Goal: Task Accomplishment & Management: Use online tool/utility

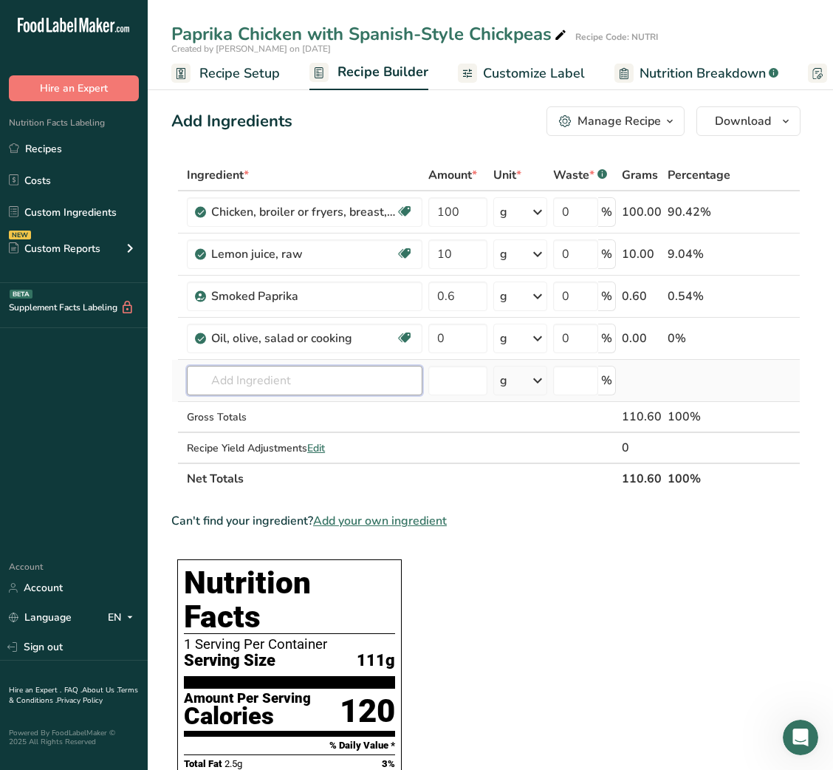
click at [251, 376] on input "text" at bounding box center [305, 381] width 236 height 30
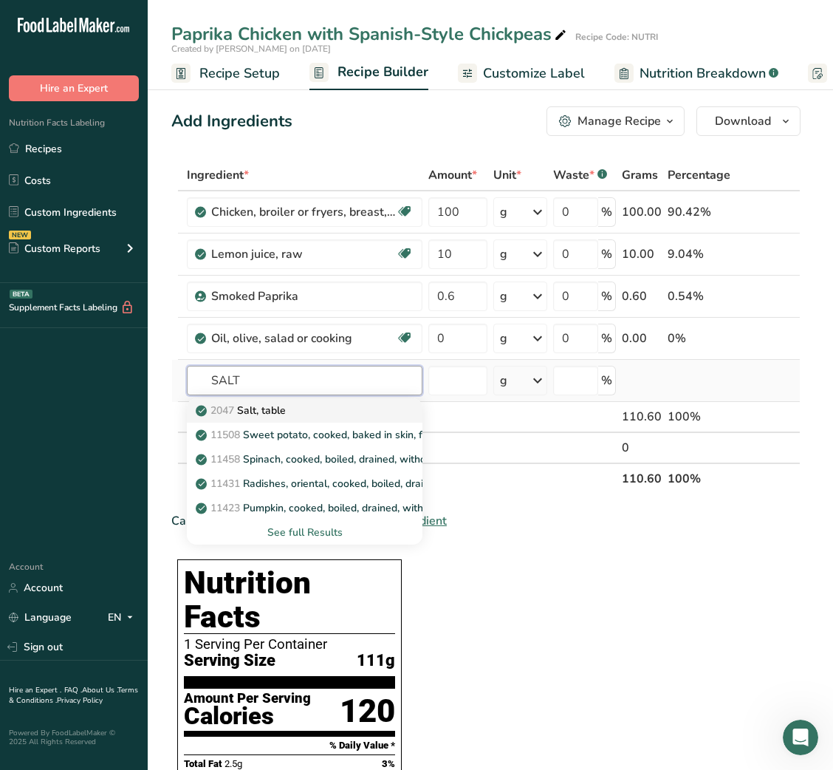
type input "SALT"
click at [263, 414] on p "2047 Salt, table" at bounding box center [242, 411] width 87 height 16
type input "Salt, table"
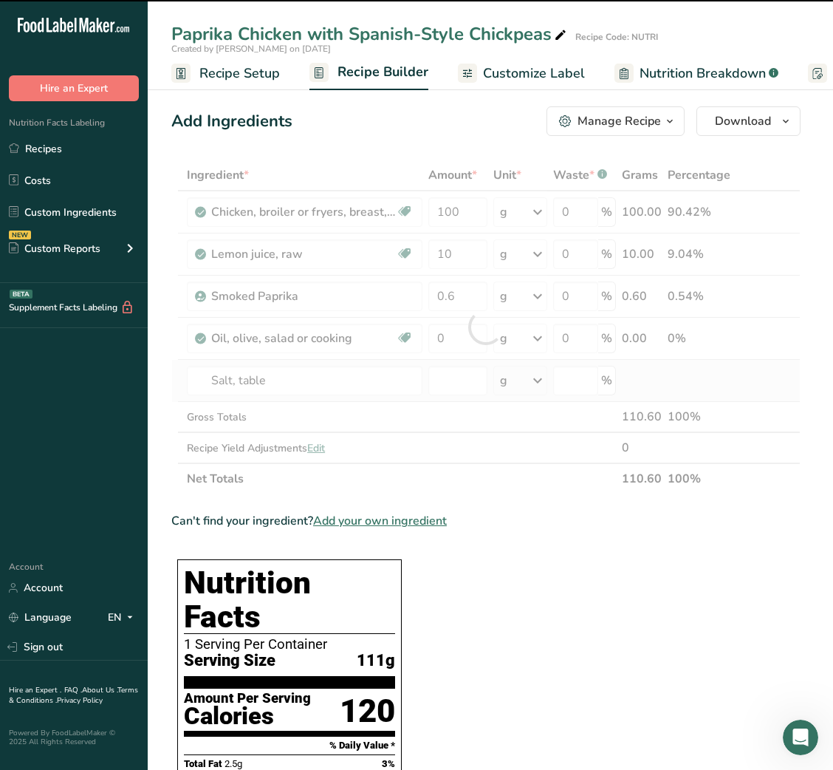
type input "0"
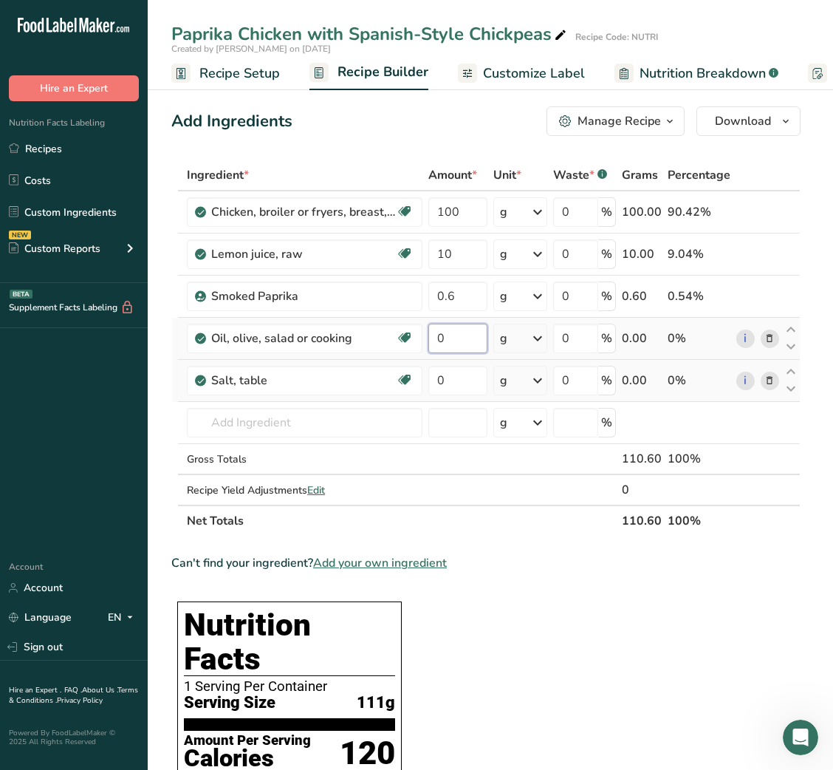
click at [432, 341] on input "0" at bounding box center [457, 339] width 58 height 30
type input "2"
type input "1"
click at [442, 341] on input "2" at bounding box center [457, 339] width 58 height 30
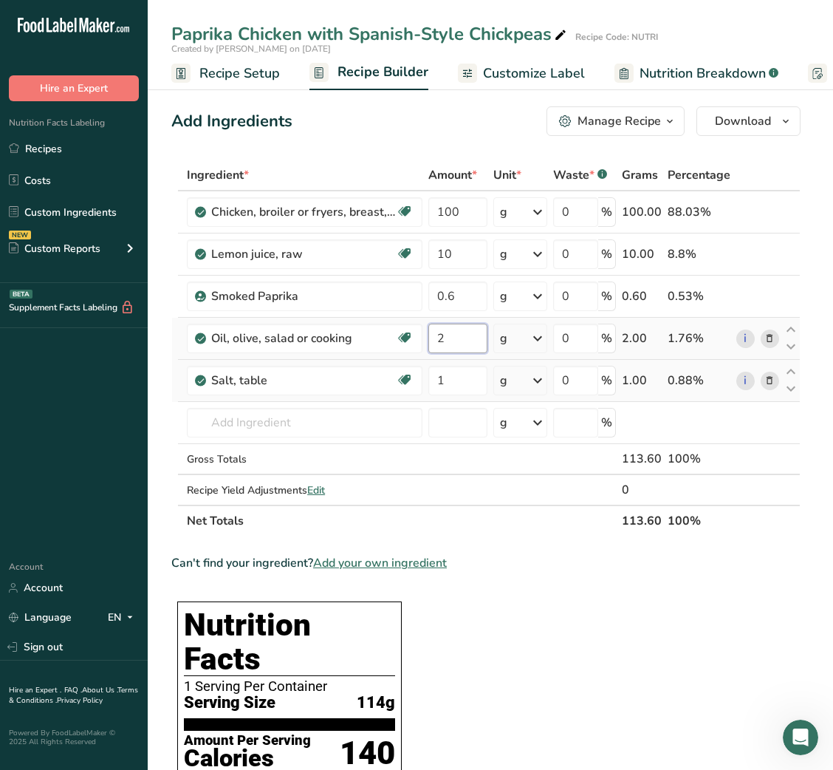
click at [442, 341] on input "2" at bounding box center [457, 339] width 58 height 30
type input "3"
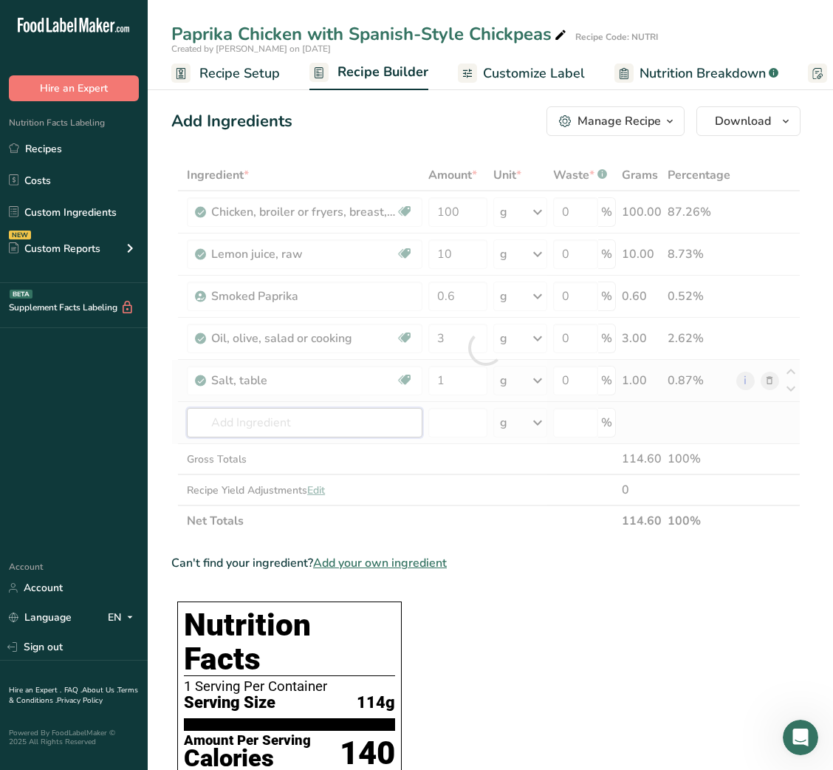
click at [289, 421] on div "Ingredient * Amount * Unit * Waste * .a-a{fill:#347362;}.b-a{fill:#fff;} Grams …" at bounding box center [485, 348] width 629 height 377
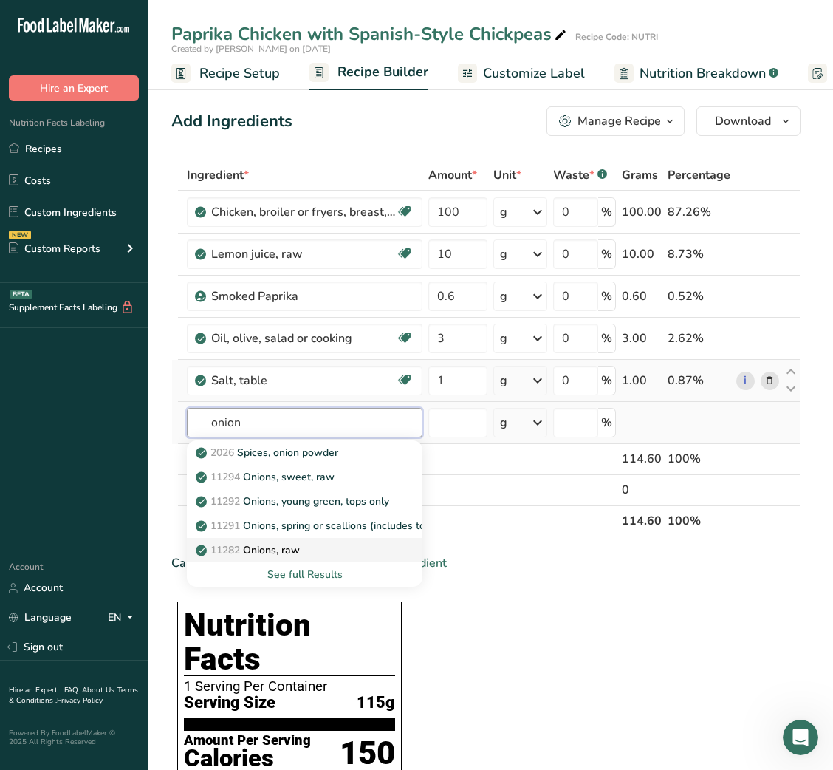
type input "onion"
click at [290, 544] on p "11282 Onions, raw" at bounding box center [249, 550] width 101 height 16
type input "Onions, raw"
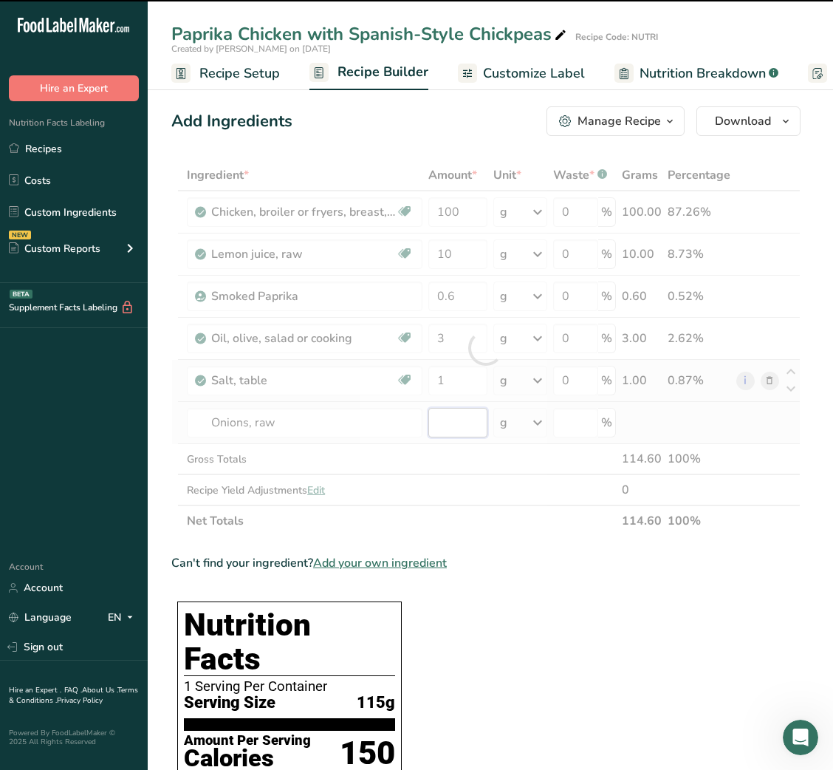
type input "0"
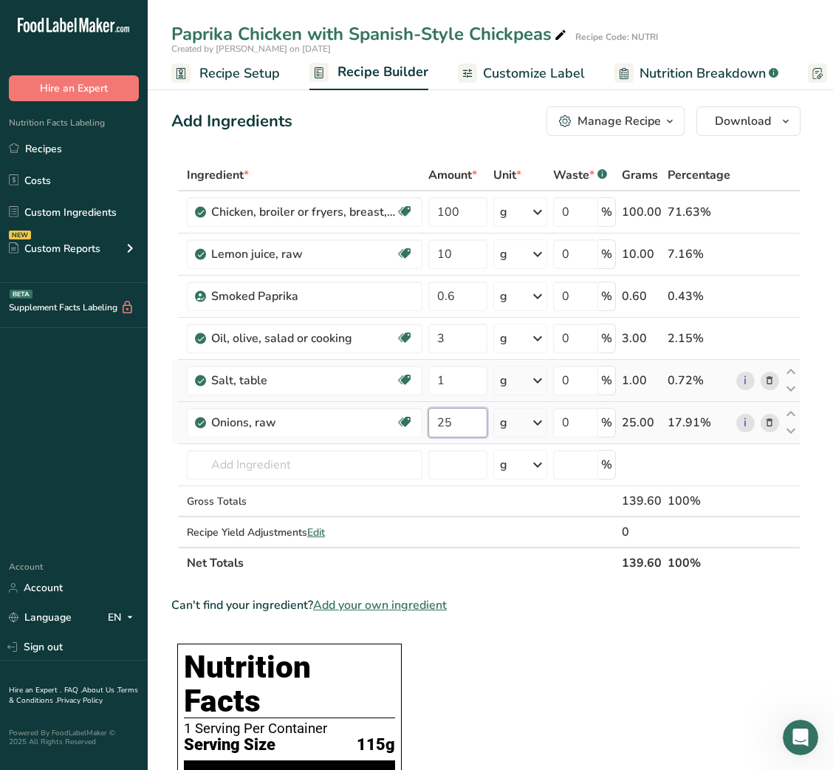
type input "25"
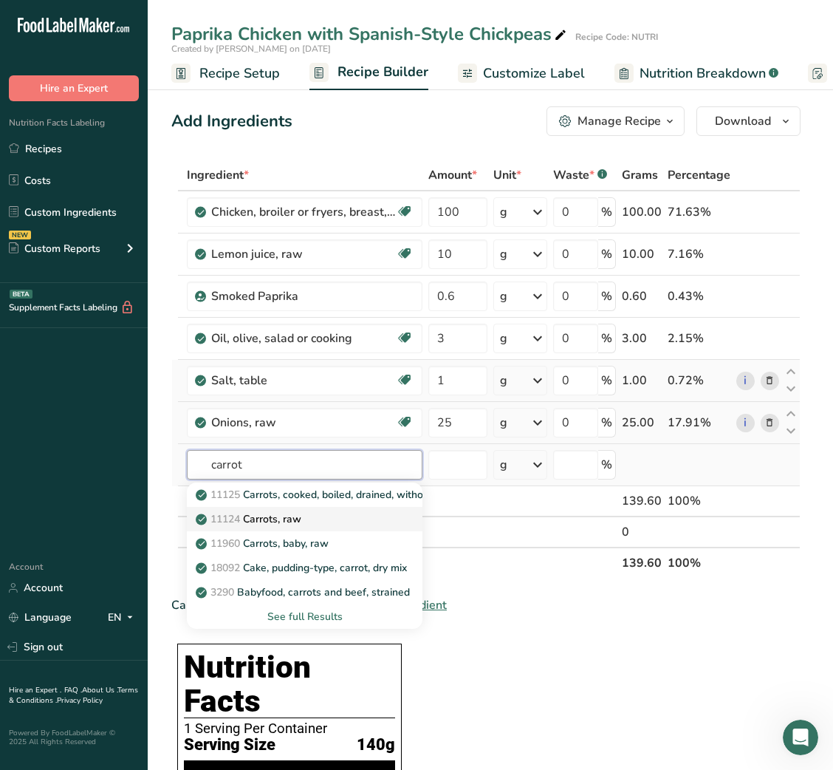
type input "carrot"
click at [294, 525] on p "11124 [GEOGRAPHIC_DATA], raw" at bounding box center [250, 519] width 103 height 16
type input "Carrots, raw"
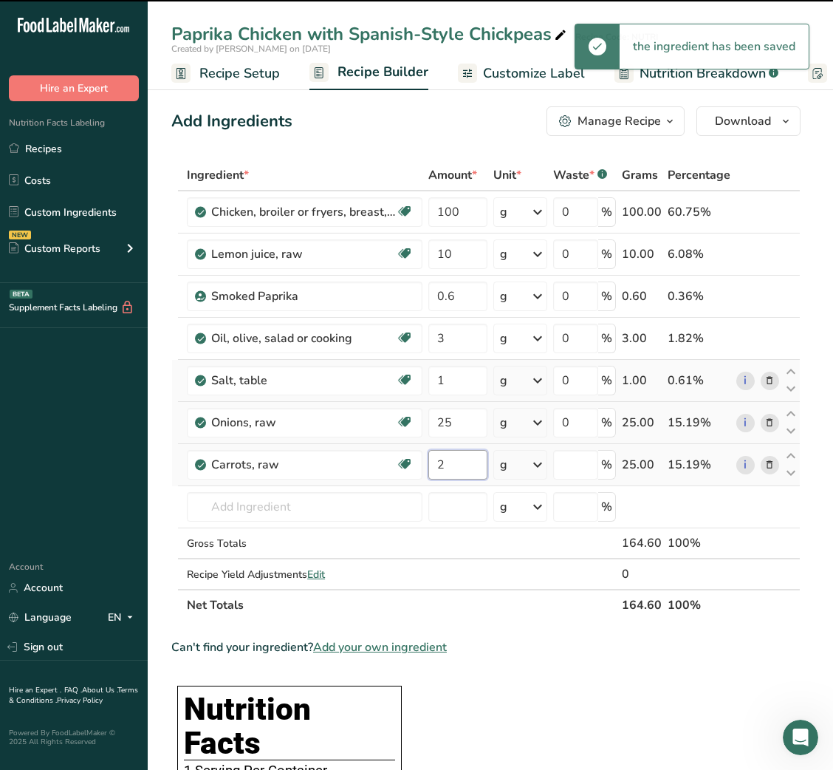
type input "25"
type input "0"
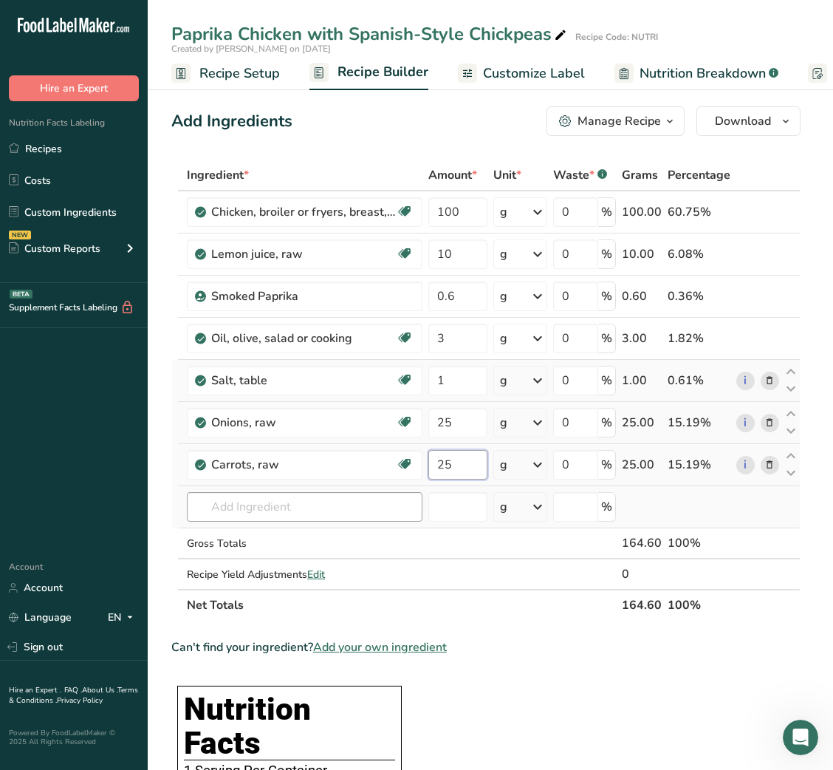
type input "25"
click at [282, 516] on div "Ingredient * Amount * Unit * Waste * .a-a{fill:#347362;}.b-a{fill:#fff;} Grams …" at bounding box center [485, 390] width 629 height 461
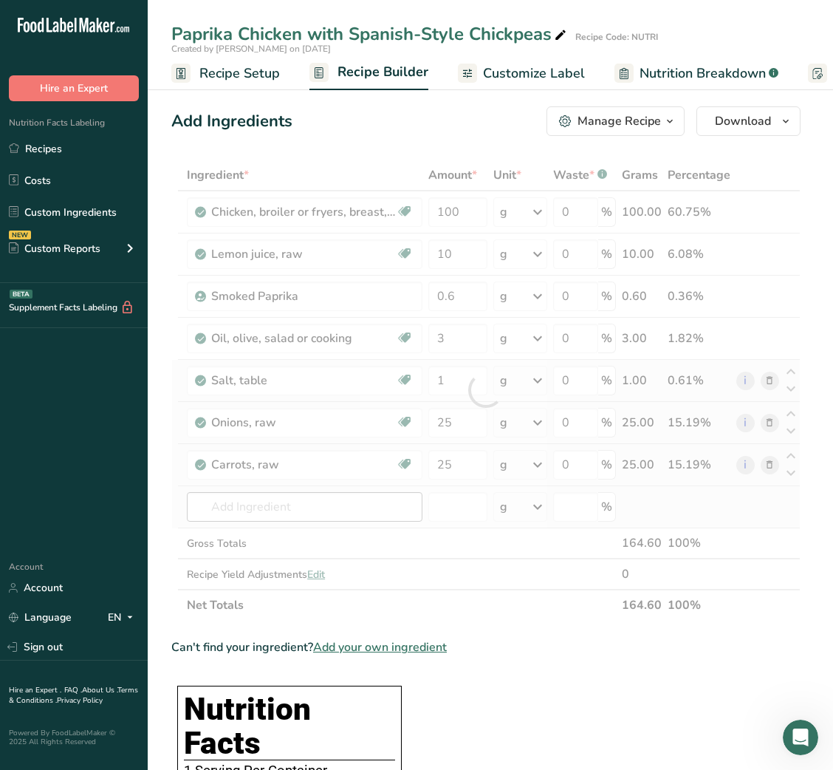
click at [282, 516] on div at bounding box center [485, 390] width 629 height 461
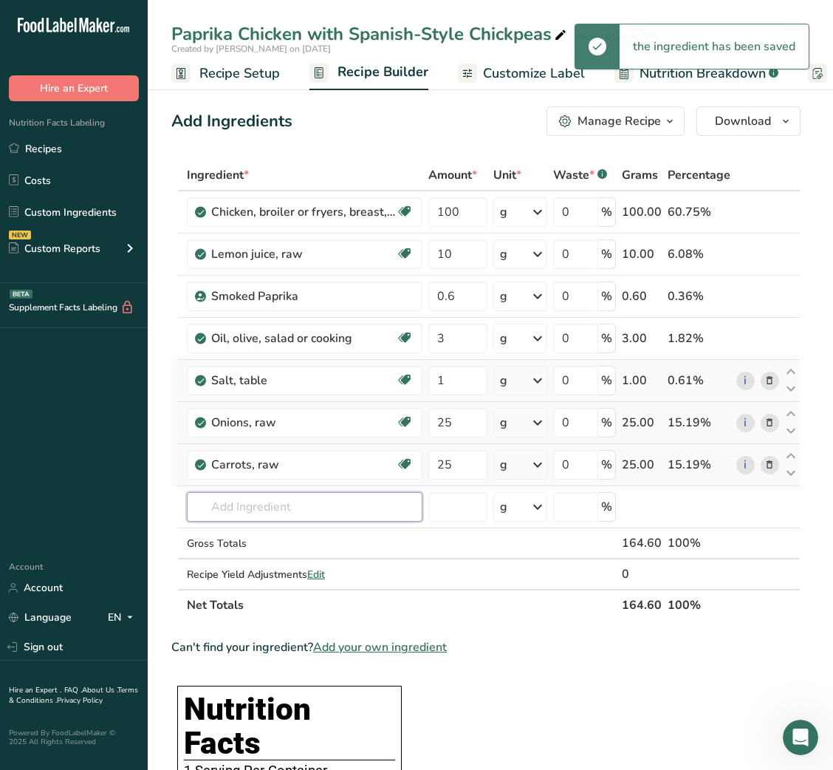
click at [270, 510] on input "text" at bounding box center [305, 507] width 236 height 30
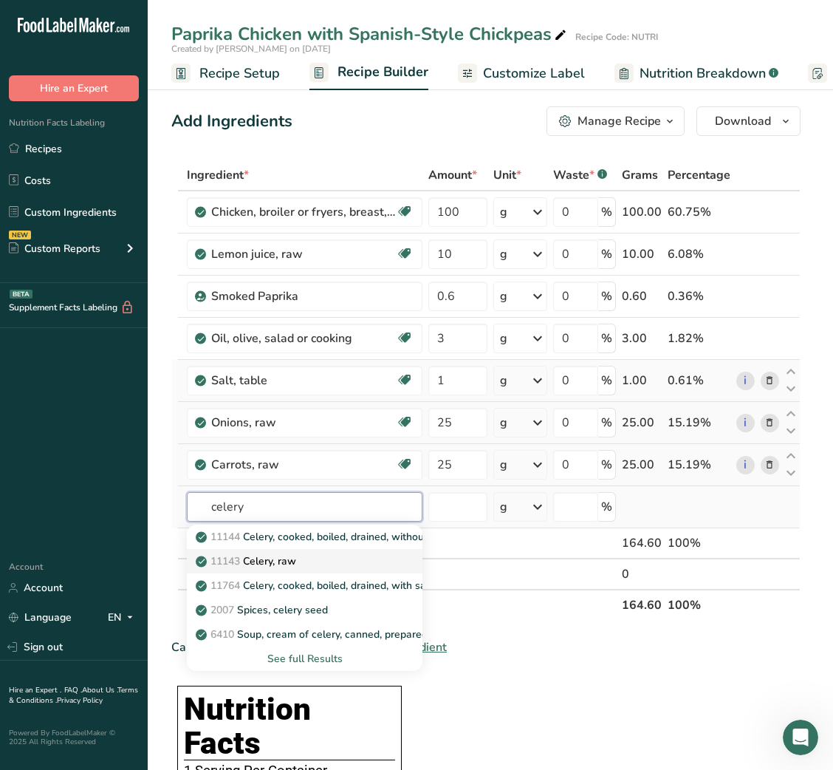
type input "celery"
click at [312, 553] on div "11143 Celery, raw" at bounding box center [293, 561] width 188 height 16
type input "Celery, raw"
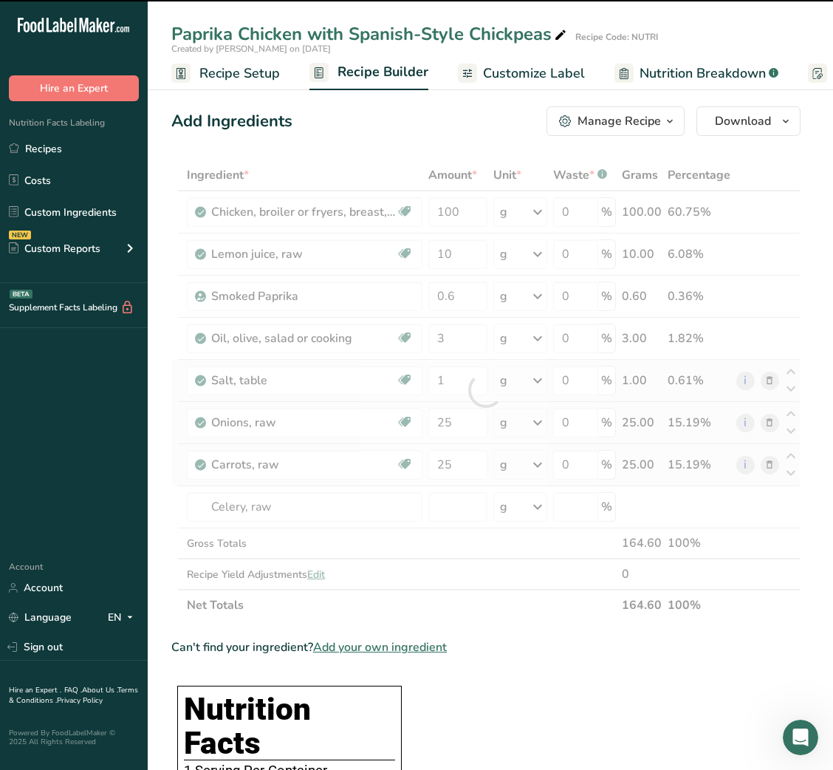
type input "0"
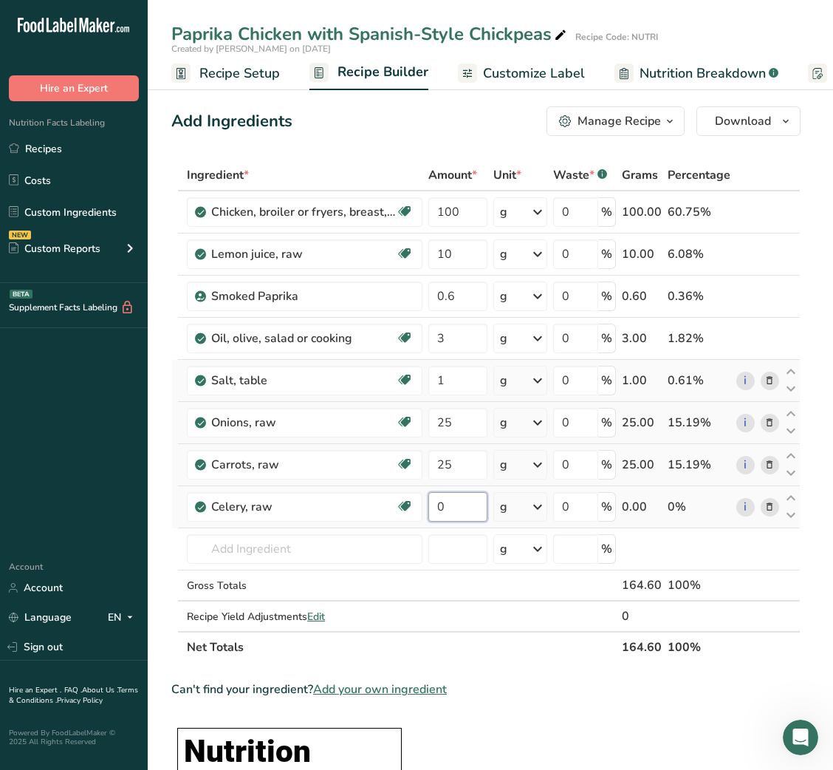
click at [444, 508] on input "0" at bounding box center [457, 507] width 58 height 30
type input "15"
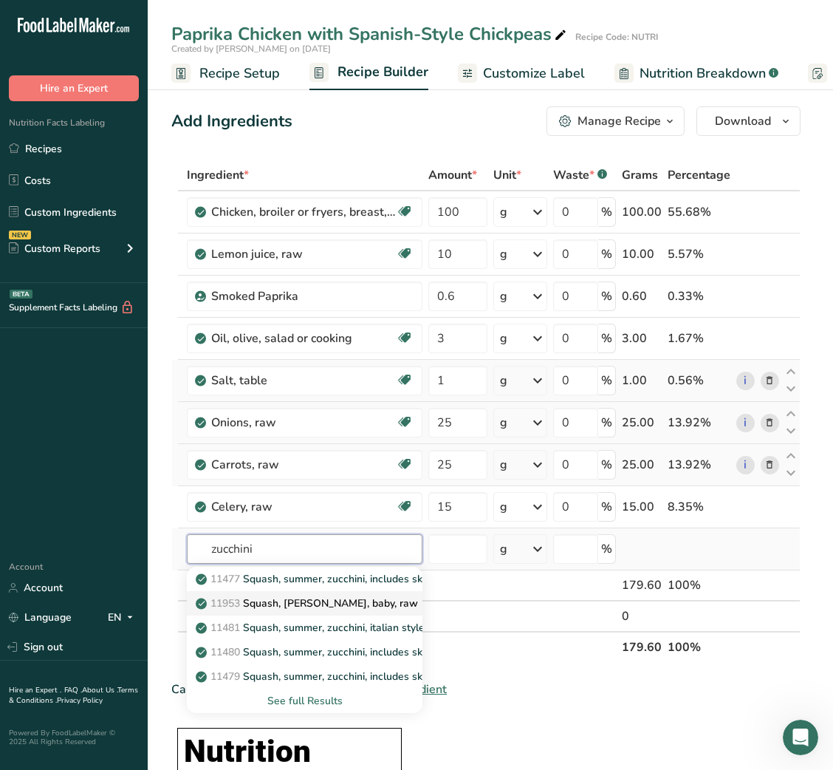
type input "zucchini"
click at [323, 606] on p "11953 [PERSON_NAME], [PERSON_NAME], baby, raw" at bounding box center [308, 603] width 219 height 16
type input "Squash, [PERSON_NAME], baby, raw"
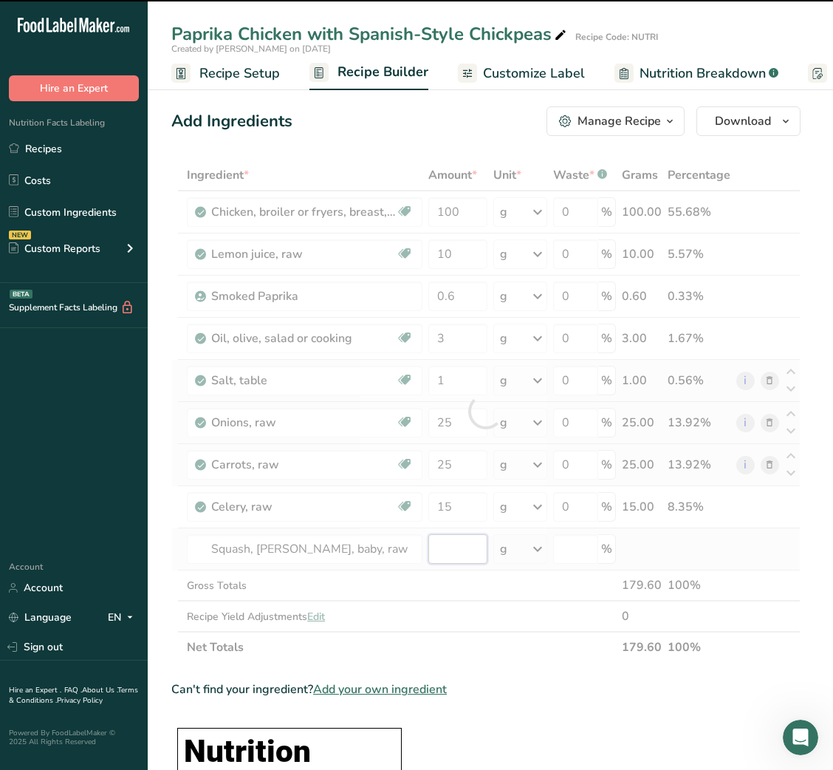
type input "0"
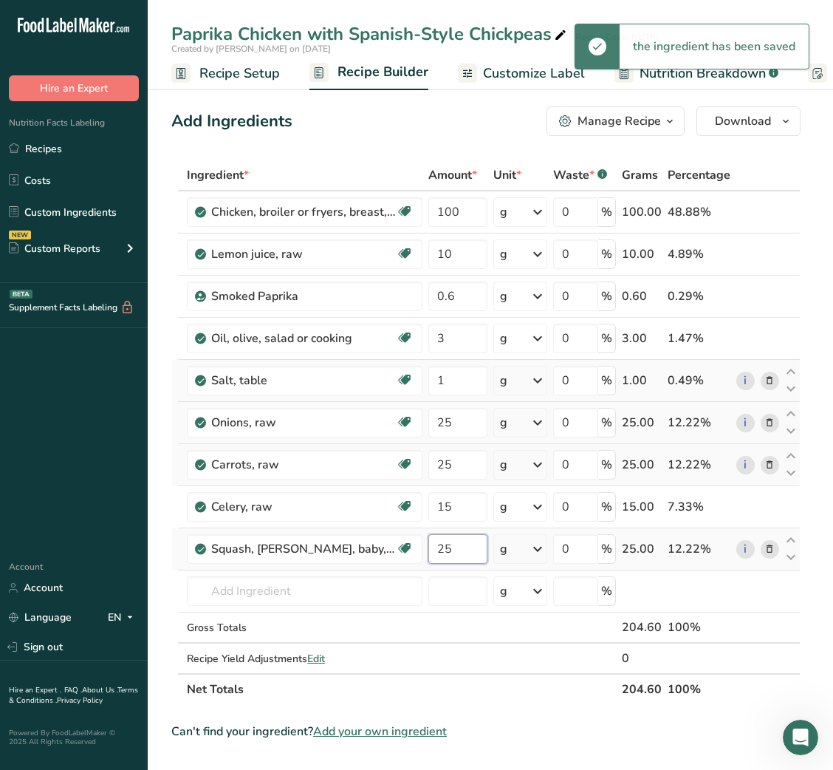
type input "25"
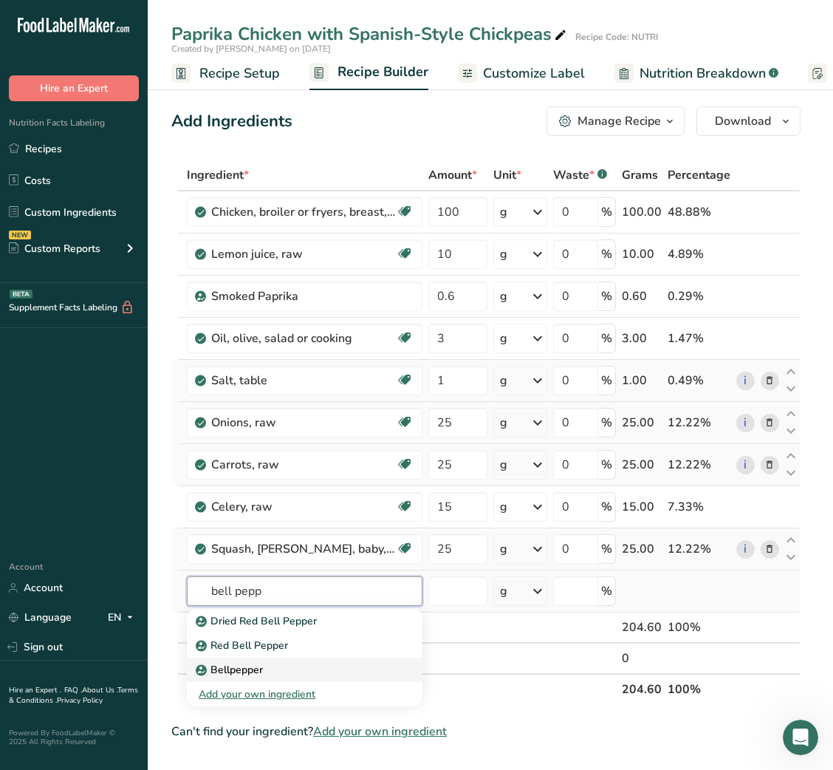
type input "bell pepp"
click at [264, 673] on div "Bellpepper" at bounding box center [293, 670] width 188 height 16
type input "Bellpepper"
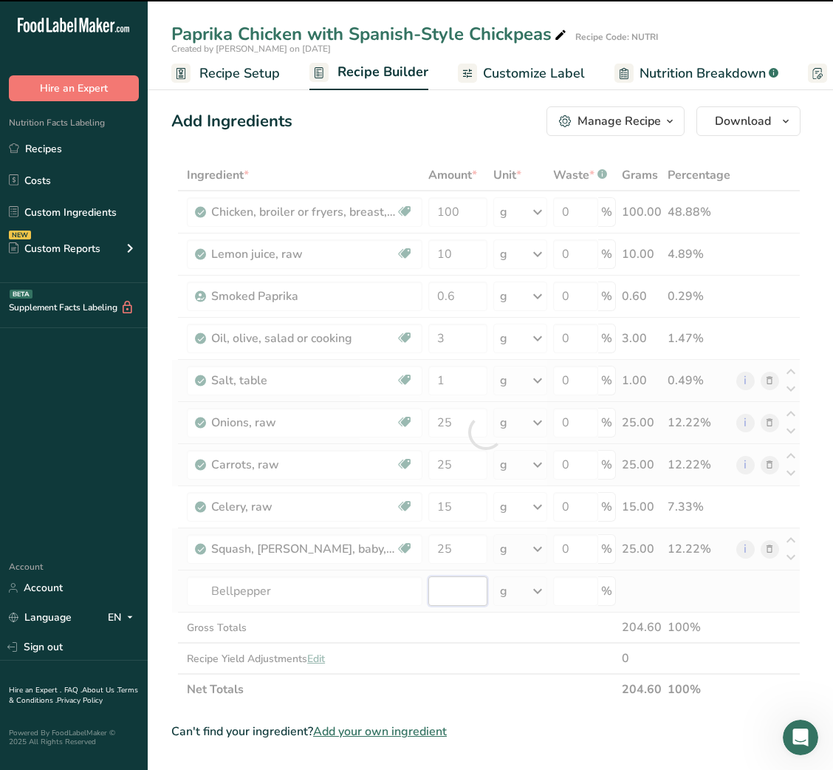
type input "0"
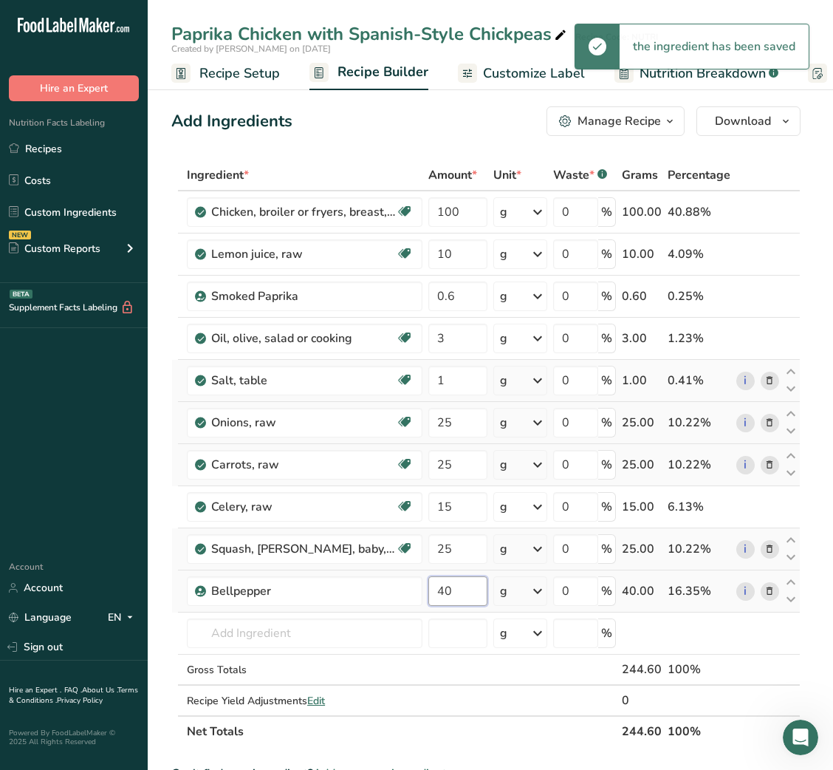
type input "40"
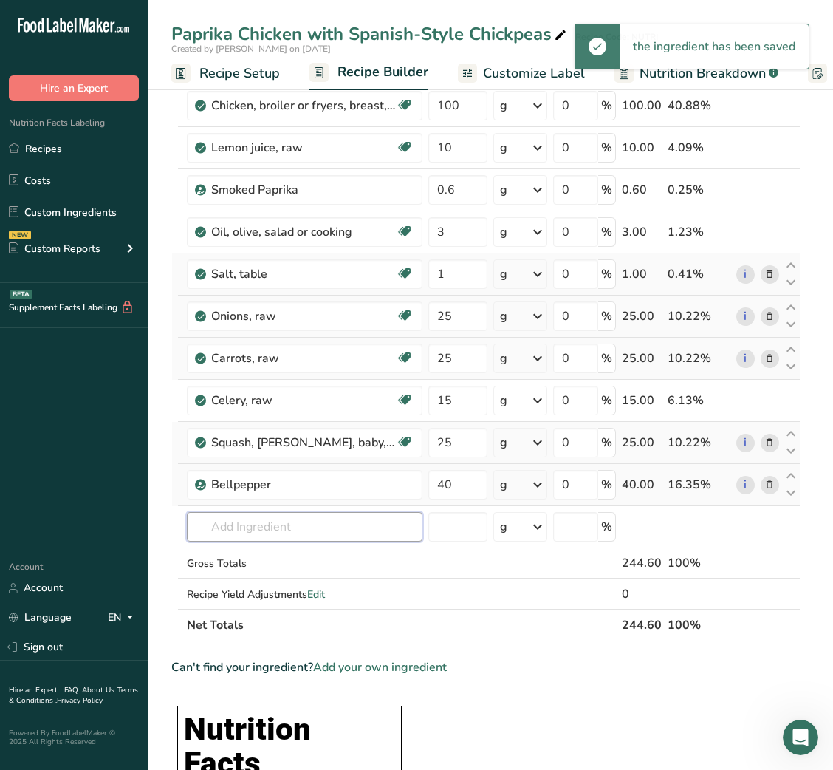
scroll to position [125, 0]
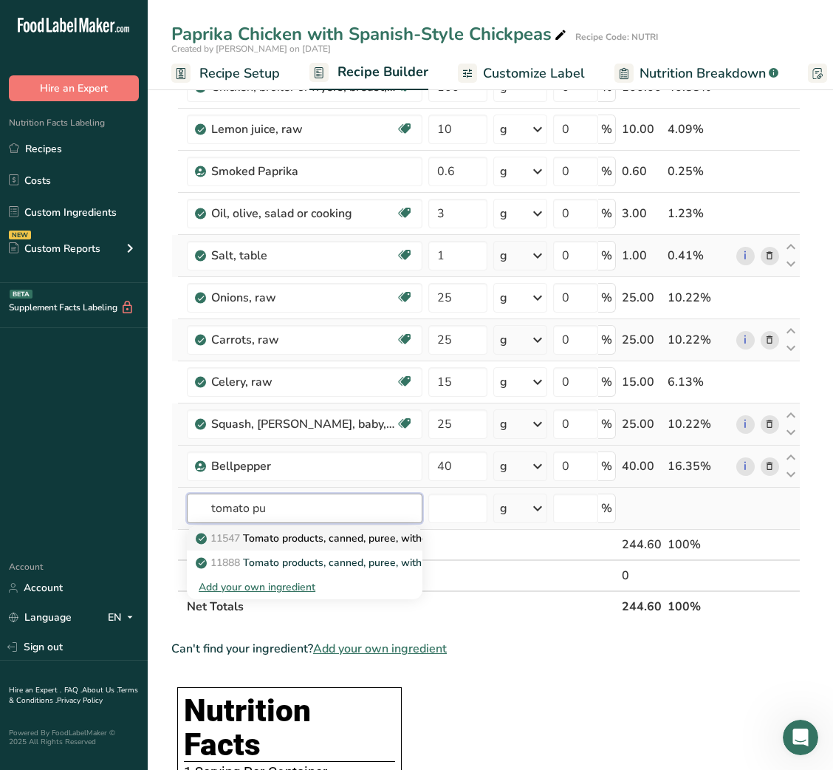
type input "tomato pu"
click at [361, 526] on link "11547 Tomato products, canned, puree, without salt added" at bounding box center [305, 538] width 236 height 24
type input "Tomato products, canned, puree, without salt added"
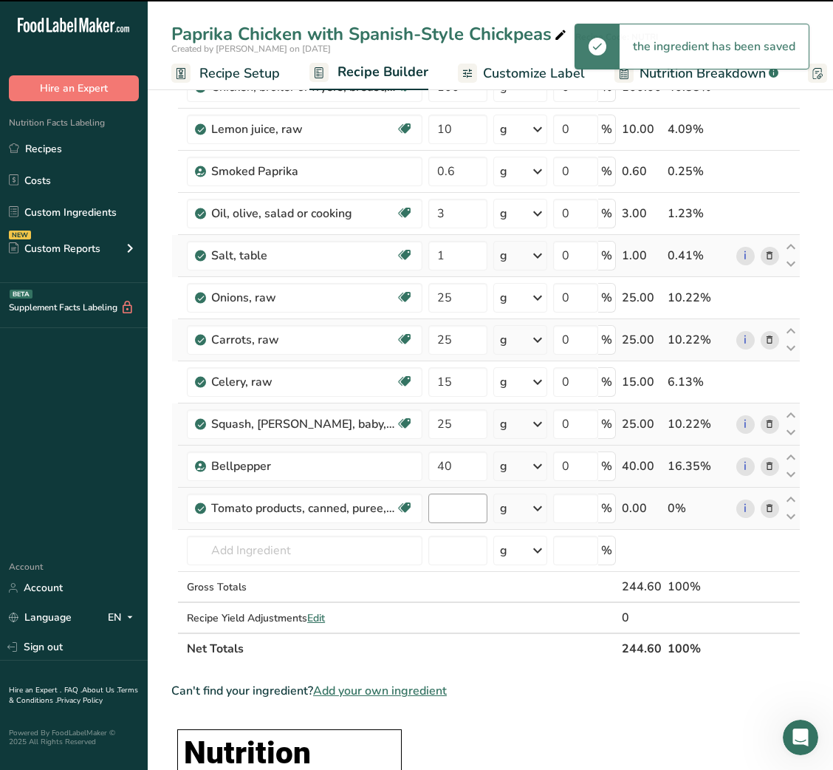
type input "0"
click at [454, 513] on input "0" at bounding box center [457, 509] width 58 height 30
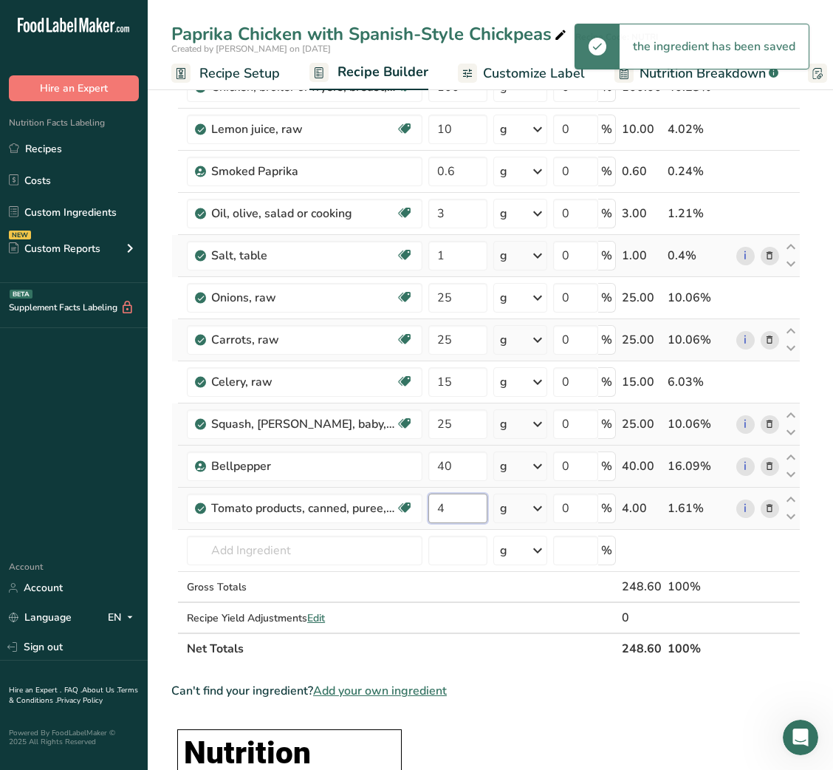
type input "4"
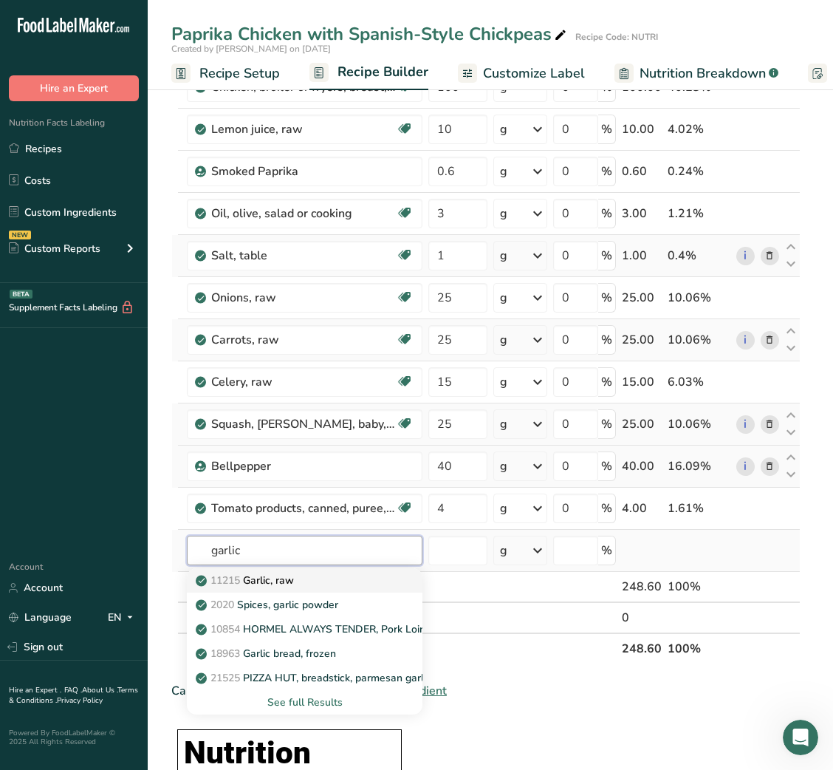
type input "garlic"
click at [333, 589] on link "11215 Garlic, raw" at bounding box center [305, 580] width 236 height 24
type input "Garlic, raw"
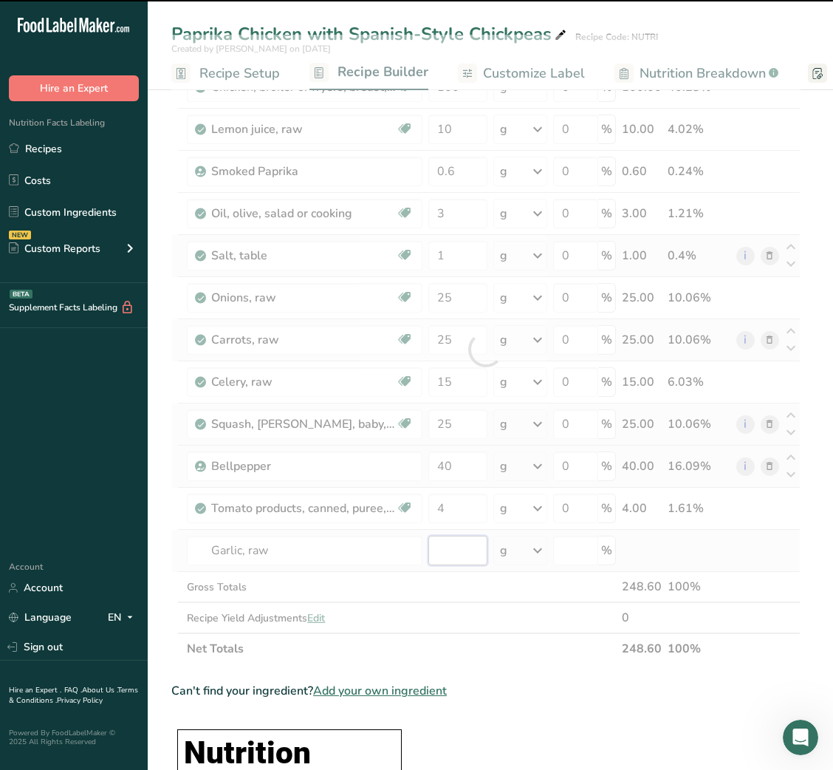
type input "0"
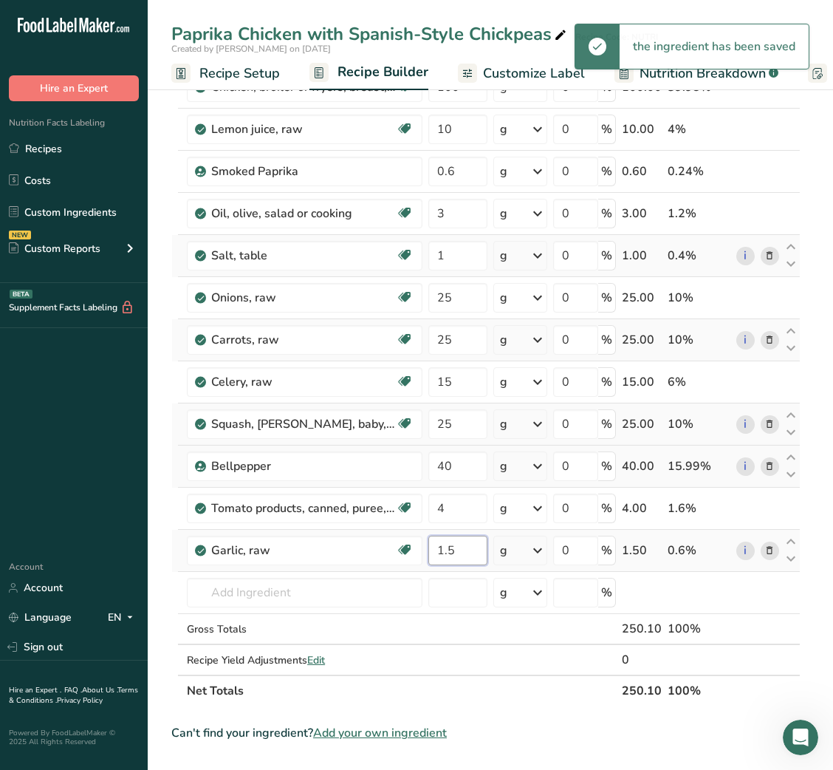
type input "1.5"
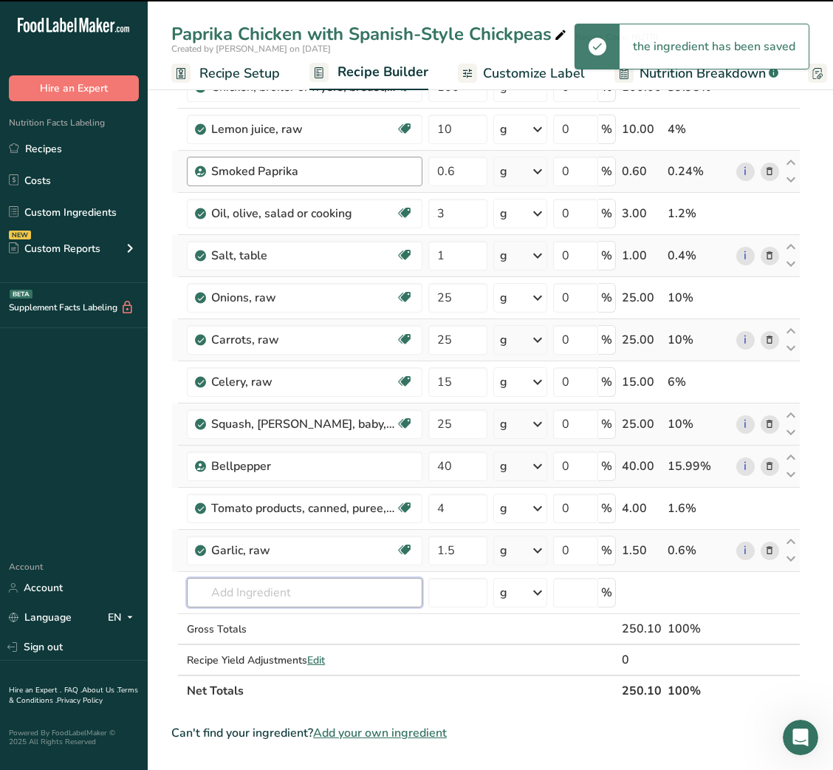
scroll to position [0, 0]
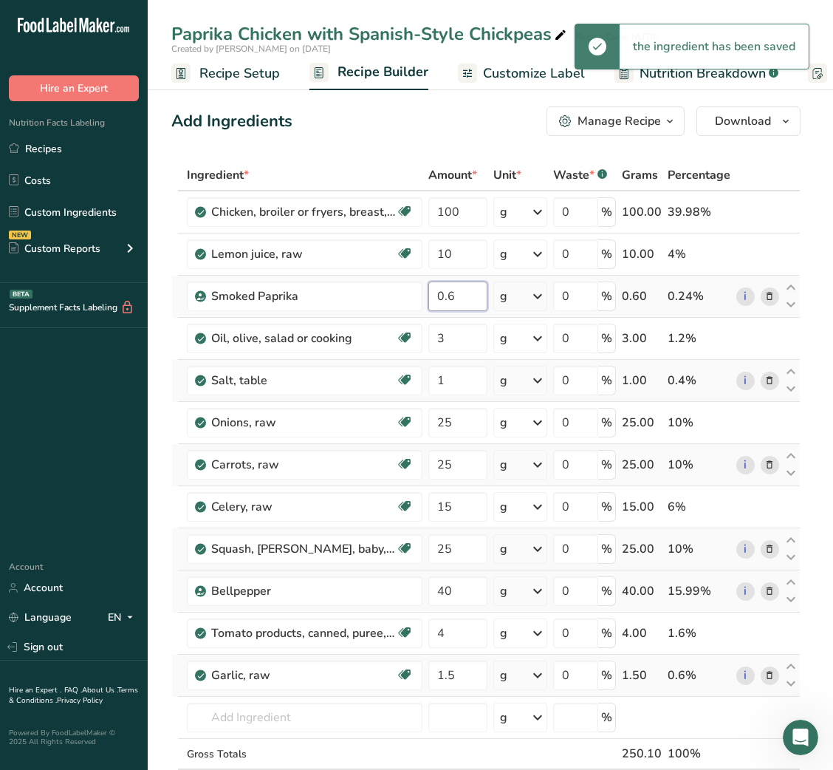
click at [433, 295] on input "0.6" at bounding box center [457, 296] width 58 height 30
type input "1.2"
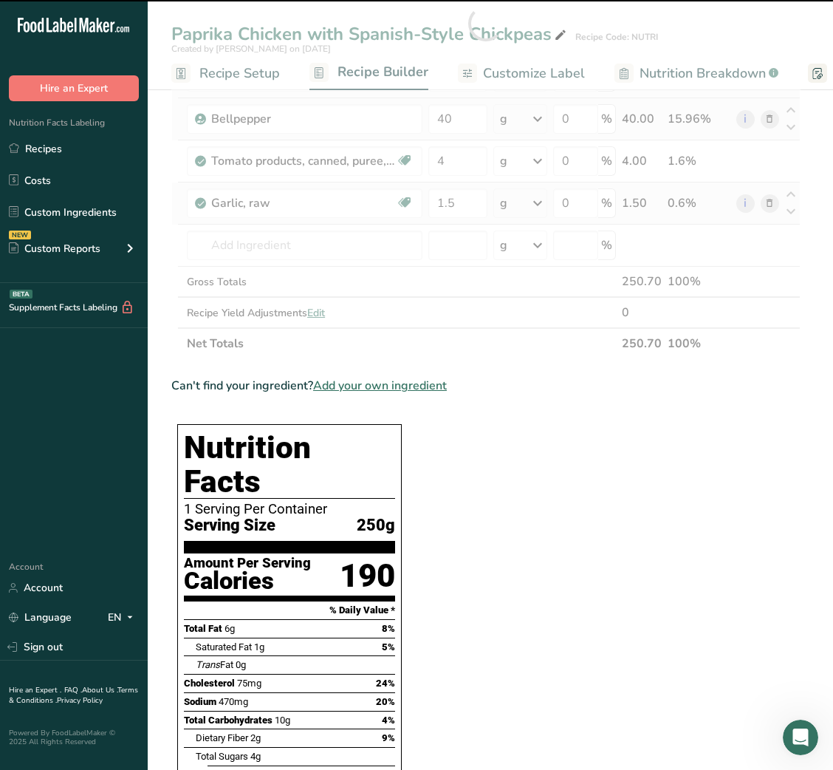
scroll to position [473, 0]
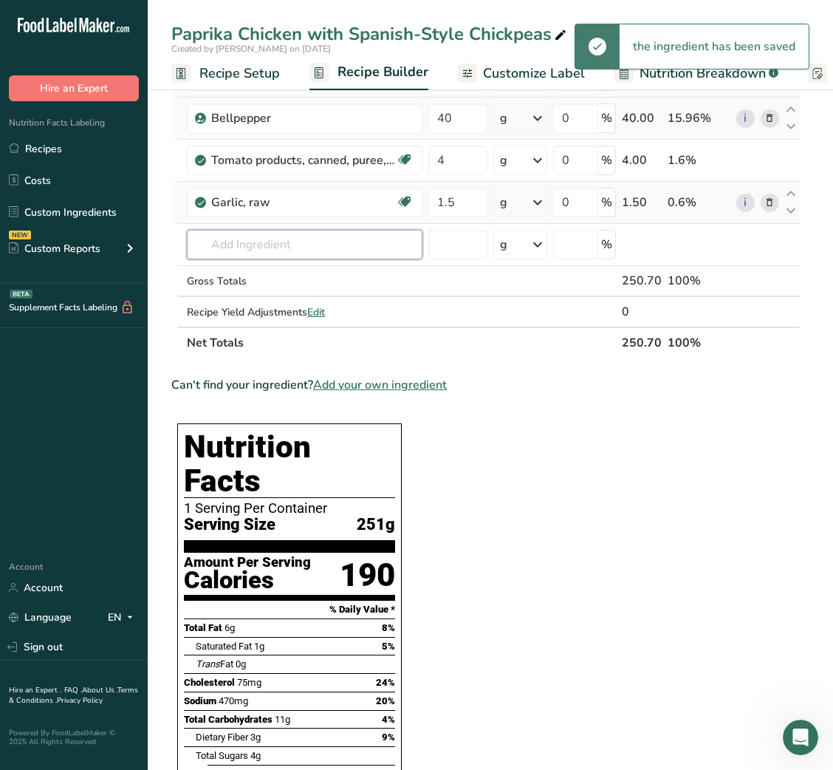
click at [264, 250] on input "text" at bounding box center [305, 245] width 236 height 30
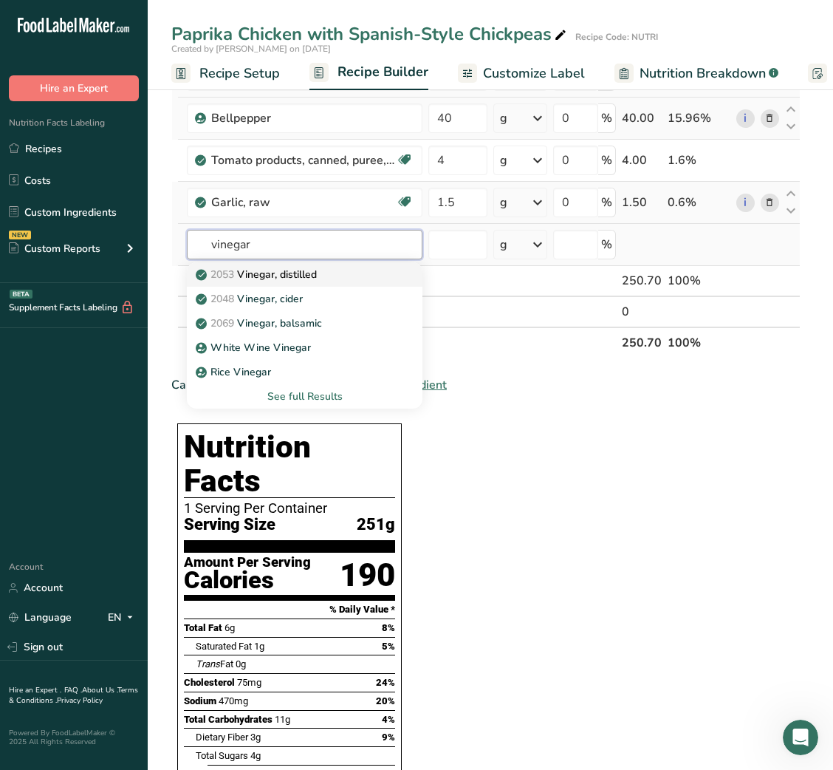
type input "vinegar"
click at [283, 277] on p "2053 Vinegar, distilled" at bounding box center [258, 275] width 118 height 16
type input "Vinegar, distilled"
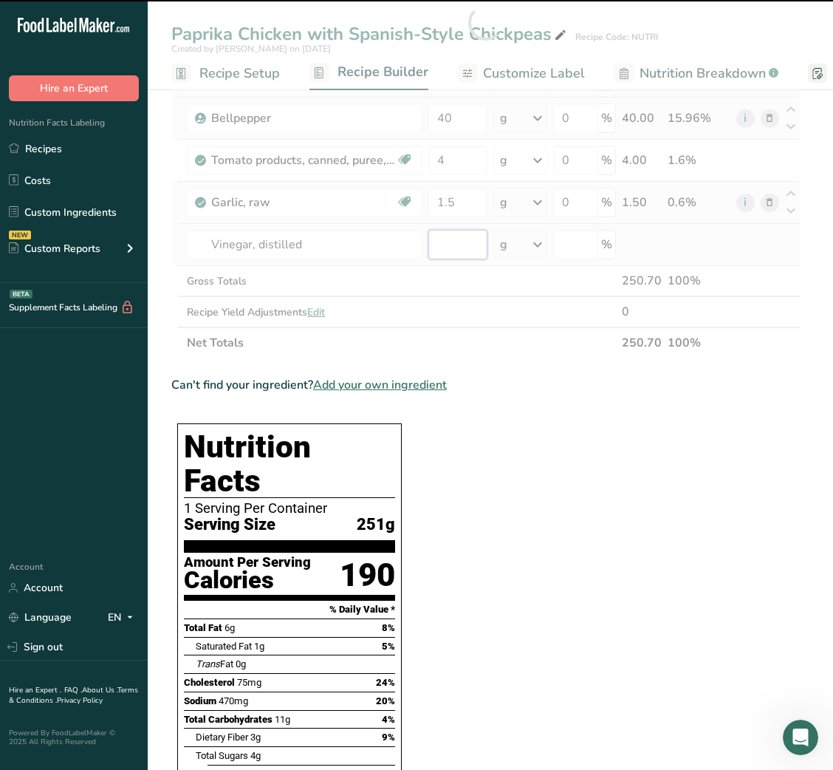
type input "0"
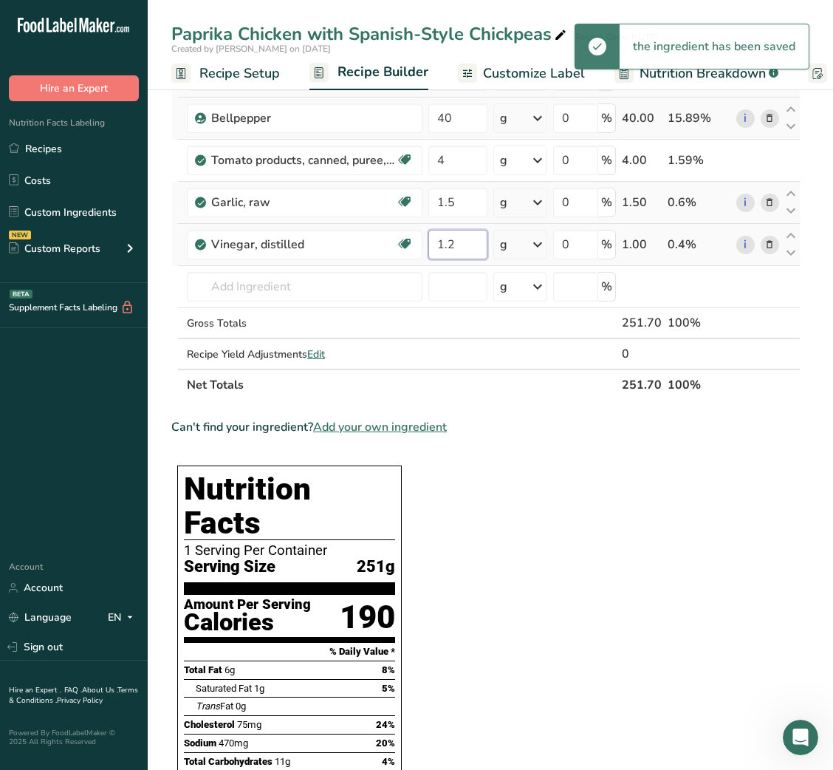
type input "1.2"
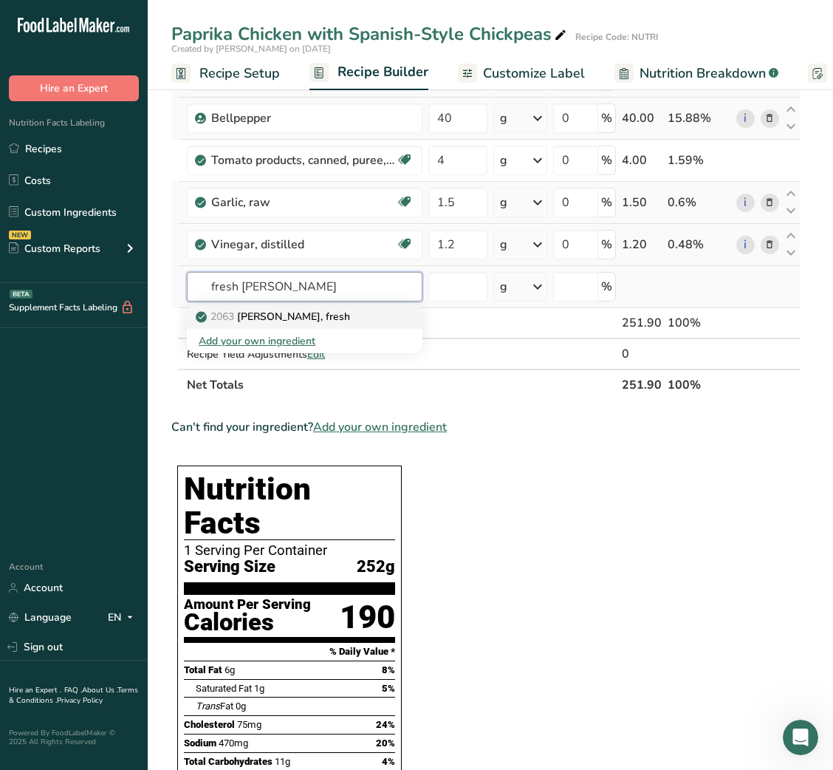
type input "fresh [PERSON_NAME]"
click at [271, 316] on p "2063 [PERSON_NAME], fresh" at bounding box center [274, 317] width 151 height 16
type input "[PERSON_NAME], fresh"
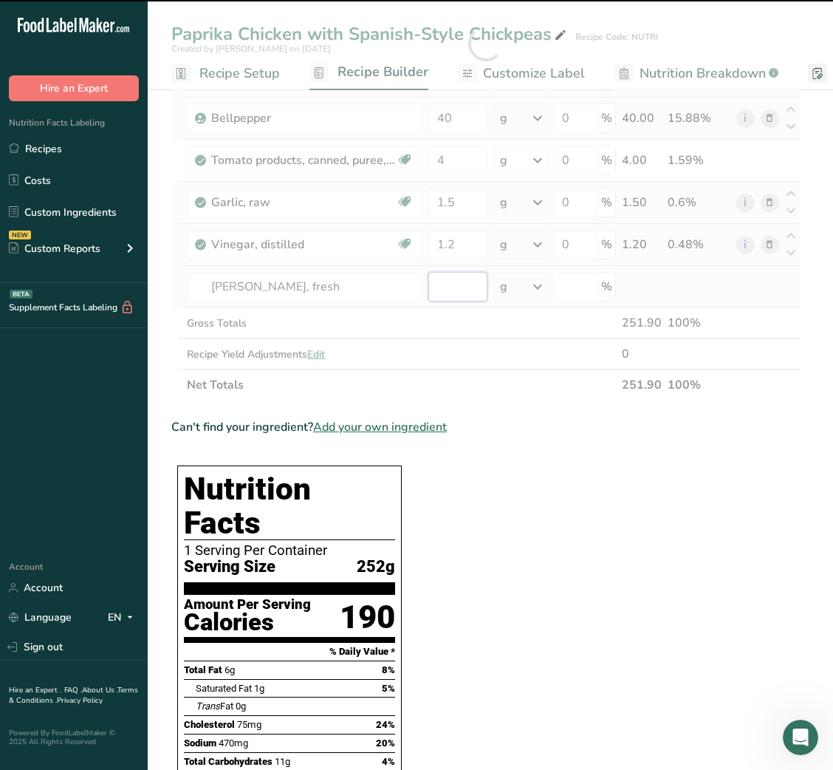
type input "0"
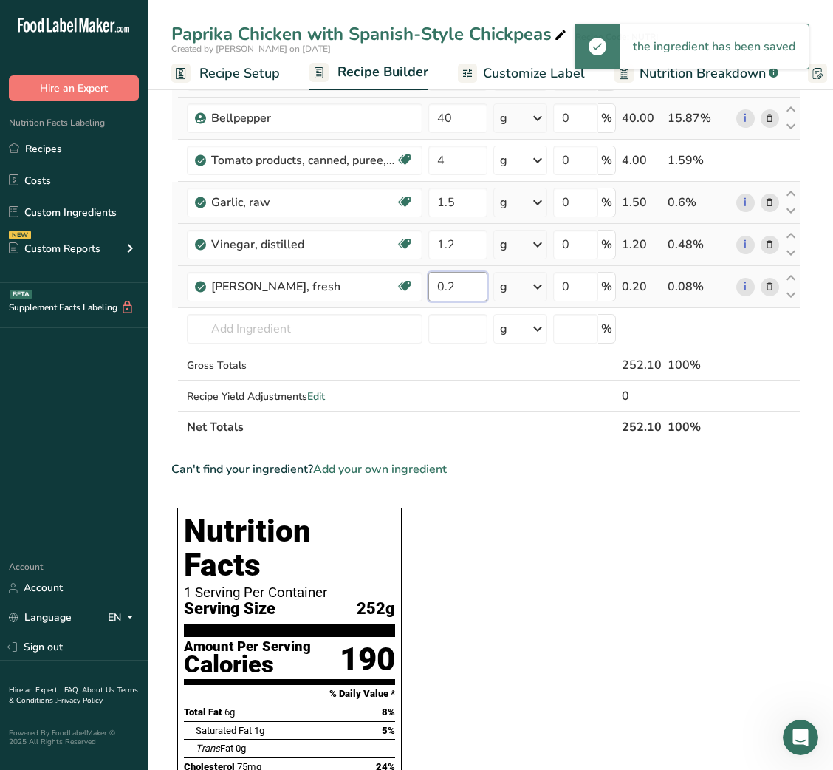
type input "0.2"
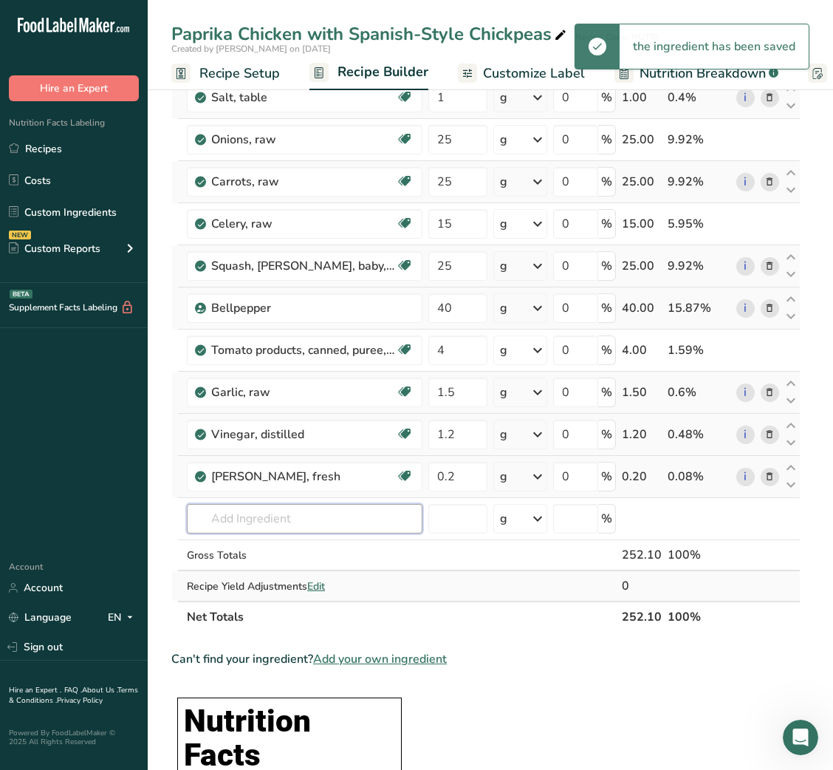
scroll to position [295, 0]
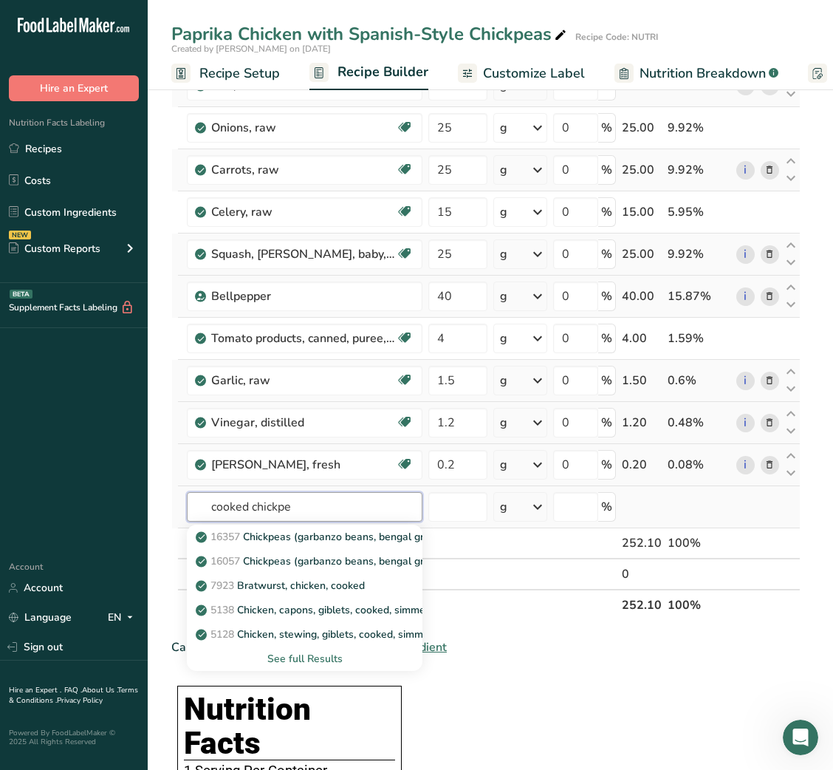
type input "cooked chickpe"
click at [324, 650] on div "See full Results" at bounding box center [305, 658] width 236 height 24
click at [316, 658] on div "See full Results" at bounding box center [305, 659] width 212 height 16
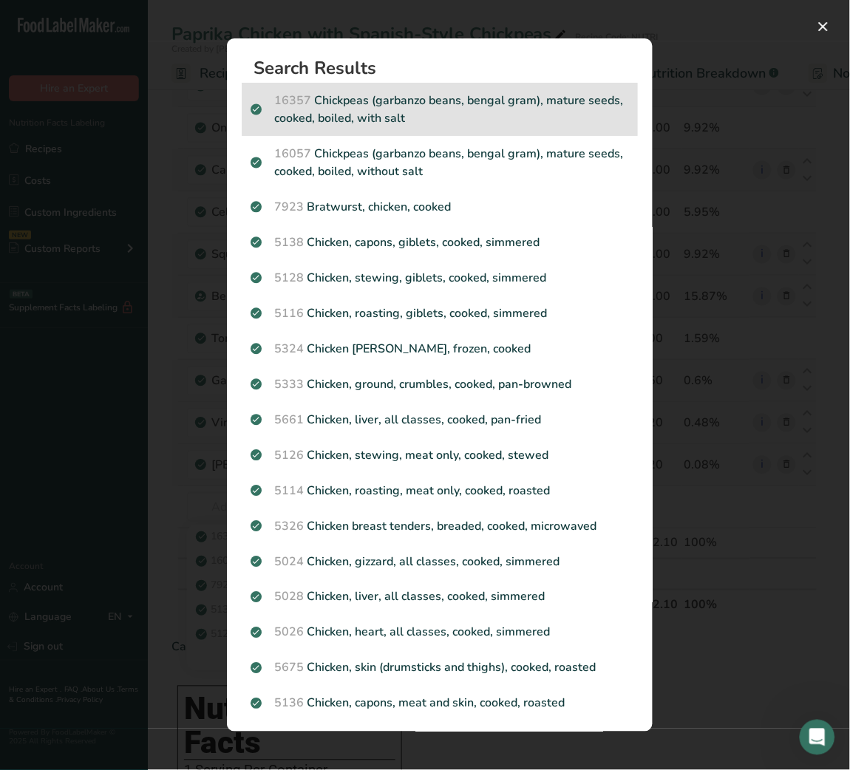
click at [487, 112] on p "16357 Chickpeas (garbanzo beans, bengal gram), mature seeds, cooked, boiled, wi…" at bounding box center [439, 109] width 378 height 35
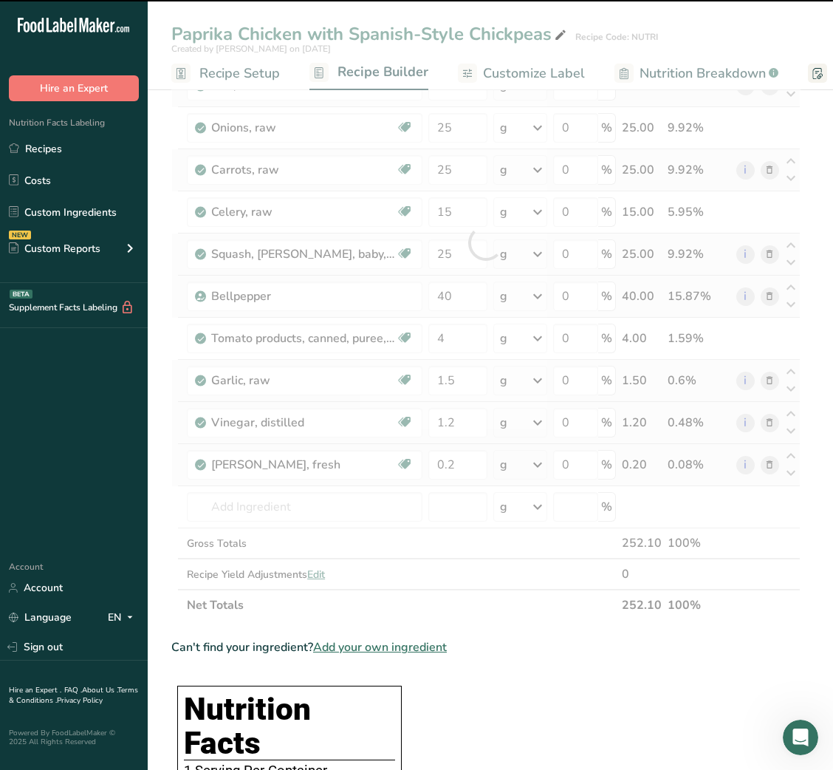
type input "0"
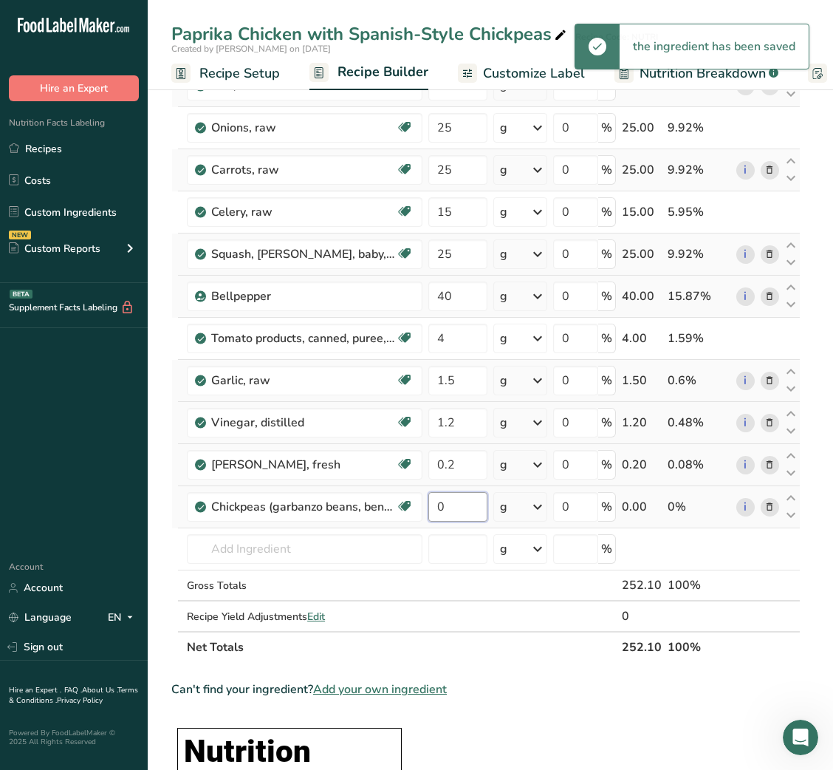
click at [436, 503] on input "0" at bounding box center [457, 507] width 58 height 30
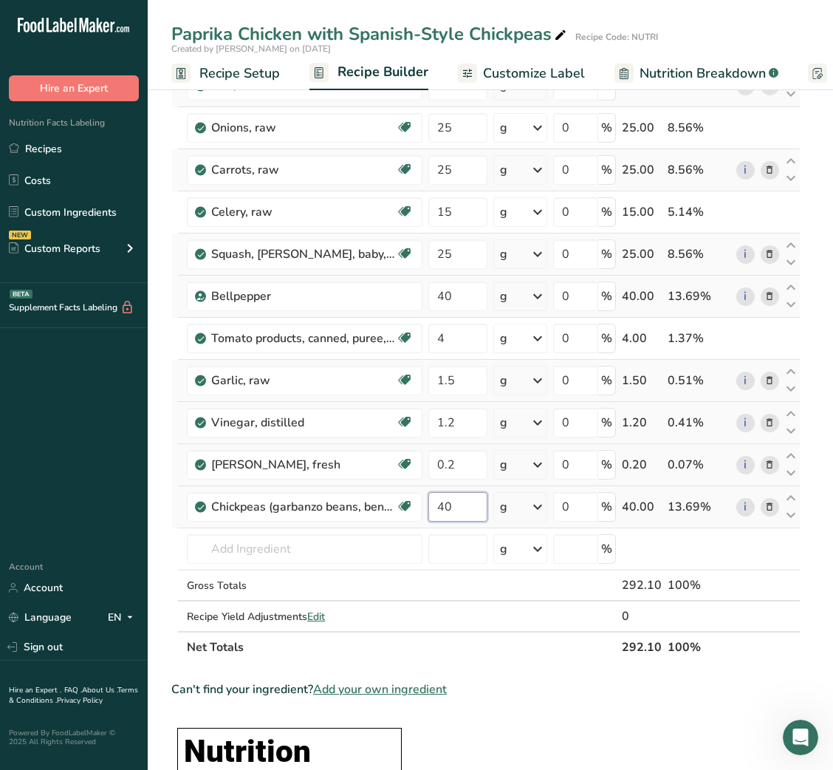
type input "40"
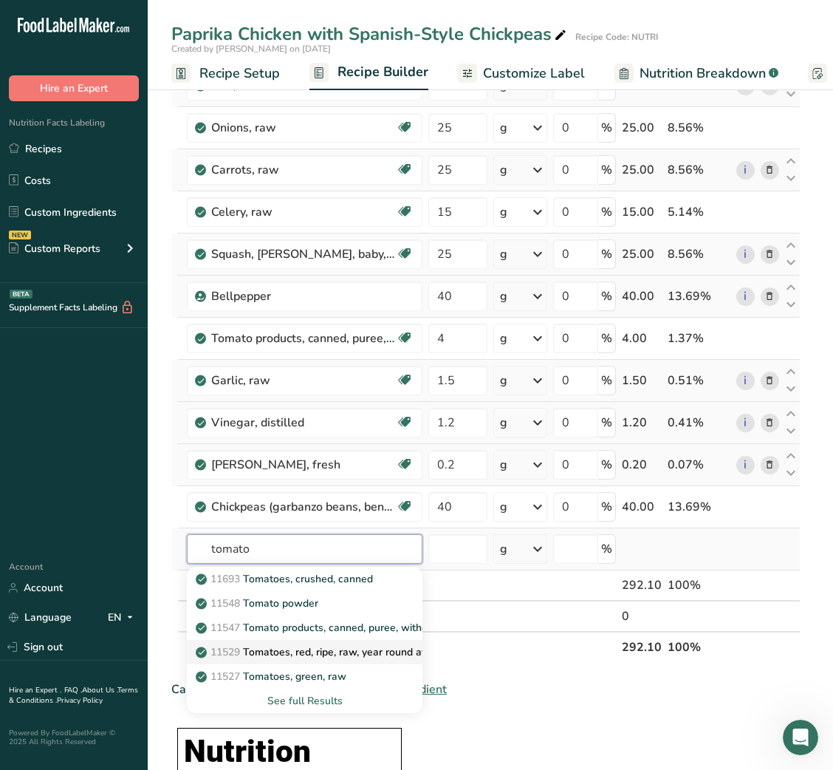
type input "tomato"
click at [307, 658] on p "11529 Tomatoes, red, ripe, raw, year round average" at bounding box center [327, 652] width 256 height 16
type input "Tomatoes, red, ripe, raw, year round average"
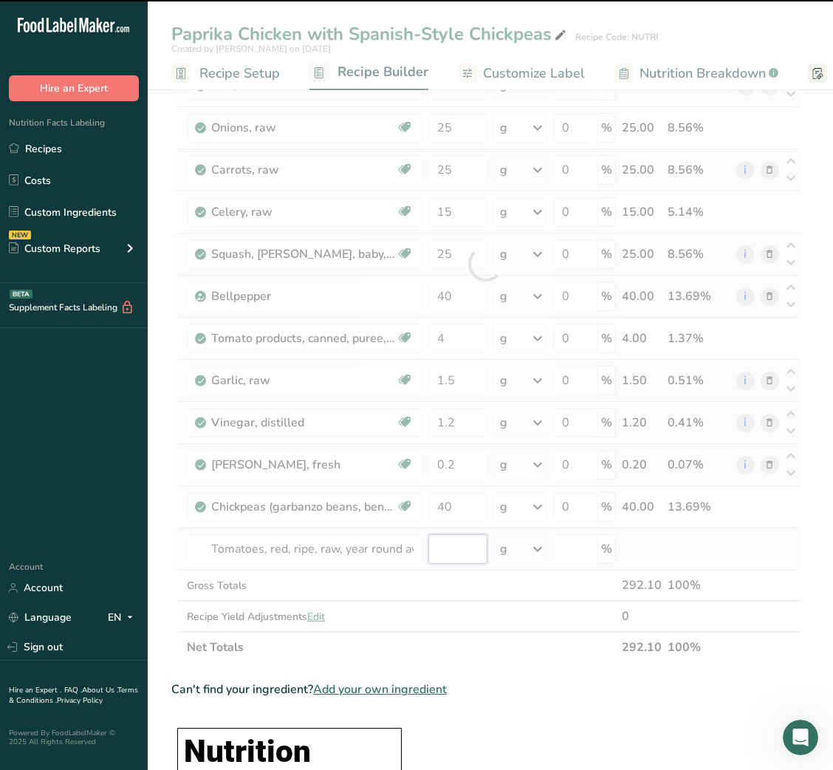
type input "0"
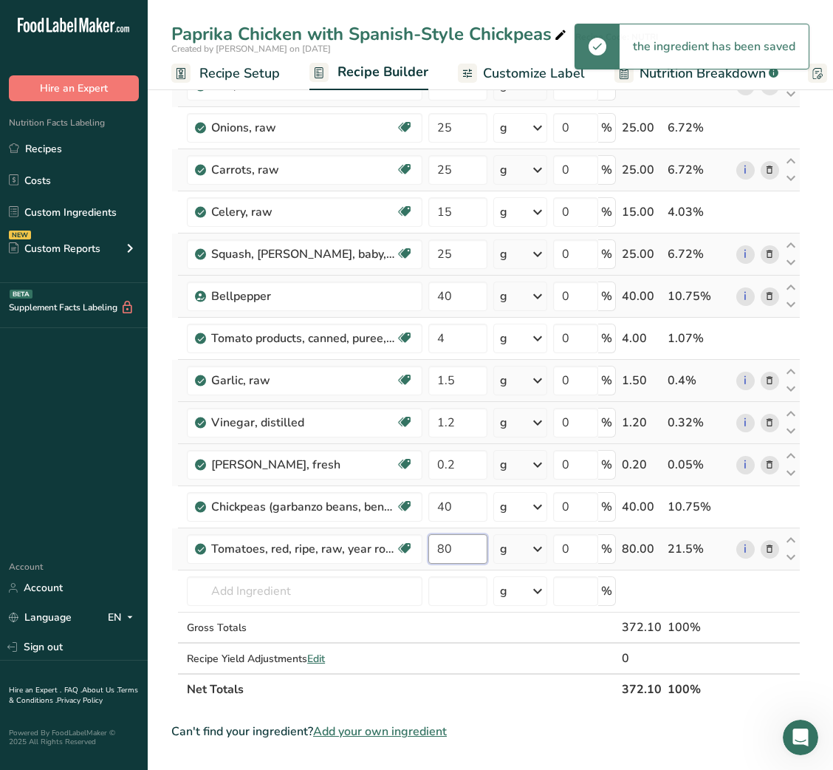
type input "80"
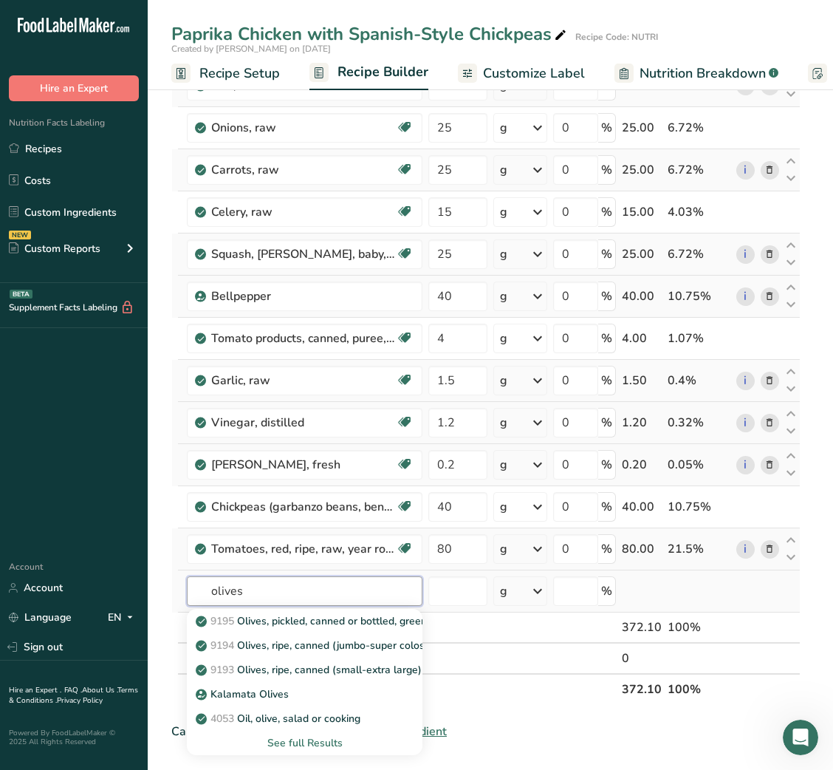
type input "olives"
click at [300, 739] on div "See full Results" at bounding box center [305, 743] width 212 height 16
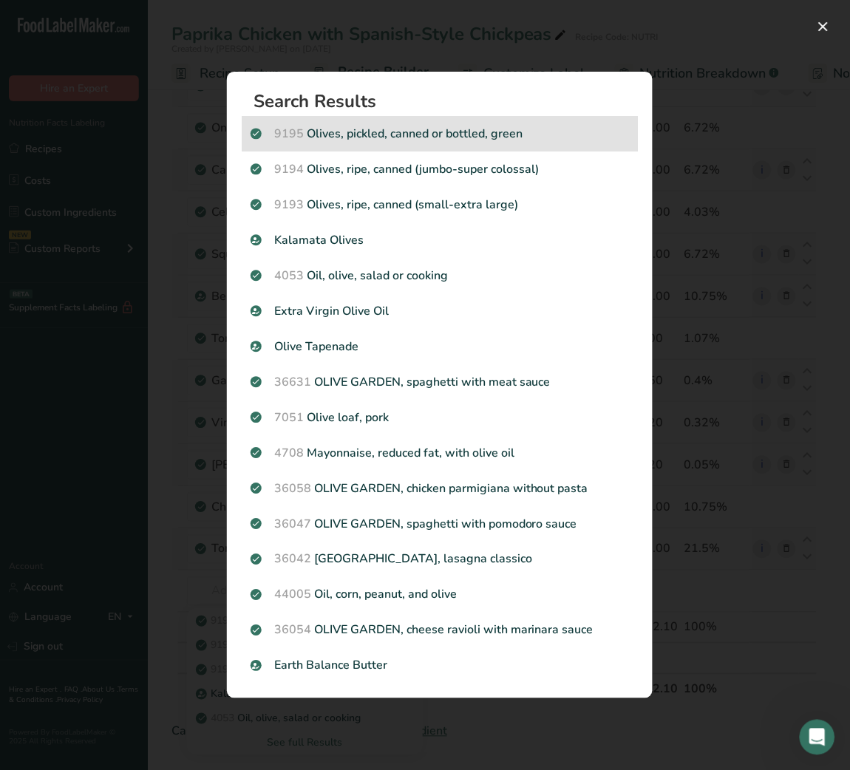
click at [451, 132] on p "9195 Olives, pickled, canned or bottled, green" at bounding box center [439, 134] width 378 height 18
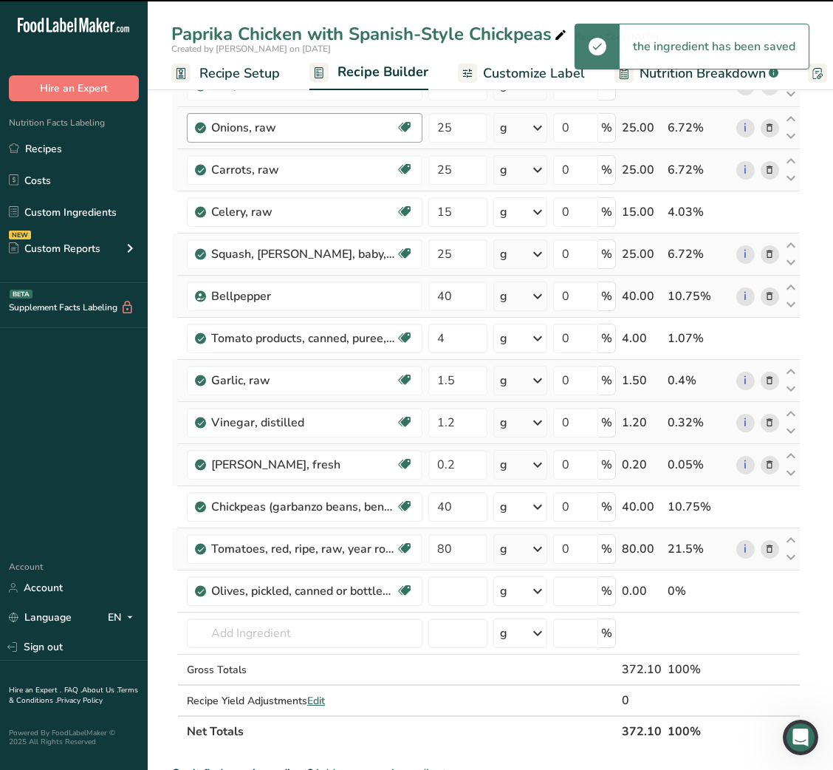
type input "0"
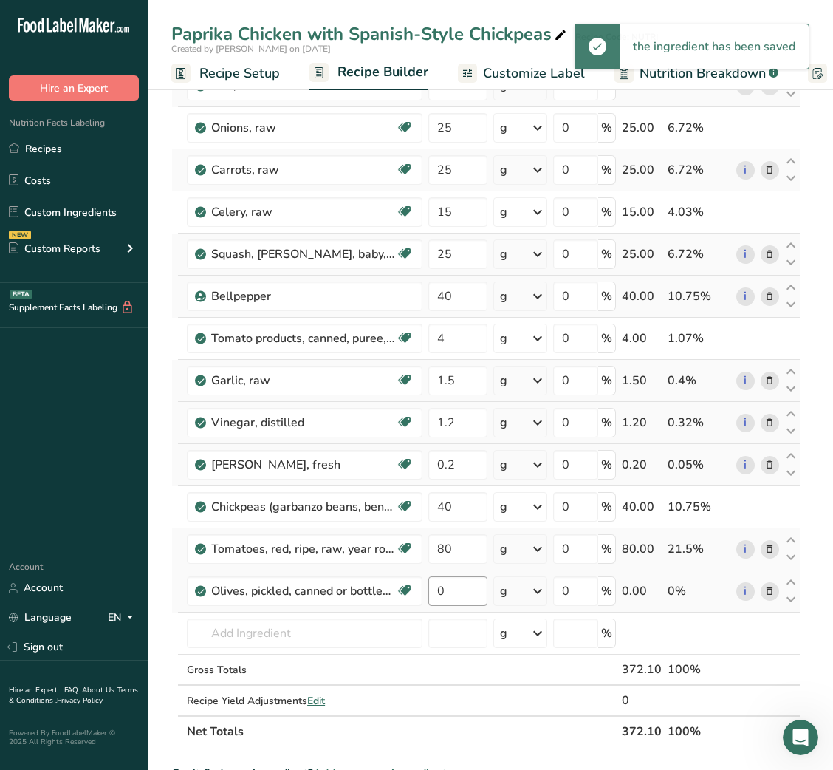
click at [454, 595] on input "0" at bounding box center [457, 591] width 58 height 30
type input "5"
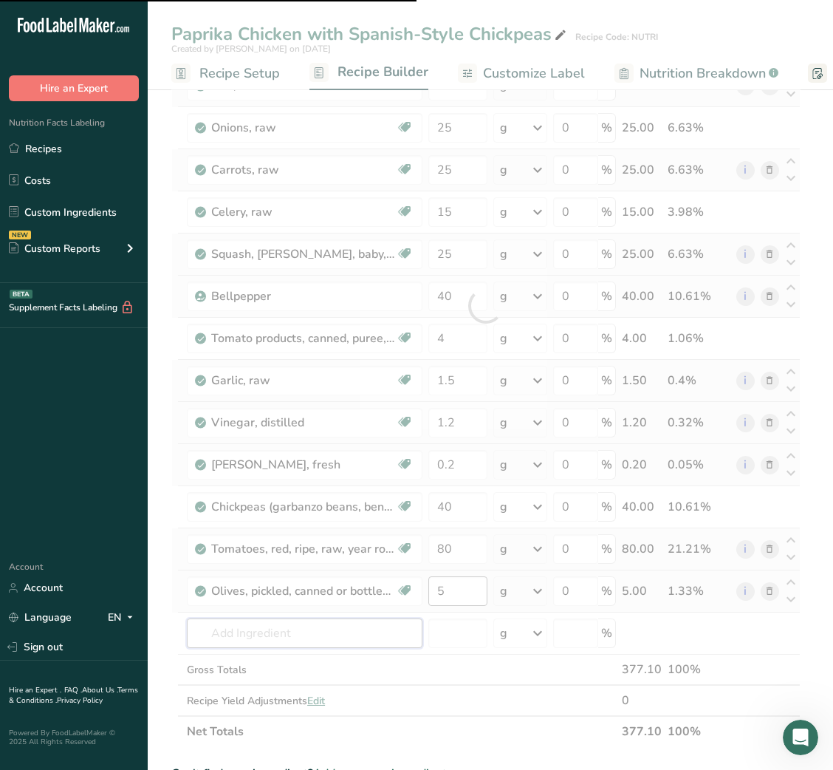
type input "g"
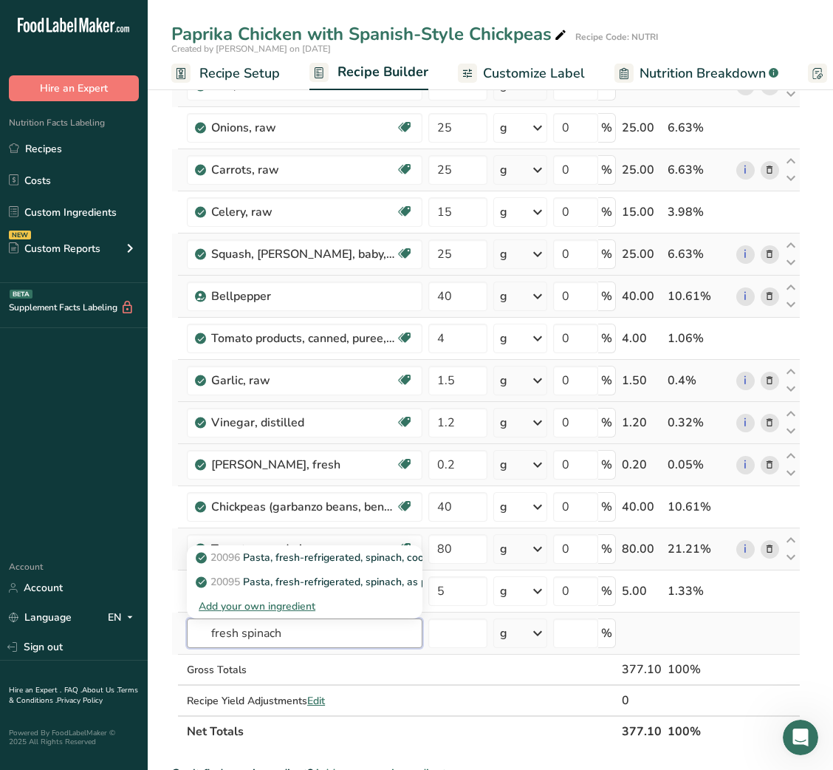
click at [236, 633] on input "fresh spinach" at bounding box center [305, 633] width 236 height 30
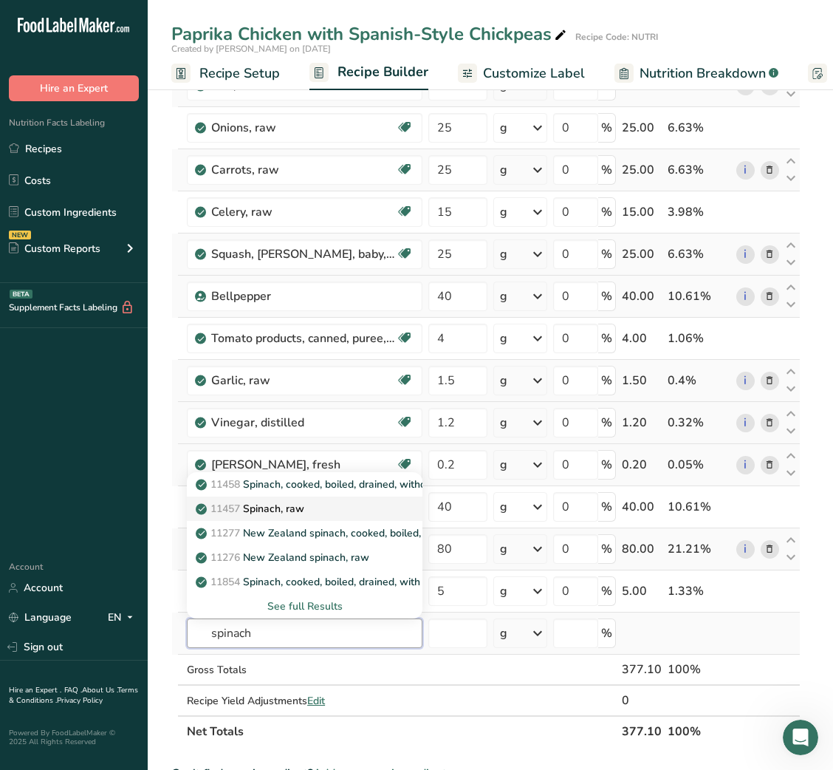
type input "spinach"
click at [263, 514] on p "11457 Spinach, raw" at bounding box center [252, 509] width 106 height 16
type input "Spinach, raw"
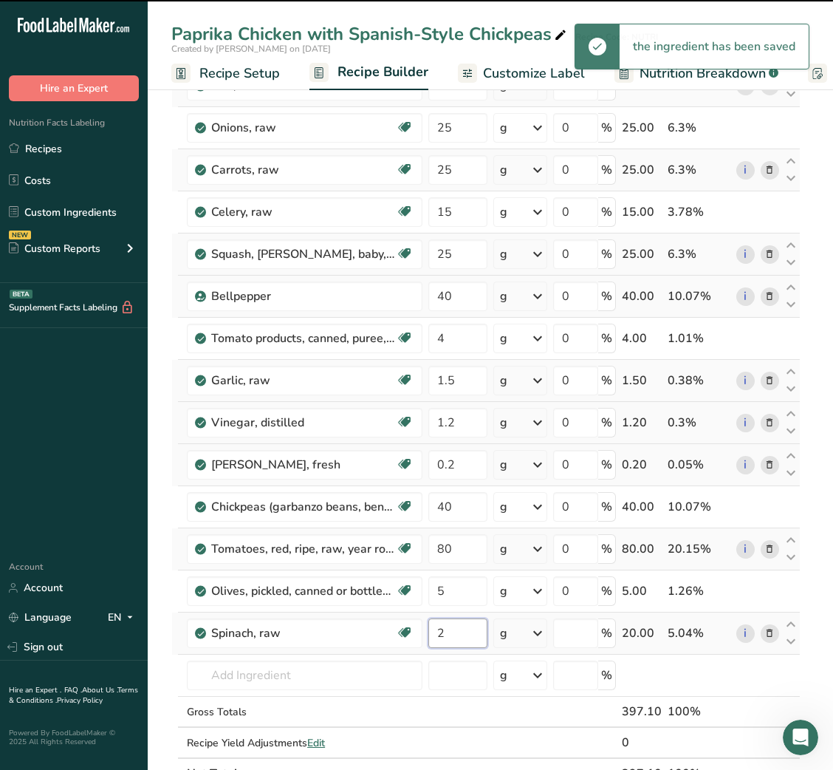
type input "20"
type input "0"
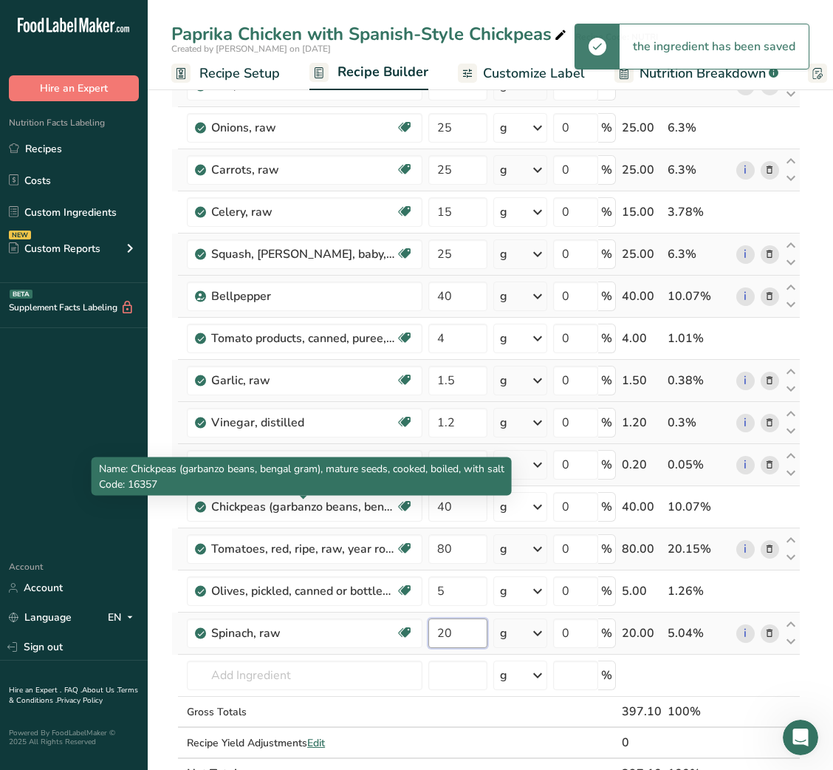
type input "20"
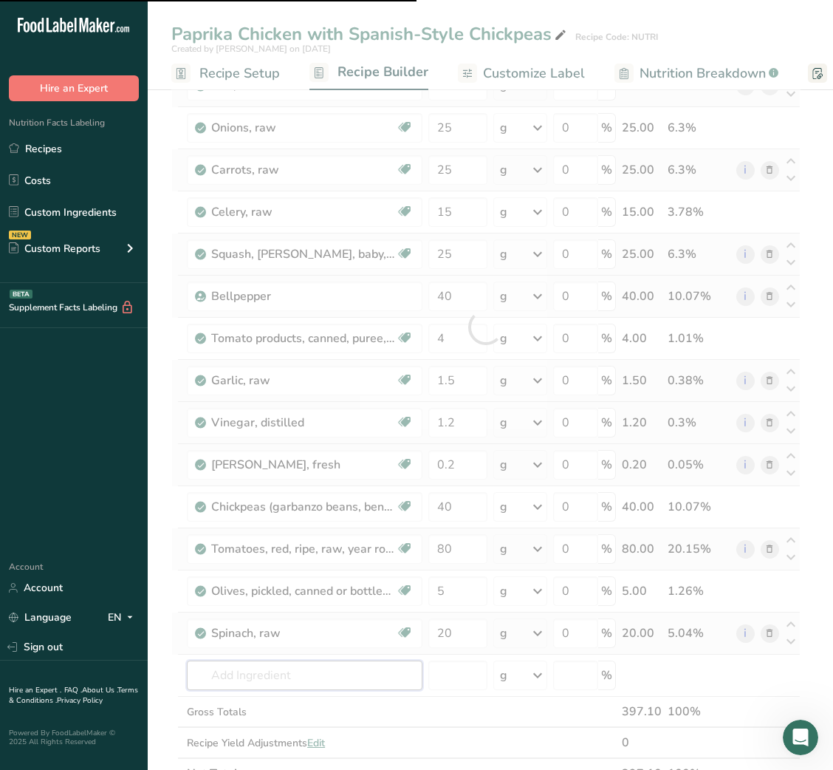
type input "p"
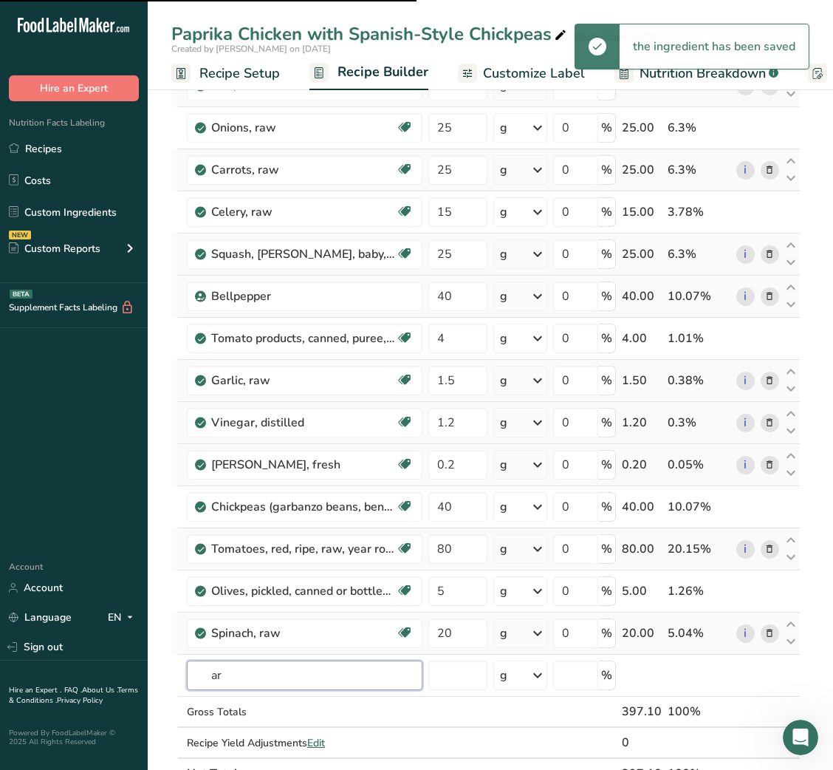
type input "ars"
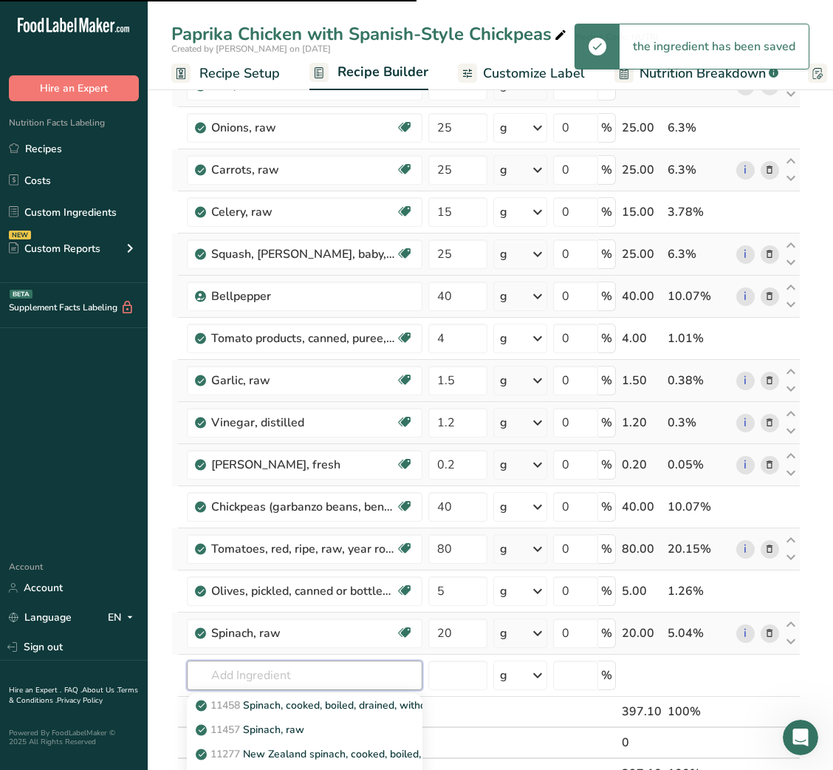
type input "l"
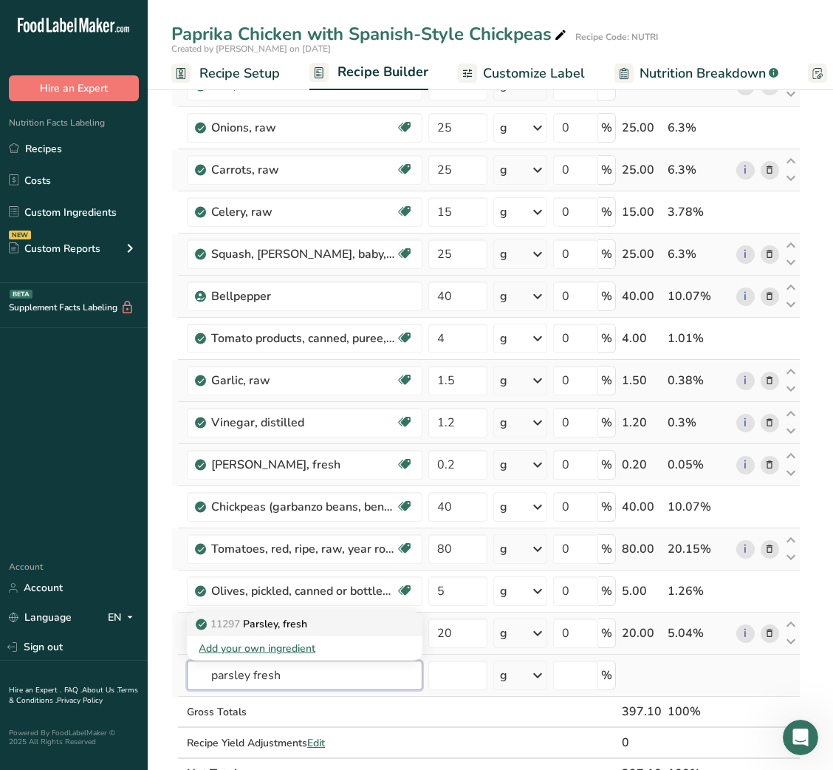
type input "parsley fresh"
click at [314, 615] on link "11297 [GEOGRAPHIC_DATA], fresh" at bounding box center [305, 624] width 236 height 24
type input "Parsley, fresh"
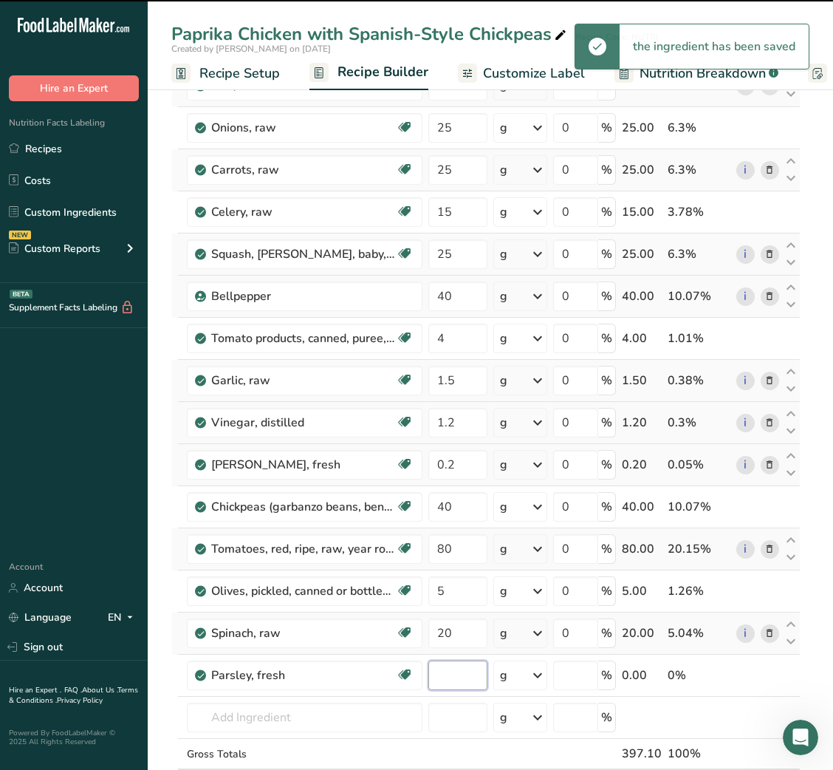
type input "0"
click at [445, 682] on input "0" at bounding box center [457, 675] width 58 height 30
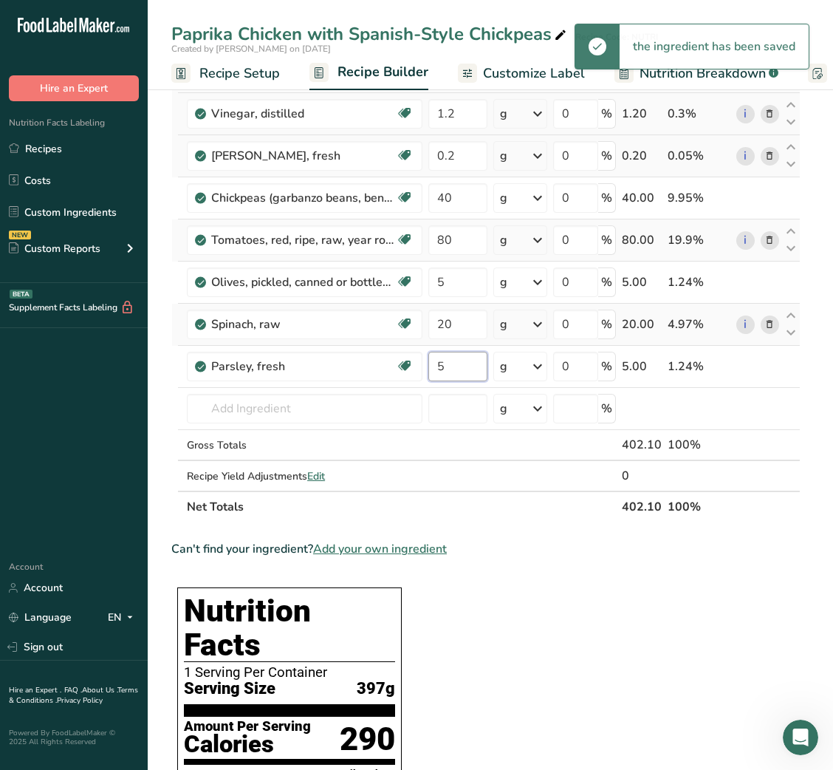
scroll to position [605, 0]
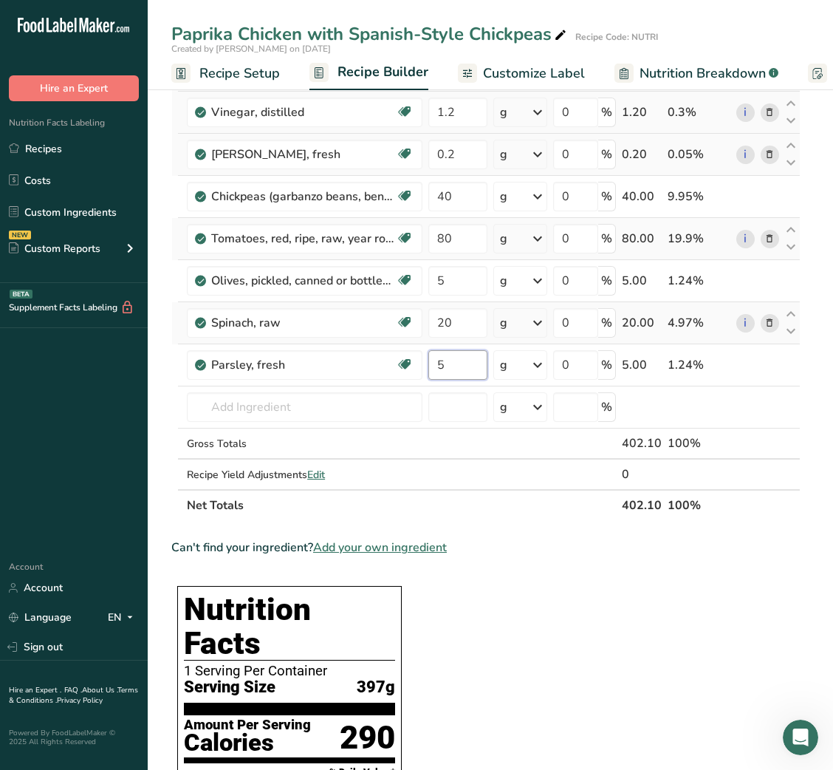
type input "5"
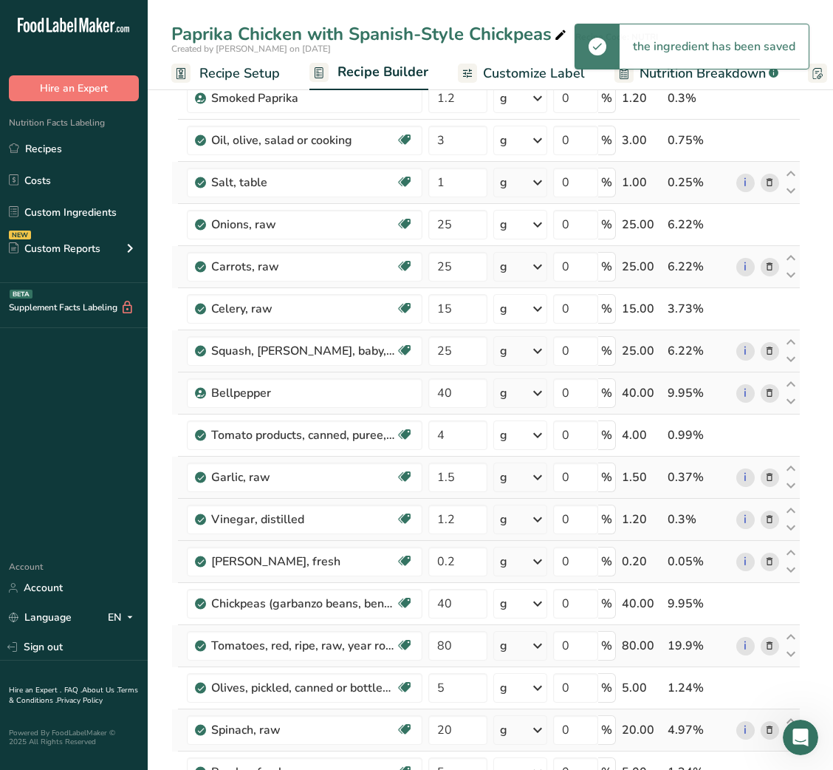
scroll to position [0, 0]
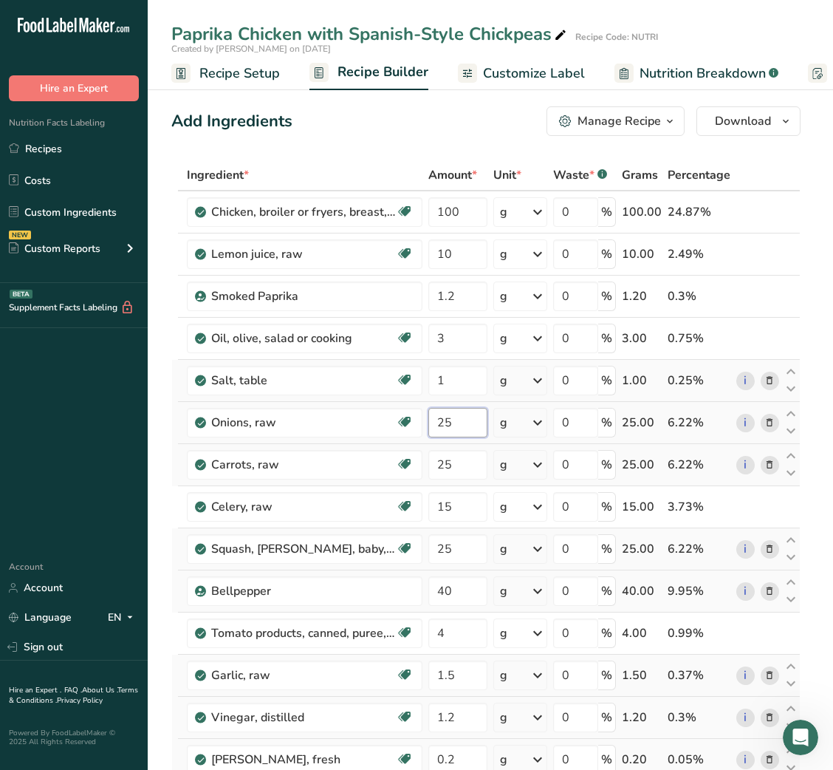
click at [437, 429] on input "25" at bounding box center [457, 423] width 58 height 30
type input "10"
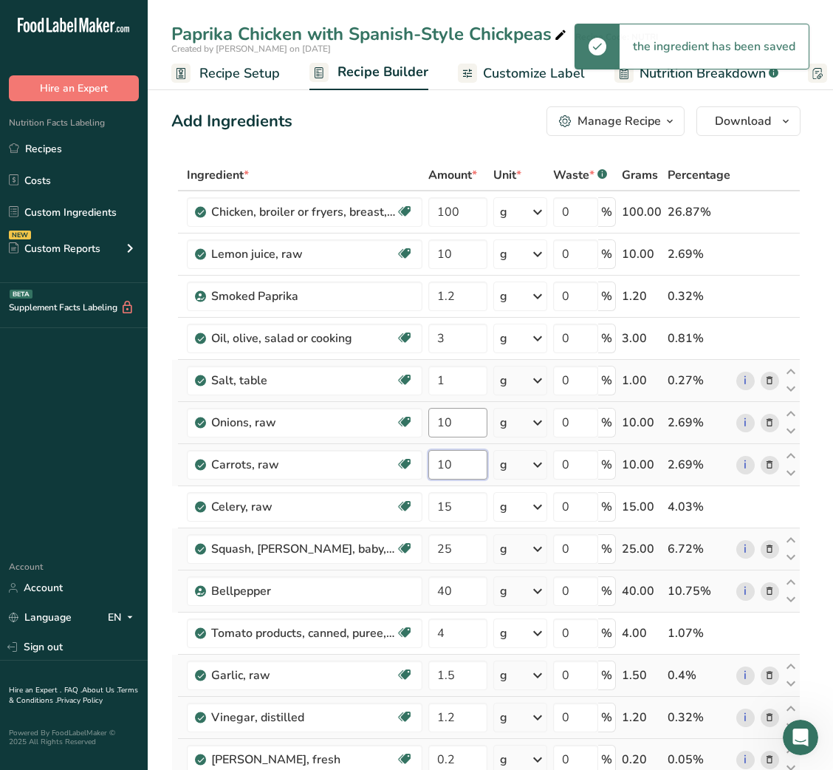
type input "10"
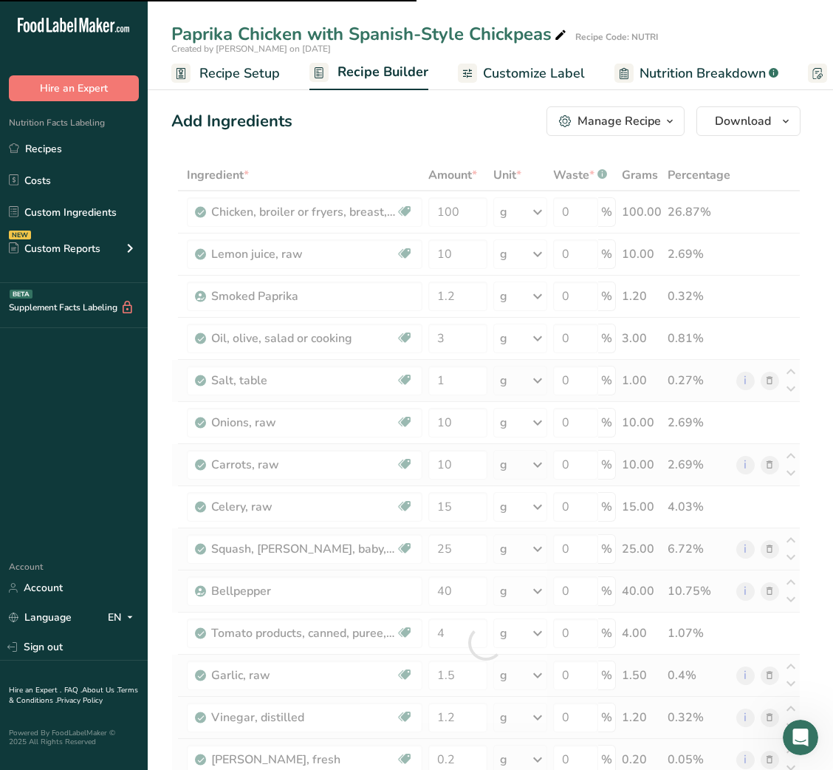
click at [663, 112] on span "button" at bounding box center [670, 121] width 18 height 18
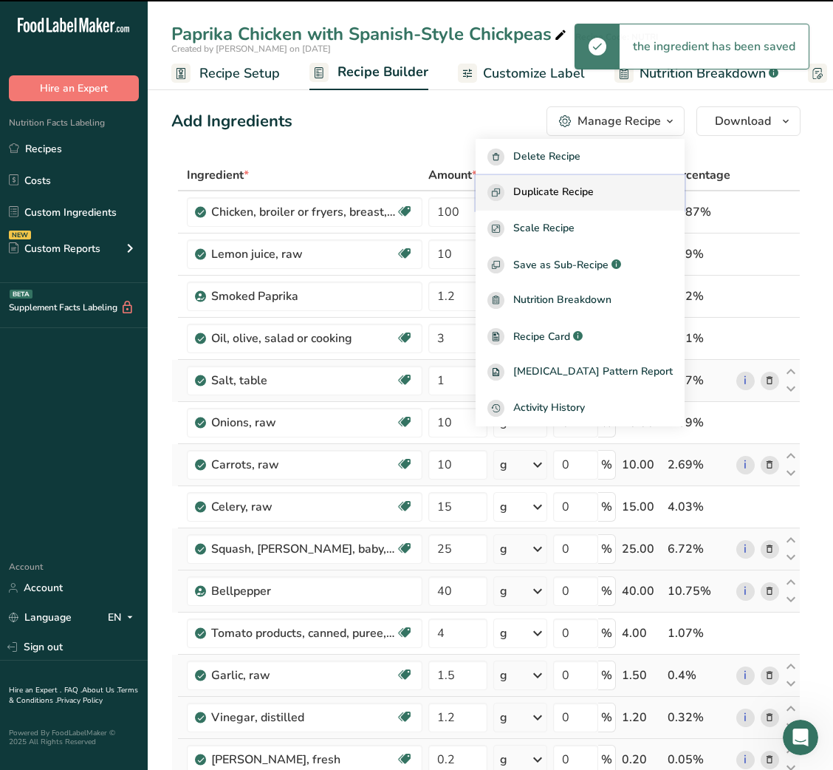
click at [589, 188] on span "Duplicate Recipe" at bounding box center [553, 192] width 81 height 17
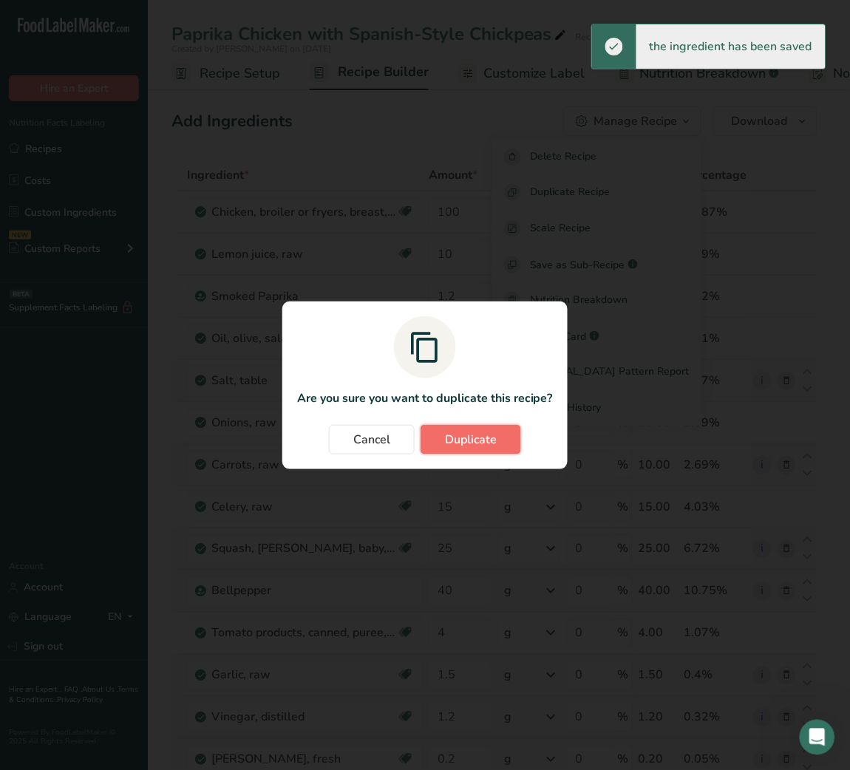
click at [485, 437] on span "Duplicate" at bounding box center [471, 440] width 52 height 18
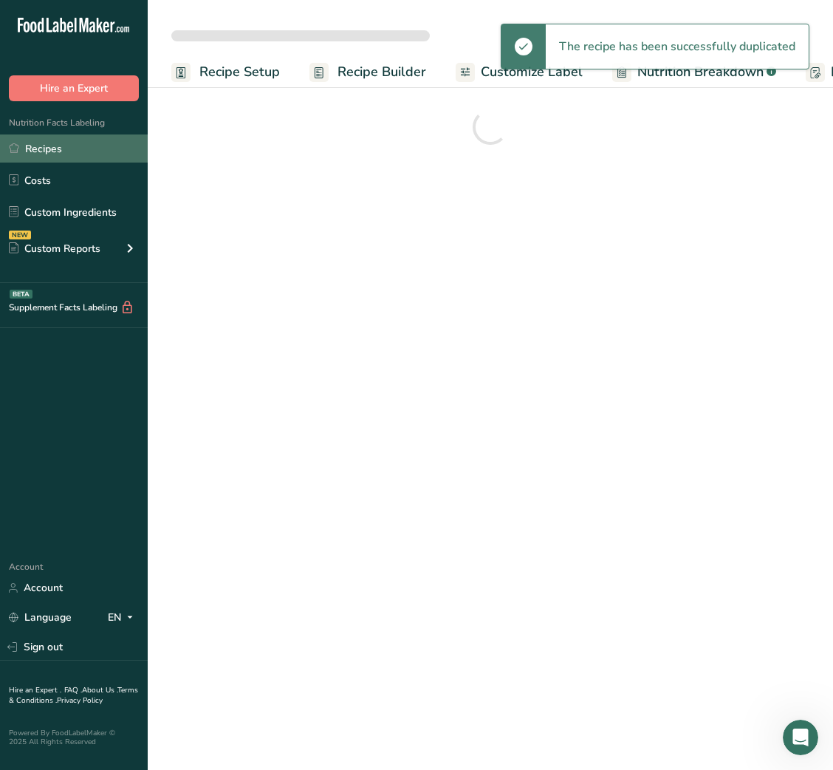
click at [49, 160] on link "Recipes" at bounding box center [74, 148] width 148 height 28
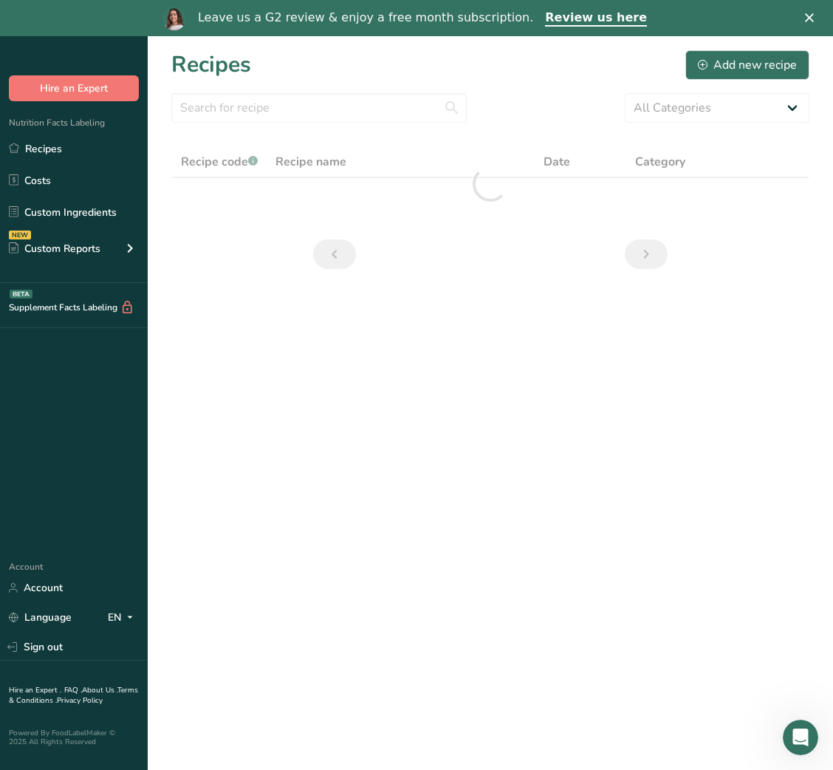
scroll to position [36, 0]
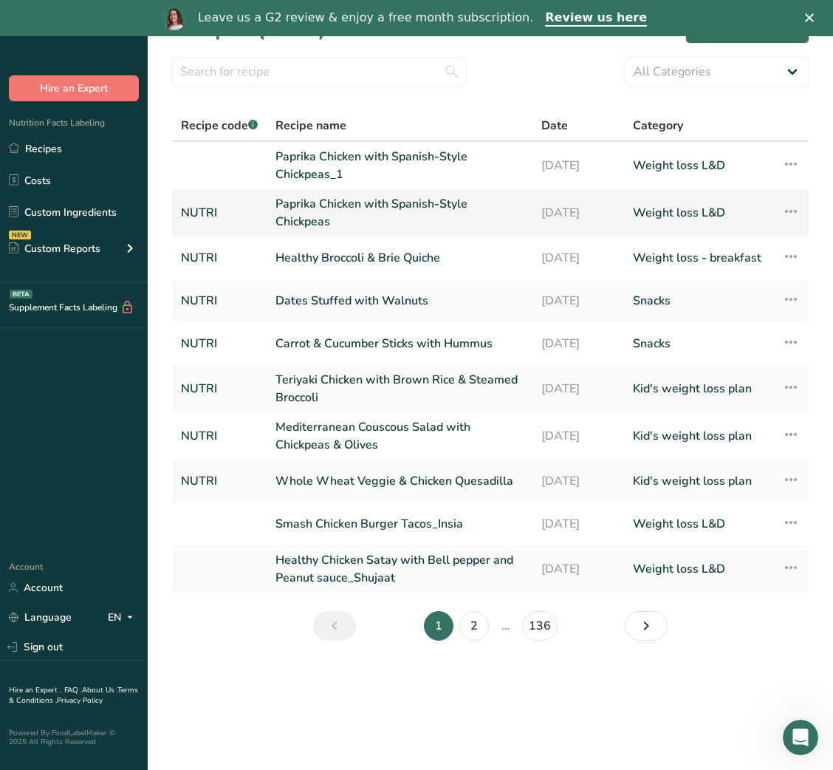
click at [451, 219] on link "Paprika Chicken with Spanish-Style Chickpeas" at bounding box center [400, 212] width 248 height 35
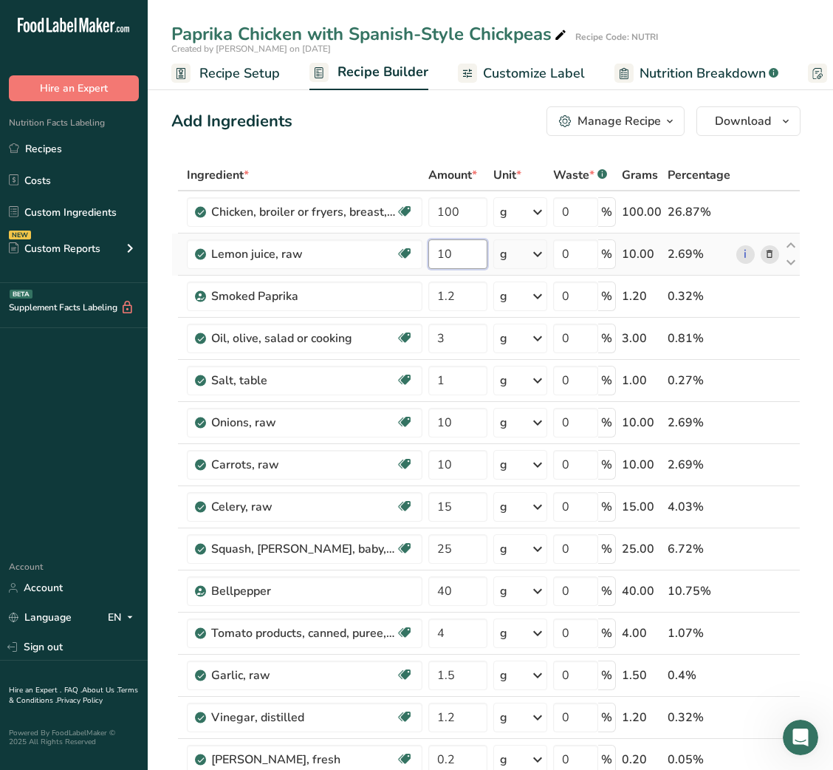
click at [440, 256] on input "10" at bounding box center [457, 254] width 58 height 30
type input "5"
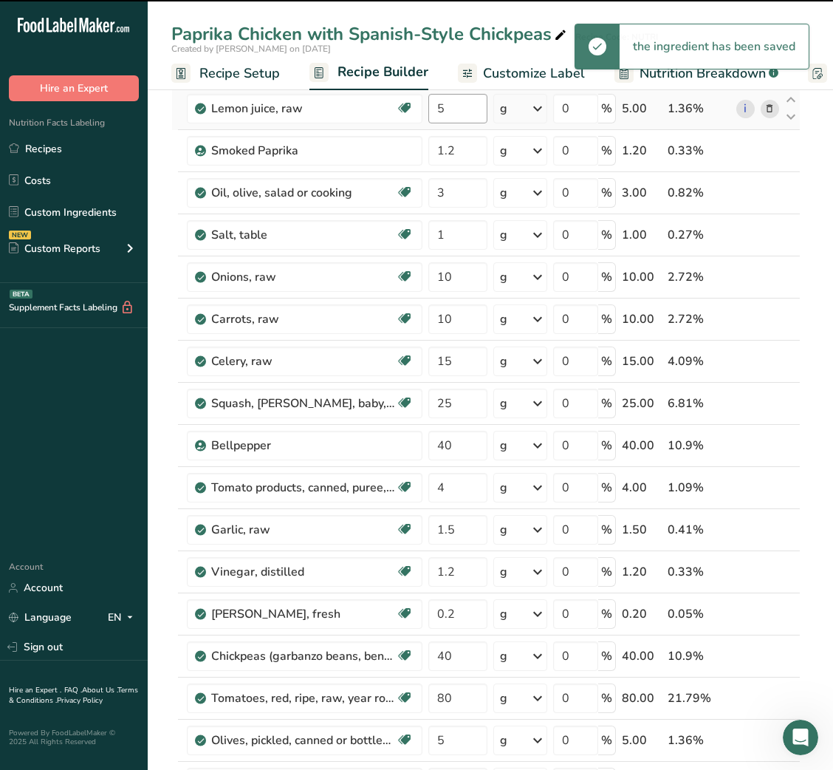
scroll to position [211, 0]
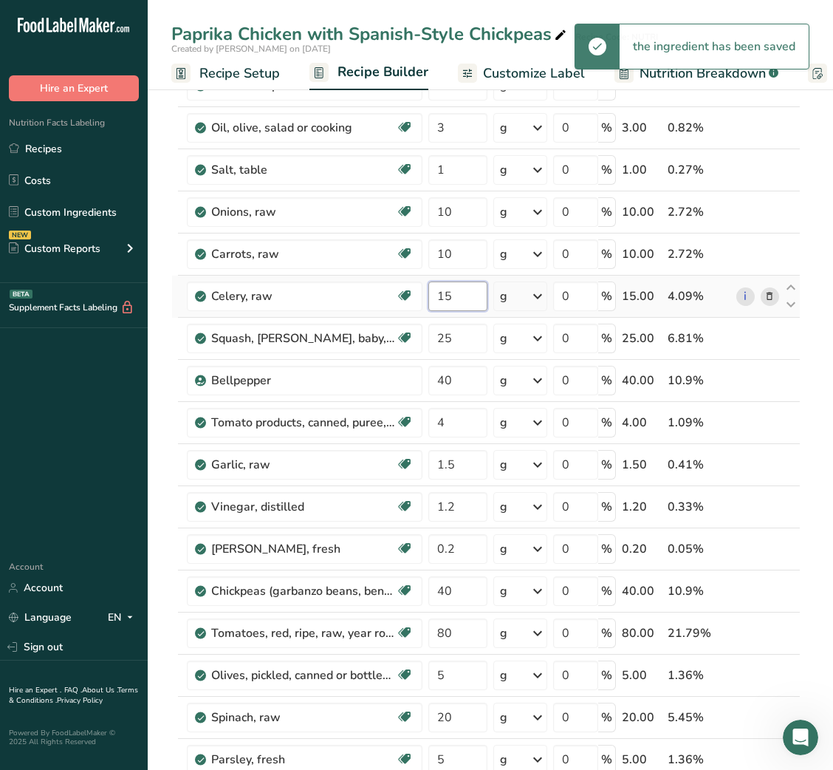
click at [437, 296] on input "15" at bounding box center [457, 296] width 58 height 30
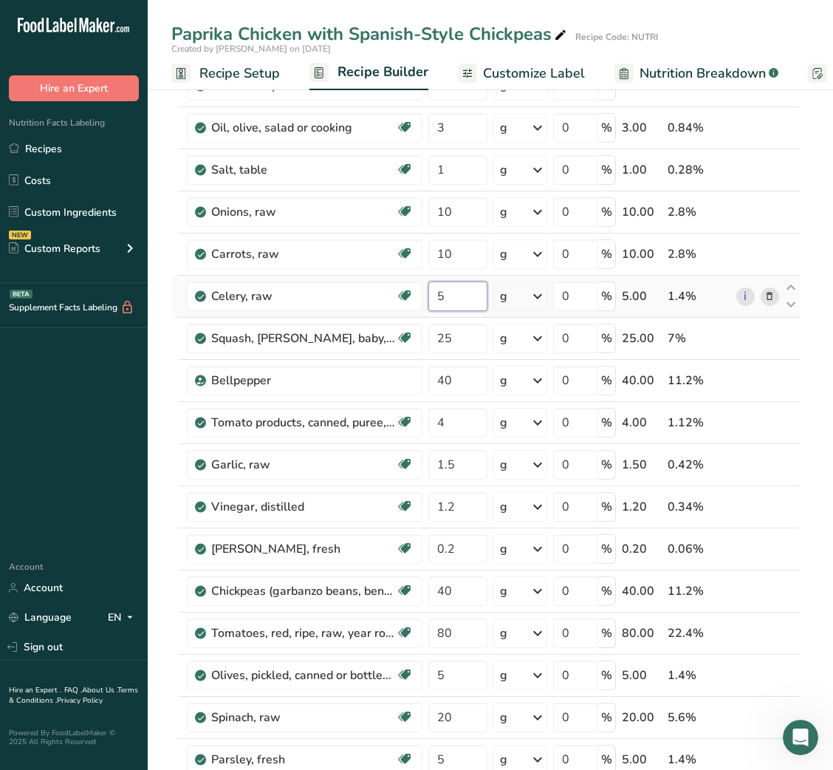
type input "5"
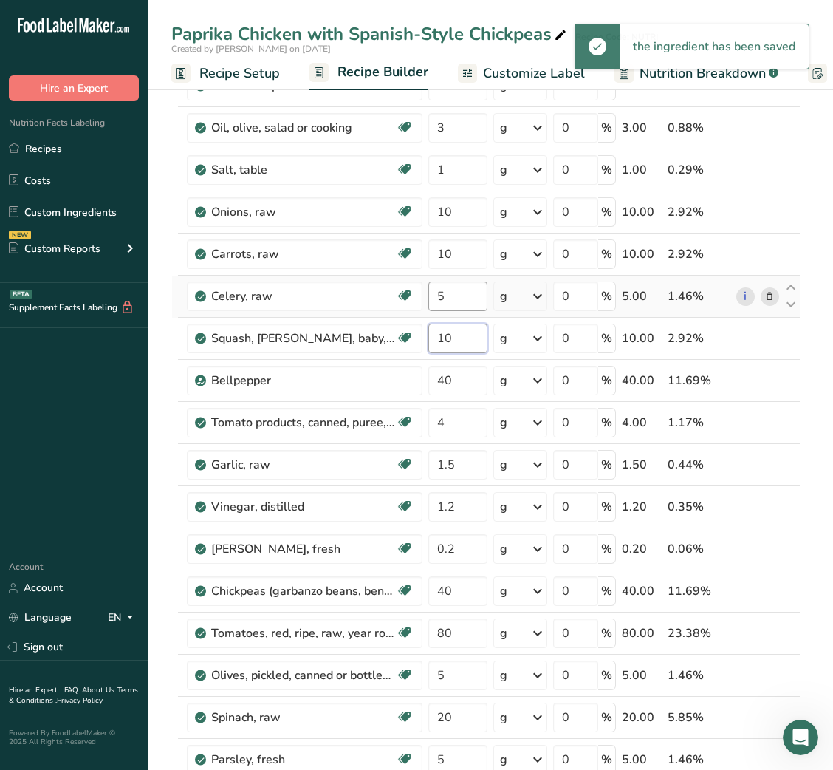
type input "10"
type input "25"
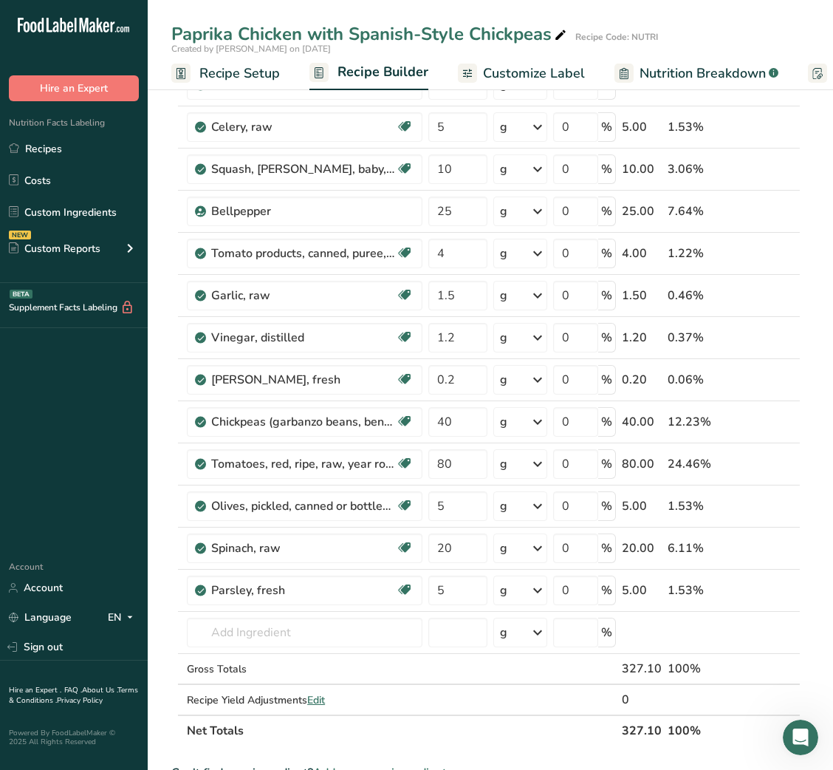
scroll to position [362, 0]
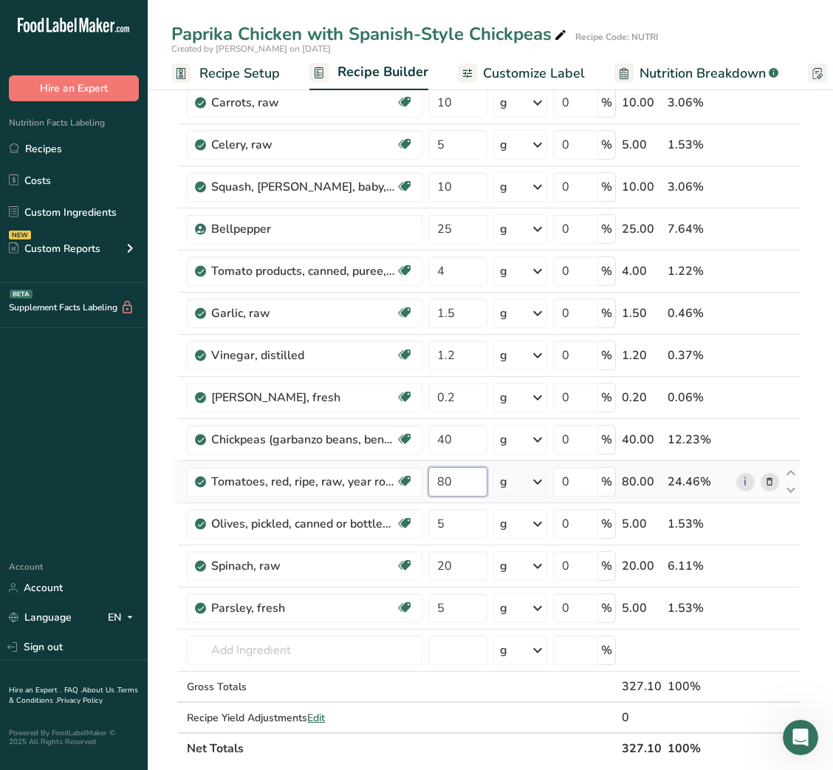
click at [440, 482] on input "80" at bounding box center [457, 482] width 58 height 30
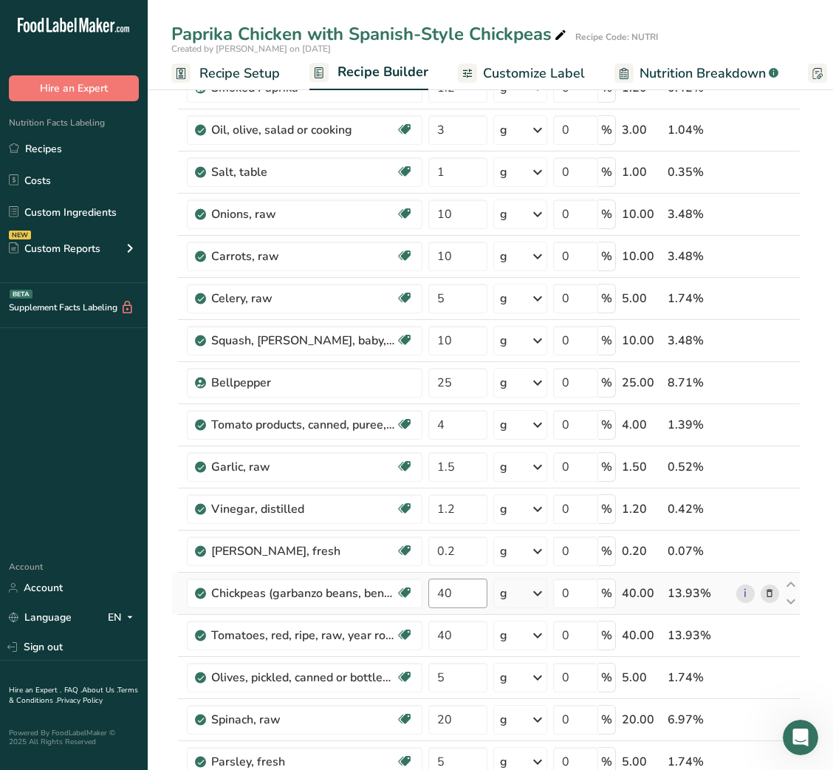
scroll to position [215, 0]
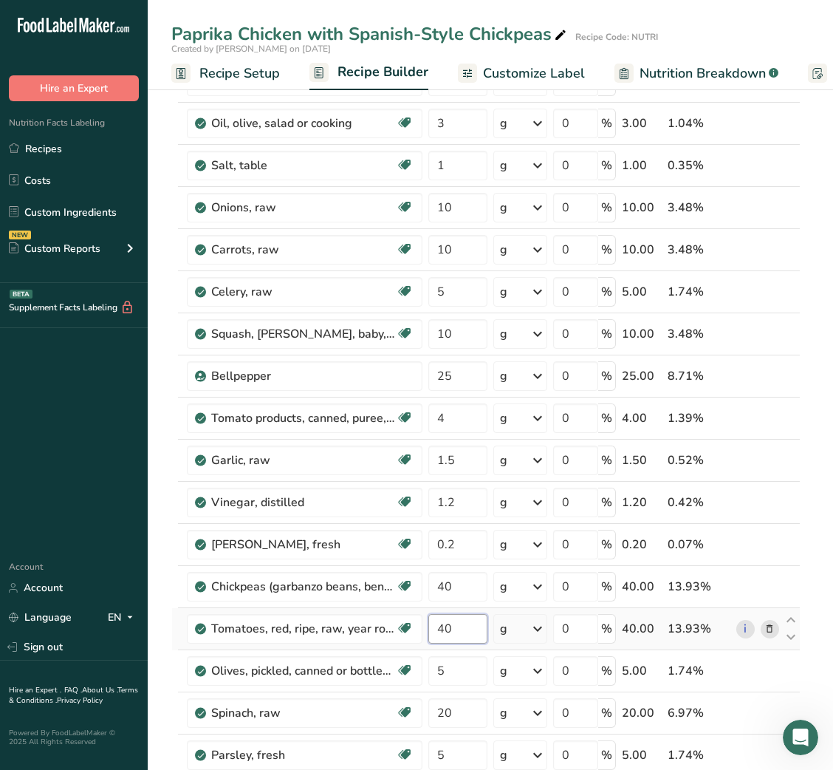
click at [437, 629] on input "40" at bounding box center [457, 629] width 58 height 30
type input "53"
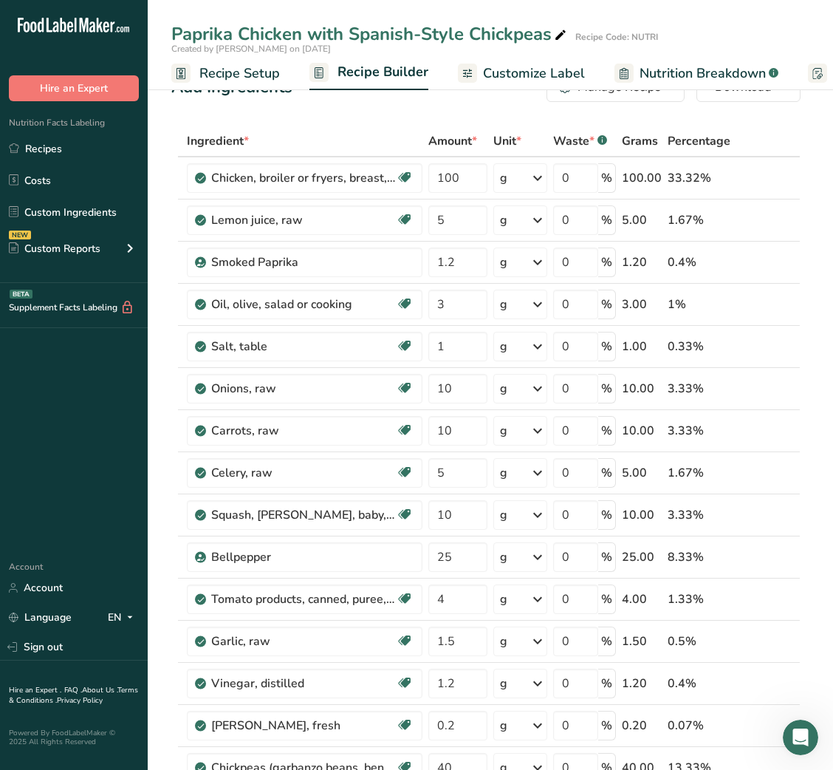
scroll to position [0, 0]
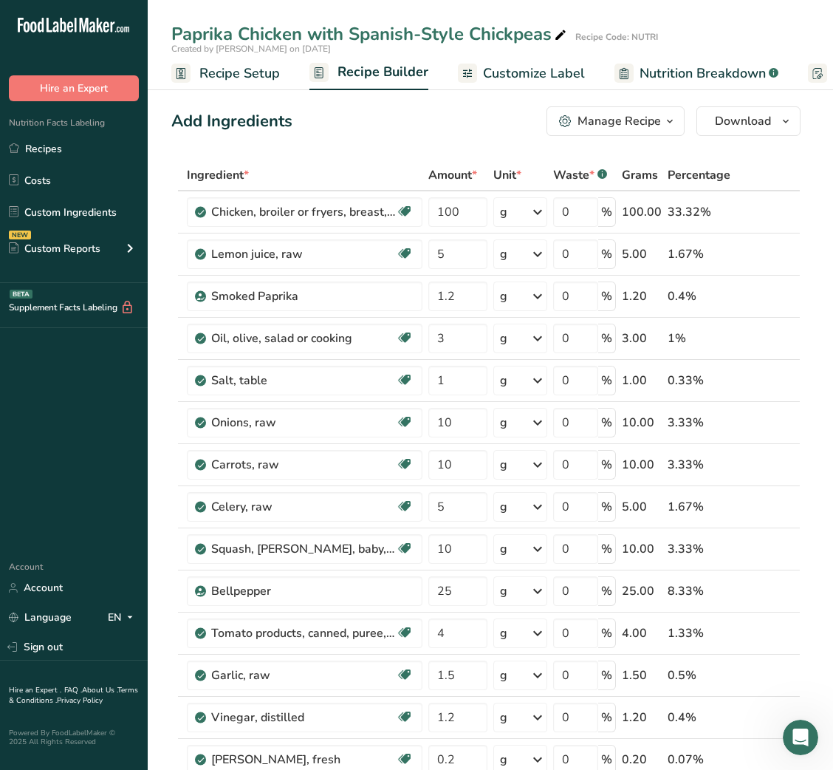
click at [476, 58] on link "Customize Label" at bounding box center [521, 73] width 127 height 33
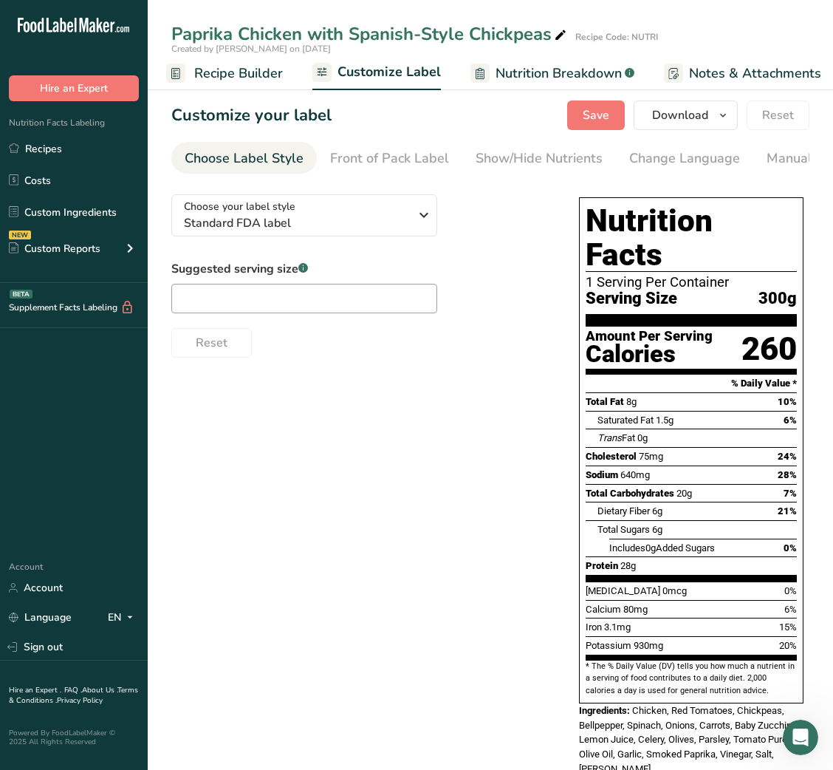
scroll to position [0, 287]
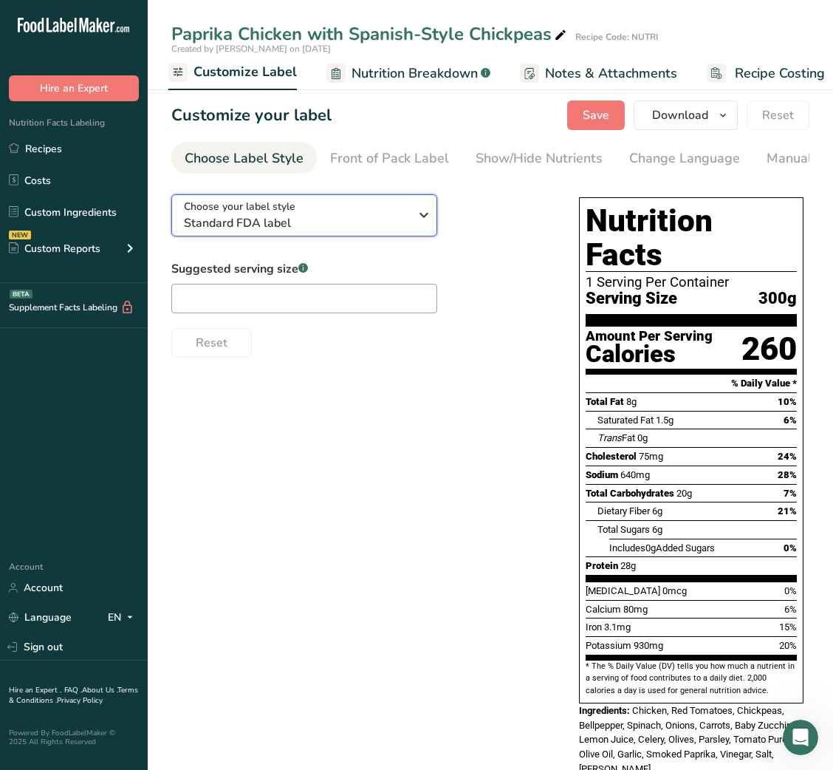
click at [294, 229] on span "Standard FDA label" at bounding box center [296, 223] width 225 height 18
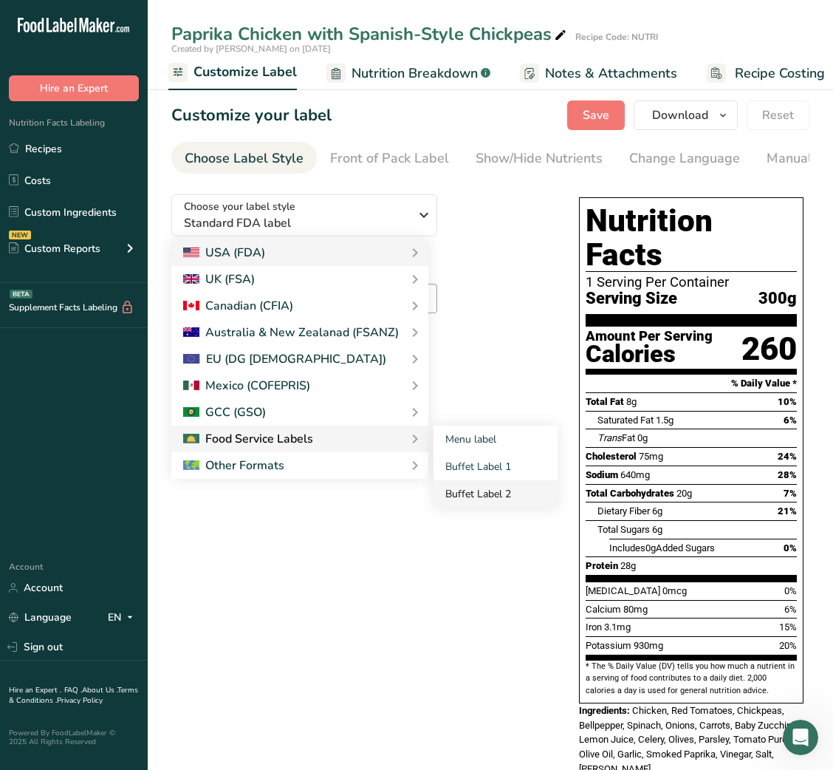
click at [481, 494] on link "Buffet Label 2" at bounding box center [496, 493] width 124 height 27
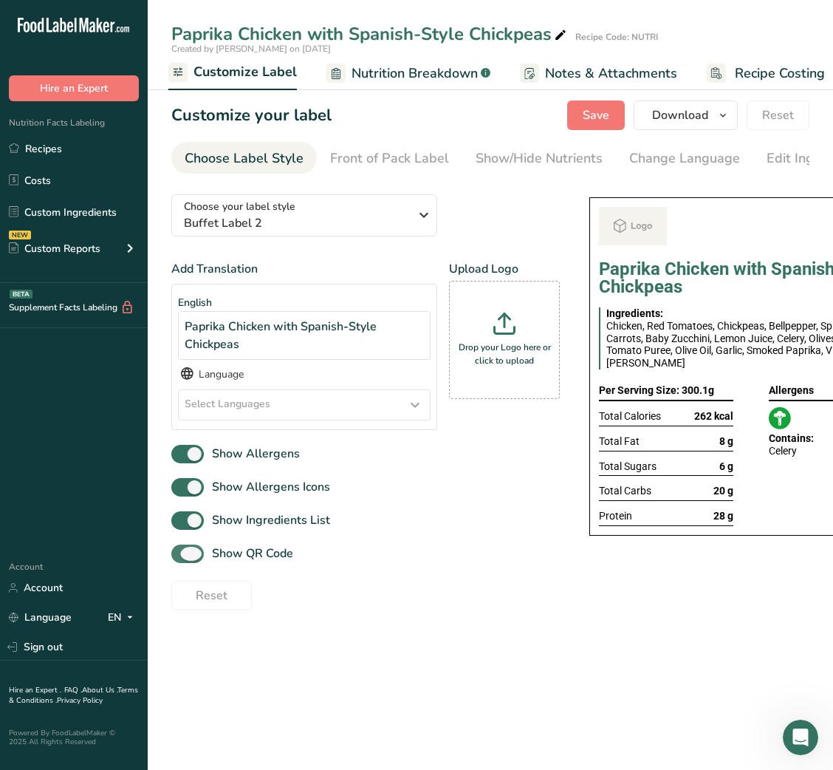
click at [250, 562] on span "Show QR Code" at bounding box center [248, 553] width 89 height 18
click at [181, 559] on input "Show QR Code" at bounding box center [176, 554] width 10 height 10
checkbox input "false"
click at [496, 170] on link "Show/Hide Nutrients" at bounding box center [539, 158] width 127 height 33
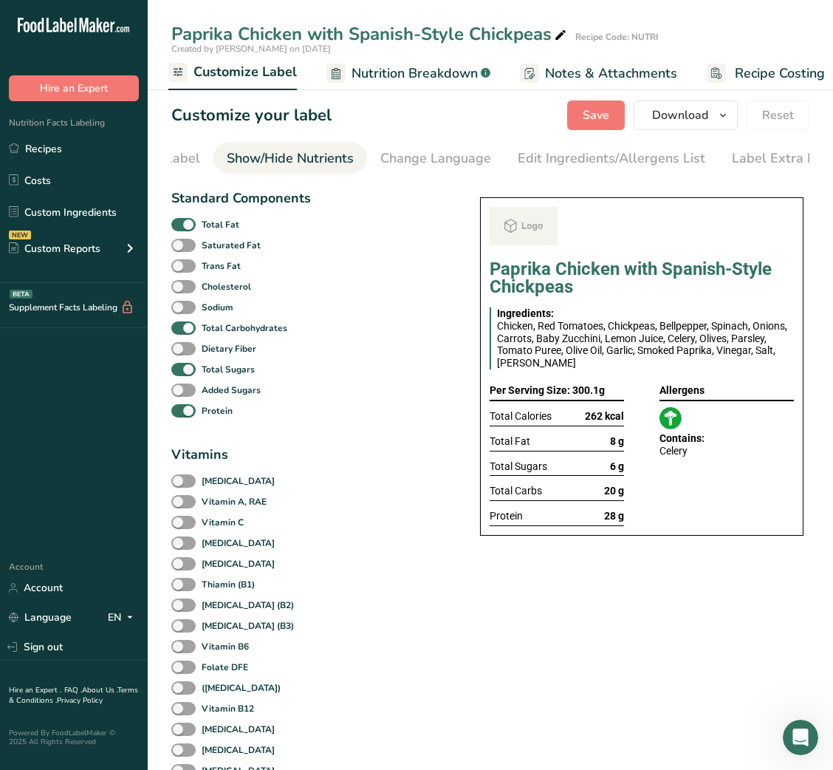
scroll to position [0, 270]
click at [188, 222] on span at bounding box center [183, 225] width 24 height 14
click at [181, 222] on input "Total Fat" at bounding box center [176, 224] width 10 height 10
checkbox input "false"
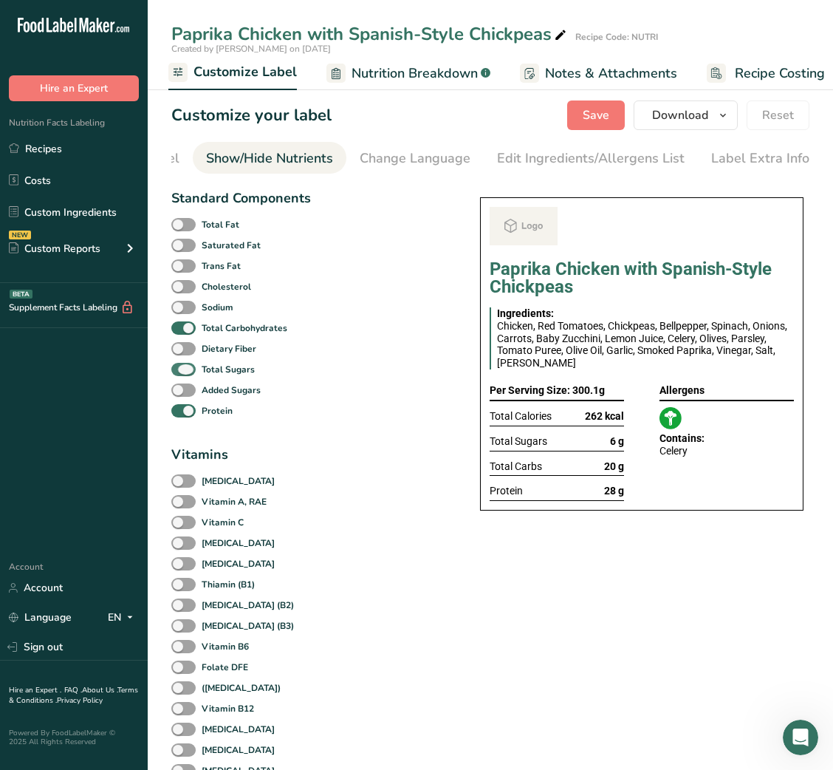
click at [188, 374] on span at bounding box center [183, 370] width 24 height 14
click at [181, 374] on input "Total Sugars" at bounding box center [176, 369] width 10 height 10
checkbox input "false"
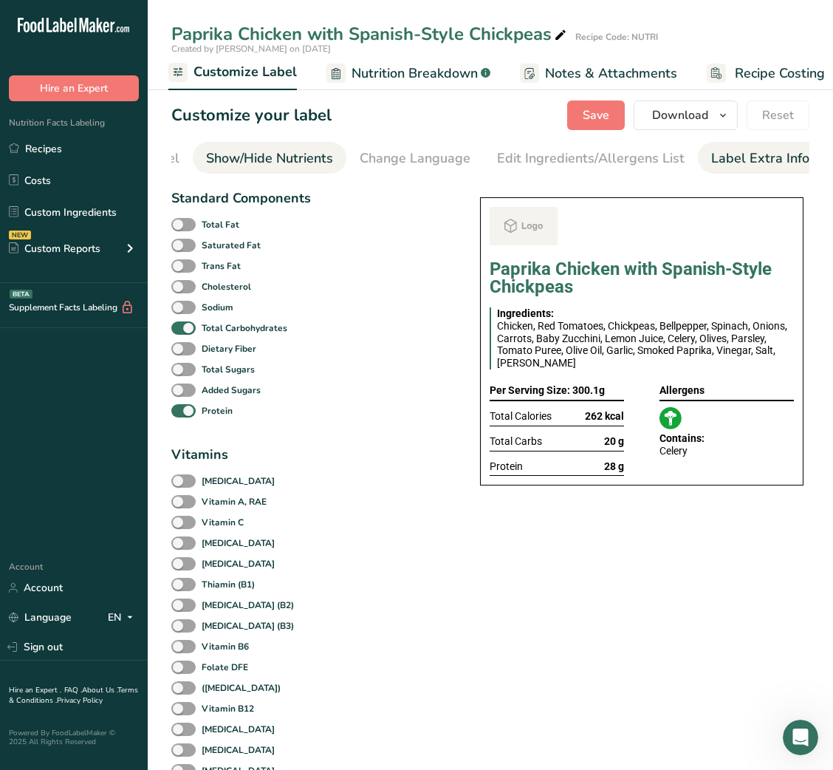
click at [742, 148] on div "Label Extra Info" at bounding box center [760, 158] width 98 height 20
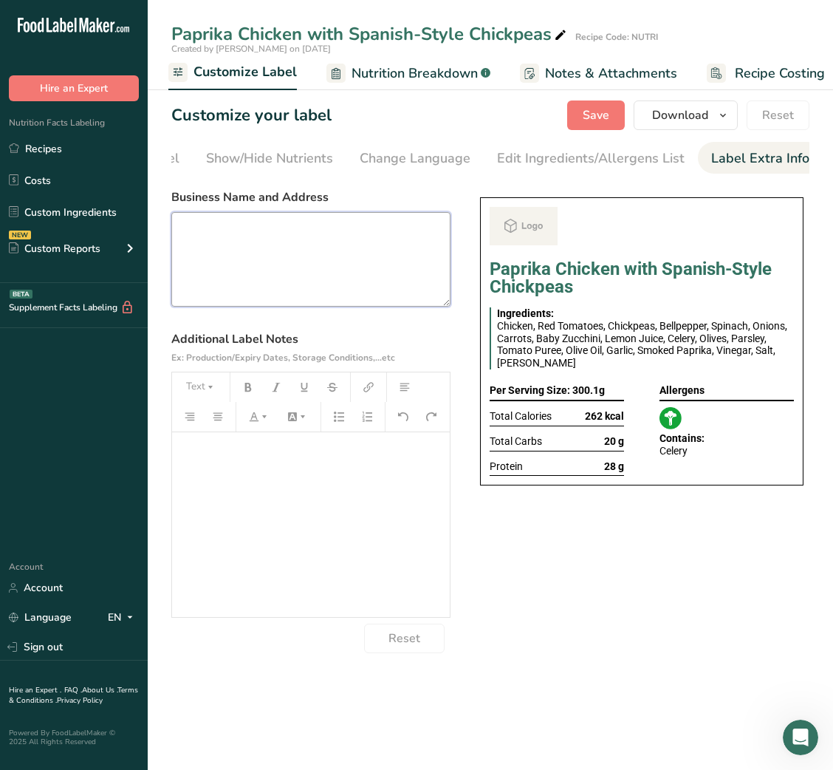
click at [380, 265] on textarea at bounding box center [310, 259] width 279 height 95
paste textarea "DINNER USE BY: [DATE] KEEP REFRIGERATED BELOW 5°C REHEAT BEFORE EATING Balanced…"
click at [200, 233] on textarea "DINNER USE BY: [DATE] KEEP REFRIGERATED BELOW 5°C REHEAT BEFORE EATING Balanced…" at bounding box center [310, 259] width 279 height 95
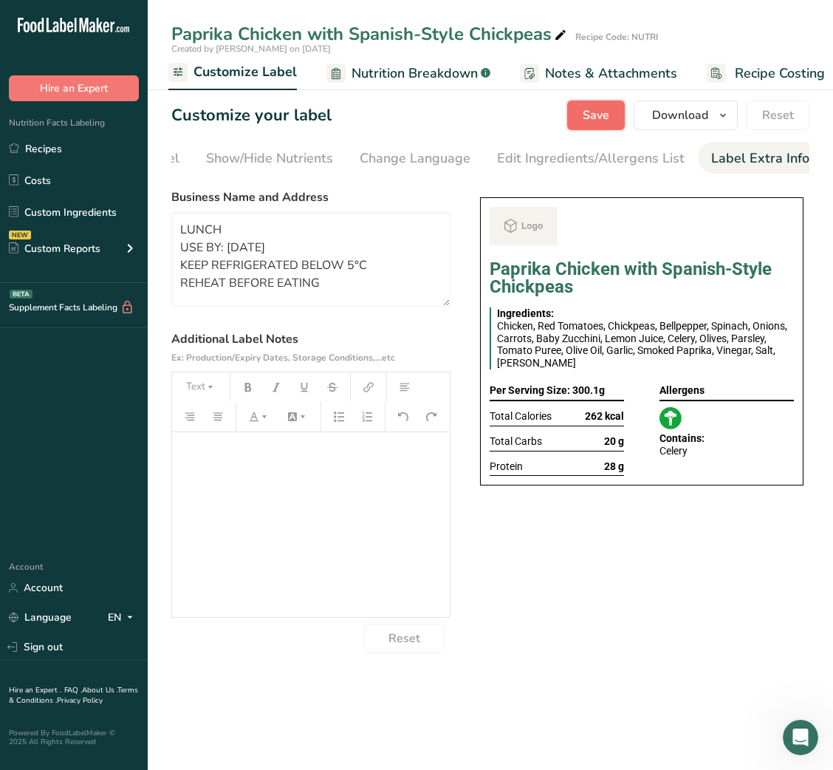
click at [599, 106] on span "Save" at bounding box center [596, 115] width 27 height 18
type textarea "LUNCH USE BY: [DATE] KEEP REFRIGERATED BELOW 5°C REHEAT BEFORE EATING Balanced …"
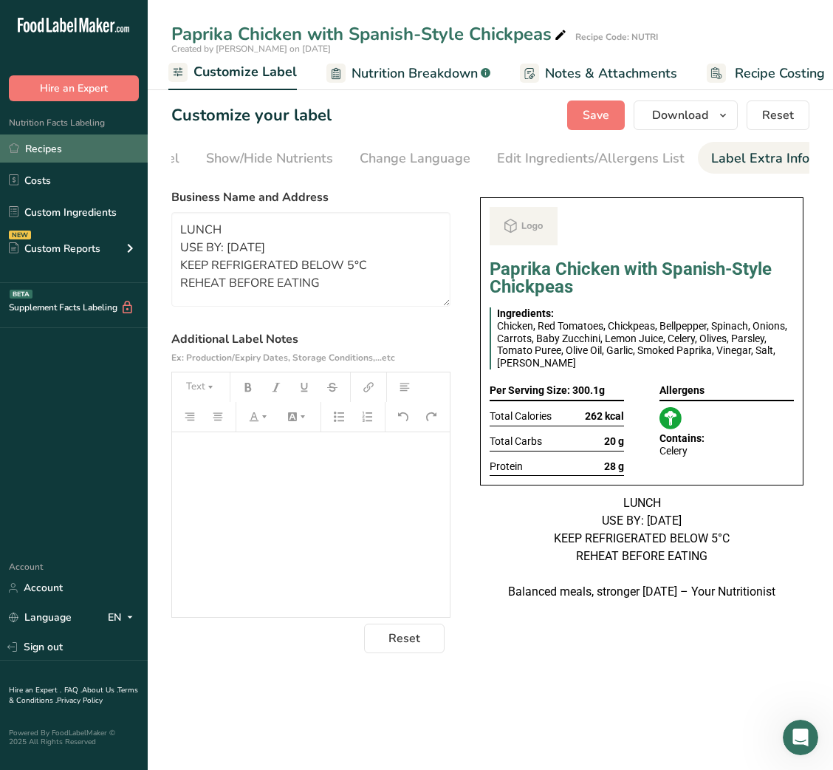
click at [81, 150] on link "Recipes" at bounding box center [74, 148] width 148 height 28
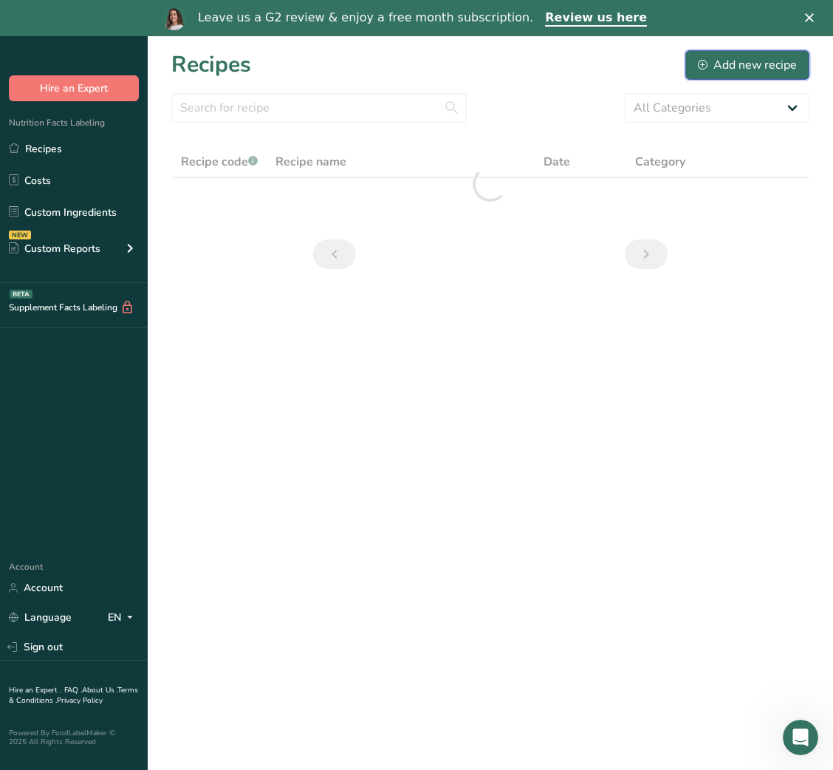
click at [739, 59] on div "Add new recipe" at bounding box center [747, 65] width 99 height 18
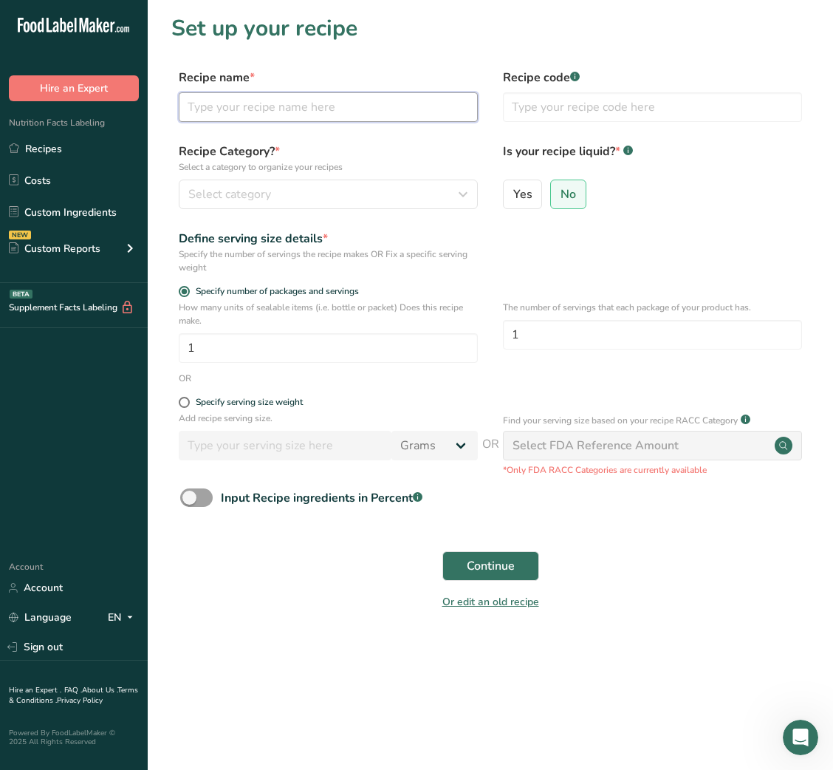
click at [392, 100] on input "text" at bounding box center [328, 107] width 299 height 30
paste input "Smoky Chicken Jambalaya"
type input "Smoky Chicken Jambalaya with Brown rice"
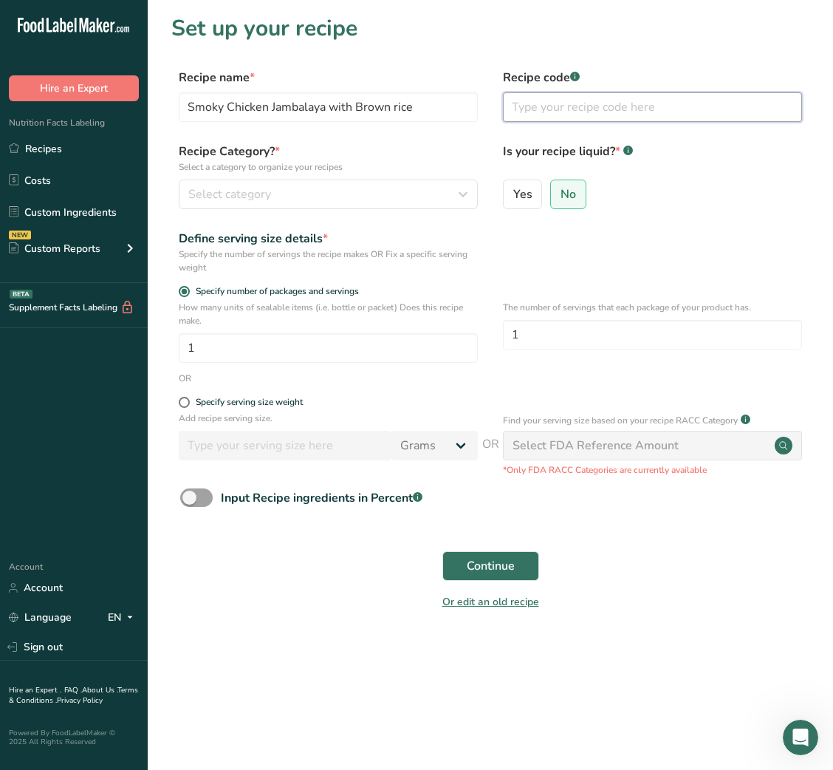
click at [567, 101] on input "text" at bounding box center [652, 107] width 299 height 30
type input "NUTRI"
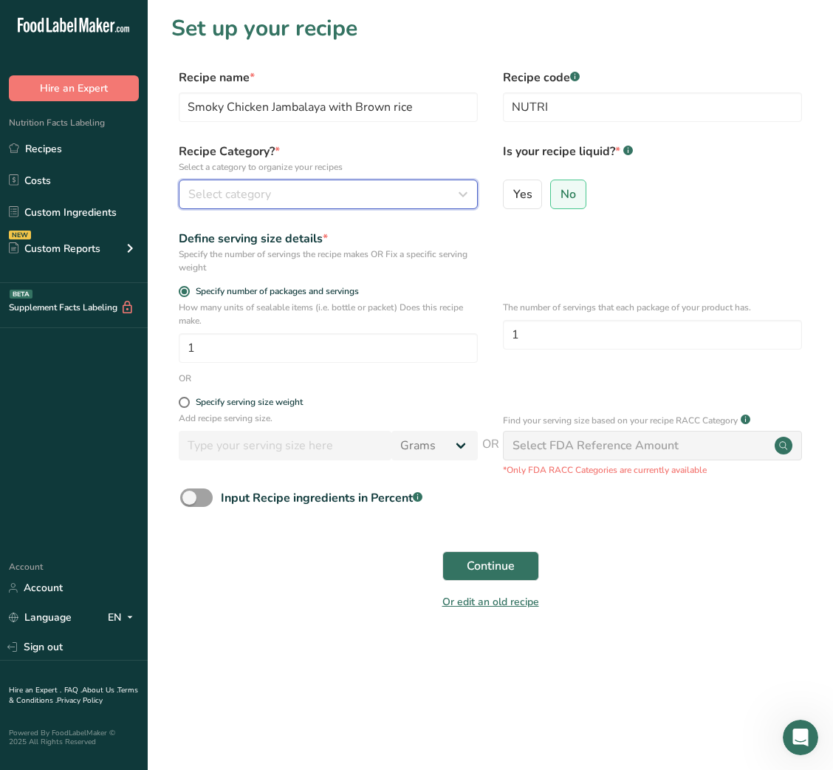
click at [435, 198] on div "Select category" at bounding box center [323, 194] width 271 height 18
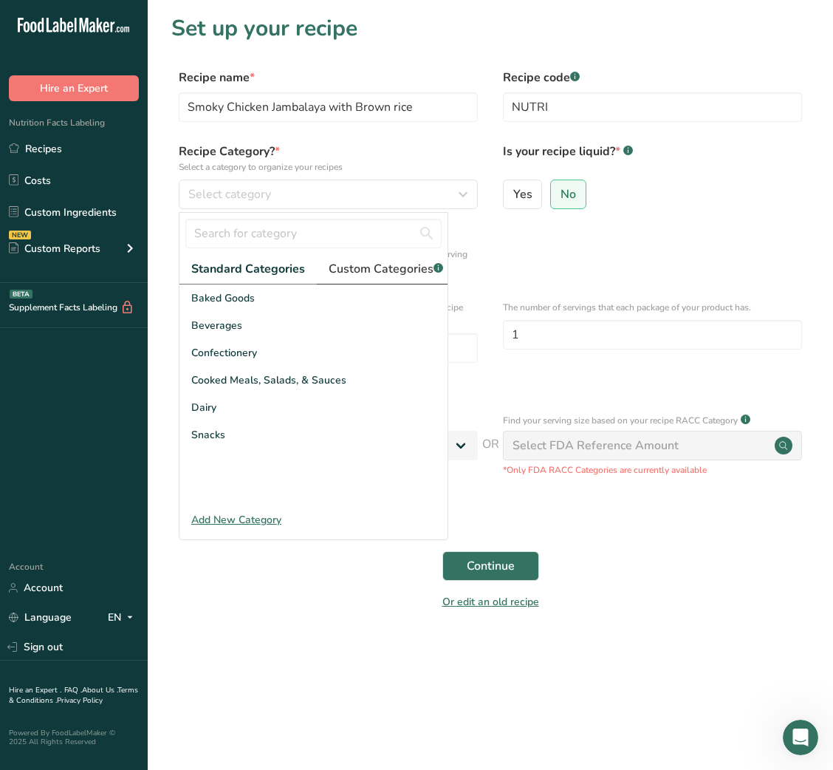
click at [386, 263] on span "Custom Categories .a-a{fill:#347362;}.b-a{fill:#fff;}" at bounding box center [386, 269] width 115 height 18
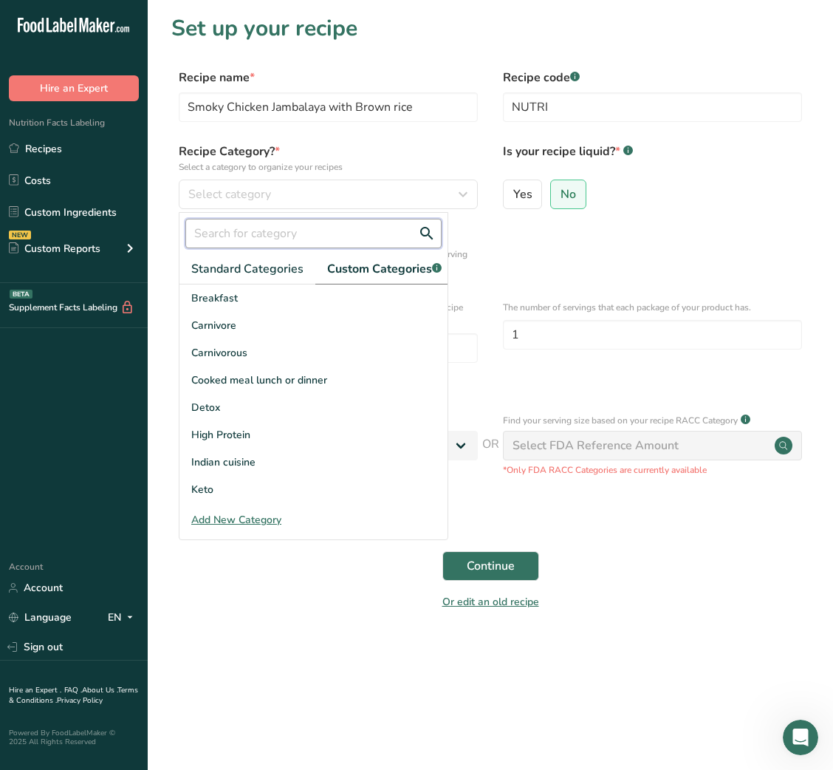
click at [273, 237] on input "text" at bounding box center [313, 234] width 256 height 30
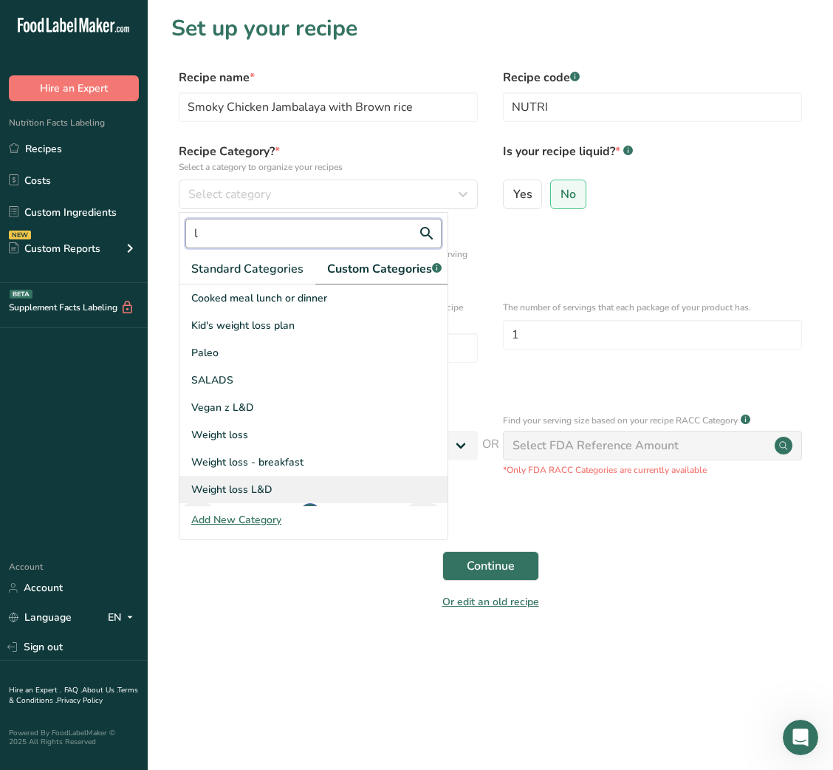
type input "l"
click at [238, 497] on span "Weight loss L&D" at bounding box center [231, 490] width 81 height 16
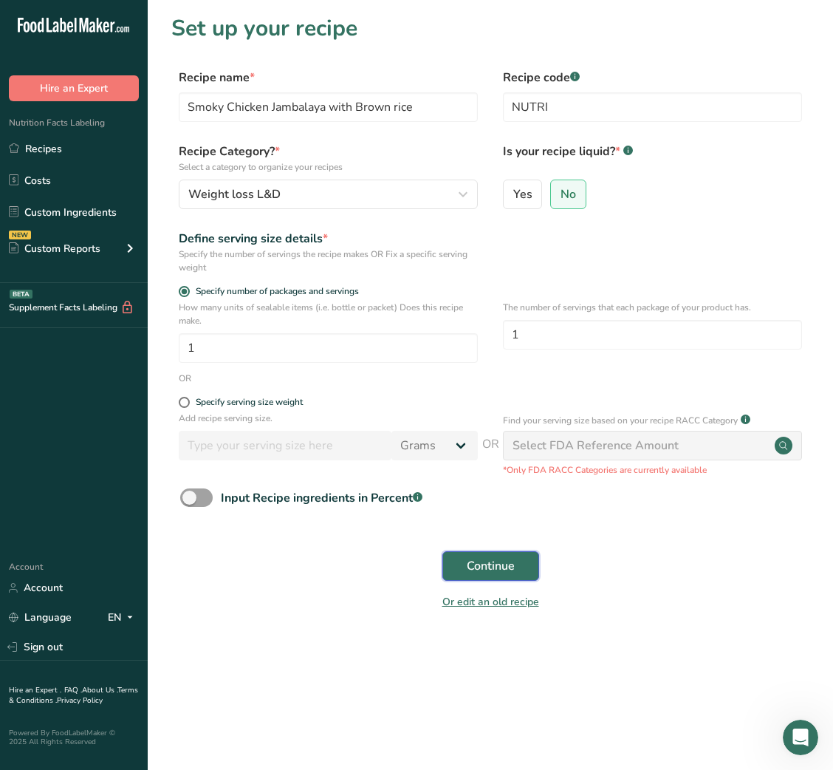
click at [497, 572] on span "Continue" at bounding box center [491, 566] width 48 height 18
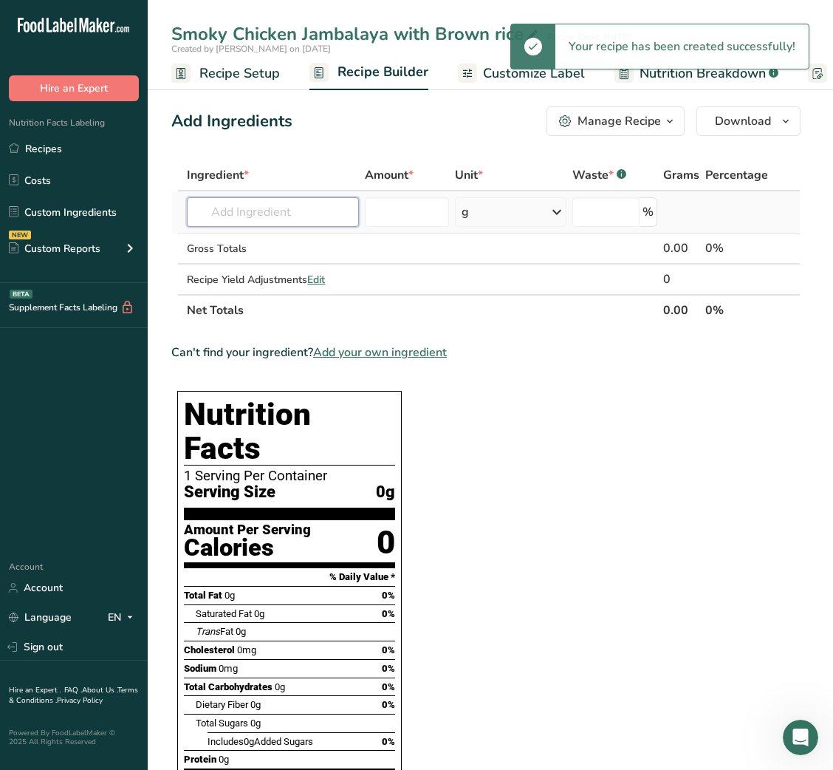
click at [284, 203] on input "text" at bounding box center [273, 212] width 172 height 30
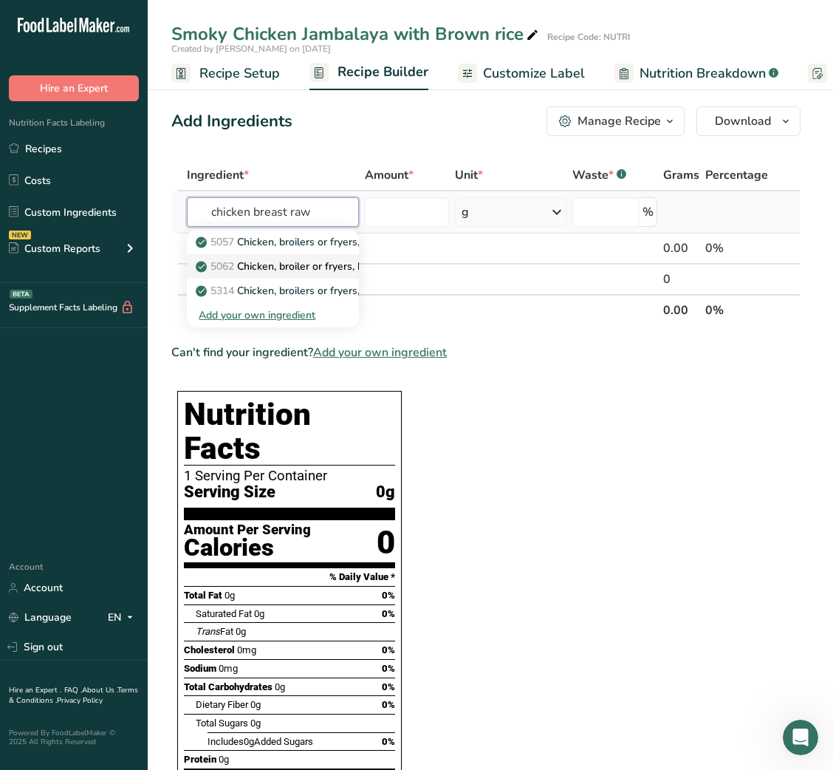
type input "chicken breast raw"
click at [303, 268] on p "5062 Chicken, broiler or fryers, breast, skinless, boneless, meat only, raw" at bounding box center [376, 267] width 355 height 16
type input "Chicken, broiler or fryers, breast, skinless, boneless, meat only, raw"
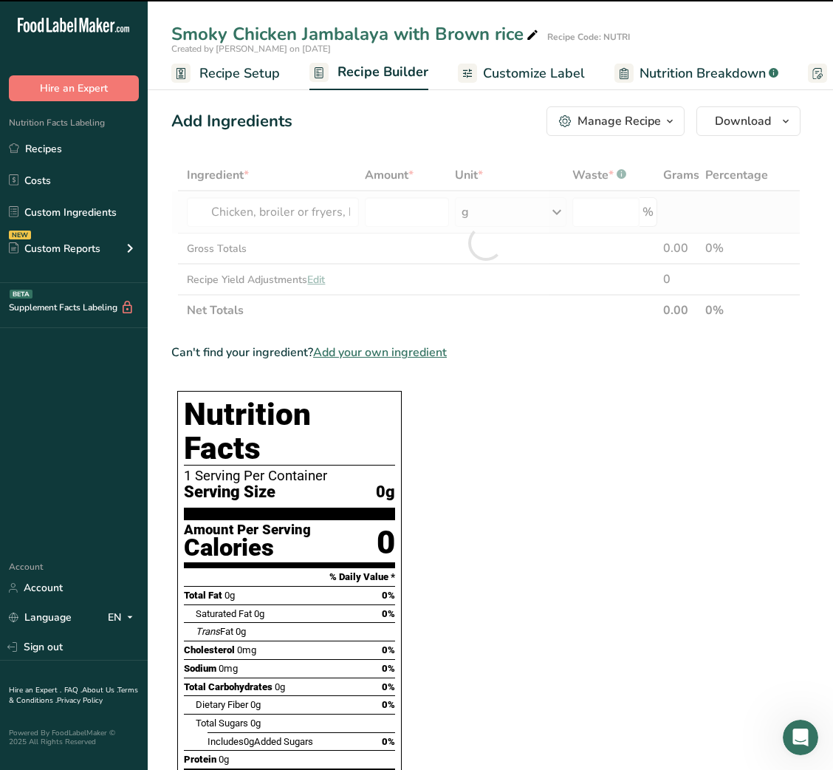
type input "0"
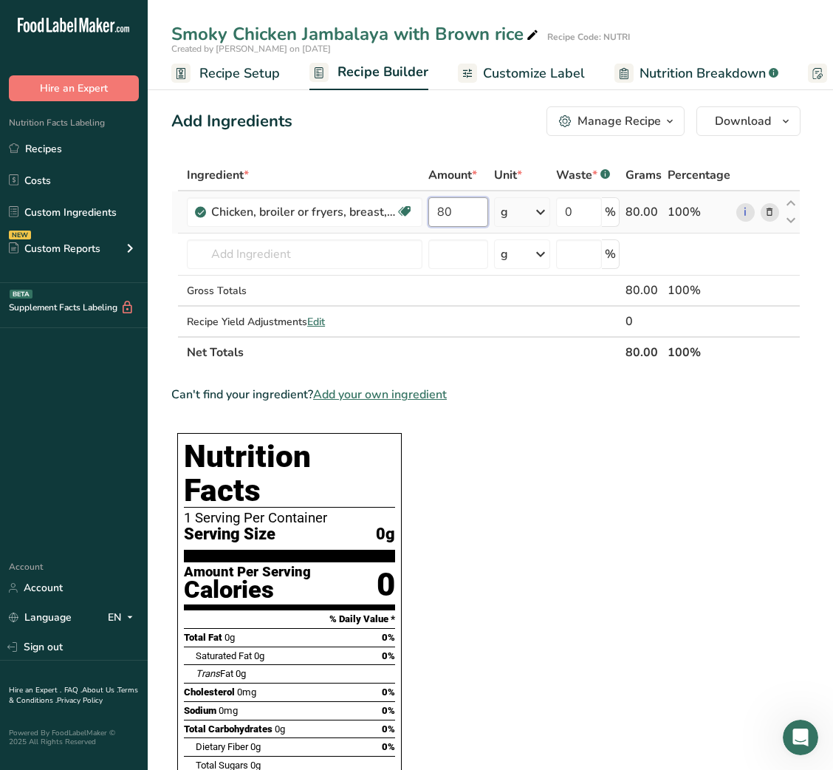
type input "80"
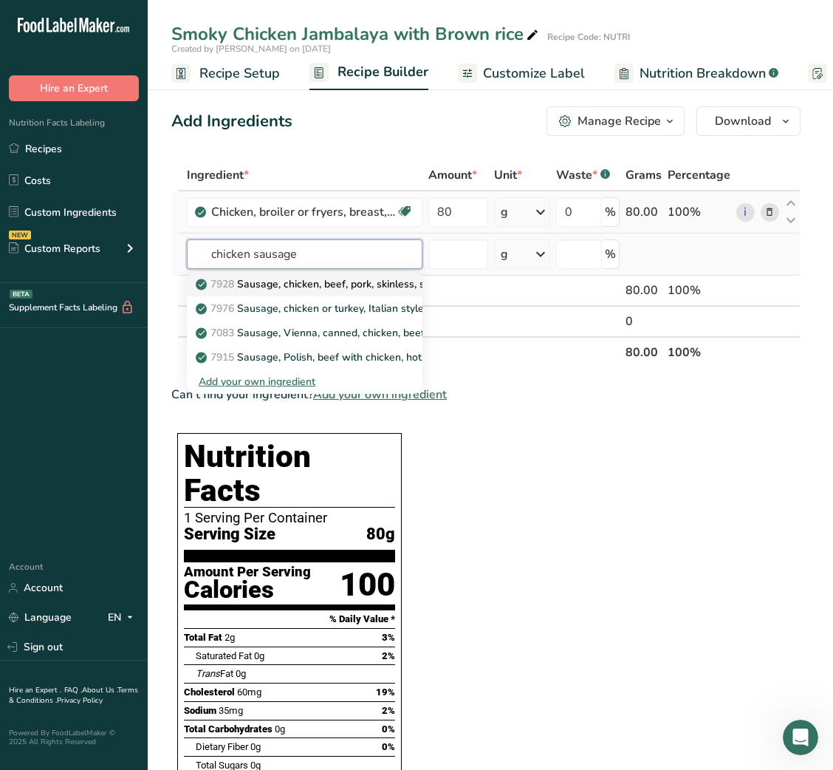
type input "chicken sausage"
click at [327, 273] on link "7928 Sausage, chicken, beef, pork, skinless, smoked" at bounding box center [305, 284] width 236 height 24
type input "Sausage, chicken, beef, pork, skinless, smoked"
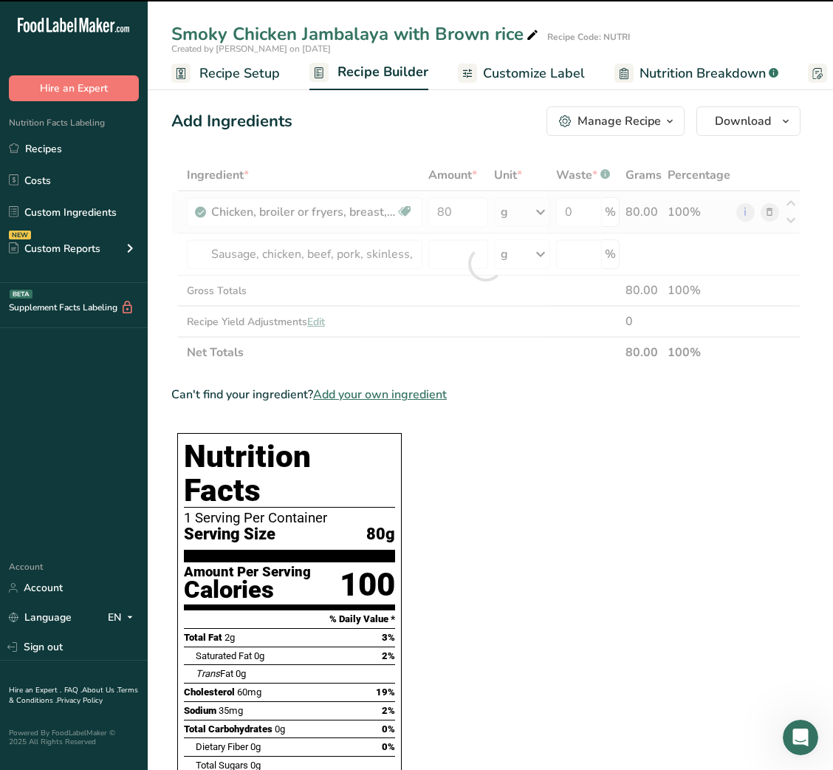
type input "0"
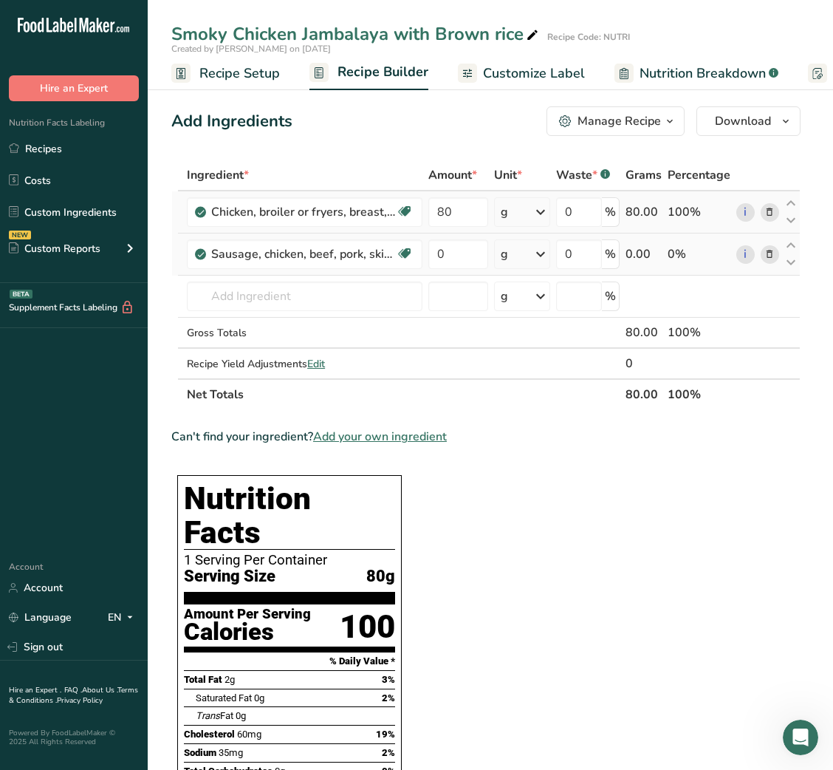
click at [766, 251] on icon at bounding box center [770, 255] width 10 height 16
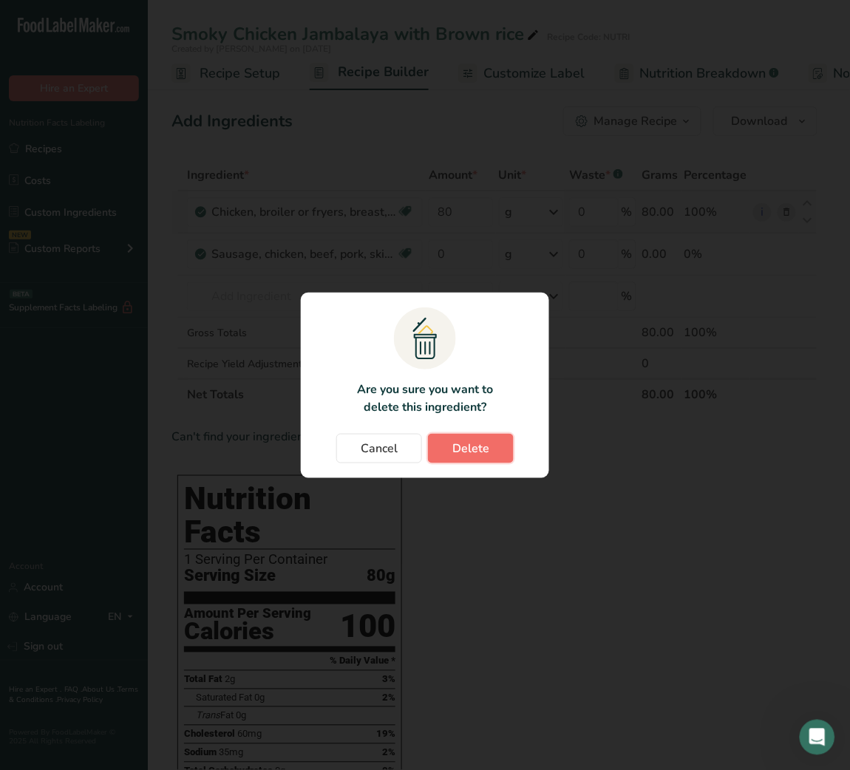
click at [468, 446] on span "Delete" at bounding box center [470, 449] width 37 height 18
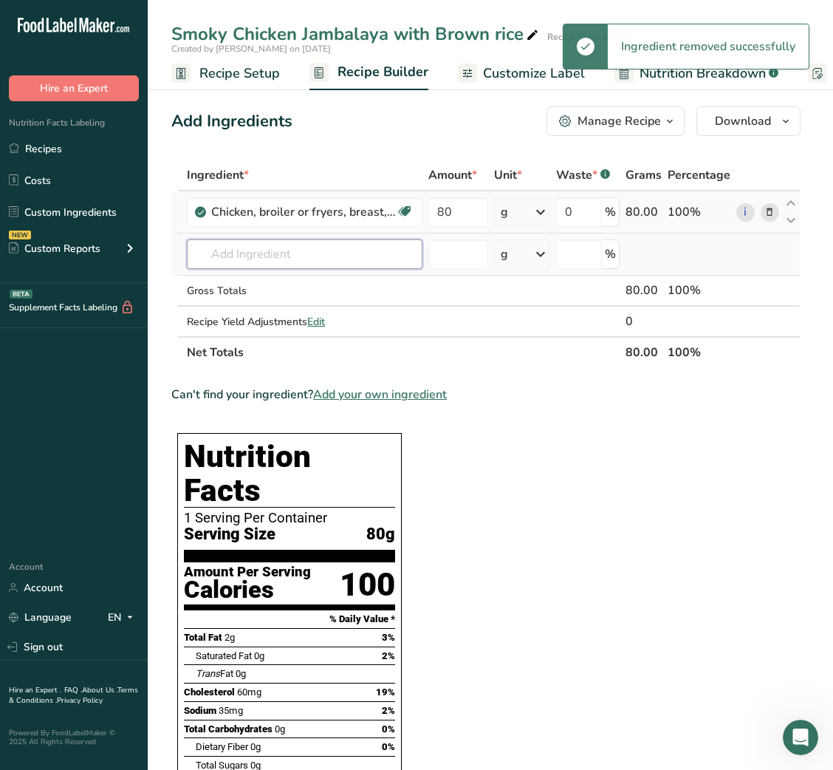
click at [251, 253] on input "text" at bounding box center [305, 254] width 236 height 30
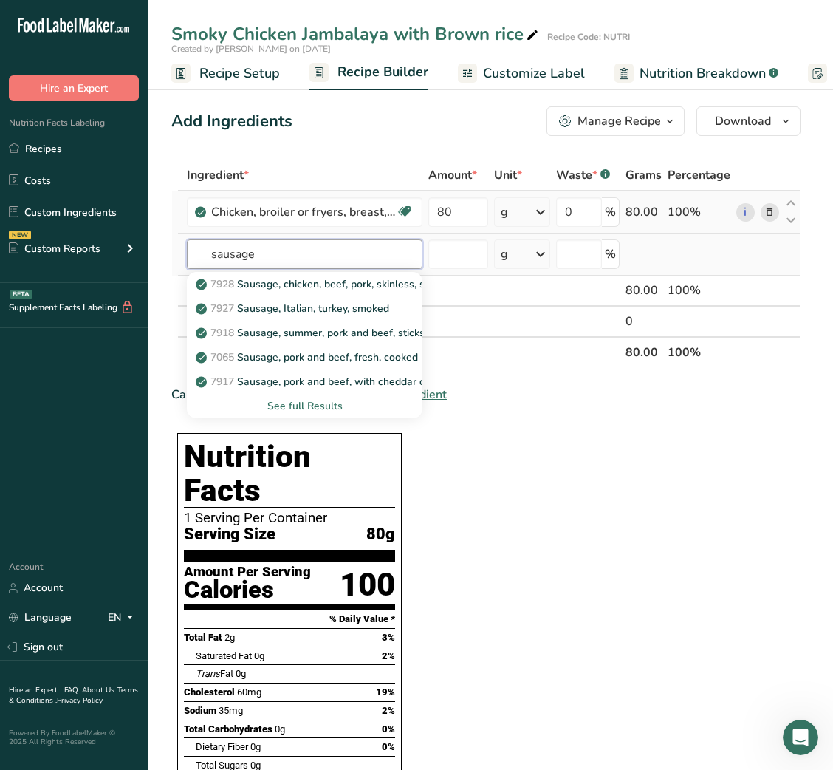
type input "sausage"
click at [316, 401] on div "See full Results" at bounding box center [305, 406] width 212 height 16
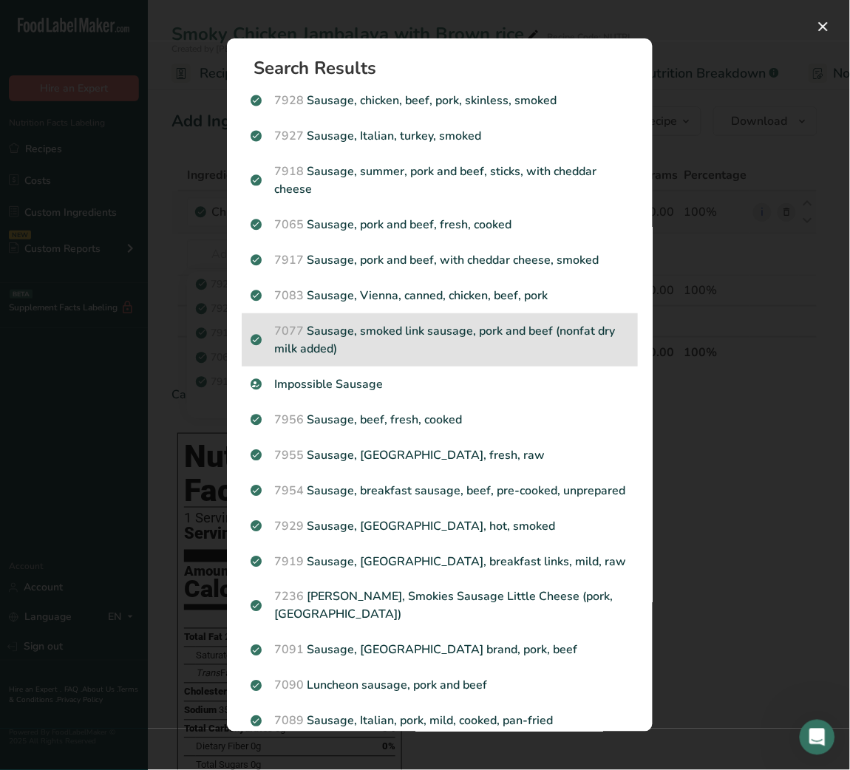
drag, startPoint x: 432, startPoint y: 308, endPoint x: 491, endPoint y: 348, distance: 70.7
click at [491, 348] on section "Search Results 7928 Sausage, chicken, beef, pork, skinless, smoked 7927 Sausage…" at bounding box center [440, 384] width 426 height 693
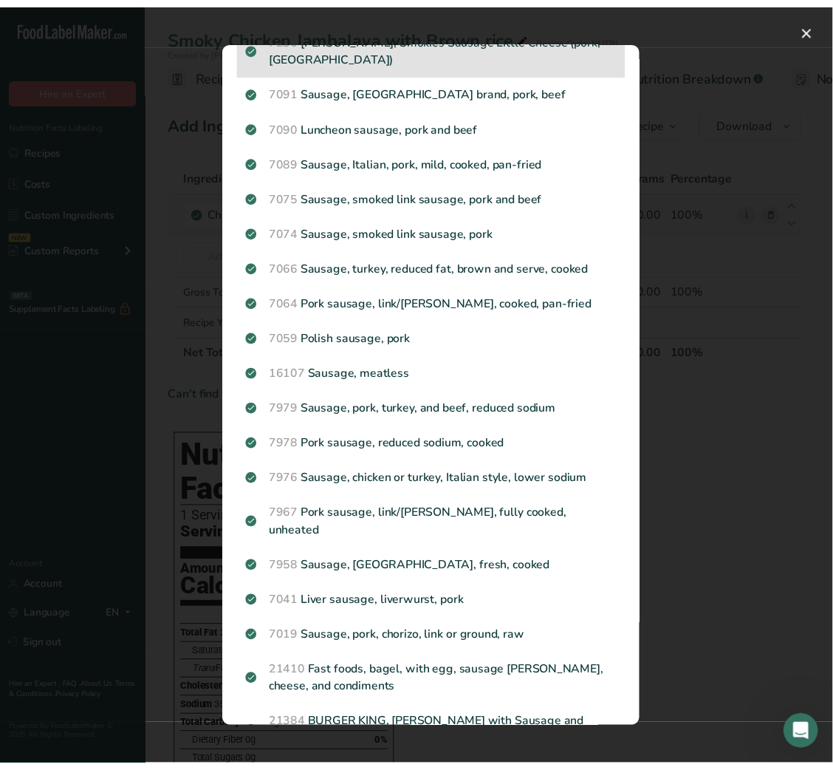
scroll to position [559, 0]
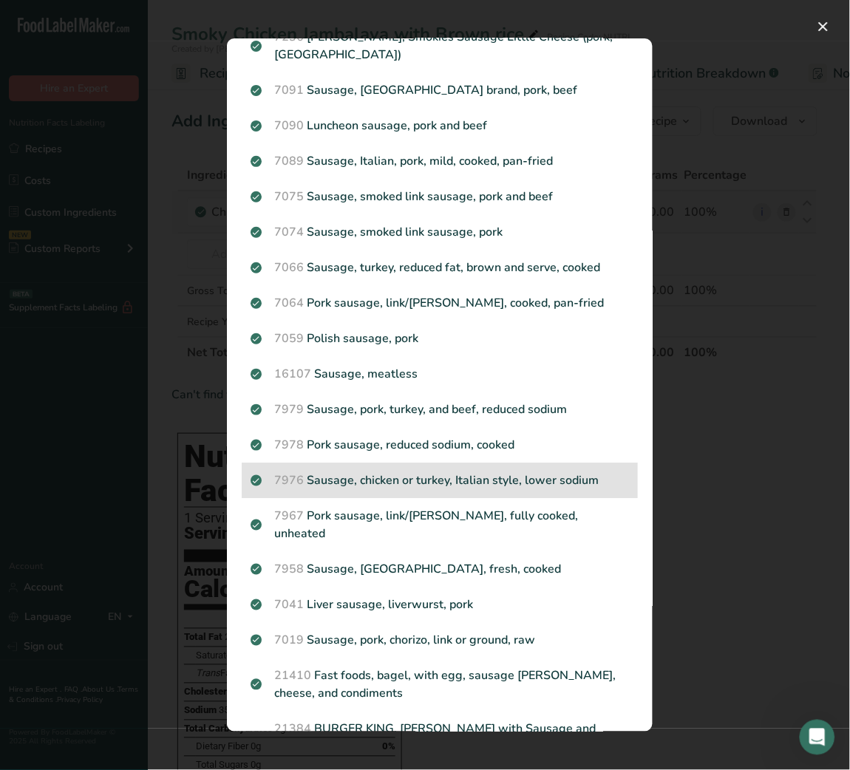
click at [453, 490] on p "7976 Sausage, chicken or turkey, Italian style, lower sodium" at bounding box center [439, 481] width 378 height 18
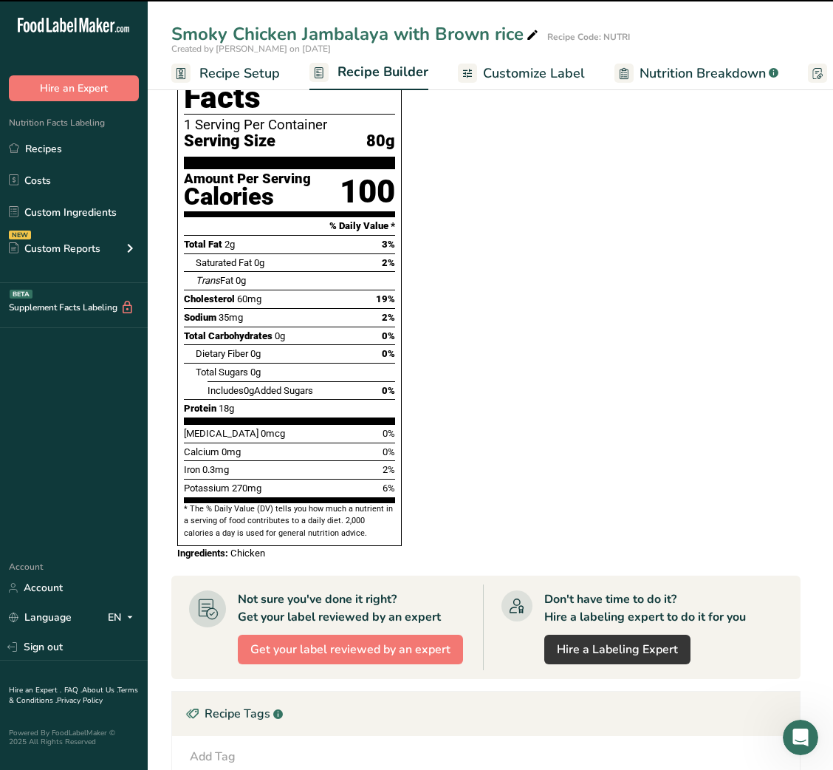
type input "0"
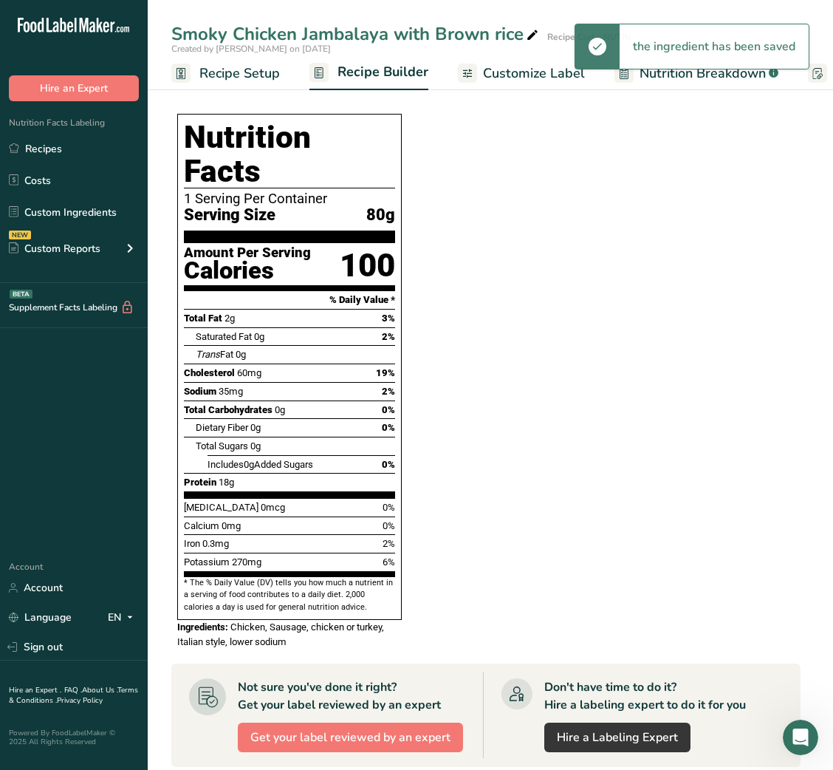
scroll to position [0, 0]
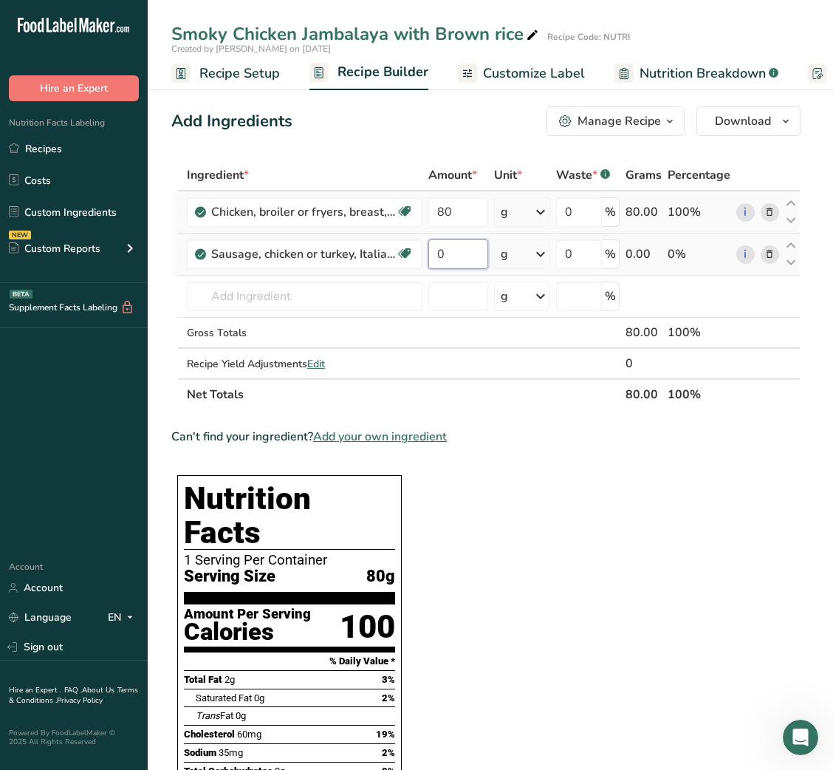
click at [435, 257] on input "0" at bounding box center [458, 254] width 60 height 30
type input "15"
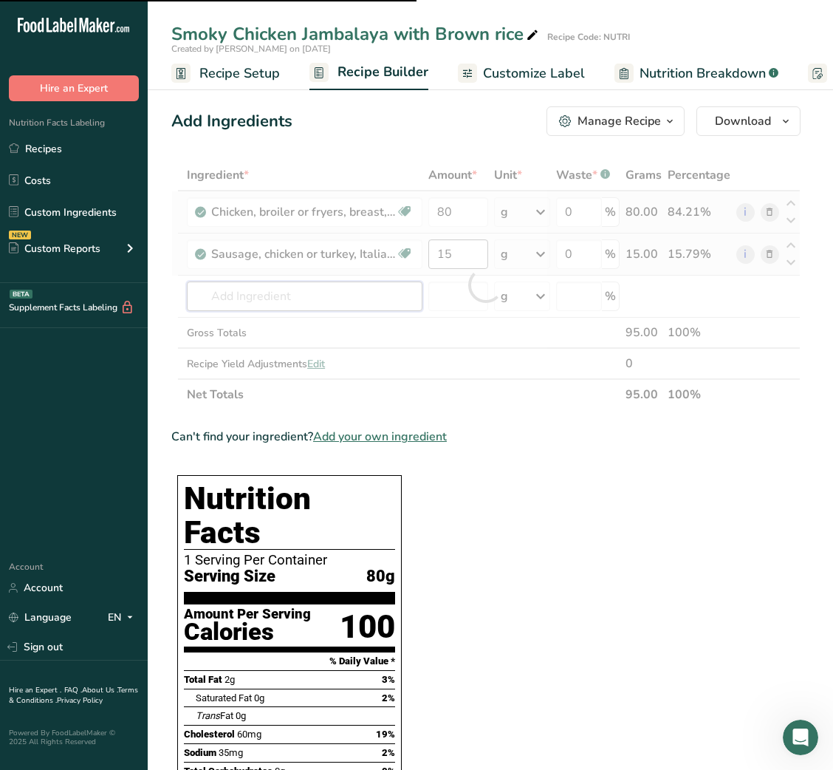
type input "o"
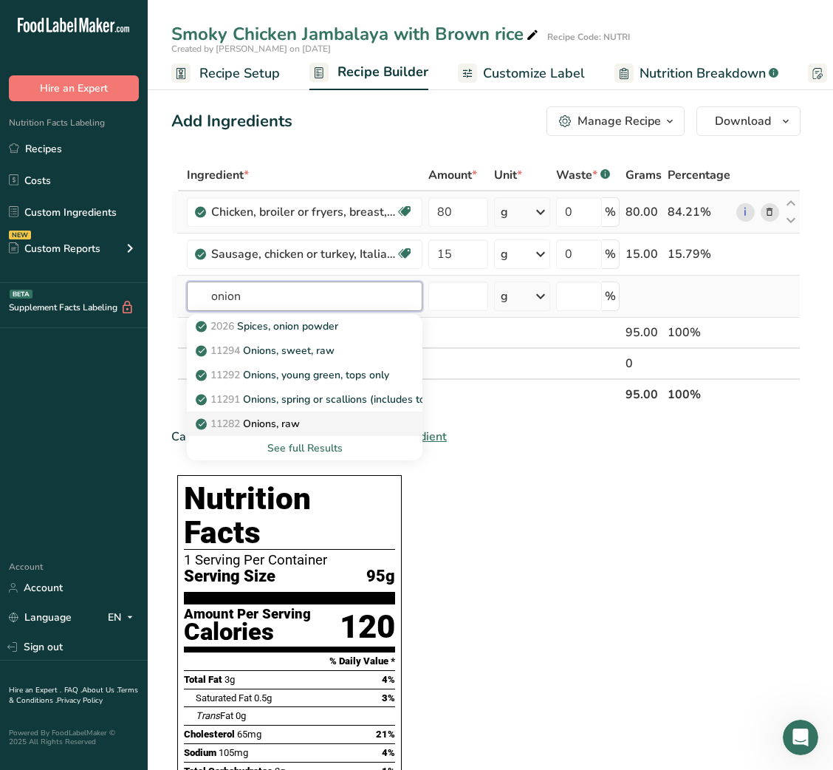
type input "onion"
click at [316, 420] on div "11282 Onions, raw" at bounding box center [293, 424] width 188 height 16
type input "Onions, raw"
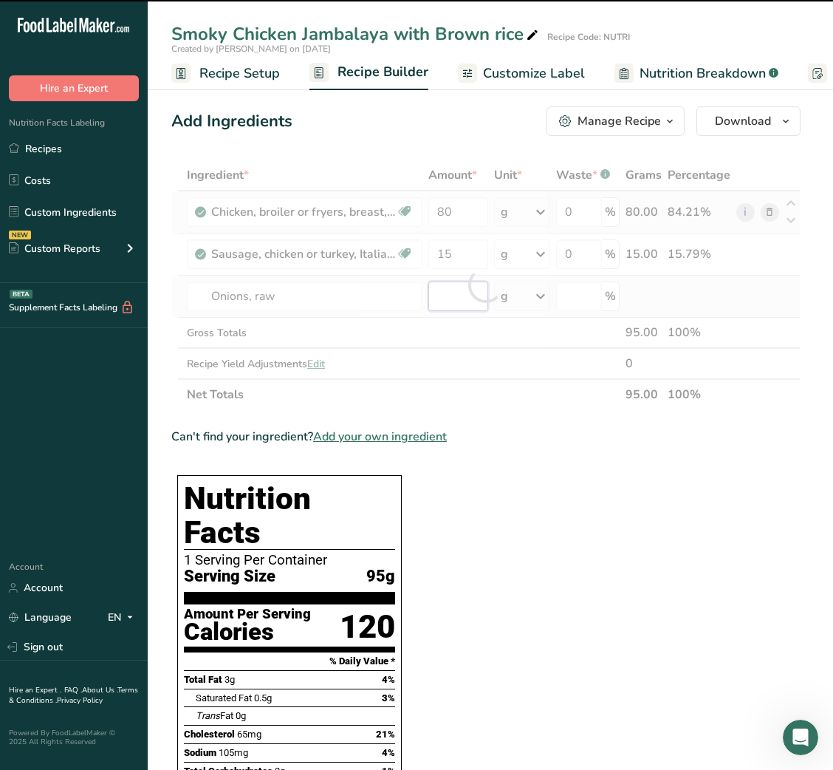
type input "0"
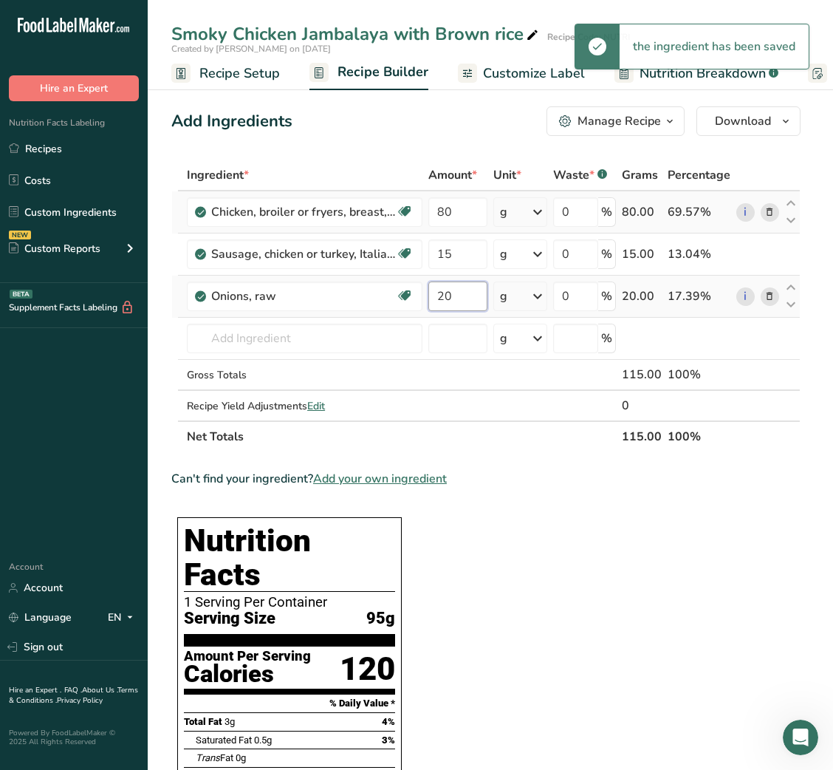
type input "20"
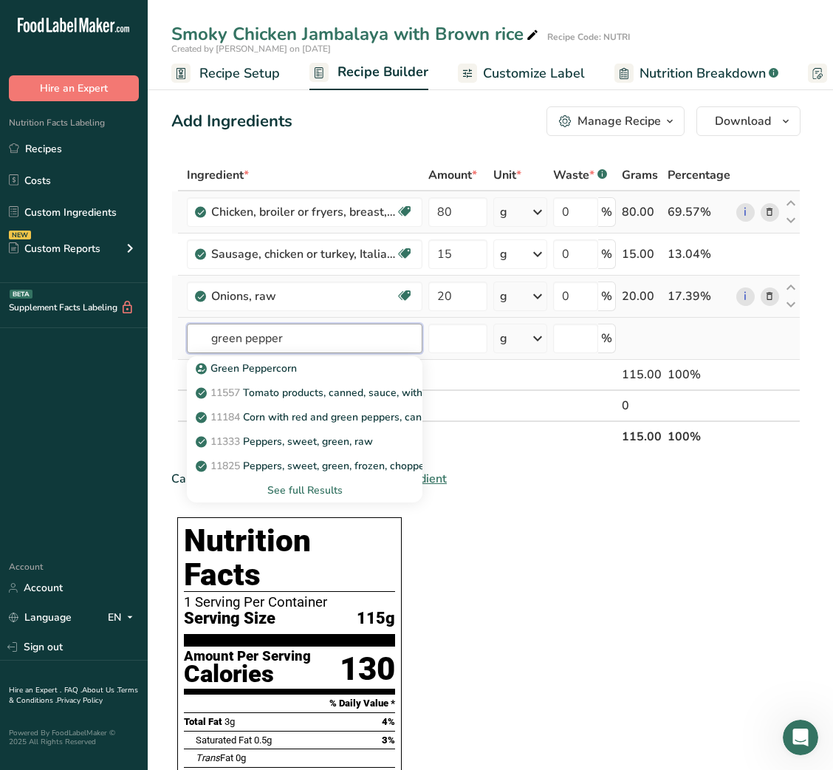
type input "green pepper"
click at [298, 483] on div "See full Results" at bounding box center [305, 490] width 212 height 16
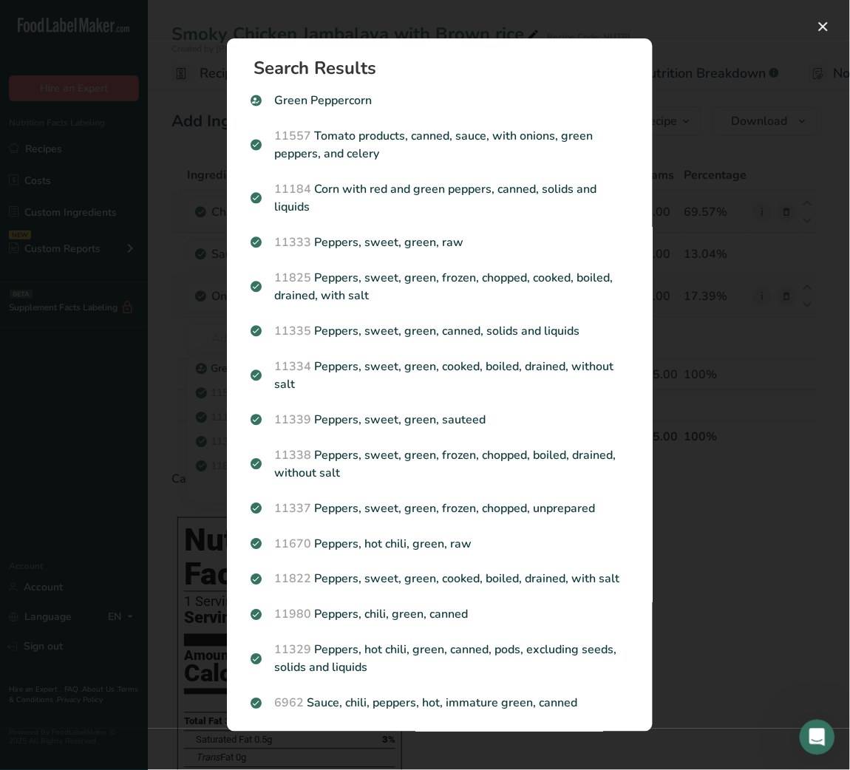
click at [787, 352] on div "Search results modal" at bounding box center [425, 385] width 850 height 770
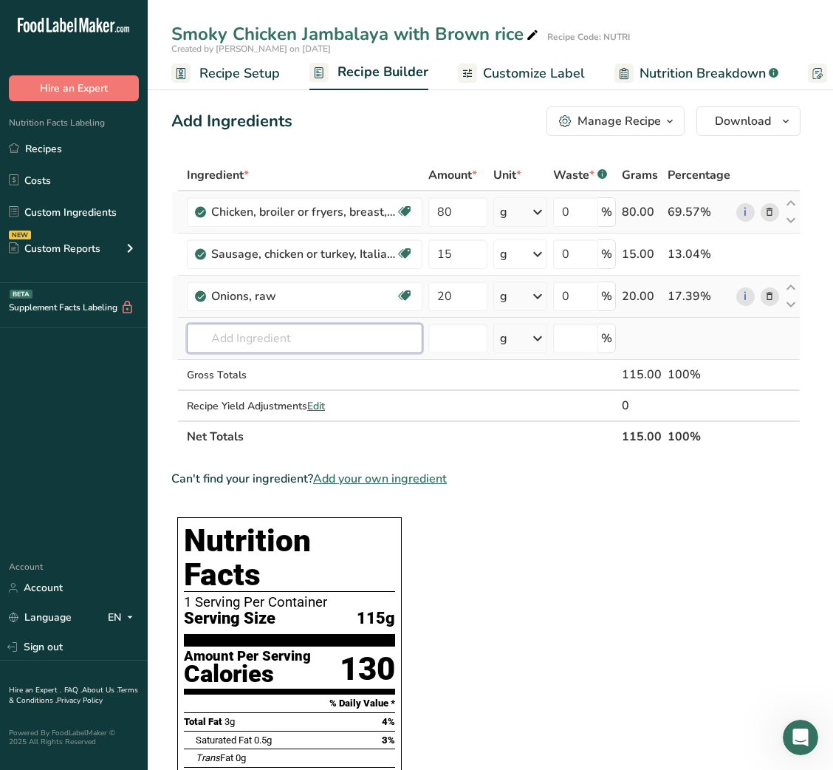
click at [345, 344] on input "text" at bounding box center [305, 339] width 236 height 30
type input "N"
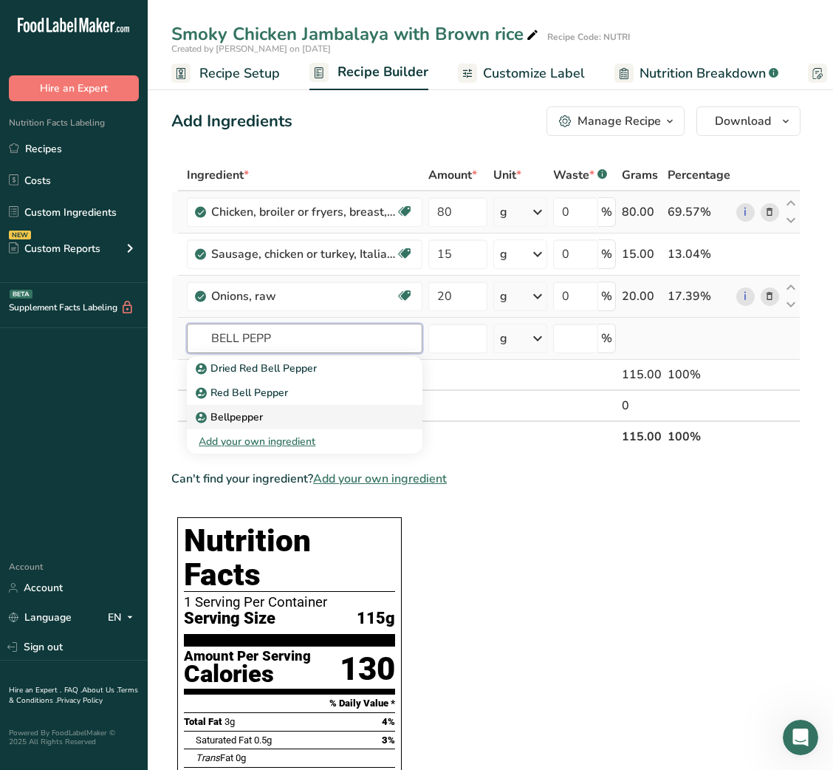
type input "BELL PEPP"
click at [277, 409] on div "Bellpepper" at bounding box center [293, 417] width 188 height 16
type input "Bellpepper"
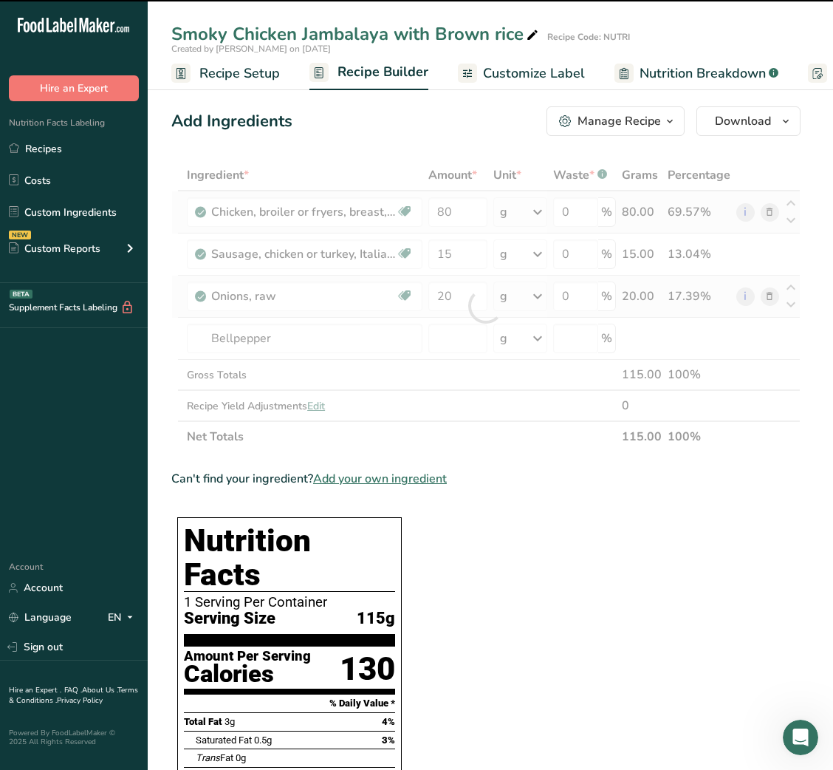
type input "0"
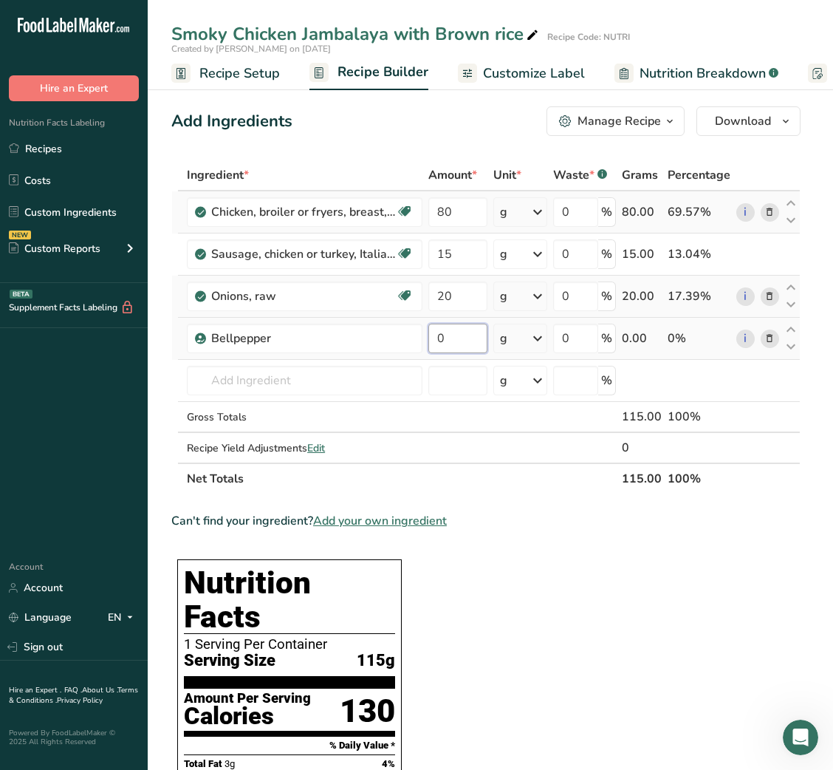
click at [441, 337] on input "0" at bounding box center [457, 339] width 58 height 30
type input "20"
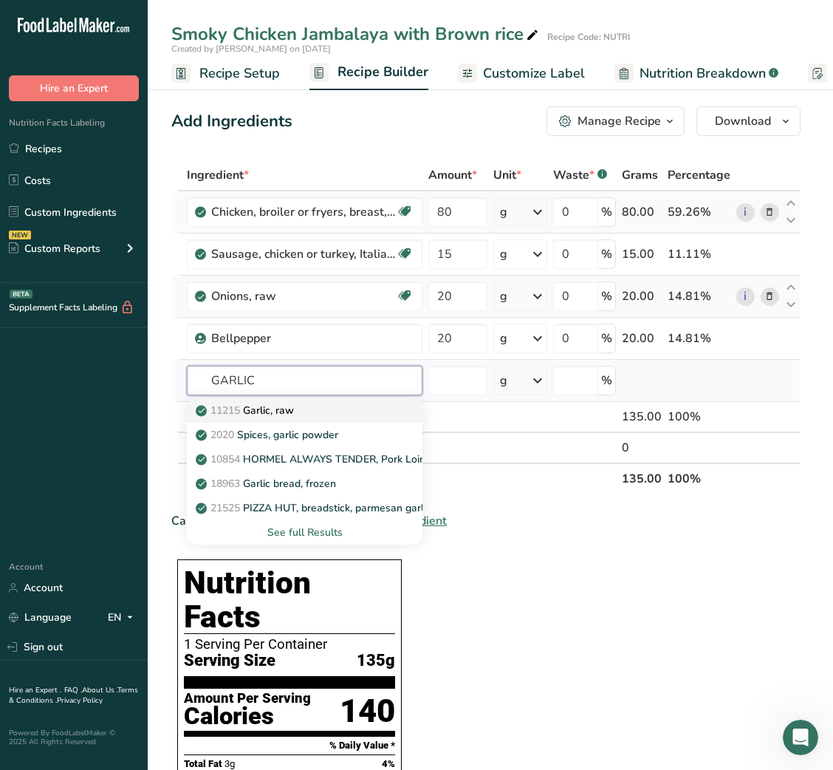
type input "GARLIC"
click at [251, 403] on p "11215 Garlic, raw" at bounding box center [246, 411] width 95 height 16
type input "Garlic, raw"
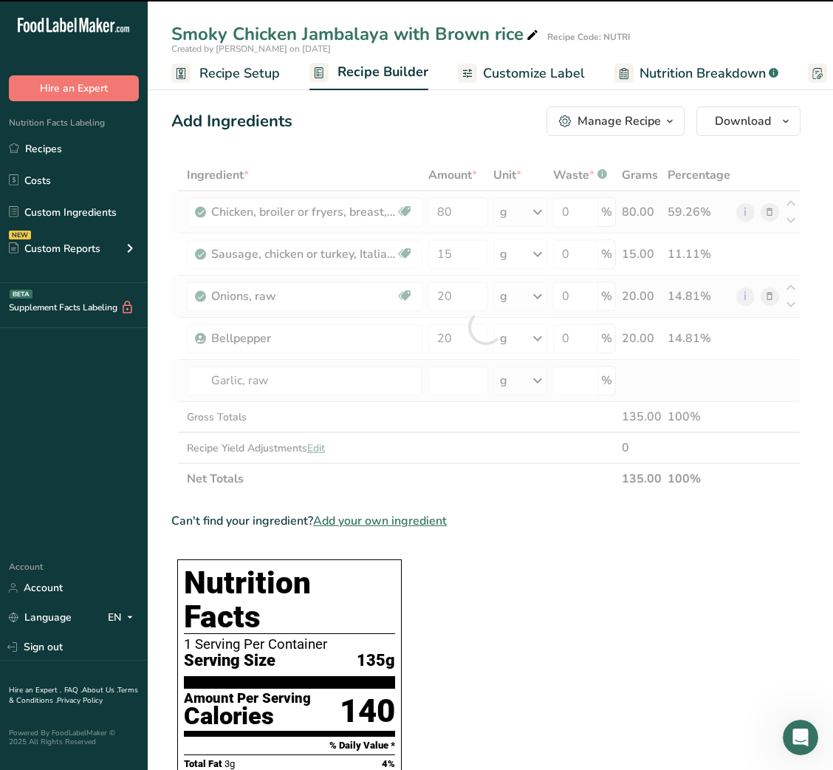
type input "0"
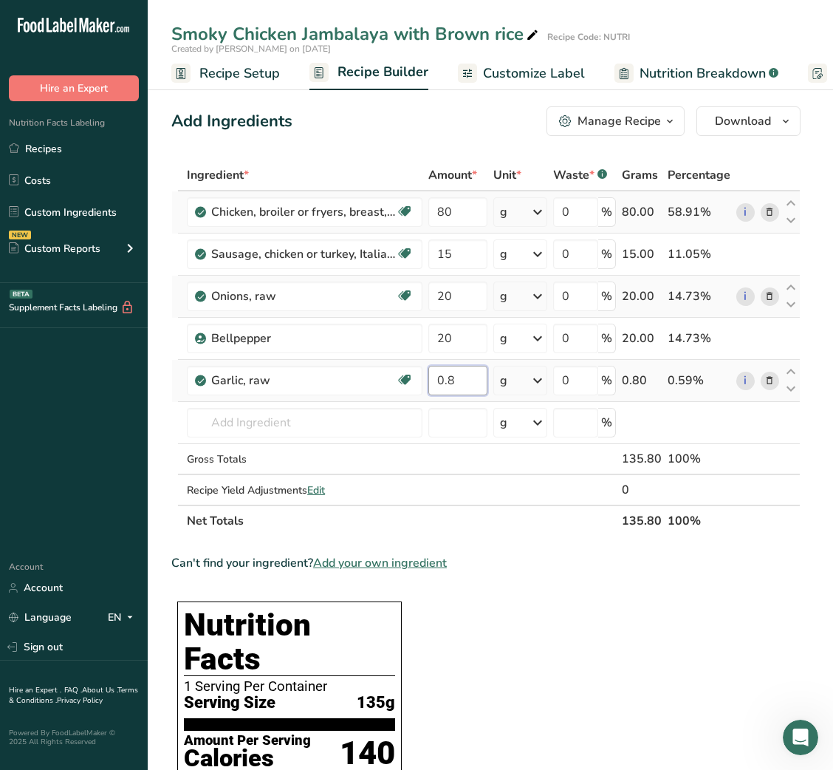
type input "0.8"
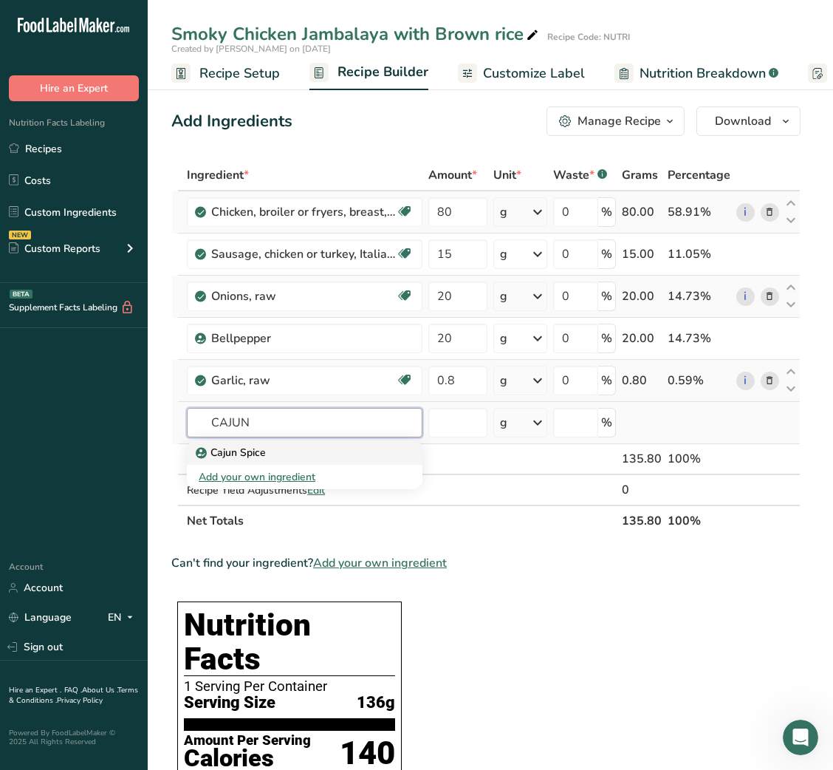
type input "CAJUN"
click at [385, 458] on div "Cajun Spice" at bounding box center [293, 453] width 188 height 16
type input "Cajun Spice"
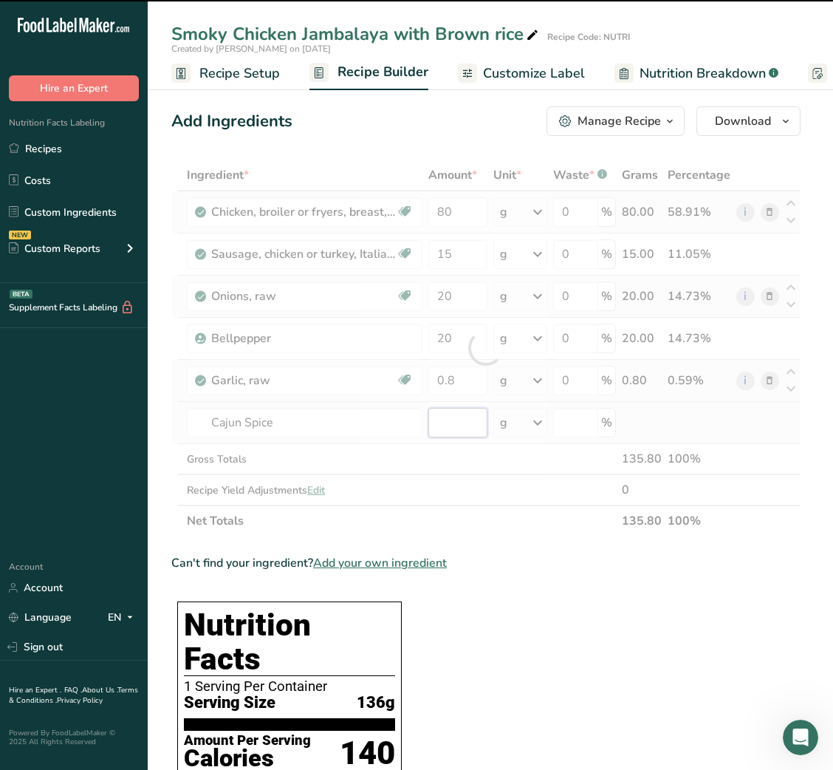
type input "0"
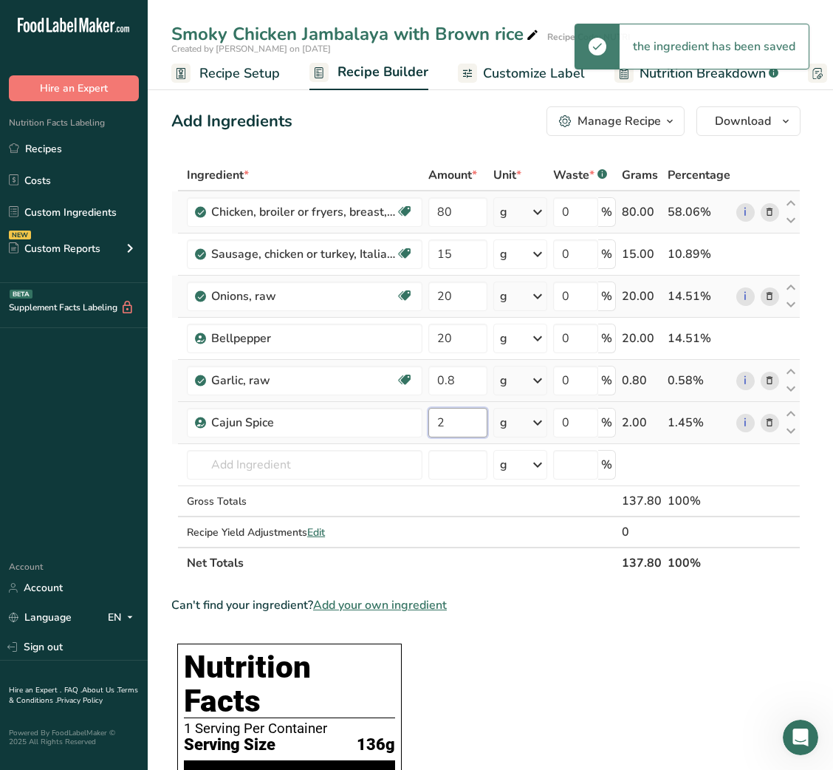
type input "2"
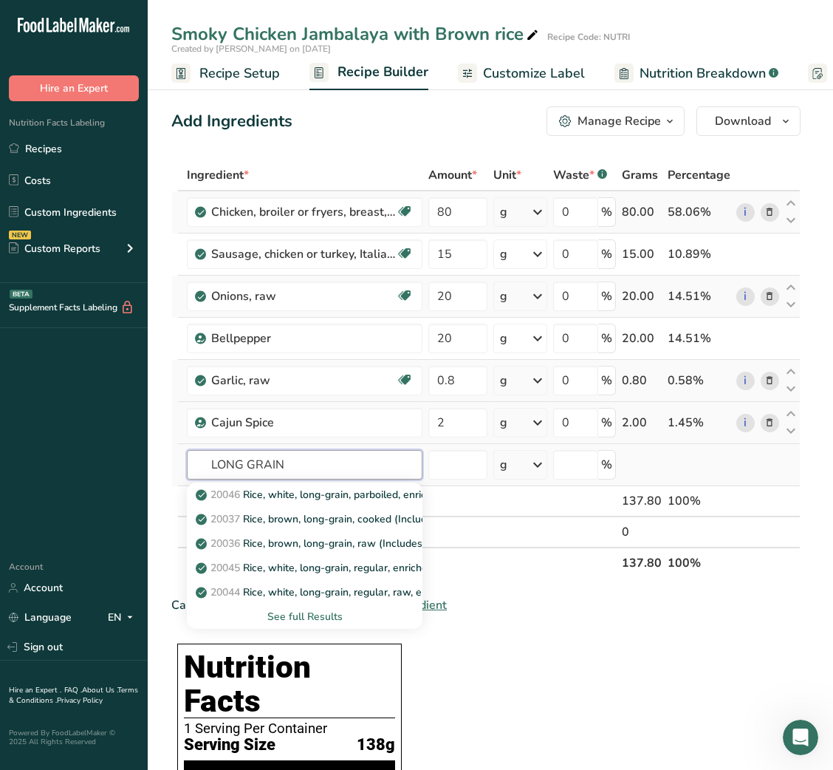
type input "LONG GRAIN"
click at [304, 619] on div "See full Results" at bounding box center [305, 617] width 212 height 16
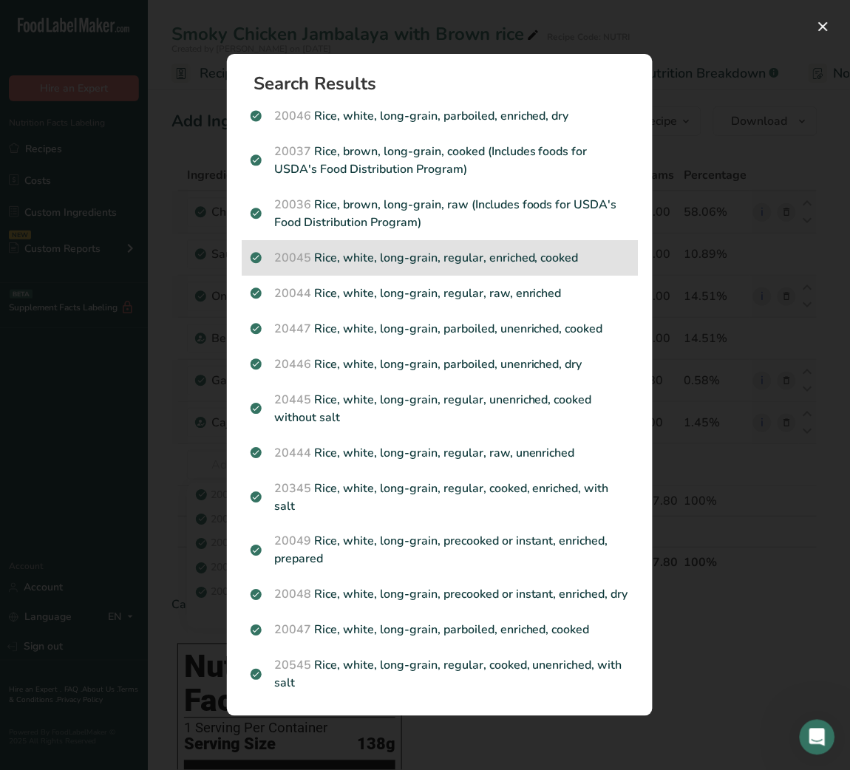
click at [444, 256] on p "20045 Rice, white, long-grain, regular, enriched, cooked" at bounding box center [439, 258] width 378 height 18
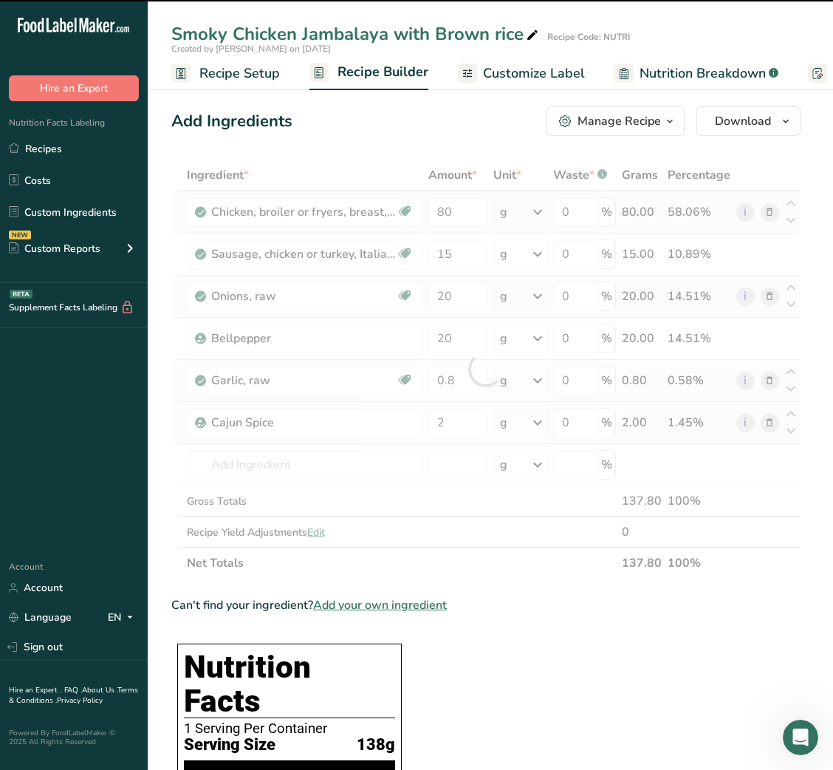
type input "0"
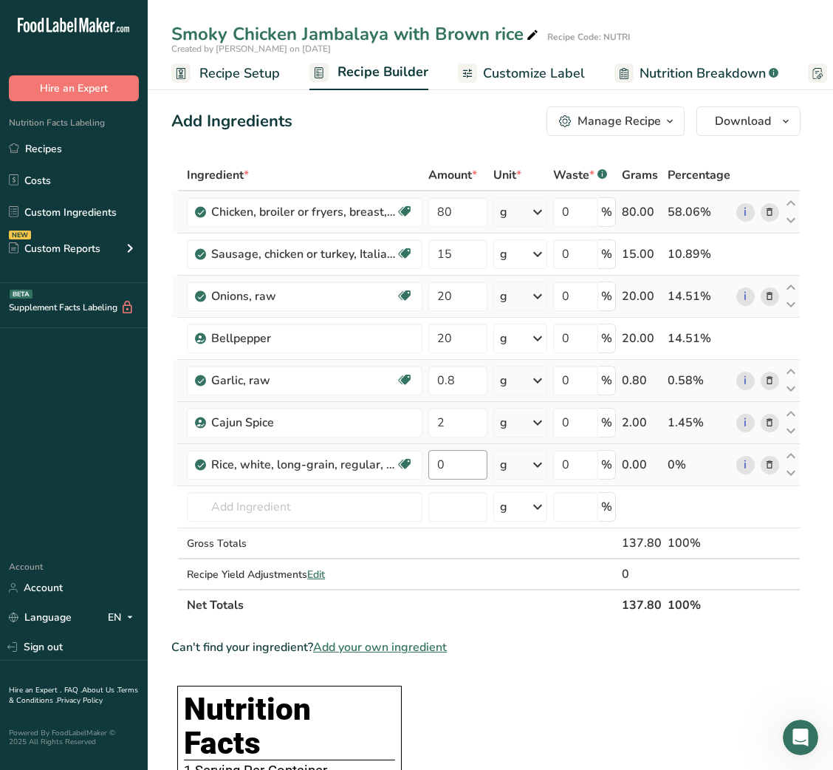
click at [440, 468] on input "0" at bounding box center [457, 465] width 58 height 30
type input "30"
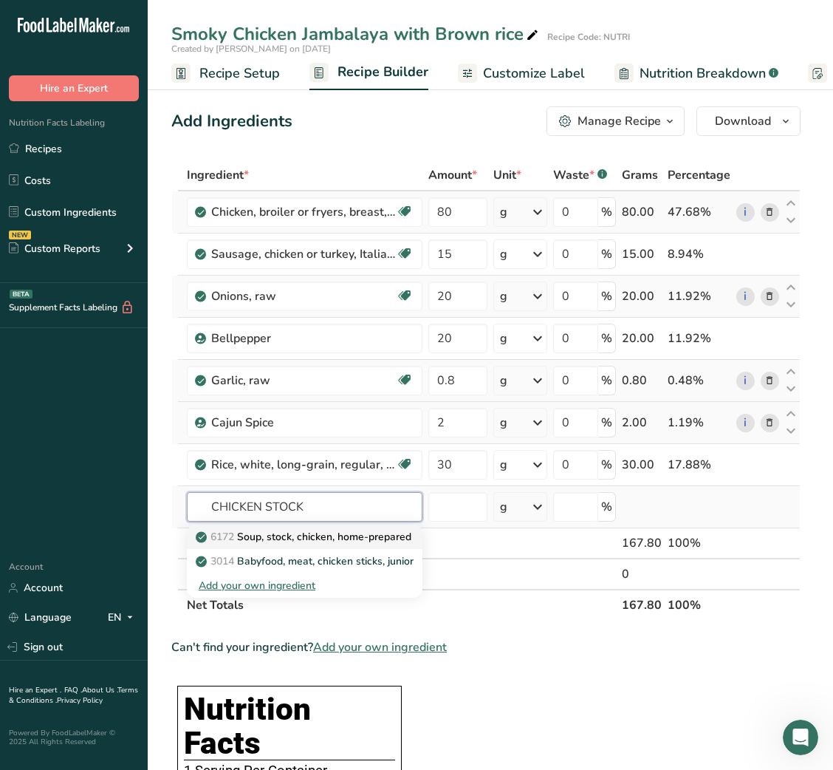
type input "CHICKEN STOCK"
click at [344, 542] on p "6172 Soup, stock, chicken, home-prepared" at bounding box center [305, 537] width 213 height 16
type input "Soup, stock, chicken, home-prepared"
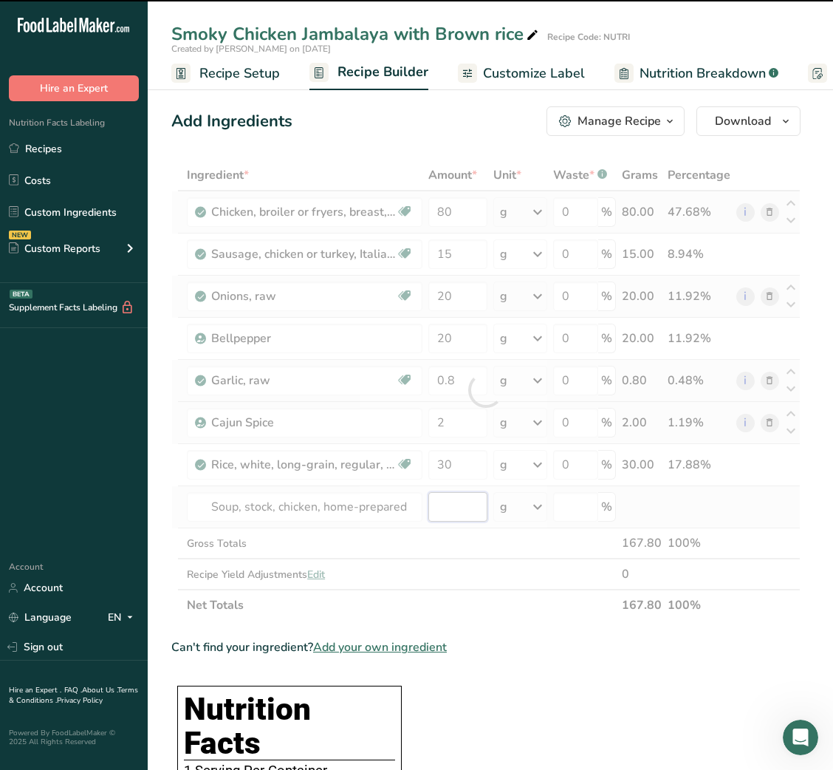
type input "0"
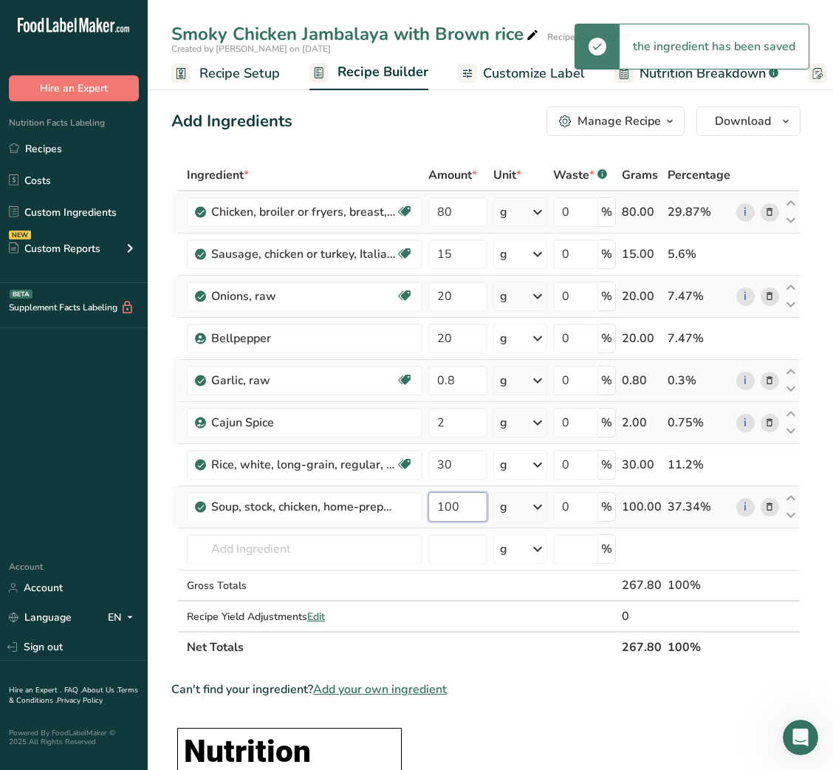
type input "100"
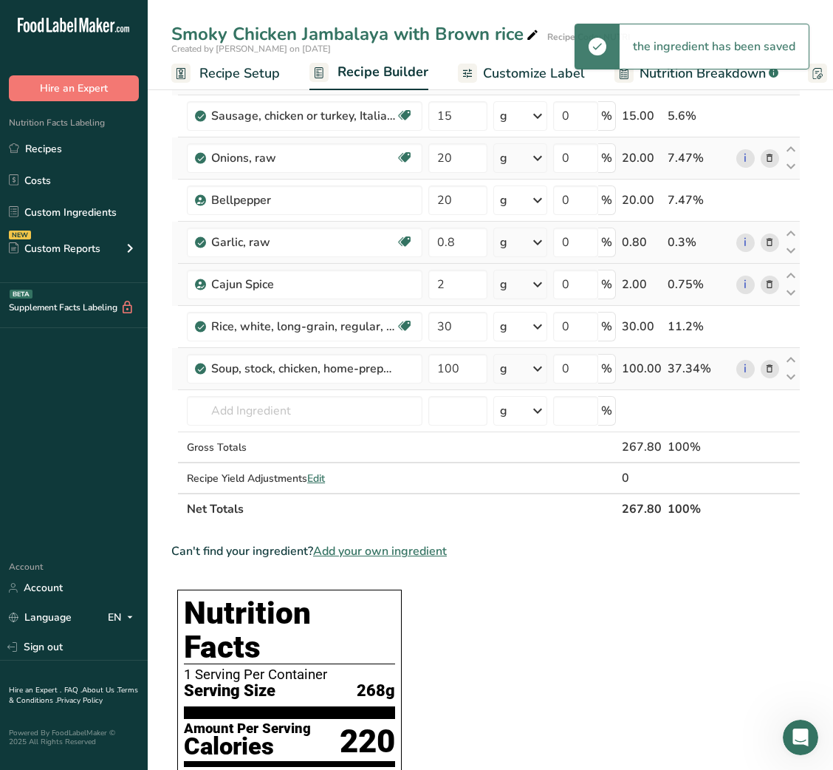
scroll to position [132, 0]
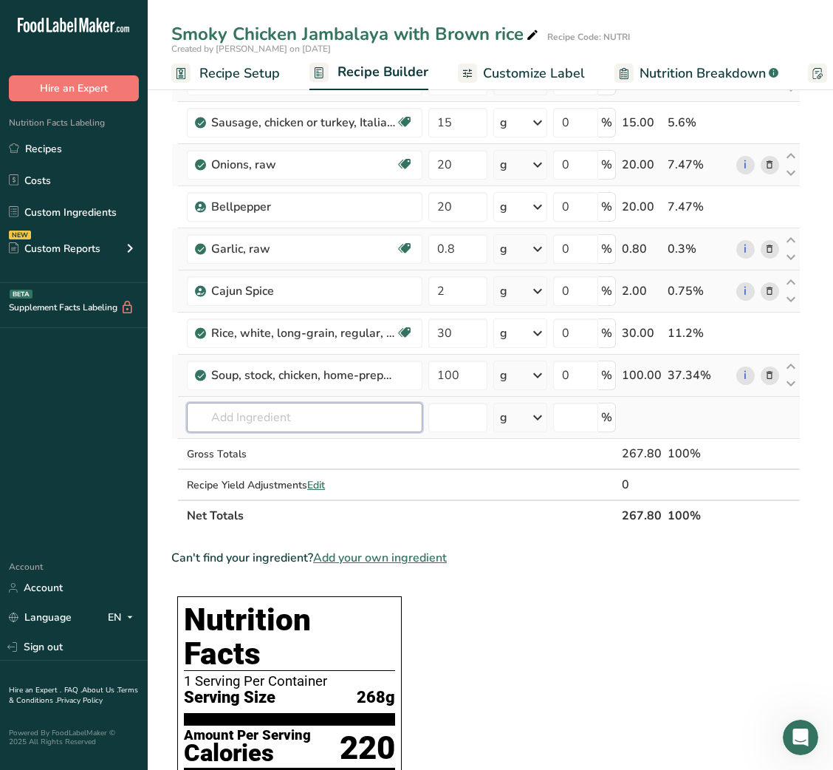
click at [265, 418] on input "text" at bounding box center [305, 418] width 236 height 30
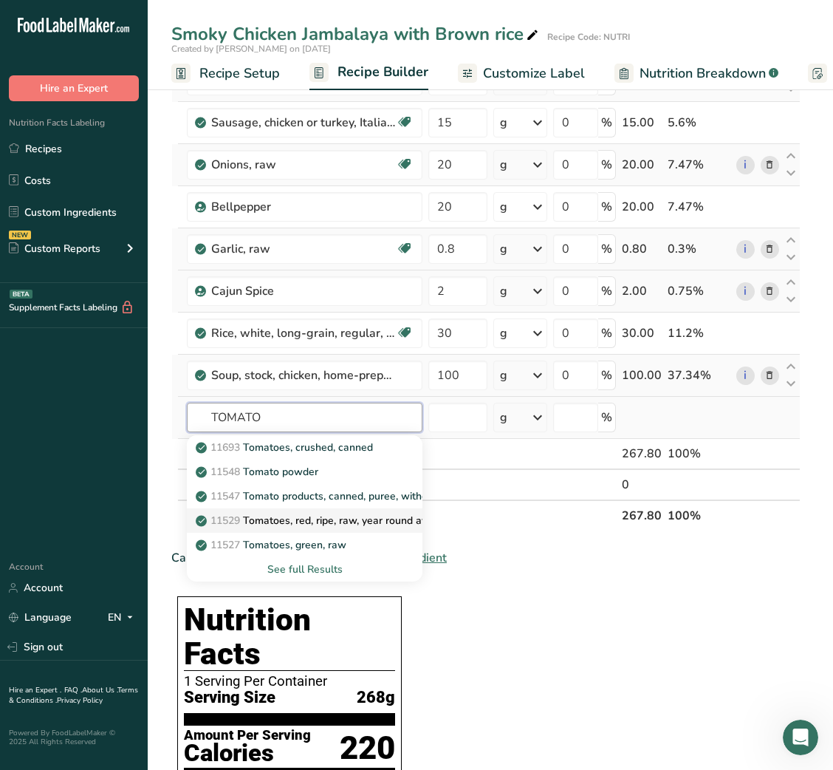
type input "TOMATO"
click at [281, 516] on p "11529 Tomatoes, red, ripe, raw, year round average" at bounding box center [327, 521] width 256 height 16
type input "Tomatoes, red, ripe, raw, year round average"
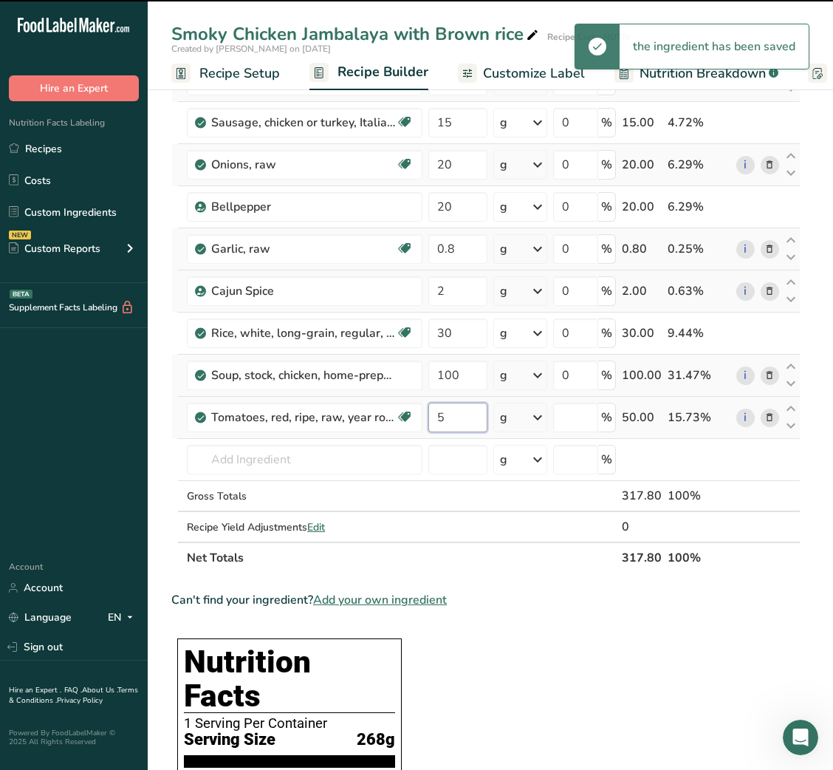
type input "50"
type input "0"
type input "50"
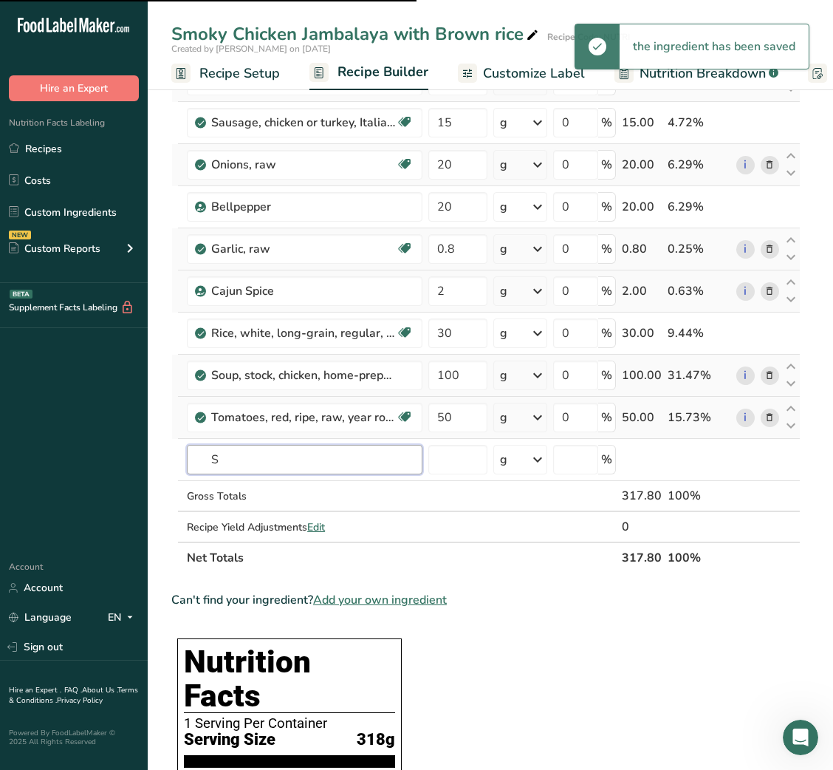
type input "SA"
type input "L"
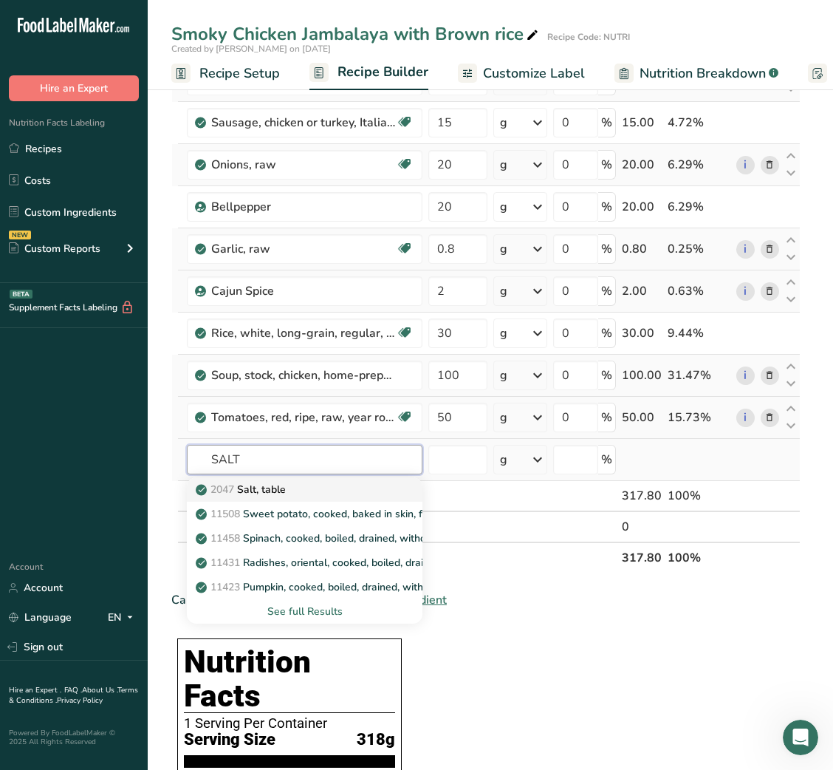
type input "SALT"
click at [283, 491] on p "2047 Salt, table" at bounding box center [242, 490] width 87 height 16
type input "Salt, table"
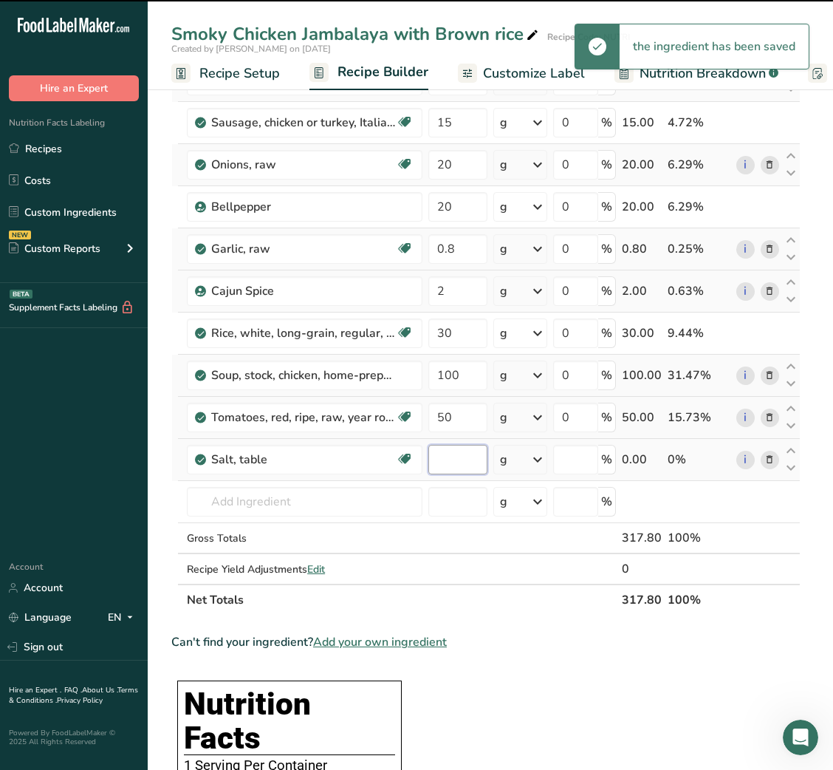
type input "0"
click at [435, 459] on input "0" at bounding box center [457, 460] width 58 height 30
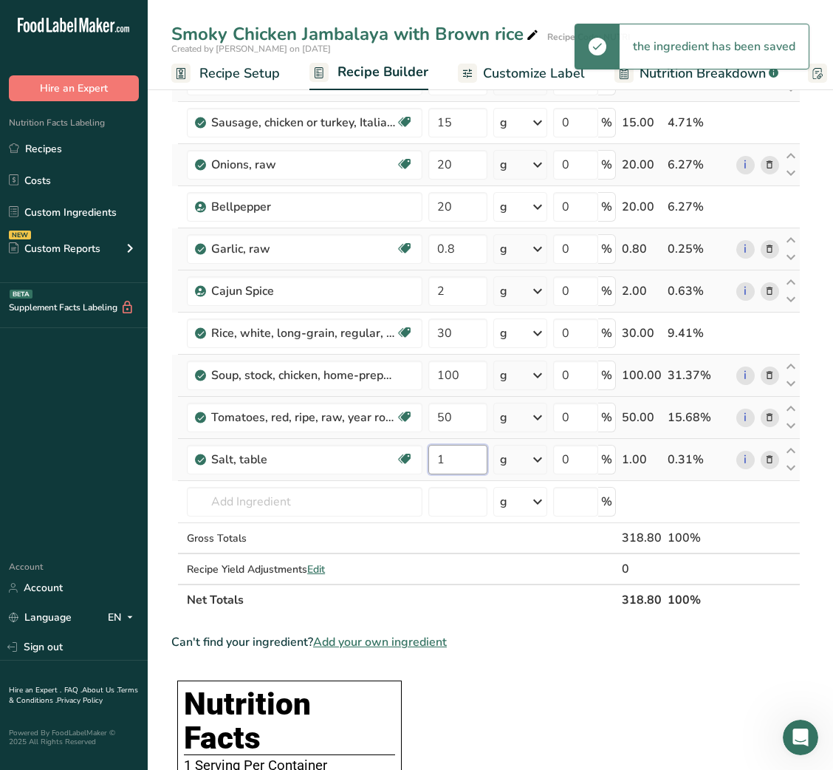
type input "1"
click at [445, 372] on input "100" at bounding box center [457, 376] width 58 height 30
type input "50"
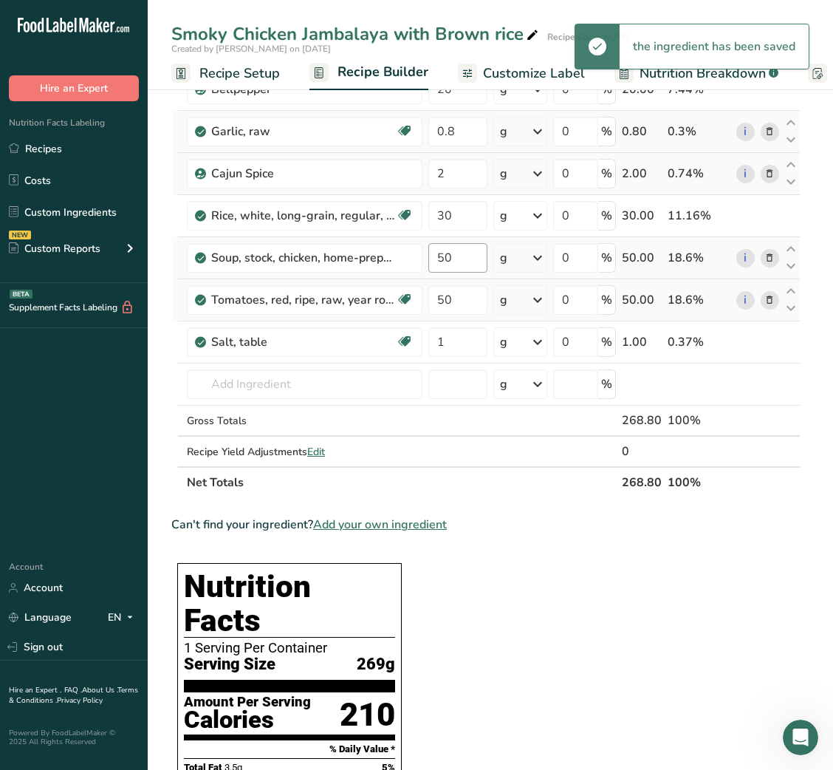
scroll to position [0, 0]
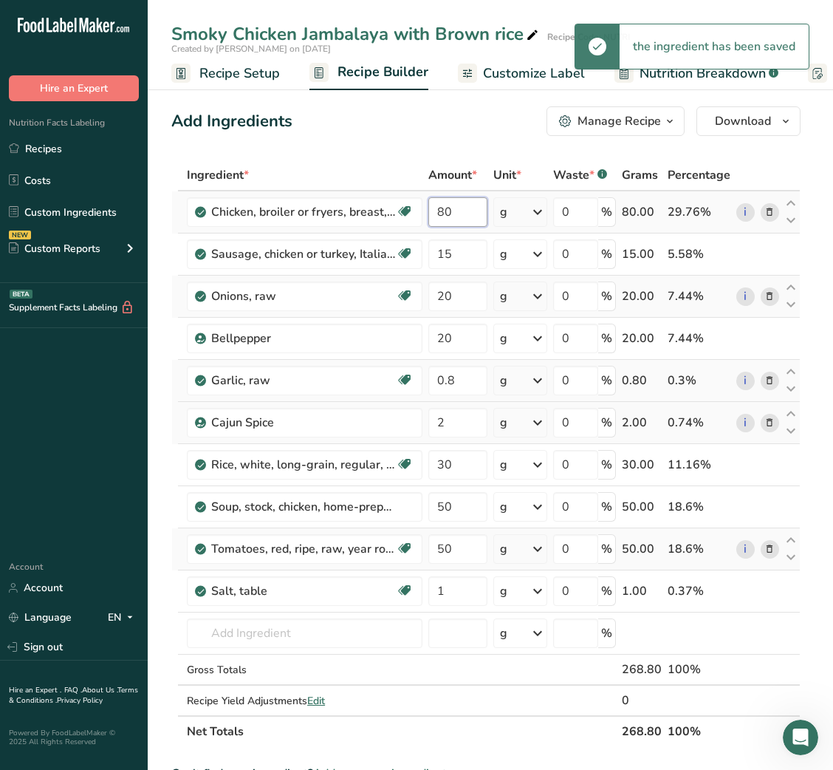
click at [437, 208] on input "80" at bounding box center [457, 212] width 58 height 30
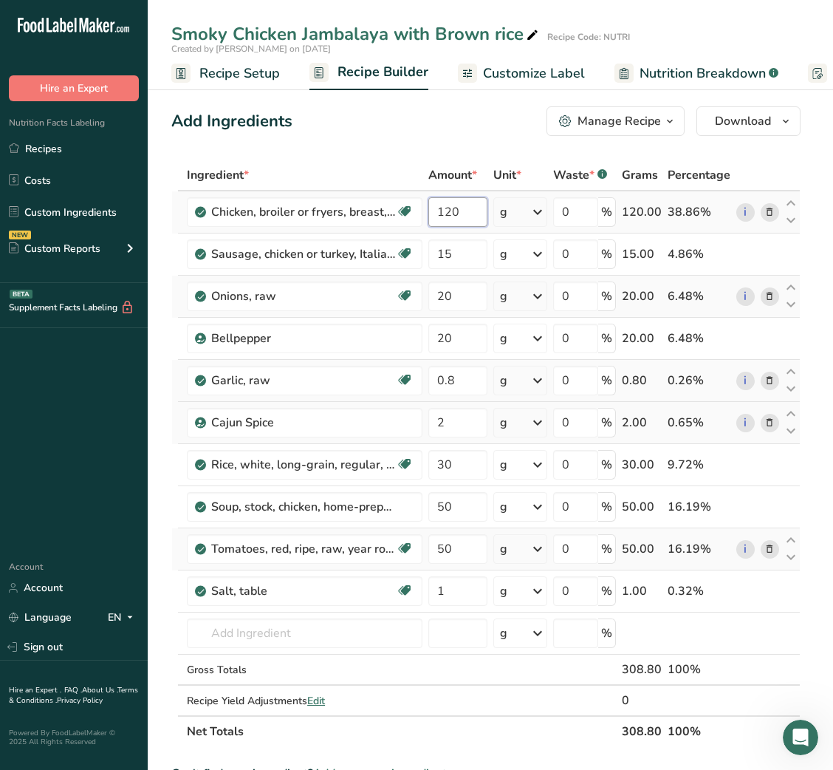
type input "120"
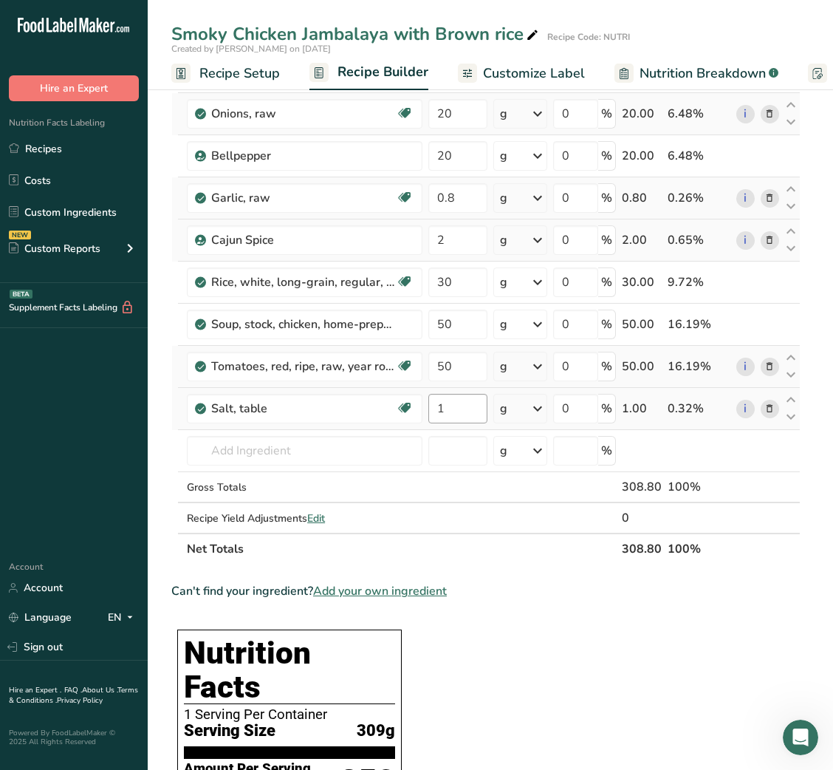
scroll to position [180, 0]
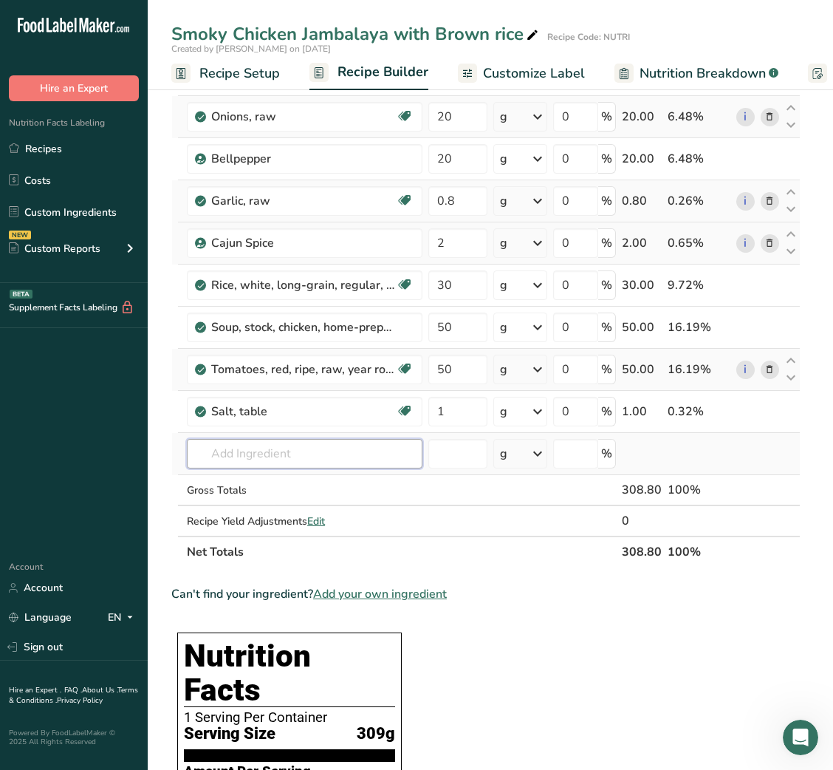
click at [278, 455] on input "text" at bounding box center [305, 454] width 236 height 30
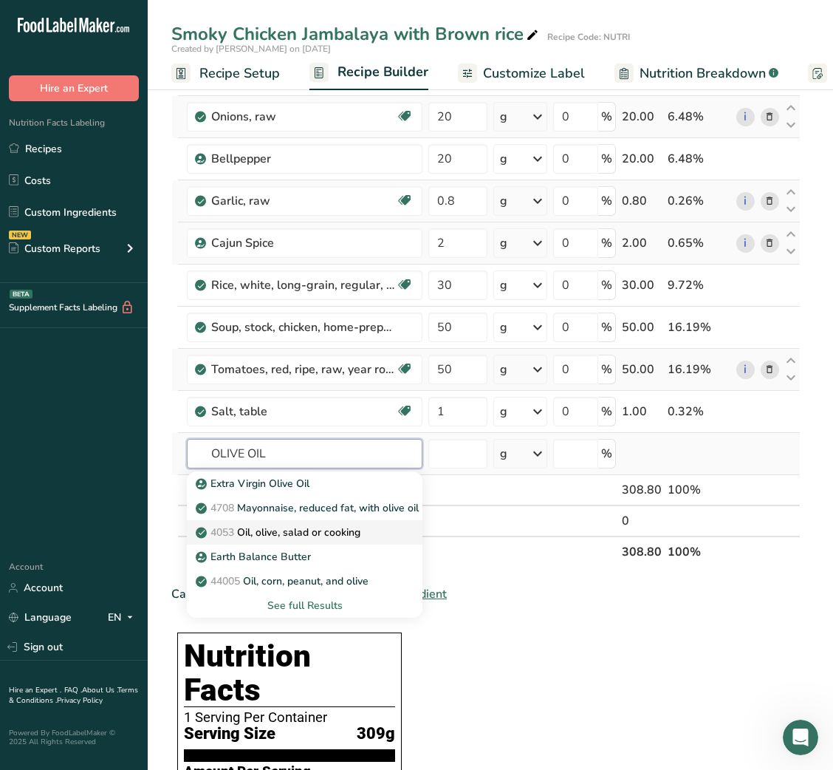
type input "OLIVE OIL"
click at [287, 527] on p "4053 Oil, olive, salad or cooking" at bounding box center [280, 533] width 162 height 16
type input "Oil, olive, salad or cooking"
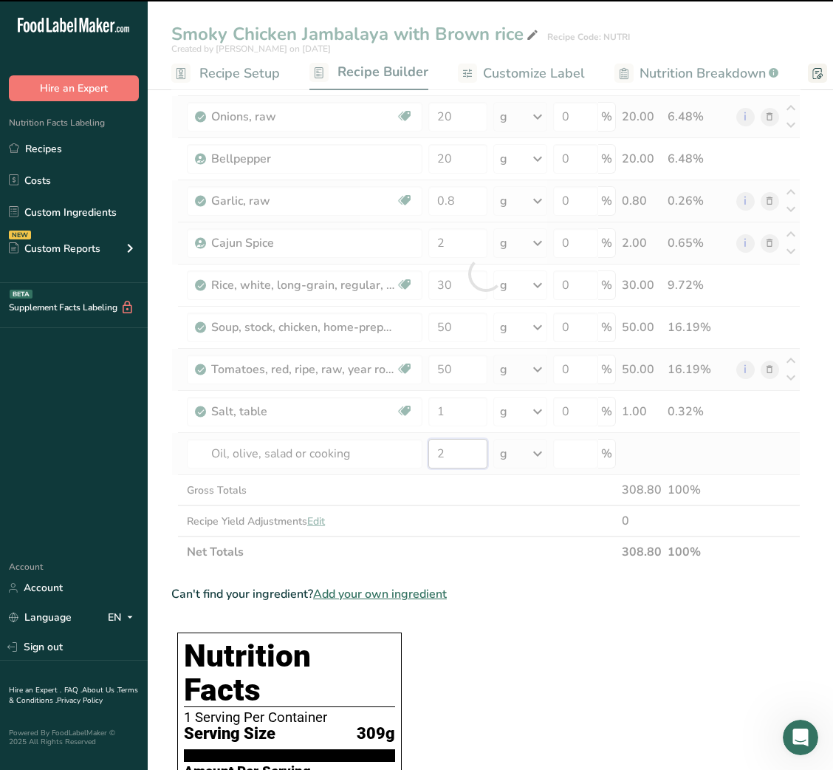
type input "0"
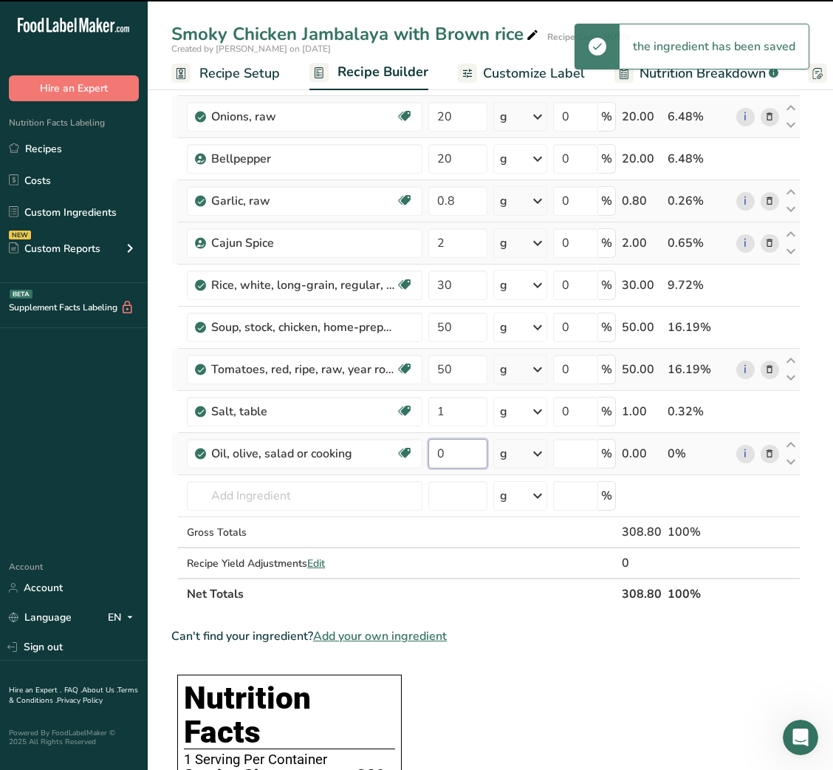
type input "0"
type input "2"
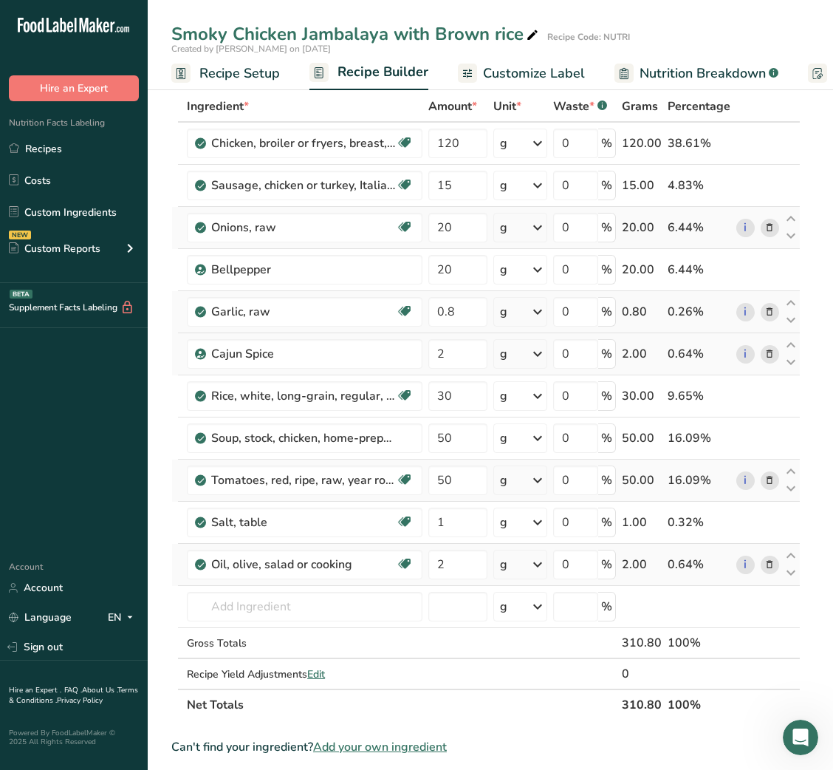
scroll to position [2, 0]
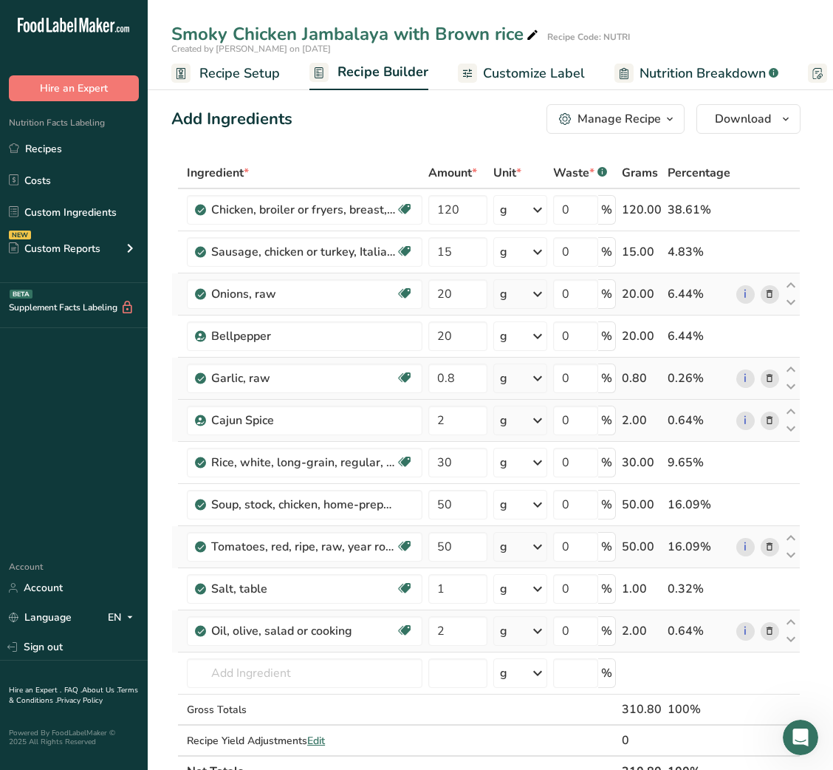
click at [533, 75] on span "Customize Label" at bounding box center [534, 74] width 102 height 20
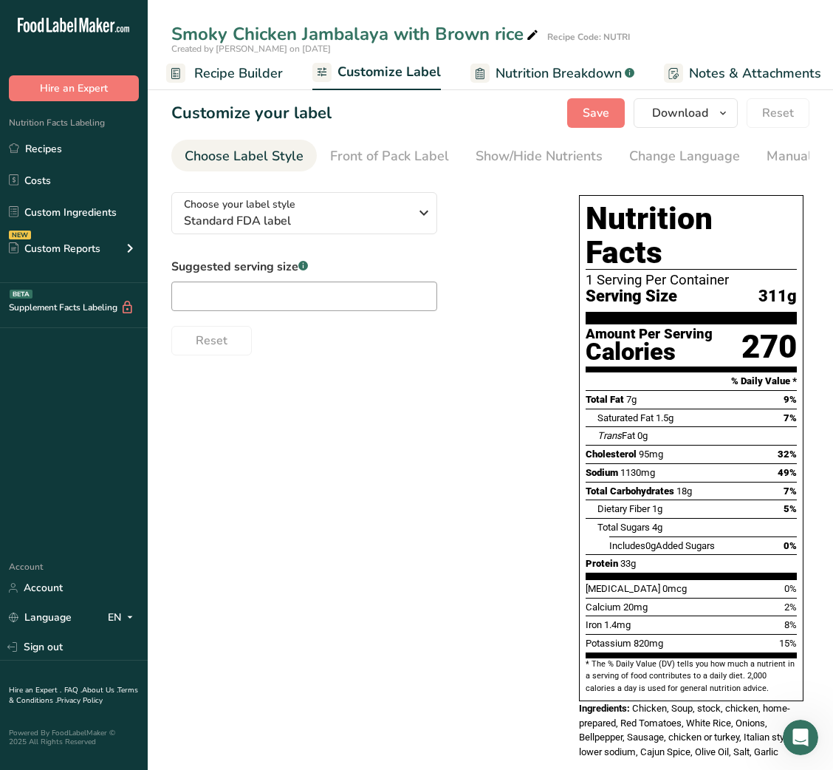
scroll to position [0, 287]
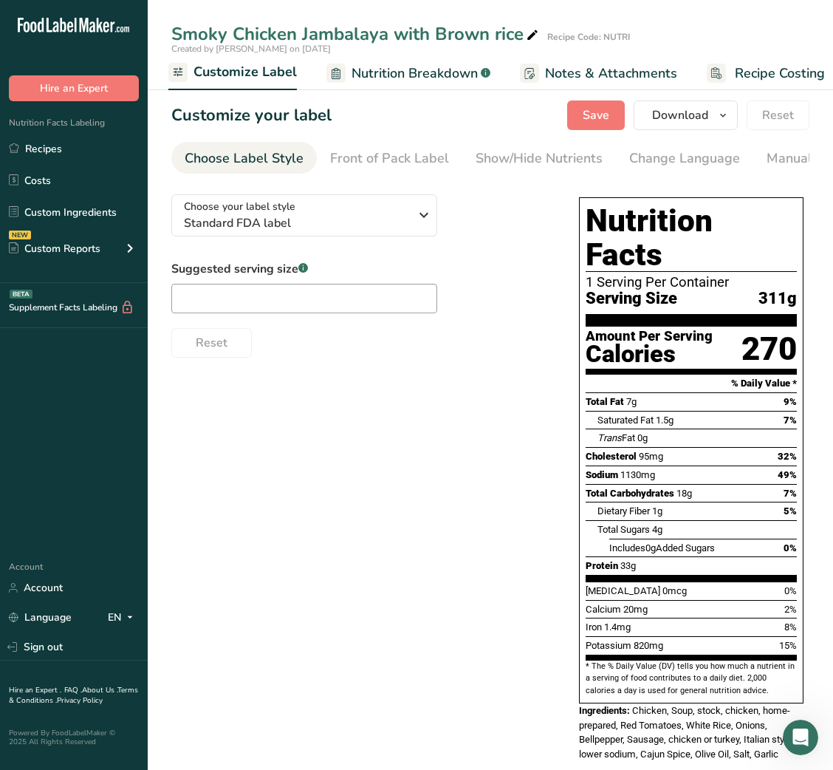
click at [468, 38] on div "Smoky Chicken Jambalaya with Brown rice" at bounding box center [356, 34] width 370 height 27
click at [468, 38] on input "Smoky Chicken Jambalaya with Brown rice" at bounding box center [446, 34] width 550 height 27
click at [434, 33] on input "Smoky Chicken Jambalaya with rice" at bounding box center [446, 34] width 550 height 27
type input "Smoky Chicken Jambalaya with Rice"
click at [525, 291] on div "Suggested serving size .a-a{fill:#347362;}.b-a{fill:#fff;} Reset" at bounding box center [360, 309] width 378 height 98
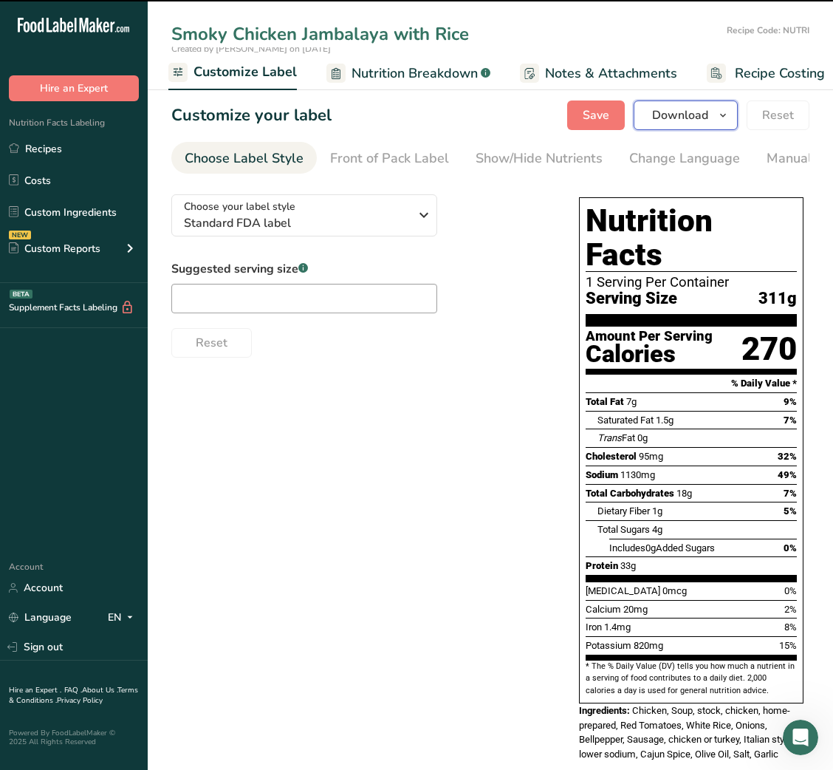
click at [683, 119] on span "Download" at bounding box center [680, 115] width 56 height 18
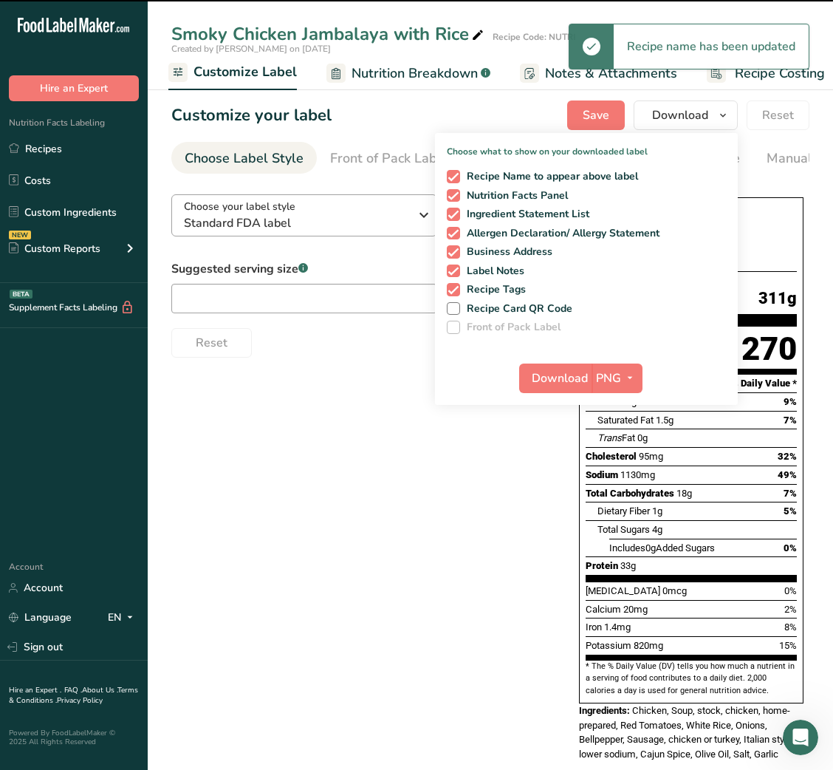
drag, startPoint x: 370, startPoint y: 239, endPoint x: 383, endPoint y: 219, distance: 24.0
click at [383, 219] on div "Choose your label style Standard FDA label USA (FDA) Standard FDA label Tabular…" at bounding box center [360, 269] width 378 height 175
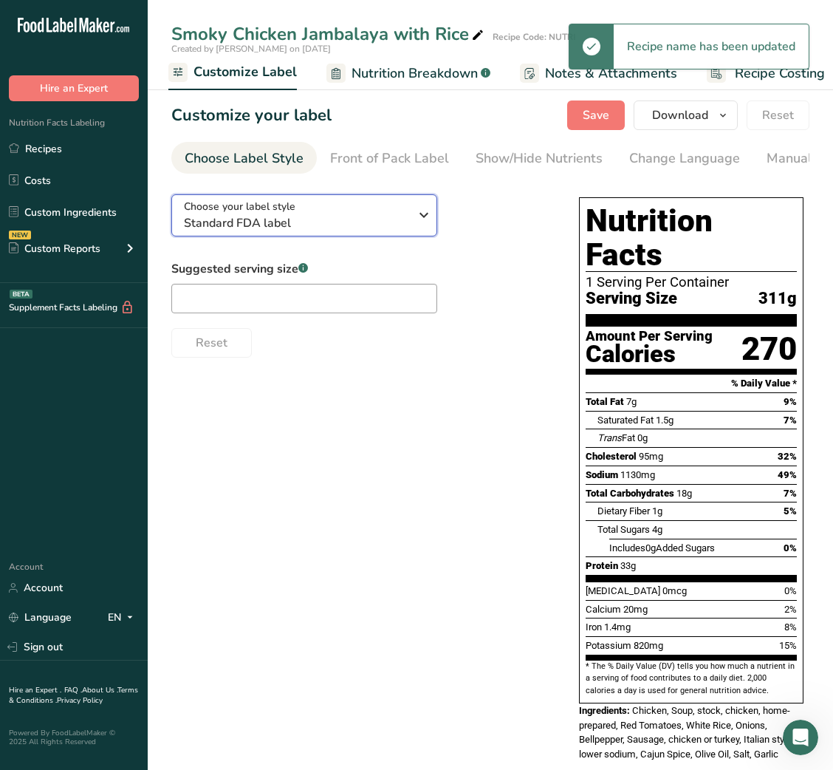
click at [383, 219] on span "Standard FDA label" at bounding box center [296, 223] width 225 height 18
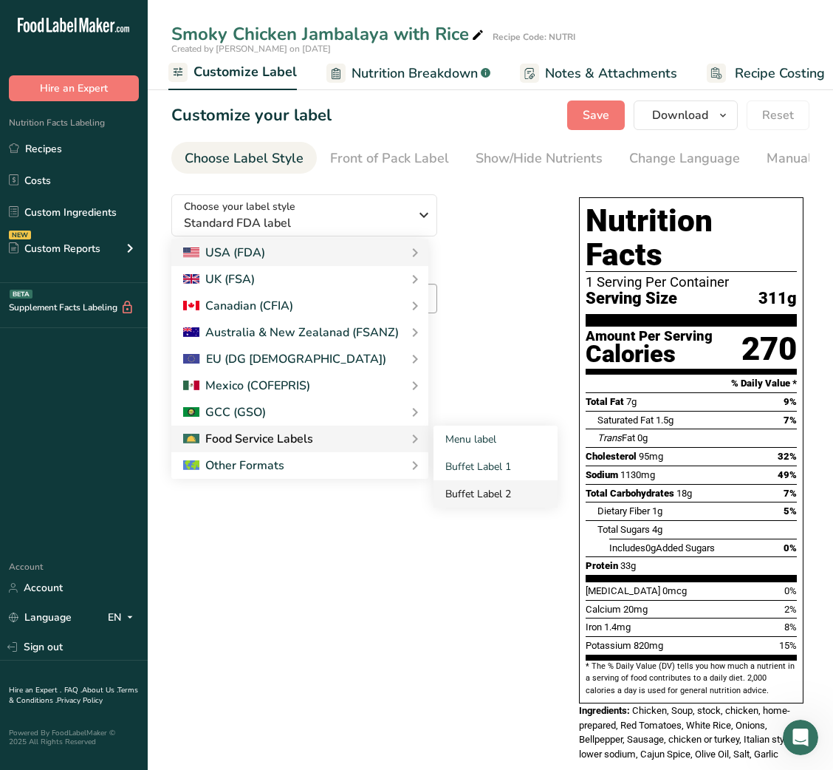
click at [495, 490] on link "Buffet Label 2" at bounding box center [496, 493] width 124 height 27
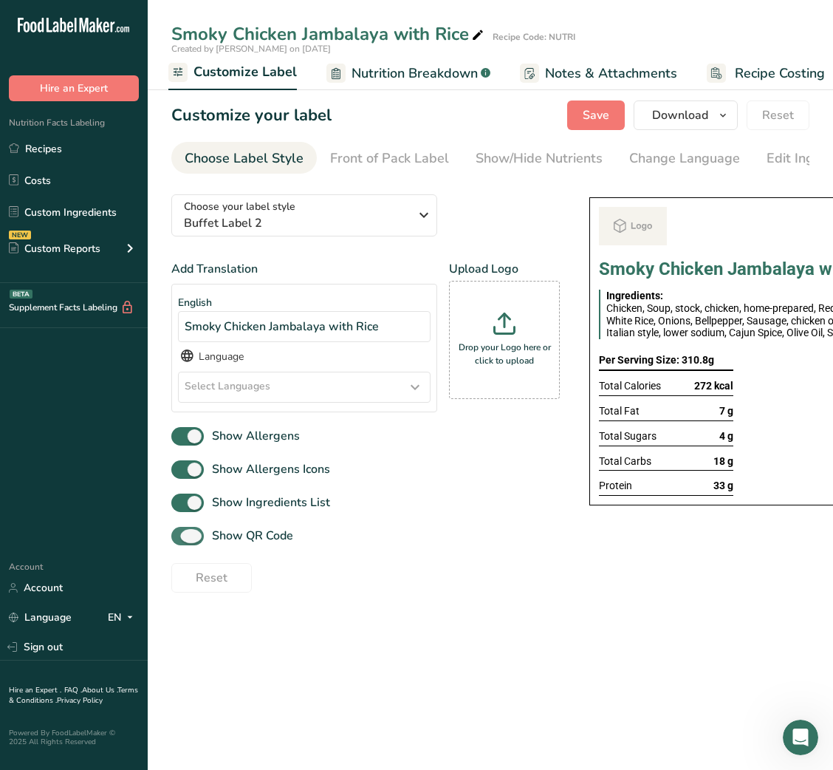
click at [241, 536] on span "Show QR Code" at bounding box center [248, 536] width 89 height 18
click at [181, 536] on input "Show QR Code" at bounding box center [176, 536] width 10 height 10
checkbox input "false"
click at [518, 154] on div "Show/Hide Nutrients" at bounding box center [539, 158] width 127 height 20
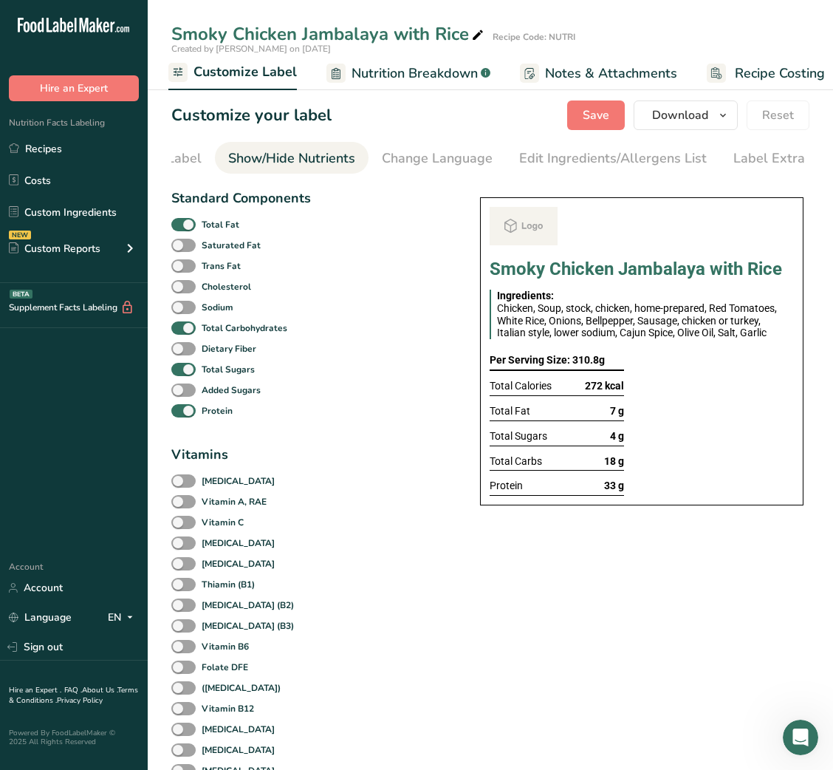
scroll to position [0, 270]
click at [218, 225] on b "Total Fat" at bounding box center [221, 224] width 38 height 13
click at [181, 225] on input "Total Fat" at bounding box center [176, 224] width 10 height 10
checkbox input "false"
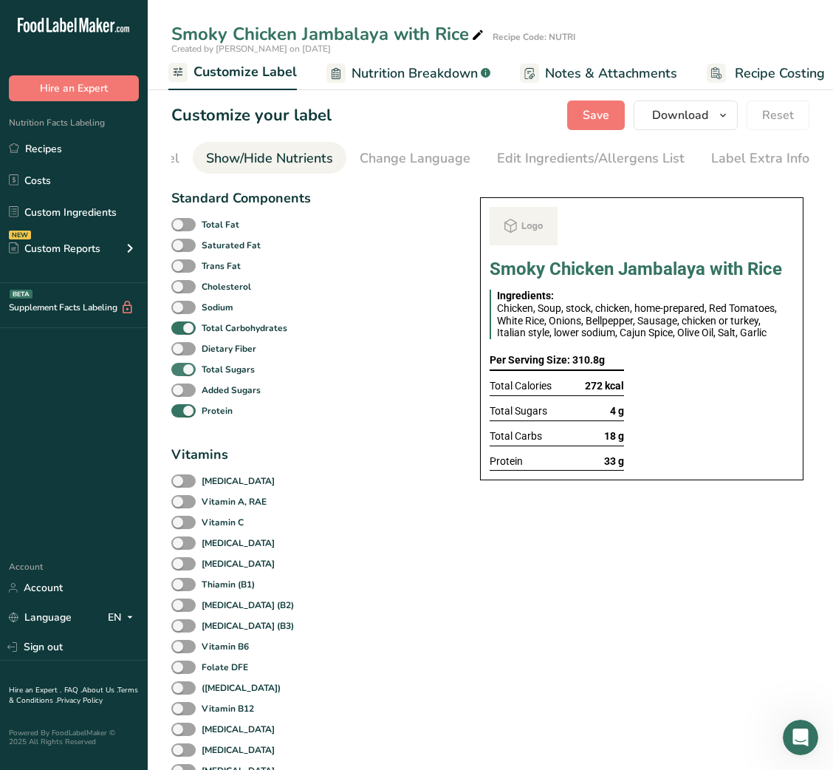
click at [211, 376] on b "Total Sugars" at bounding box center [228, 369] width 53 height 13
click at [181, 374] on input "Total Sugars" at bounding box center [176, 369] width 10 height 10
checkbox input "false"
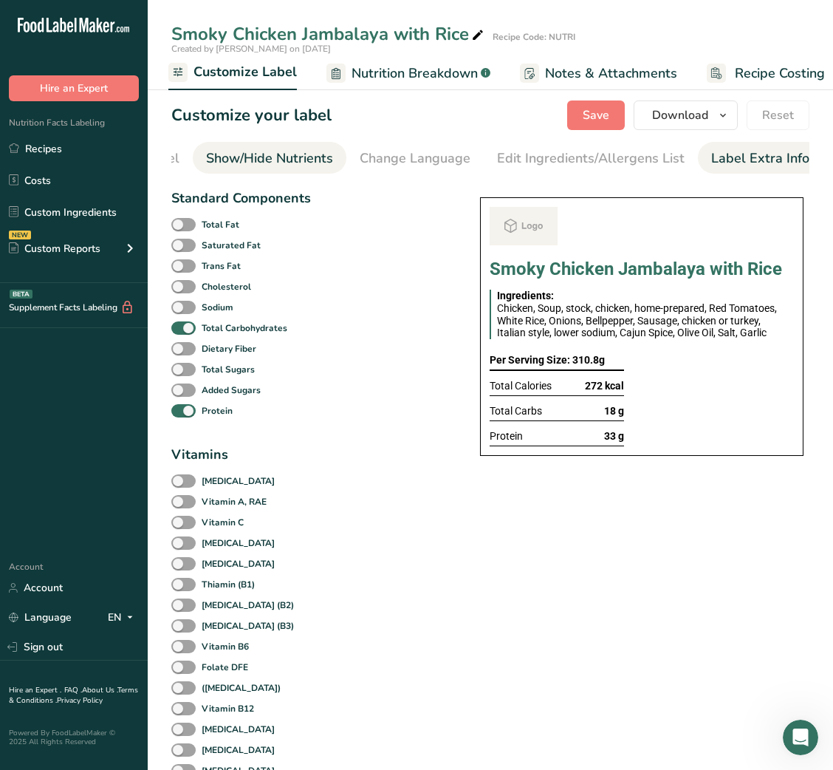
click at [741, 142] on link "Label Extra Info" at bounding box center [760, 158] width 98 height 33
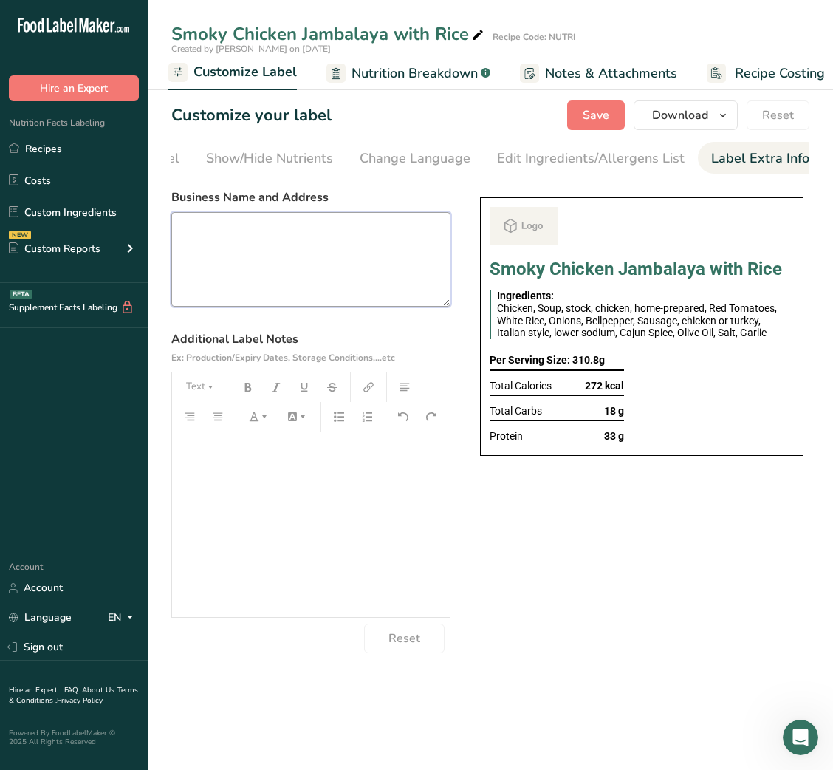
click at [298, 274] on textarea at bounding box center [310, 259] width 279 height 95
click at [335, 273] on textarea at bounding box center [310, 259] width 279 height 95
paste textarea "DINNER USE BY: [DATE] KEEP REFRIGERATED BELOW 5°C REHEAT BEFORE EATING Balanced…"
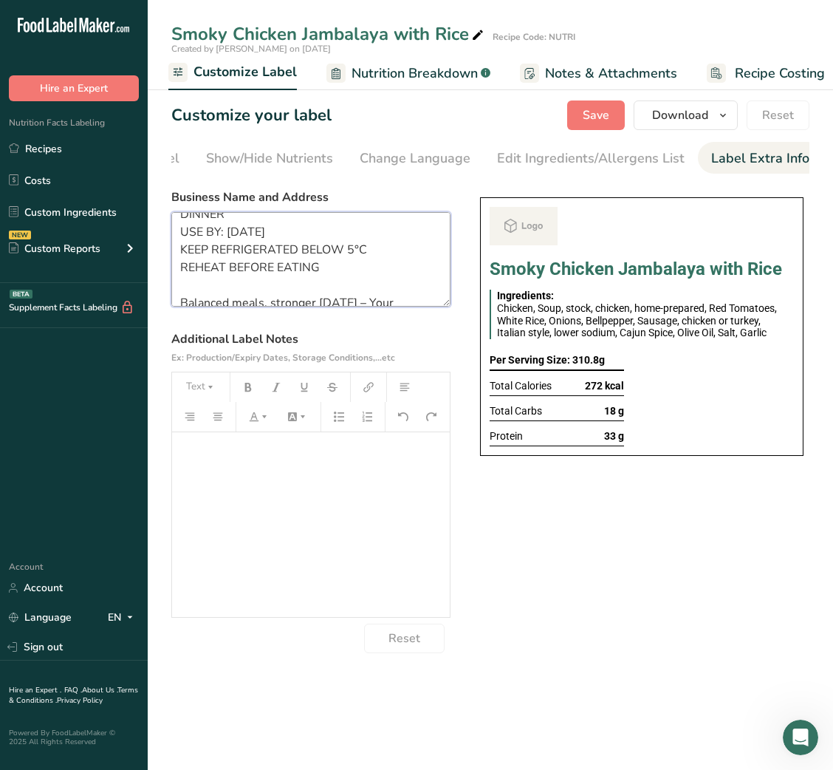
scroll to position [18, 0]
click at [612, 130] on section "Customize your label Save Download Choose what to show on your downloaded label…" at bounding box center [491, 377] width 686 height 600
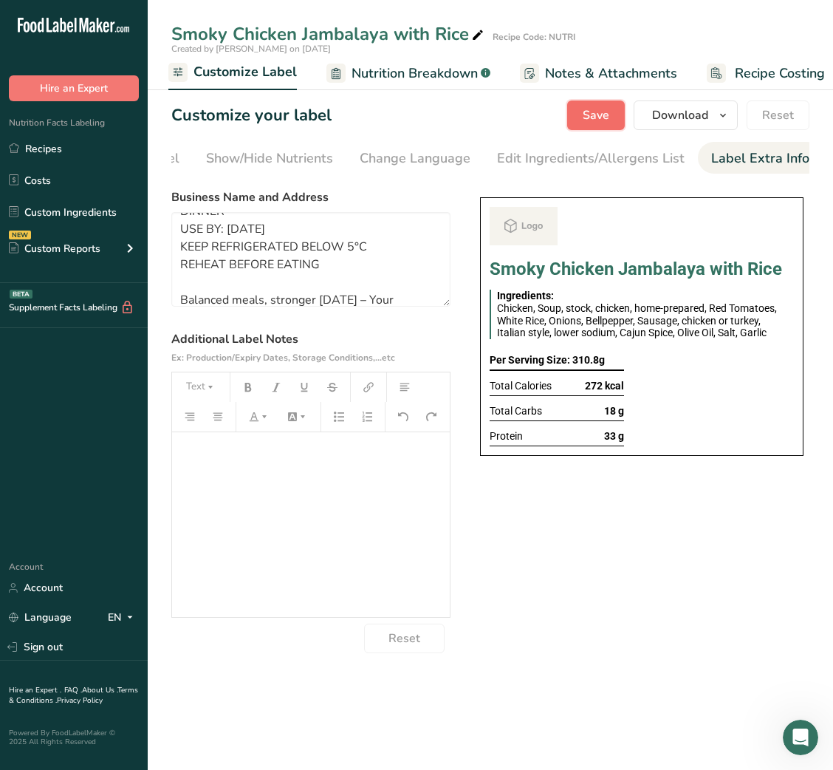
click at [605, 123] on span "Save" at bounding box center [596, 115] width 27 height 18
type textarea "DINNER USE BY: [DATE] KEEP REFRIGERATED BELOW 5°C REHEAT BEFORE EATING Balanced…"
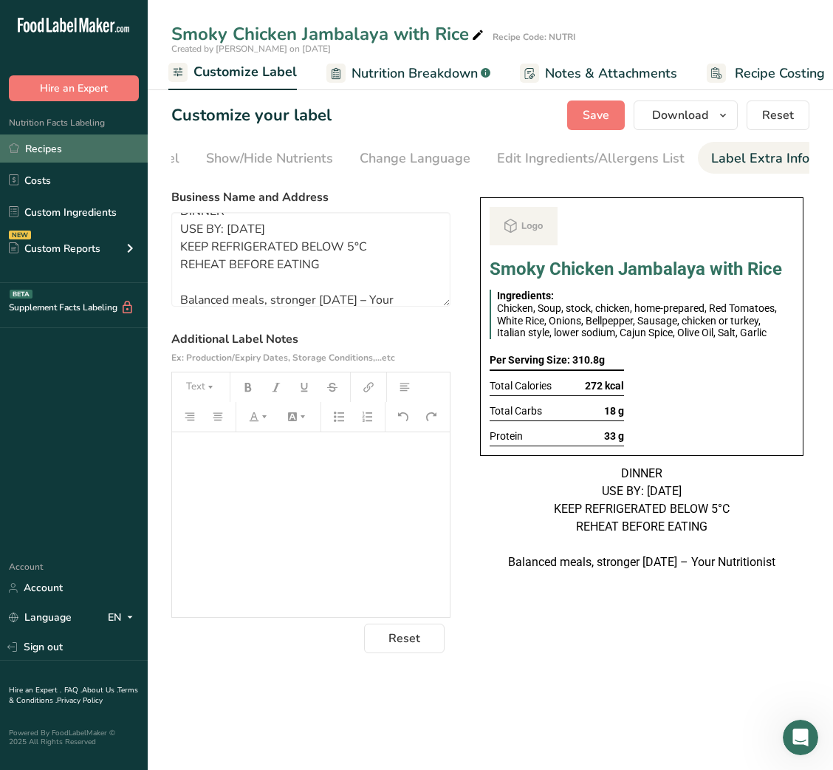
click at [57, 142] on link "Recipes" at bounding box center [74, 148] width 148 height 28
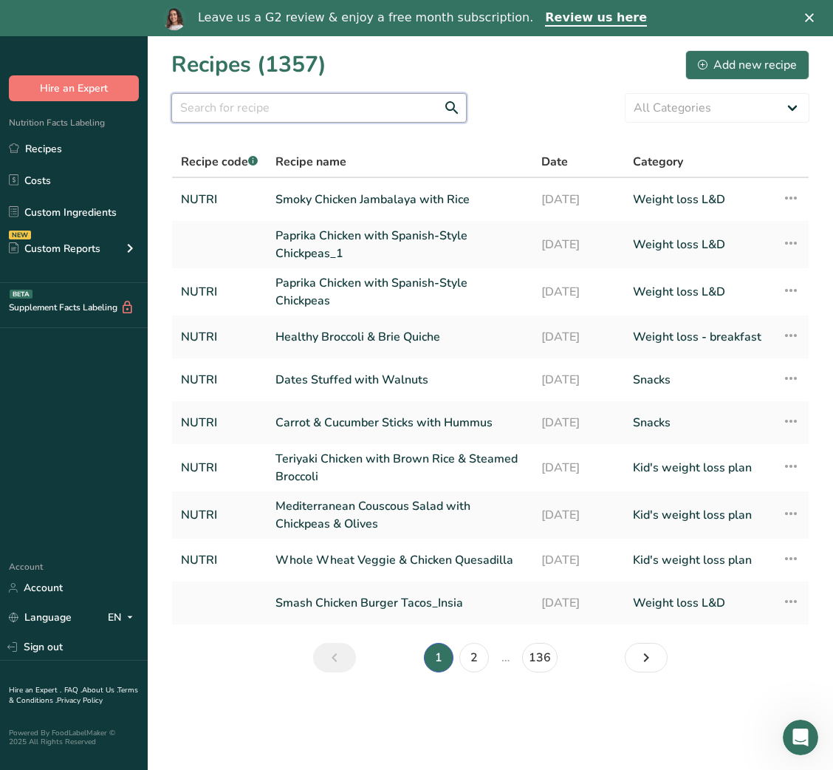
click at [370, 117] on input "text" at bounding box center [319, 108] width 296 height 30
paste input "Baked Cinnamon Apple Slices"
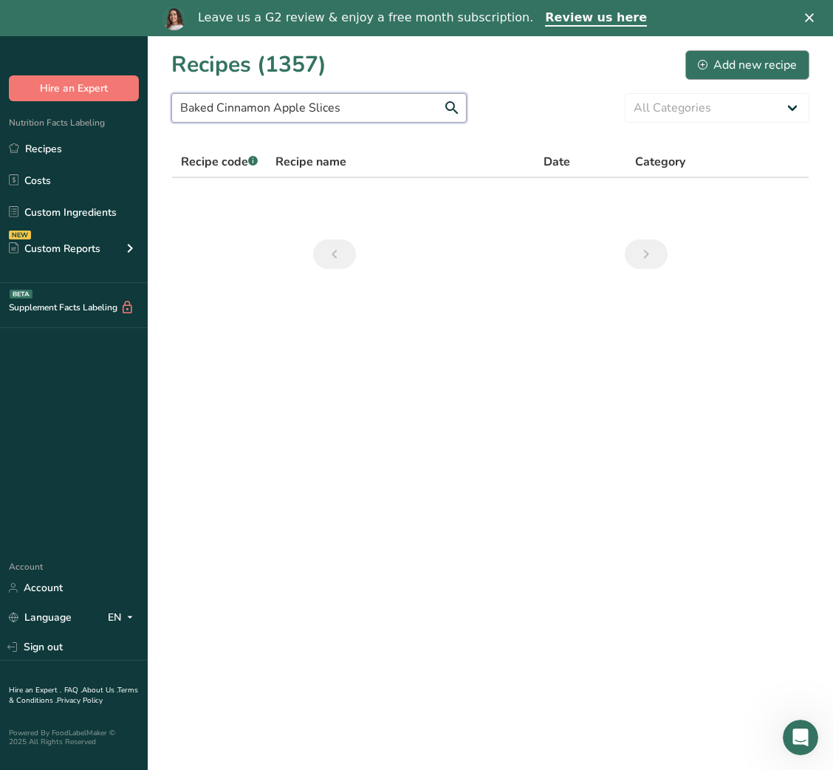
type input "Baked Cinnamon Apple Slices"
click at [703, 73] on div "Add new recipe" at bounding box center [747, 65] width 99 height 18
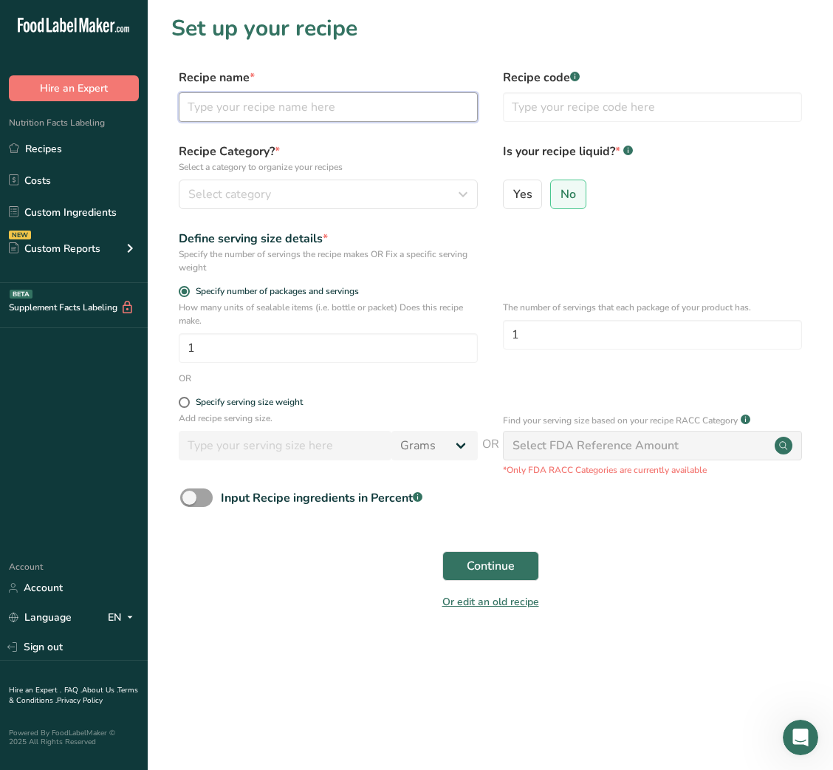
click at [343, 115] on input "text" at bounding box center [328, 107] width 299 height 30
paste input "Baked Cinnamon Apple Slices"
type input "Baked Cinnamon Apple Slices"
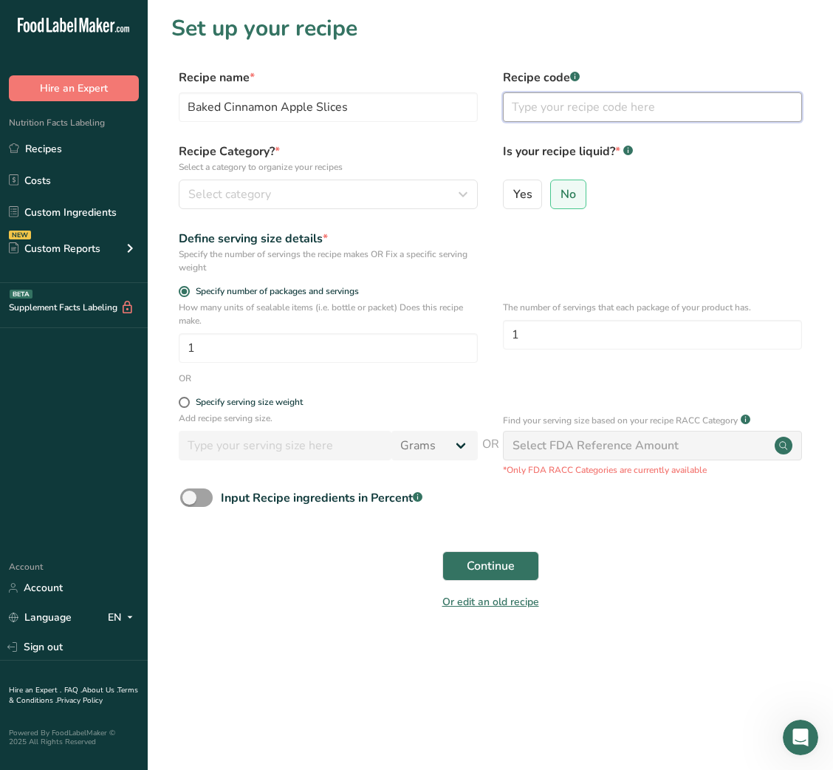
click at [575, 104] on input "text" at bounding box center [652, 107] width 299 height 30
type input "NUTRI"
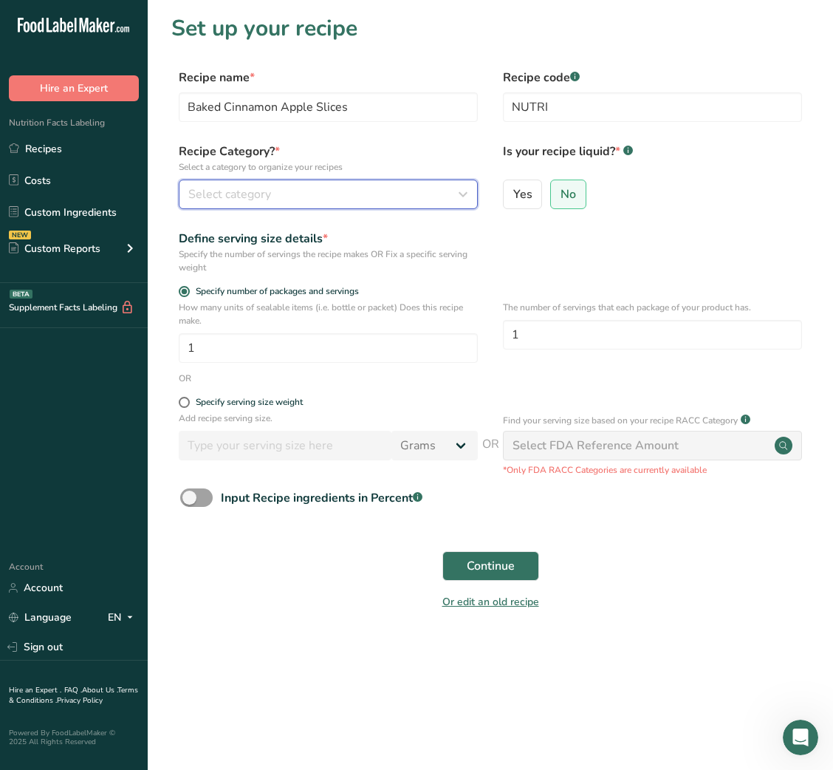
click at [411, 188] on div "Select category" at bounding box center [323, 194] width 271 height 18
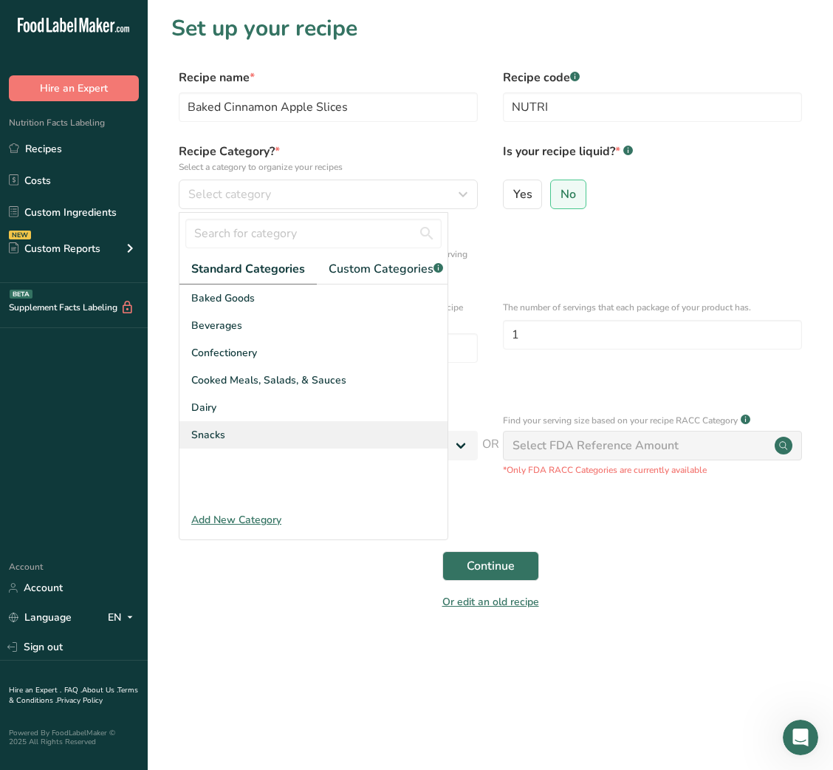
click at [239, 443] on div "Snacks" at bounding box center [314, 434] width 268 height 27
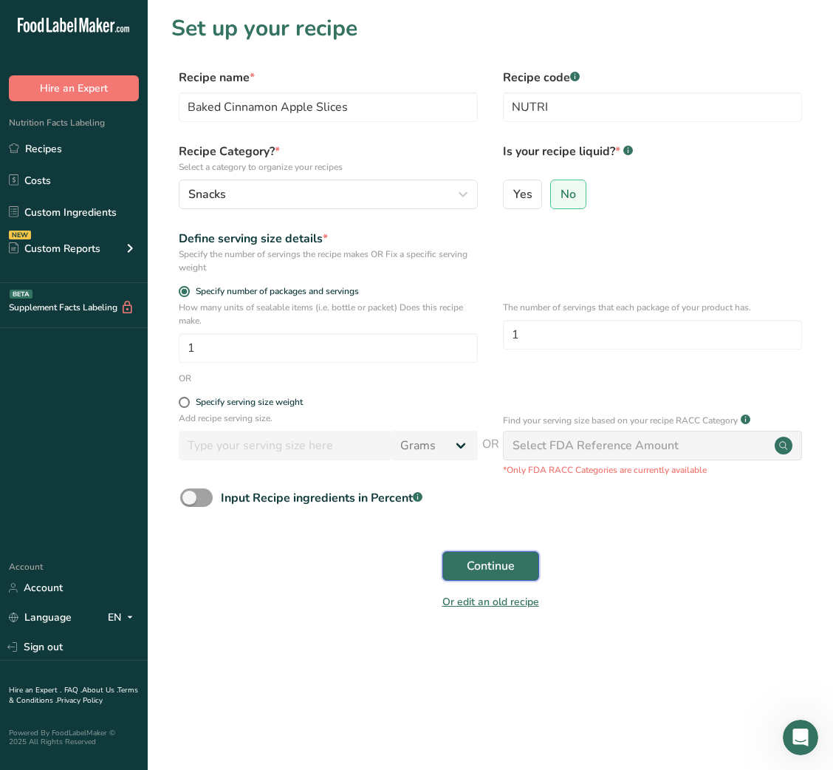
click at [491, 573] on span "Continue" at bounding box center [491, 566] width 48 height 18
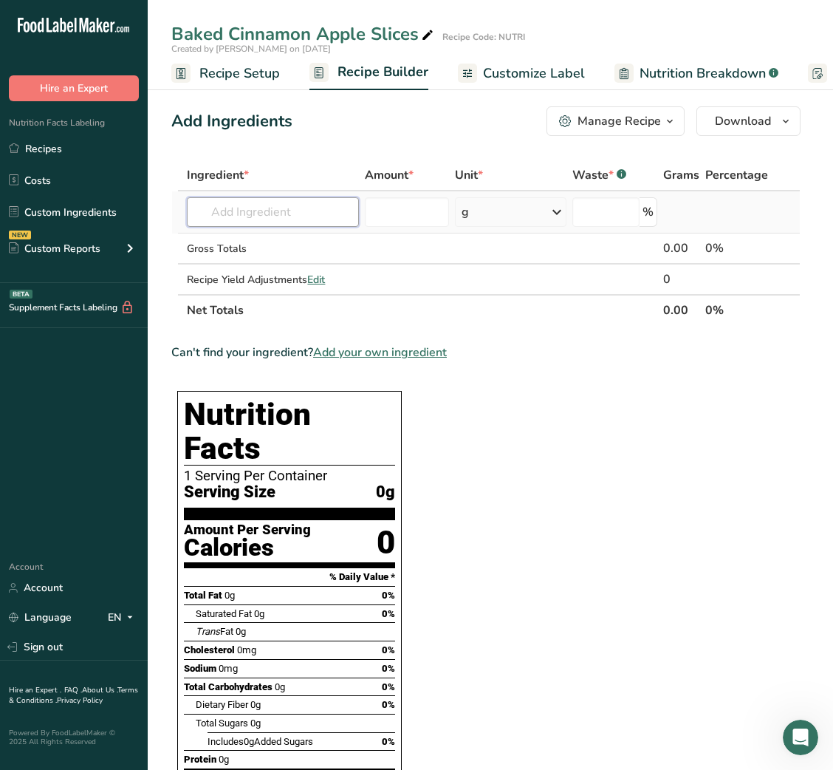
click at [290, 205] on input "text" at bounding box center [273, 212] width 172 height 30
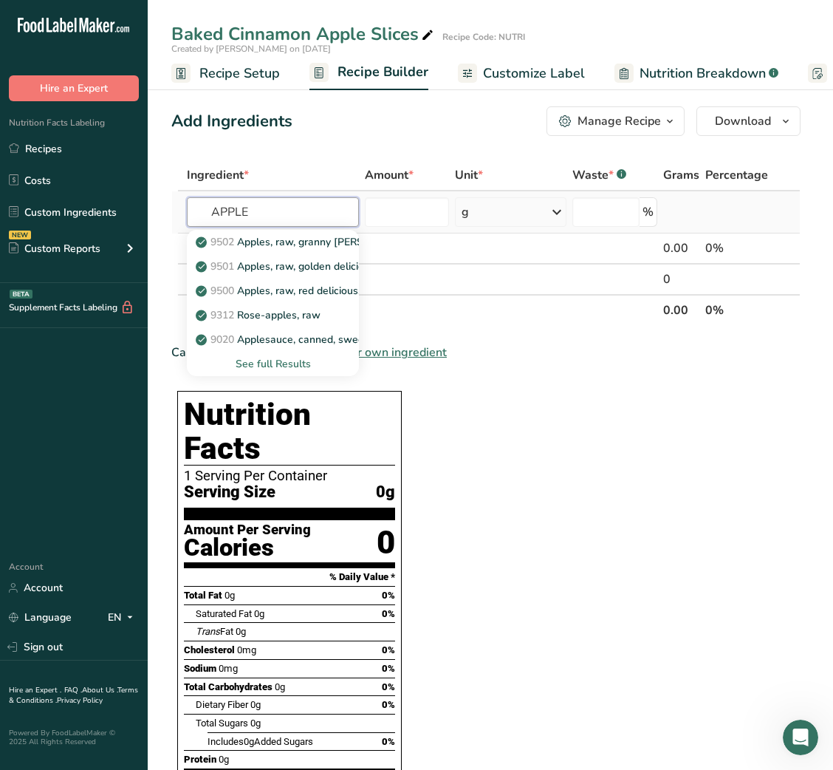
type input "APPLE"
click at [270, 365] on div "See full Results" at bounding box center [273, 364] width 148 height 16
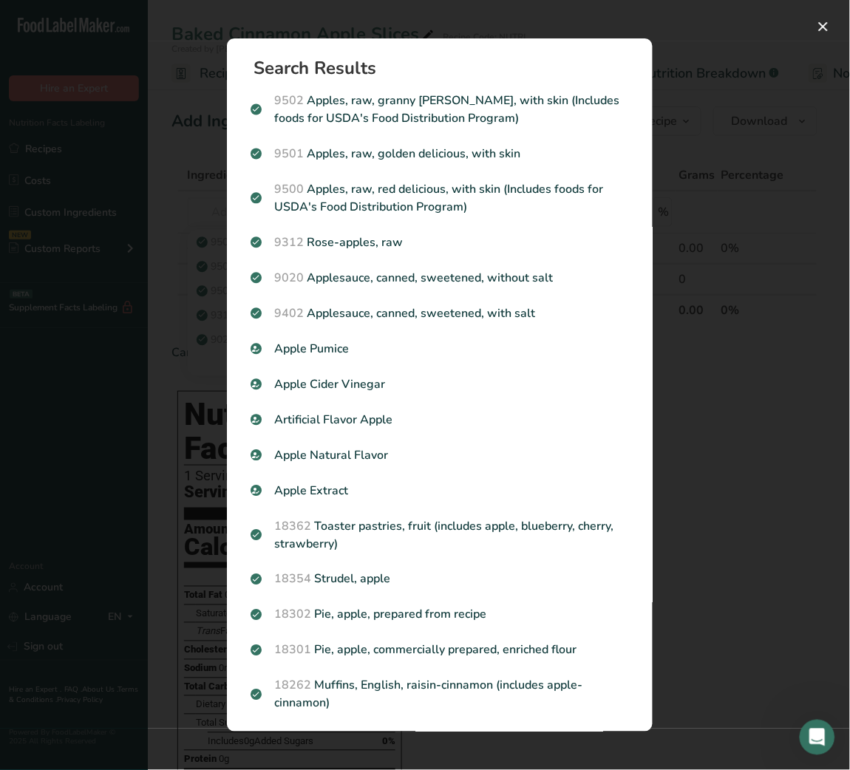
click at [627, 431] on section "Search Results 9502 Apples, raw, granny [PERSON_NAME], with skin (Includes food…" at bounding box center [440, 384] width 426 height 693
click at [734, 434] on div "Search results modal" at bounding box center [425, 385] width 850 height 770
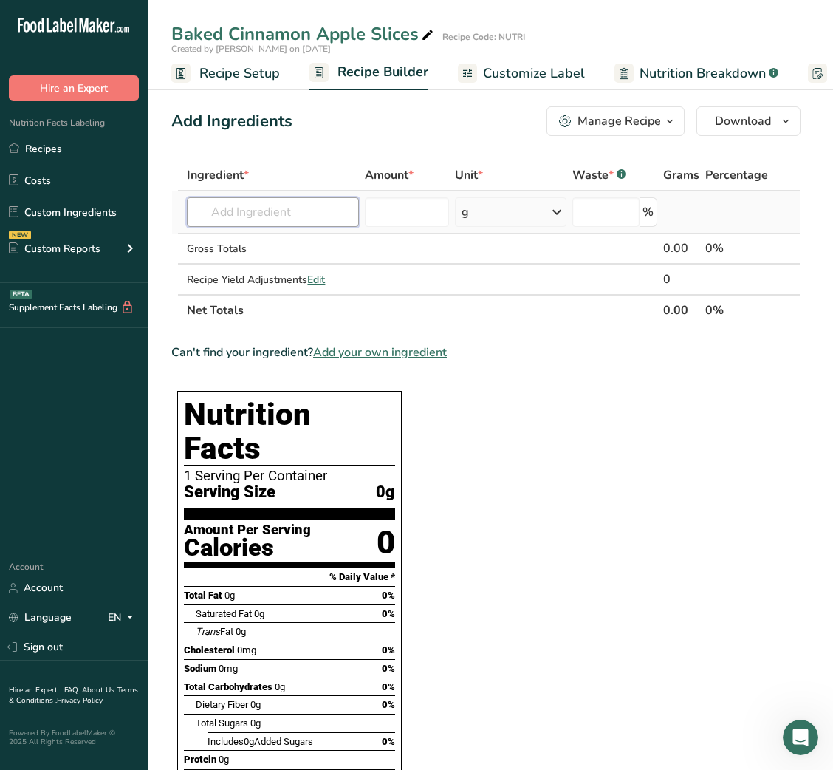
click at [267, 204] on input "text" at bounding box center [273, 212] width 172 height 30
type input "GREEN APPLE"
click at [253, 246] on p "green apple" at bounding box center [233, 242] width 69 height 16
type input "green apple"
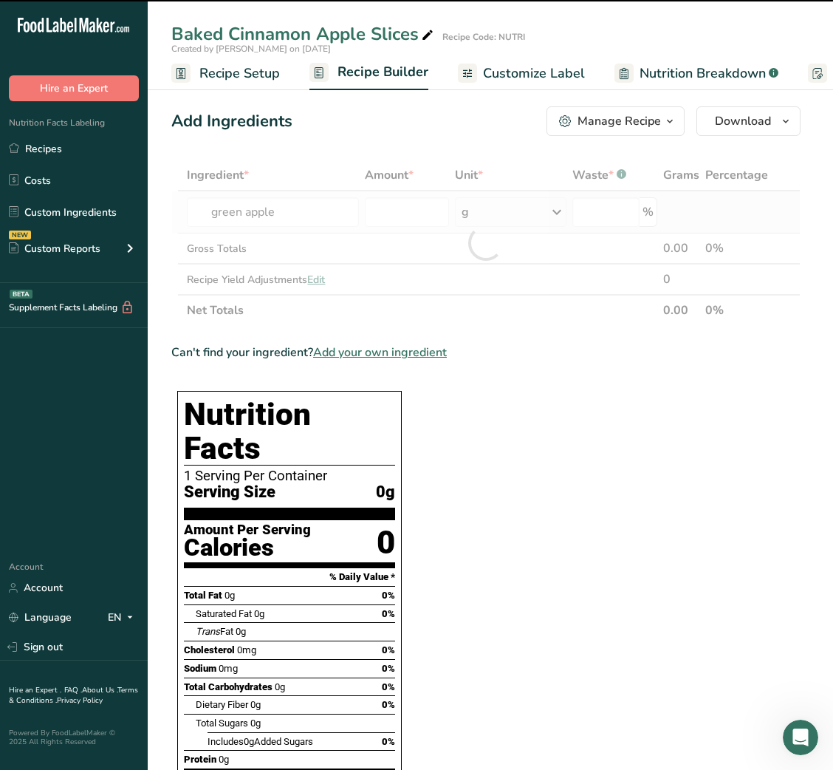
type input "0"
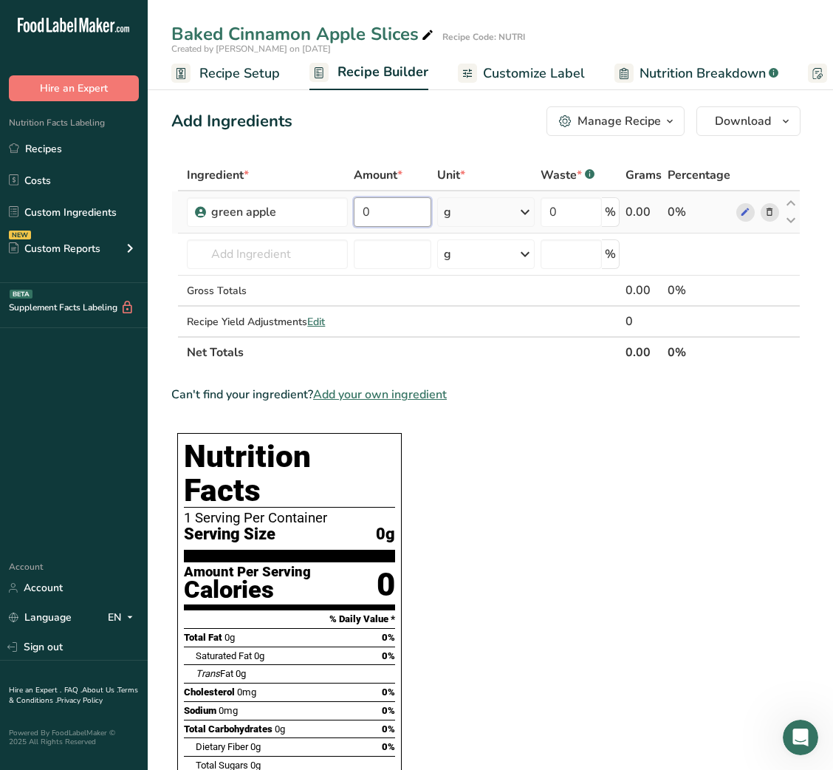
click at [366, 211] on input "0" at bounding box center [393, 212] width 78 height 30
type input "50"
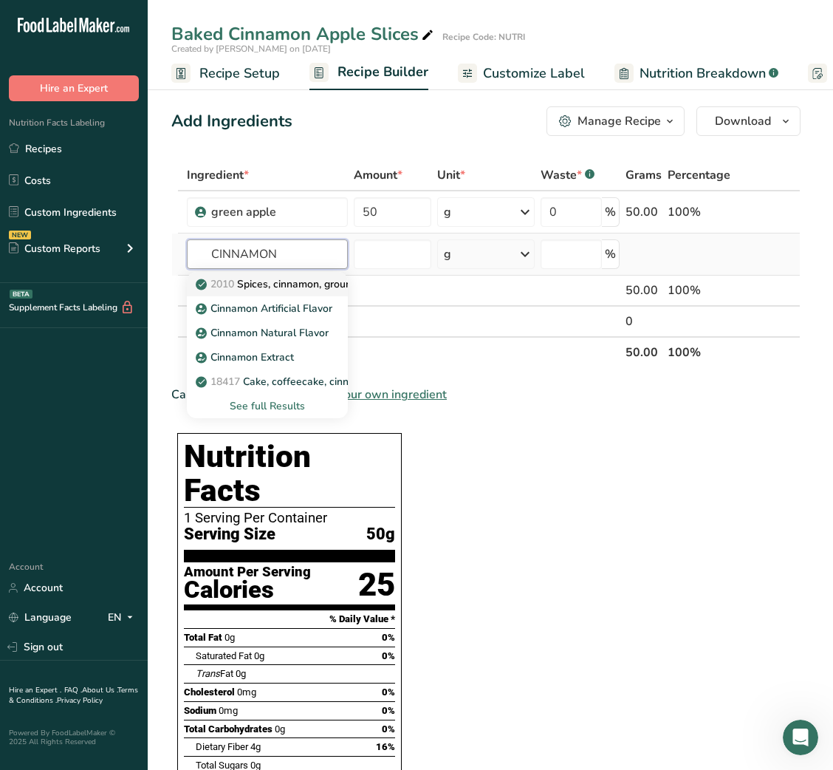
type input "CINNAMON"
click at [289, 277] on p "2010 Spices, cinnamon, ground" at bounding box center [278, 284] width 159 height 16
type input "Spices, cinnamon, ground"
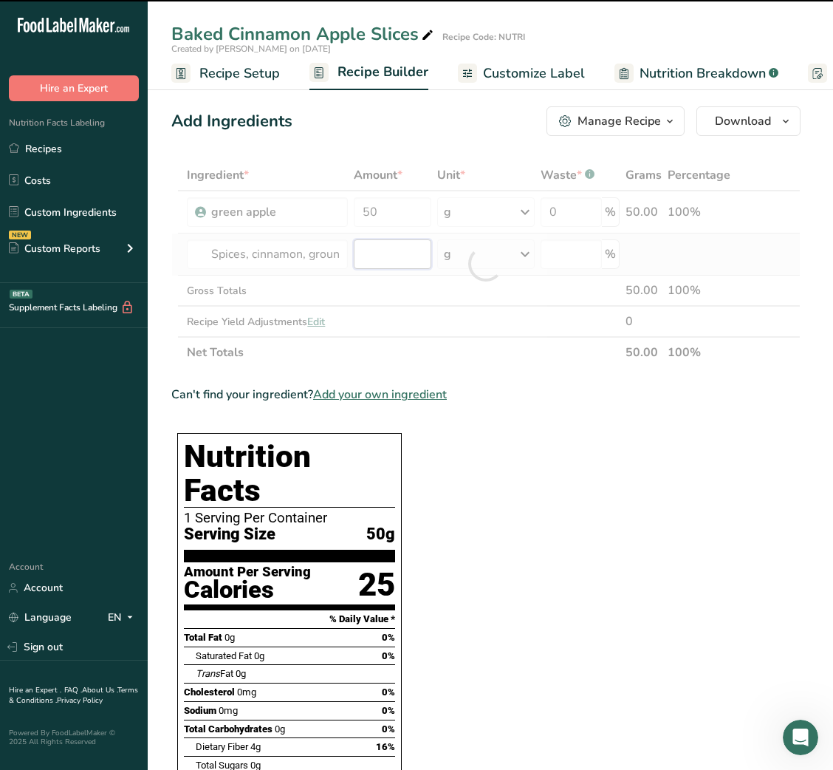
type input "0"
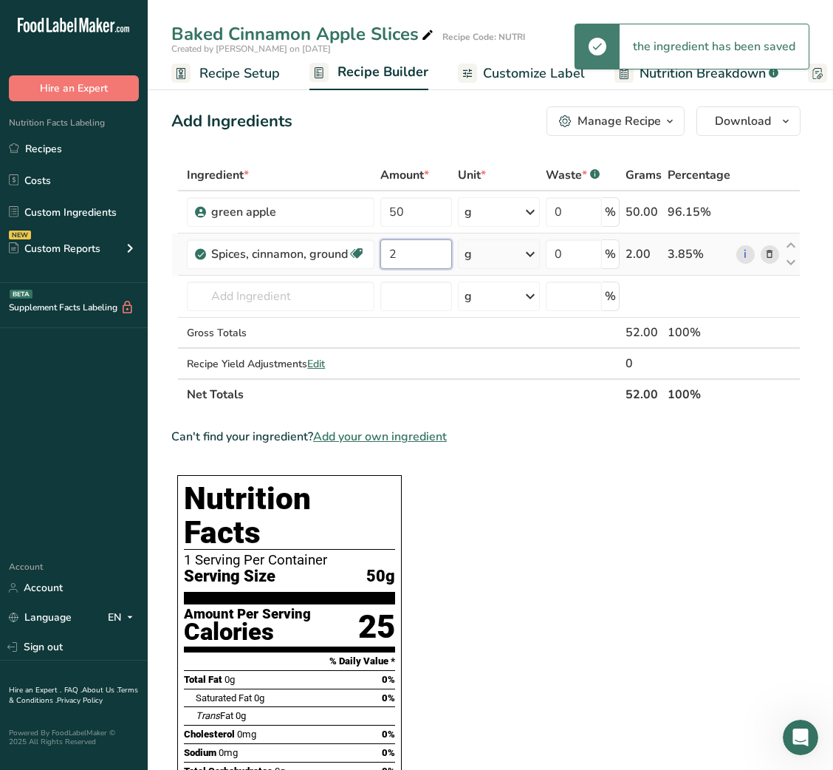
type input "2"
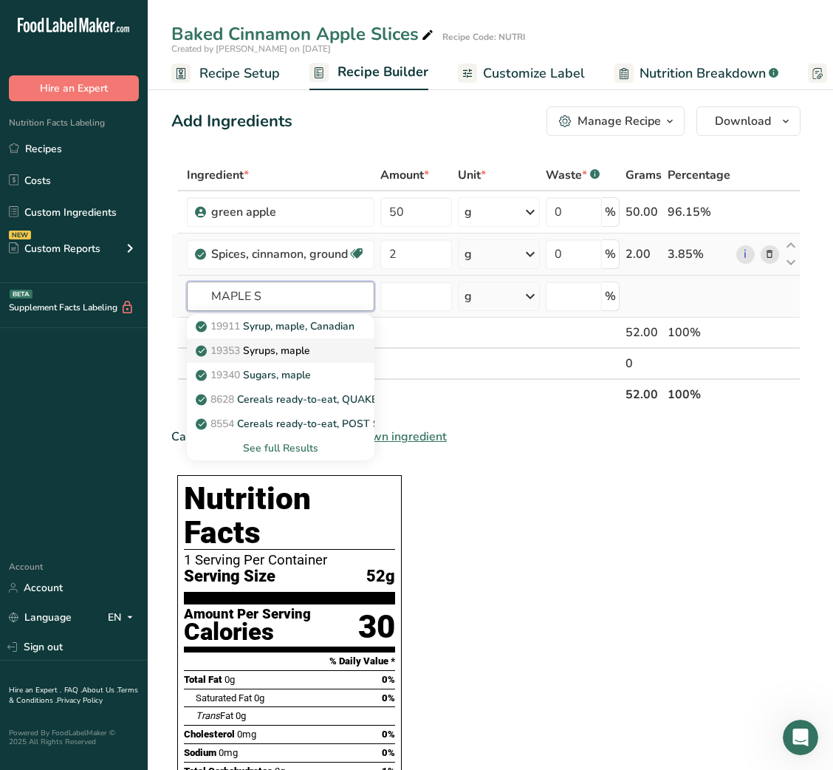
type input "MAPLE S"
click at [290, 346] on p "19353 Syrups, maple" at bounding box center [255, 351] width 112 height 16
type input "Syrups, maple"
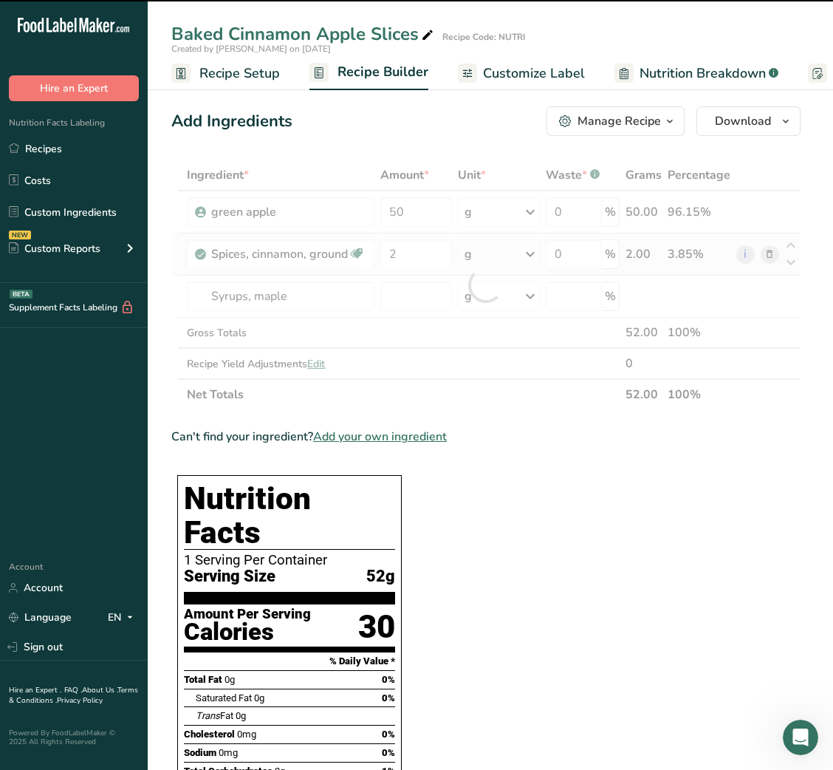
type input "0"
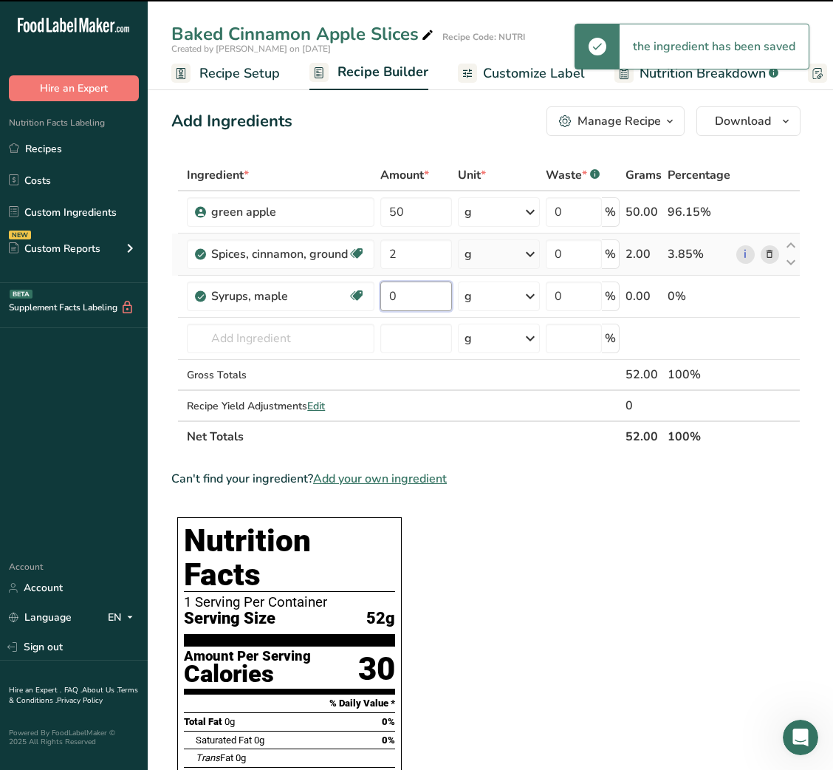
click at [400, 298] on input "0" at bounding box center [416, 296] width 72 height 30
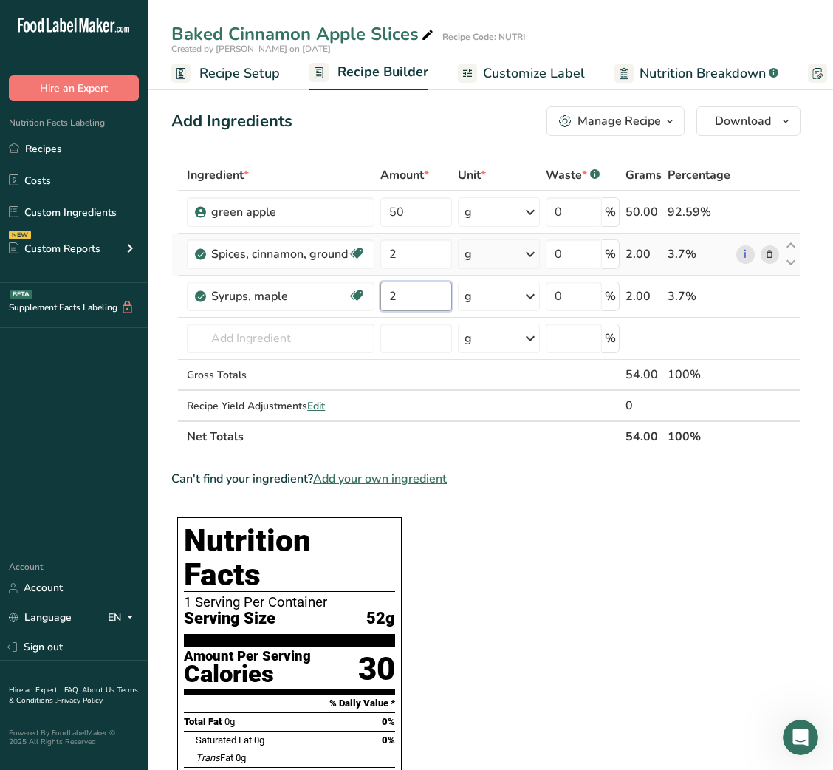
type input "2"
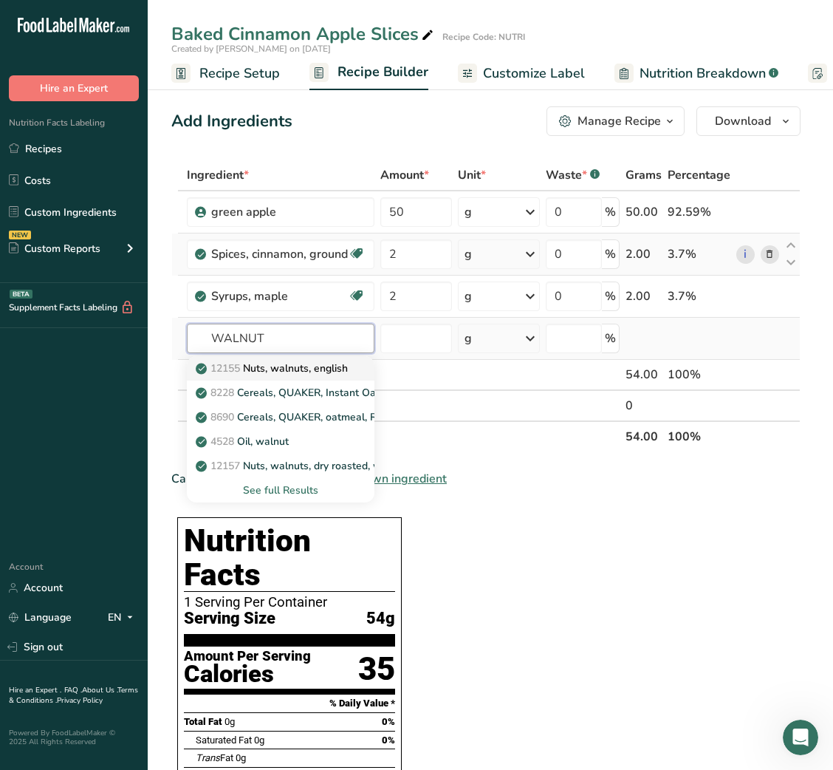
type input "WALNUT"
click at [324, 369] on p "12155 Nuts, walnuts, english" at bounding box center [273, 369] width 149 height 16
type input "Nuts, walnuts, english"
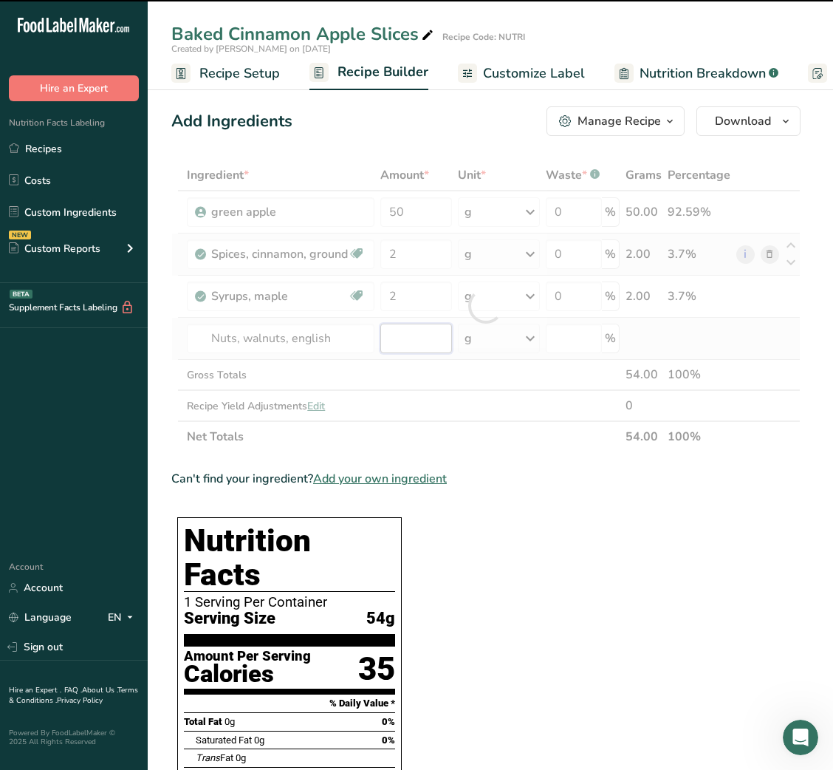
type input "0"
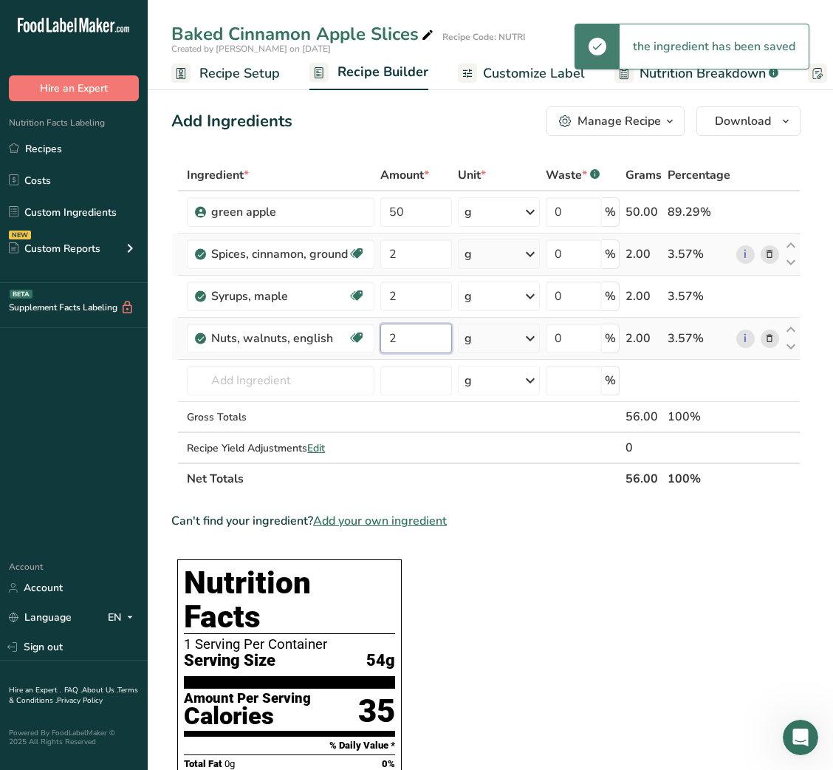
type input "2"
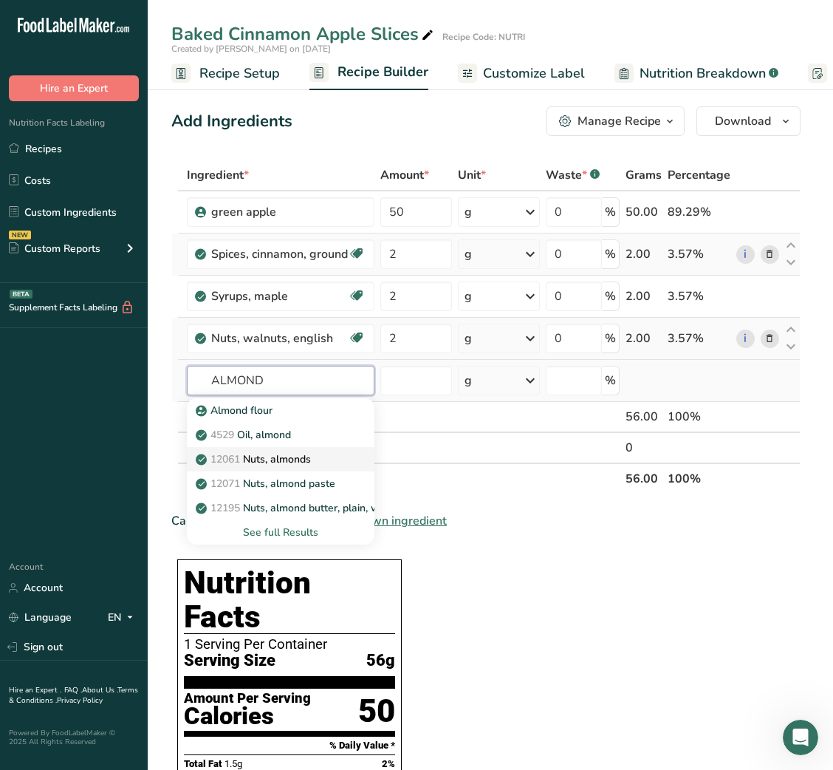
type input "ALMOND"
click at [296, 461] on p "12061 Nuts, almonds" at bounding box center [255, 459] width 112 height 16
type input "Nuts, almonds"
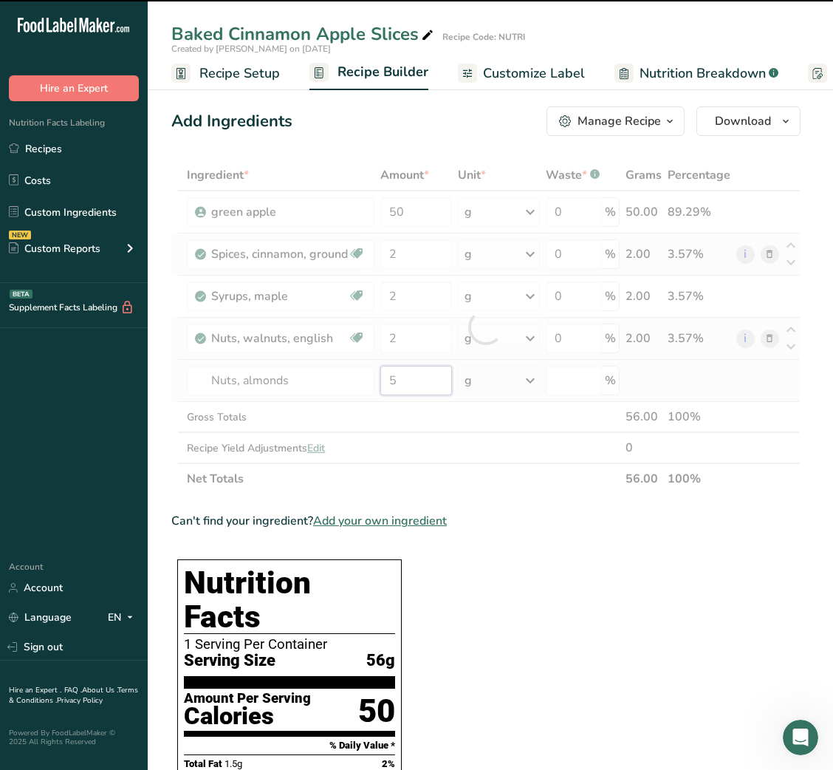
type input "0"
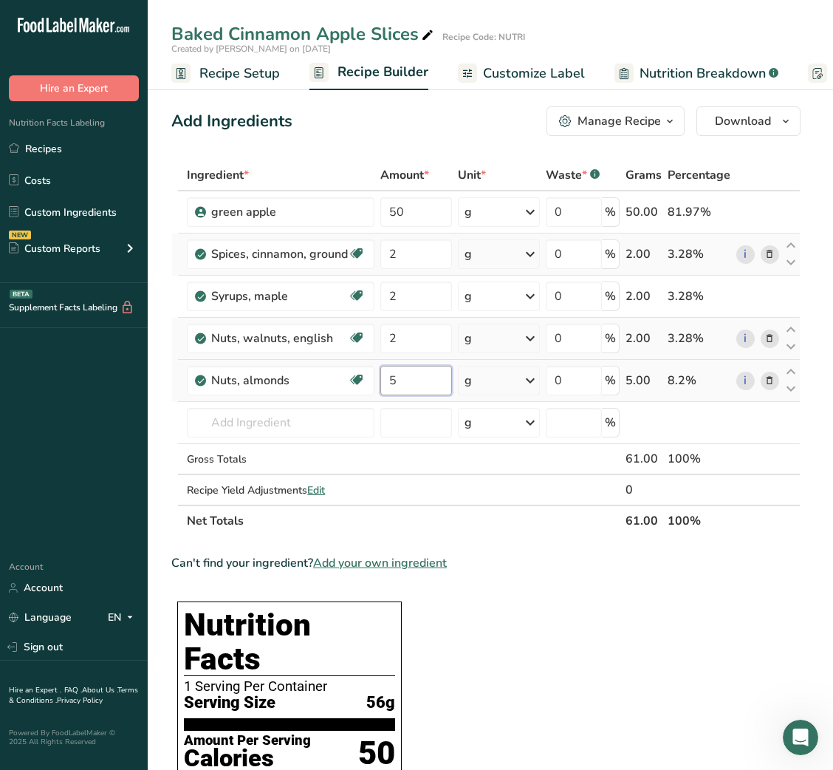
type input "5"
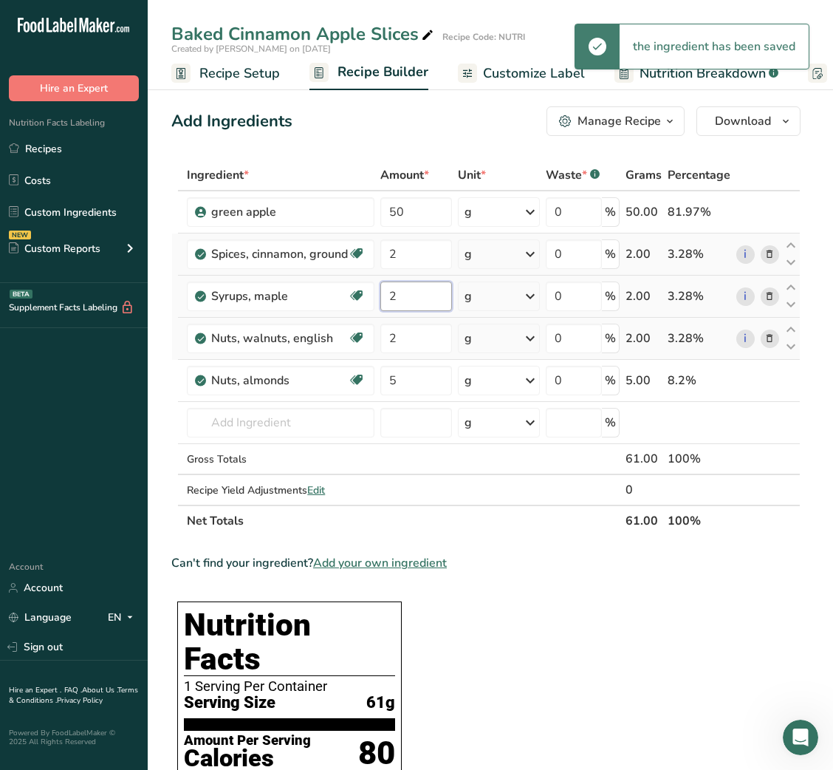
click at [391, 296] on input "2" at bounding box center [416, 296] width 72 height 30
type input "1"
click at [508, 75] on span "Customize Label" at bounding box center [534, 74] width 102 height 20
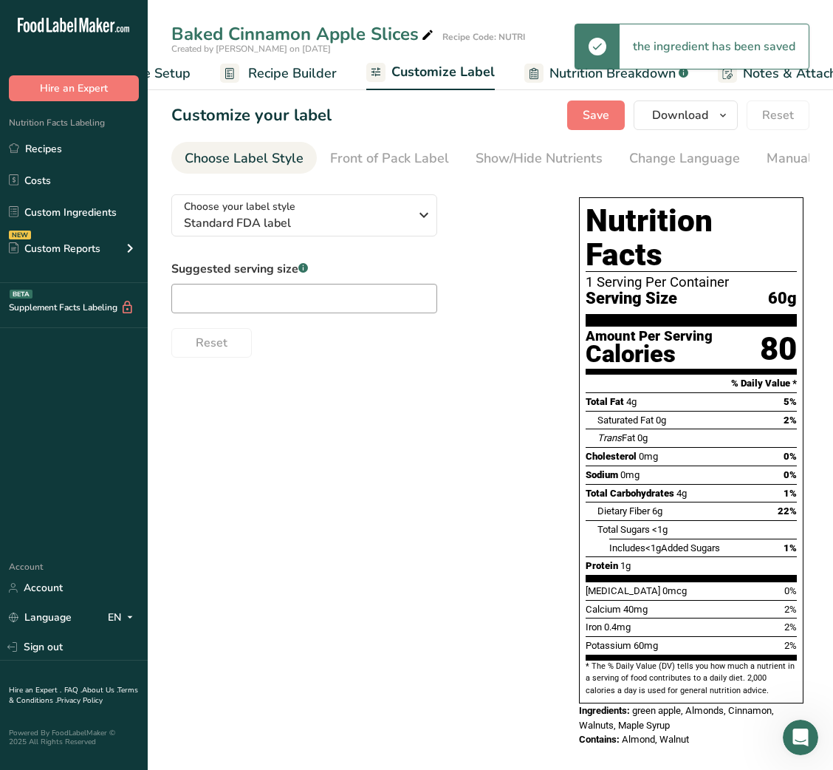
scroll to position [0, 287]
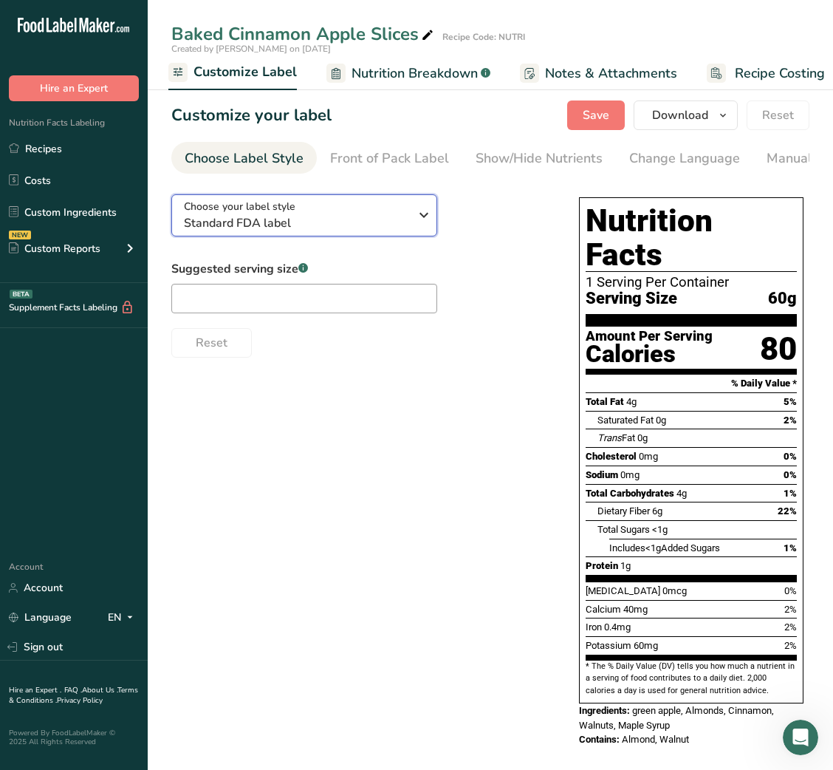
click at [264, 221] on span "Standard FDA label" at bounding box center [296, 223] width 225 height 18
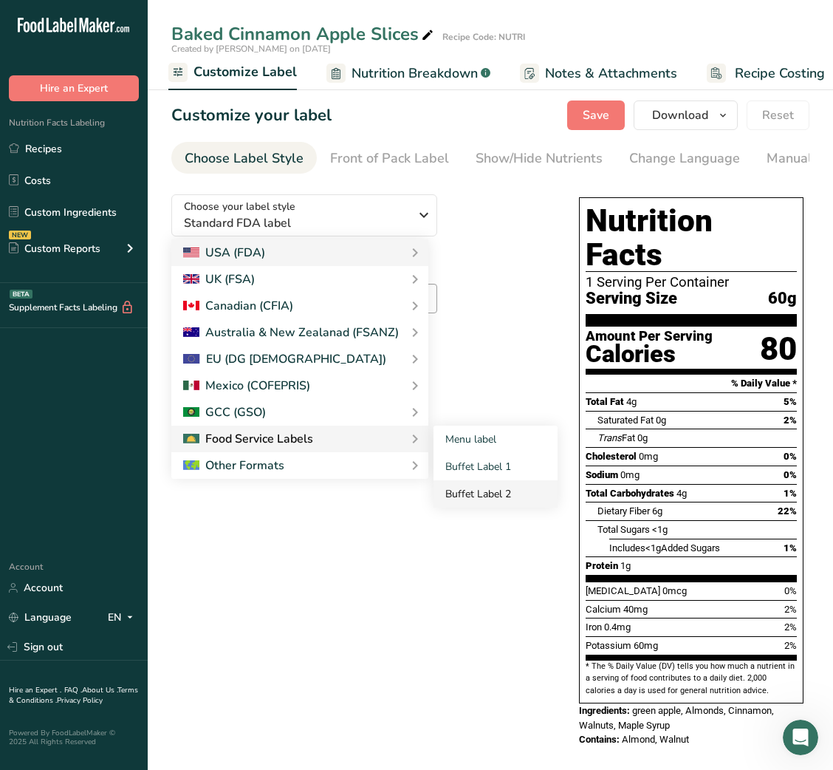
click at [485, 494] on link "Buffet Label 2" at bounding box center [496, 493] width 124 height 27
checkbox input "false"
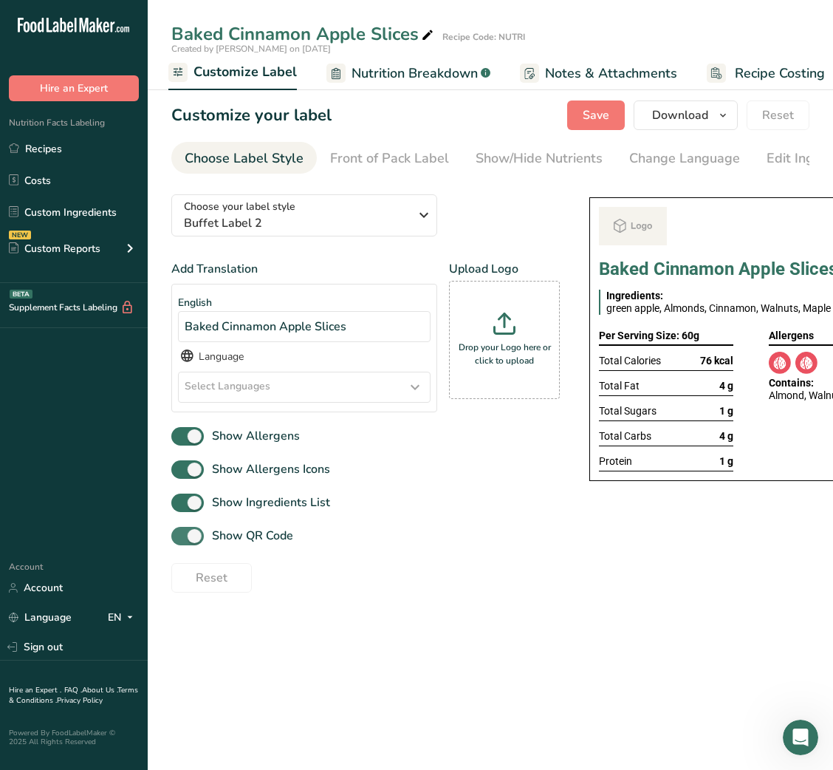
click at [258, 542] on span "Show QR Code" at bounding box center [248, 536] width 89 height 18
click at [181, 541] on input "Show QR Code" at bounding box center [176, 536] width 10 height 10
click at [539, 168] on link "Show/Hide Nutrients" at bounding box center [539, 158] width 127 height 33
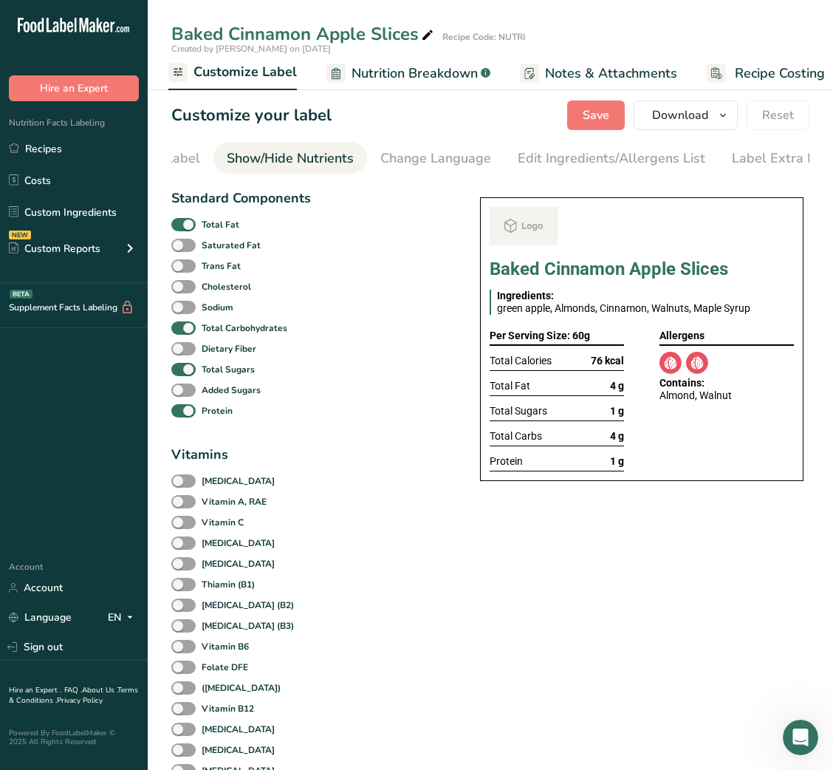
scroll to position [0, 270]
click at [188, 222] on span at bounding box center [183, 225] width 24 height 14
click at [181, 222] on input "Total Fat" at bounding box center [176, 224] width 10 height 10
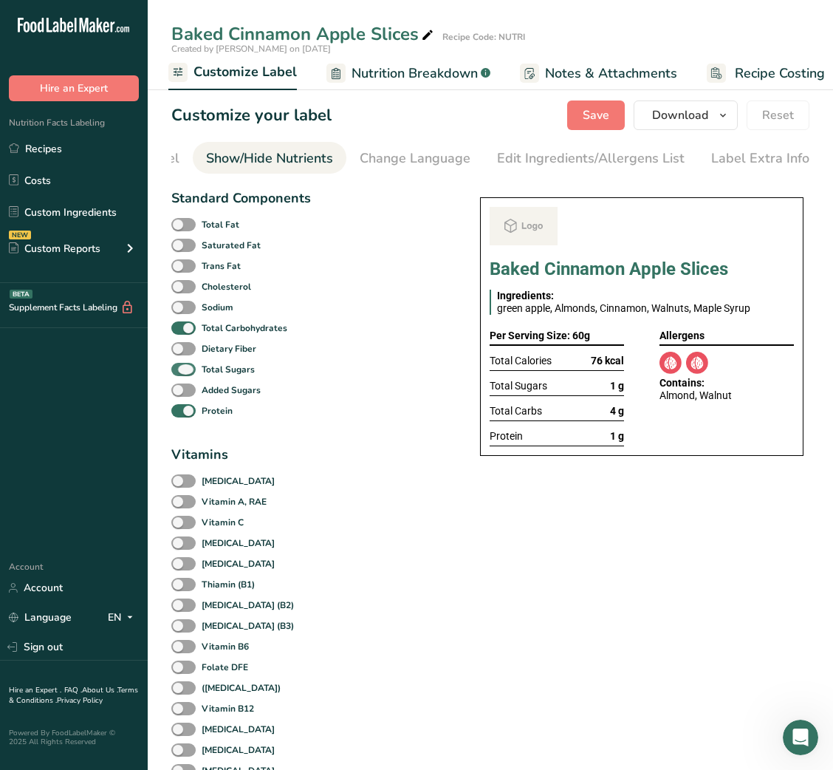
click at [191, 375] on span at bounding box center [183, 370] width 24 height 14
click at [181, 374] on input "Total Sugars" at bounding box center [176, 369] width 10 height 10
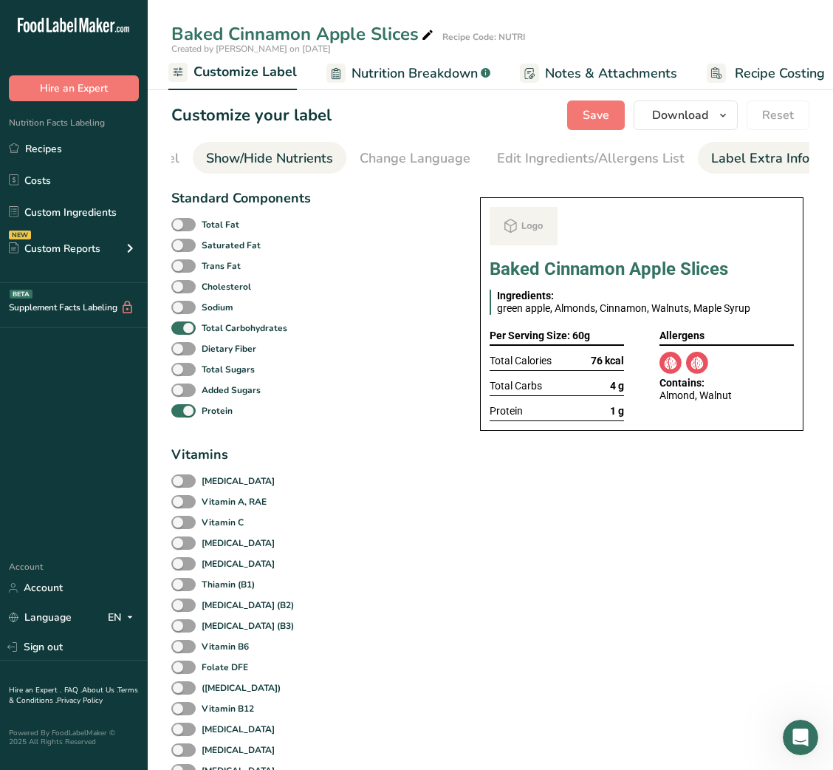
click at [756, 153] on div "Label Extra Info" at bounding box center [760, 158] width 98 height 20
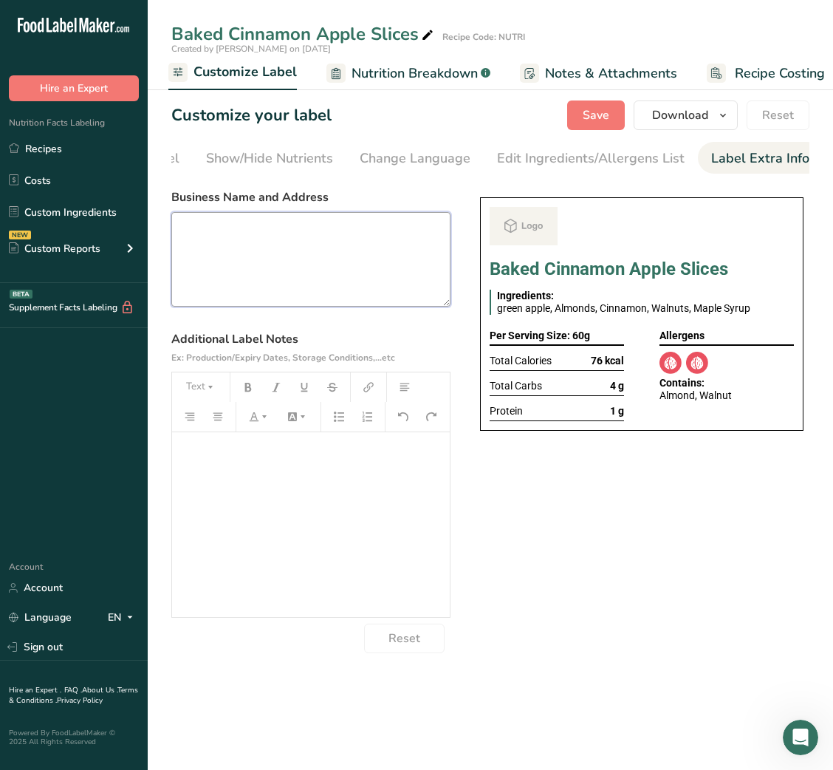
click at [348, 233] on textarea at bounding box center [310, 259] width 279 height 95
paste textarea "Baked Cinnamon Apple Slices"
click at [372, 233] on textarea at bounding box center [310, 259] width 279 height 95
paste textarea "DINNER USE BY: [DATE] KEEP REFRIGERATED BELOW 5°C REHEAT BEFORE EATING Balanced…"
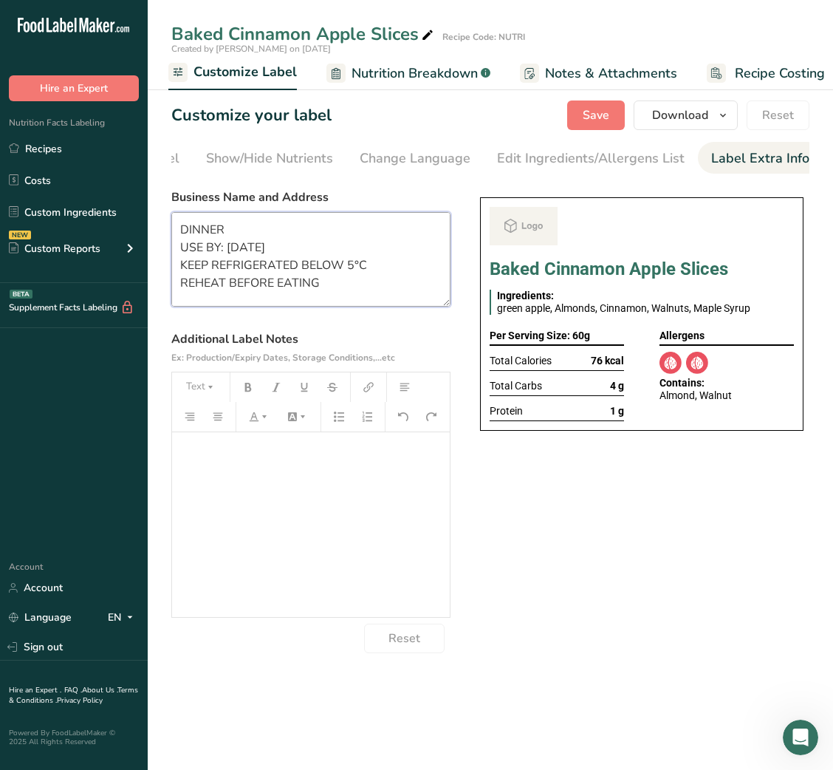
click at [200, 230] on textarea "DINNER USE BY: [DATE] KEEP REFRIGERATED BELOW 5°C REHEAT BEFORE EATING Balanced…" at bounding box center [310, 259] width 279 height 95
click at [596, 124] on button "Save" at bounding box center [596, 115] width 58 height 30
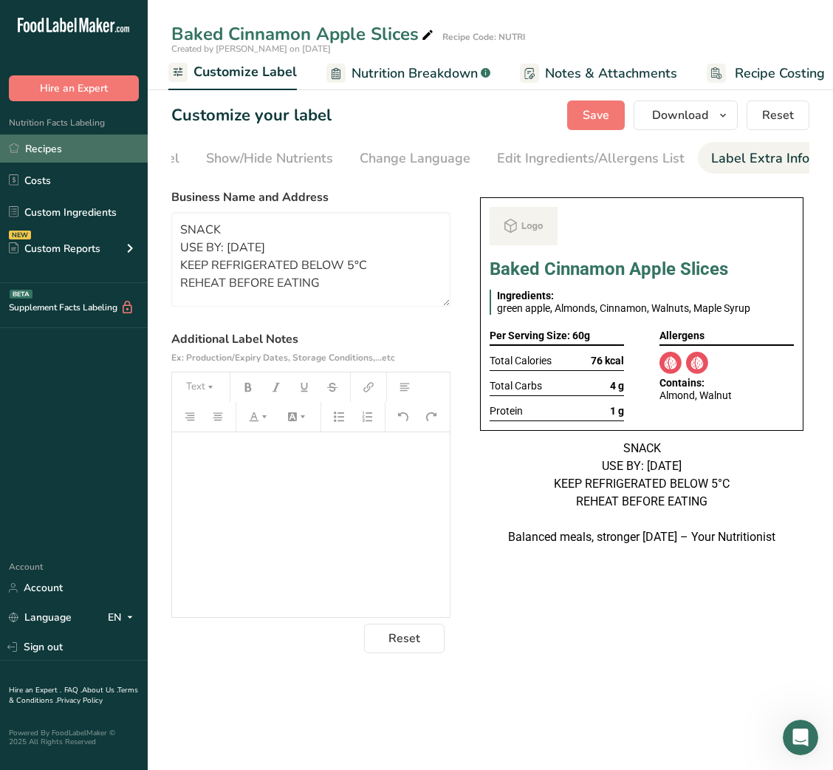
click at [55, 154] on link "Recipes" at bounding box center [74, 148] width 148 height 28
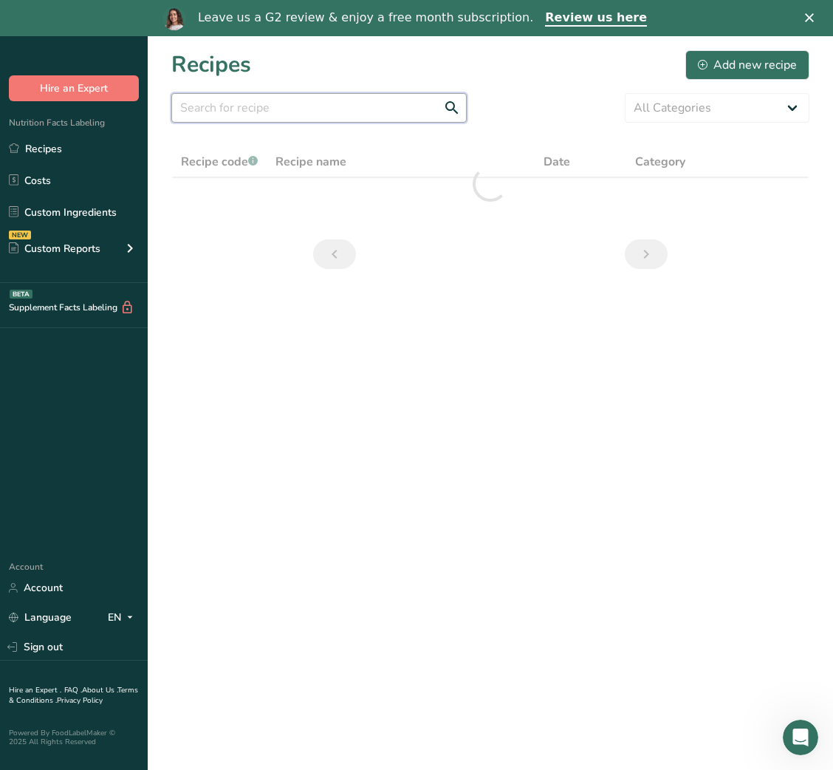
click at [392, 106] on input "text" at bounding box center [319, 108] width 296 height 30
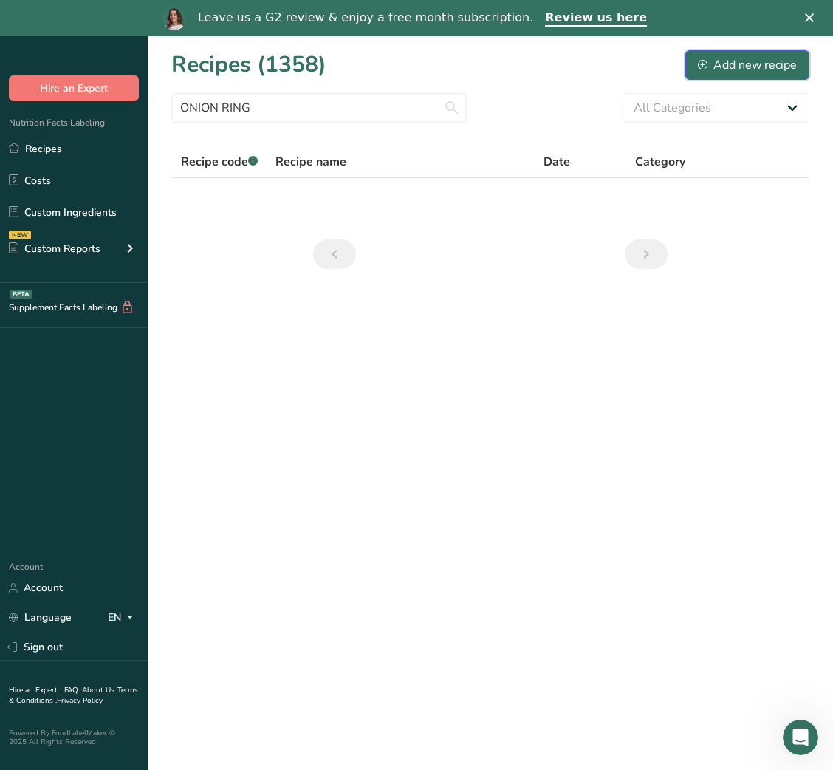
click at [734, 59] on div "Add new recipe" at bounding box center [747, 65] width 99 height 18
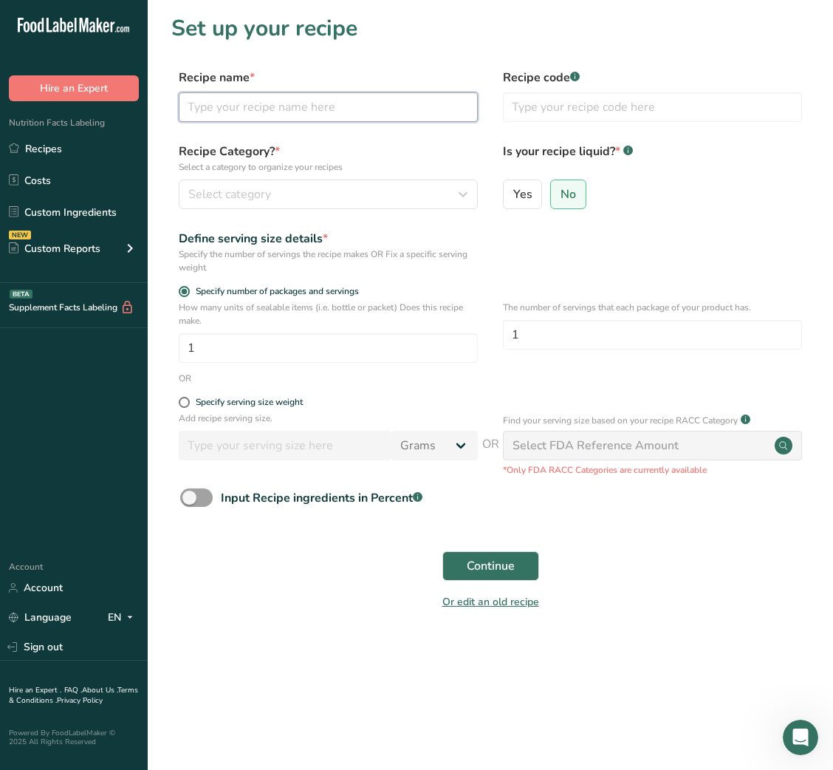
click at [284, 109] on input "text" at bounding box center [328, 107] width 299 height 30
click at [255, 105] on input "Baked onion rings with Salsa Dip" at bounding box center [328, 107] width 299 height 30
click at [232, 113] on input "Baked onion Rings with Salsa Dip" at bounding box center [328, 107] width 299 height 30
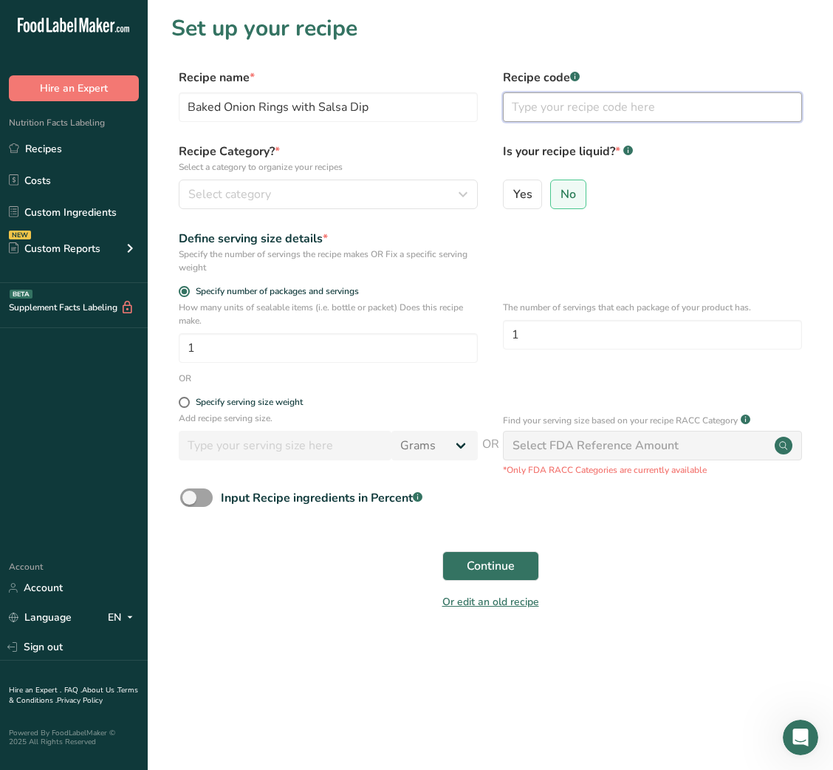
click at [552, 95] on input "text" at bounding box center [652, 107] width 299 height 30
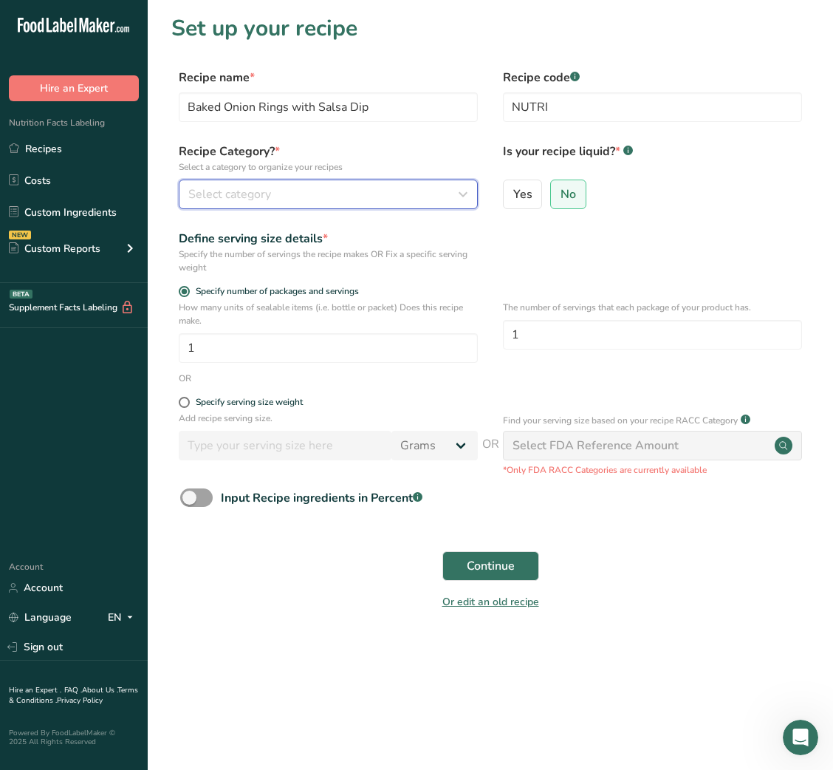
click at [383, 207] on button "Select category" at bounding box center [328, 195] width 299 height 30
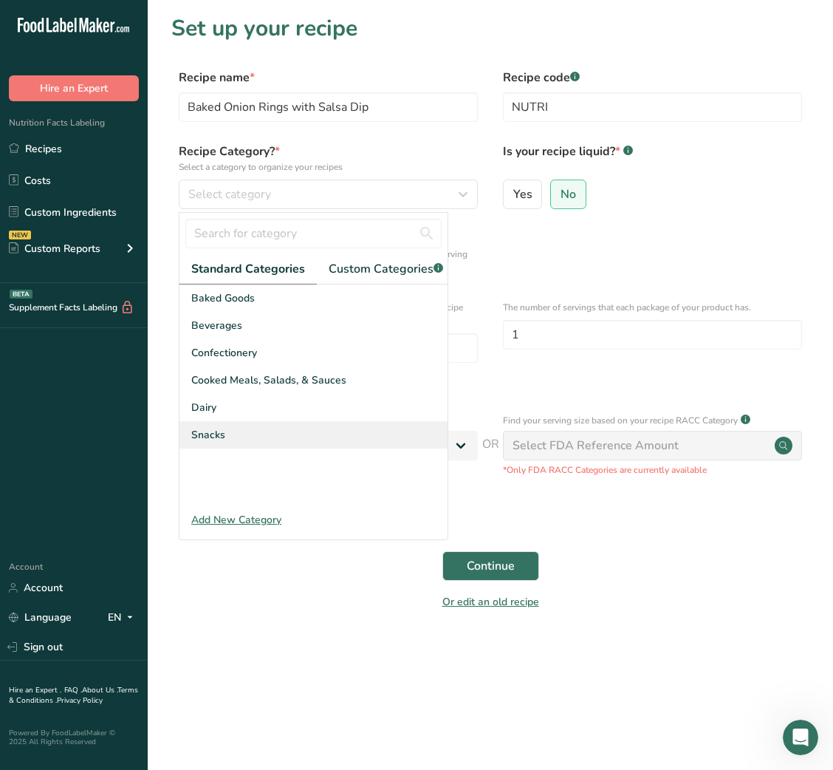
click at [232, 448] on div "Snacks" at bounding box center [314, 434] width 268 height 27
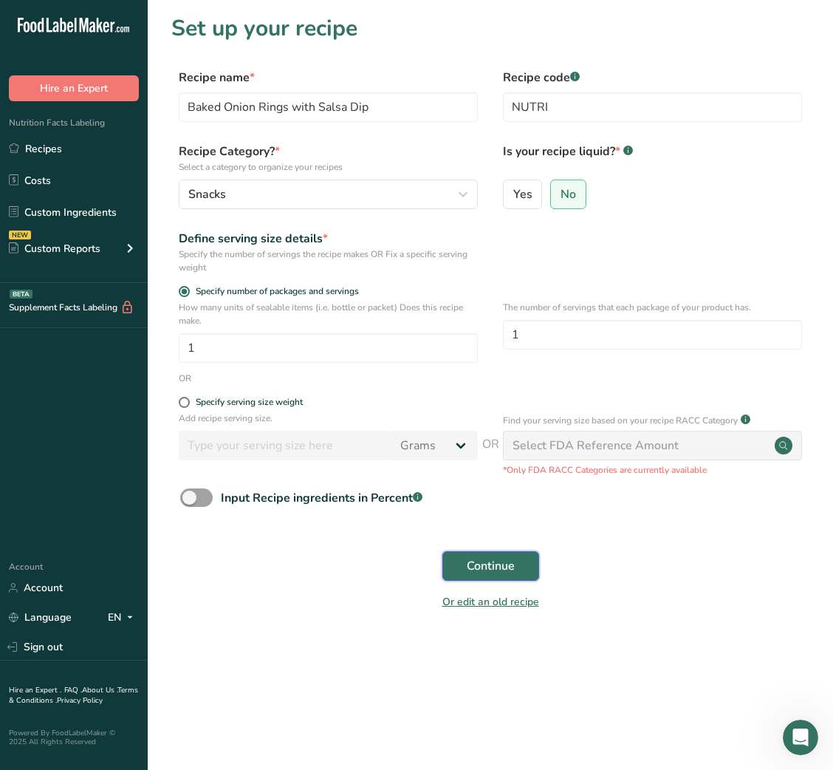
click at [515, 567] on button "Continue" at bounding box center [491, 566] width 97 height 30
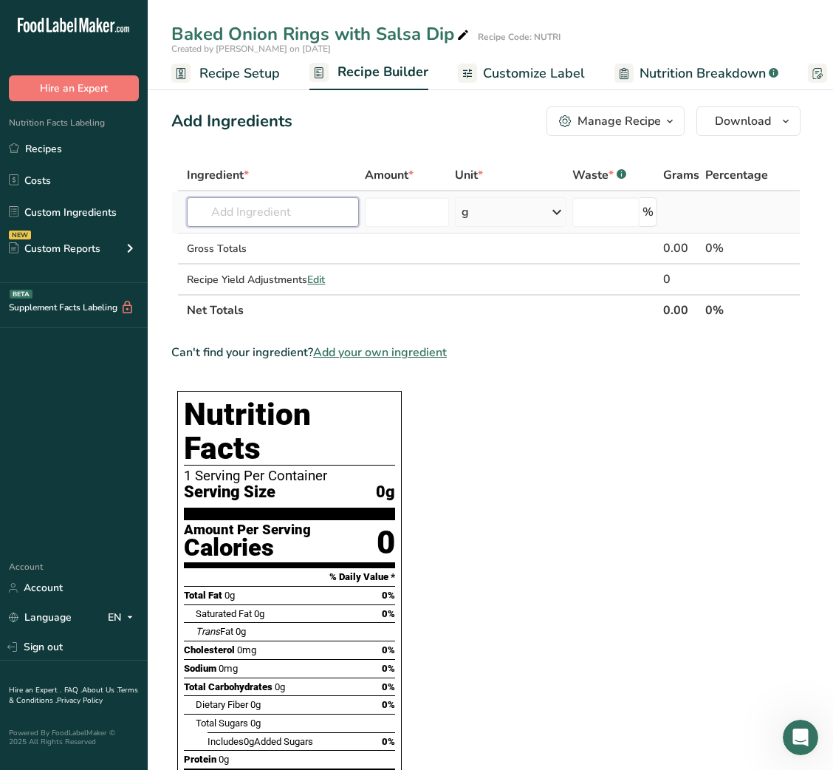
click at [267, 219] on input "text" at bounding box center [273, 212] width 172 height 30
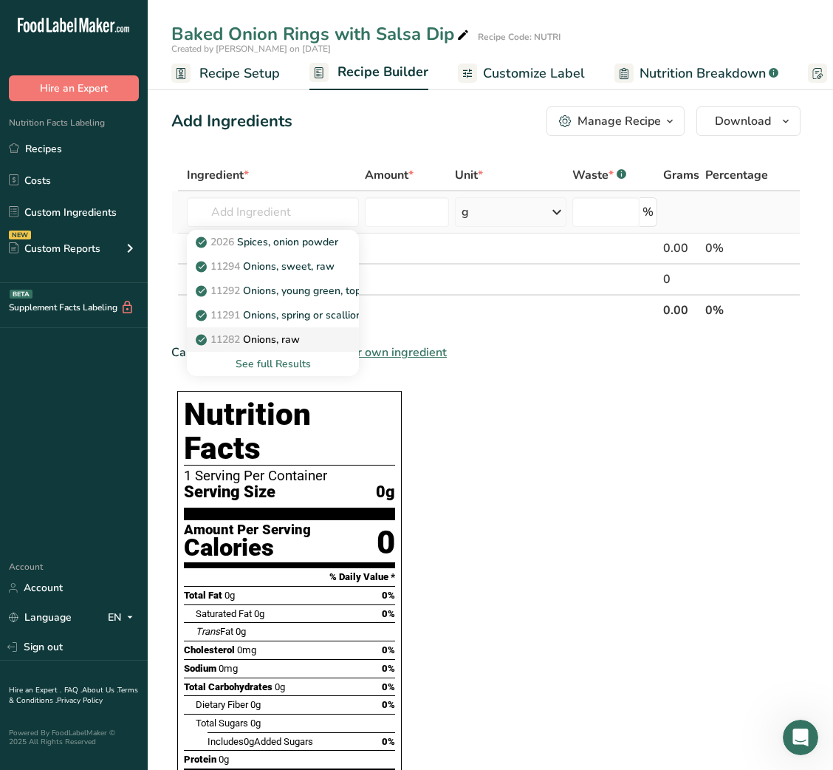
click at [287, 335] on p "11282 Onions, raw" at bounding box center [249, 340] width 101 height 16
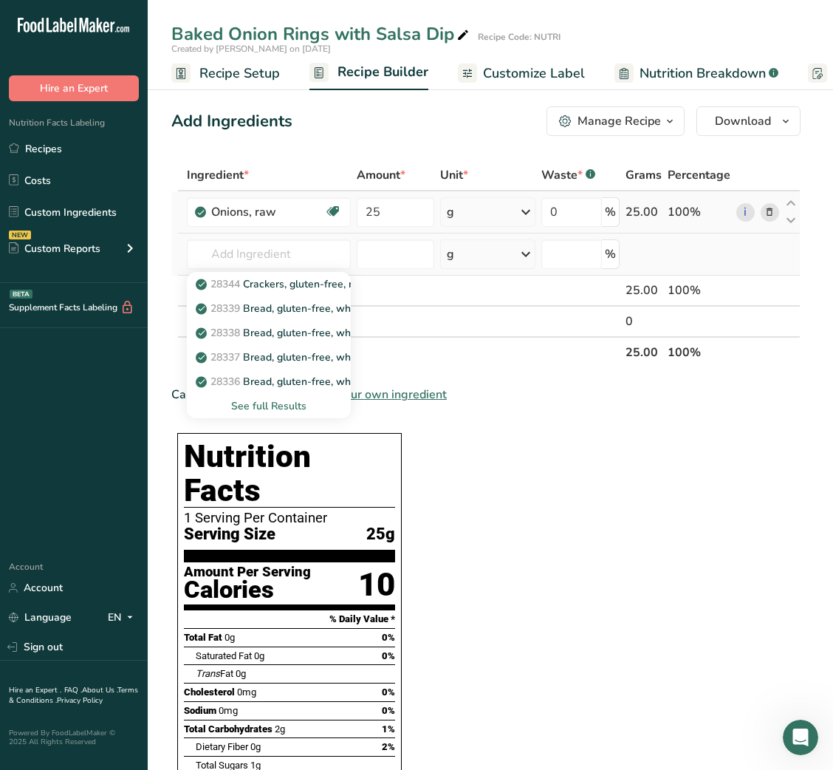
click at [285, 403] on div "See full Results" at bounding box center [269, 406] width 140 height 16
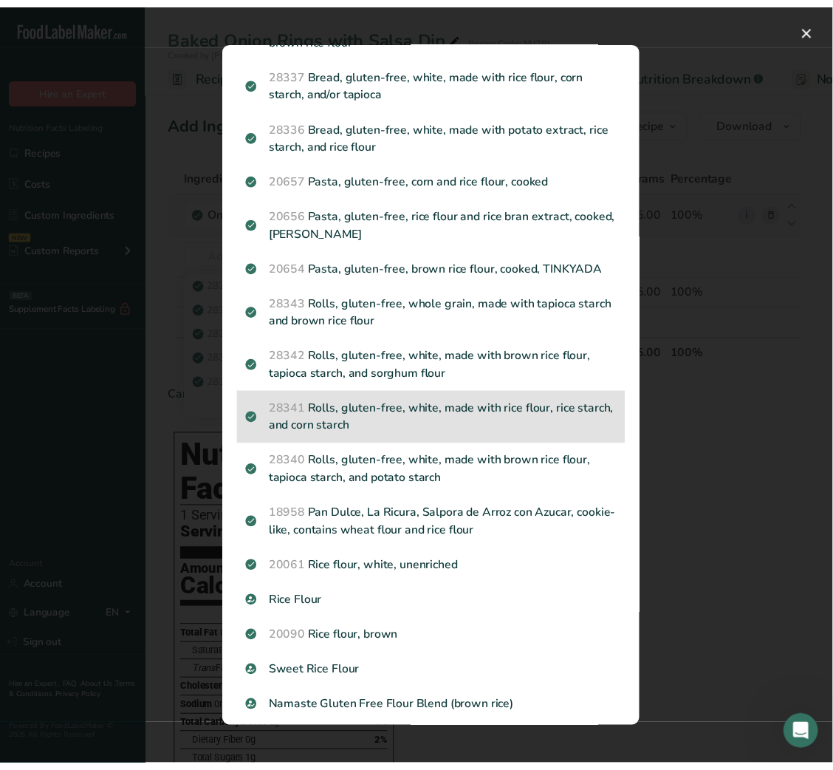
scroll to position [215, 0]
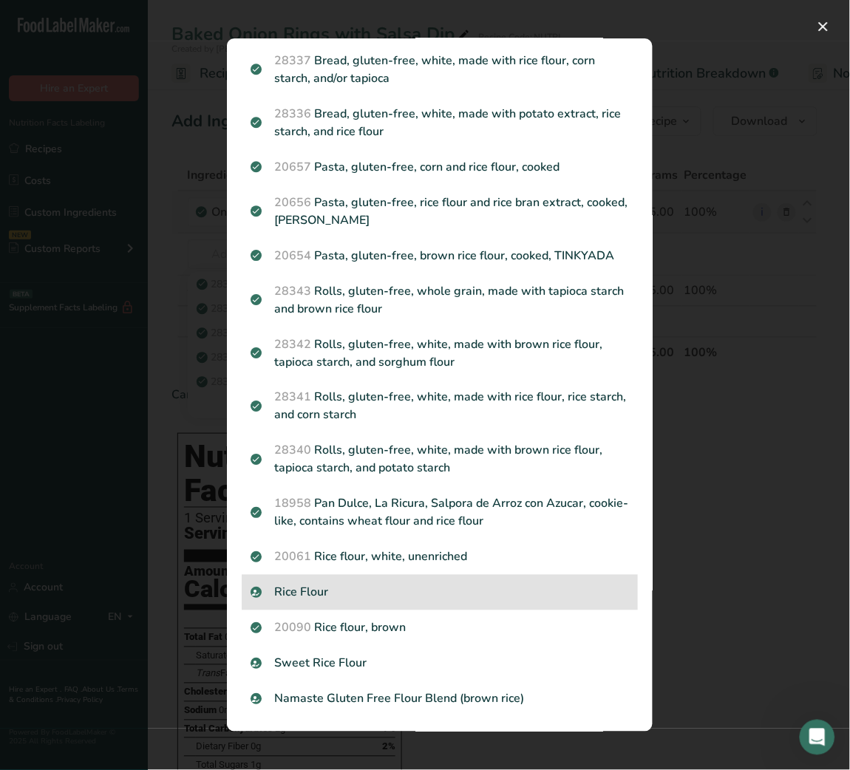
click at [395, 607] on div "Rice Flour" at bounding box center [440, 592] width 396 height 35
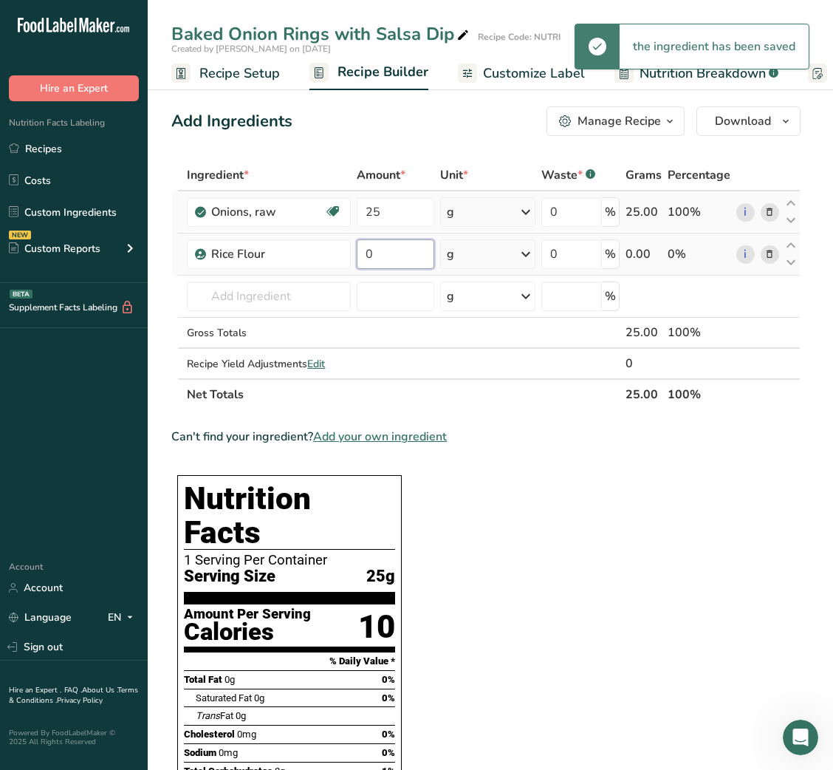
click at [366, 264] on input "0" at bounding box center [395, 254] width 77 height 30
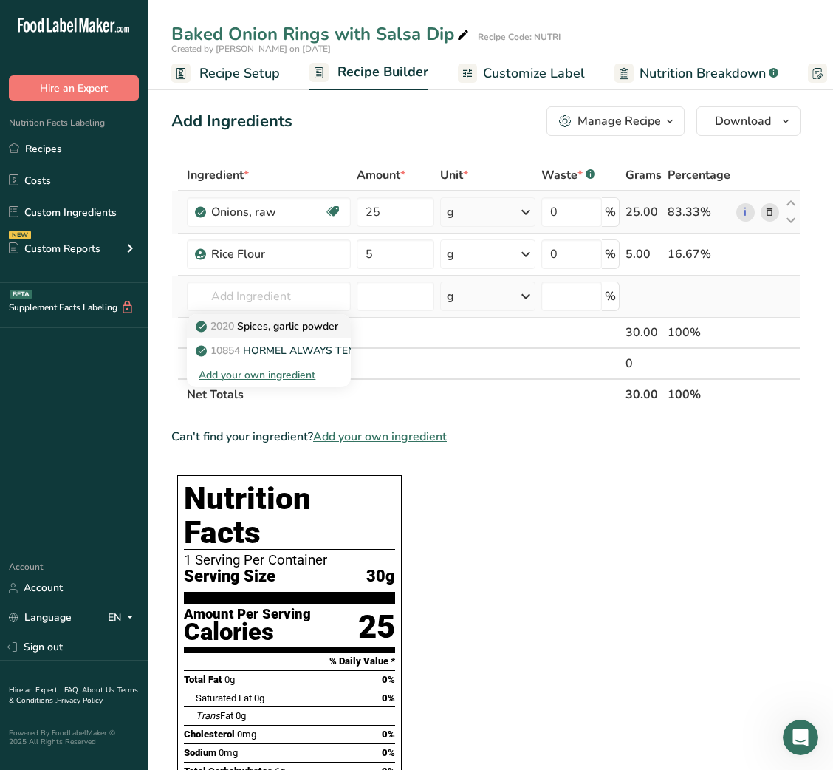
click at [296, 323] on p "2020 Spices, garlic powder" at bounding box center [269, 326] width 140 height 16
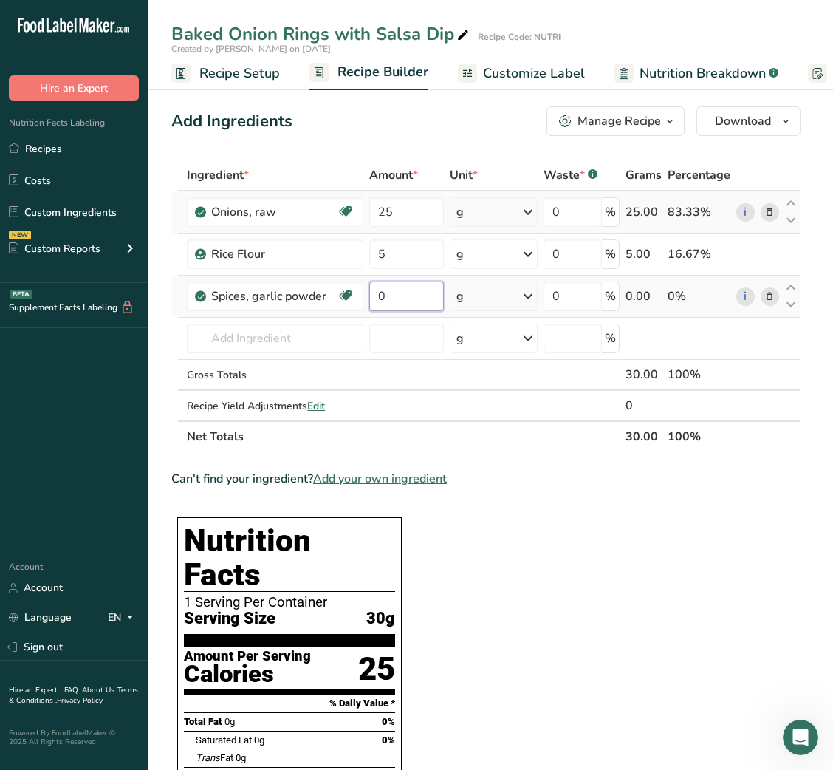
click at [380, 296] on input "0" at bounding box center [406, 296] width 74 height 30
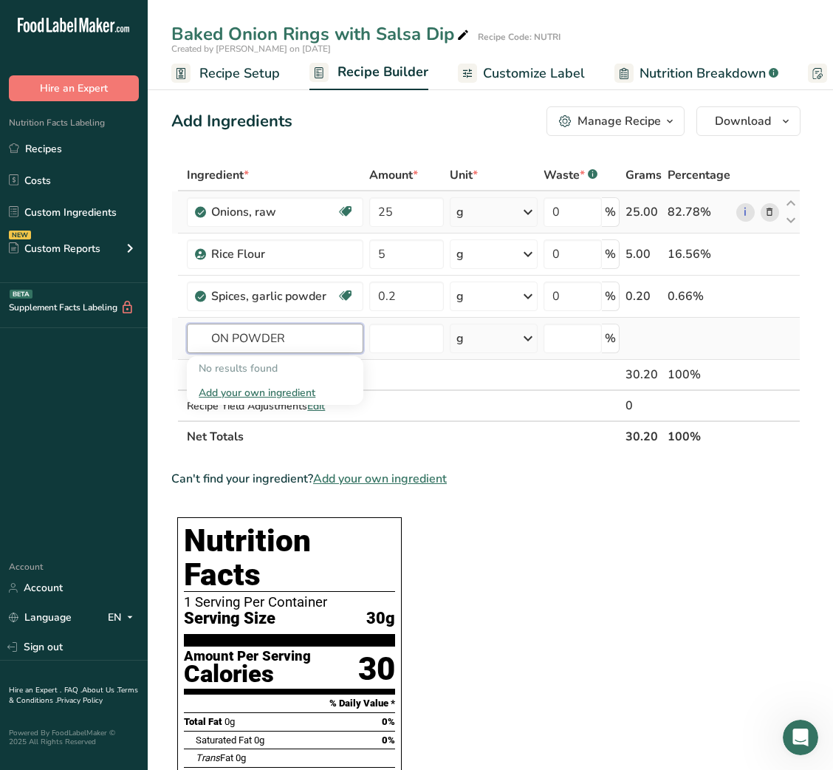
click at [211, 341] on input "ON POWDER" at bounding box center [275, 339] width 177 height 30
click at [263, 361] on p "2026 Spices, onion powder" at bounding box center [269, 369] width 140 height 16
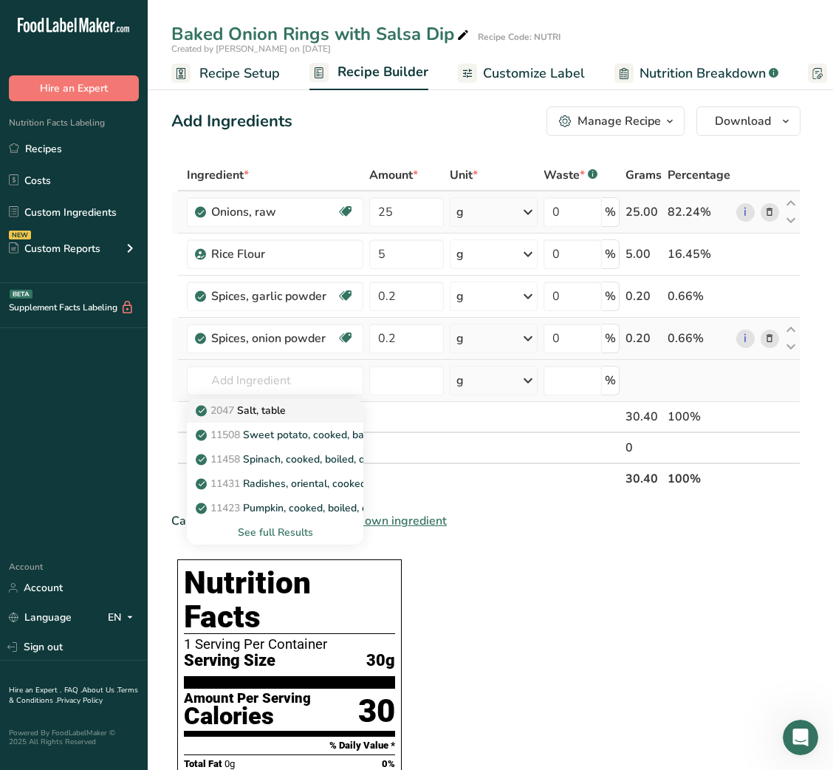
click at [265, 399] on link "2047 Salt, table" at bounding box center [275, 410] width 177 height 24
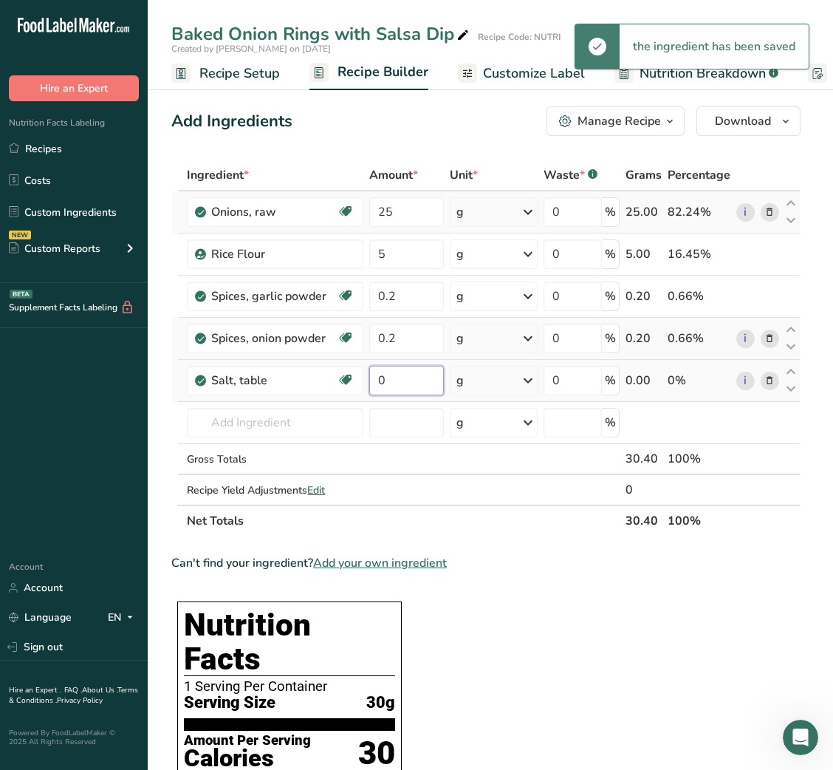
click at [383, 372] on input "0" at bounding box center [406, 381] width 74 height 30
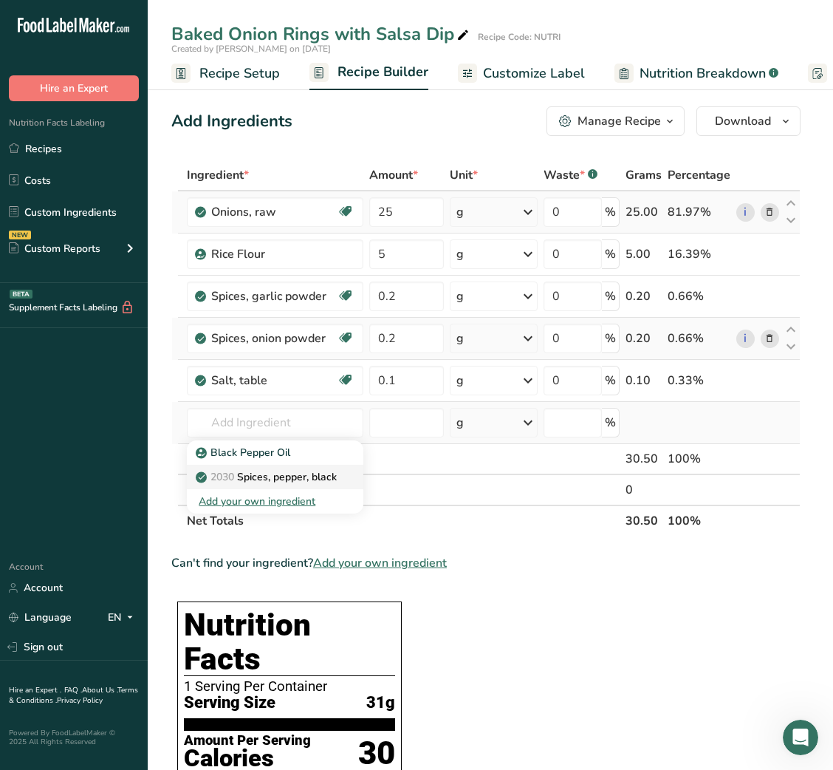
click at [291, 477] on p "2030 Spices, pepper, black" at bounding box center [268, 477] width 138 height 16
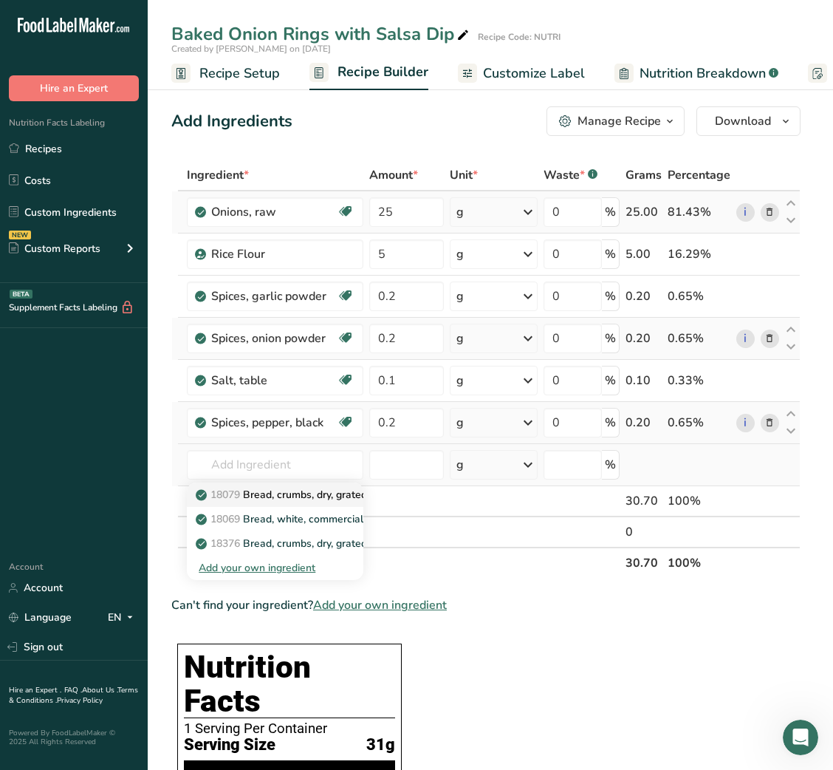
click at [300, 495] on p "18079 Bread, crumbs, dry, grated, plain" at bounding box center [297, 495] width 197 height 16
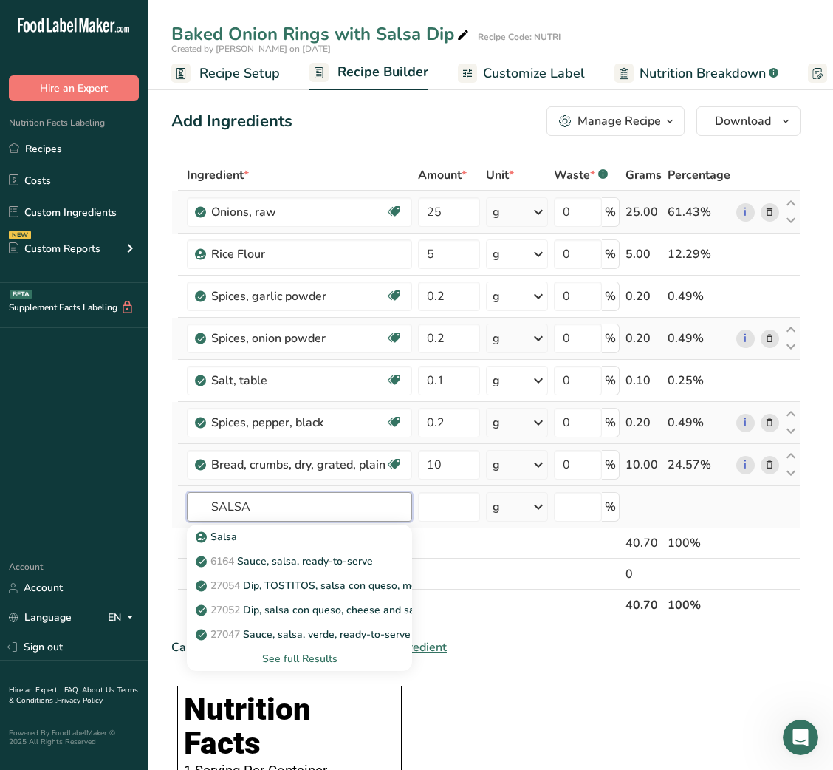
click at [301, 501] on input "SALSA" at bounding box center [299, 507] width 225 height 30
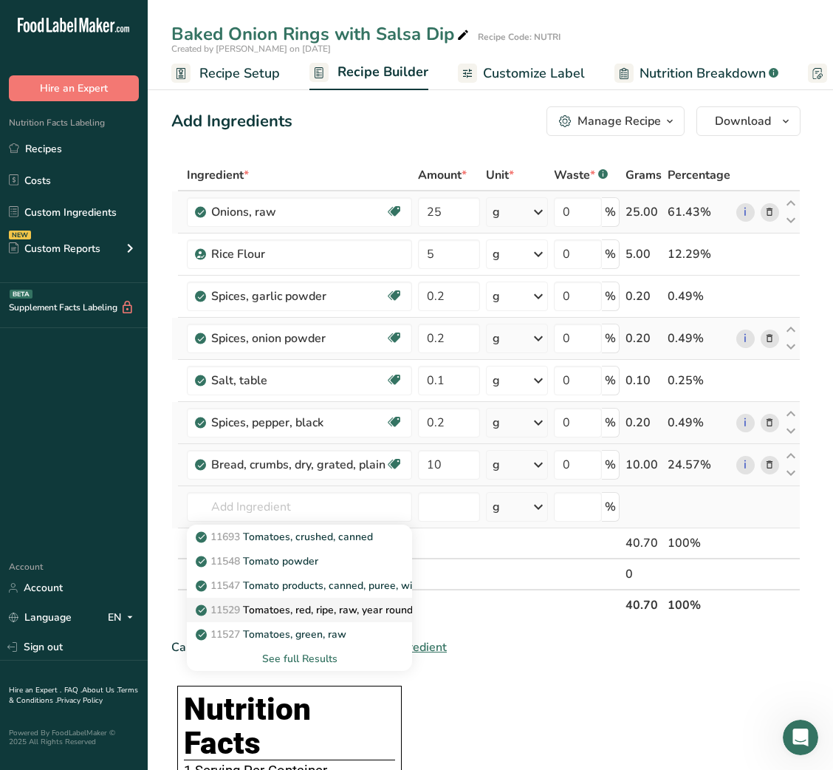
click at [296, 611] on p "11529 Tomatoes, red, ripe, raw, year round average" at bounding box center [327, 610] width 256 height 16
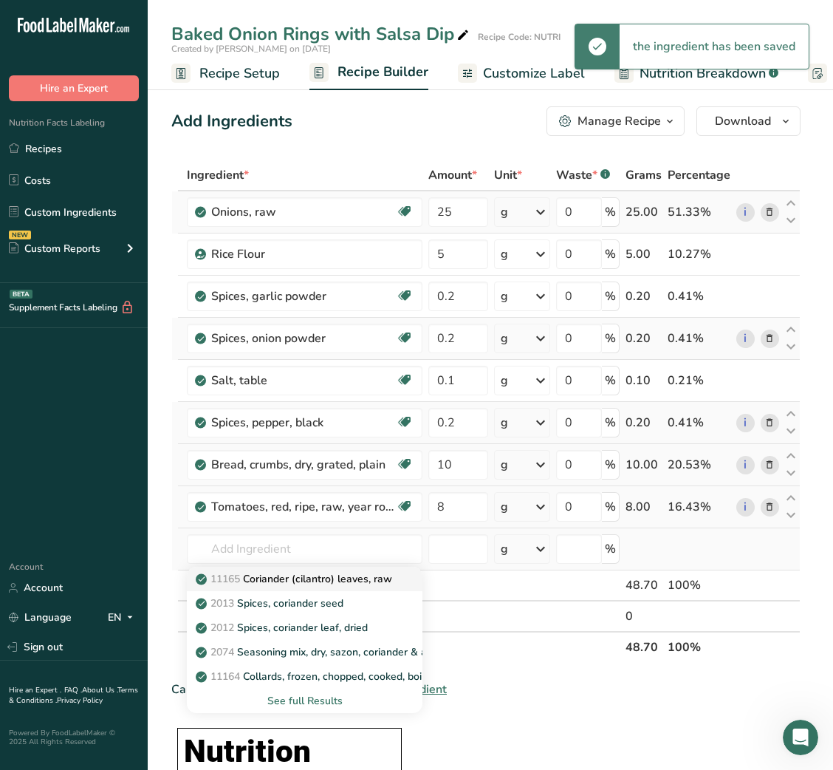
click at [335, 572] on p "11165 Coriander (cilantro) leaves, raw" at bounding box center [296, 579] width 194 height 16
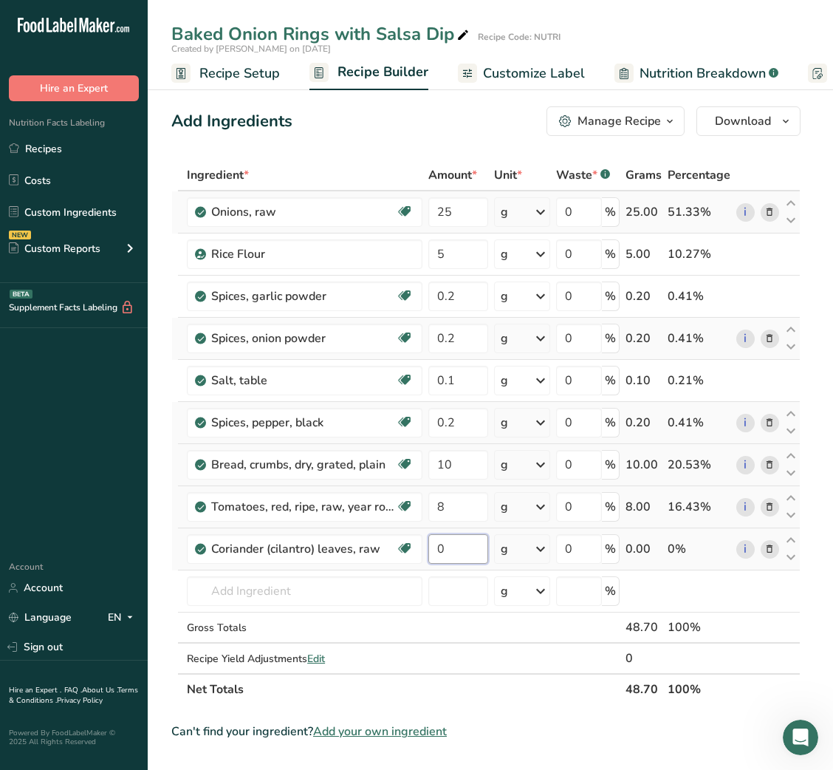
click at [431, 560] on input "0" at bounding box center [458, 549] width 60 height 30
click at [370, 593] on div "Ingredient * Amount * Unit * Waste * .a-a{fill:#347362;}.b-a{fill:#fff;} Grams …" at bounding box center [485, 432] width 629 height 545
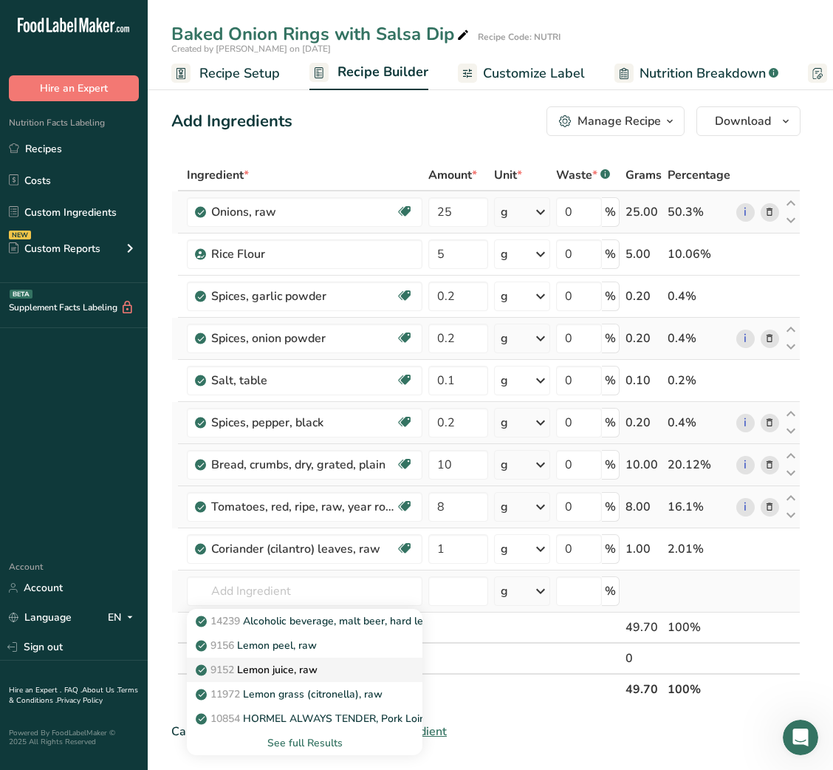
click at [308, 663] on p "9152 Lemon juice, raw" at bounding box center [258, 670] width 119 height 16
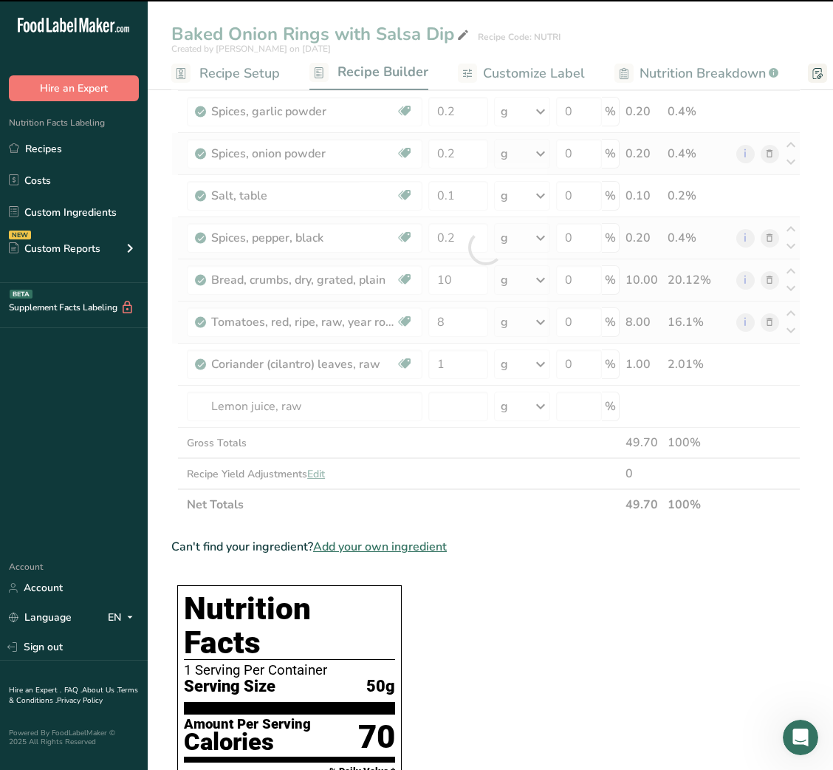
scroll to position [217, 0]
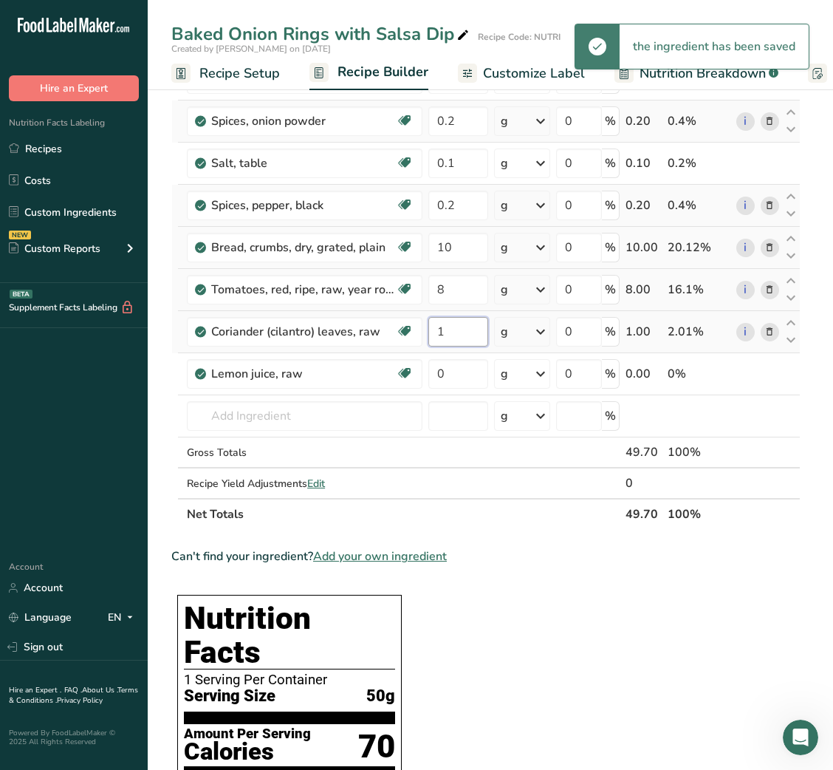
click at [440, 336] on input "1" at bounding box center [458, 332] width 60 height 30
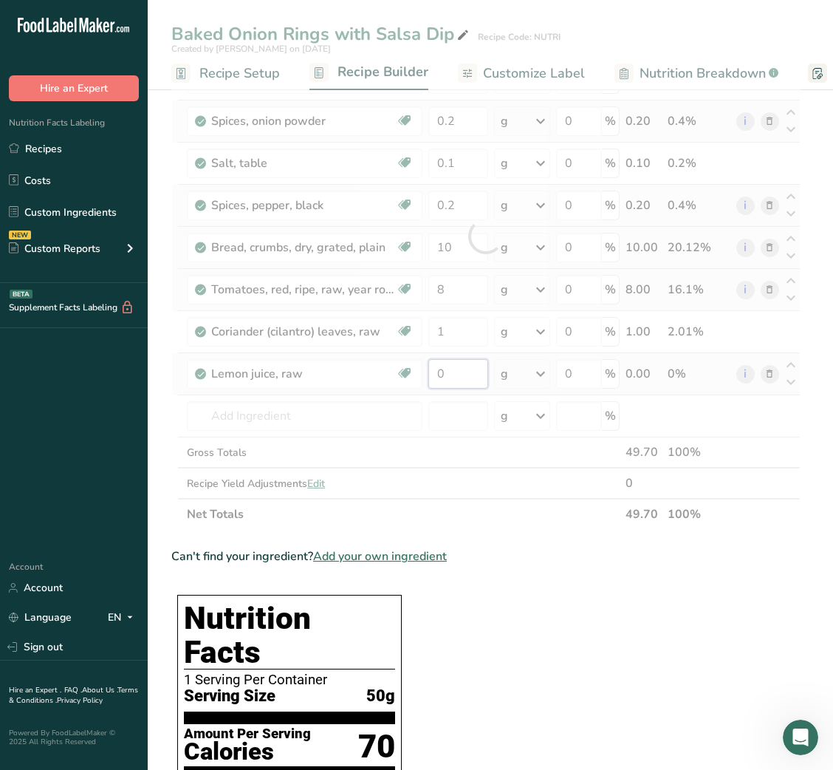
click at [438, 378] on div "Ingredient * Amount * Unit * Waste * .a-a{fill:#347362;}.b-a{fill:#fff;} Grams …" at bounding box center [485, 235] width 629 height 587
click at [438, 378] on div at bounding box center [485, 235] width 629 height 587
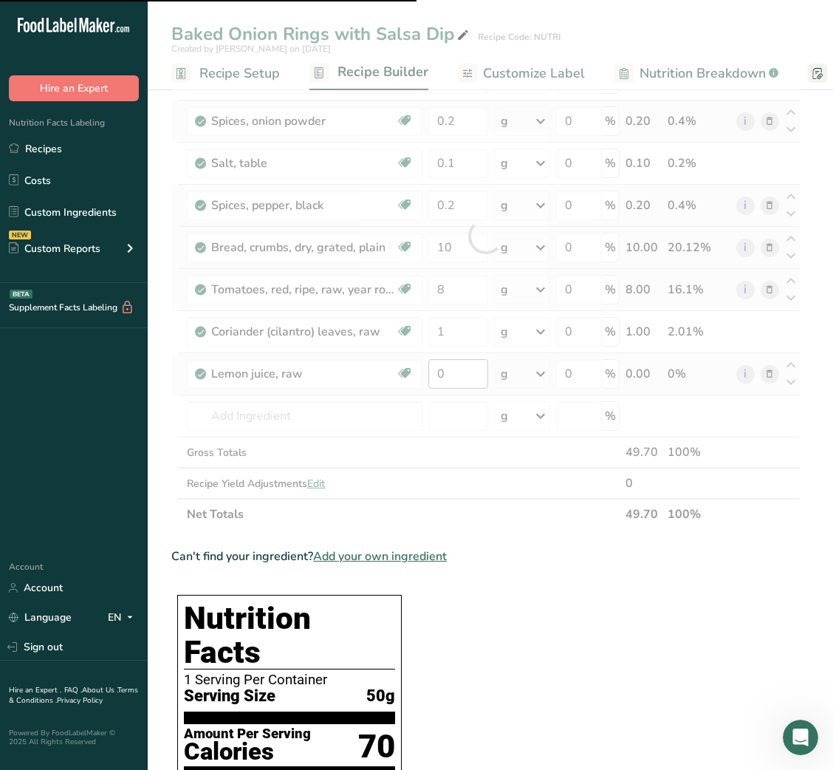
click at [438, 378] on div at bounding box center [485, 235] width 629 height 587
click at [438, 378] on input "0" at bounding box center [458, 374] width 60 height 30
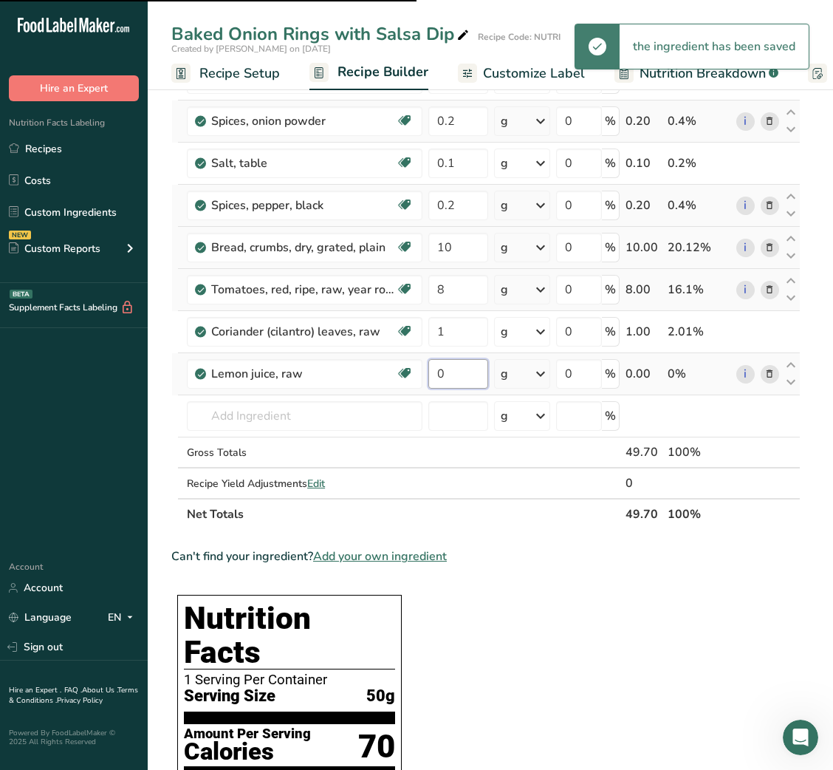
click at [438, 378] on input "0" at bounding box center [458, 374] width 60 height 30
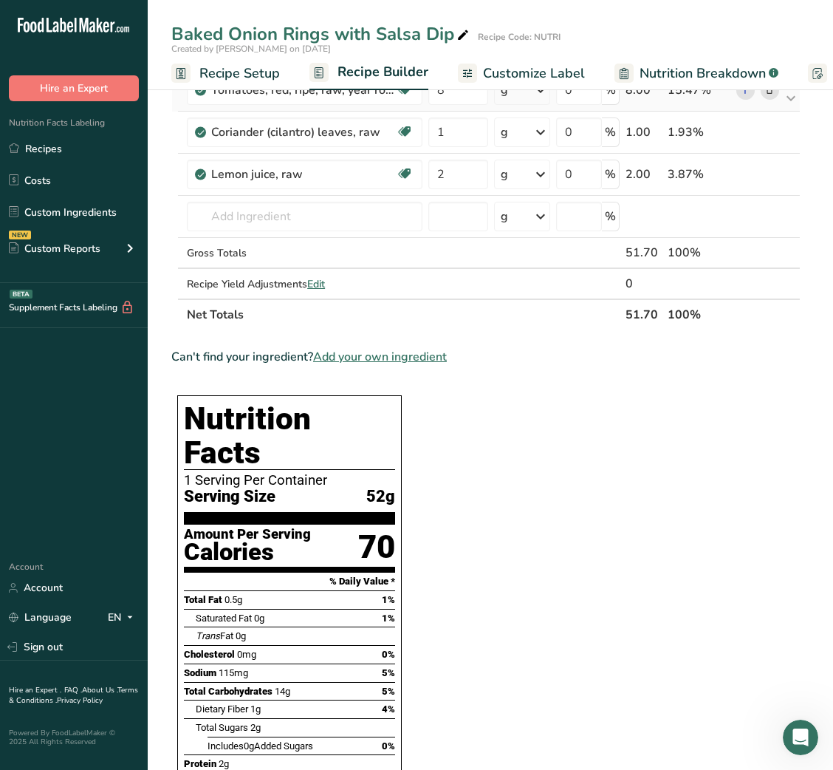
scroll to position [0, 0]
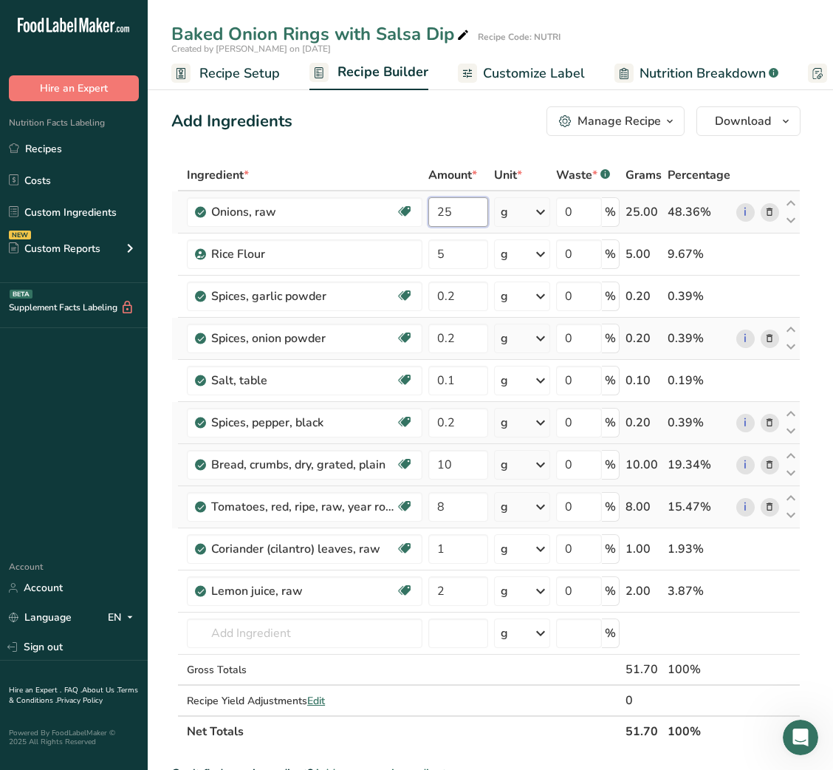
click at [437, 213] on input "25" at bounding box center [458, 212] width 60 height 30
click at [304, 632] on input "text" at bounding box center [305, 633] width 236 height 30
click at [441, 214] on input "50" at bounding box center [458, 212] width 60 height 30
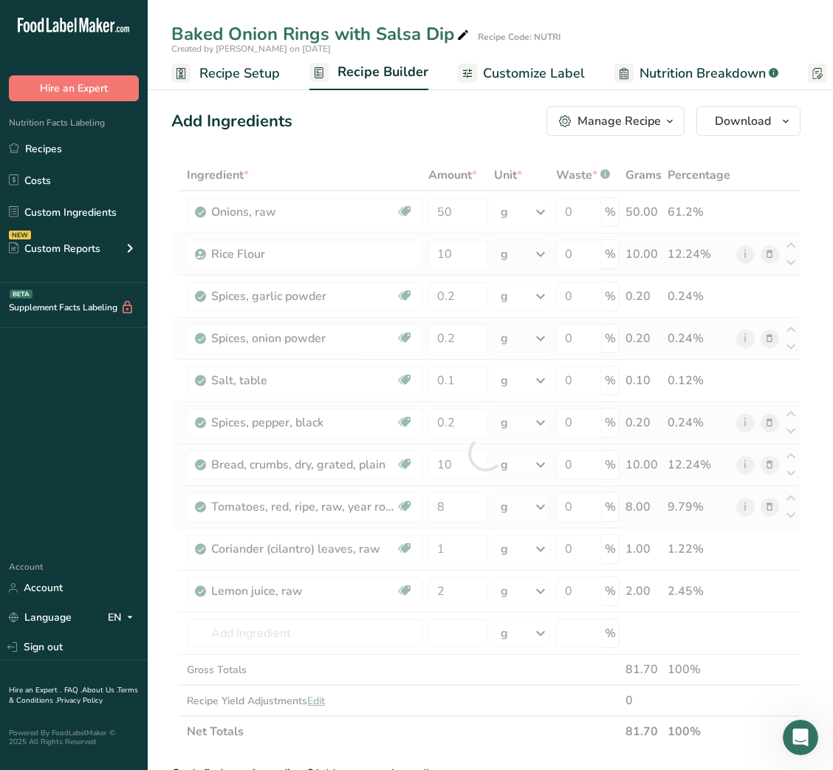
click at [769, 251] on div "Ingredient * Amount * Unit * Waste * .a-a{fill:#347362;}.b-a{fill:#fff;} Grams …" at bounding box center [485, 453] width 629 height 587
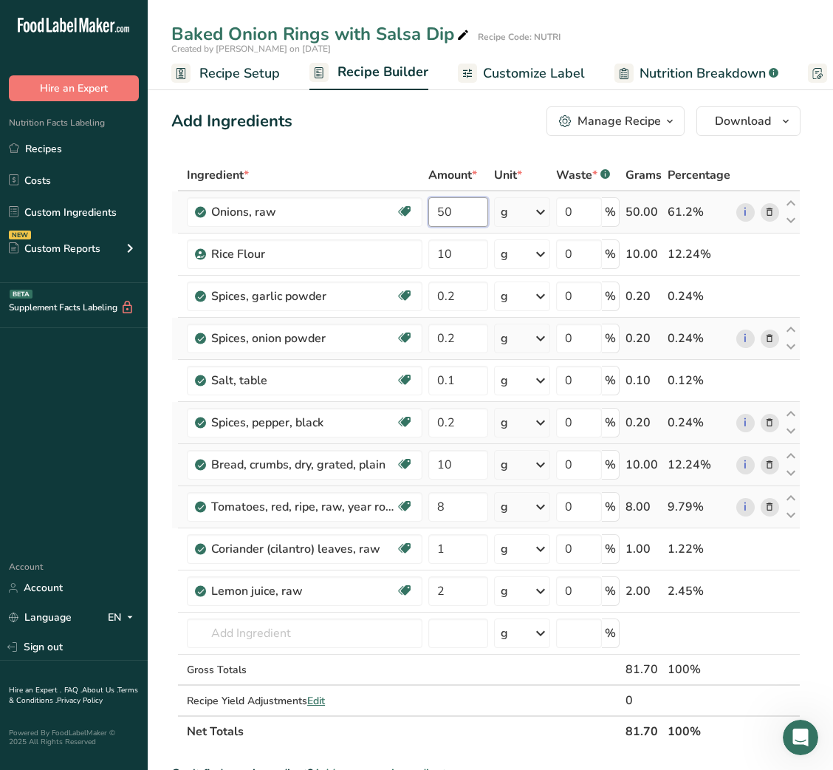
click at [445, 208] on input "50" at bounding box center [458, 212] width 60 height 30
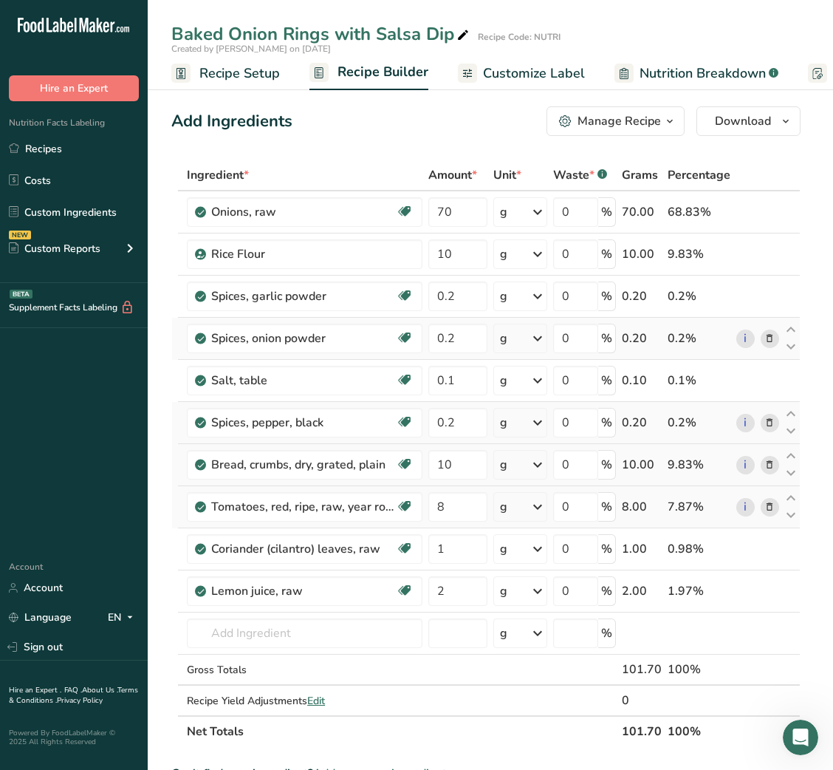
click at [521, 78] on span "Customize Label" at bounding box center [534, 74] width 102 height 20
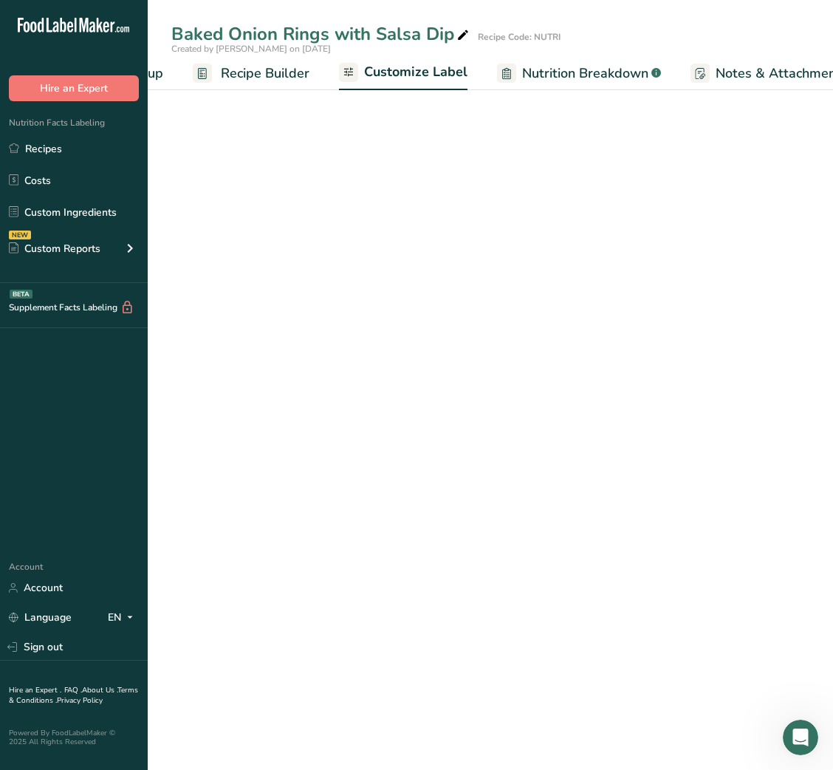
scroll to position [0, 287]
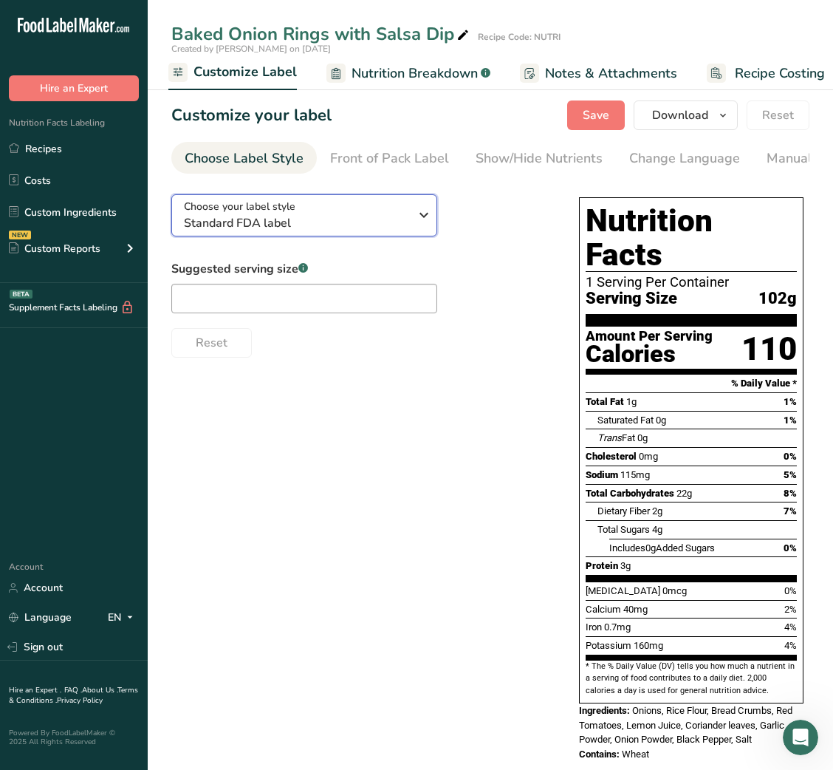
click at [310, 198] on button "Choose your label style Standard FDA label" at bounding box center [304, 215] width 266 height 42
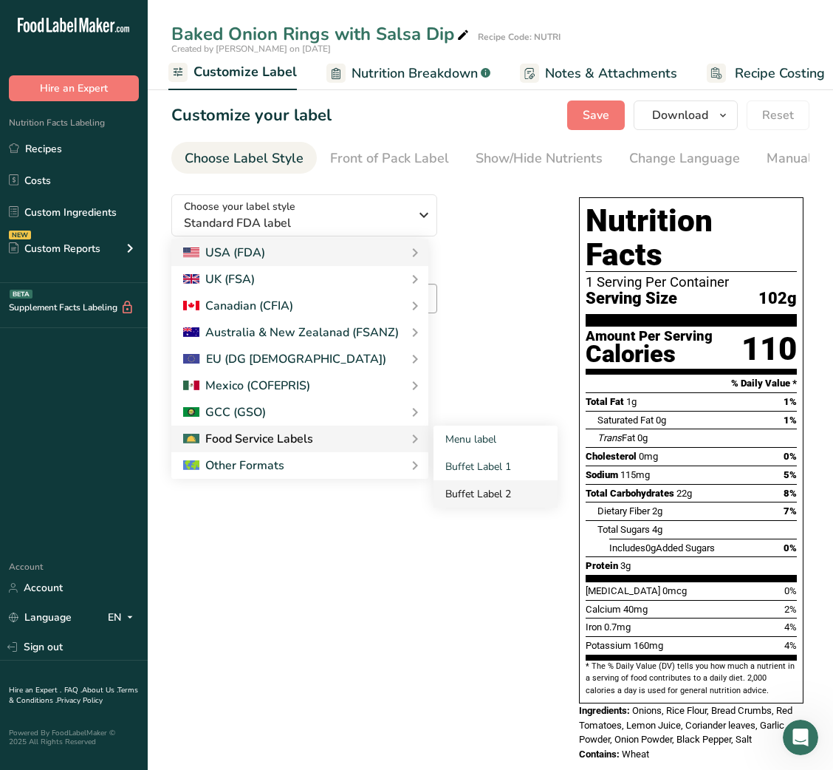
click at [472, 492] on link "Buffet Label 2" at bounding box center [496, 493] width 124 height 27
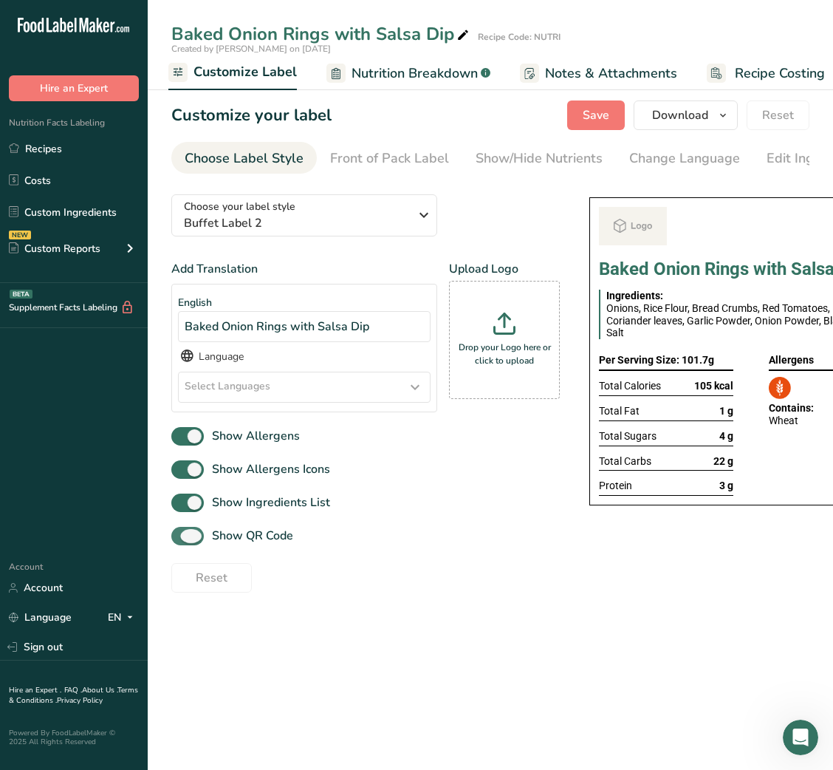
click at [252, 539] on span "Show QR Code" at bounding box center [248, 536] width 89 height 18
click at [181, 539] on input "Show QR Code" at bounding box center [176, 536] width 10 height 10
click at [539, 162] on div "Show/Hide Nutrients" at bounding box center [539, 158] width 127 height 20
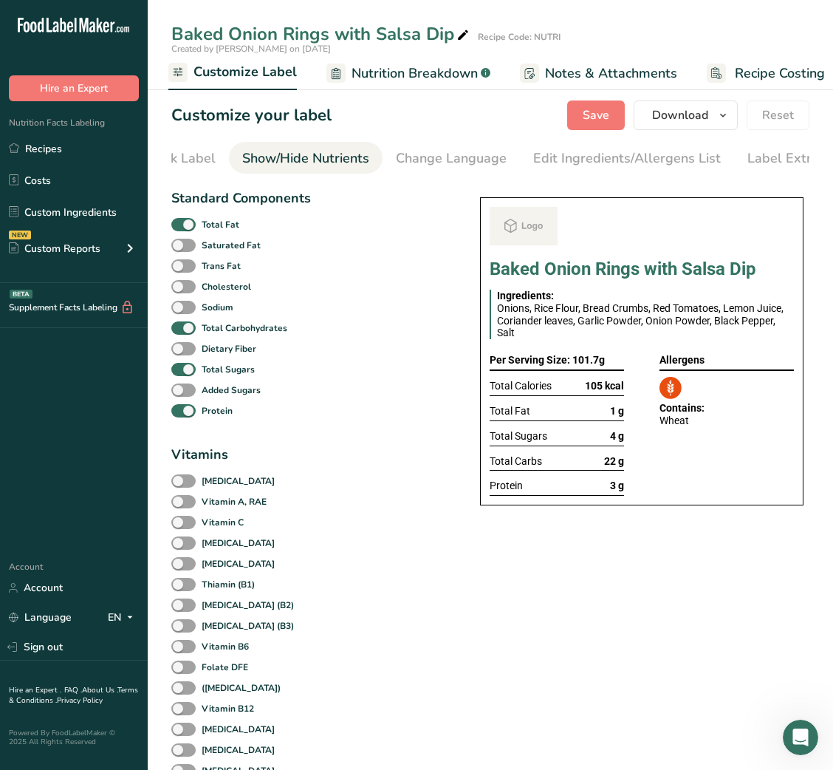
scroll to position [0, 270]
click at [221, 228] on b "Total Fat" at bounding box center [221, 224] width 38 height 13
click at [181, 228] on input "Total Fat" at bounding box center [176, 224] width 10 height 10
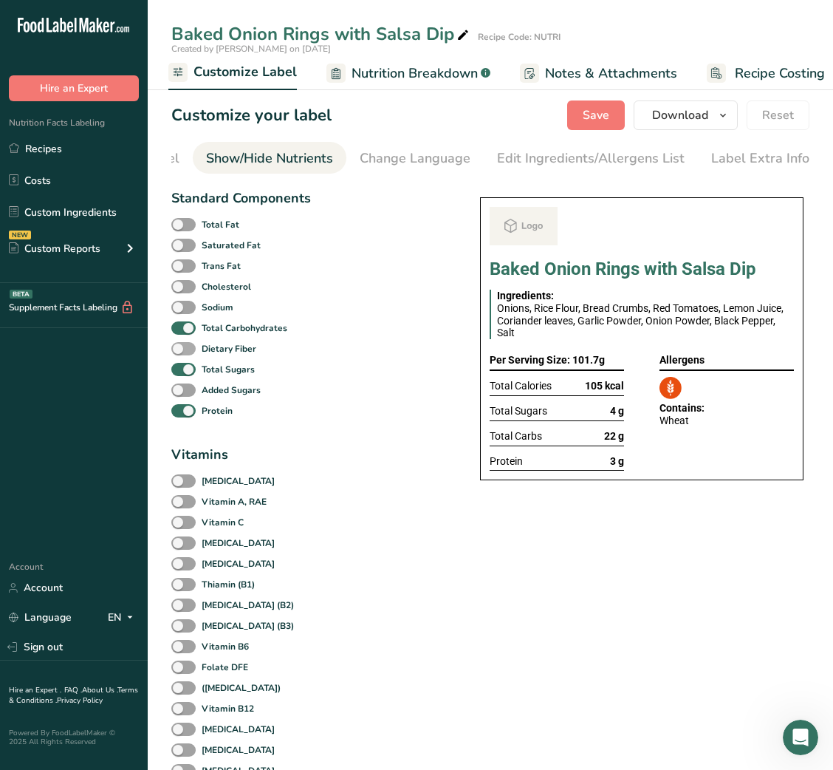
click at [199, 359] on div "Dietary Fiber" at bounding box center [240, 348] width 139 height 21
click at [194, 377] on span at bounding box center [183, 370] width 24 height 14
click at [181, 374] on input "Total Sugars" at bounding box center [176, 369] width 10 height 10
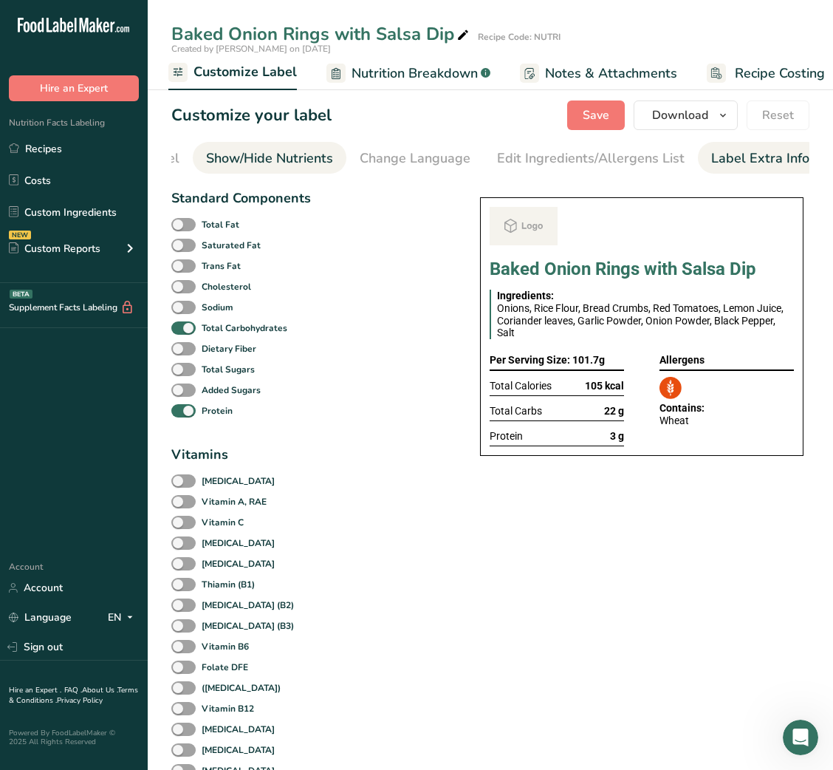
click at [771, 157] on div "Label Extra Info" at bounding box center [760, 158] width 98 height 20
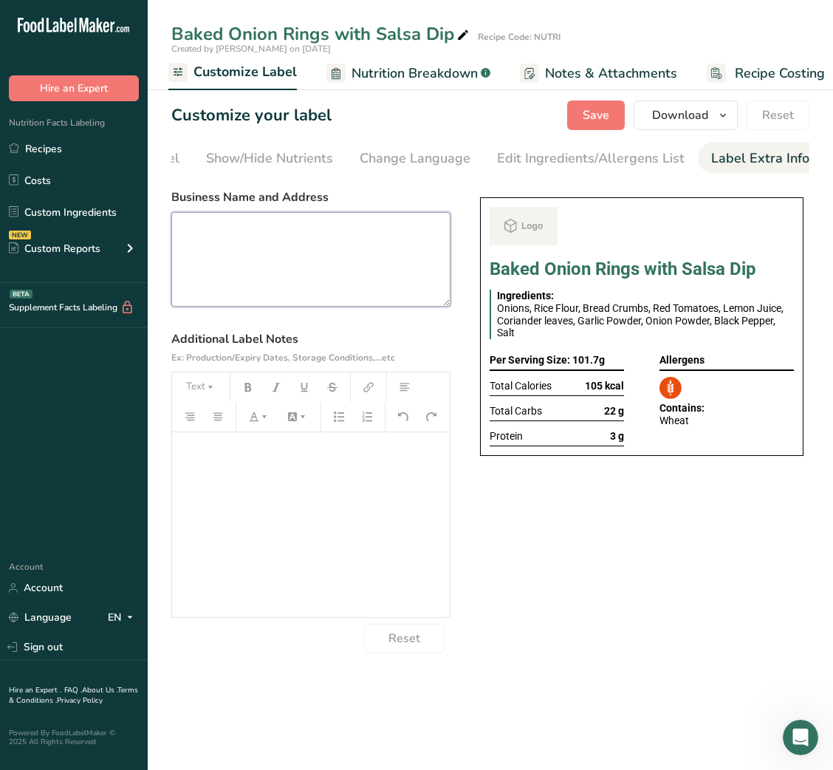
click at [298, 307] on textarea at bounding box center [310, 259] width 279 height 95
click at [343, 272] on textarea at bounding box center [310, 259] width 279 height 95
paste textarea "DINNER USE BY: [DATE] KEEP REFRIGERATED BELOW 5°C REHEAT BEFORE EATING Balanced…"
click at [202, 226] on textarea "DINNER USE BY: [DATE] KEEP REFRIGERATED BELOW 5°C REHEAT BEFORE EATING Balanced…" at bounding box center [310, 259] width 279 height 95
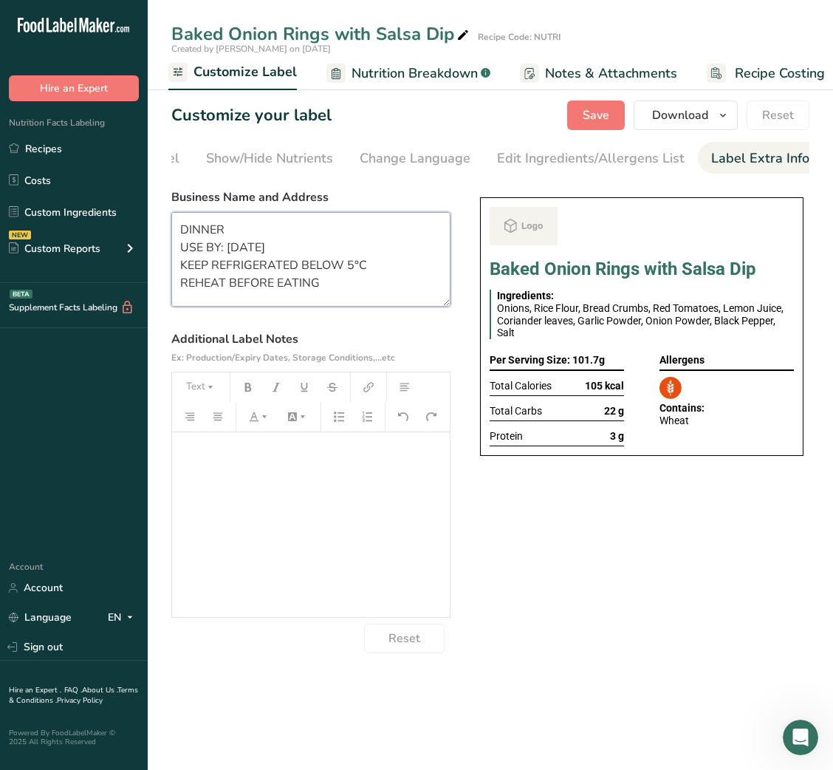
click at [202, 226] on textarea "DINNER USE BY: [DATE] KEEP REFRIGERATED BELOW 5°C REHEAT BEFORE EATING Balanced…" at bounding box center [310, 259] width 279 height 95
click at [598, 122] on span "Save" at bounding box center [596, 115] width 27 height 18
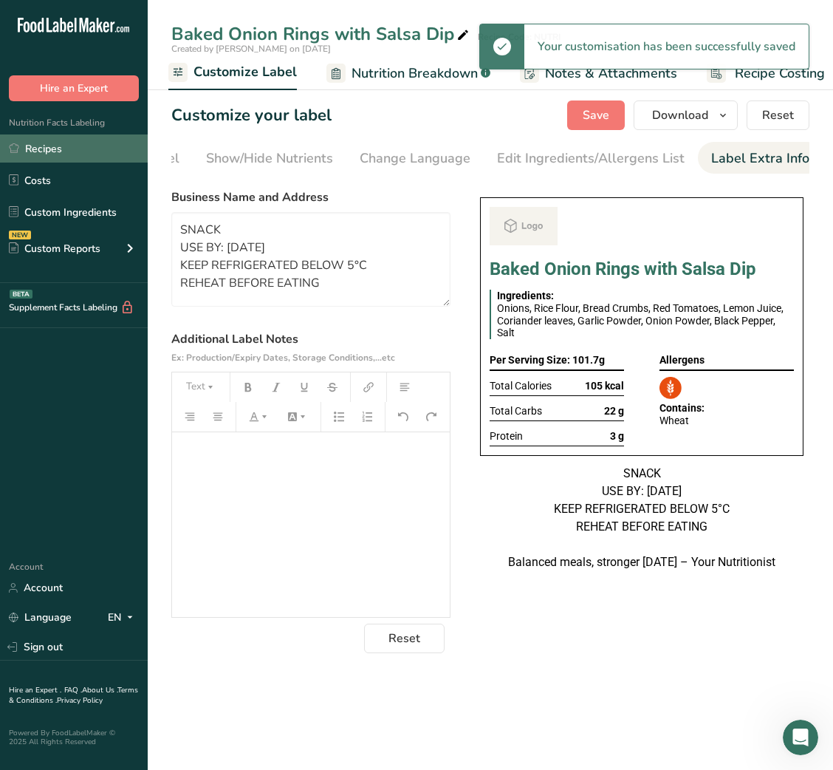
click at [43, 157] on link "Recipes" at bounding box center [74, 148] width 148 height 28
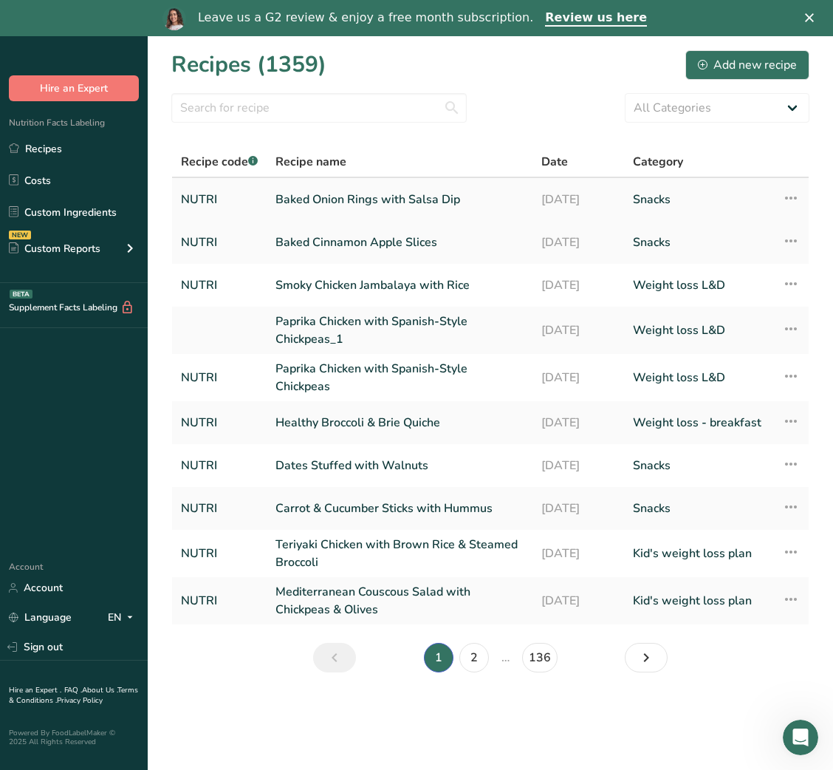
click at [366, 201] on link "Baked Onion Rings with Salsa Dip" at bounding box center [400, 199] width 248 height 31
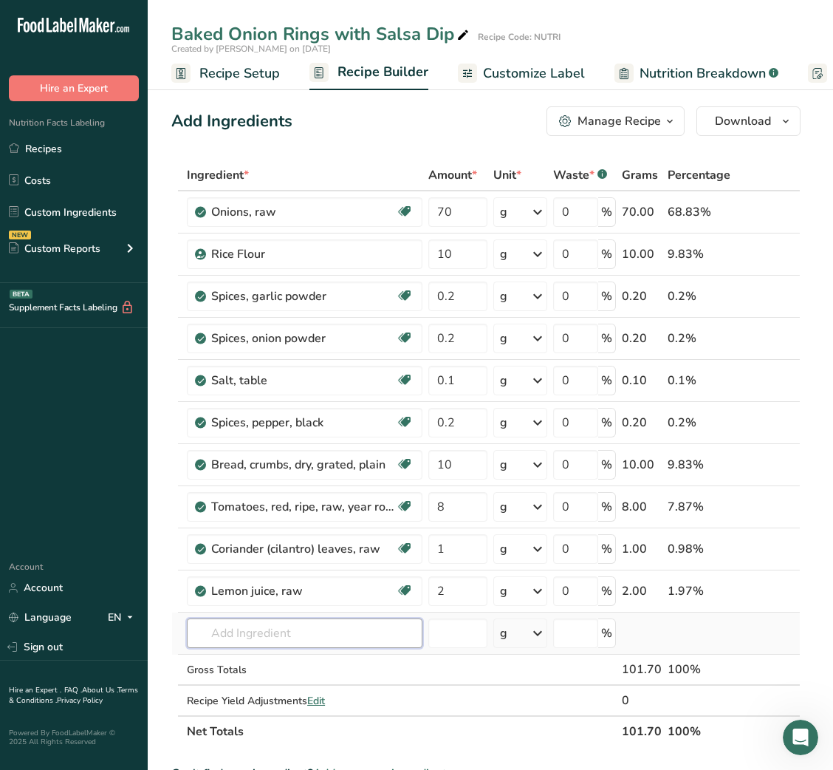
click at [307, 635] on input "text" at bounding box center [305, 633] width 236 height 30
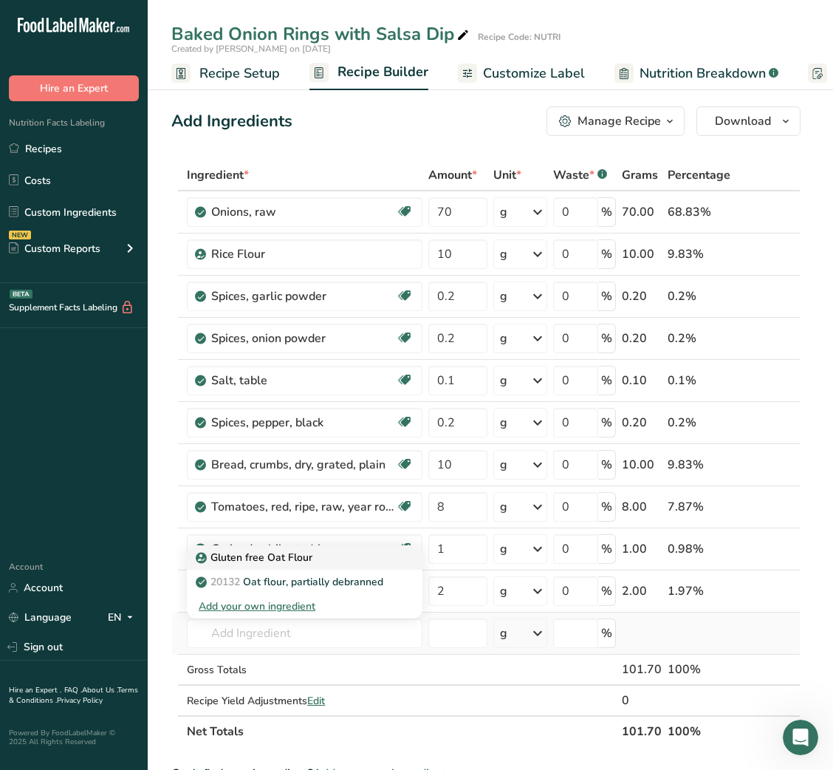
click at [304, 564] on p "Gluten free Oat Flour" at bounding box center [256, 558] width 114 height 16
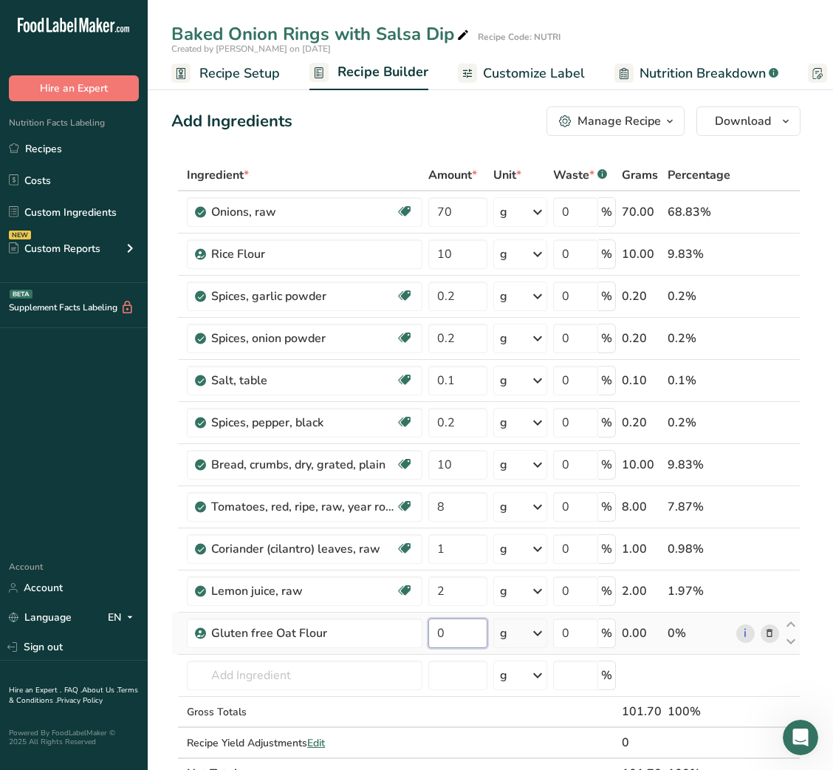
click at [436, 640] on input "0" at bounding box center [457, 633] width 58 height 30
click at [358, 684] on input "text" at bounding box center [305, 675] width 236 height 30
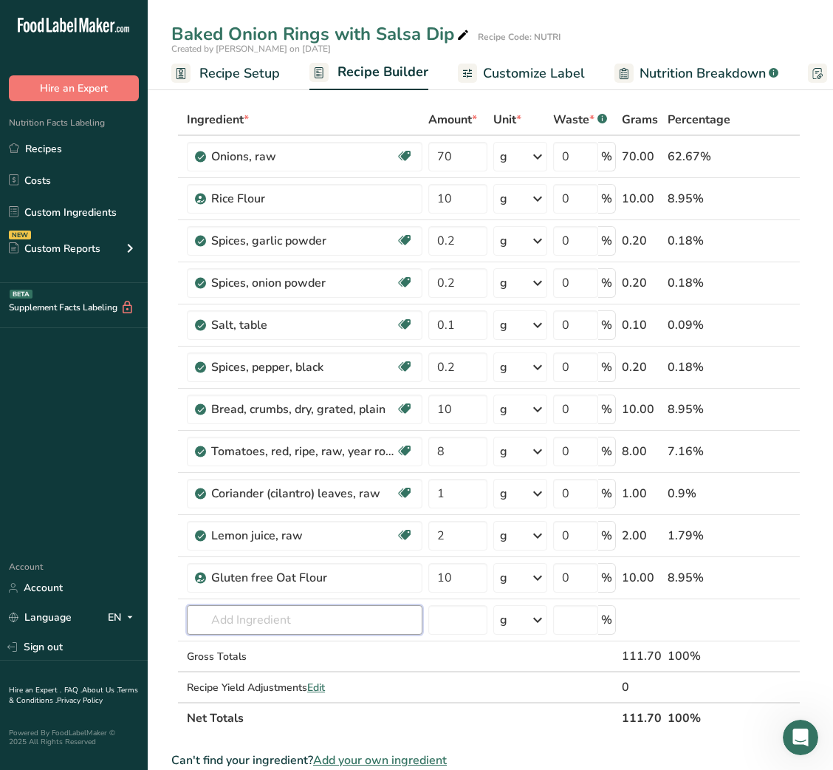
scroll to position [51, 0]
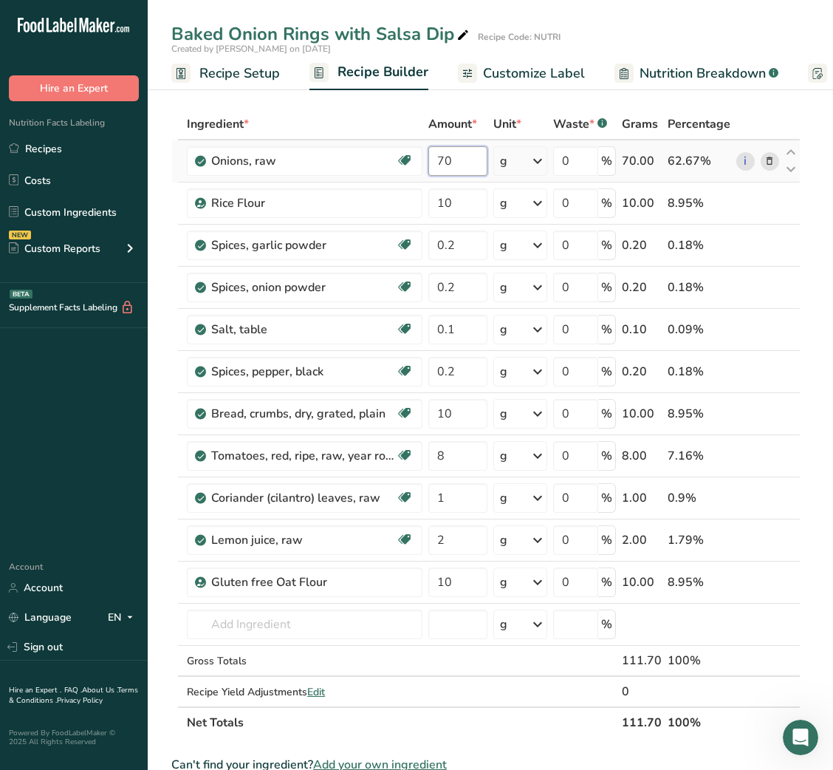
click at [438, 164] on input "70" at bounding box center [457, 161] width 58 height 30
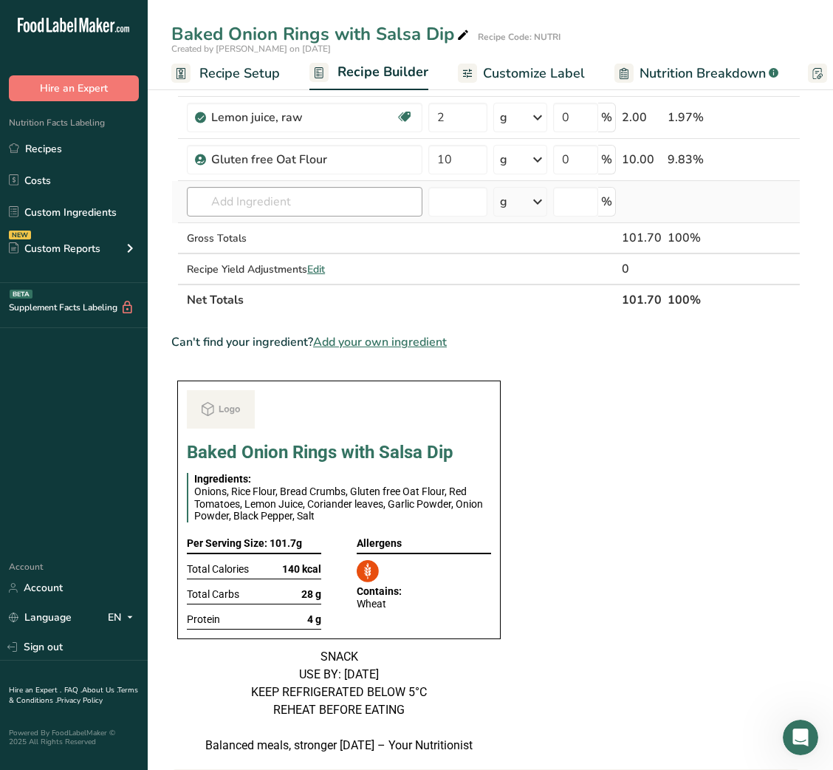
scroll to position [0, 0]
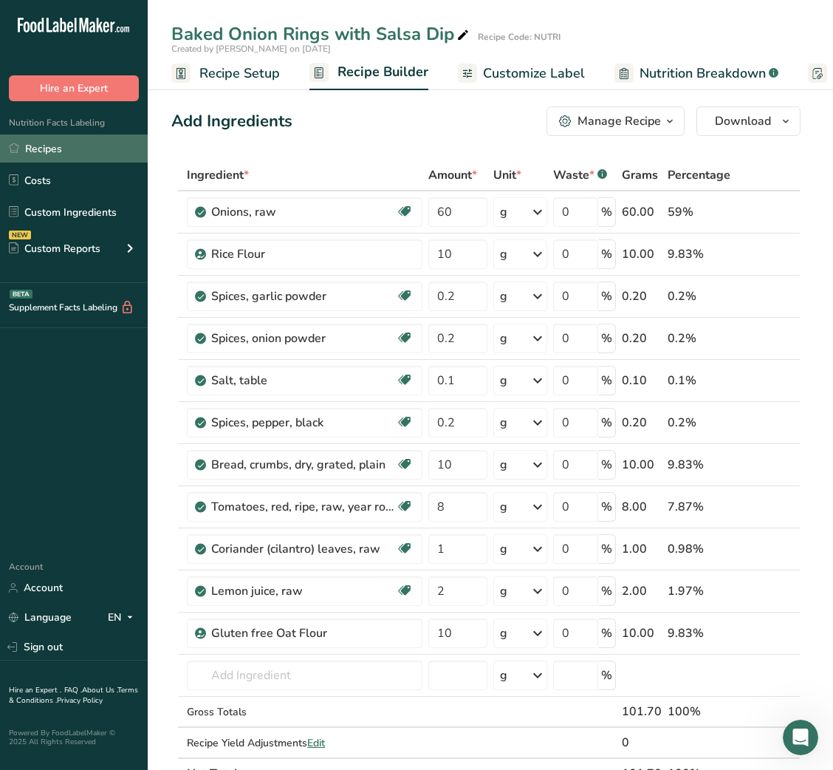
click at [60, 155] on link "Recipes" at bounding box center [74, 148] width 148 height 28
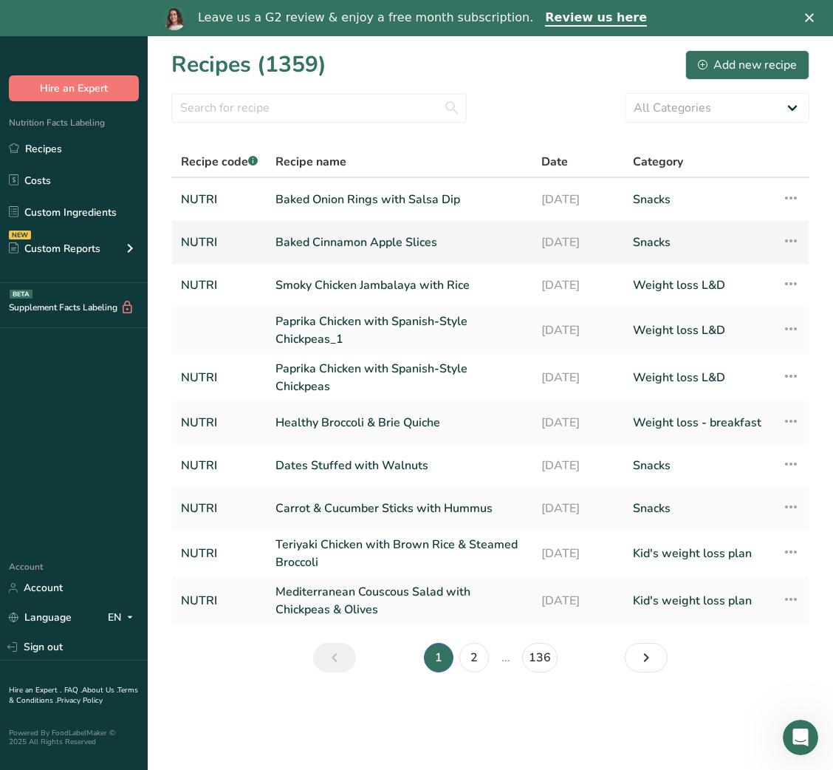
click at [362, 238] on link "Baked Cinnamon Apple Slices" at bounding box center [400, 242] width 248 height 31
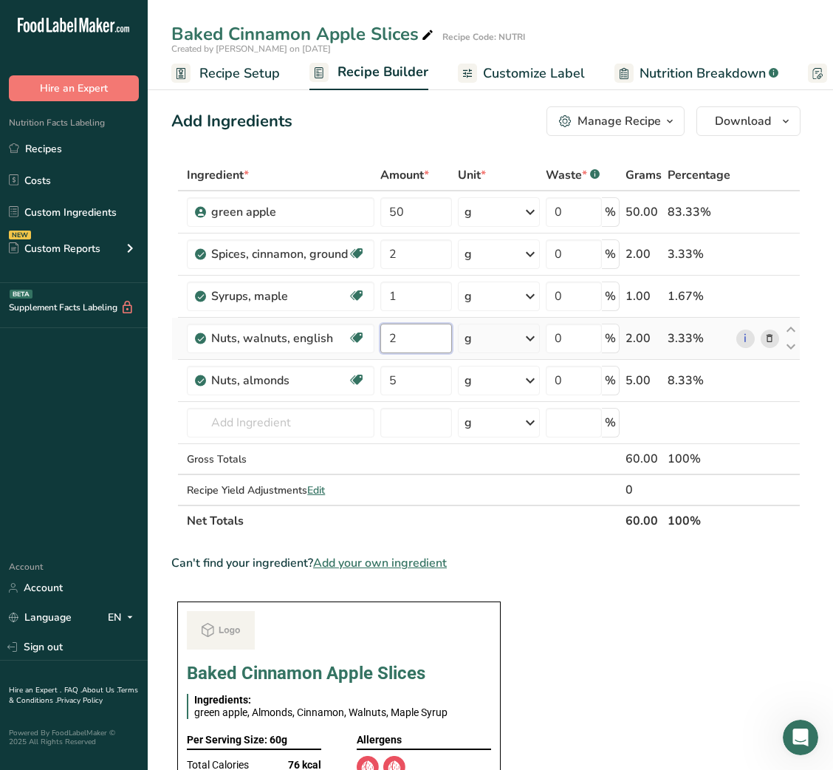
click at [388, 339] on input "2" at bounding box center [416, 339] width 72 height 30
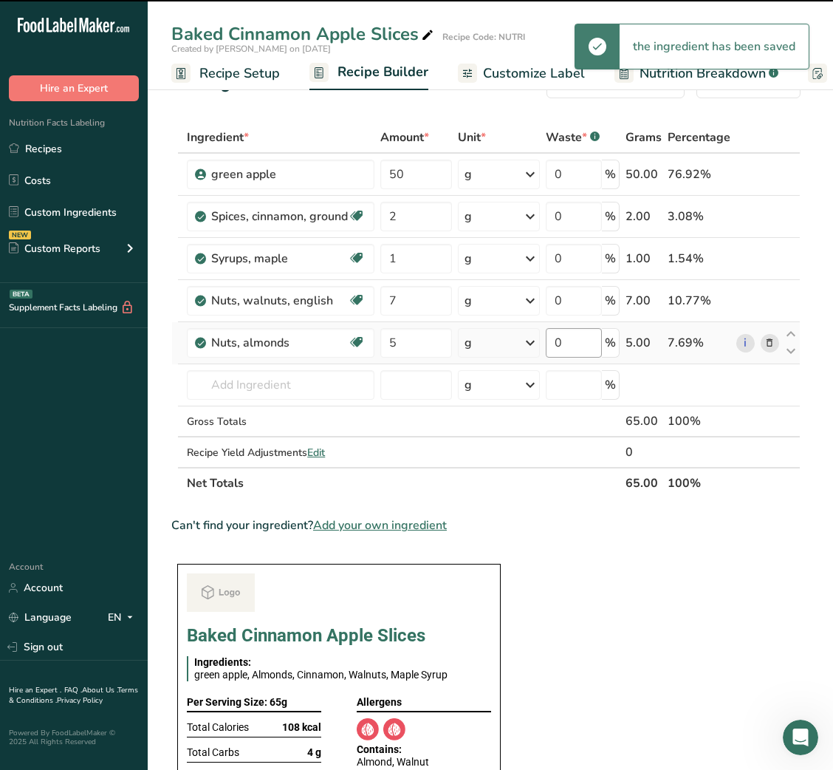
scroll to position [38, 0]
click at [773, 344] on icon at bounding box center [770, 343] width 10 height 16
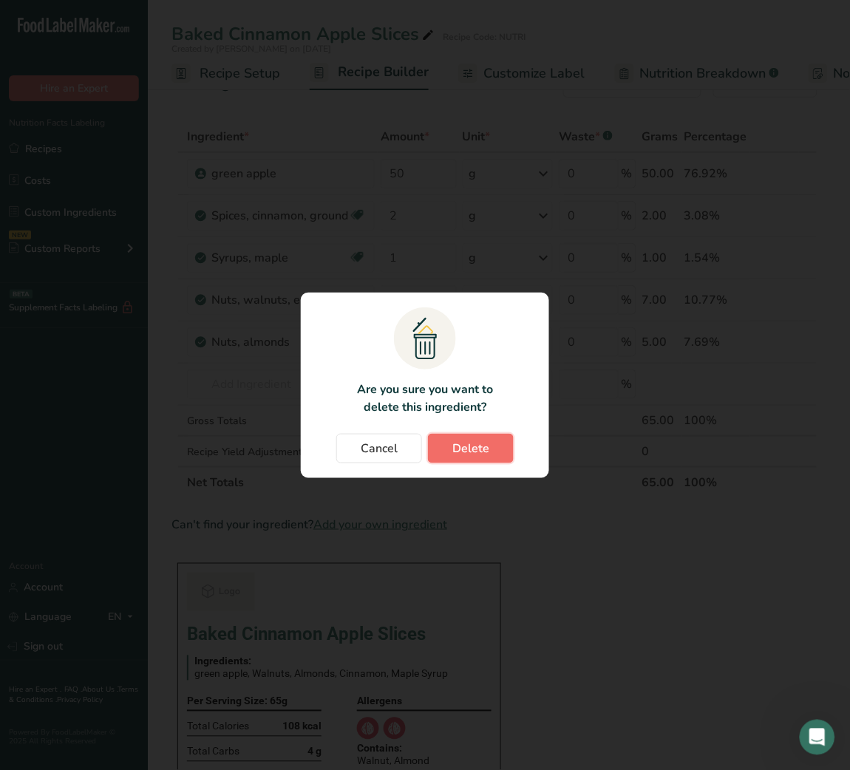
click at [479, 451] on span "Delete" at bounding box center [470, 449] width 37 height 18
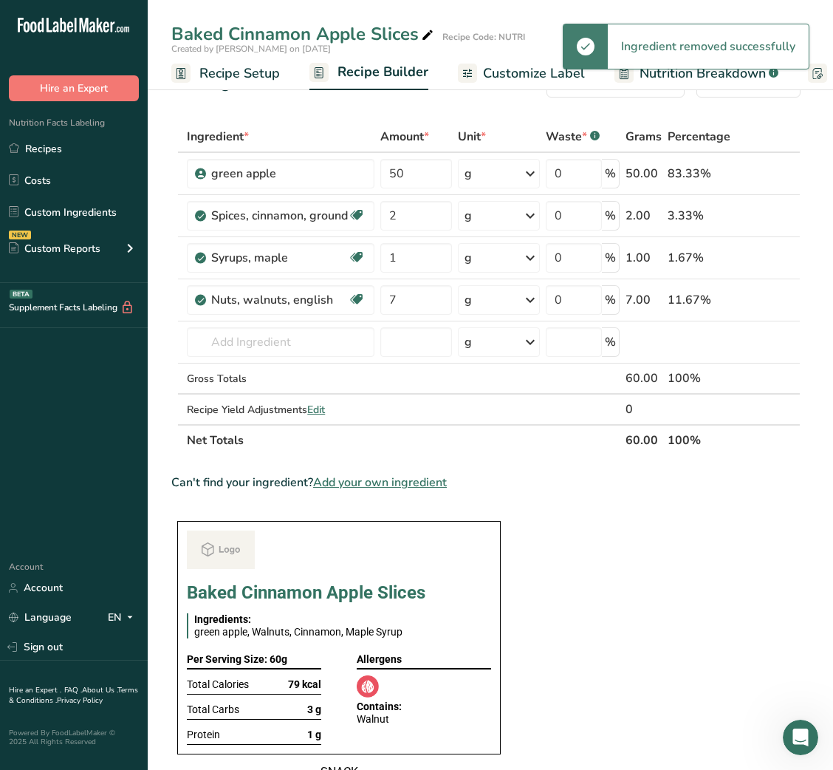
scroll to position [0, 0]
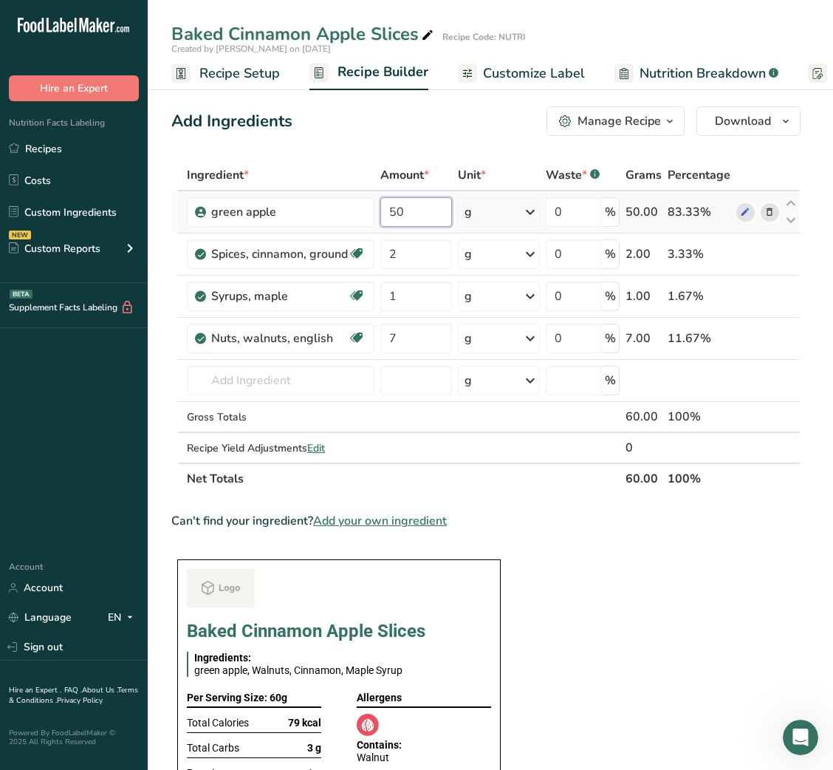
click at [393, 216] on input "50" at bounding box center [416, 212] width 72 height 30
click at [397, 214] on input "80" at bounding box center [416, 212] width 72 height 30
click at [561, 530] on section "Ingredient * Amount * Unit * Waste * .a-a{fill:#347362;}.b-a{fill:#fff;} Grams …" at bounding box center [485, 769] width 629 height 1219
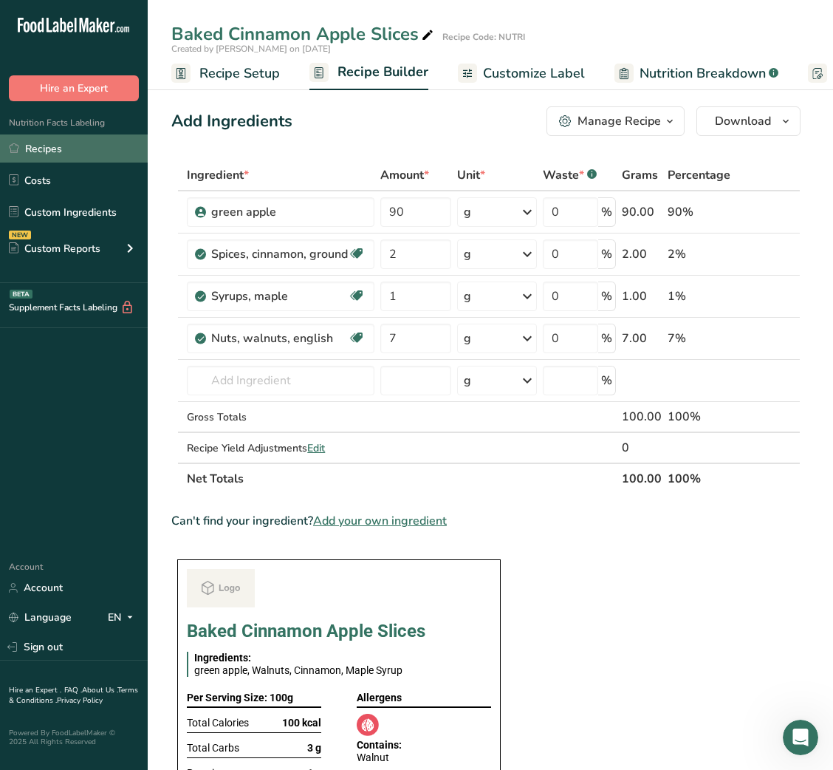
click at [87, 154] on link "Recipes" at bounding box center [74, 148] width 148 height 28
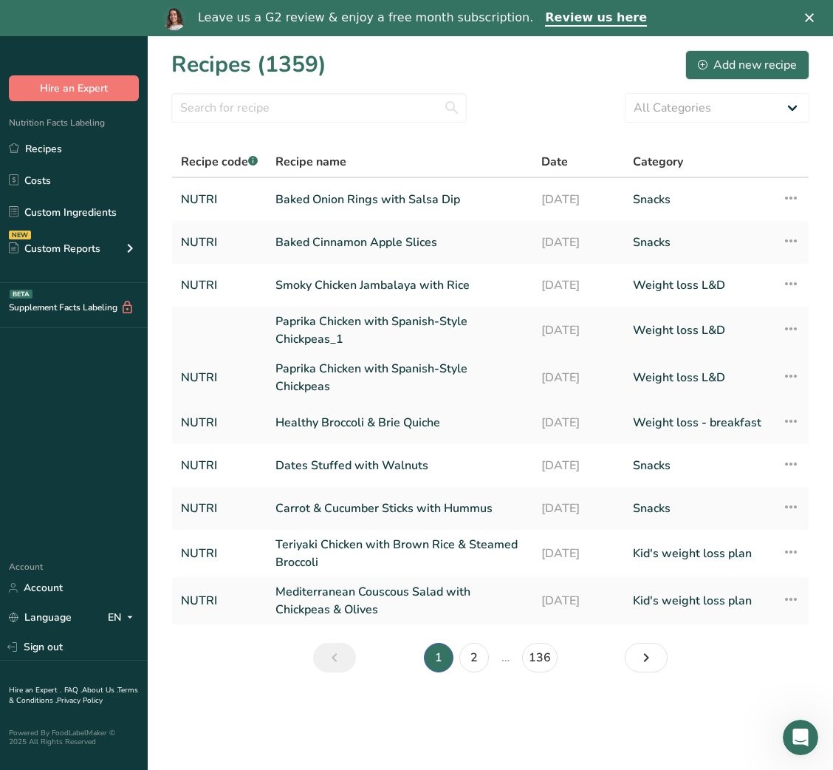
click at [383, 377] on link "Paprika Chicken with Spanish-Style Chickpeas" at bounding box center [400, 377] width 248 height 35
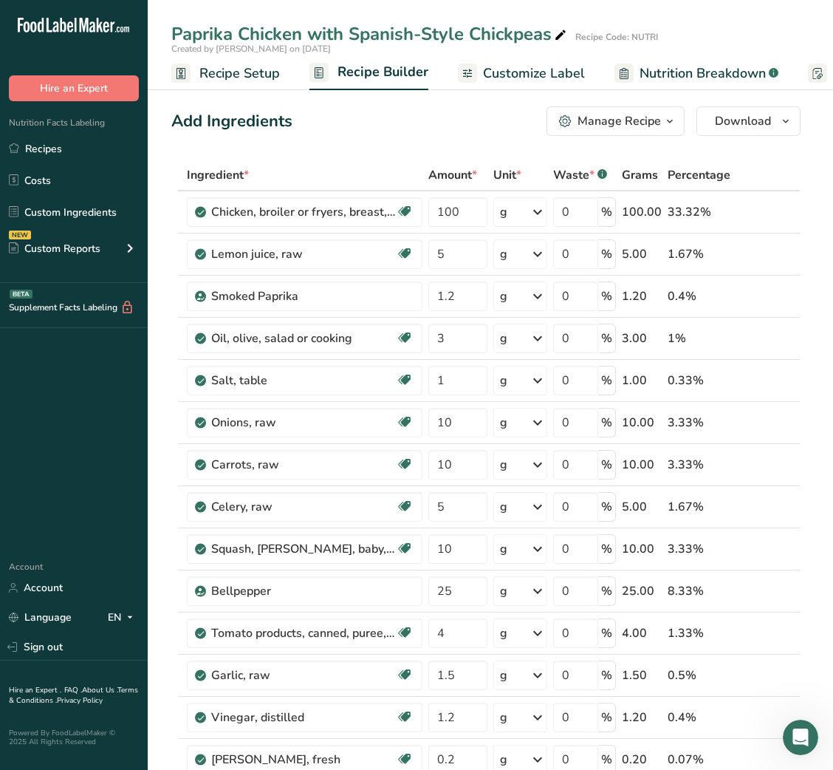
click at [373, 128] on div "Add Ingredients Manage Recipe Delete Recipe Duplicate Recipe Scale Recipe Save …" at bounding box center [485, 121] width 629 height 30
click at [434, 208] on input "100" at bounding box center [457, 212] width 58 height 30
click at [446, 208] on input "120" at bounding box center [457, 212] width 58 height 30
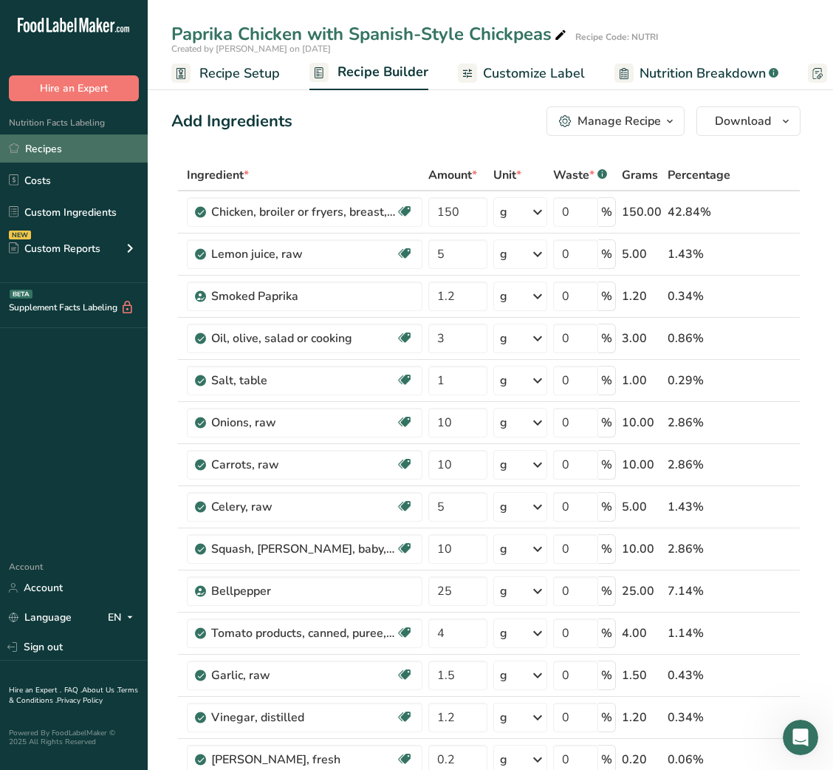
click at [64, 144] on link "Recipes" at bounding box center [74, 148] width 148 height 28
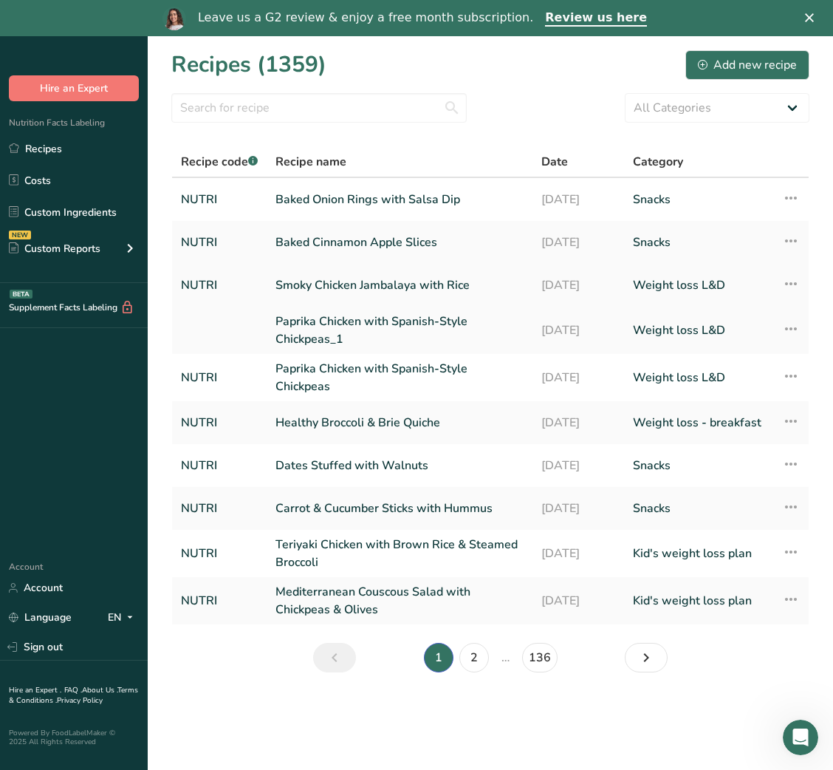
click at [342, 270] on link "Smoky Chicken Jambalaya with Rice" at bounding box center [400, 285] width 248 height 31
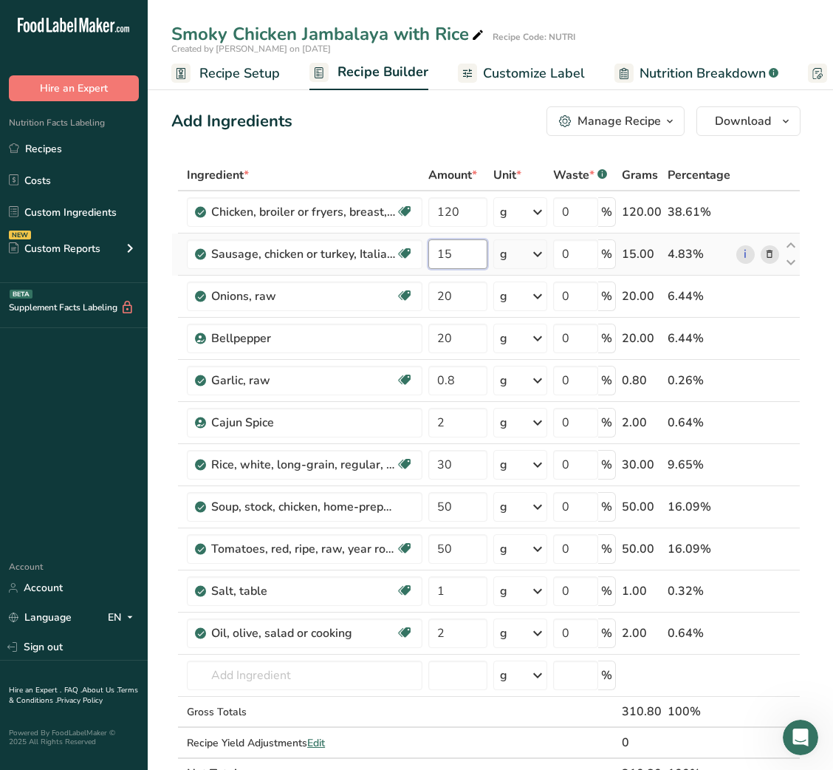
click at [443, 250] on input "15" at bounding box center [457, 254] width 58 height 30
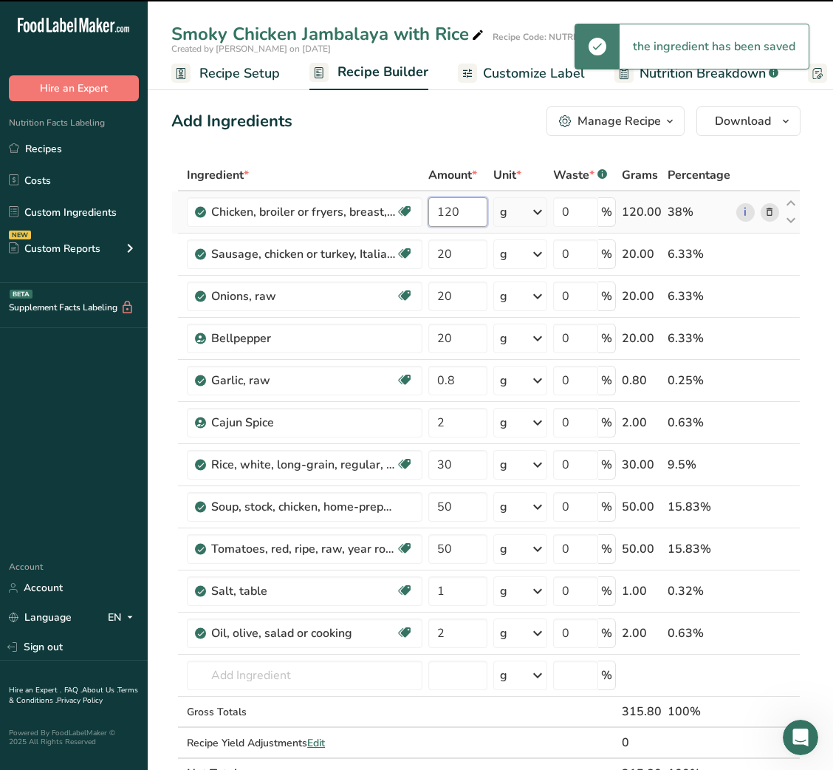
click at [448, 214] on input "120" at bounding box center [457, 212] width 58 height 30
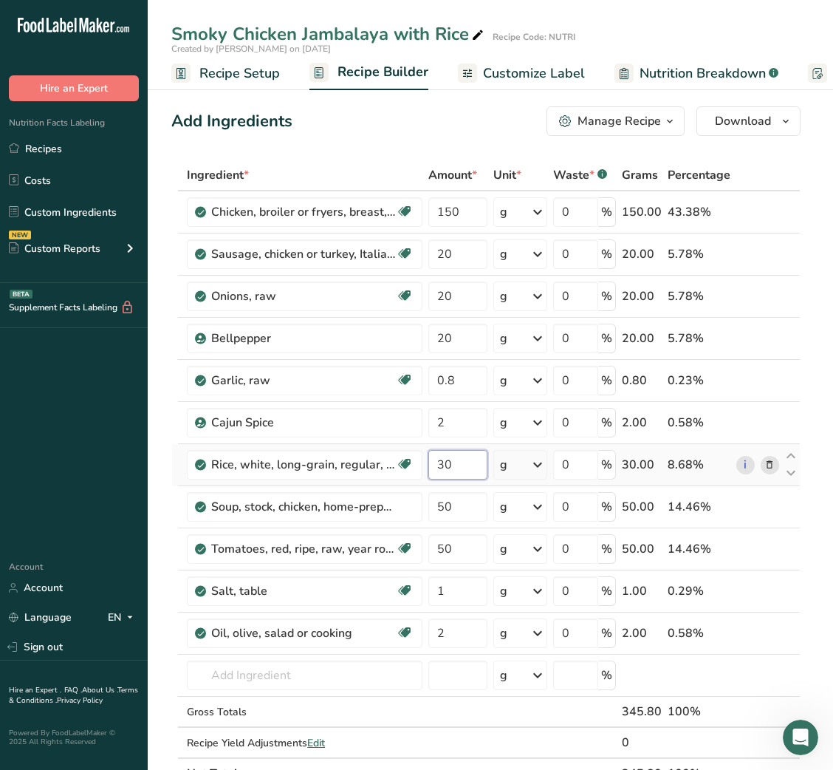
click at [437, 474] on input "30" at bounding box center [457, 465] width 58 height 30
click at [72, 148] on link "Recipes" at bounding box center [74, 148] width 148 height 28
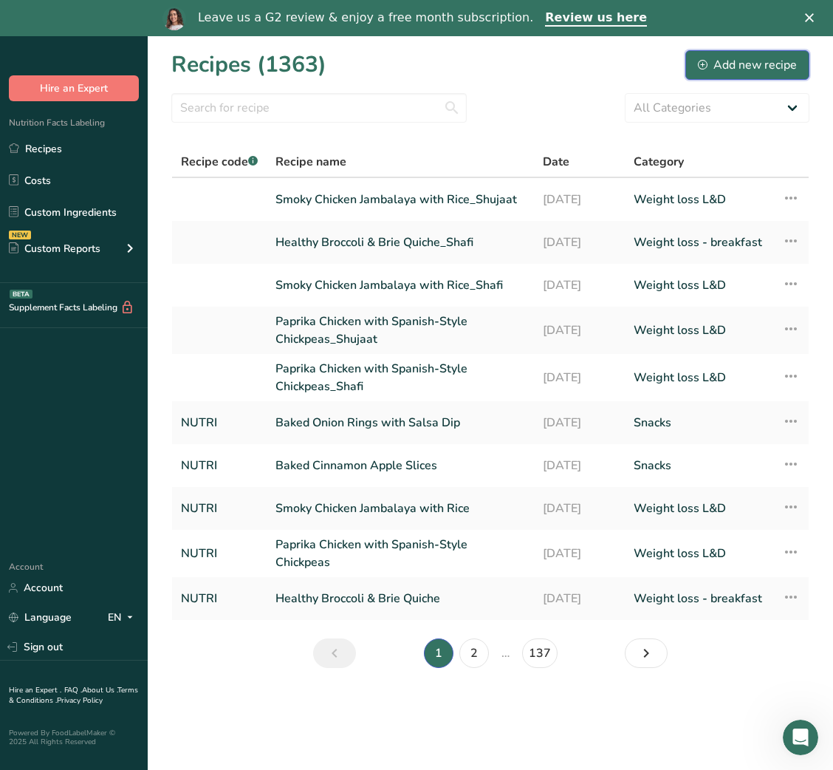
click at [782, 66] on div "Add new recipe" at bounding box center [747, 65] width 99 height 18
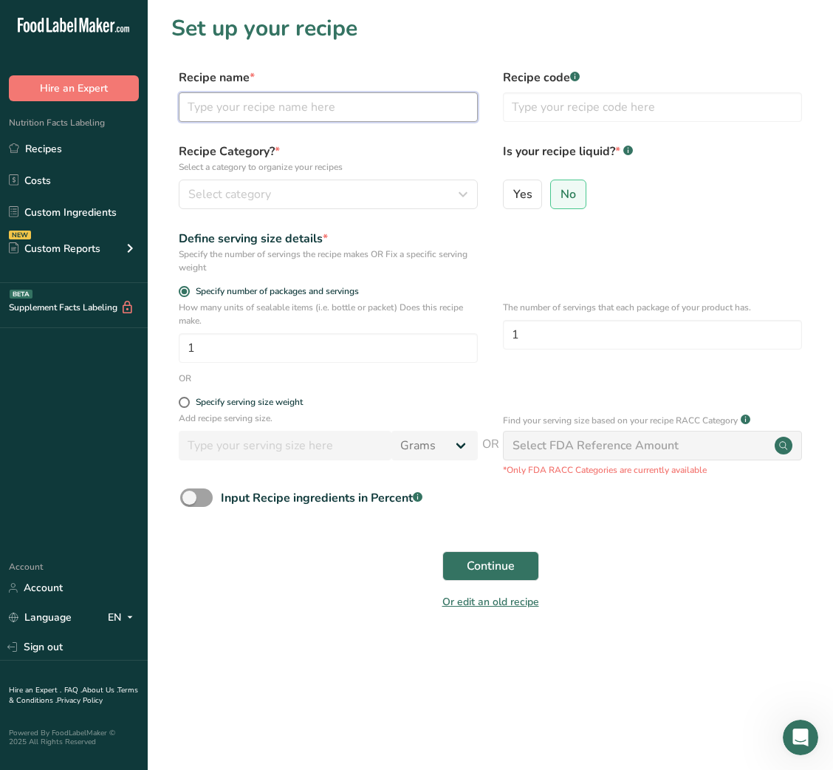
click at [316, 106] on input "text" at bounding box center [328, 107] width 299 height 30
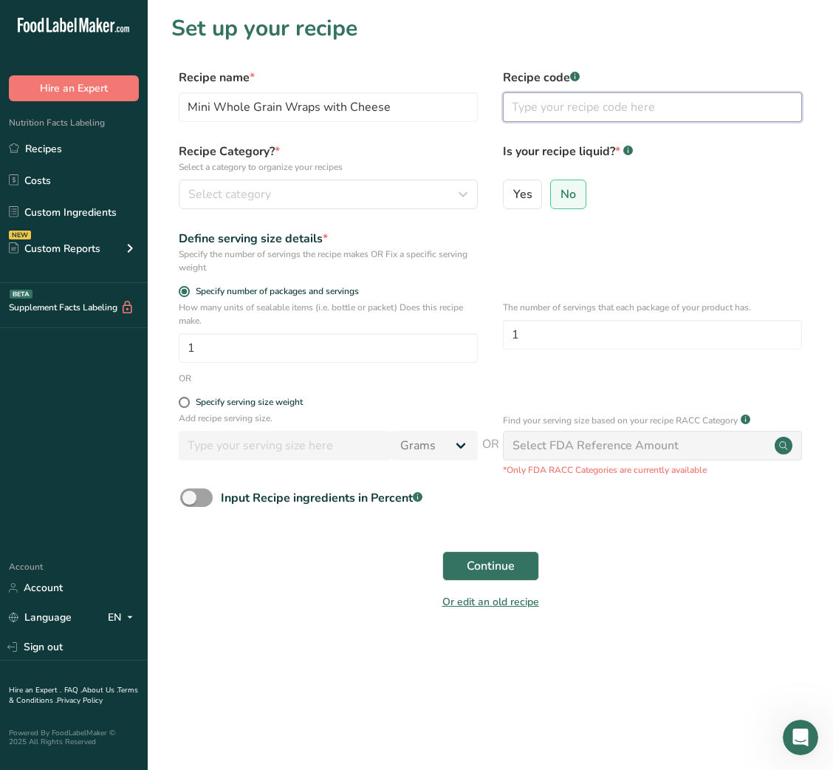
click at [558, 115] on input "text" at bounding box center [652, 107] width 299 height 30
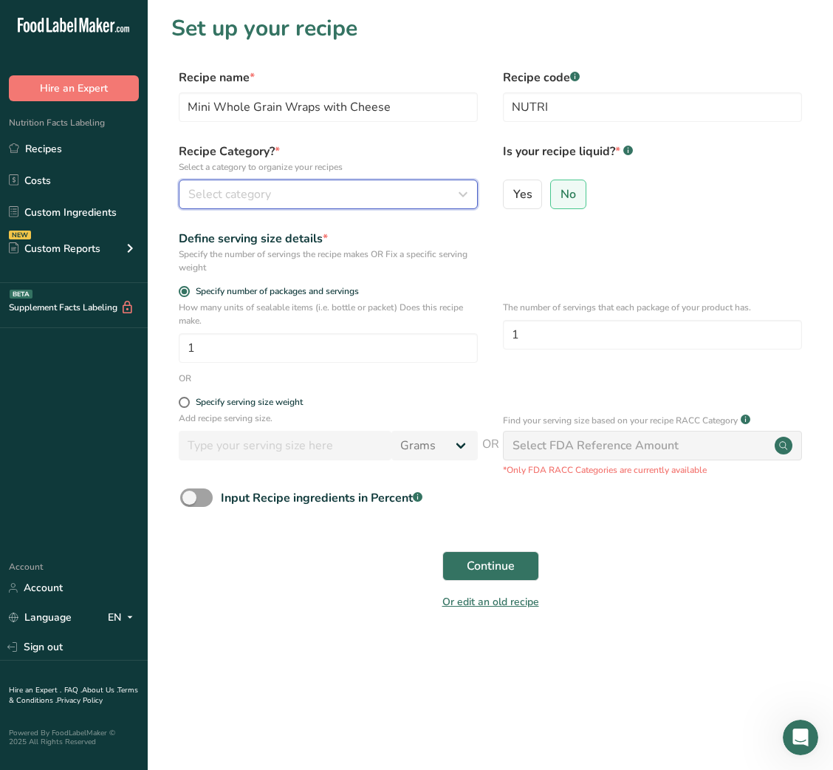
click at [433, 190] on div "Select category" at bounding box center [323, 194] width 271 height 18
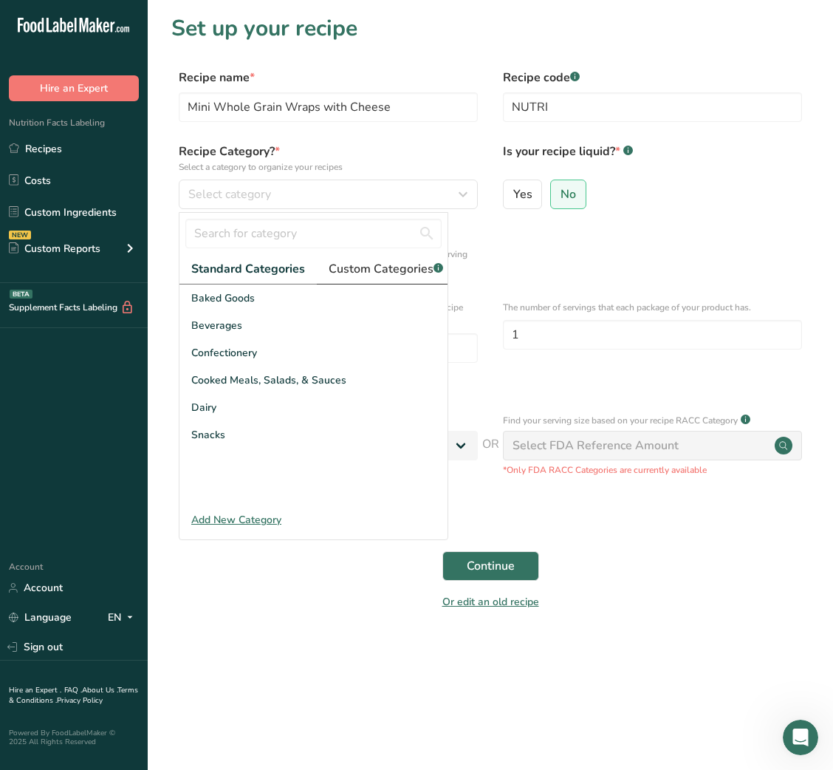
click at [387, 275] on span "Custom Categories .a-a{fill:#347362;}.b-a{fill:#fff;}" at bounding box center [386, 269] width 115 height 18
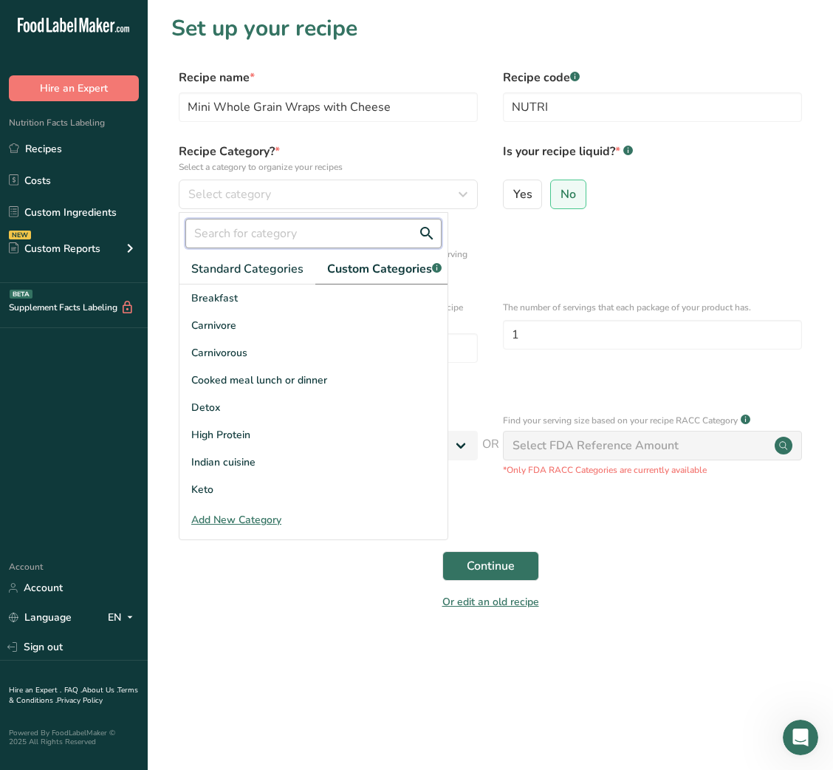
click at [276, 228] on input "text" at bounding box center [313, 234] width 256 height 30
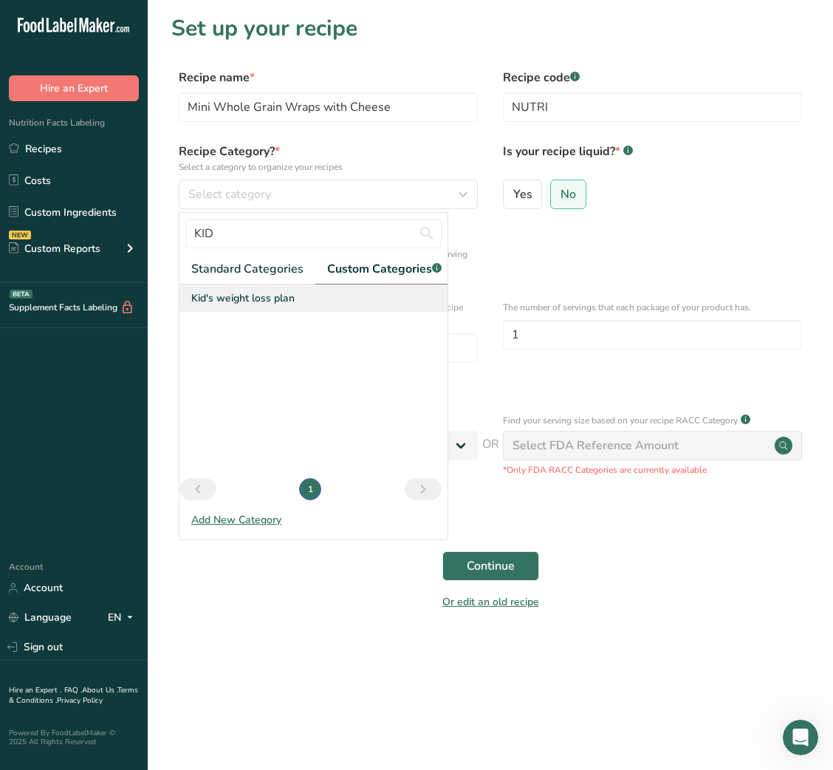
click at [273, 312] on div "Kid's weight loss plan" at bounding box center [314, 297] width 268 height 27
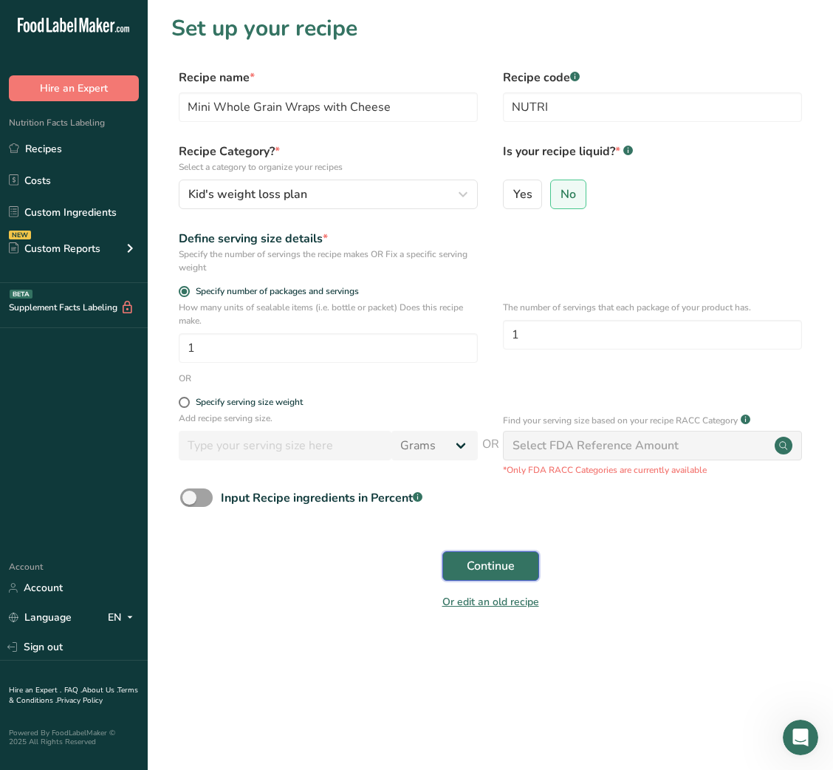
click at [497, 561] on span "Continue" at bounding box center [491, 566] width 48 height 18
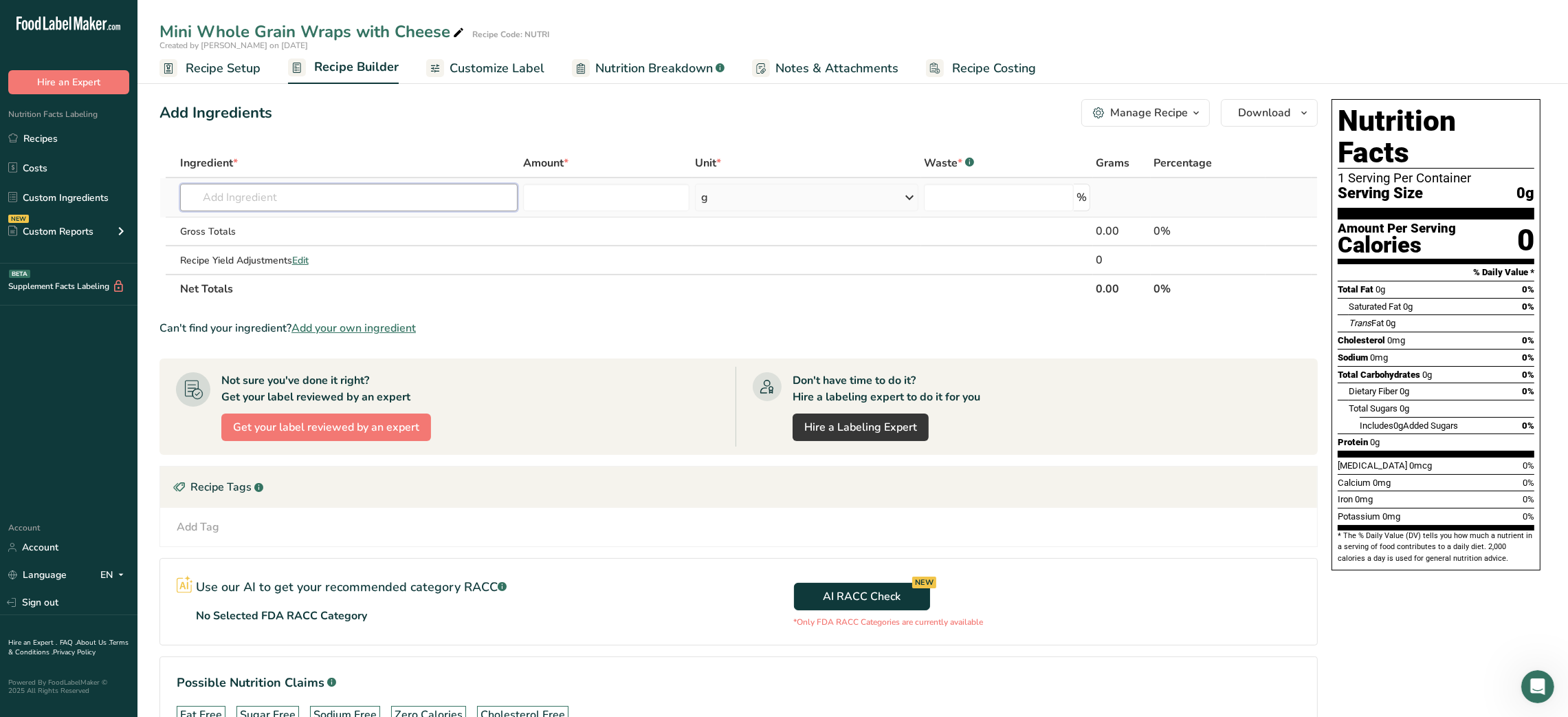
click at [270, 193] on input "text" at bounding box center [349, 197] width 338 height 28
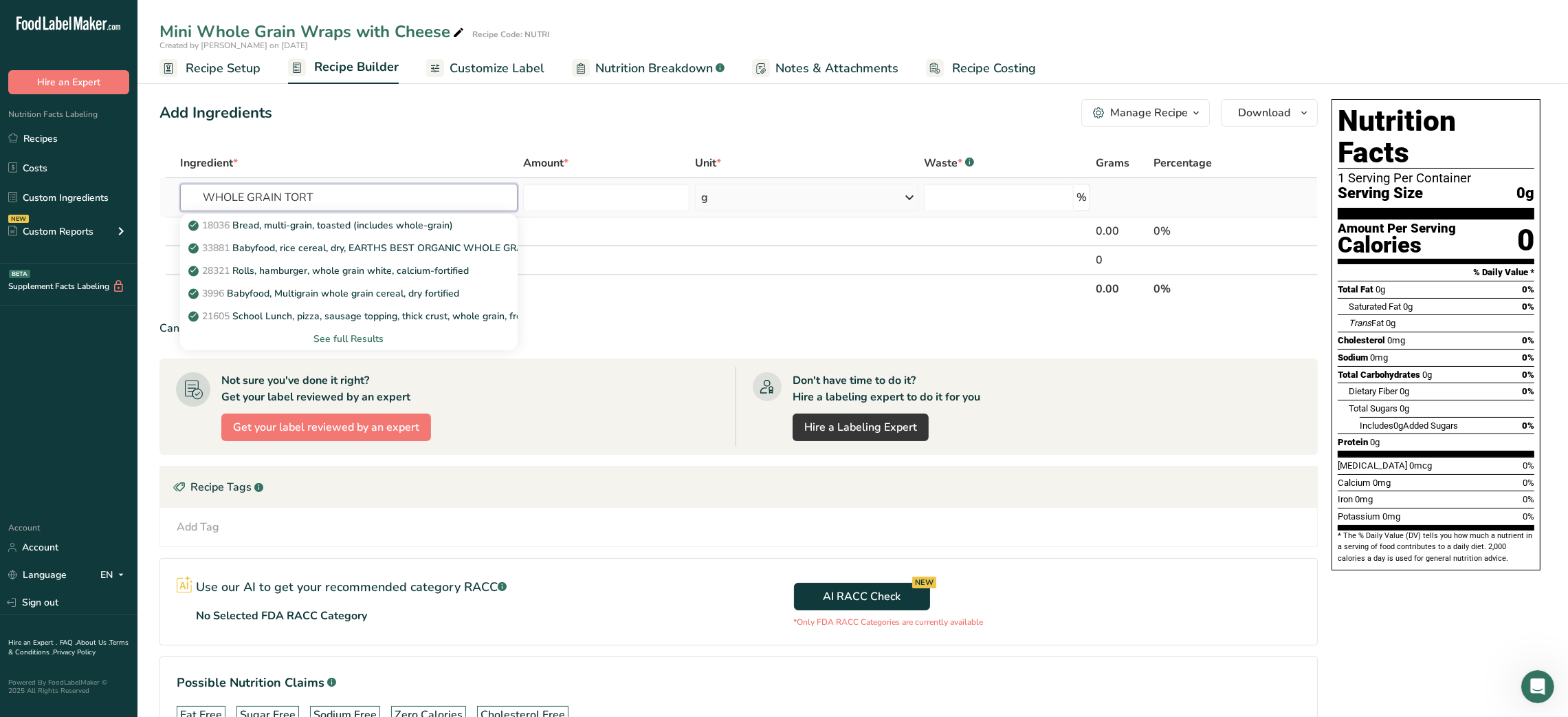
click at [286, 192] on input "WHOLE GRAIN TORT" at bounding box center [349, 197] width 338 height 28
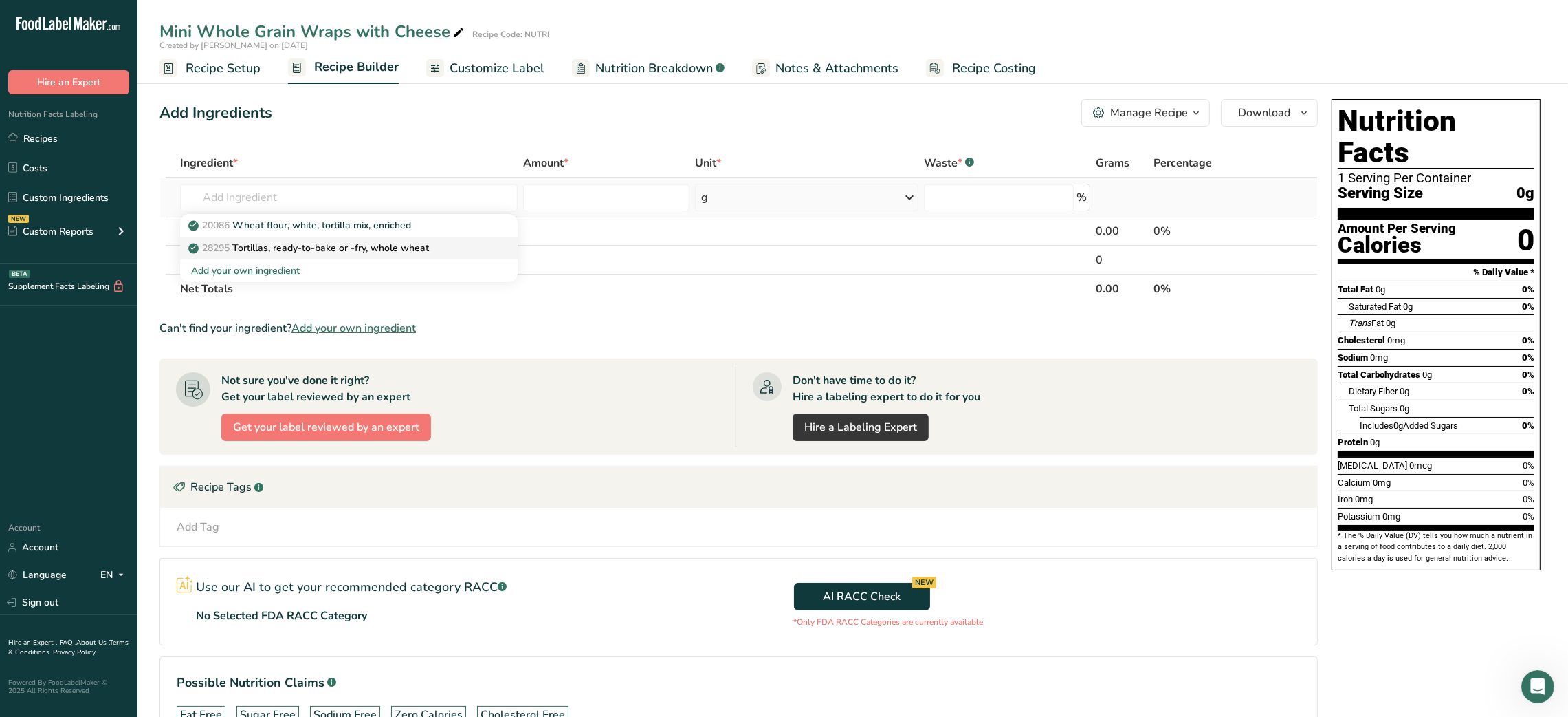
click at [299, 246] on p "28295 Tortillas, ready-to-bake or -fry, whole wheat" at bounding box center [310, 249] width 238 height 15
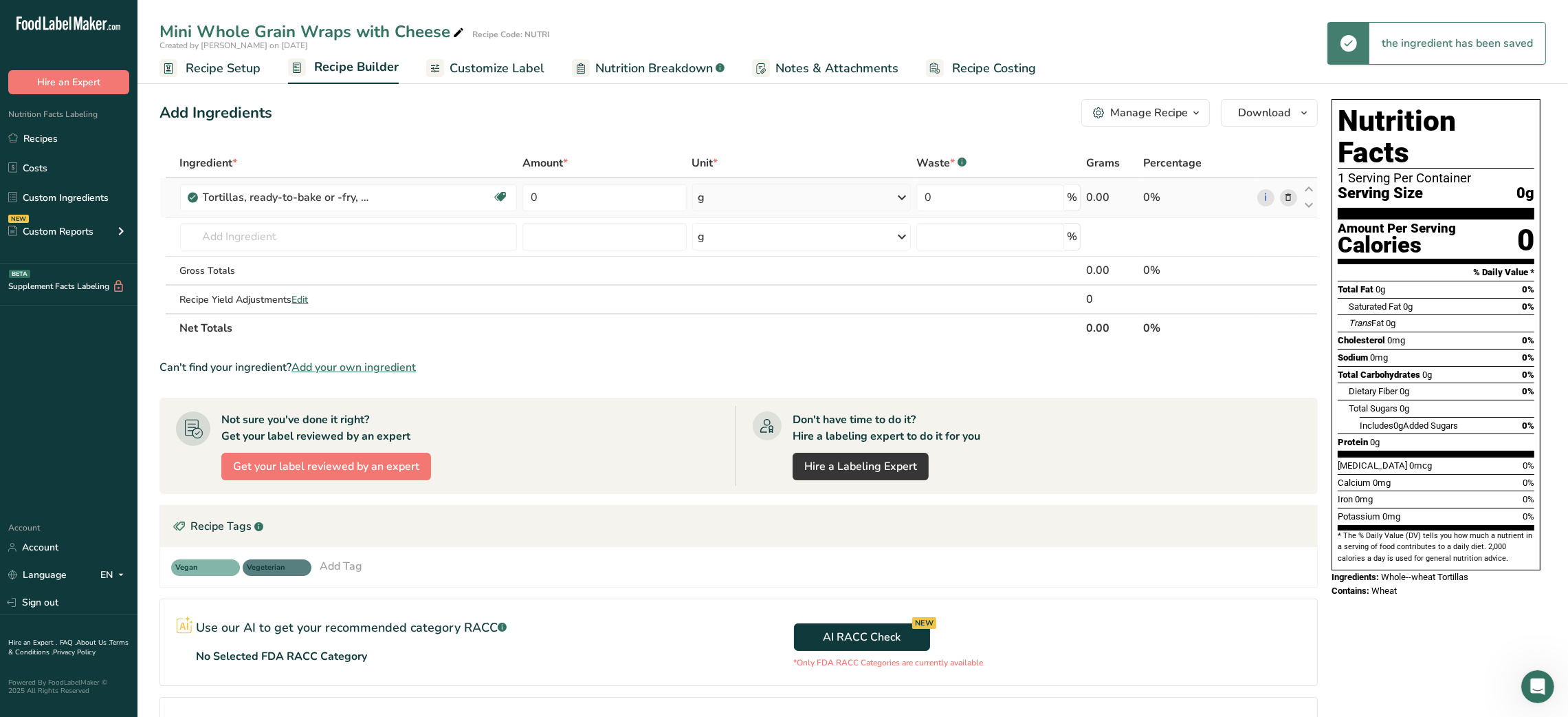
click at [718, 205] on div "g" at bounding box center [802, 197] width 220 height 28
click at [719, 238] on div "1 tortilla 1 serving" at bounding box center [758, 243] width 115 height 20
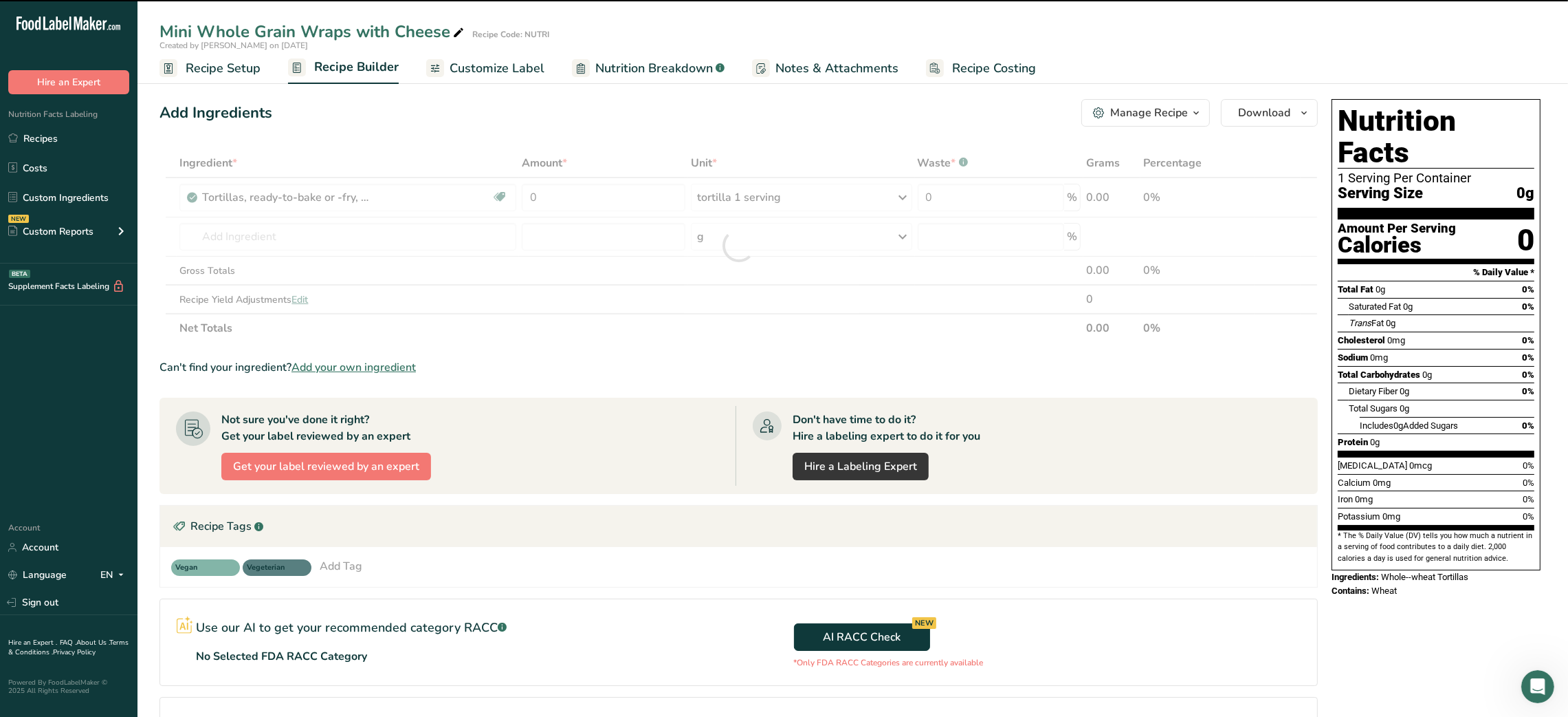
click at [581, 188] on div at bounding box center [738, 246] width 1159 height 194
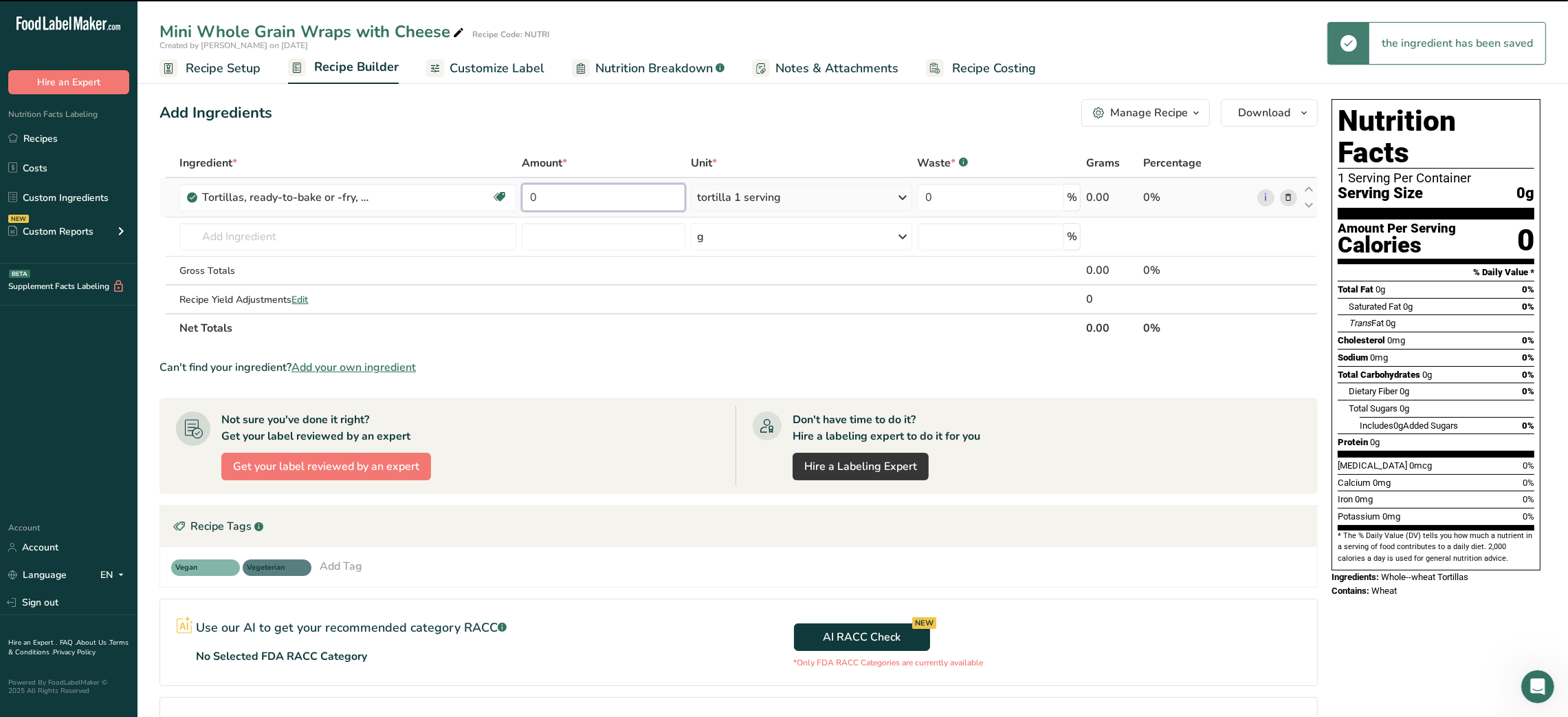
click at [554, 194] on input "0" at bounding box center [603, 197] width 163 height 28
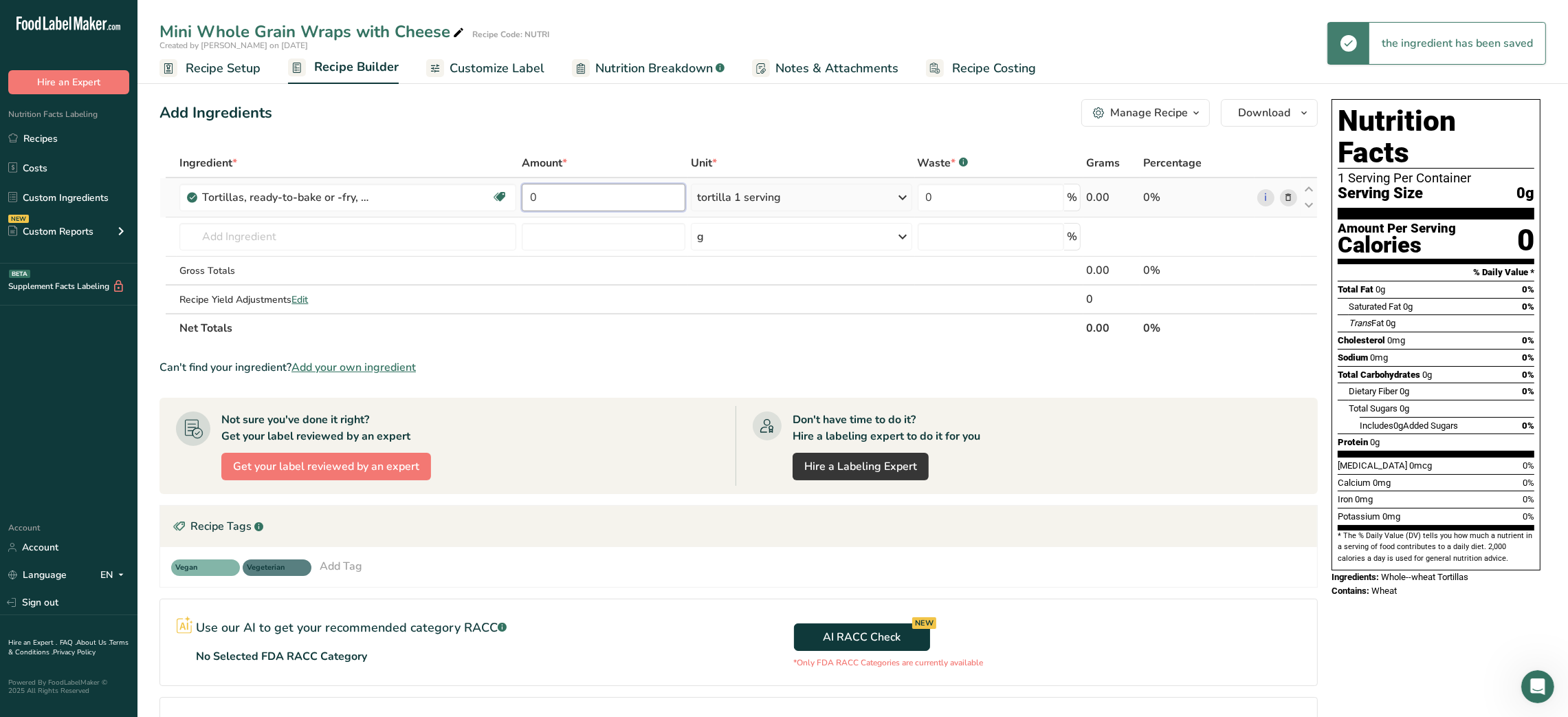
click at [554, 194] on input "0" at bounding box center [603, 197] width 163 height 28
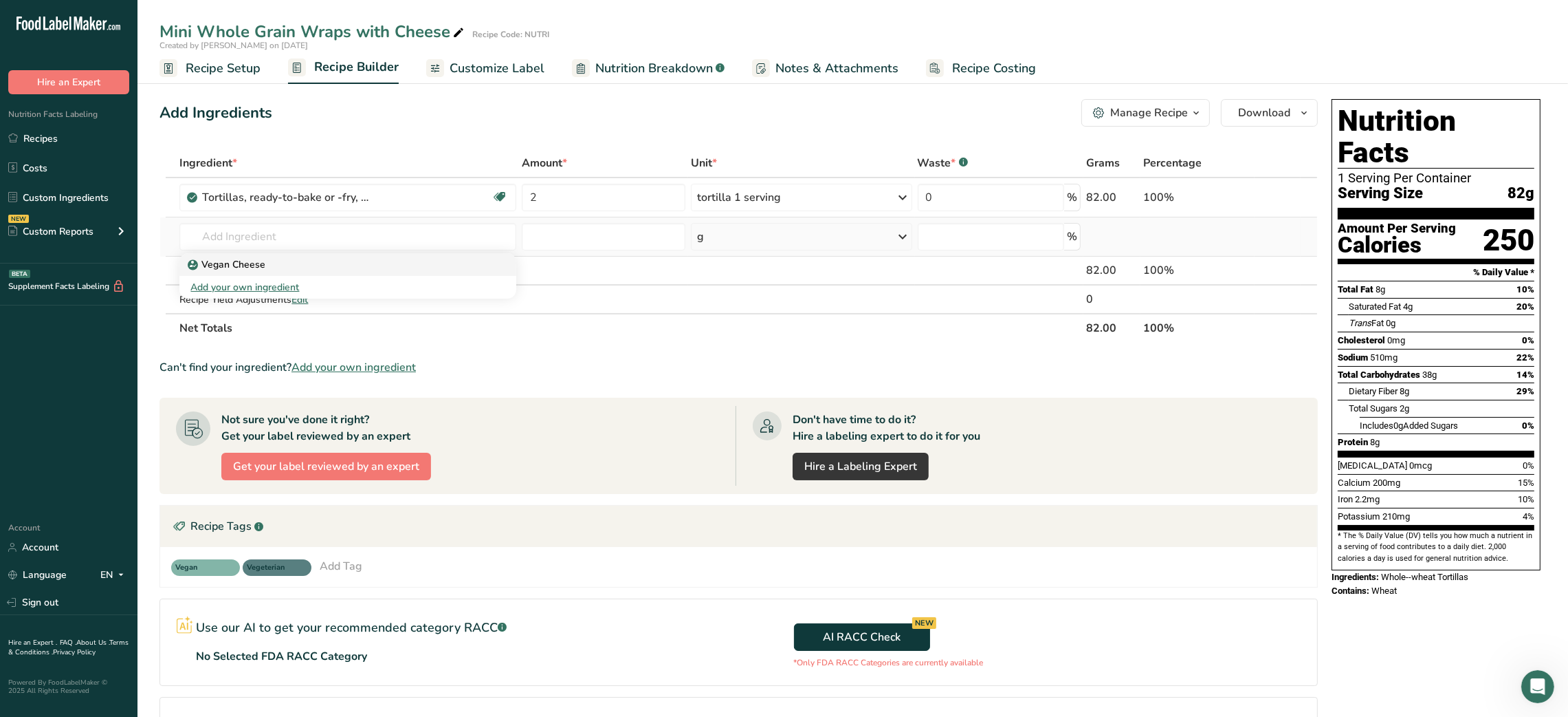
click at [286, 253] on link "Vegan Cheese" at bounding box center [348, 264] width 337 height 22
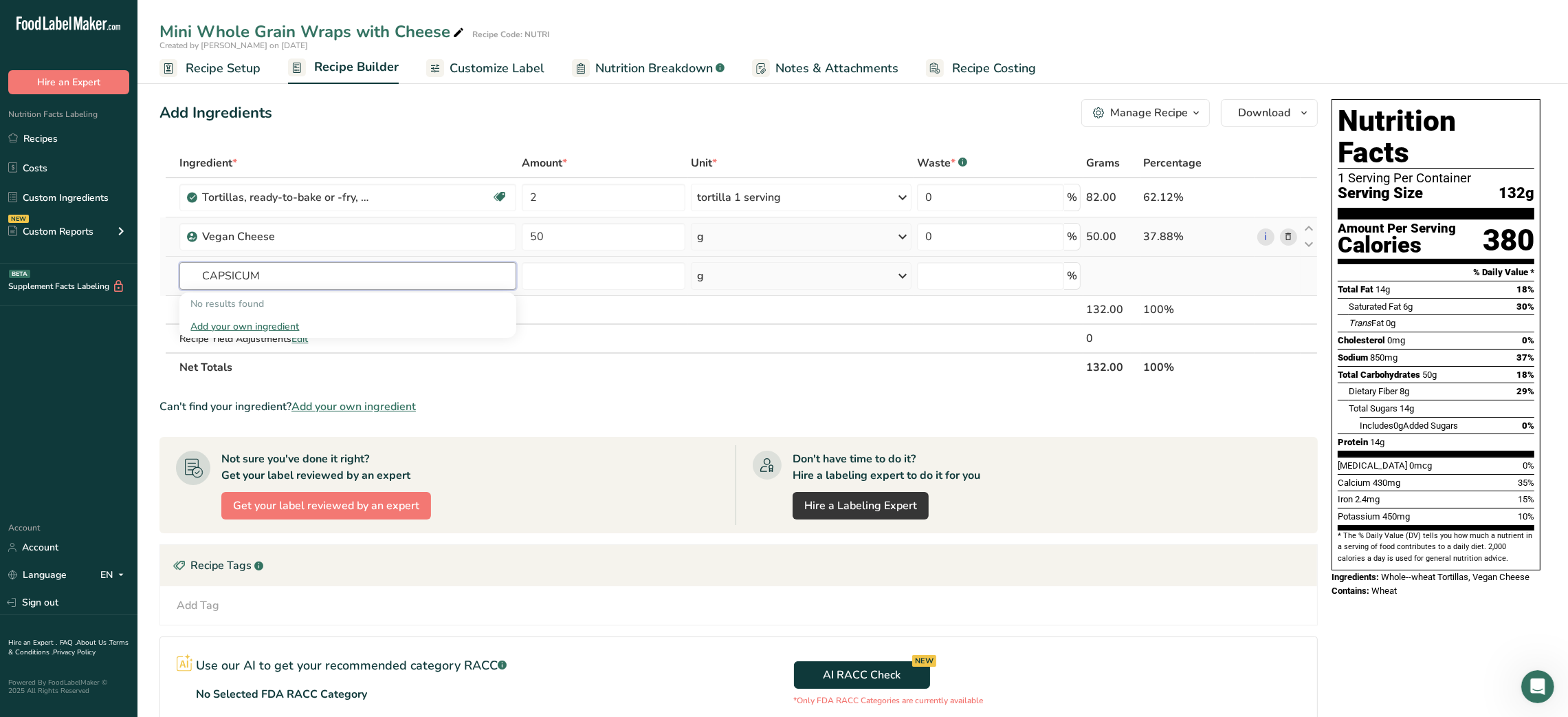
click at [230, 279] on input "CAPSICUM" at bounding box center [348, 276] width 337 height 28
click at [245, 336] on link "Red Bell Pepper" at bounding box center [348, 326] width 337 height 22
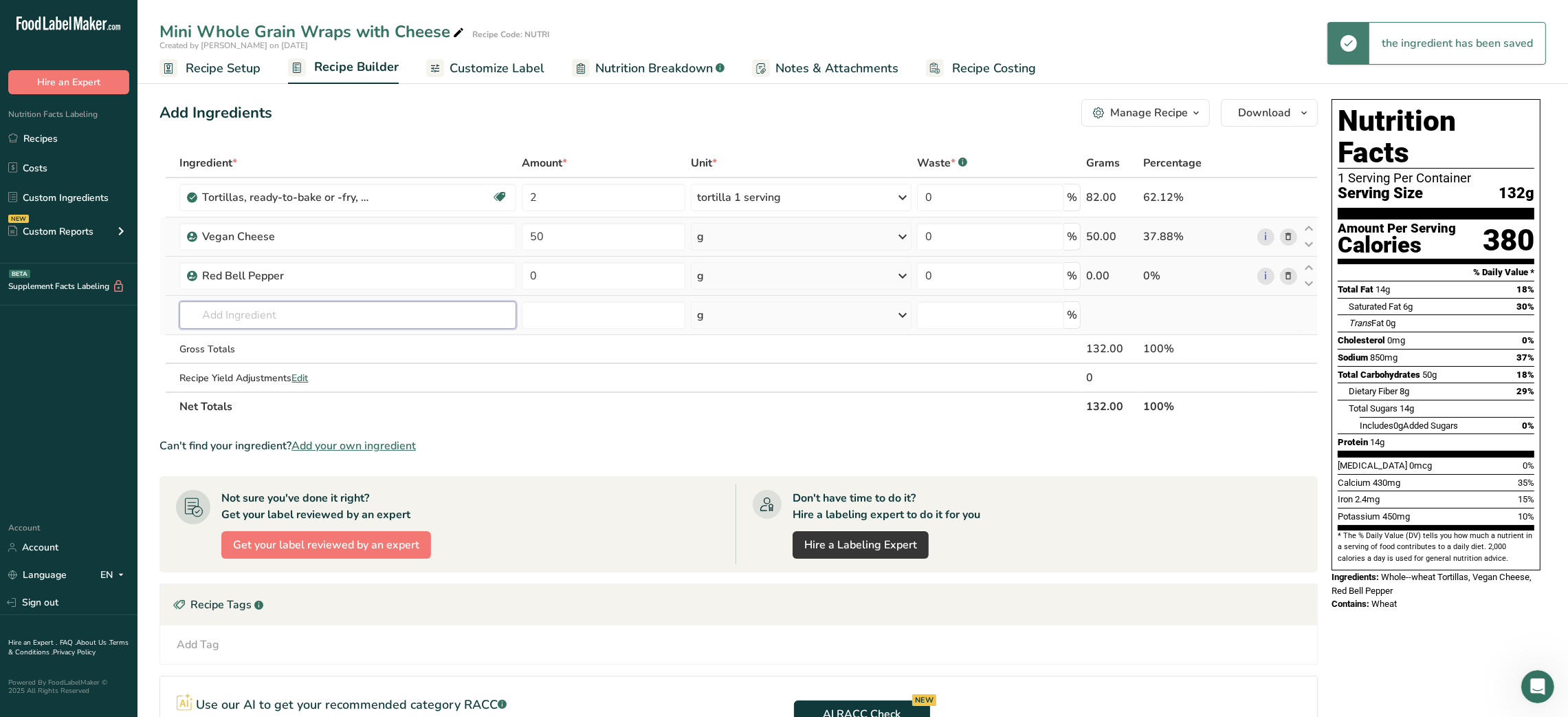
click at [249, 325] on input "text" at bounding box center [348, 316] width 337 height 28
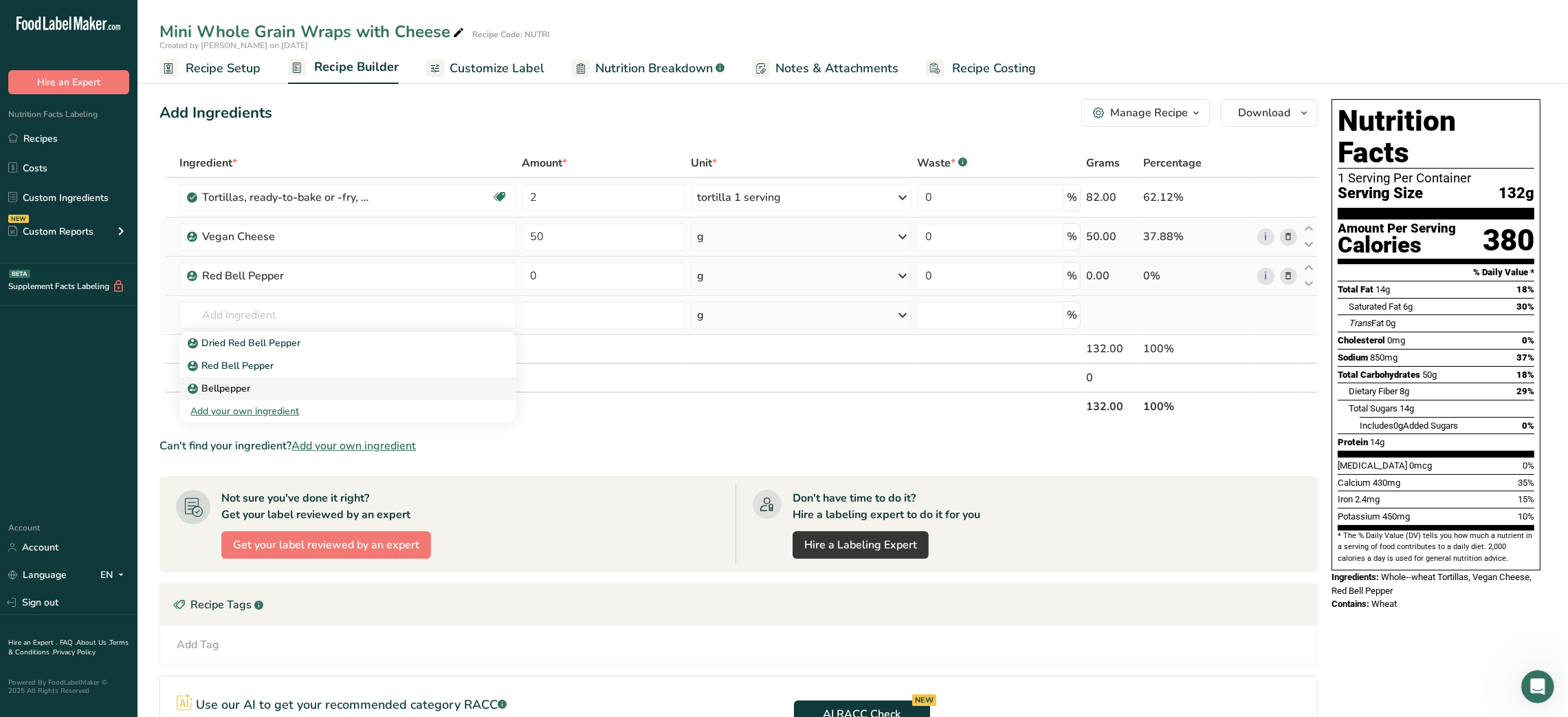
click at [241, 386] on p "Bellpepper" at bounding box center [221, 388] width 60 height 15
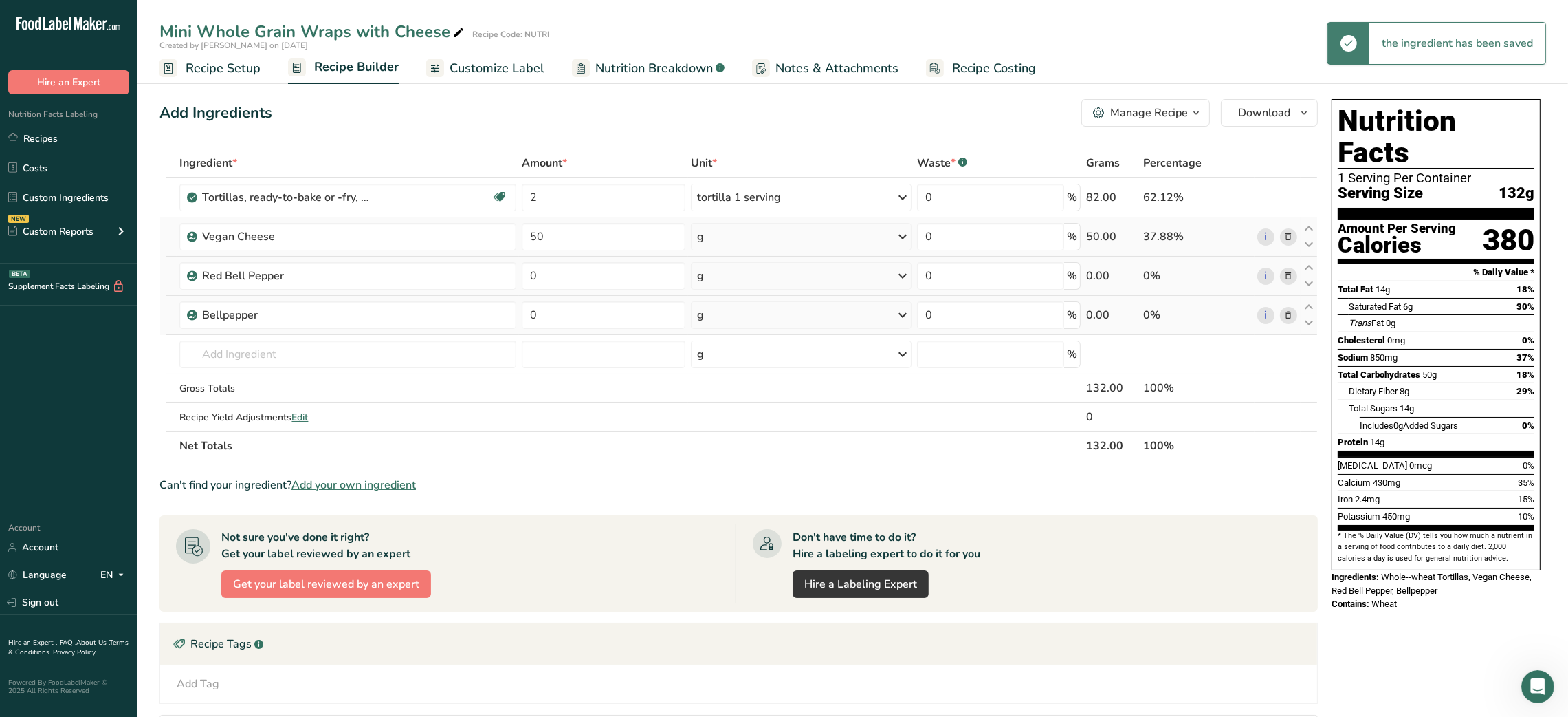
click at [775, 279] on icon at bounding box center [1288, 277] width 9 height 15
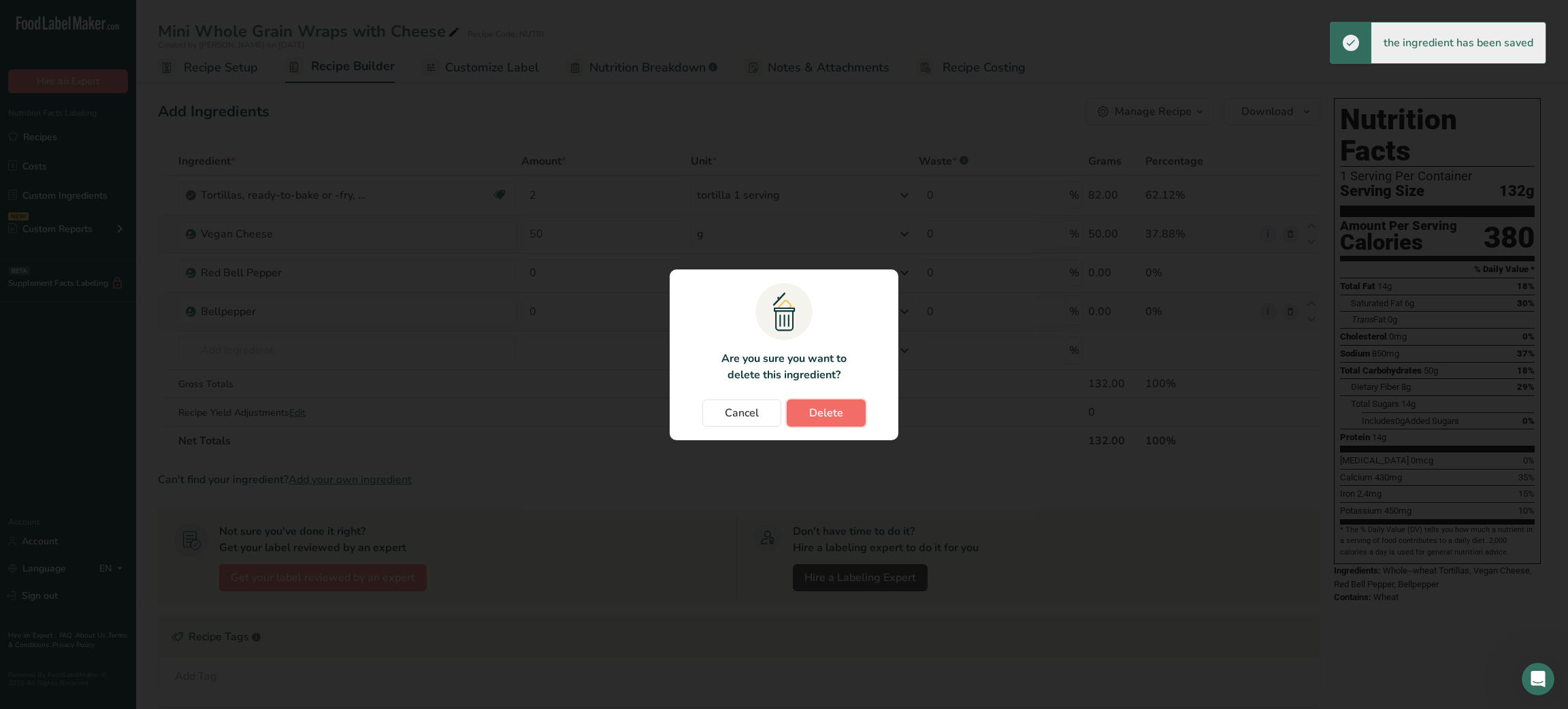
click at [767, 406] on span "Delete" at bounding box center [825, 413] width 34 height 17
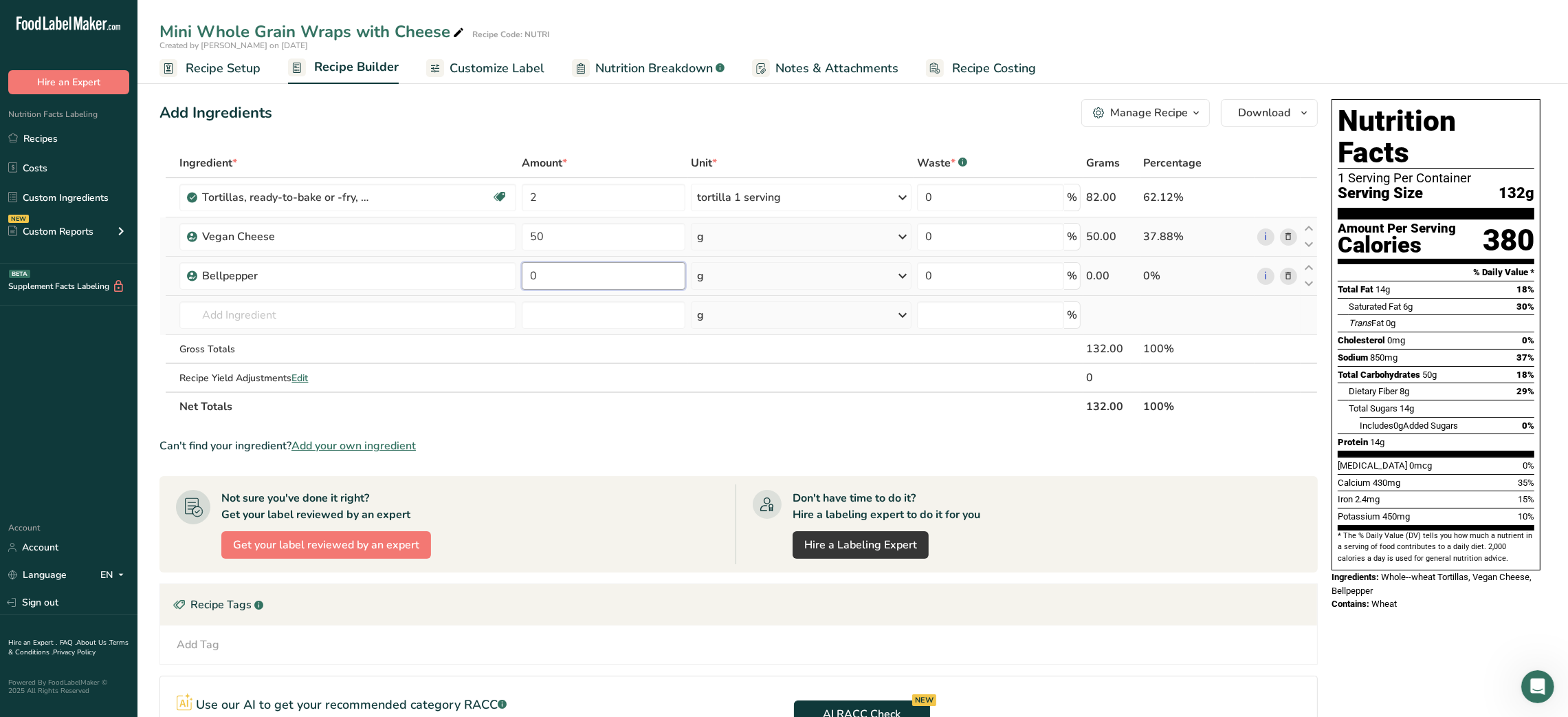
click at [529, 276] on input "0" at bounding box center [603, 276] width 163 height 28
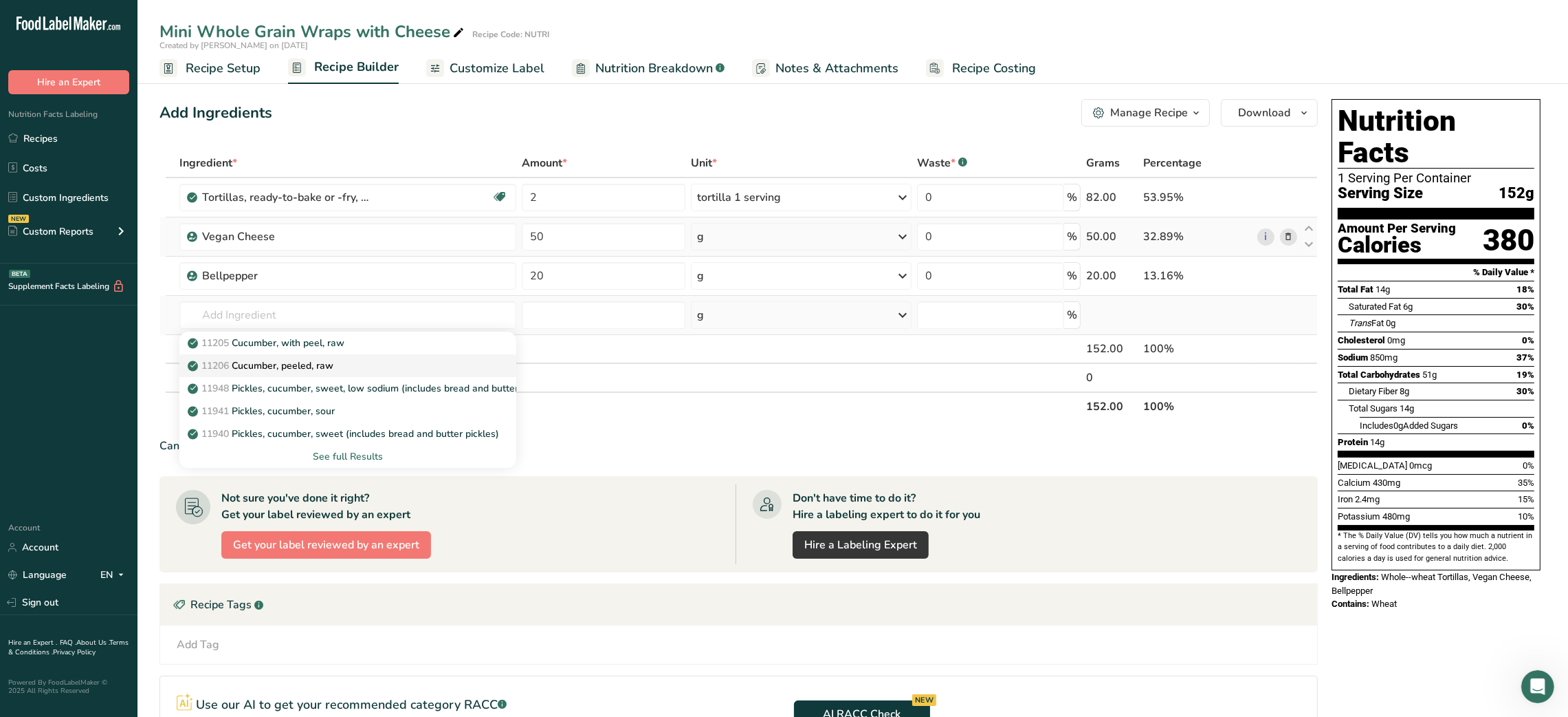
click at [318, 362] on p "11206 Cucumber, peeled, raw" at bounding box center [262, 366] width 143 height 15
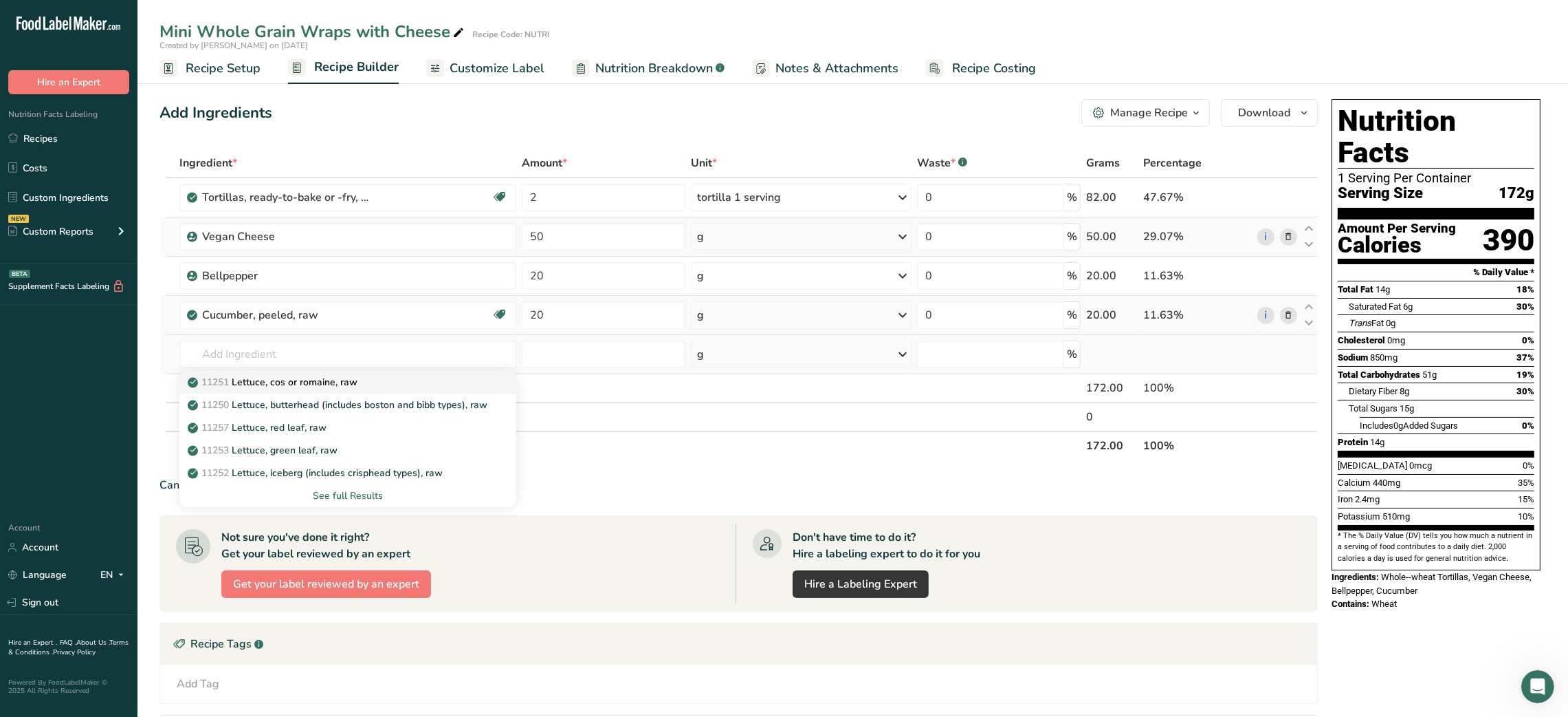
click at [310, 378] on p "11251 [GEOGRAPHIC_DATA], cos or romaine, raw" at bounding box center [275, 383] width 168 height 15
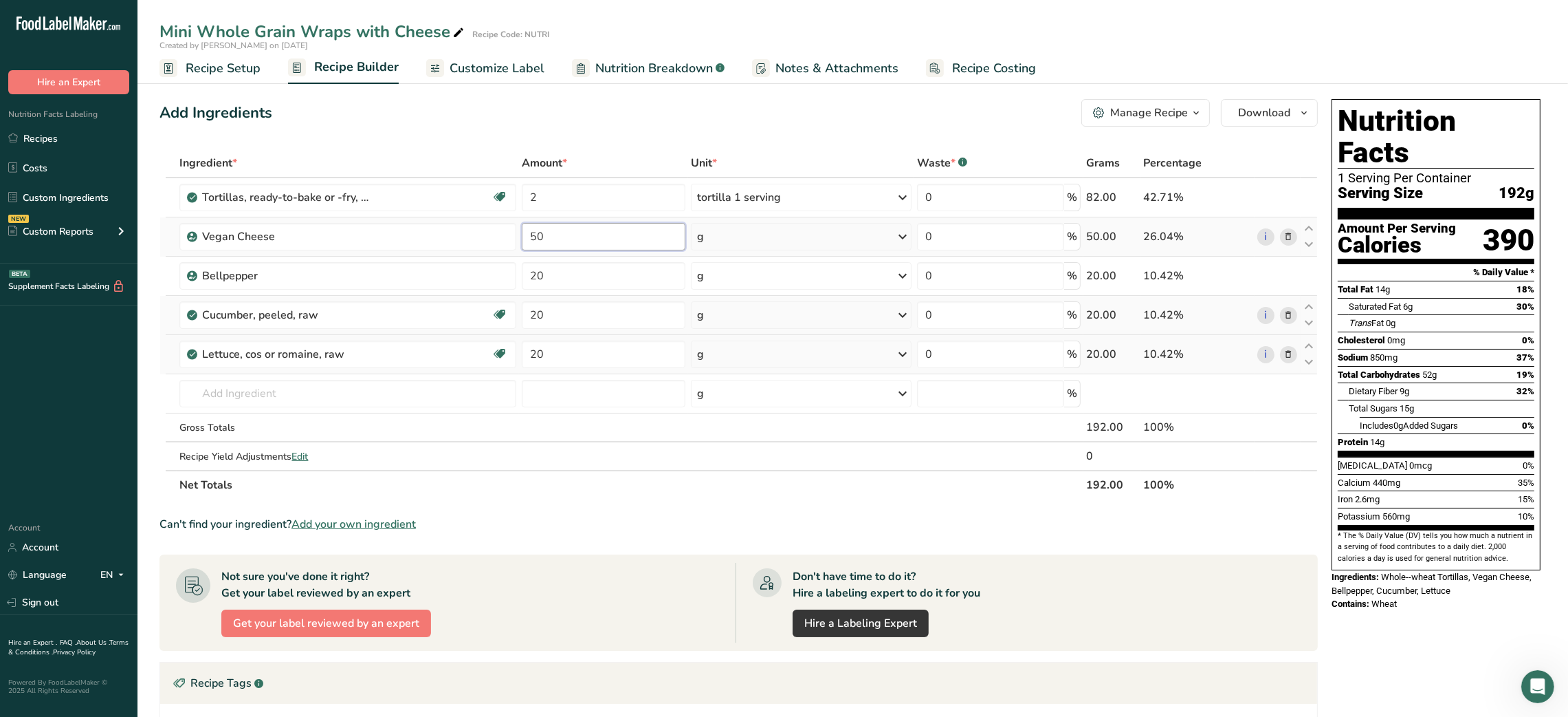
click at [533, 230] on input "50" at bounding box center [603, 237] width 163 height 28
click at [528, 267] on div "Ingredient * Amount * Unit * Waste * .a-a{fill:#347362;}.b-a{fill:#fff;} Grams …" at bounding box center [738, 324] width 1159 height 351
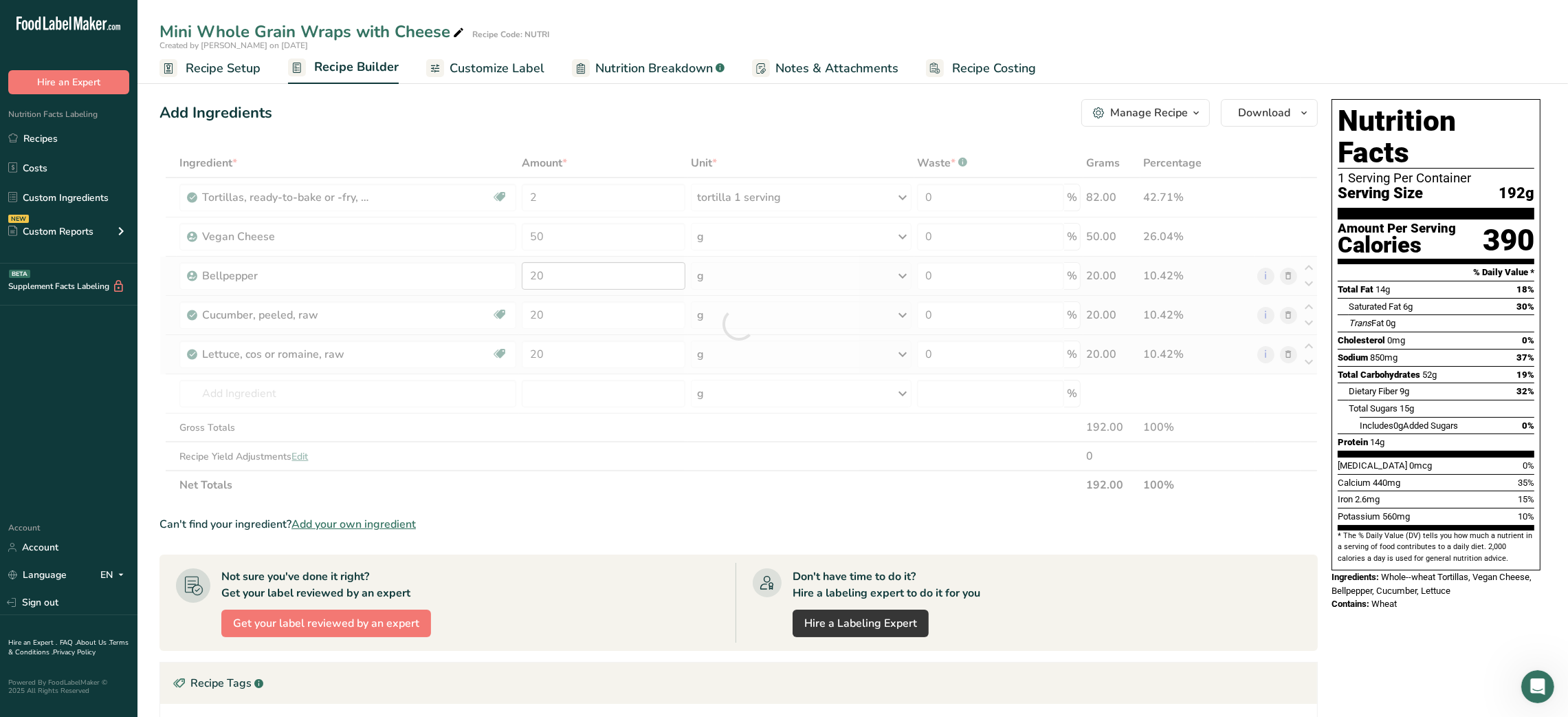
click at [528, 267] on div at bounding box center [738, 324] width 1159 height 351
click at [528, 276] on div at bounding box center [738, 324] width 1159 height 351
click at [528, 276] on input "20" at bounding box center [603, 276] width 163 height 28
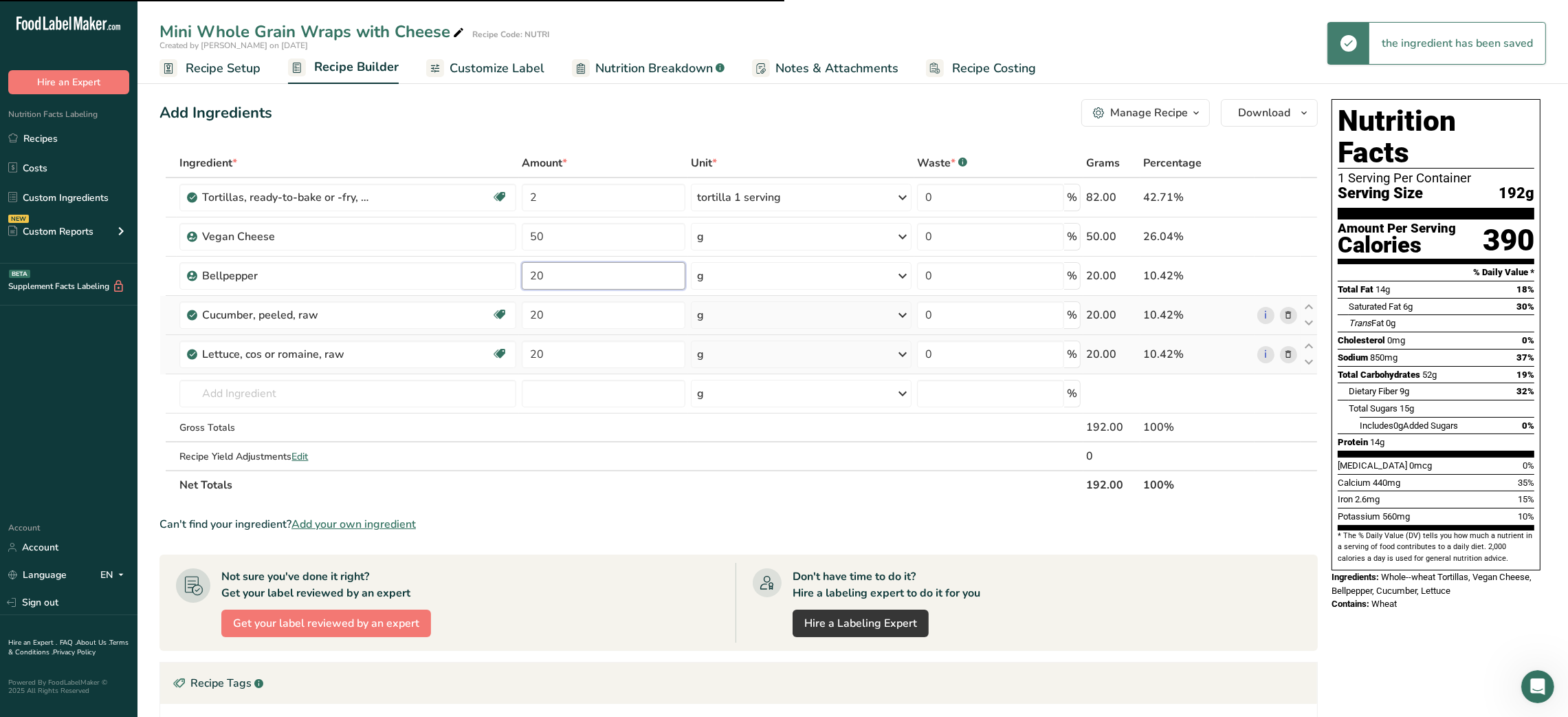
click at [528, 276] on input "20" at bounding box center [603, 276] width 163 height 28
click at [505, 61] on span "Customize Label" at bounding box center [497, 69] width 95 height 19
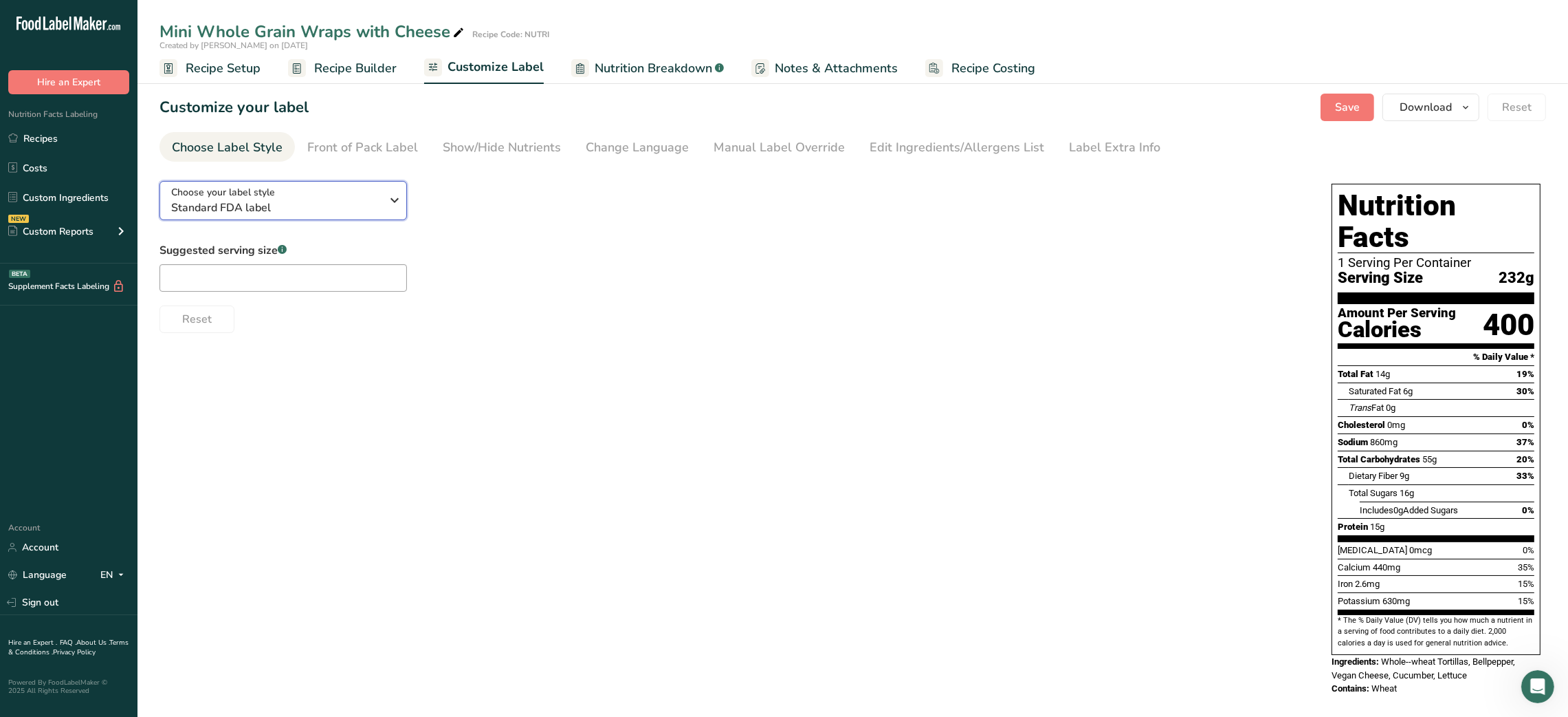
click at [349, 197] on div "Choose your label style Standard FDA label" at bounding box center [275, 200] width 209 height 31
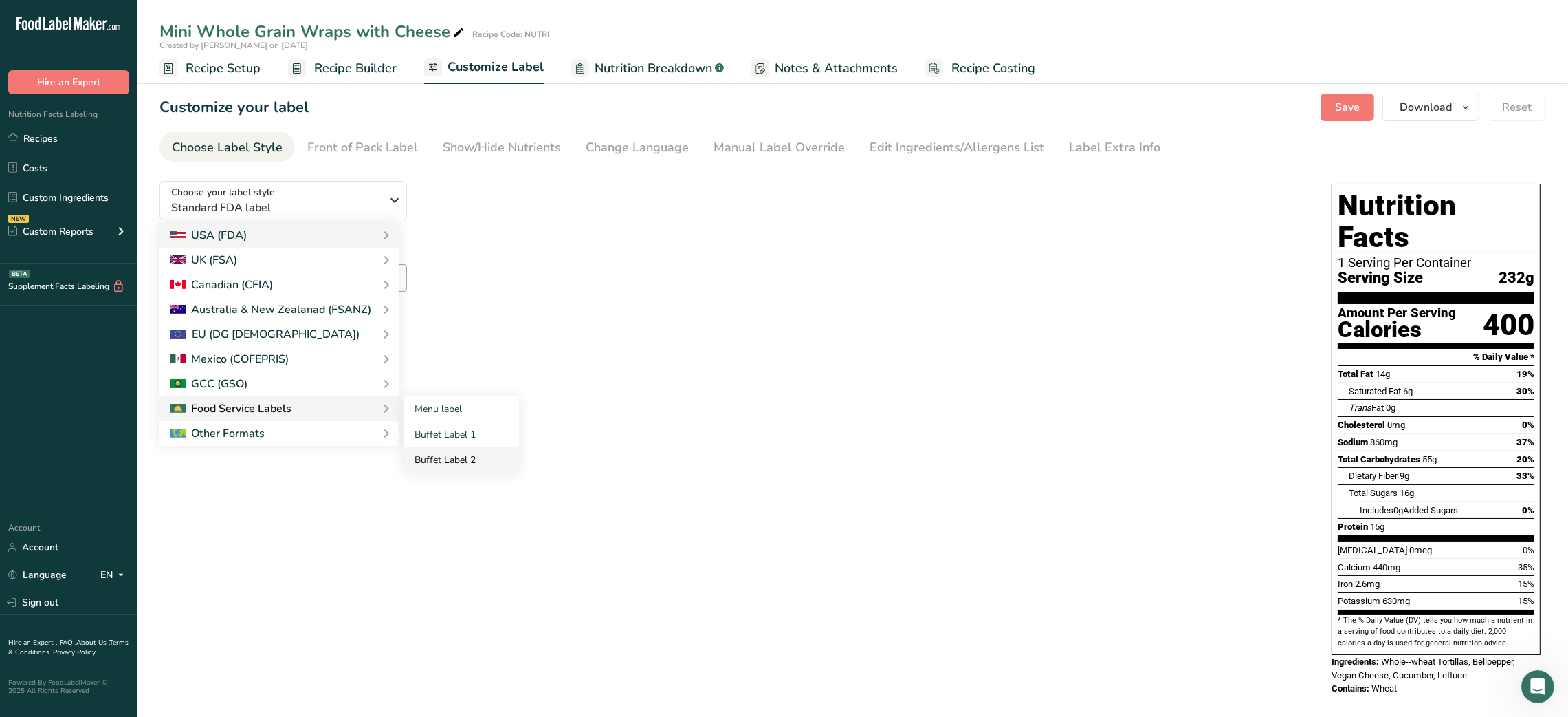
click at [468, 452] on link "Buffet Label 2" at bounding box center [462, 459] width 115 height 25
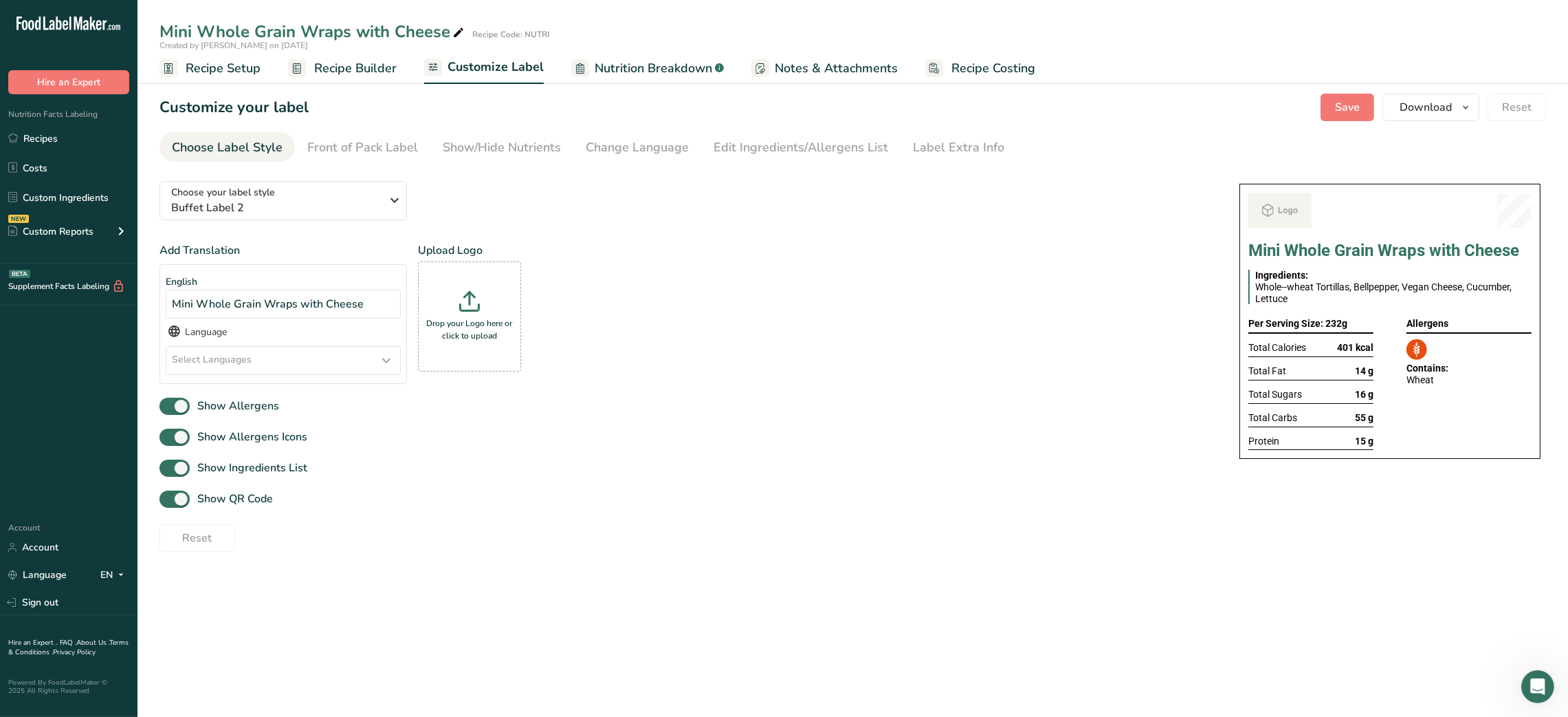
click at [468, 452] on div "Add Translation English Mini Whole Grain Wraps with Cheese Language Select Lang…" at bounding box center [685, 397] width 1052 height 309
click at [209, 502] on span "Show QR Code" at bounding box center [231, 499] width 83 height 17
click at [168, 502] on input "Show QR Code" at bounding box center [164, 499] width 9 height 9
click at [510, 158] on link "Show/Hide Nutrients" at bounding box center [502, 147] width 118 height 31
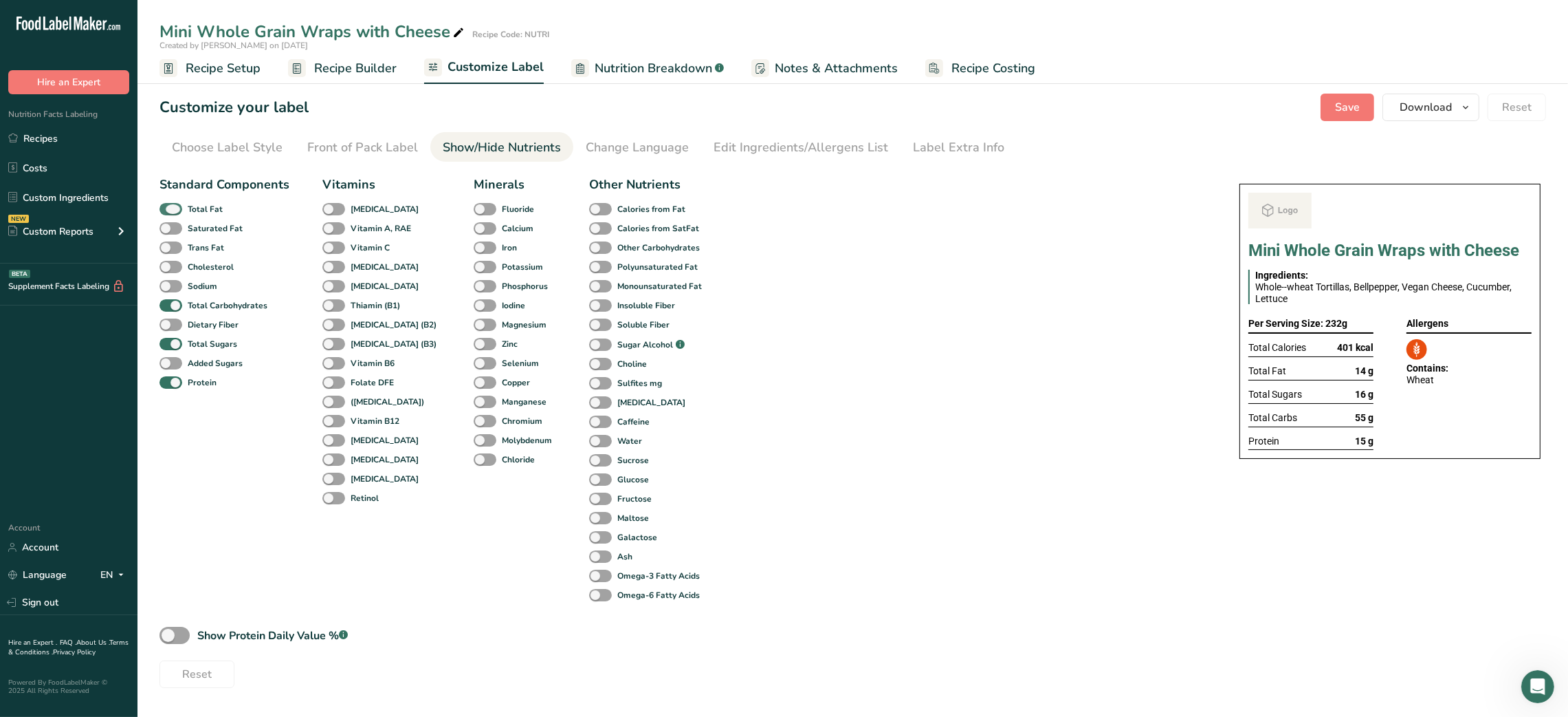
click at [197, 204] on b "Total Fat" at bounding box center [206, 209] width 35 height 12
click at [168, 204] on input "Total Fat" at bounding box center [164, 209] width 9 height 9
click at [185, 345] on span "Total Sugars" at bounding box center [209, 344] width 55 height 12
click at [168, 345] on input "Total Sugars" at bounding box center [164, 344] width 9 height 9
click at [775, 139] on div "Label Extra Info" at bounding box center [958, 147] width 91 height 19
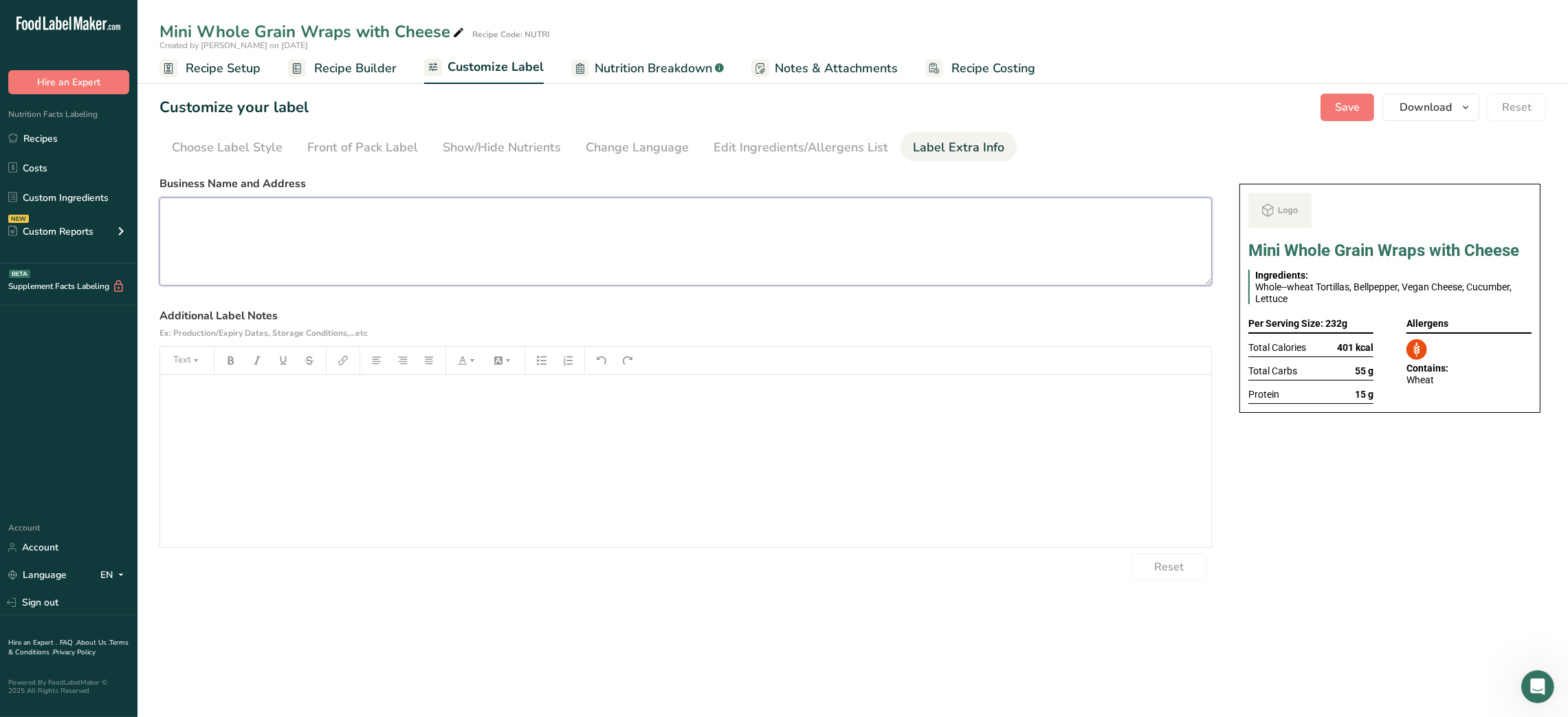
click at [601, 267] on textarea at bounding box center [685, 241] width 1052 height 88
paste textarea "Loremipsu – Dolo Sitam Conse Adipi elit Seddoe Temporincid: 3 utla etdol magna …"
click at [270, 246] on textarea at bounding box center [685, 241] width 1052 height 88
paste textarea "DINNER USE BY: [DATE] KEEP REFRIGERATED BELOW 5°C REHEAT BEFORE EATING Balanced…"
click at [178, 212] on textarea "DINNER USE BY: [DATE] KEEP REFRIGERATED BELOW 5°C REHEAT BEFORE EATING Balanced…" at bounding box center [685, 241] width 1052 height 88
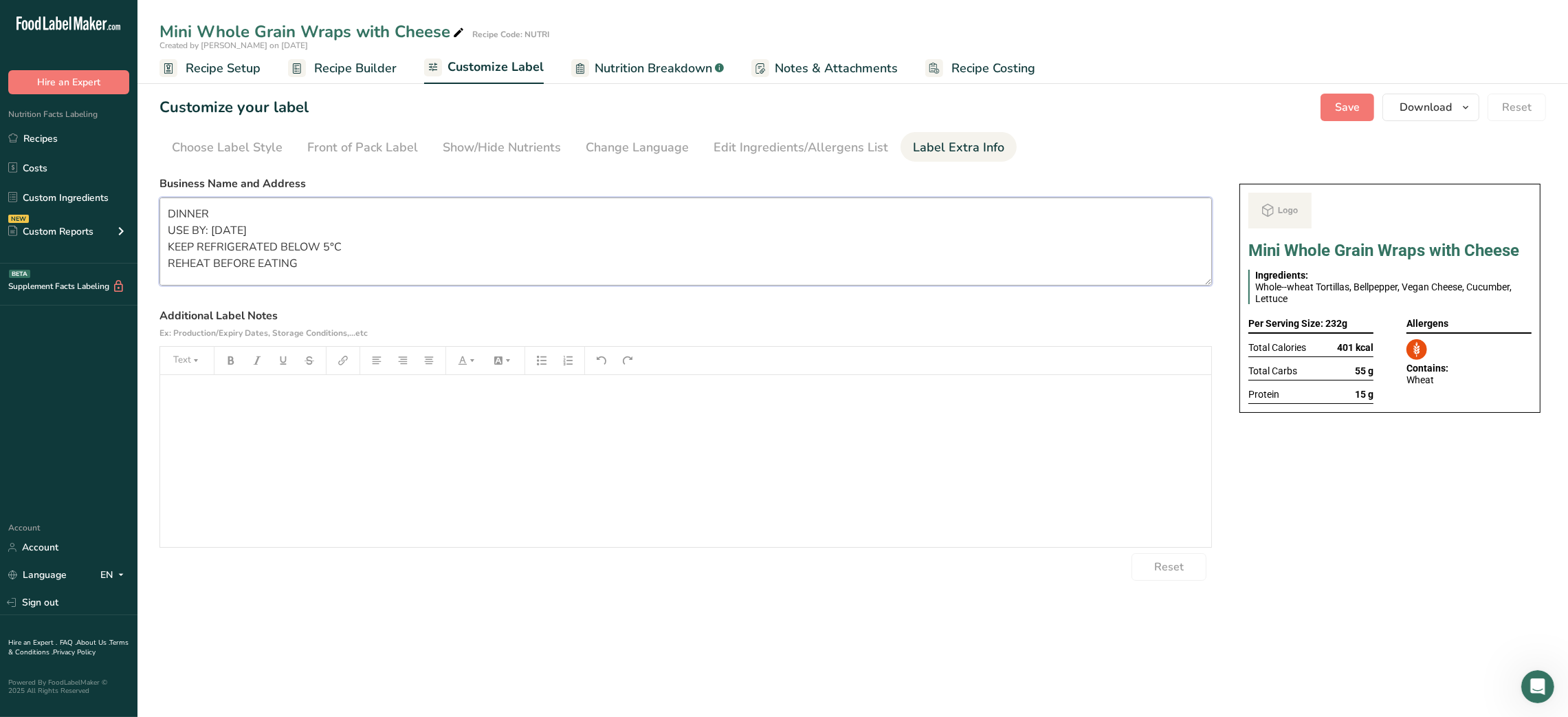
click at [178, 212] on textarea "DINNER USE BY: [DATE] KEEP REFRIGERATED BELOW 5°C REHEAT BEFORE EATING Balanced…" at bounding box center [685, 241] width 1052 height 88
click at [775, 105] on button "Save" at bounding box center [1347, 107] width 54 height 28
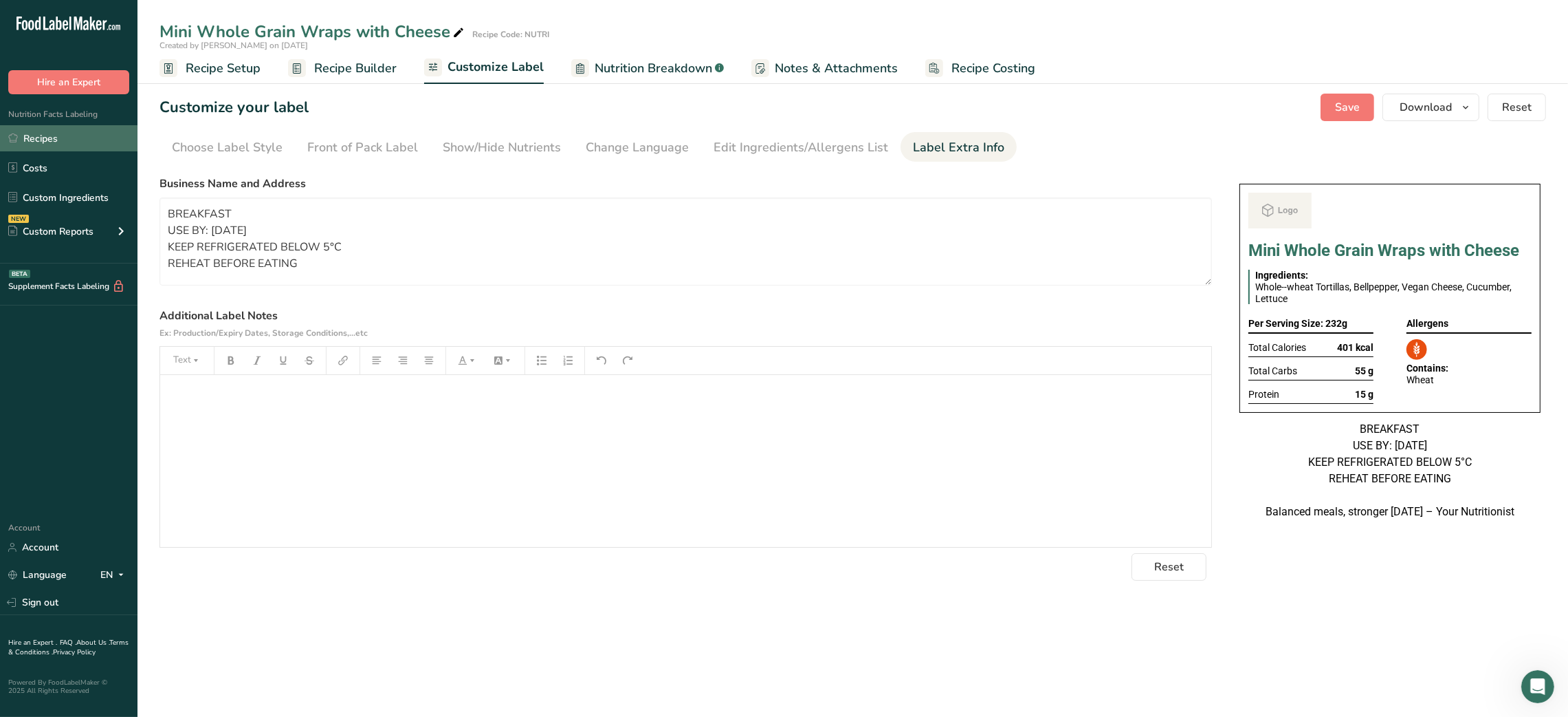
click at [60, 146] on link "Recipes" at bounding box center [69, 138] width 138 height 26
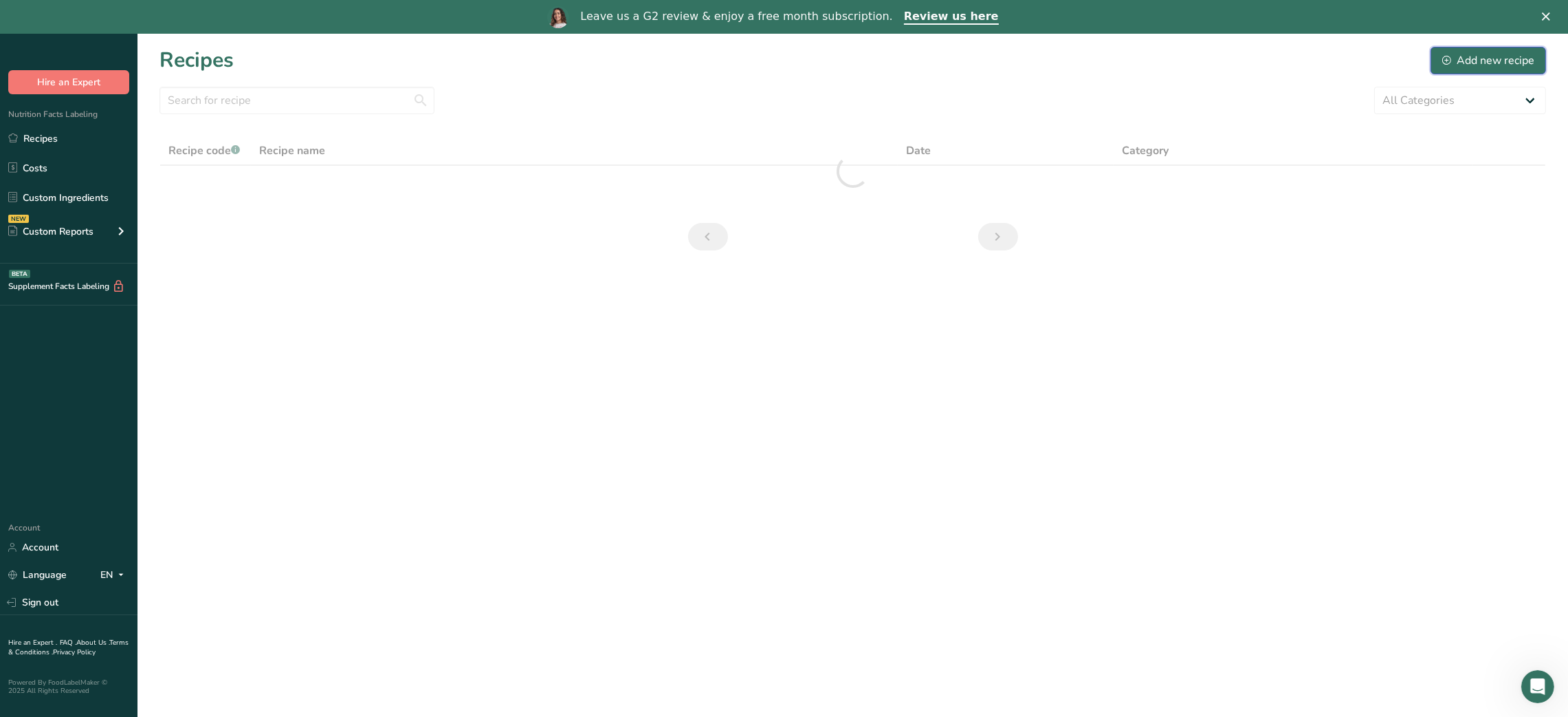
click at [775, 55] on div "Add new recipe" at bounding box center [1488, 61] width 92 height 17
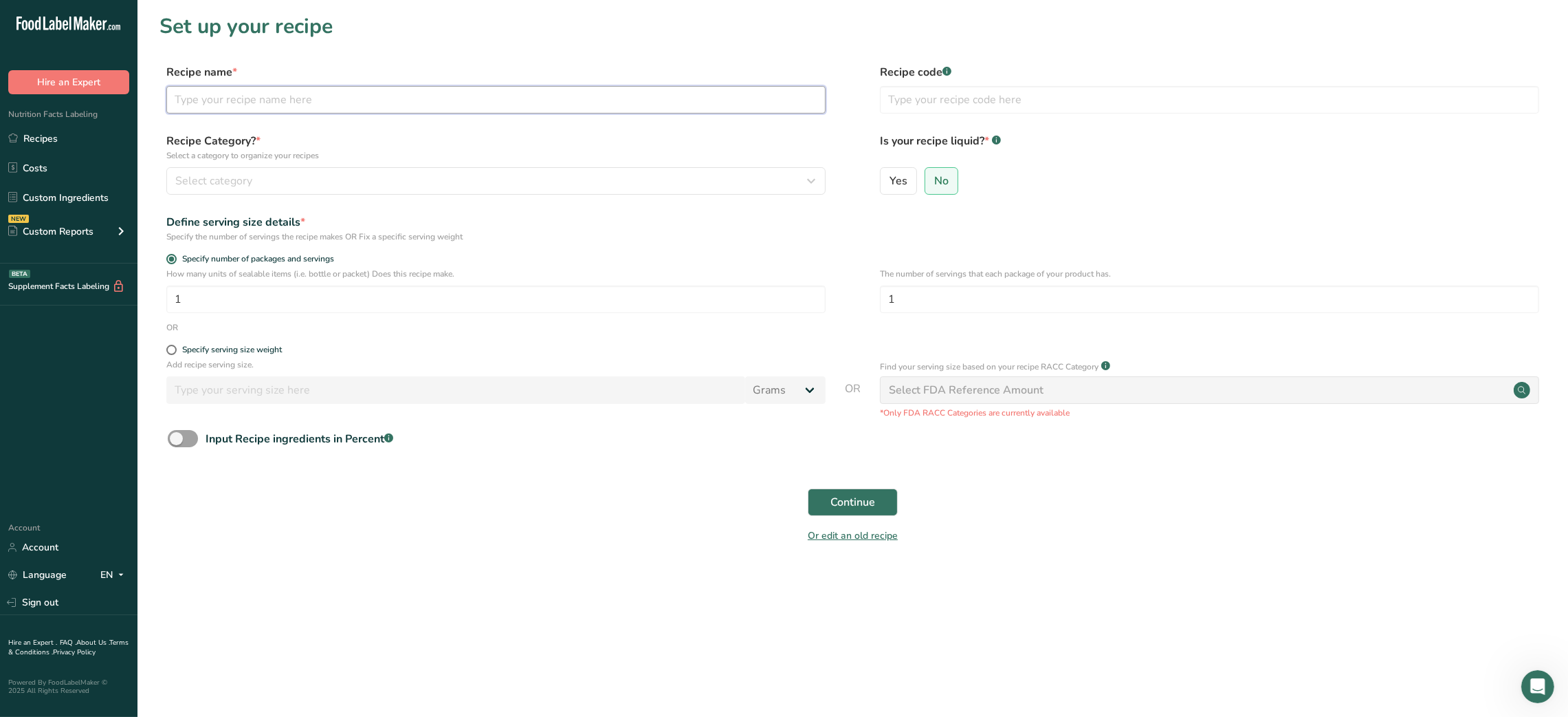
click at [385, 104] on input "text" at bounding box center [496, 100] width 659 height 28
click at [279, 175] on div "Select category" at bounding box center [491, 181] width 633 height 17
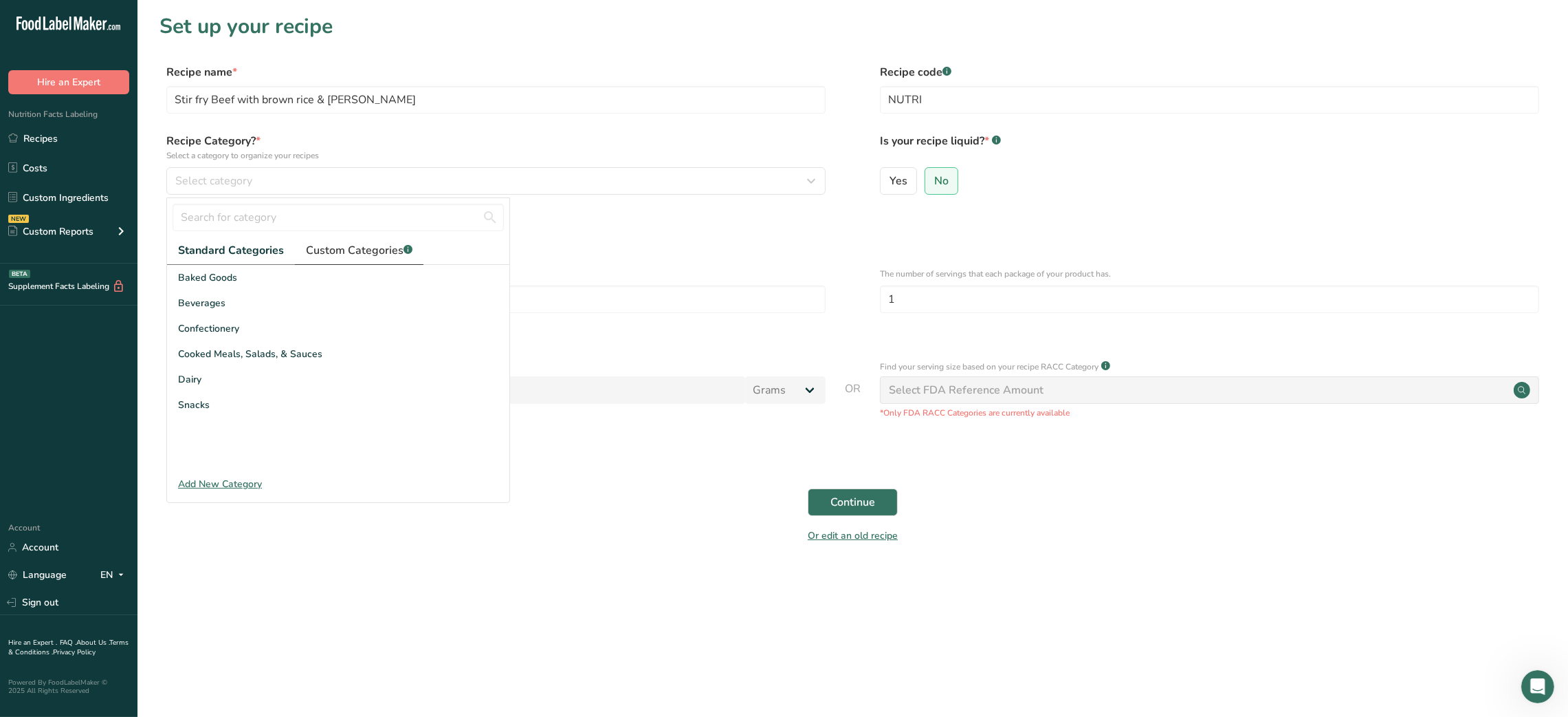
click at [376, 255] on span "Custom Categories .a-a{fill:#347362;}.b-a{fill:#fff;}" at bounding box center [359, 250] width 107 height 17
click at [251, 309] on span "Kid's weight loss plan" at bounding box center [225, 306] width 96 height 15
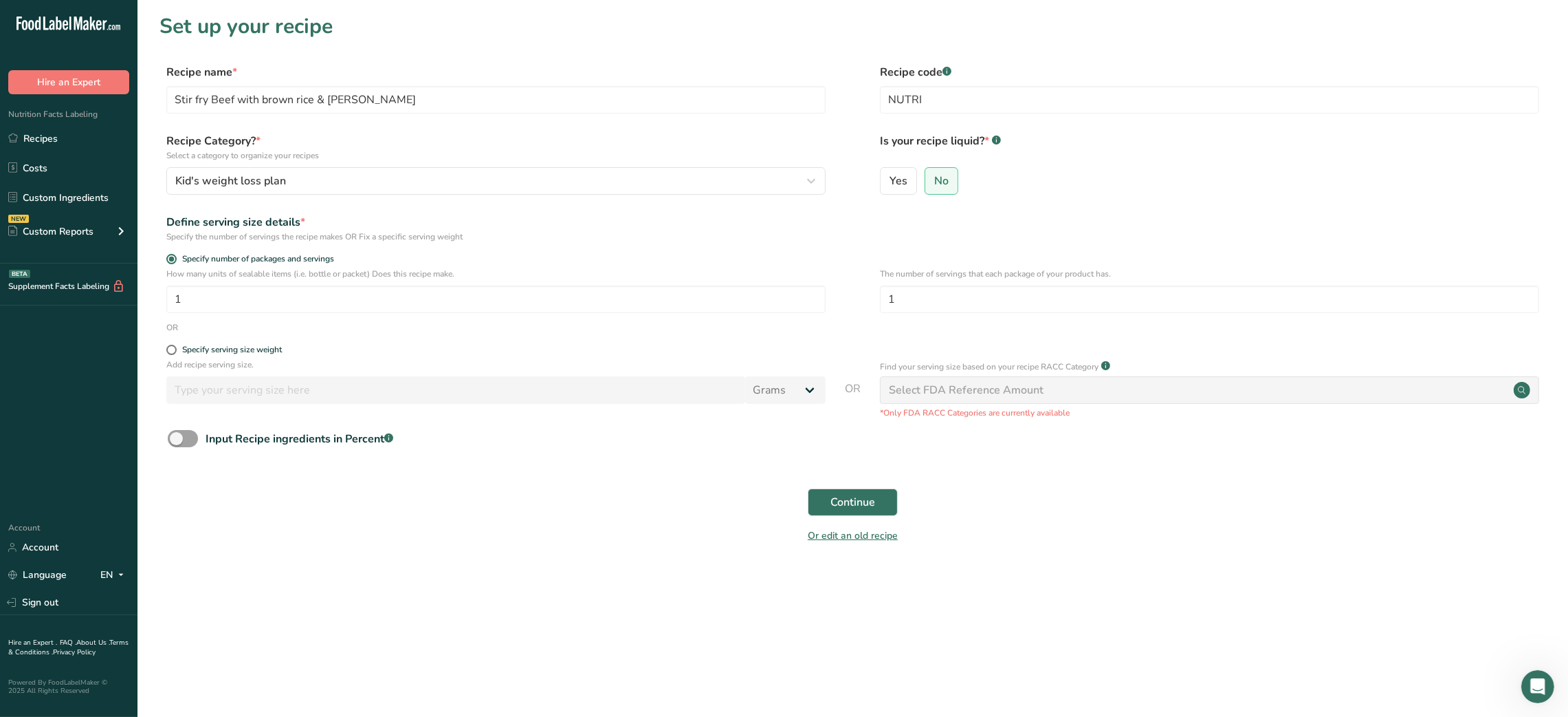
click at [775, 489] on div "Continue" at bounding box center [852, 502] width 1387 height 44
click at [775, 499] on span "Continue" at bounding box center [852, 502] width 45 height 17
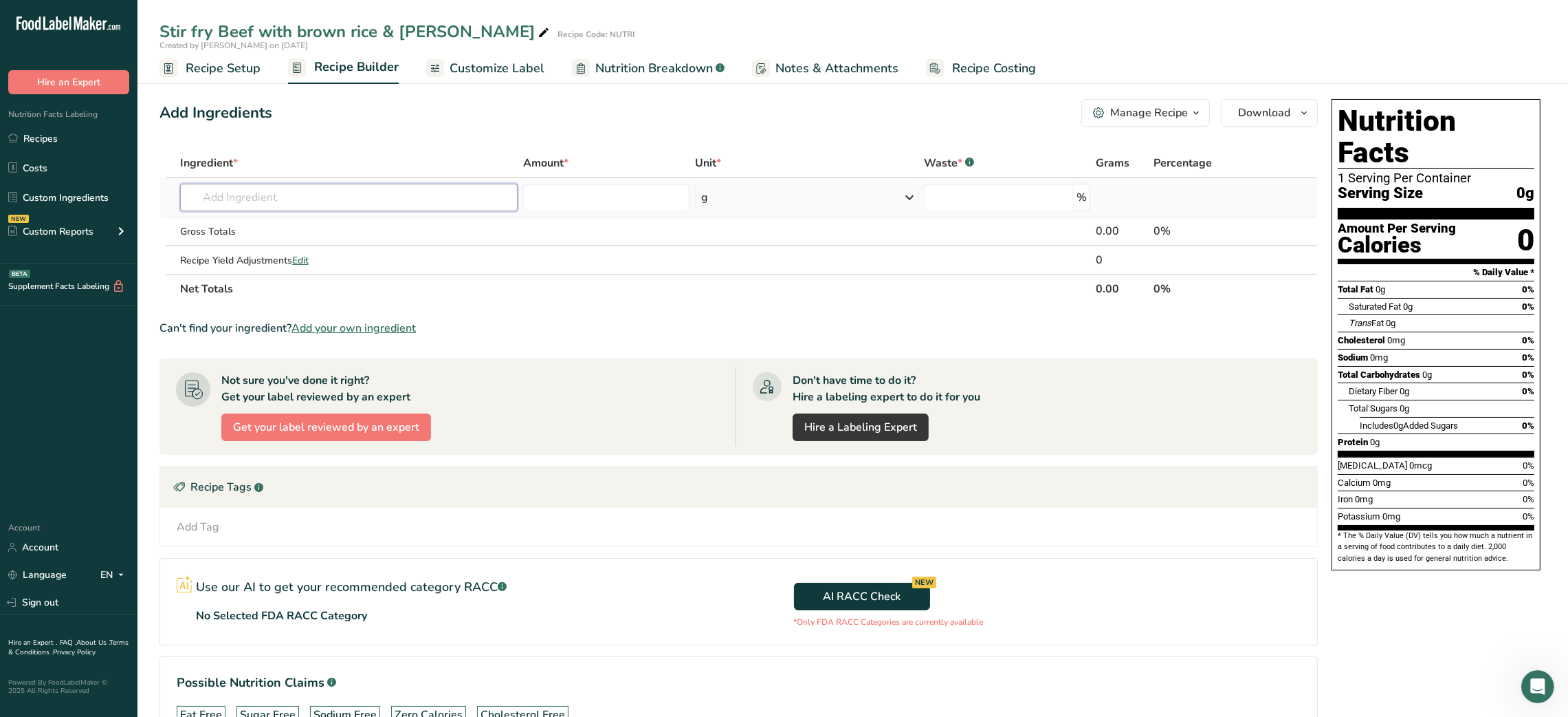
click at [307, 202] on input "text" at bounding box center [349, 197] width 338 height 28
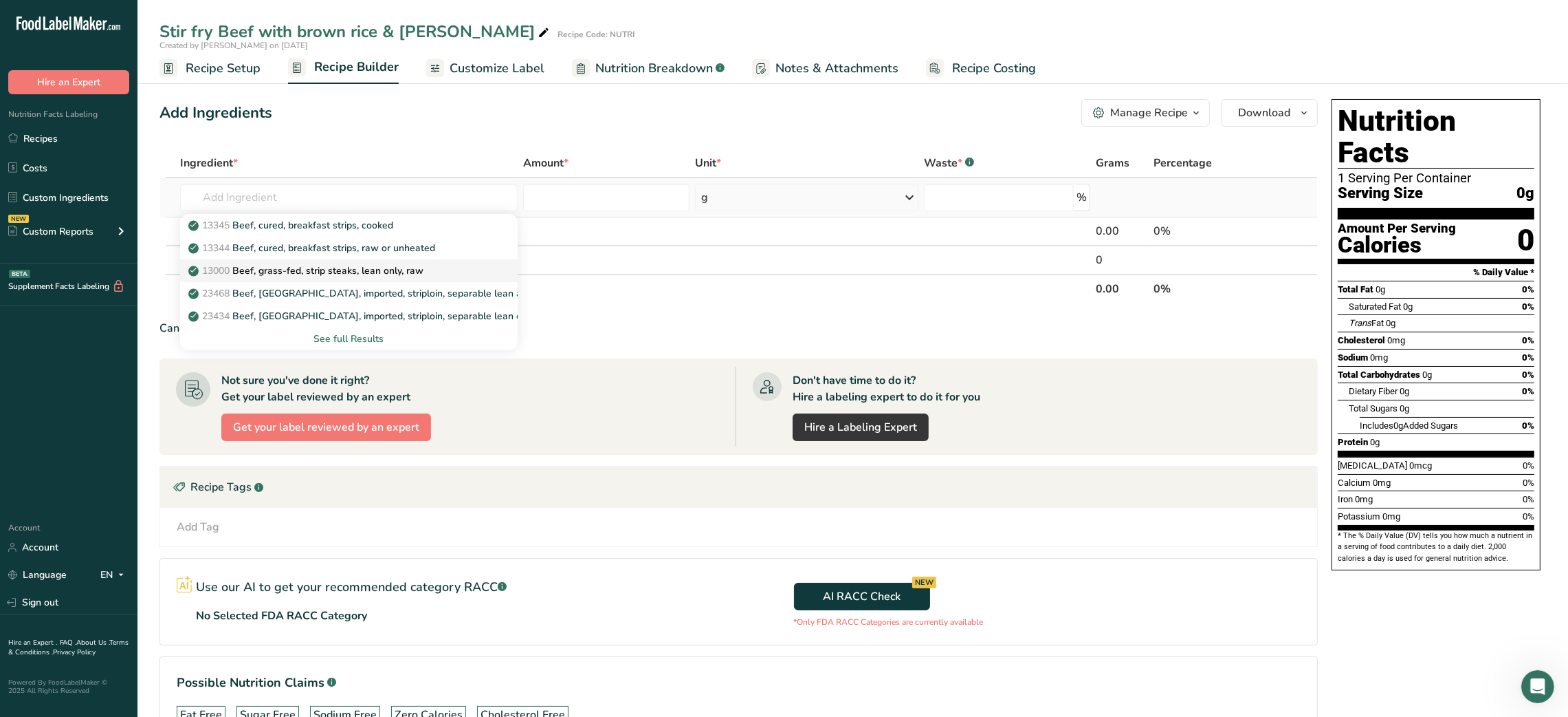
click at [348, 265] on p "13000 Beef, grass-fed, strip steaks, lean only, raw" at bounding box center [307, 271] width 233 height 15
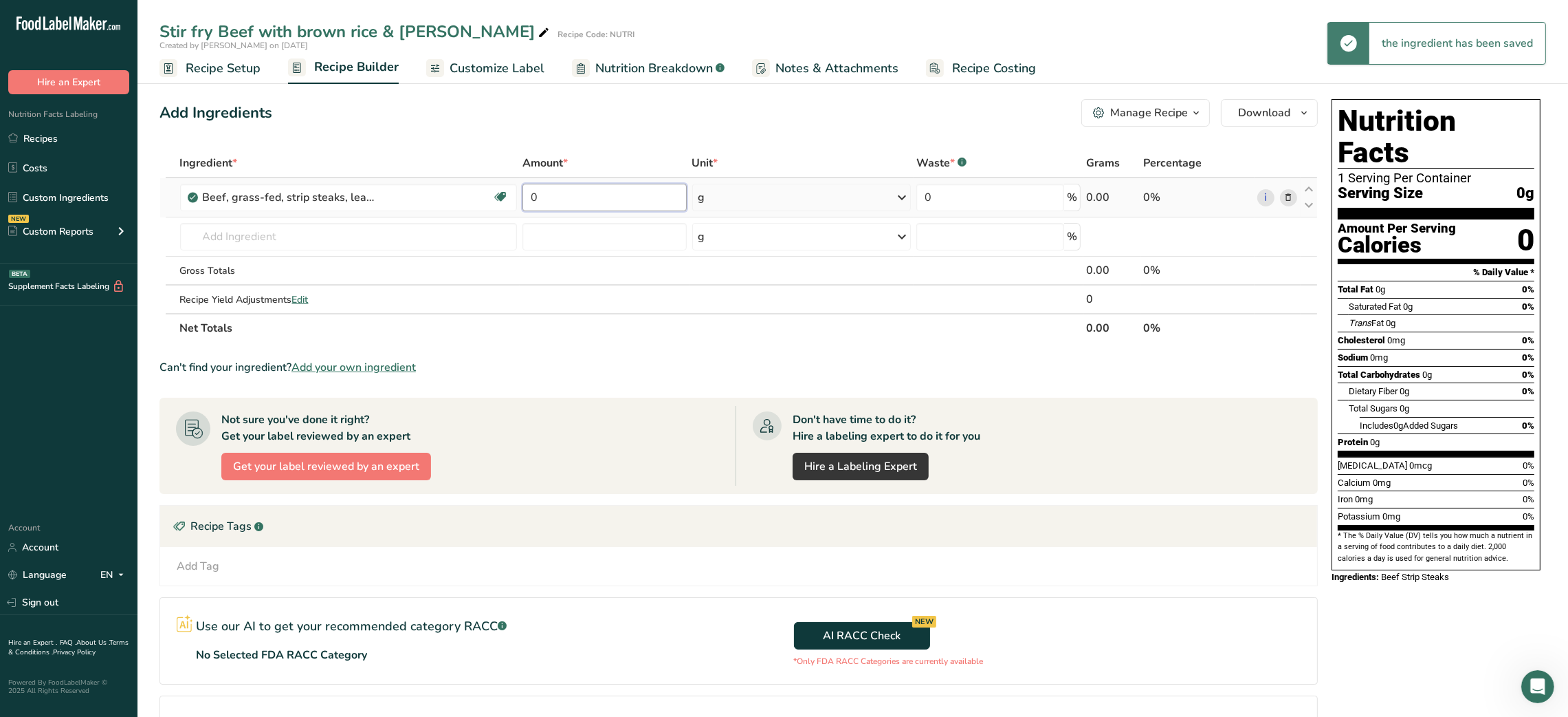
click at [528, 204] on input "0" at bounding box center [604, 197] width 164 height 28
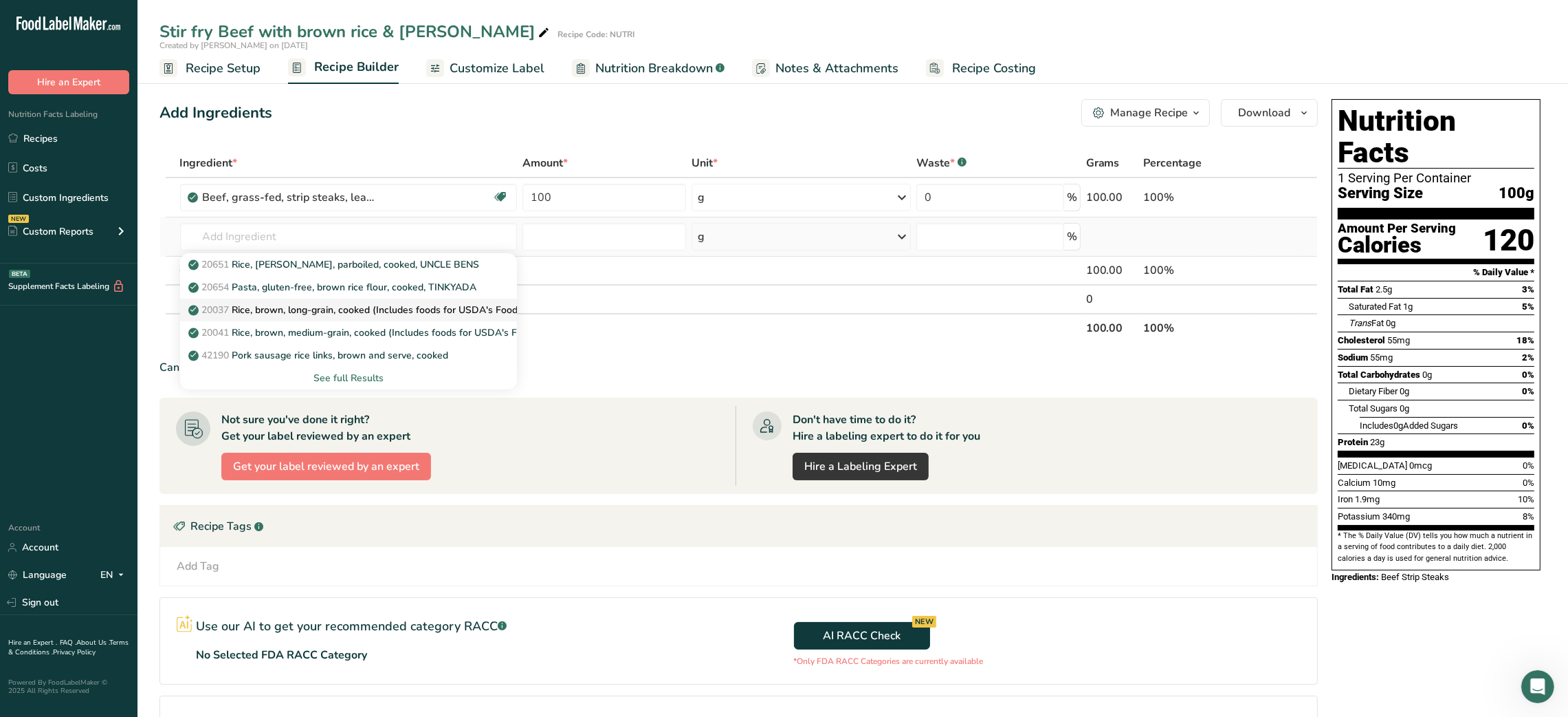
click at [331, 313] on p "20037 Rice, brown, long-grain, cooked (Includes foods for USDA's Food Distribut…" at bounding box center [403, 310] width 425 height 15
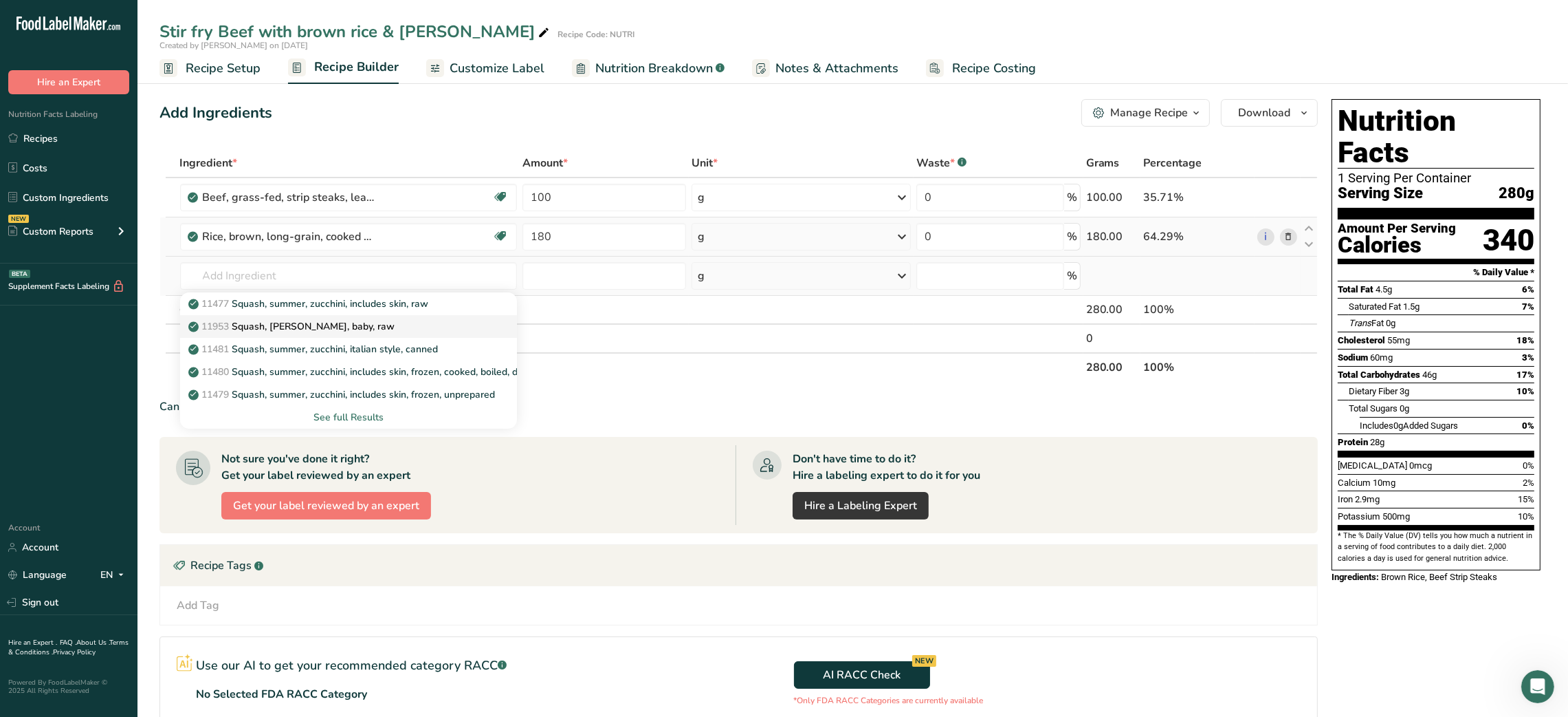
click at [320, 325] on p "11953 [PERSON_NAME], [PERSON_NAME], baby, raw" at bounding box center [292, 327] width 204 height 15
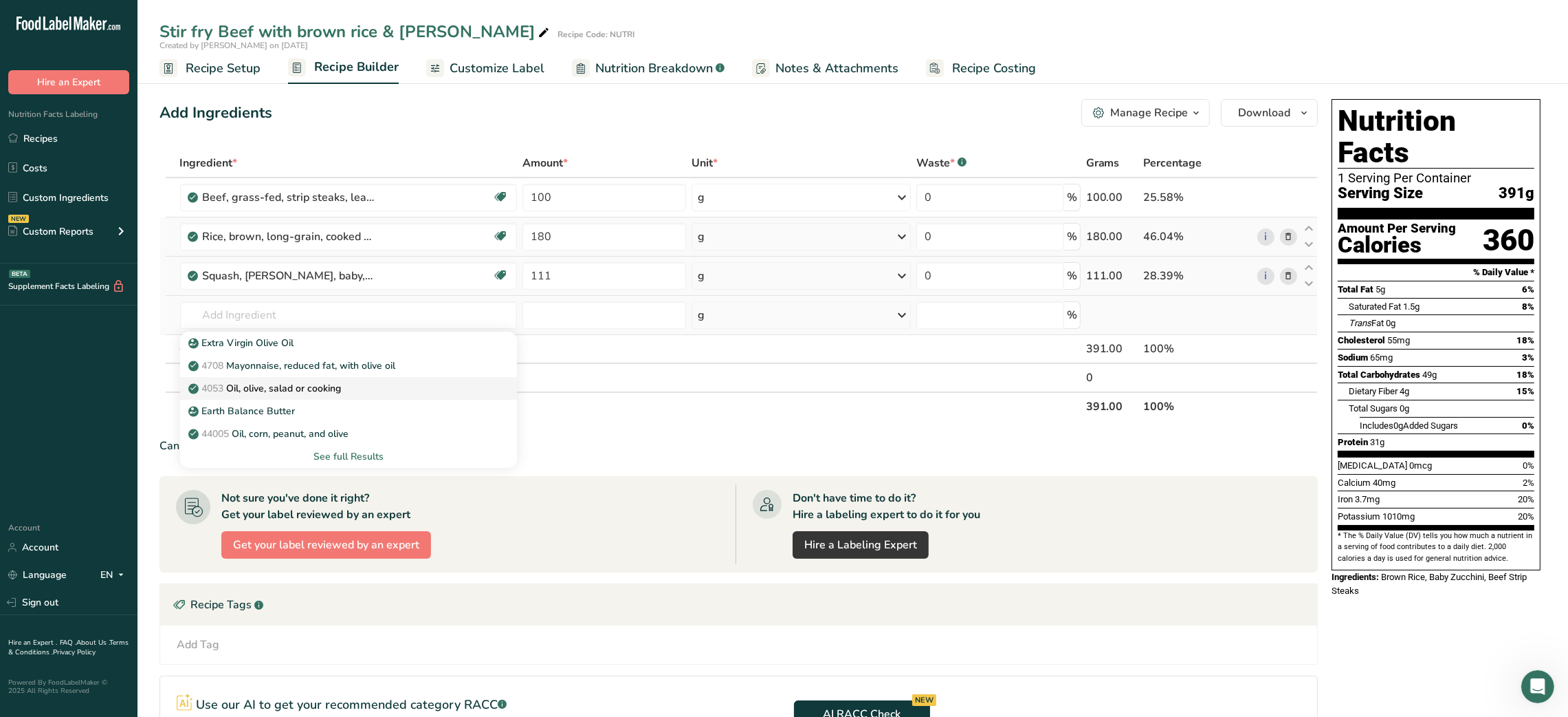
click at [318, 378] on link "4053 Oil, olive, salad or cooking" at bounding box center [349, 388] width 338 height 22
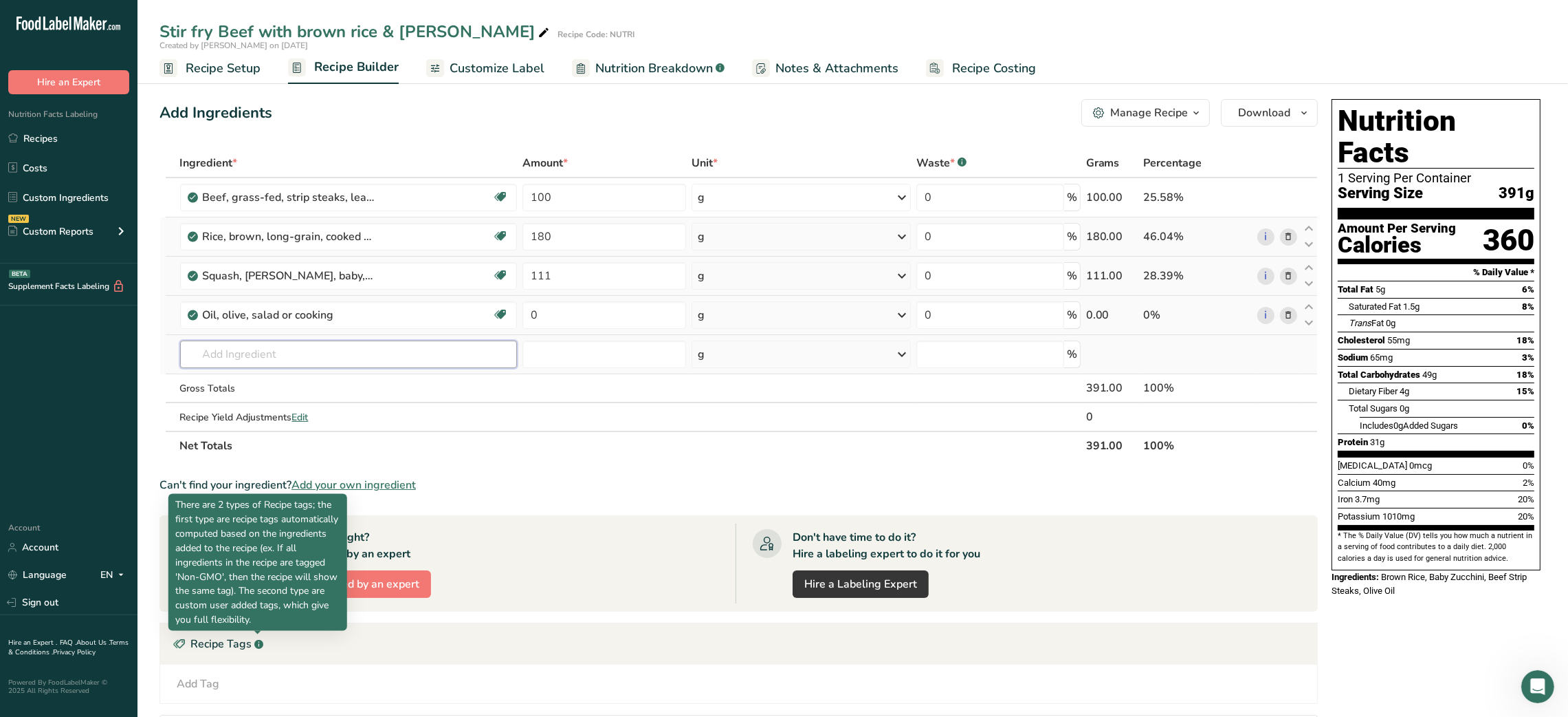
click at [261, 365] on input "text" at bounding box center [349, 355] width 338 height 28
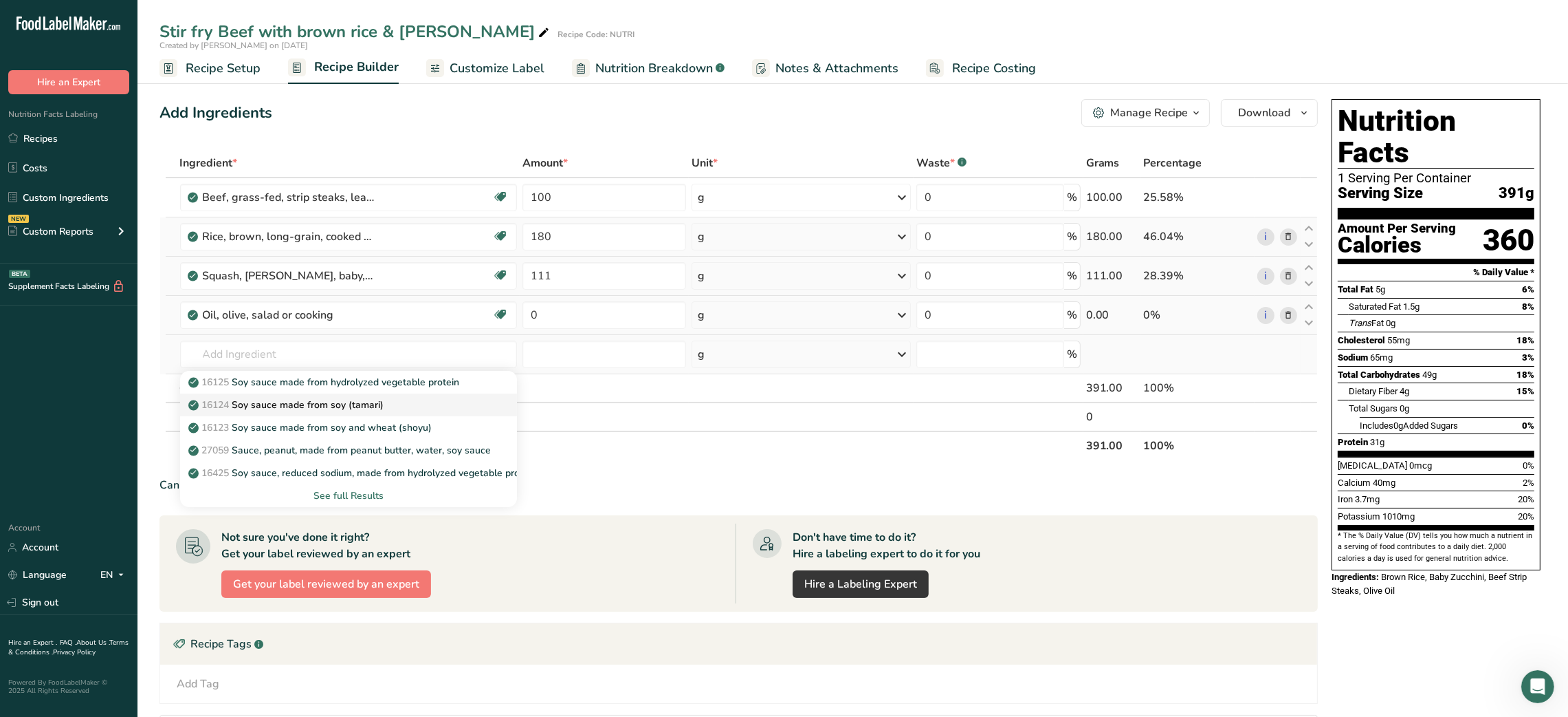
click at [266, 404] on p "16124 Soy sauce made from soy (tamari)" at bounding box center [288, 405] width 194 height 15
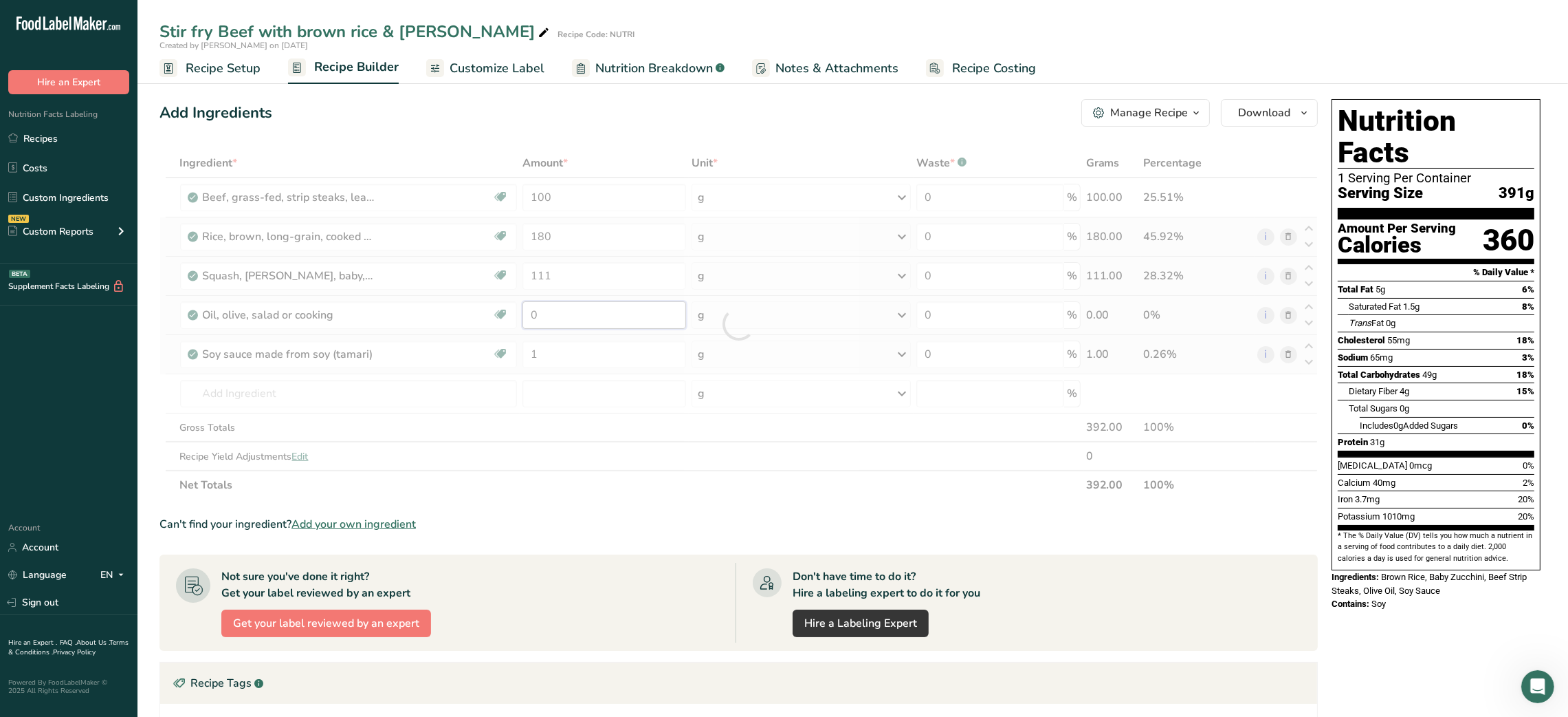
click at [533, 316] on div "Ingredient * Amount * Unit * Waste * .a-a{fill:#347362;}.b-a{fill:#fff;} Grams …" at bounding box center [738, 324] width 1159 height 351
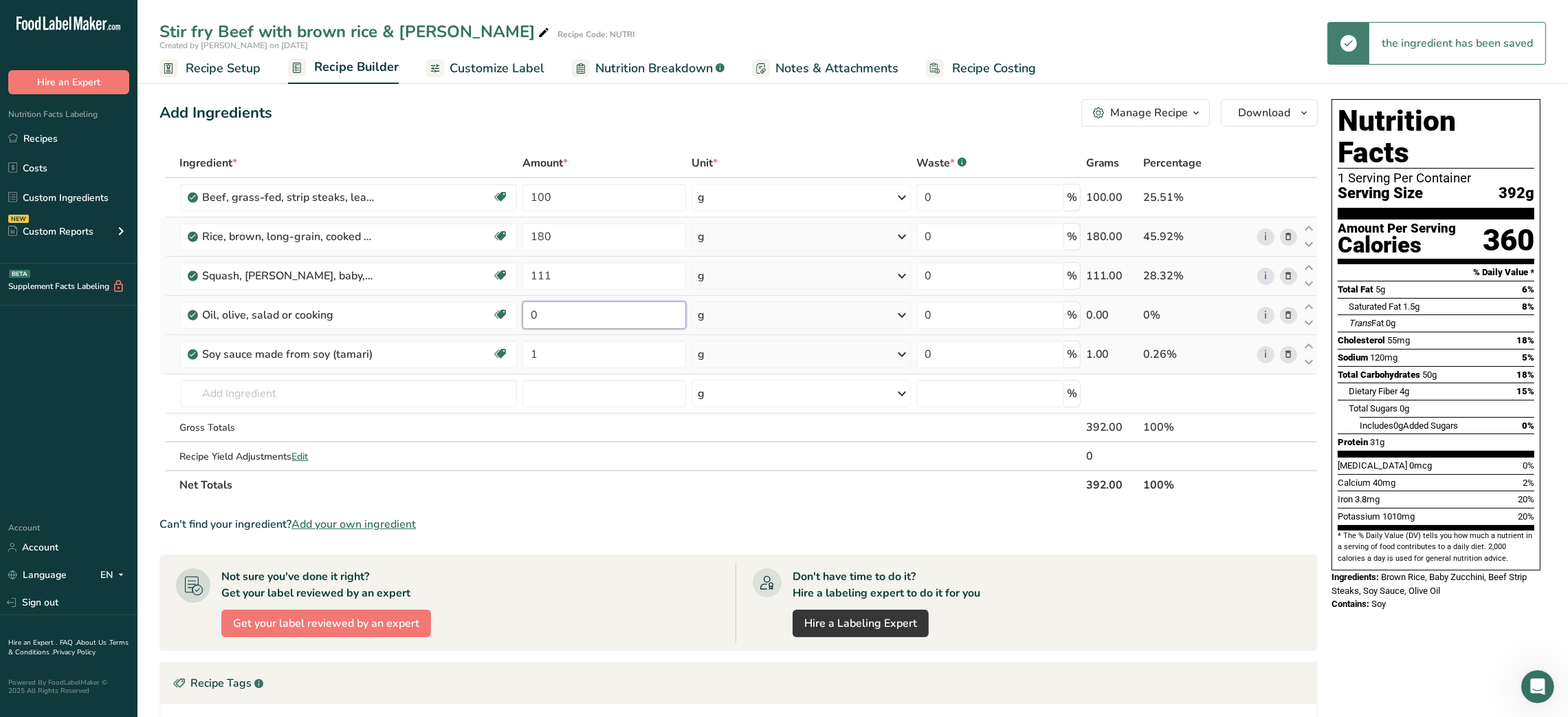
click at [533, 316] on input "0" at bounding box center [604, 316] width 164 height 28
click at [416, 392] on input "text" at bounding box center [349, 394] width 338 height 28
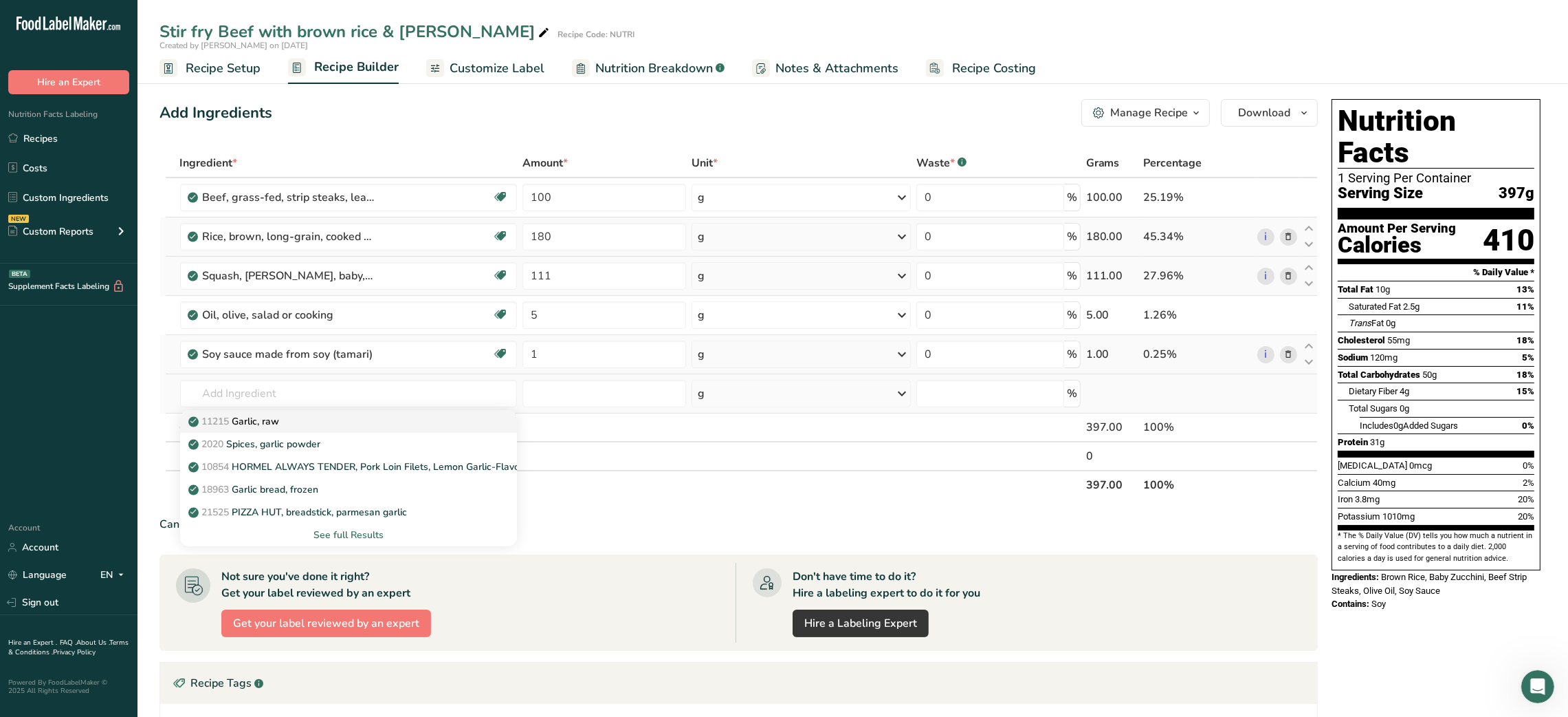
click at [354, 430] on link "11215 Garlic, raw" at bounding box center [349, 421] width 338 height 22
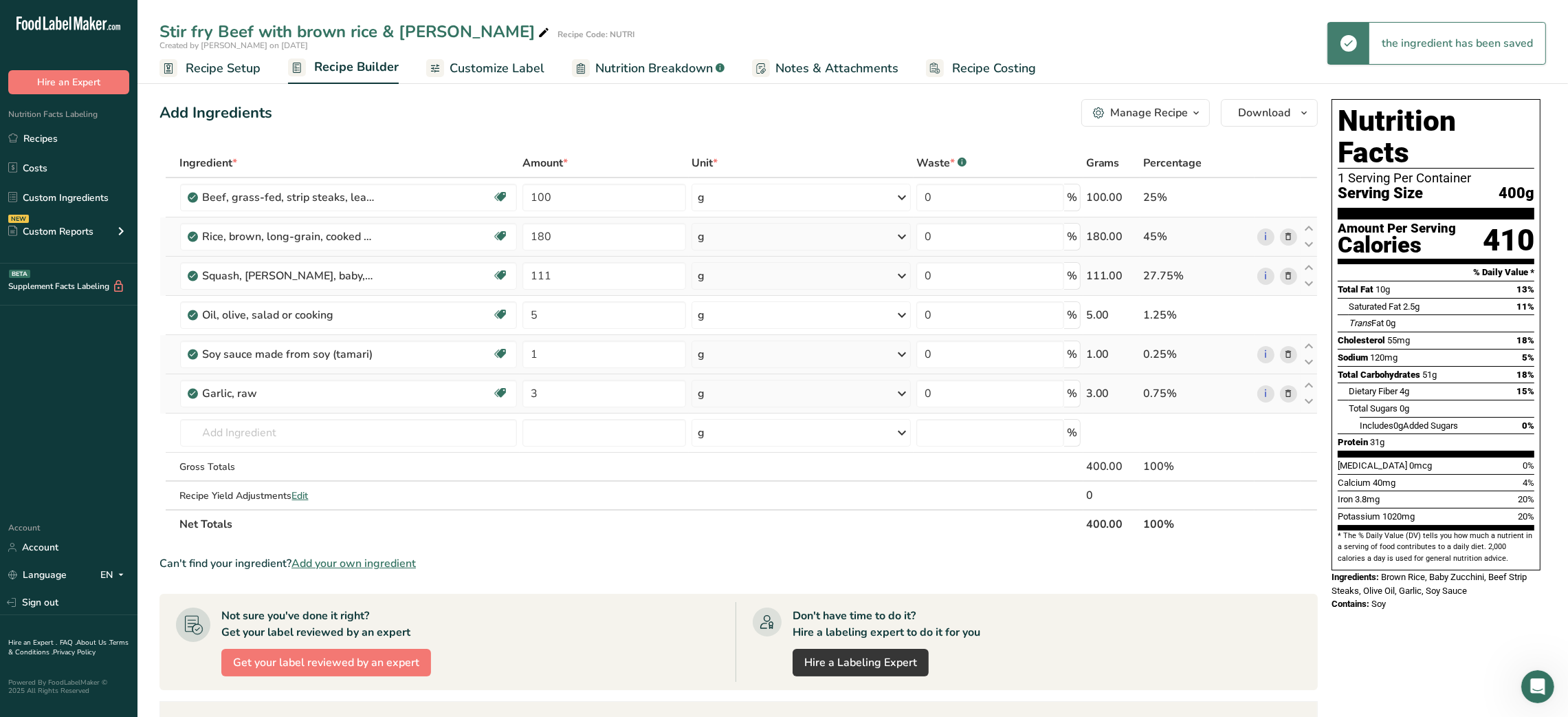
click at [488, 74] on span "Customize Label" at bounding box center [497, 69] width 95 height 19
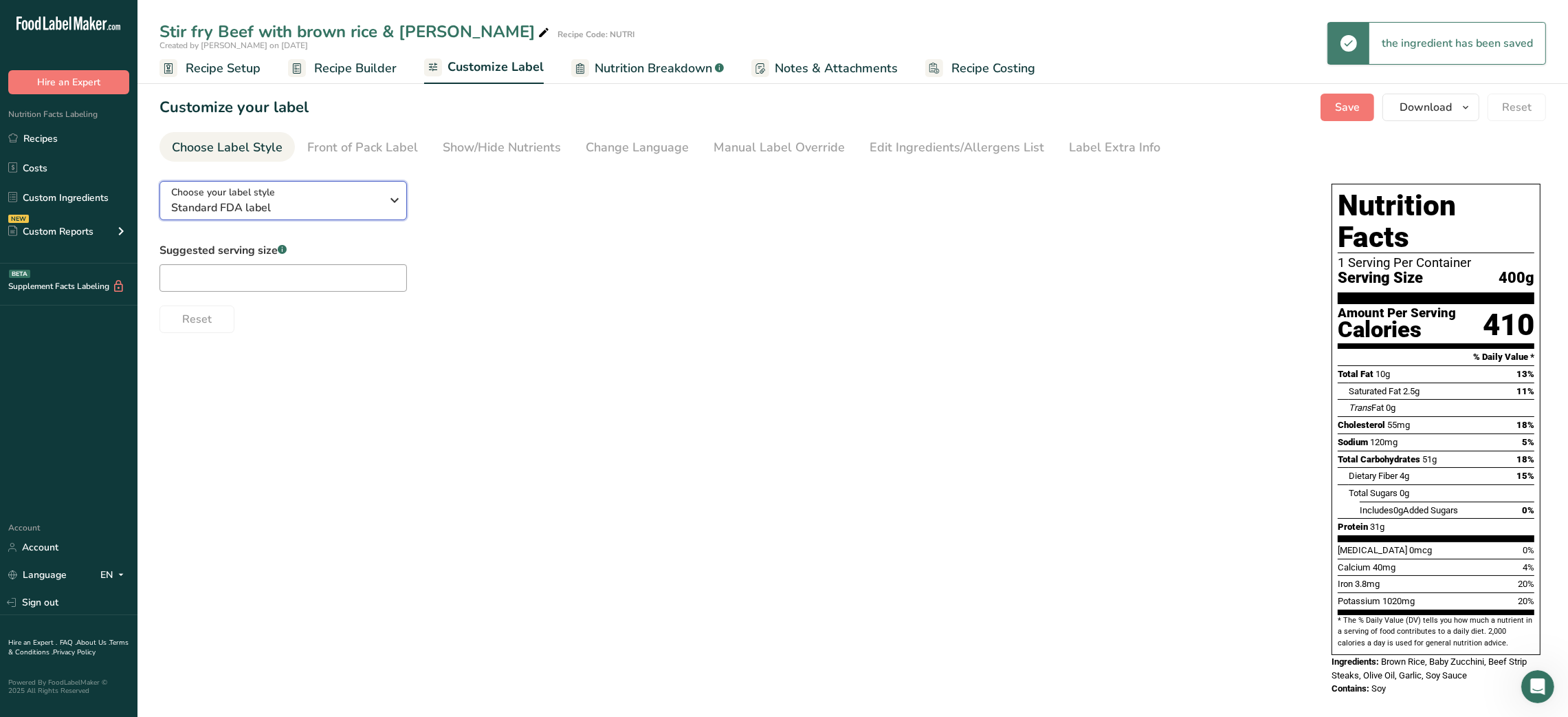
click at [246, 199] on span "Standard FDA label" at bounding box center [275, 208] width 209 height 17
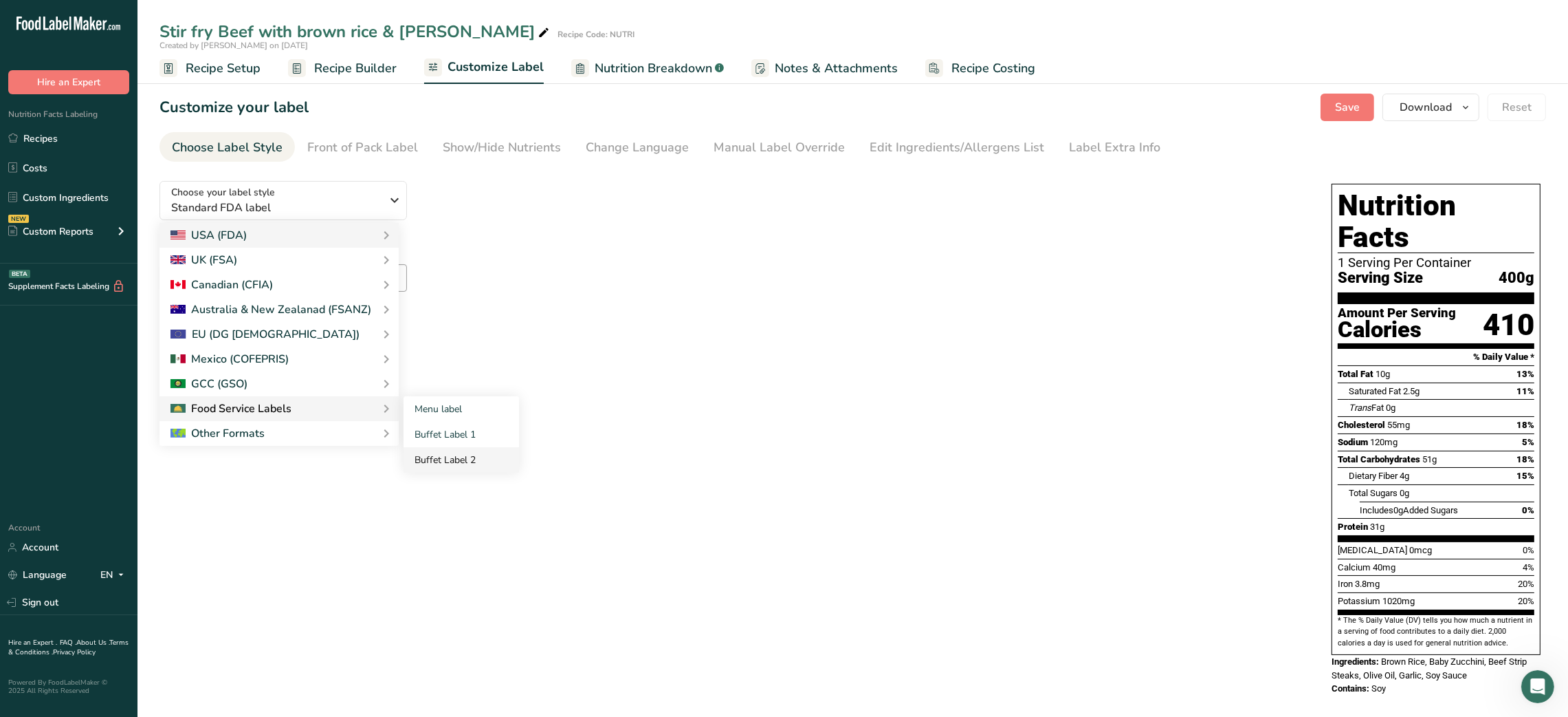
click at [461, 454] on link "Buffet Label 2" at bounding box center [462, 459] width 115 height 25
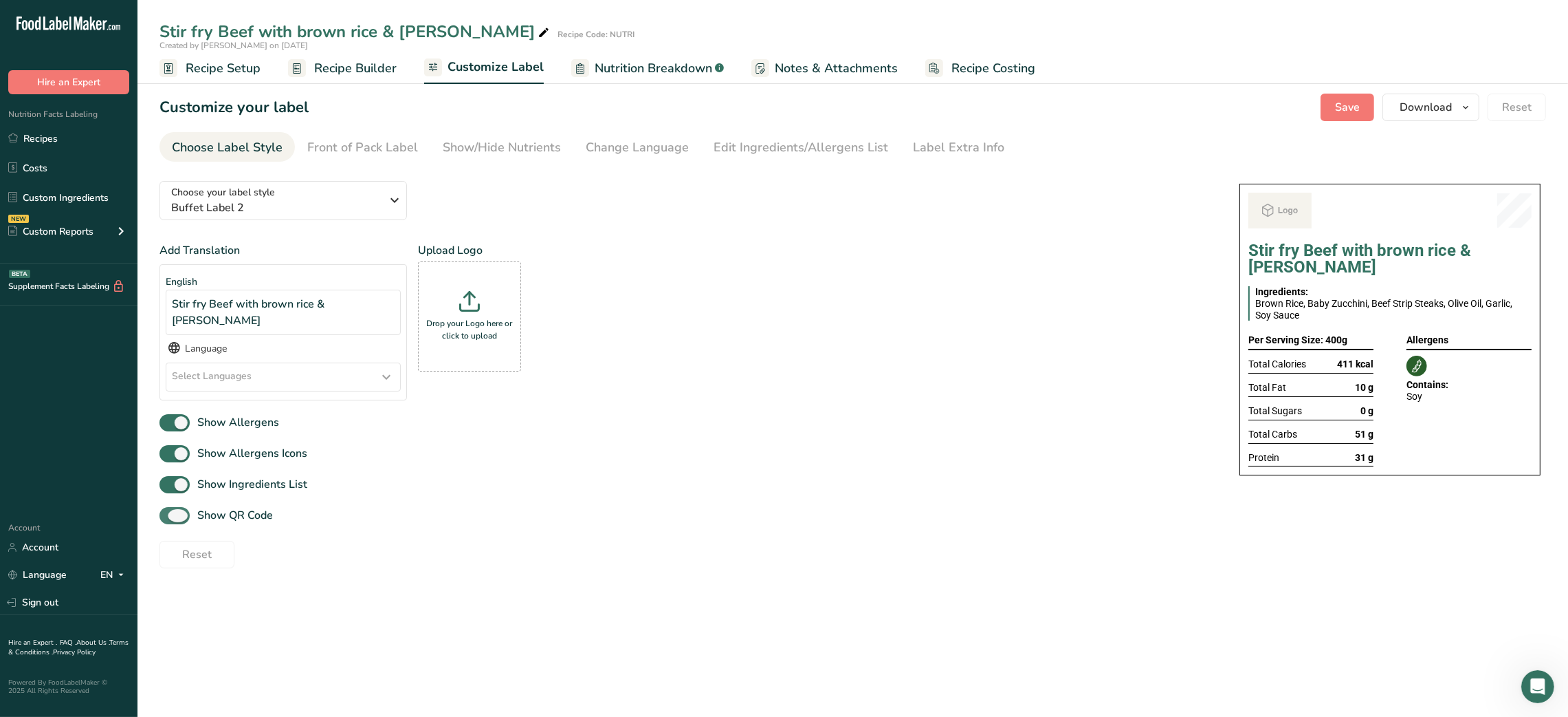
click at [209, 507] on span "Show QR Code" at bounding box center [231, 515] width 83 height 17
click at [168, 511] on input "Show QR Code" at bounding box center [164, 516] width 9 height 9
click at [510, 153] on div "Show/Hide Nutrients" at bounding box center [502, 147] width 118 height 19
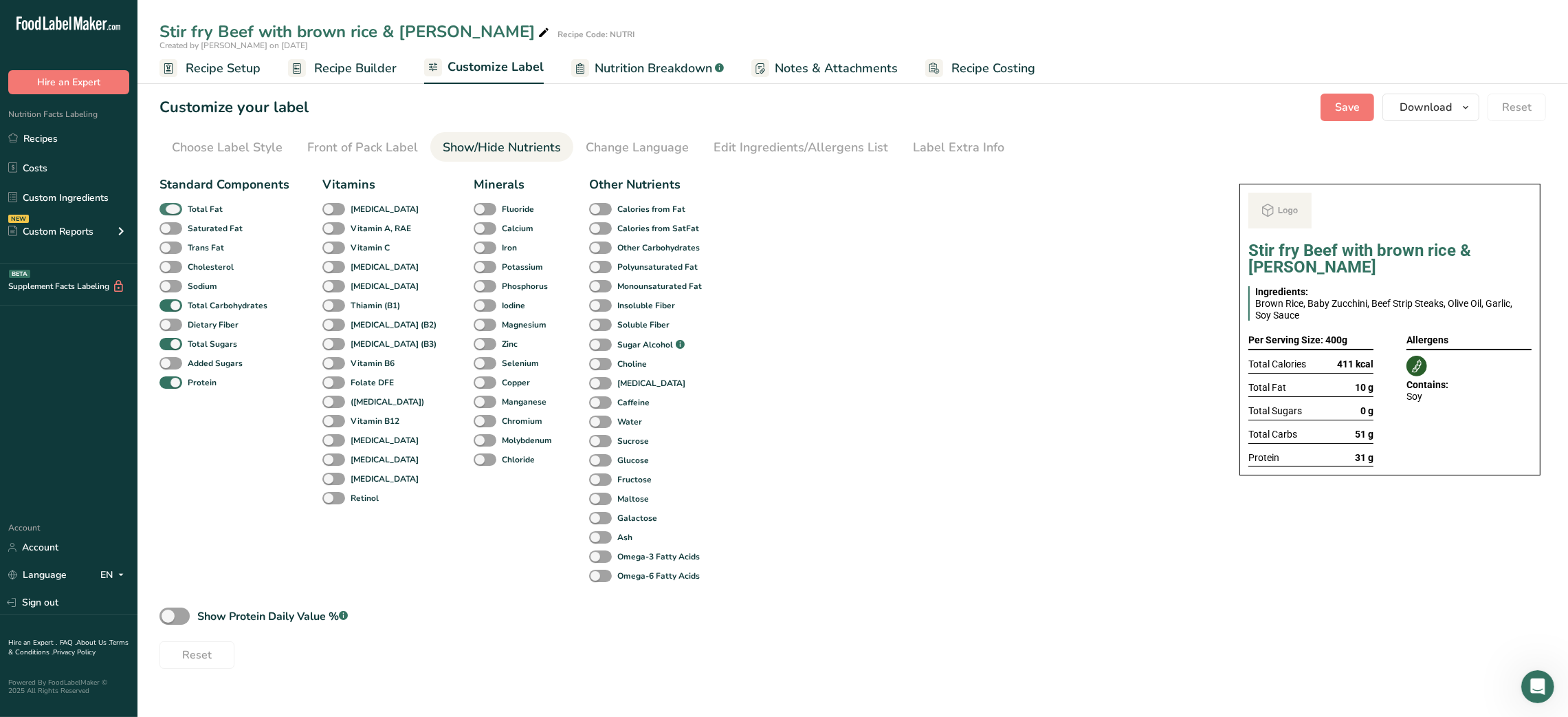
click at [182, 212] on span "Total Fat" at bounding box center [203, 209] width 41 height 12
click at [168, 212] on input "Total Fat" at bounding box center [164, 209] width 9 height 9
click at [186, 341] on span "Total Sugars" at bounding box center [209, 344] width 55 height 12
click at [168, 341] on input "Total Sugars" at bounding box center [164, 344] width 9 height 9
click at [775, 149] on div "Label Extra Info" at bounding box center [958, 147] width 91 height 19
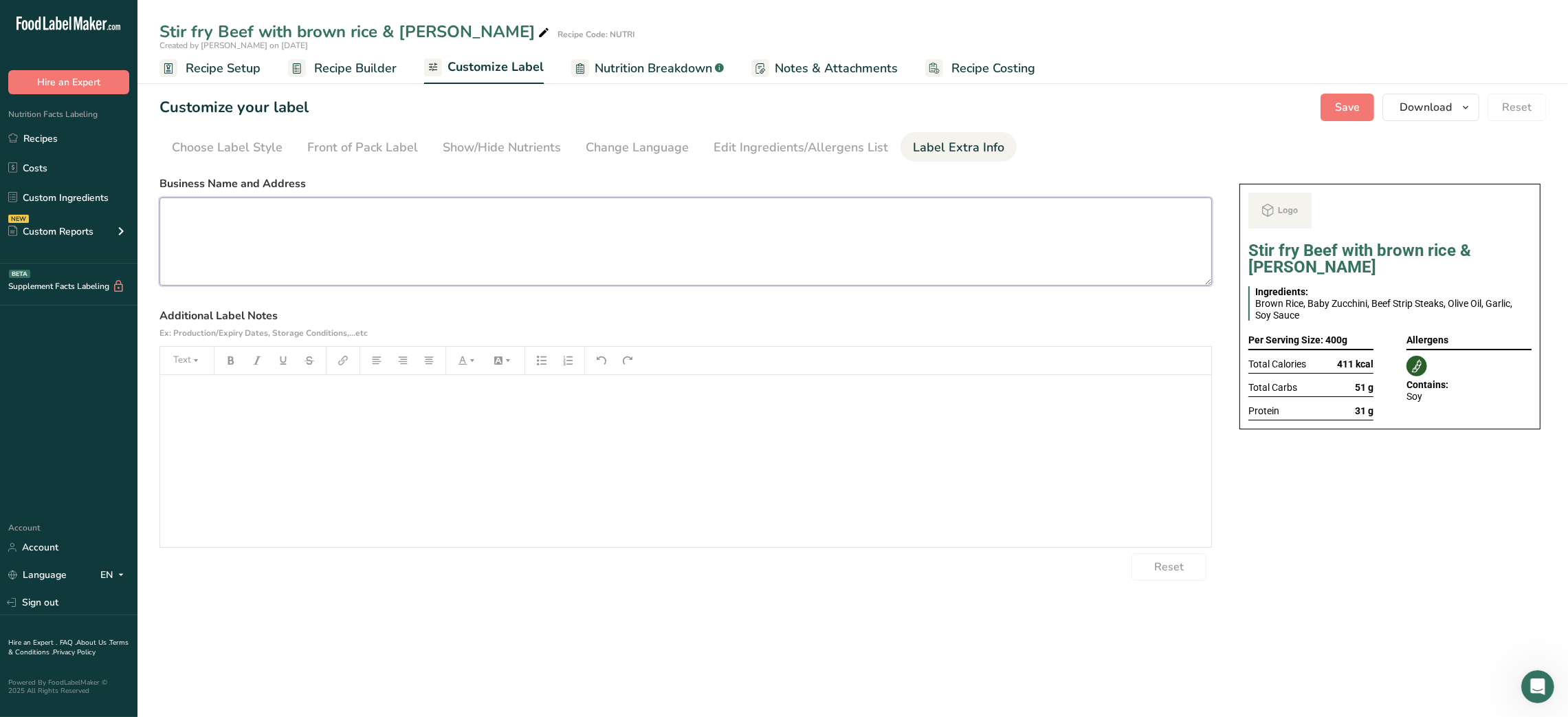
click at [423, 223] on textarea at bounding box center [685, 241] width 1052 height 88
click at [382, 243] on textarea at bounding box center [685, 241] width 1052 height 88
paste textarea "DINNER USE BY: [DATE] KEEP REFRIGERATED BELOW 5°C REHEAT BEFORE EATING Balanced…"
click at [191, 210] on textarea "DINNER USE BY: [DATE] KEEP REFRIGERATED BELOW 5°C REHEAT BEFORE EATING Balanced…" at bounding box center [685, 241] width 1052 height 88
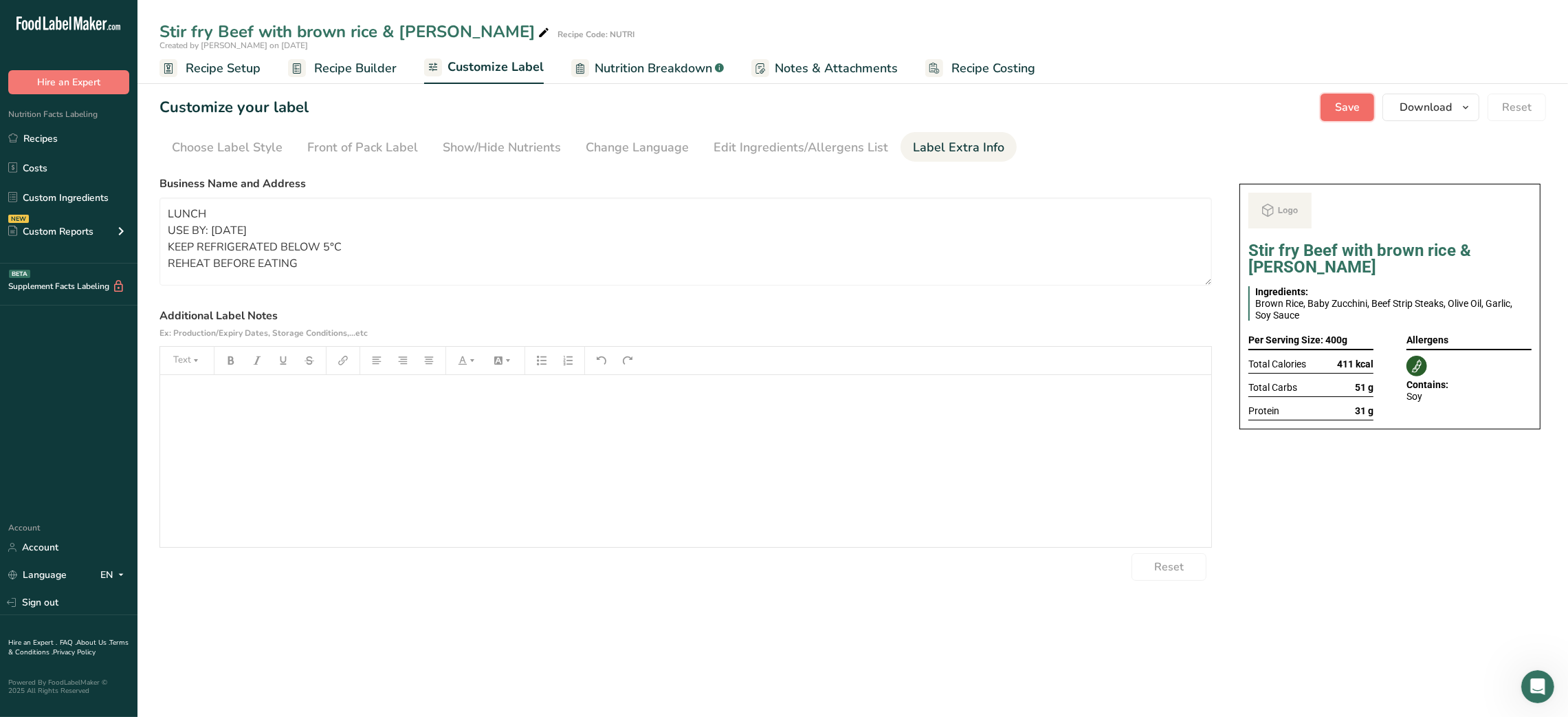
click at [775, 106] on span "Save" at bounding box center [1347, 107] width 25 height 17
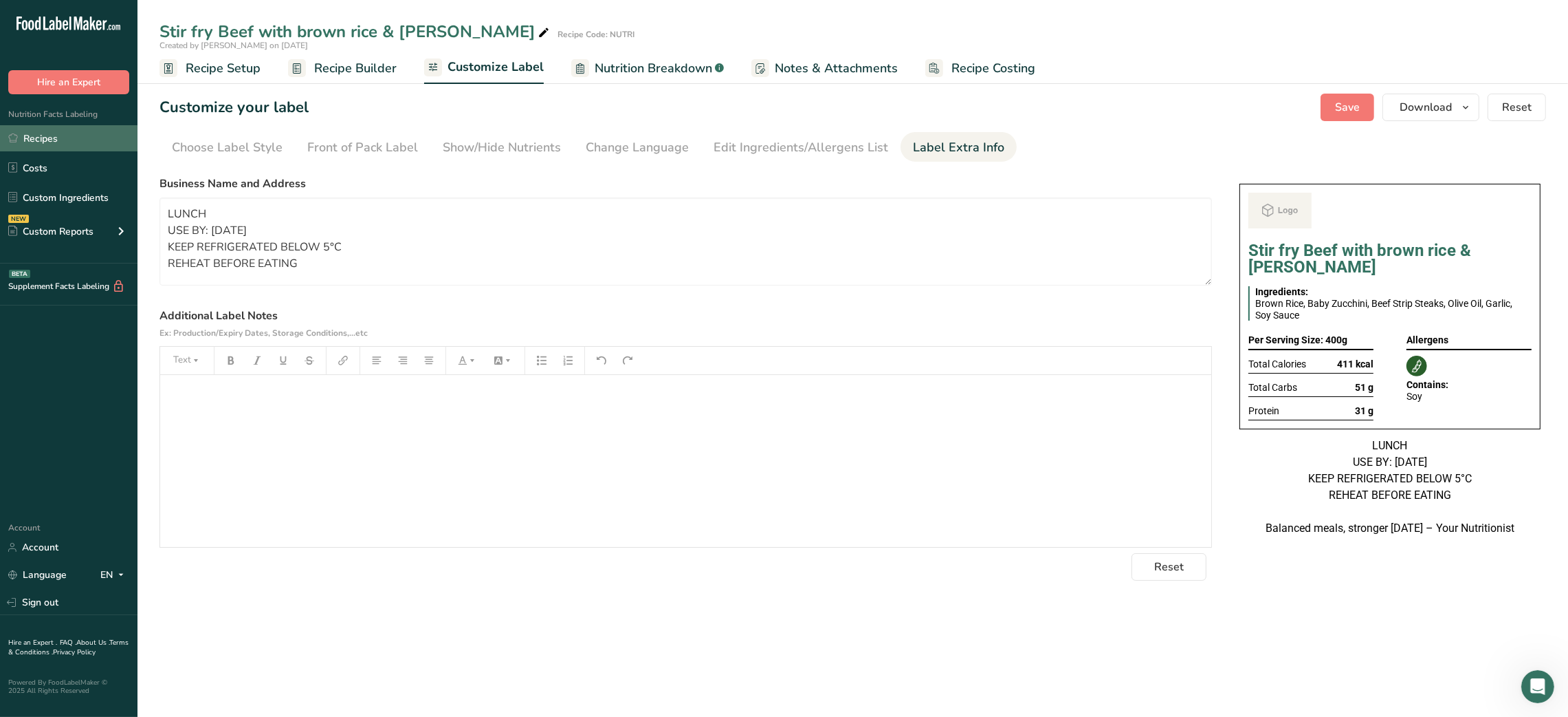
click at [36, 136] on link "Recipes" at bounding box center [69, 138] width 138 height 26
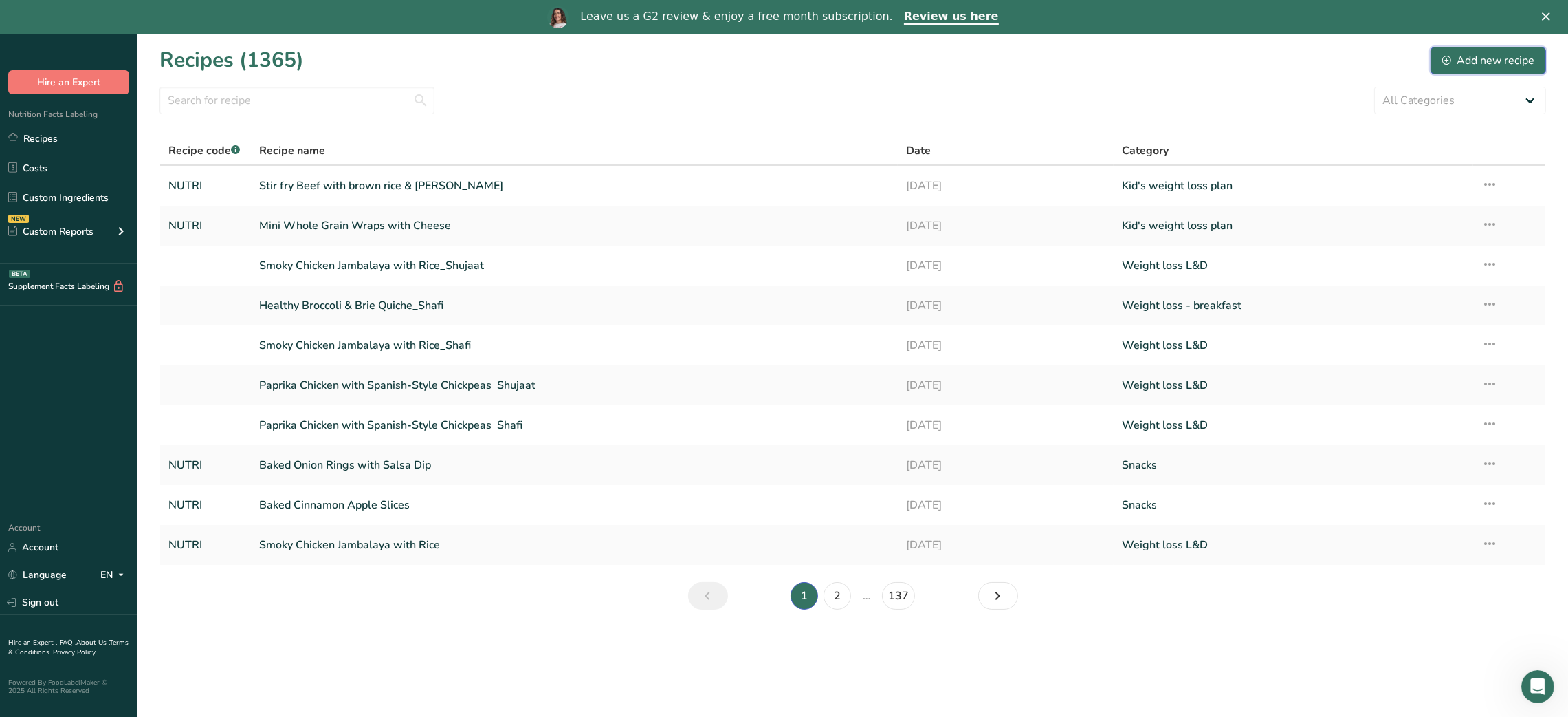
click at [775, 68] on div "Add new recipe" at bounding box center [1488, 61] width 92 height 17
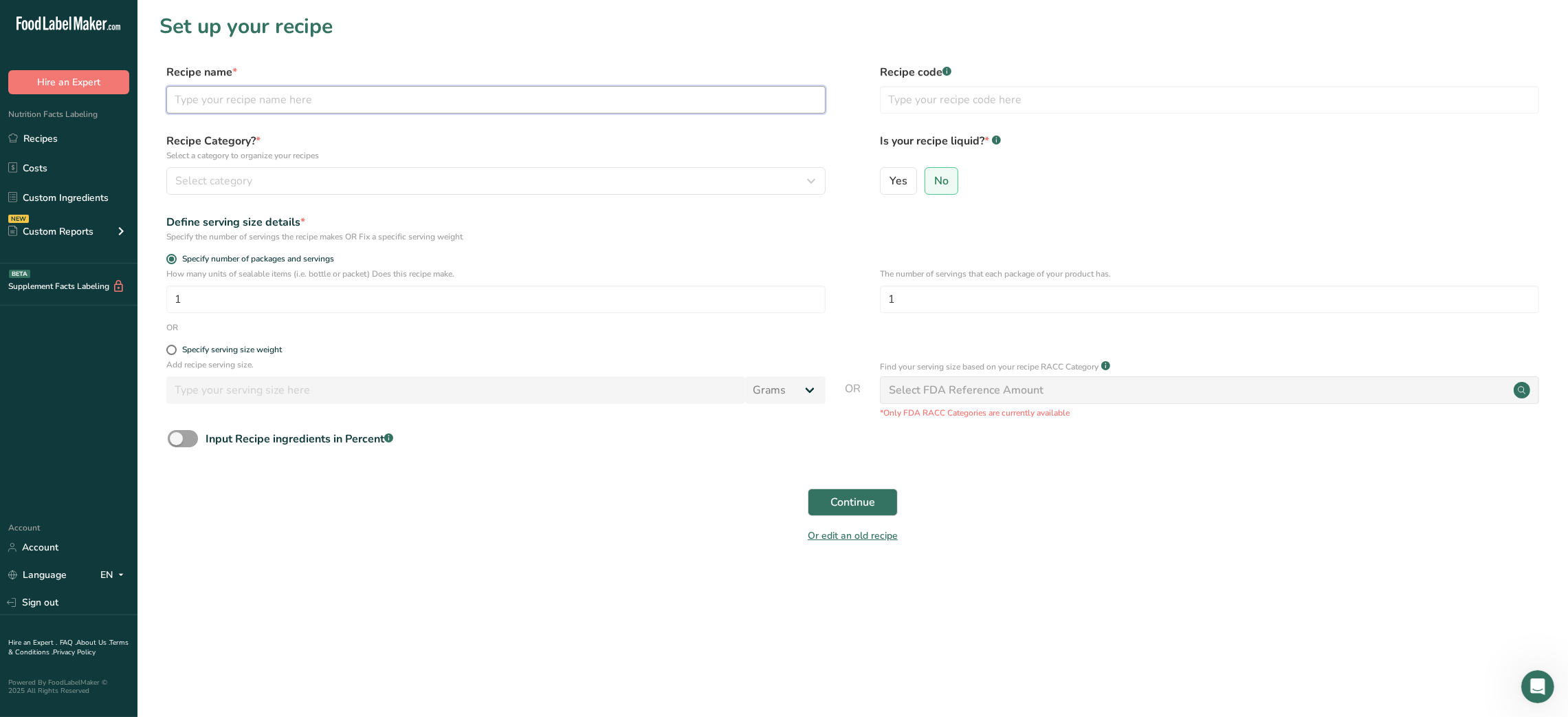
click at [482, 89] on input "text" at bounding box center [496, 100] width 659 height 28
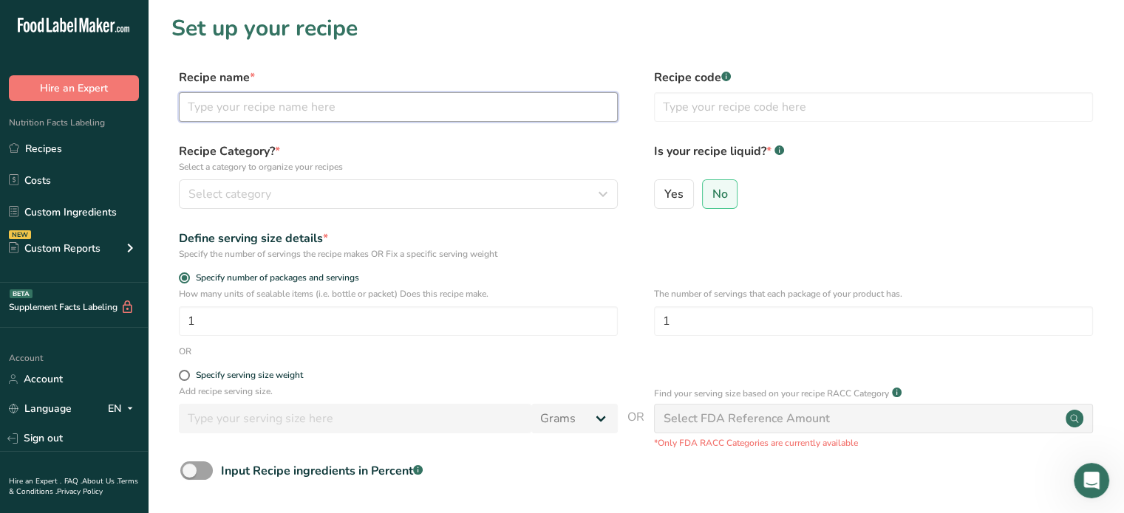
click at [405, 113] on input "text" at bounding box center [398, 107] width 439 height 30
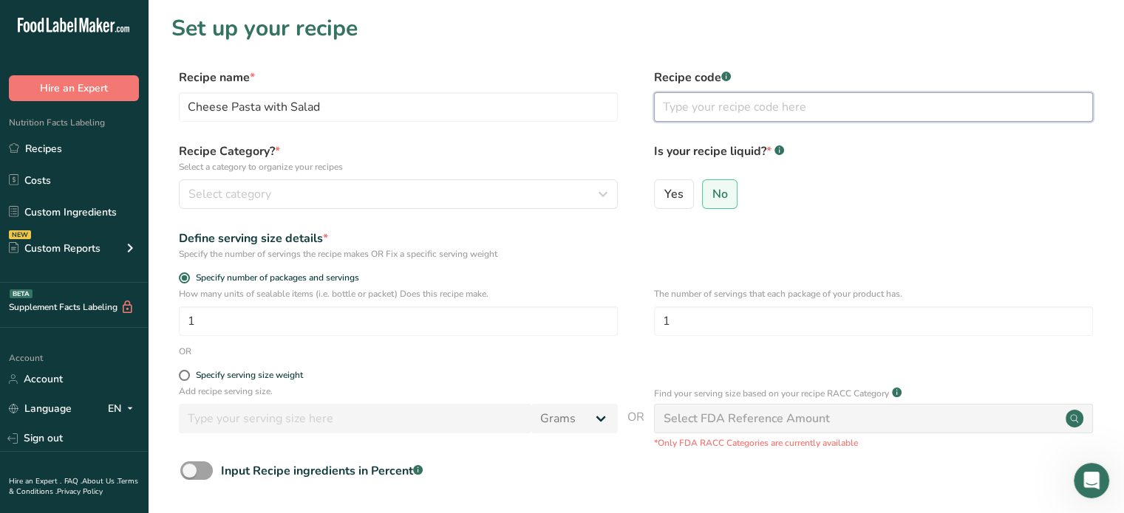
click at [710, 100] on input "text" at bounding box center [873, 107] width 439 height 30
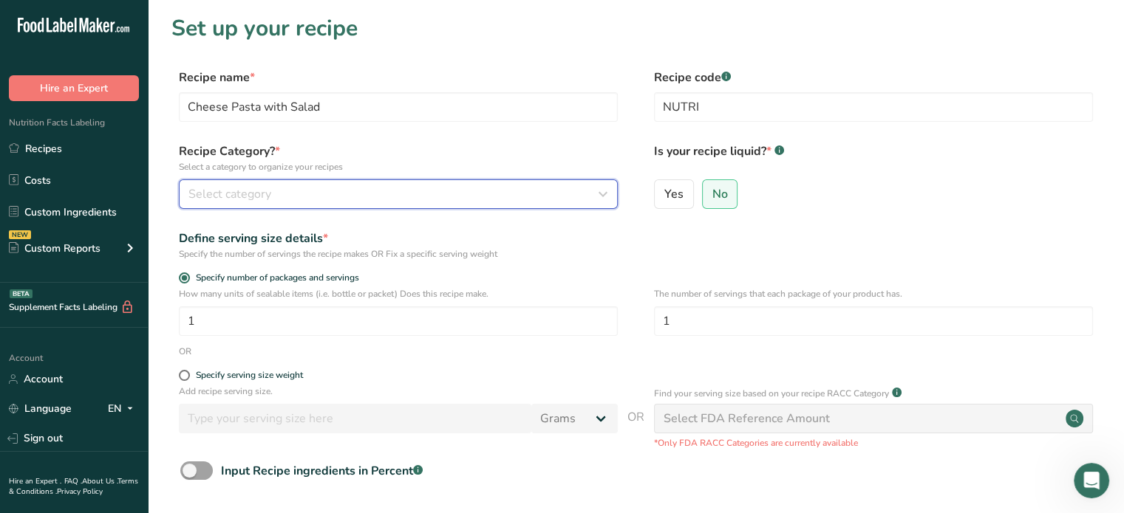
click at [408, 194] on div "Select category" at bounding box center [393, 194] width 411 height 18
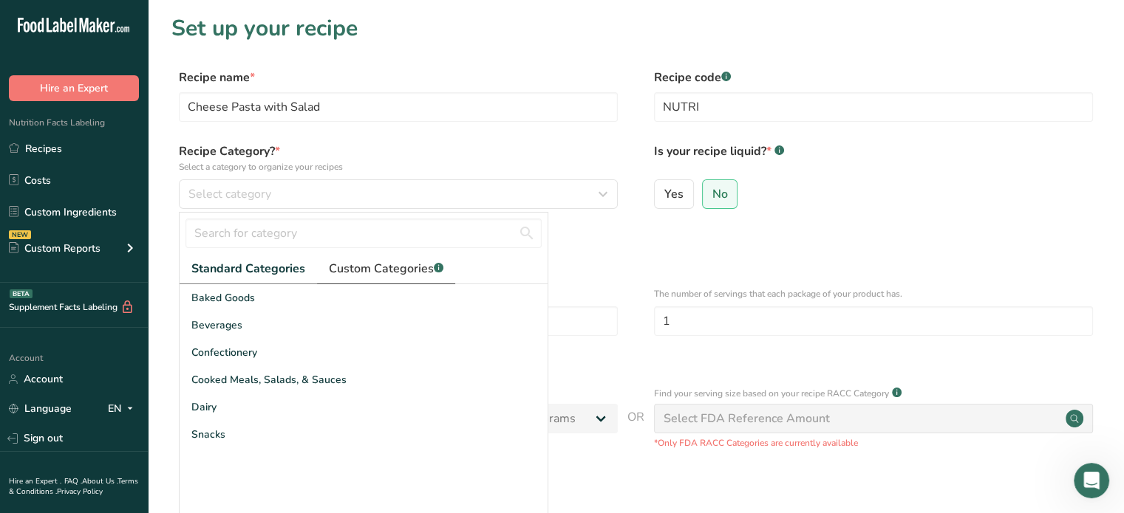
click at [371, 272] on span "Custom Categories .a-a{fill:#347362;}.b-a{fill:#fff;}" at bounding box center [386, 269] width 115 height 18
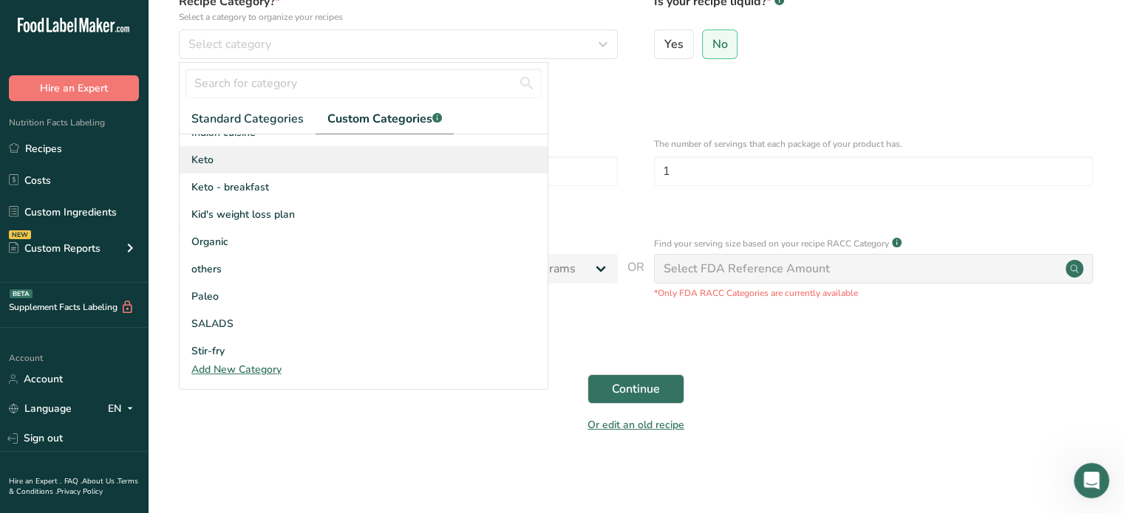
scroll to position [180, 0]
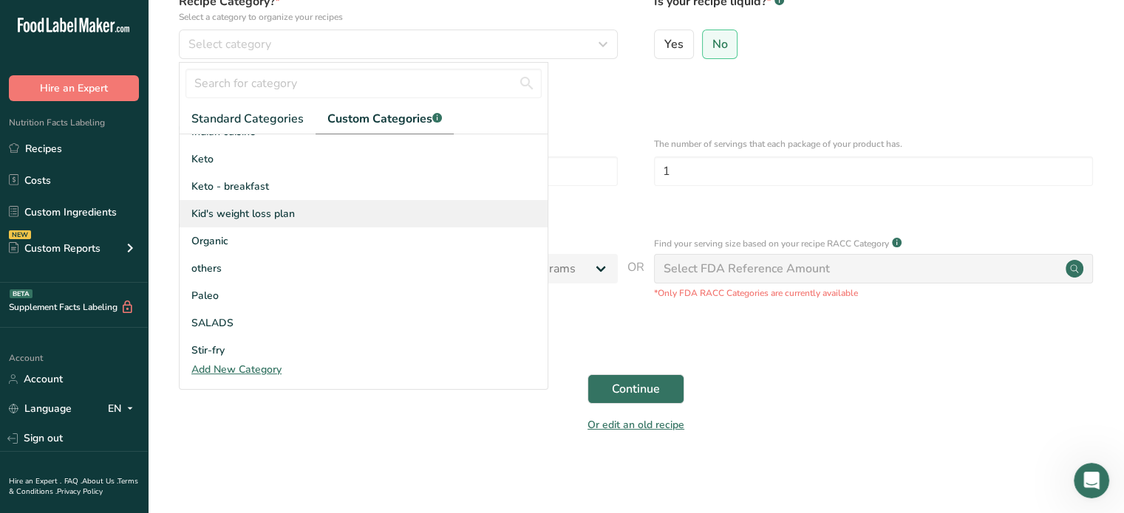
click at [242, 219] on span "Kid's weight loss plan" at bounding box center [242, 214] width 103 height 16
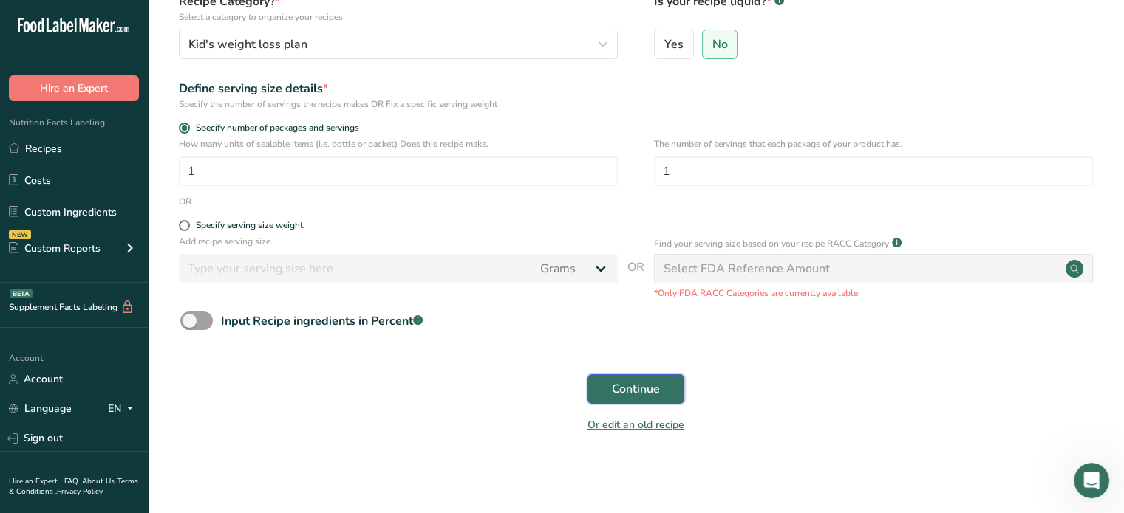
click at [635, 391] on span "Continue" at bounding box center [636, 389] width 48 height 18
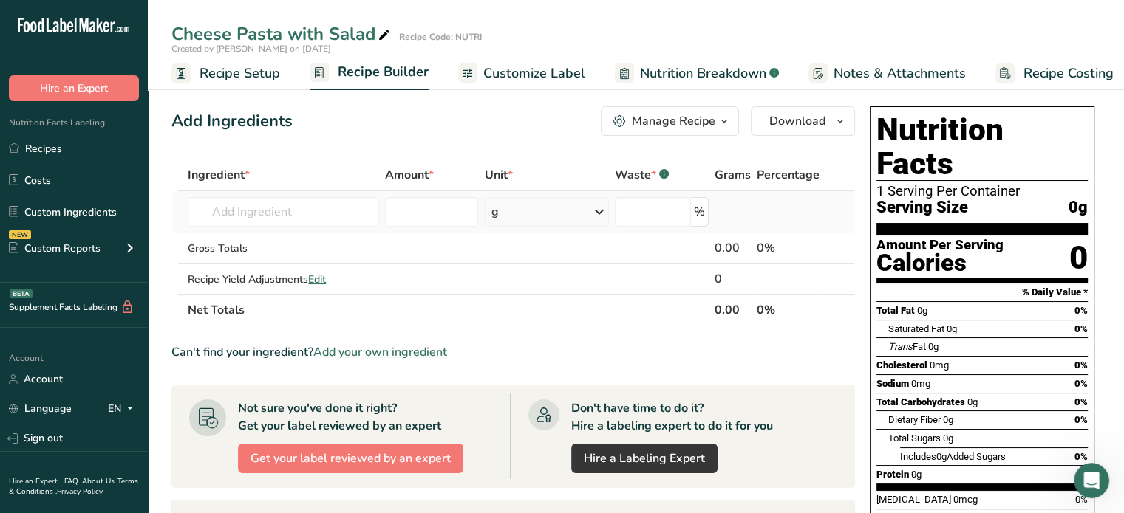
click at [284, 228] on td "Almond flour 1211 Milk, whole, 3.25% milkfat, without added vitamin A and [MEDI…" at bounding box center [283, 212] width 197 height 42
click at [304, 205] on input "text" at bounding box center [283, 212] width 191 height 30
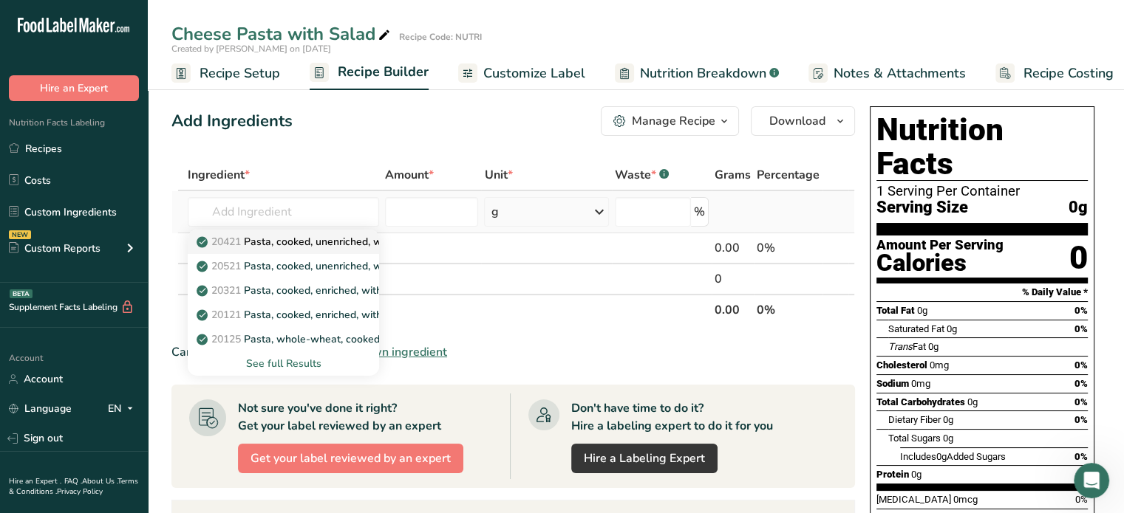
click at [284, 239] on p "20421 Pasta, cooked, unenriched, without added salt" at bounding box center [330, 242] width 263 height 16
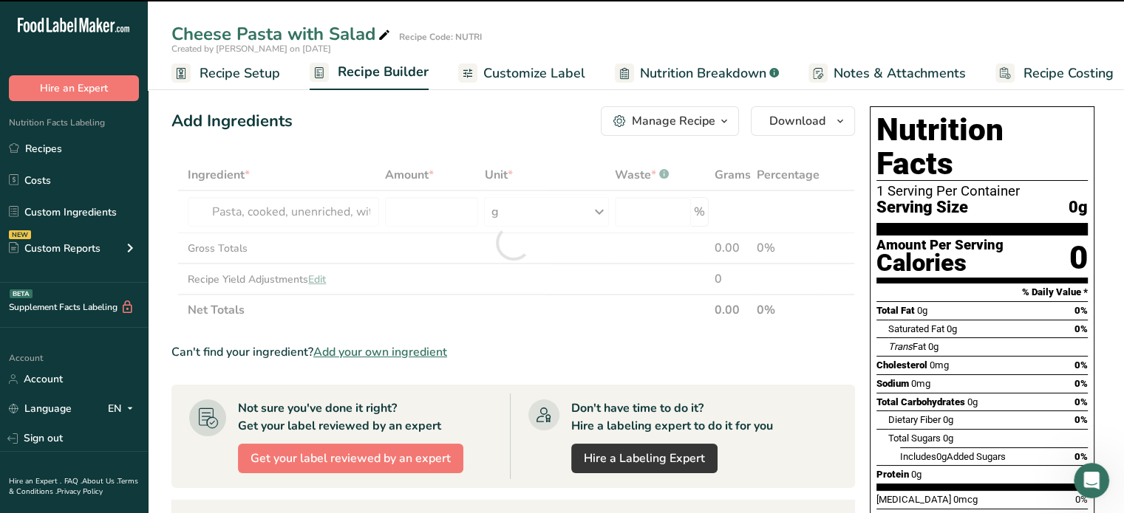
click at [417, 208] on div at bounding box center [512, 243] width 683 height 166
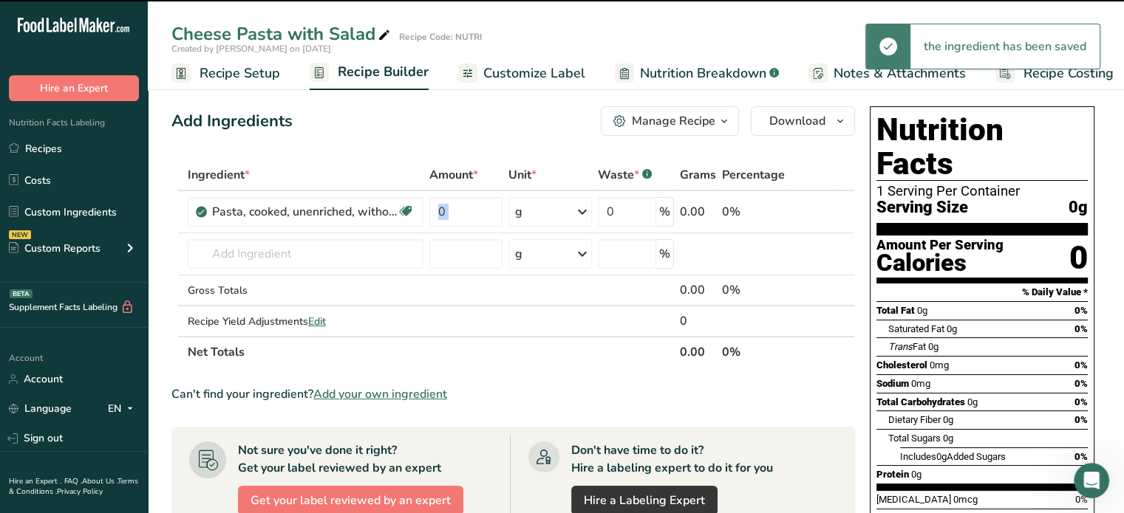
click at [417, 208] on div "Pasta, cooked, unenriched, without added salt Dairy free Vegan Vegetarian Soy f…" at bounding box center [306, 212] width 236 height 30
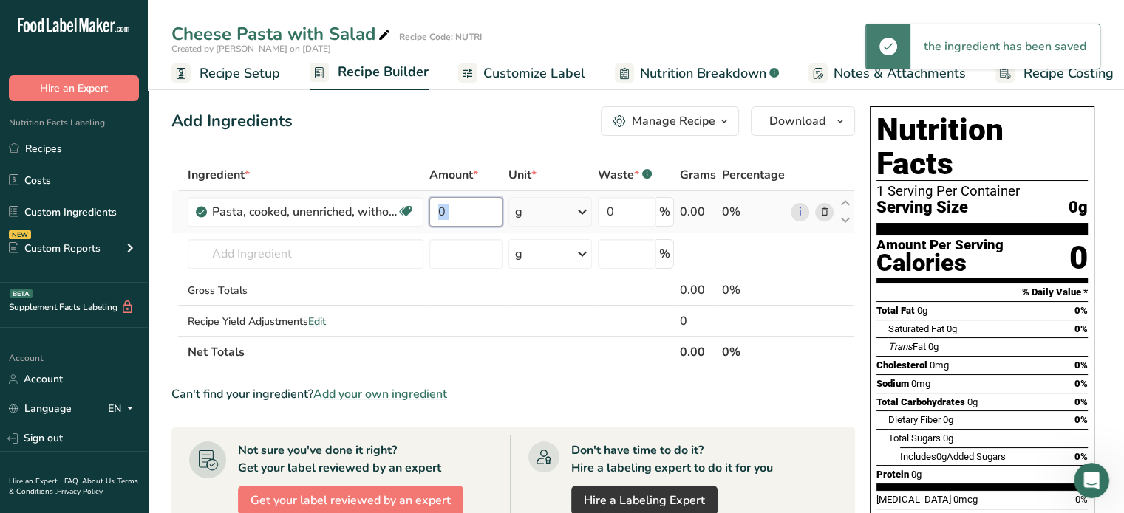
click at [437, 211] on input "0" at bounding box center [466, 212] width 74 height 30
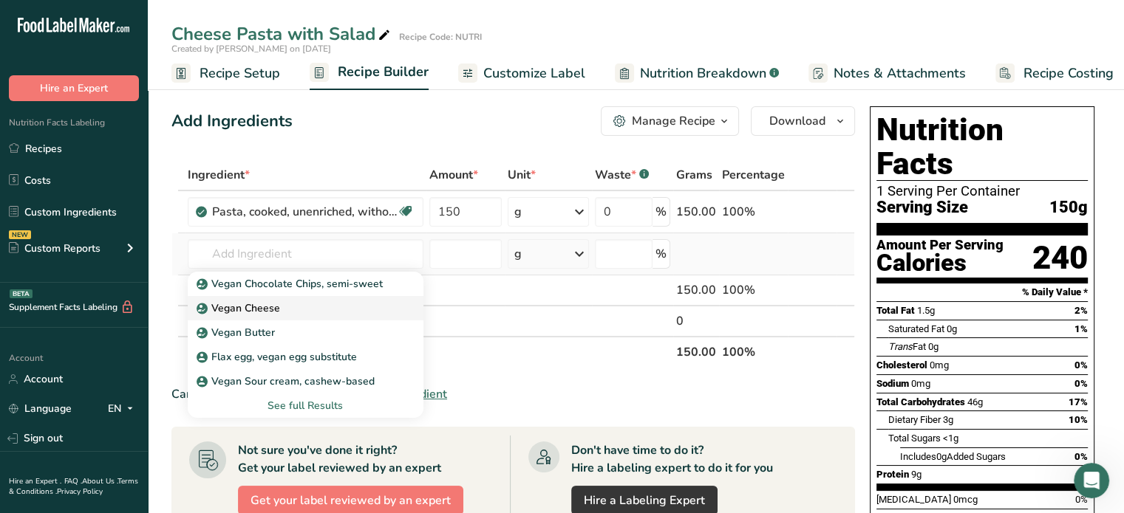
click at [292, 301] on div "Vegan Cheese" at bounding box center [293, 309] width 188 height 16
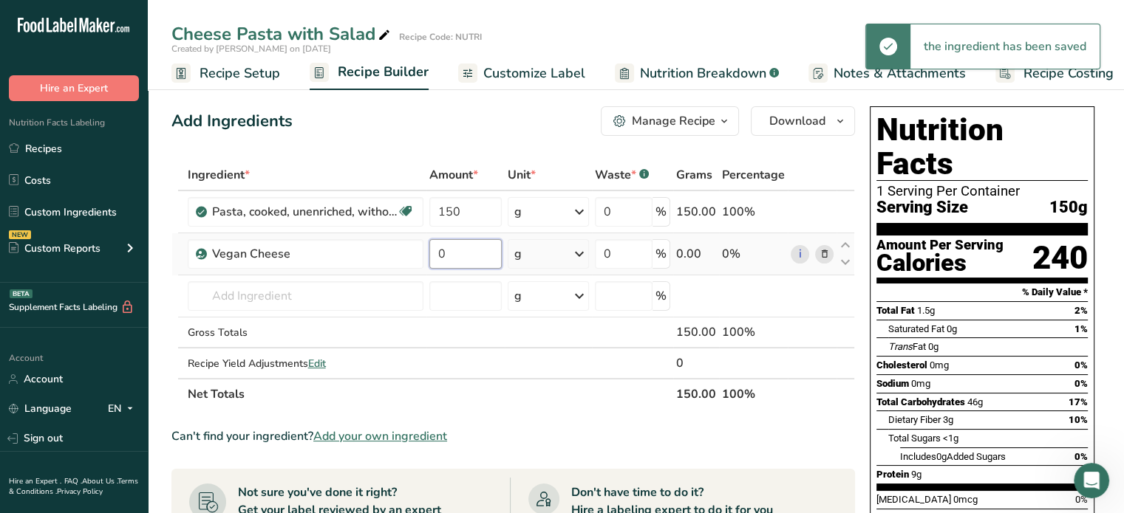
click at [434, 251] on input "0" at bounding box center [465, 254] width 72 height 30
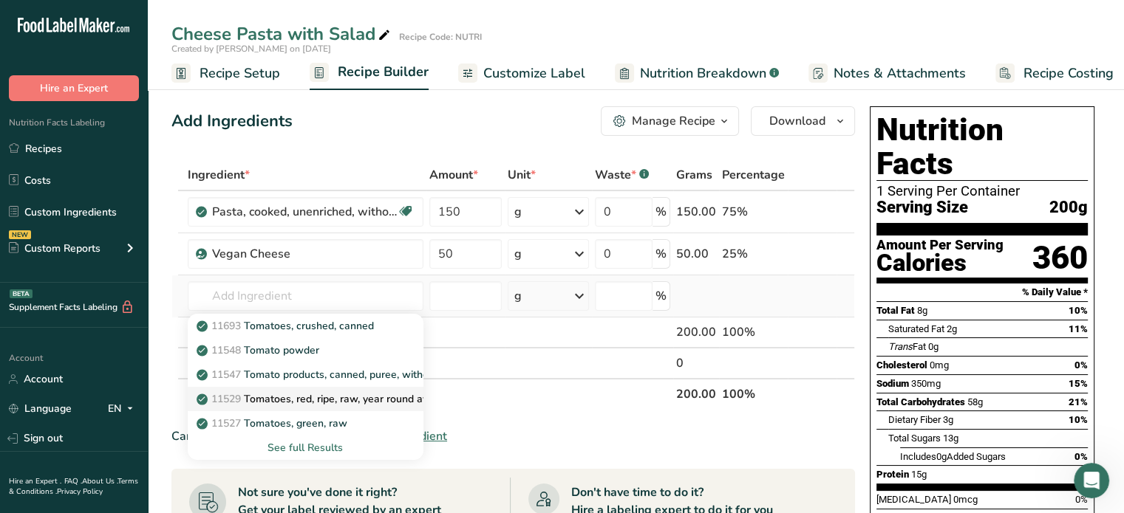
click at [314, 396] on p "11529 Tomatoes, red, ripe, raw, year round average" at bounding box center [327, 400] width 256 height 16
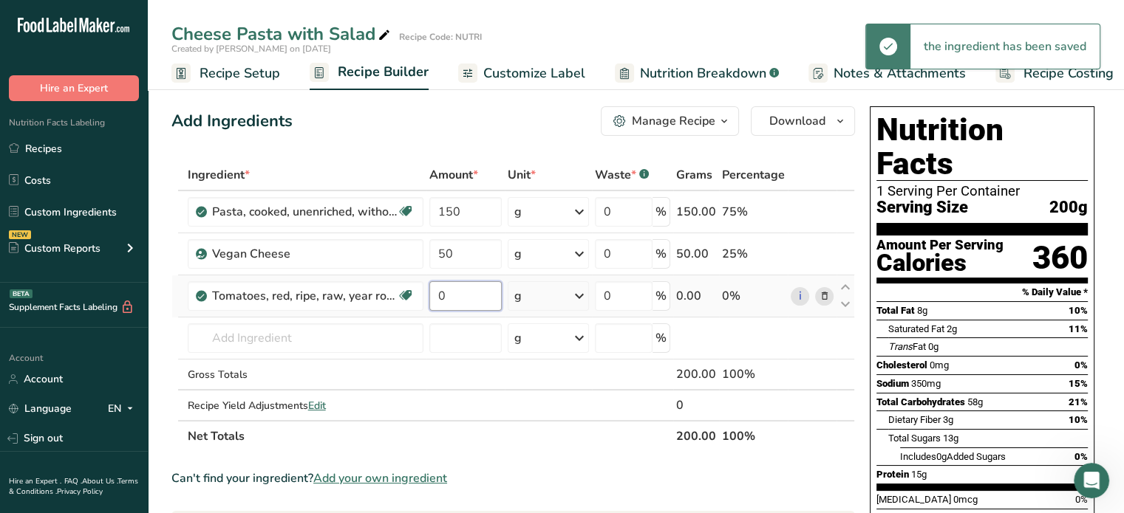
click at [436, 294] on input "0" at bounding box center [465, 296] width 72 height 30
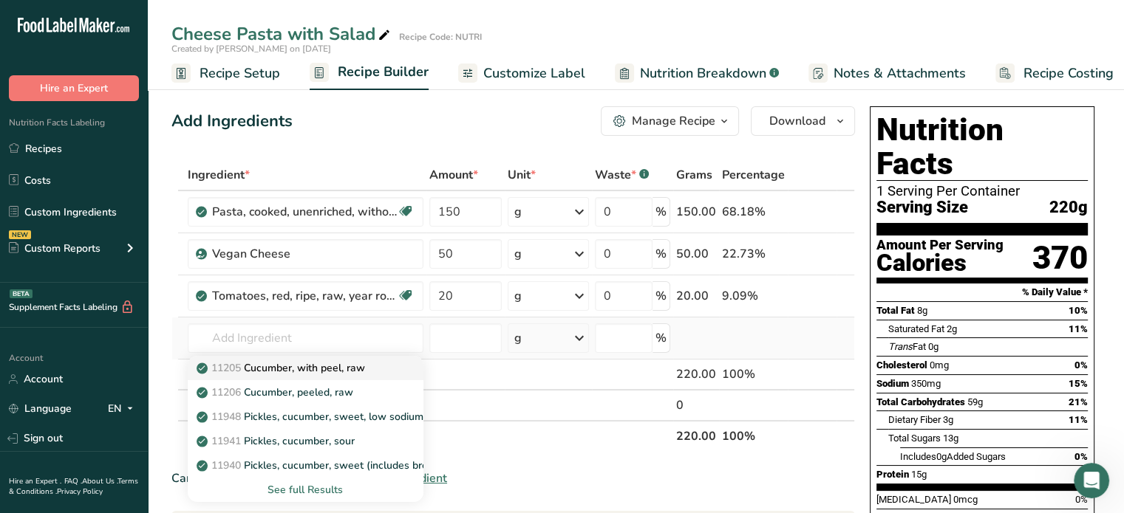
click at [273, 372] on p "11205 Cucumber, with peel, raw" at bounding box center [281, 369] width 165 height 16
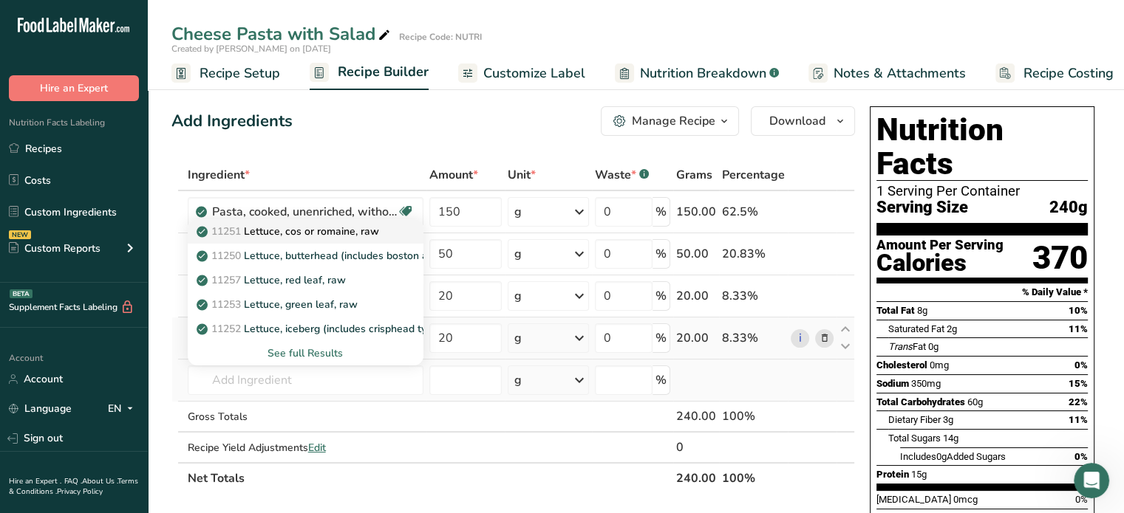
click at [346, 233] on p "11251 [GEOGRAPHIC_DATA], cos or romaine, raw" at bounding box center [289, 232] width 180 height 16
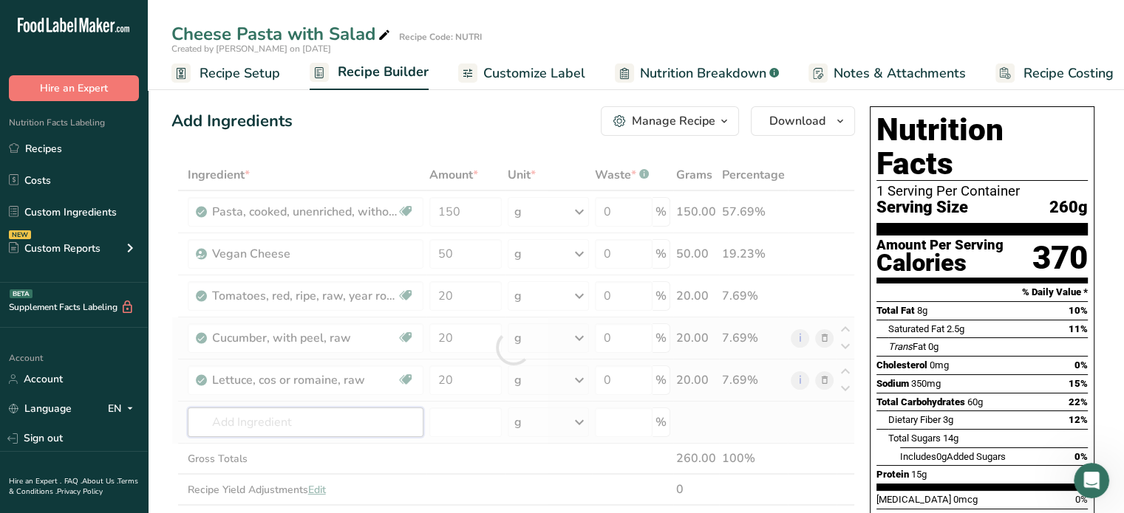
click at [269, 416] on div "Ingredient * Amount * Unit * Waste * .a-a{fill:#347362;}.b-a{fill:#fff;} Grams …" at bounding box center [512, 348] width 683 height 377
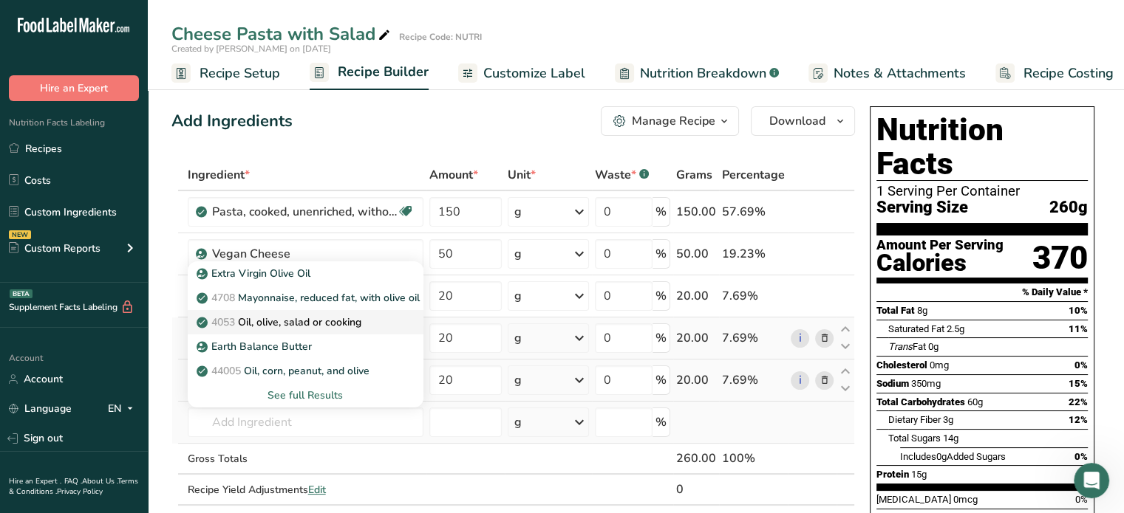
click at [281, 327] on p "4053 Oil, olive, salad or cooking" at bounding box center [280, 323] width 162 height 16
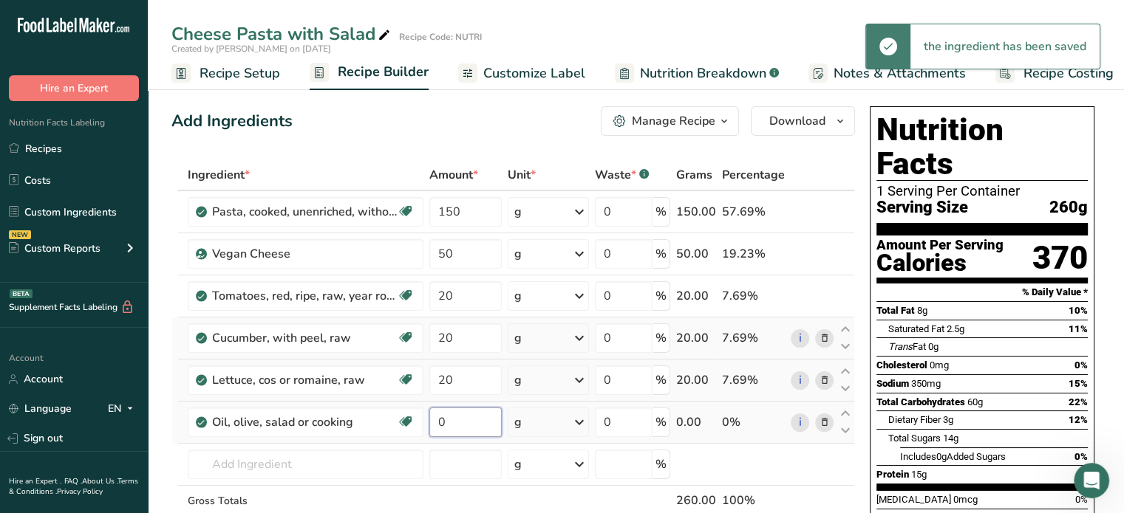
click at [438, 417] on input "0" at bounding box center [465, 423] width 72 height 30
click at [523, 79] on span "Customize Label" at bounding box center [534, 74] width 102 height 20
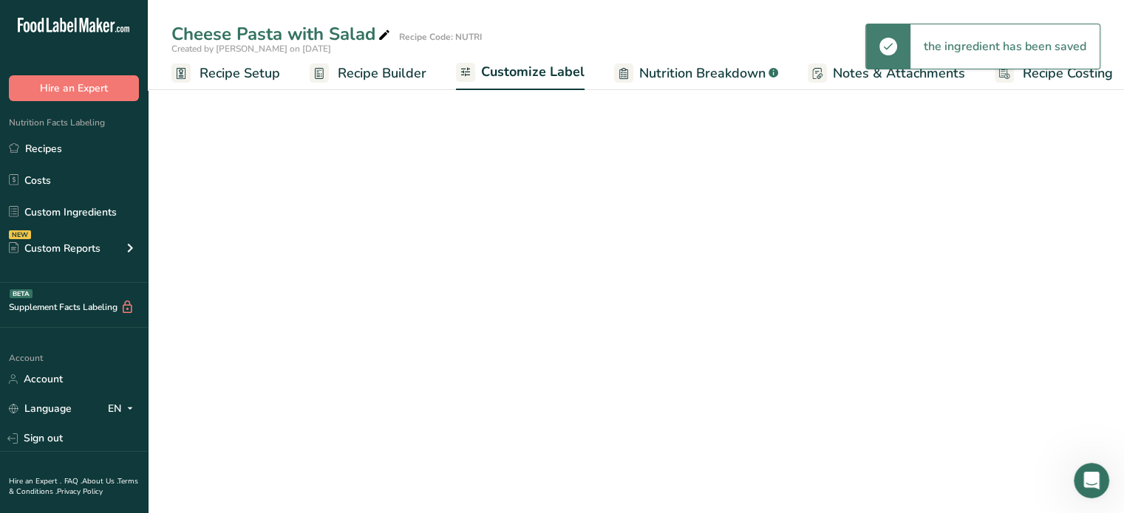
scroll to position [0, 13]
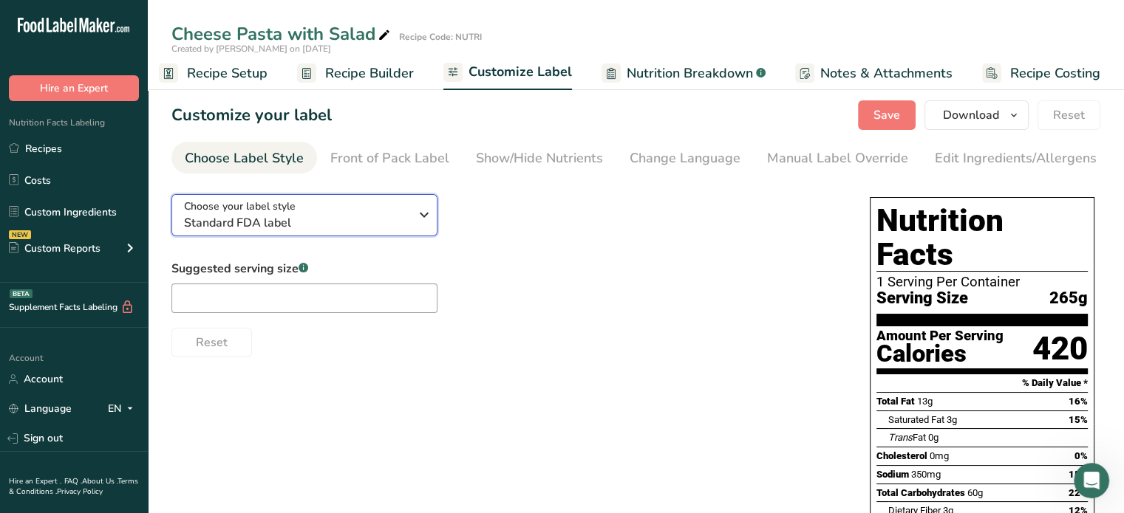
click at [366, 212] on div "Choose your label style Standard FDA label" at bounding box center [296, 215] width 225 height 33
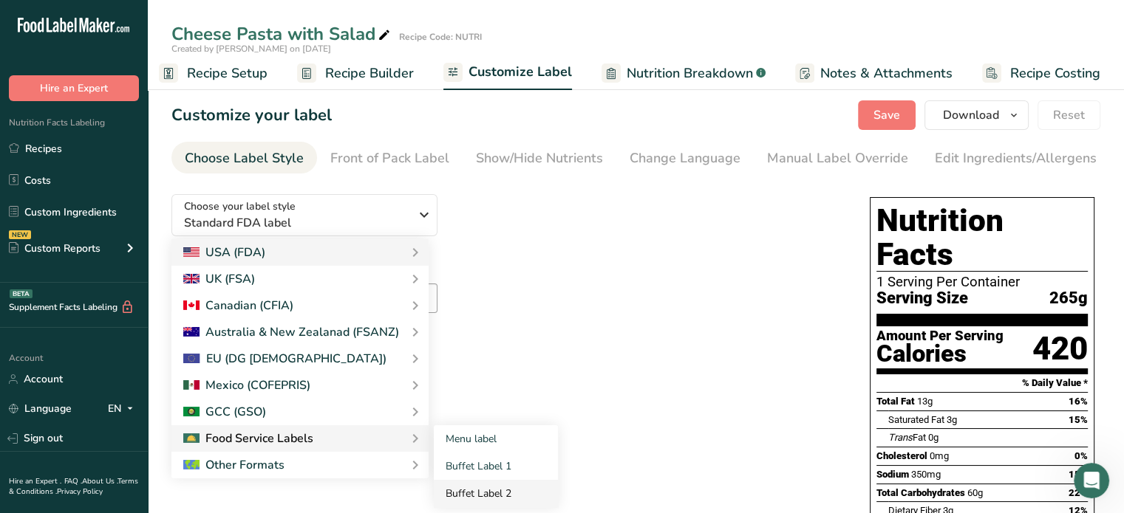
click at [474, 491] on link "Buffet Label 2" at bounding box center [496, 493] width 124 height 27
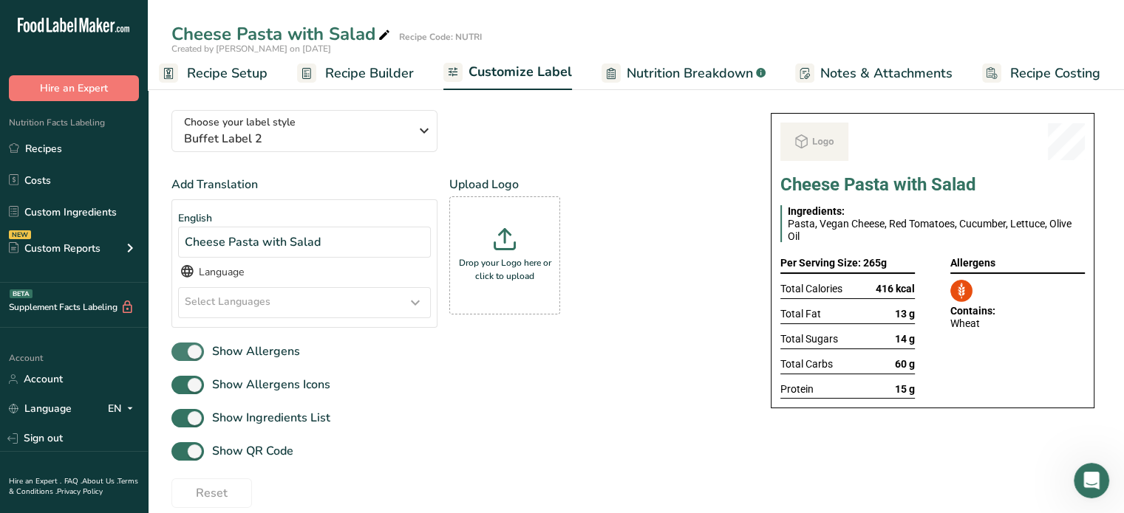
scroll to position [101, 0]
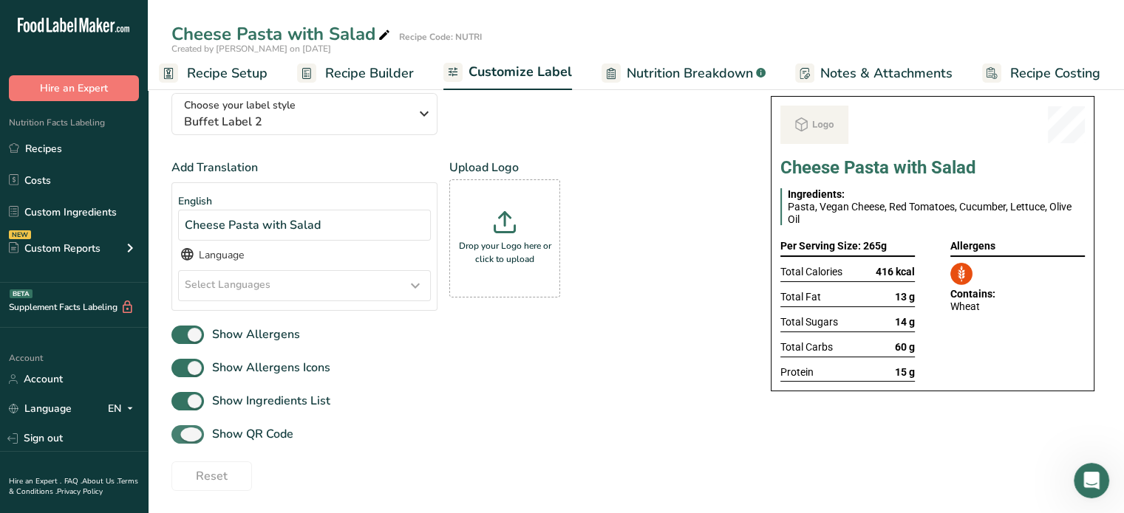
click at [239, 436] on span "Show QR Code" at bounding box center [248, 435] width 89 height 18
click at [181, 436] on input "Show QR Code" at bounding box center [176, 435] width 10 height 10
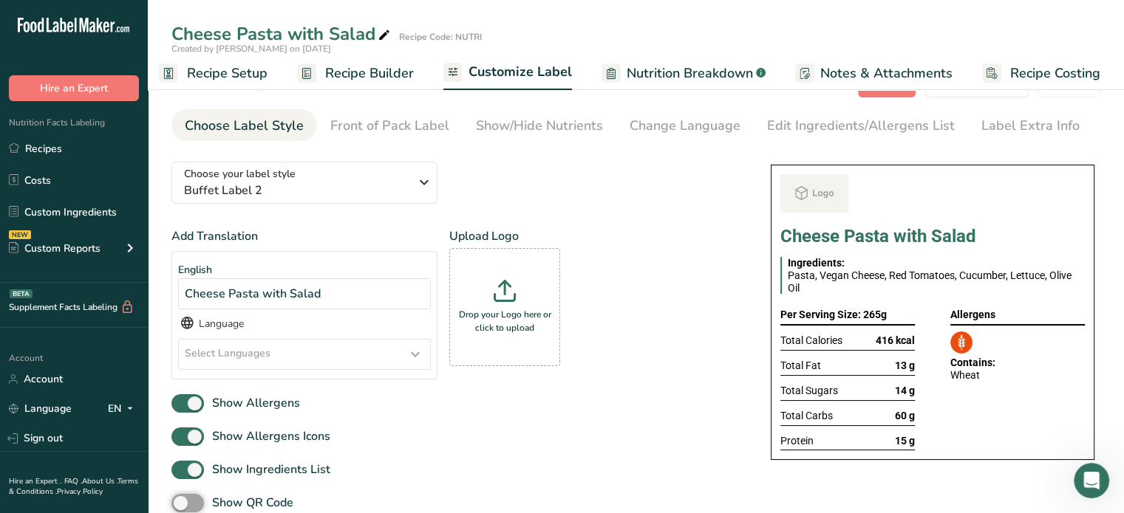
scroll to position [24, 0]
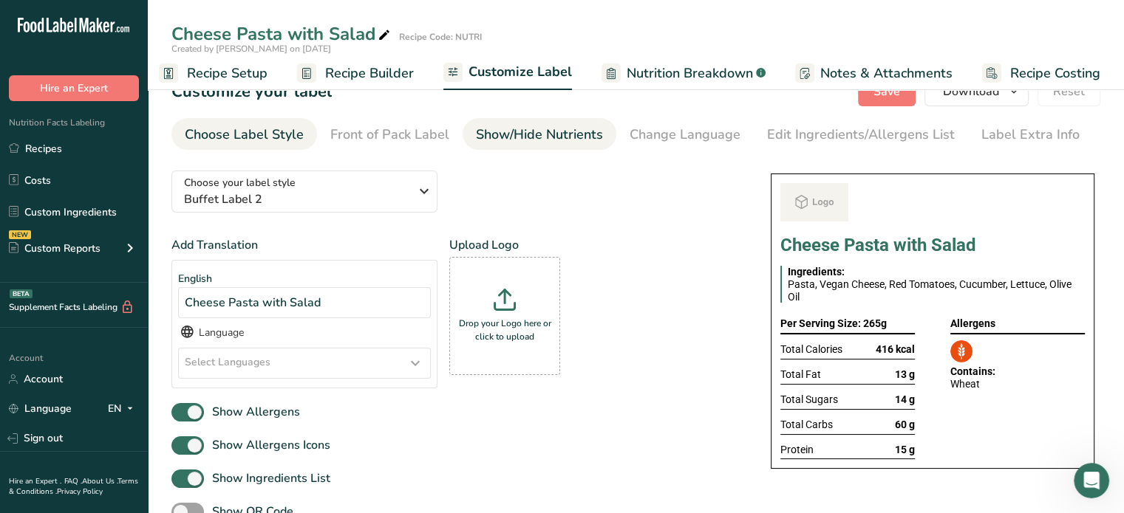
click at [561, 129] on div "Show/Hide Nutrients" at bounding box center [539, 135] width 127 height 20
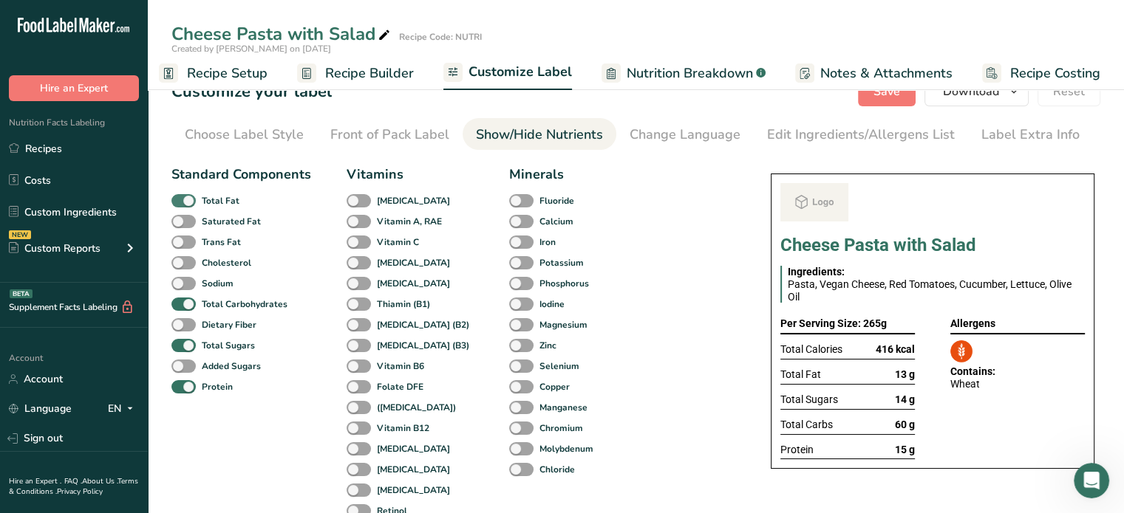
click at [216, 202] on b "Total Fat" at bounding box center [221, 200] width 38 height 13
click at [181, 202] on input "Total Fat" at bounding box center [176, 201] width 10 height 10
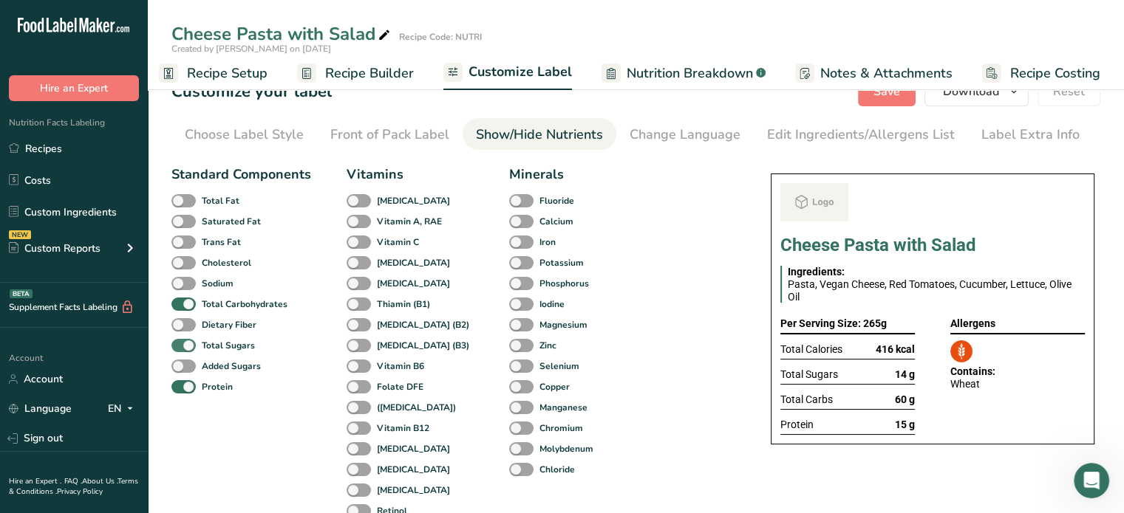
click at [211, 351] on b "Total Sugars" at bounding box center [228, 345] width 53 height 13
click at [181, 350] on input "Total Sugars" at bounding box center [176, 346] width 10 height 10
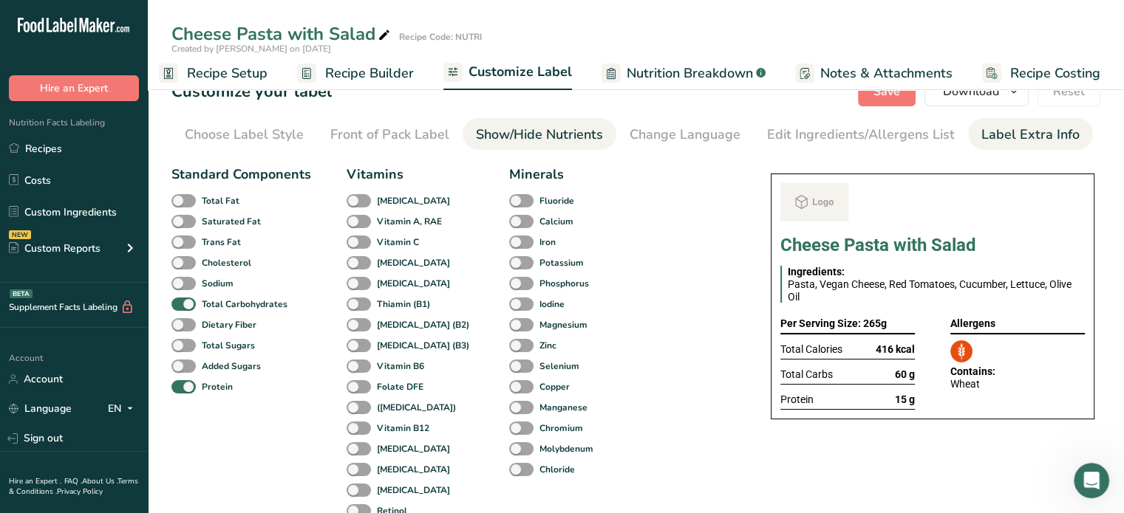
click at [833, 143] on div "Label Extra Info" at bounding box center [1030, 135] width 98 height 20
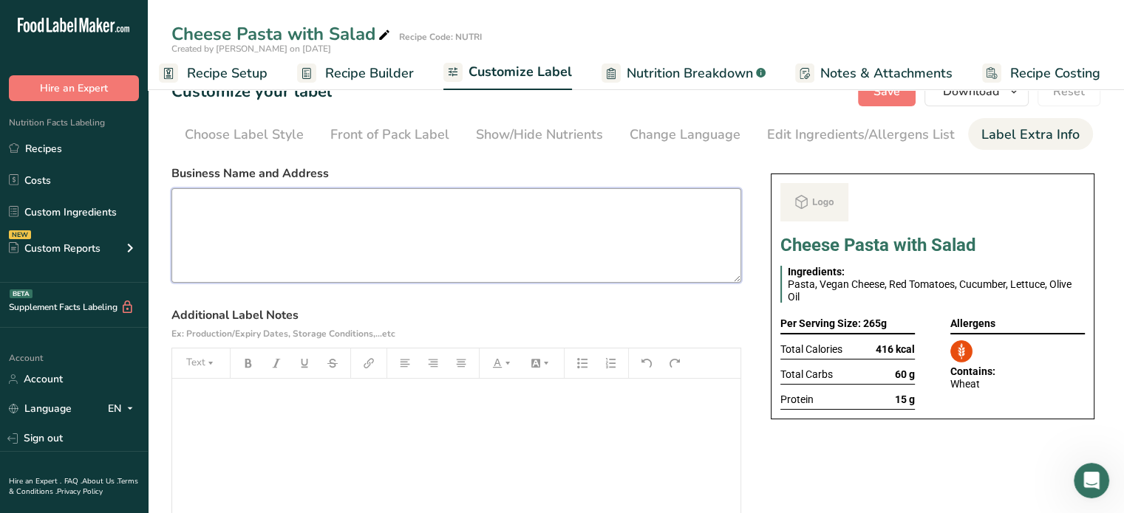
click at [214, 226] on textarea at bounding box center [456, 235] width 570 height 95
paste textarea "DINNER USE BY: [DATE] KEEP REFRIGERATED BELOW 5°C REHEAT BEFORE EATING Balanced…"
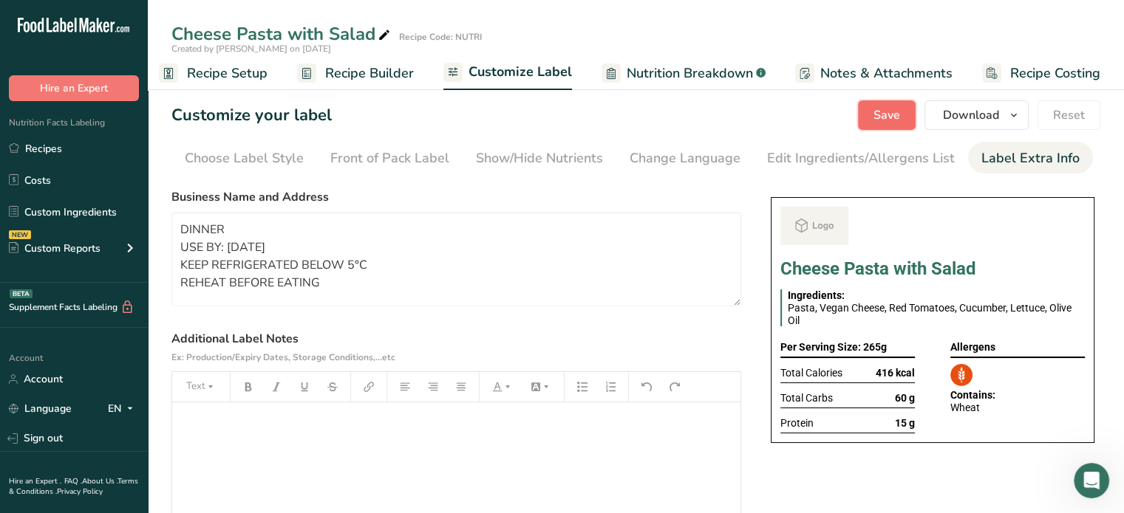
click at [833, 112] on span "Save" at bounding box center [886, 115] width 27 height 18
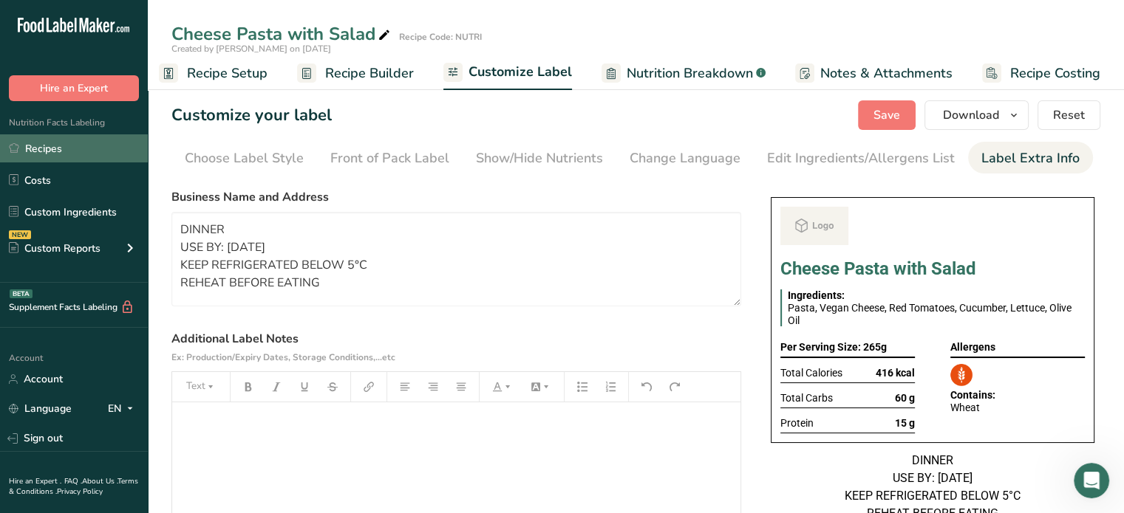
click at [41, 147] on link "Recipes" at bounding box center [74, 148] width 148 height 28
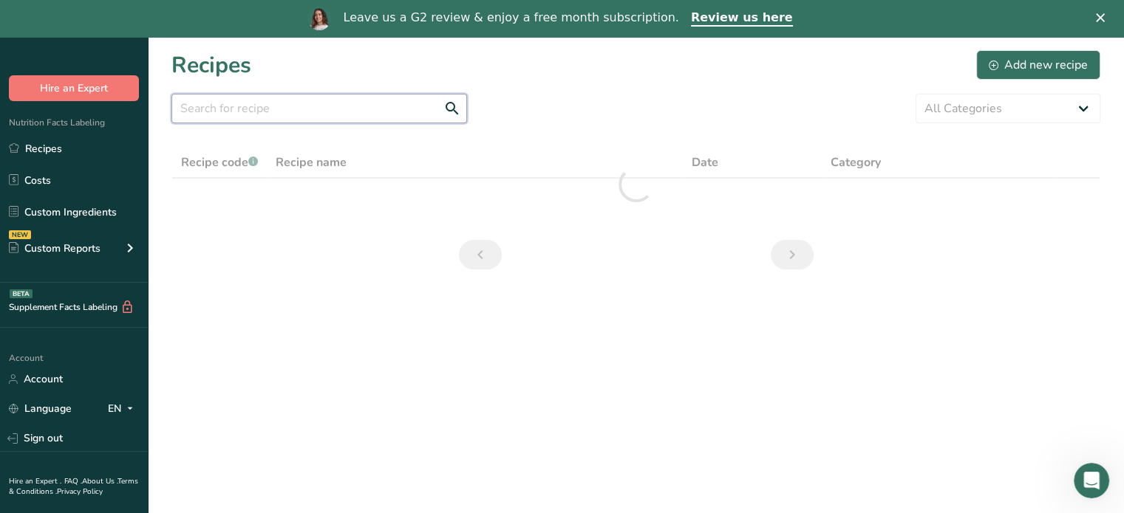
click at [259, 109] on input "text" at bounding box center [319, 109] width 296 height 30
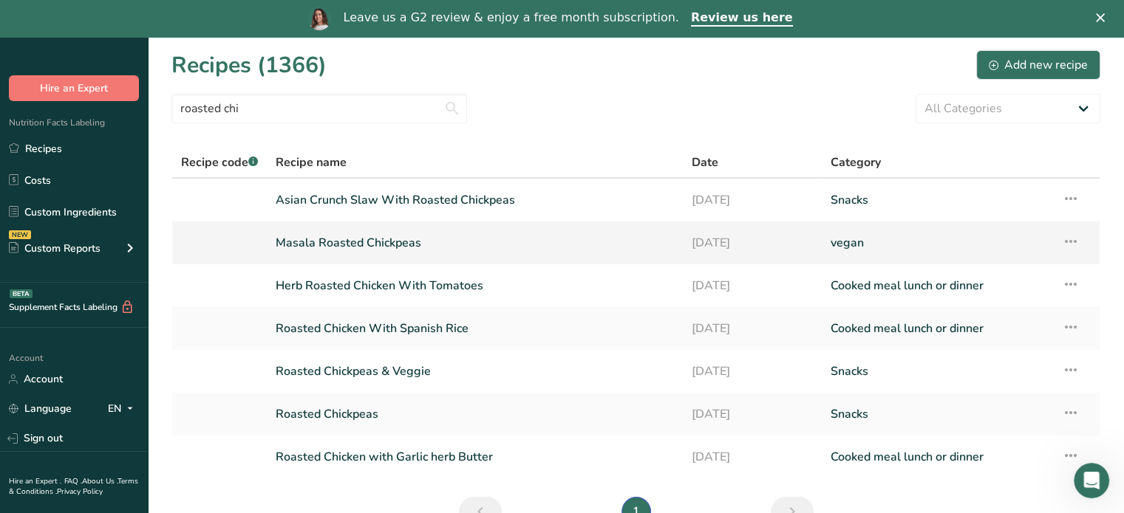
click at [375, 250] on link "Masala Roasted Chickpeas" at bounding box center [475, 243] width 398 height 31
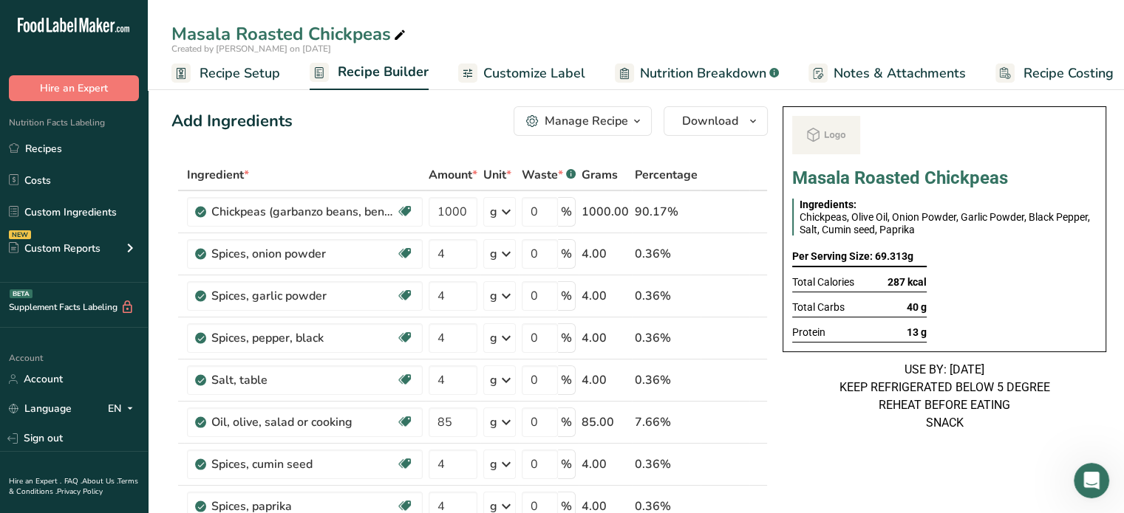
click at [644, 123] on button "Manage Recipe" at bounding box center [582, 121] width 138 height 30
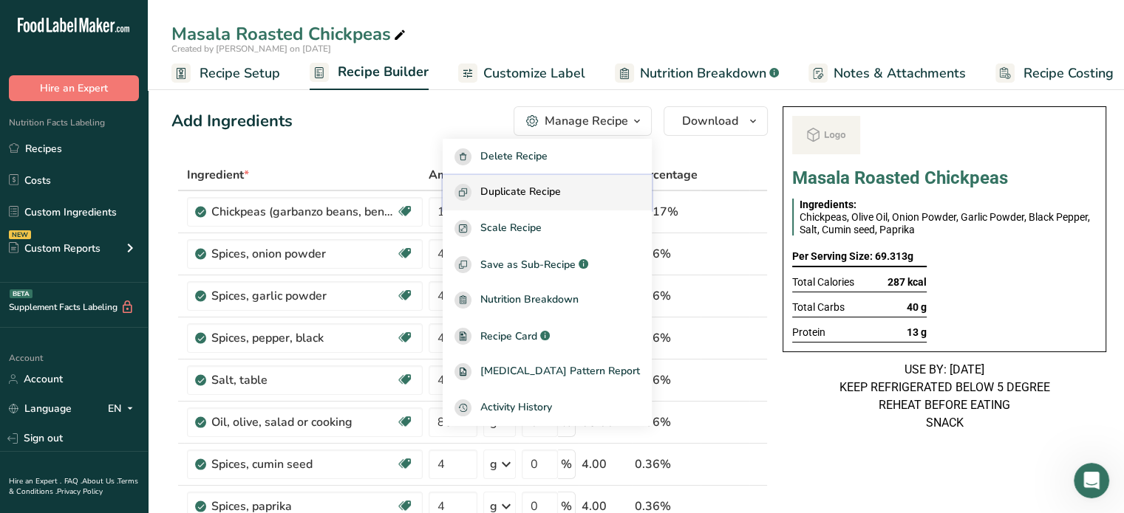
click at [547, 187] on span "Duplicate Recipe" at bounding box center [520, 192] width 81 height 17
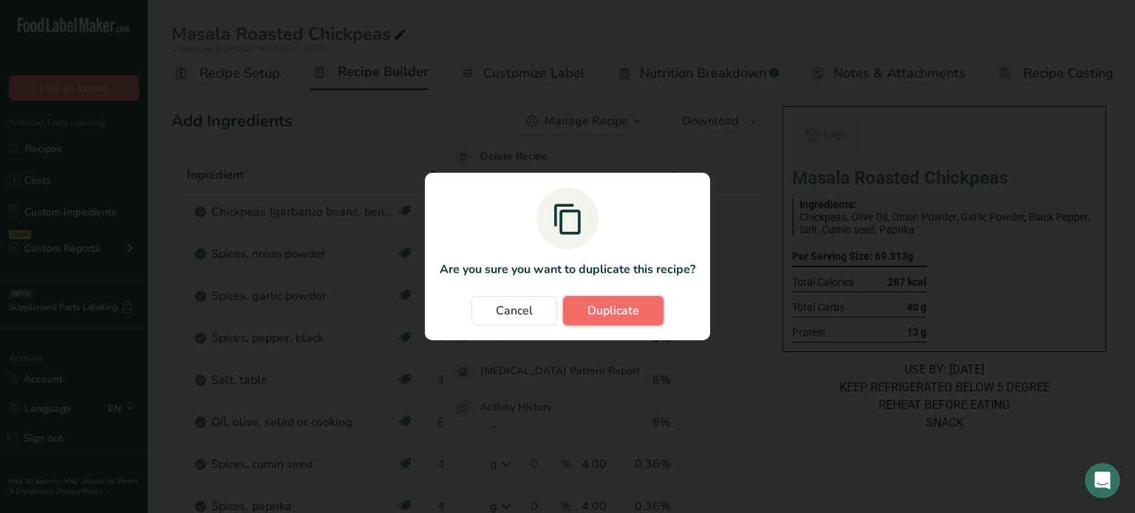
click at [590, 307] on span "Duplicate" at bounding box center [613, 311] width 52 height 18
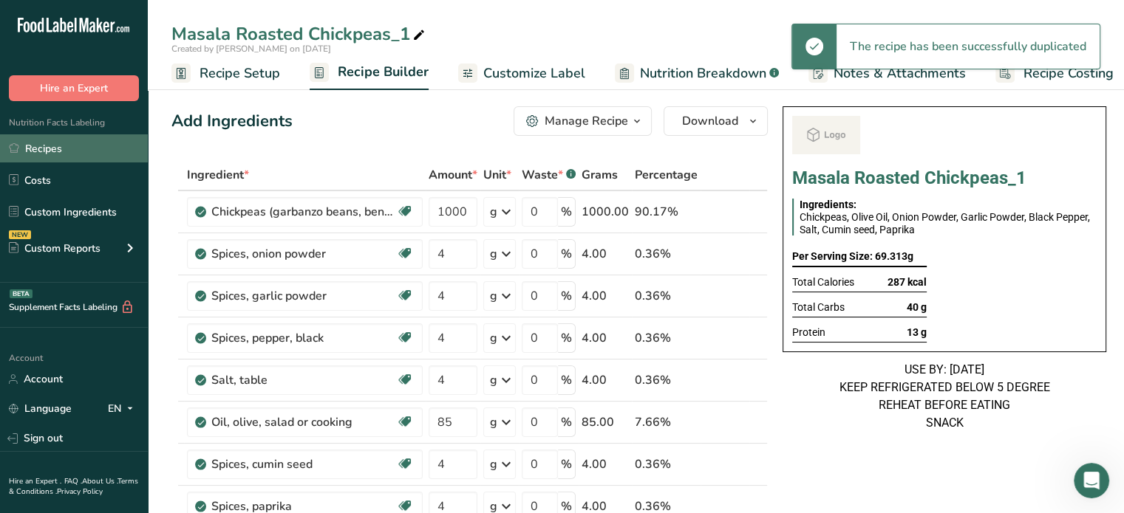
click at [70, 146] on link "Recipes" at bounding box center [74, 148] width 148 height 28
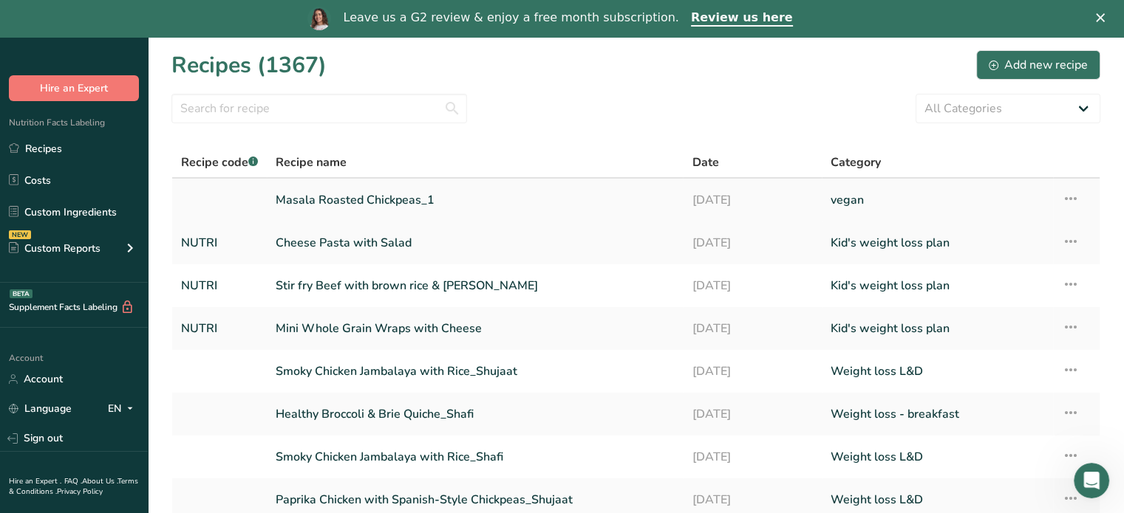
click at [336, 197] on link "Masala Roasted Chickpeas_1" at bounding box center [475, 200] width 398 height 31
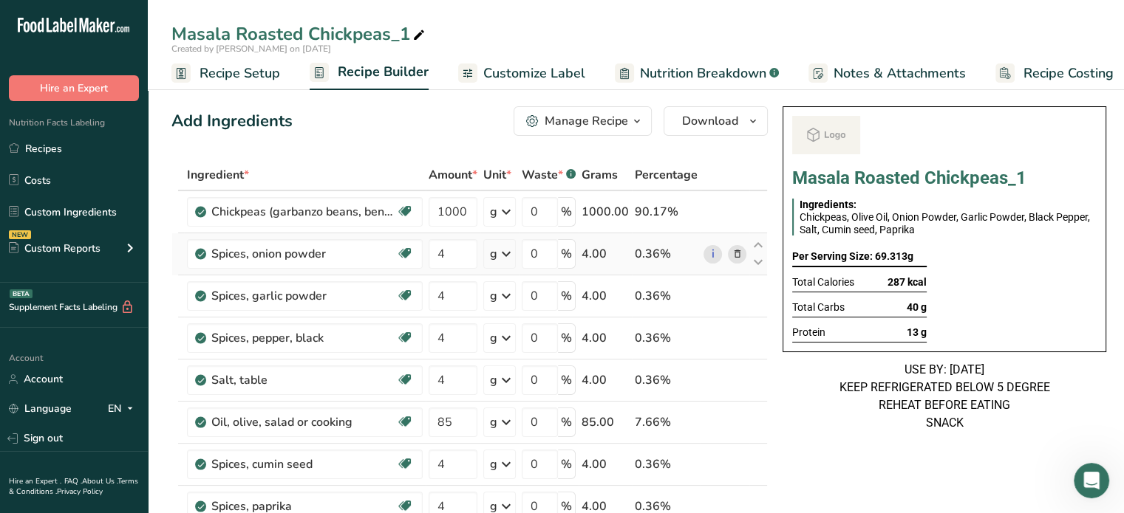
click at [733, 256] on icon at bounding box center [737, 255] width 10 height 16
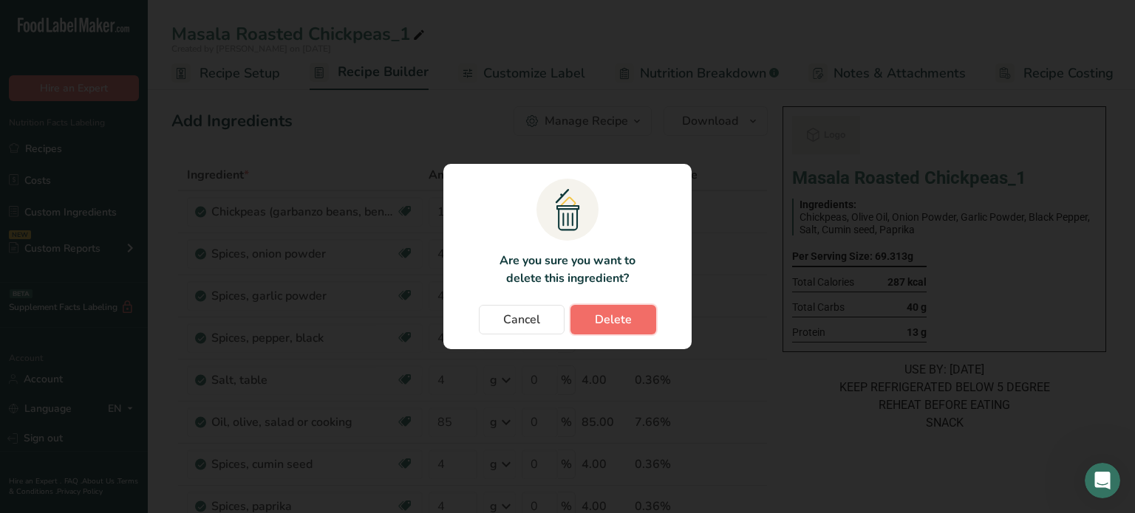
click at [626, 313] on span "Delete" at bounding box center [613, 320] width 37 height 18
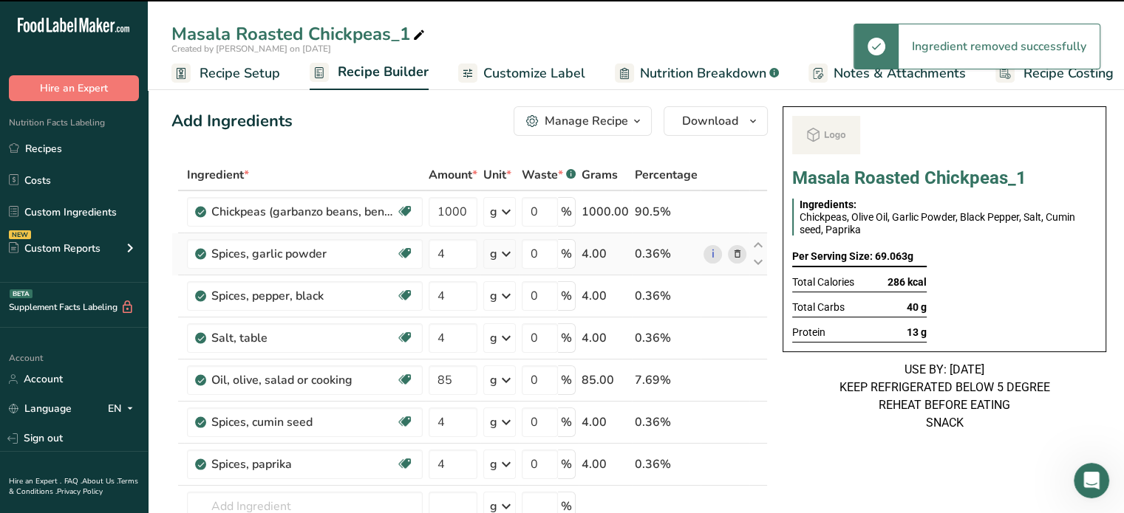
click at [734, 250] on icon at bounding box center [737, 255] width 10 height 16
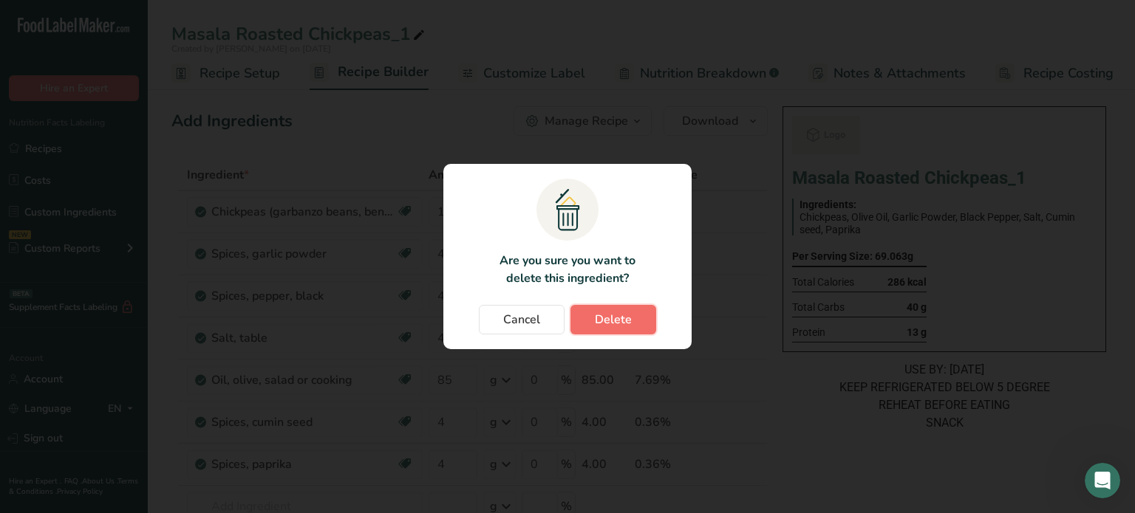
click at [602, 324] on span "Delete" at bounding box center [613, 320] width 37 height 18
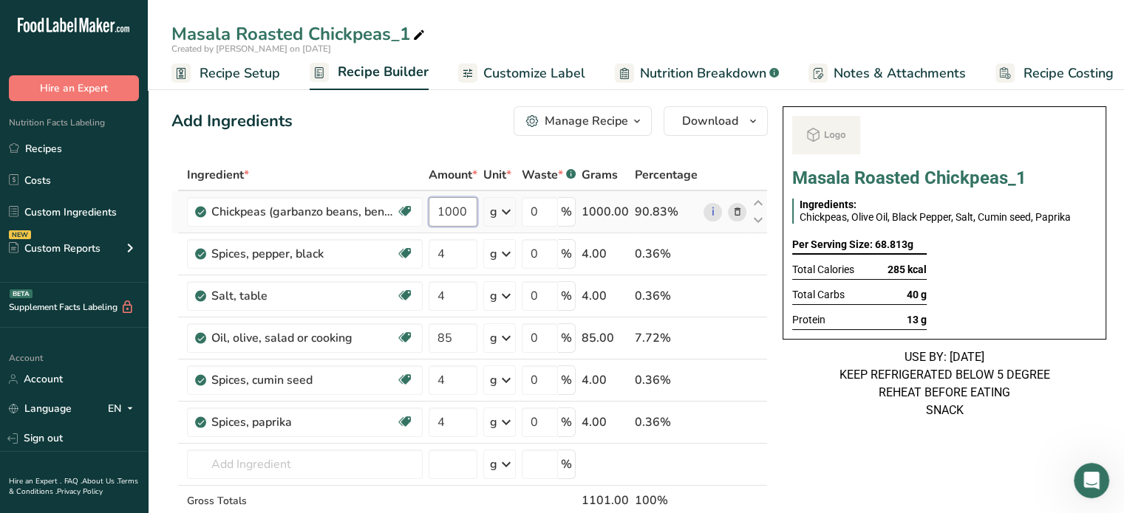
click at [437, 202] on input "1000" at bounding box center [452, 212] width 49 height 30
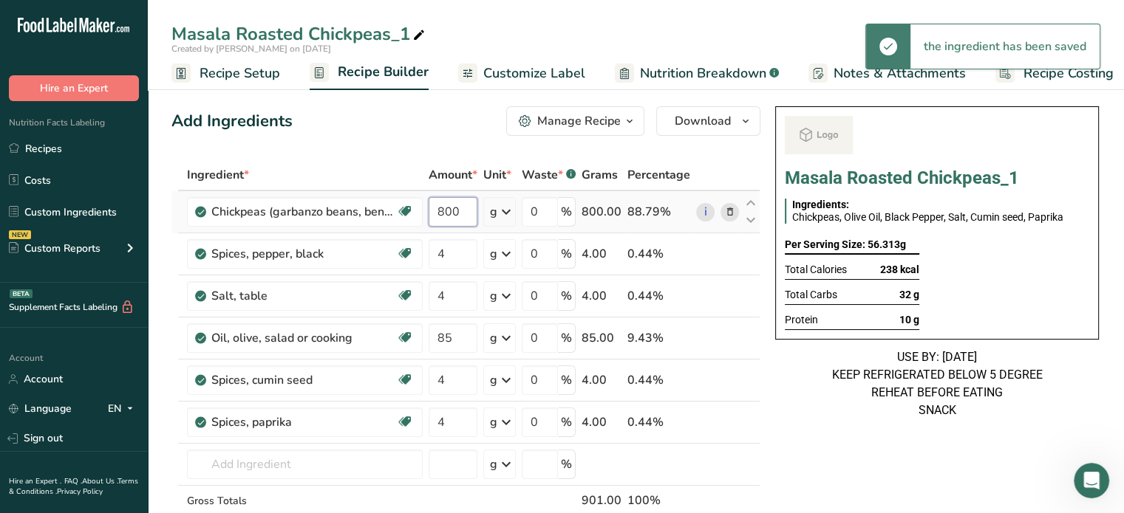
click at [437, 210] on input "800" at bounding box center [452, 212] width 49 height 30
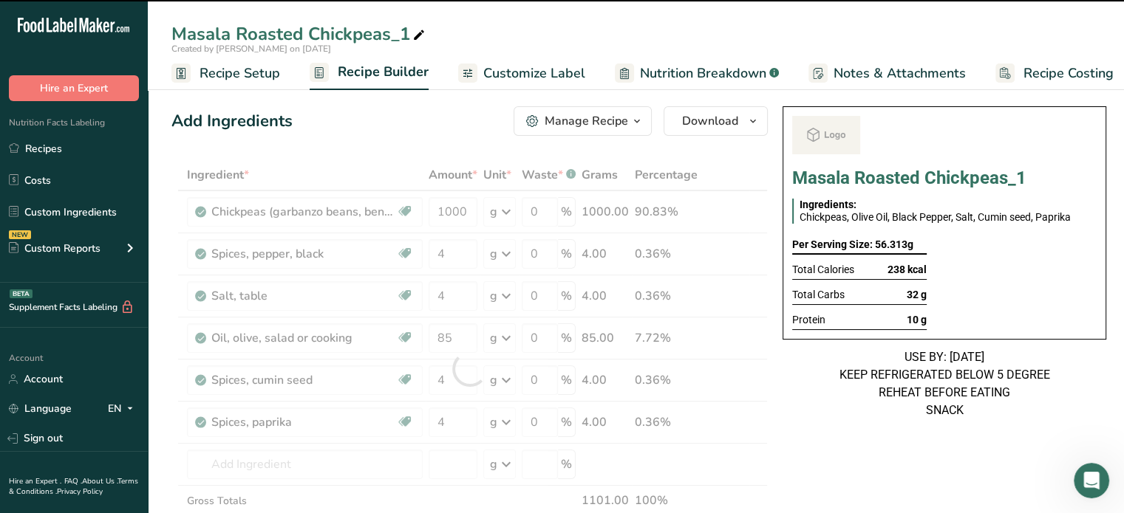
click at [420, 32] on icon at bounding box center [418, 35] width 13 height 21
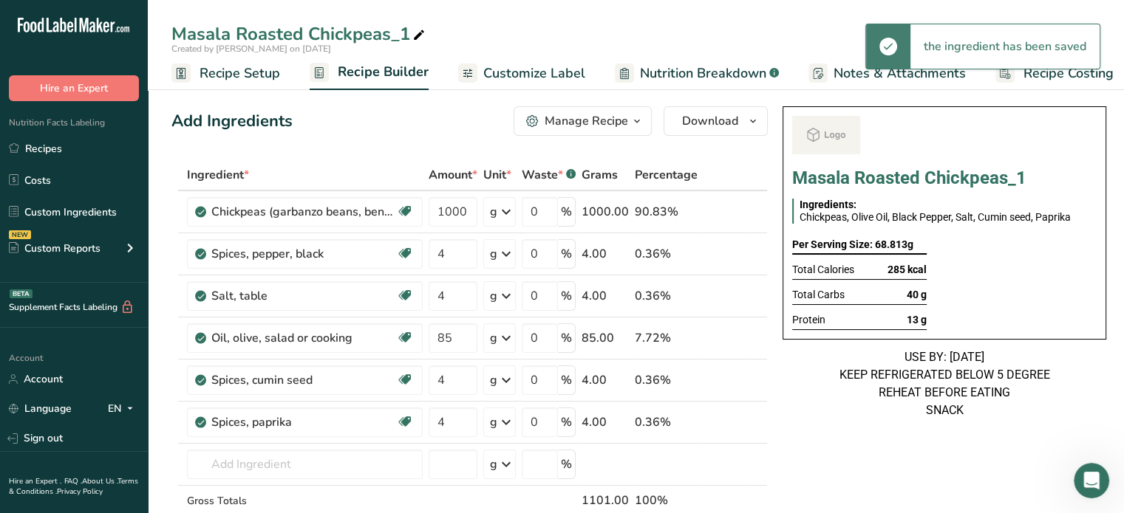
click at [511, 67] on span "Customize Label" at bounding box center [534, 74] width 102 height 20
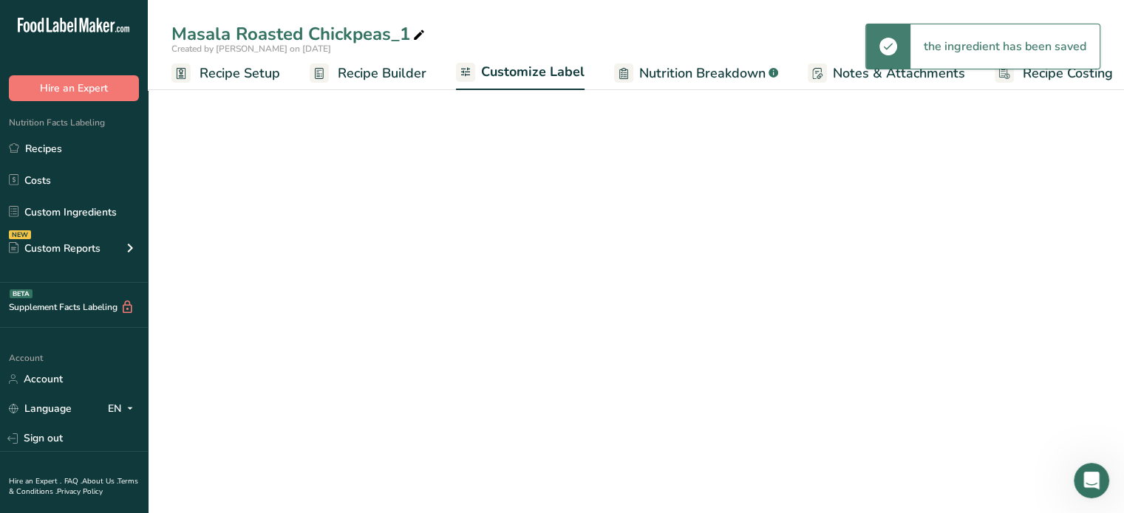
scroll to position [0, 13]
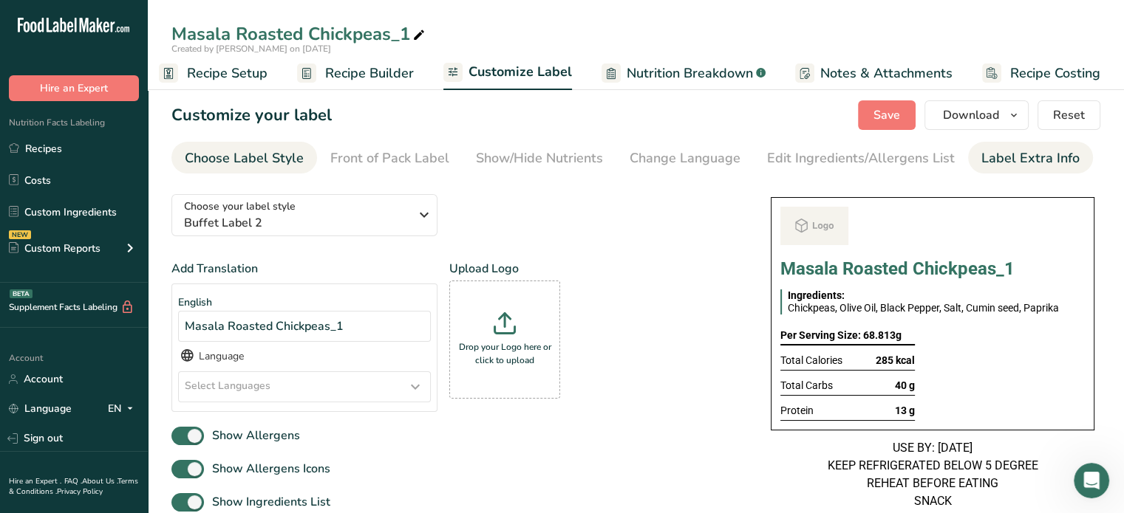
click at [833, 172] on link "Label Extra Info" at bounding box center [1030, 158] width 98 height 33
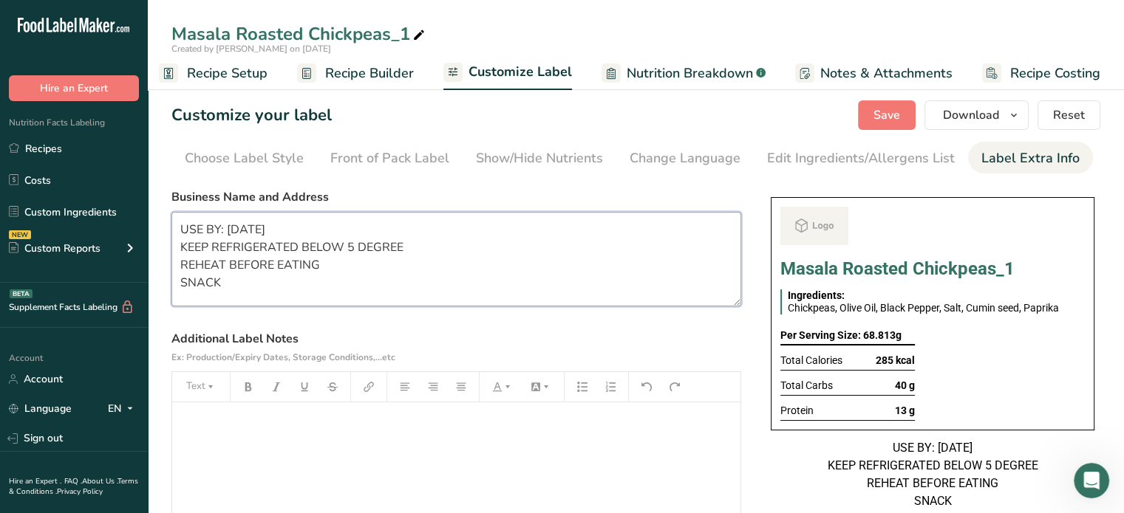
click at [236, 228] on textarea "USE BY: [DATE] KEEP REFRIGERATED BELOW 5 DEGREE REHEAT BEFORE EATING SNACK" at bounding box center [456, 259] width 570 height 95
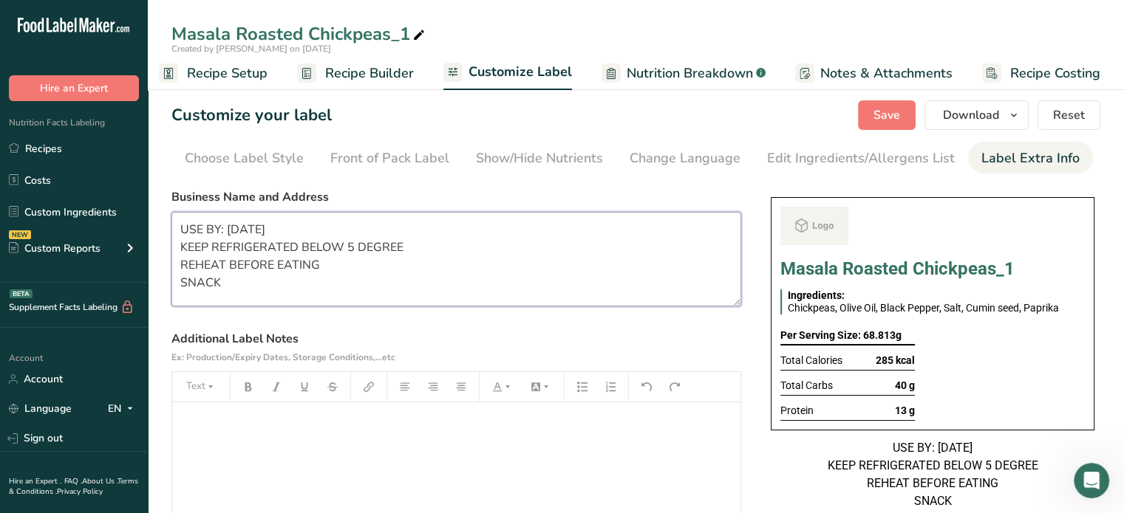
click at [236, 228] on textarea "USE BY: [DATE] KEEP REFRIGERATED BELOW 5 DEGREE REHEAT BEFORE EATING SNACK" at bounding box center [456, 259] width 570 height 95
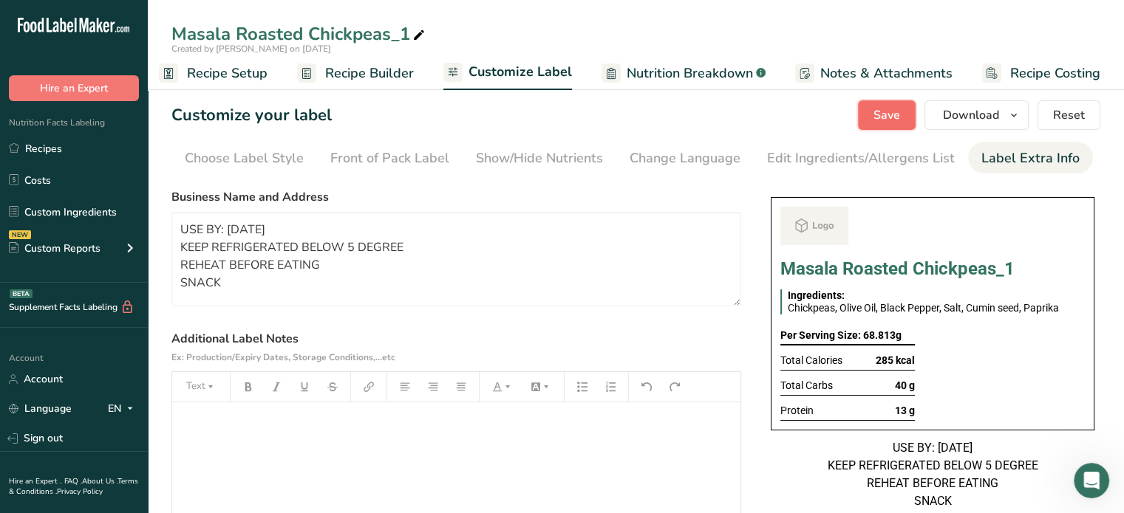
click at [833, 115] on button "Save" at bounding box center [887, 115] width 58 height 30
click at [39, 143] on link "Recipes" at bounding box center [74, 148] width 148 height 28
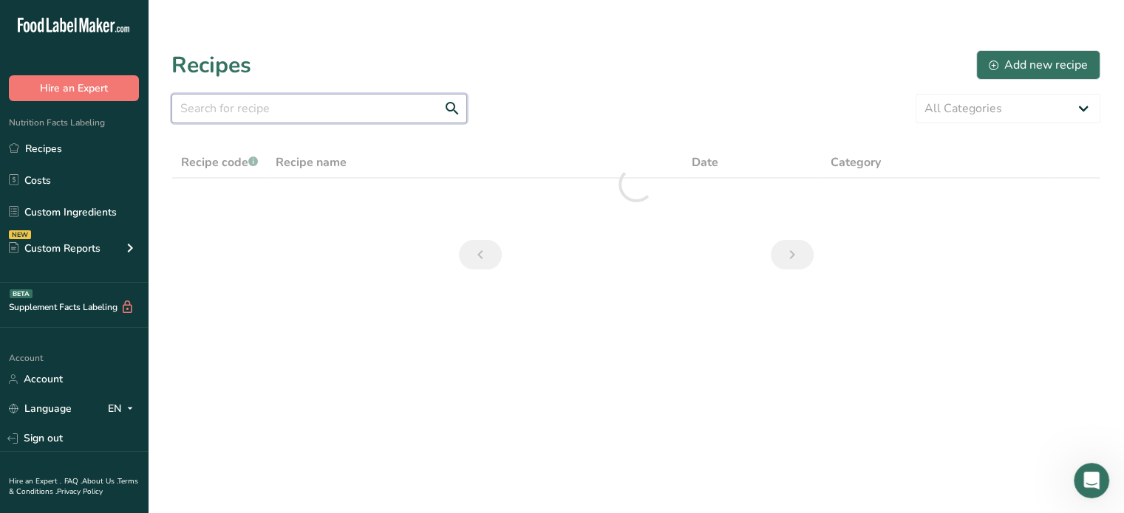
drag, startPoint x: 346, startPoint y: 72, endPoint x: 841, endPoint y: 1, distance: 500.7
click at [346, 72] on section "Recipes Add new recipe All Categories Baked Goods [GEOGRAPHIC_DATA] Breakfast C…" at bounding box center [636, 165] width 976 height 256
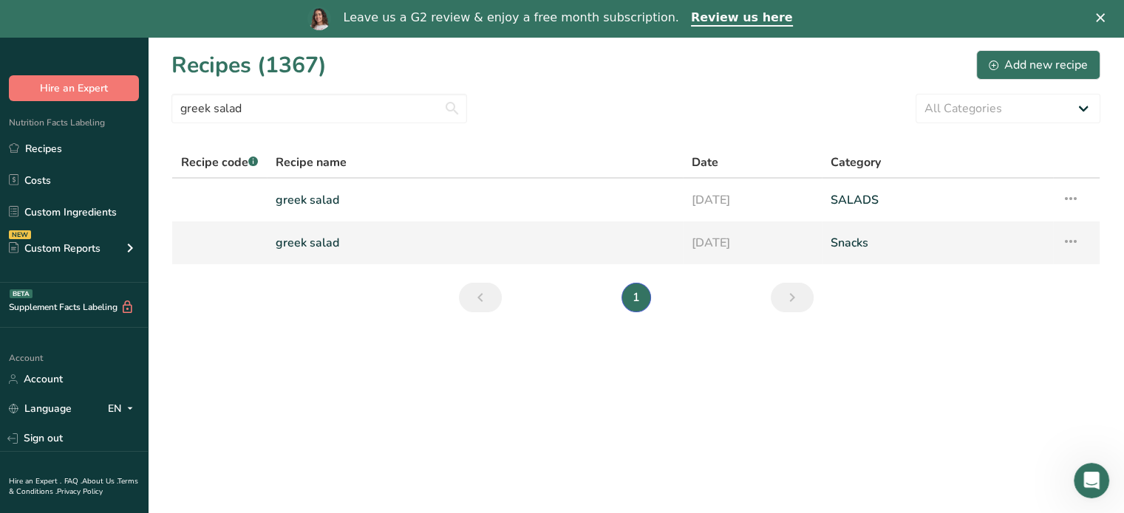
click at [771, 236] on link "[DATE]" at bounding box center [751, 243] width 121 height 31
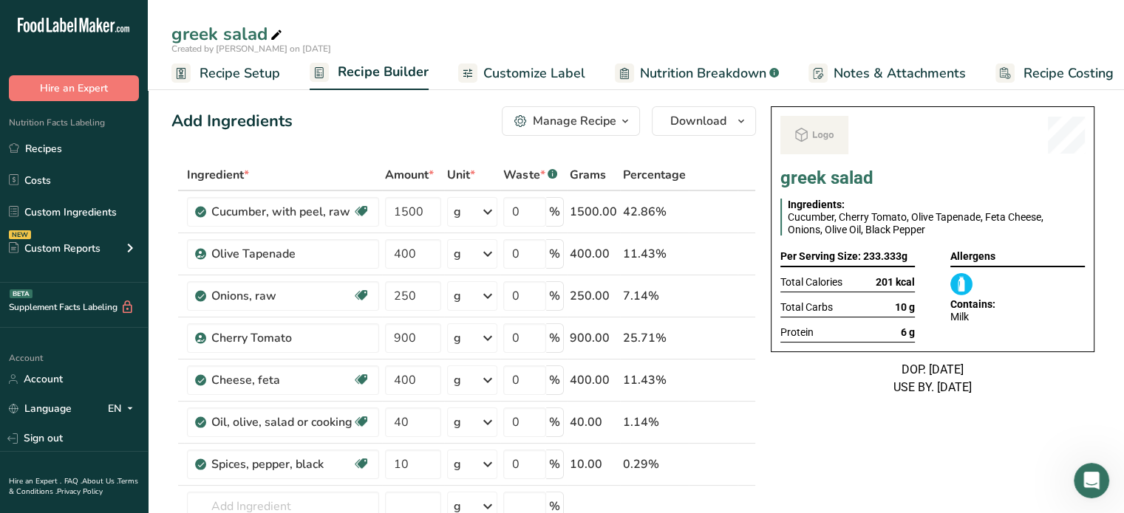
click at [582, 115] on div "Manage Recipe" at bounding box center [574, 121] width 83 height 18
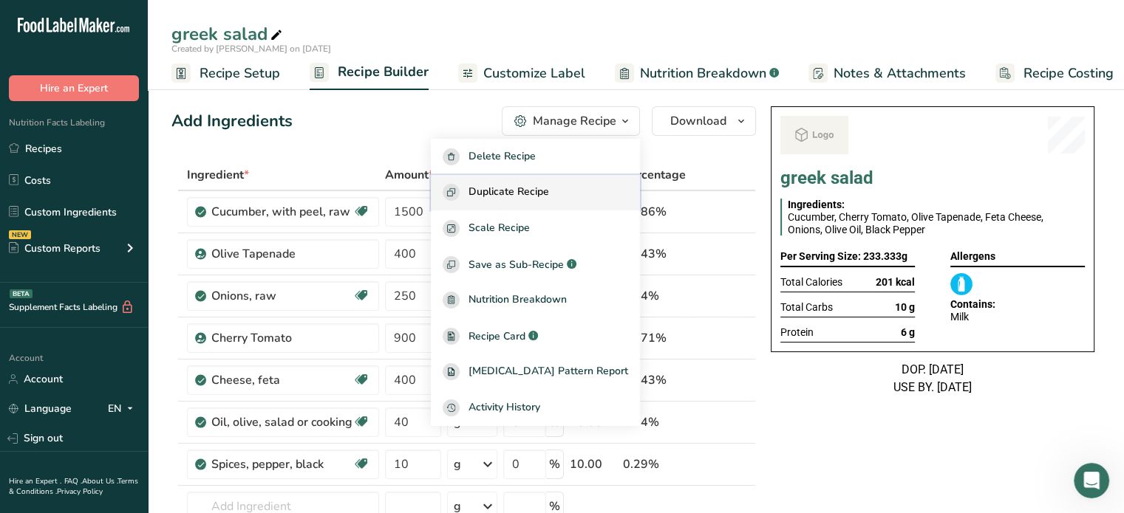
click at [544, 185] on span "Duplicate Recipe" at bounding box center [508, 192] width 81 height 17
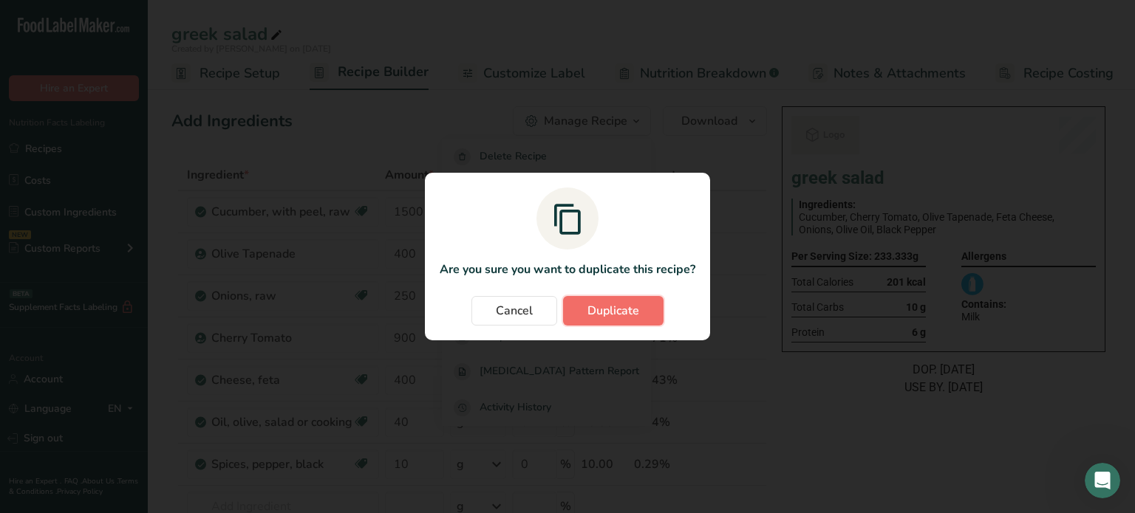
click at [638, 309] on button "Duplicate" at bounding box center [613, 311] width 100 height 30
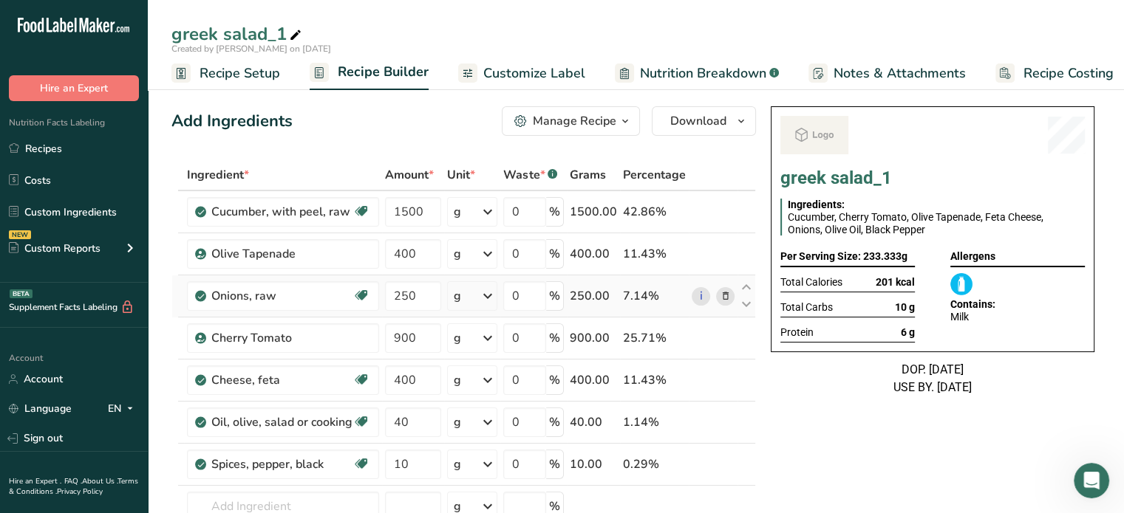
click at [721, 293] on icon at bounding box center [725, 297] width 10 height 16
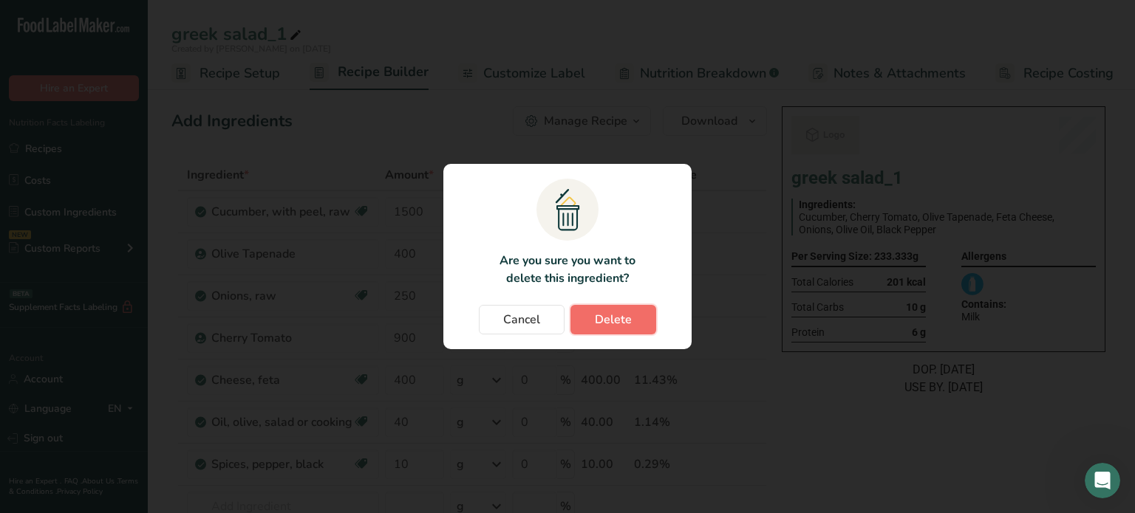
click at [617, 315] on span "Delete" at bounding box center [613, 320] width 37 height 18
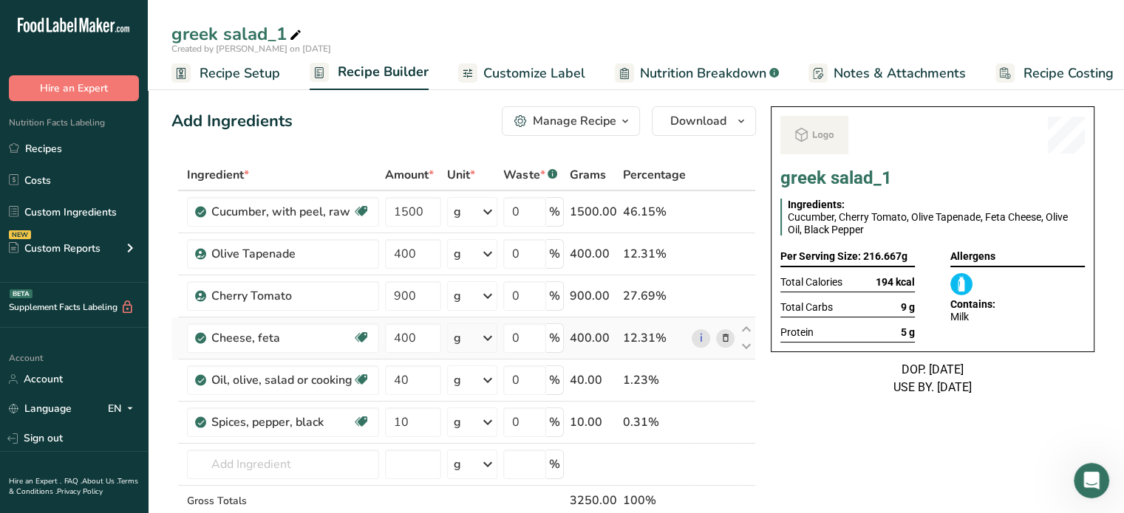
click at [717, 336] on span at bounding box center [725, 338] width 18 height 18
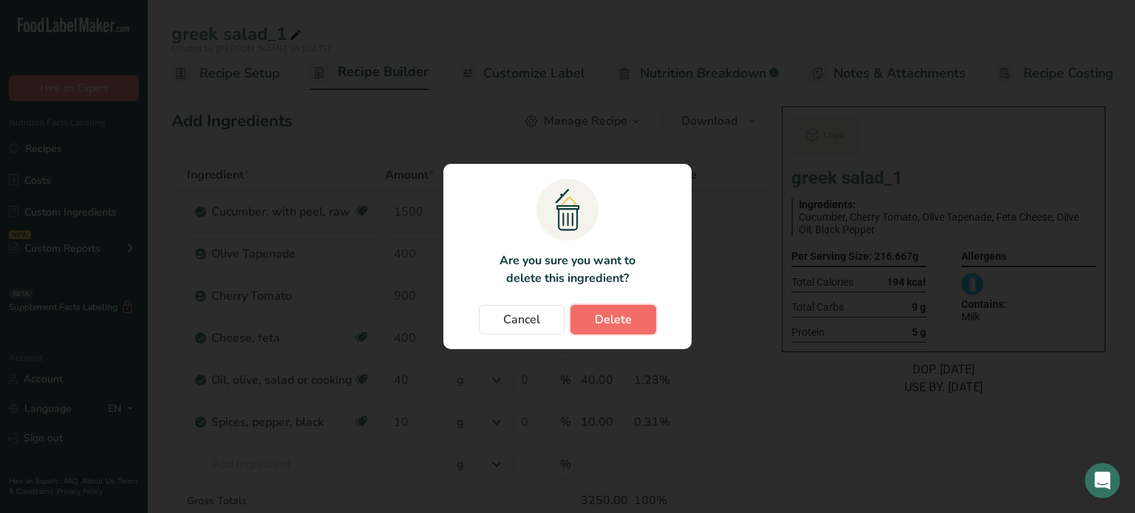
click at [640, 326] on button "Delete" at bounding box center [613, 320] width 86 height 30
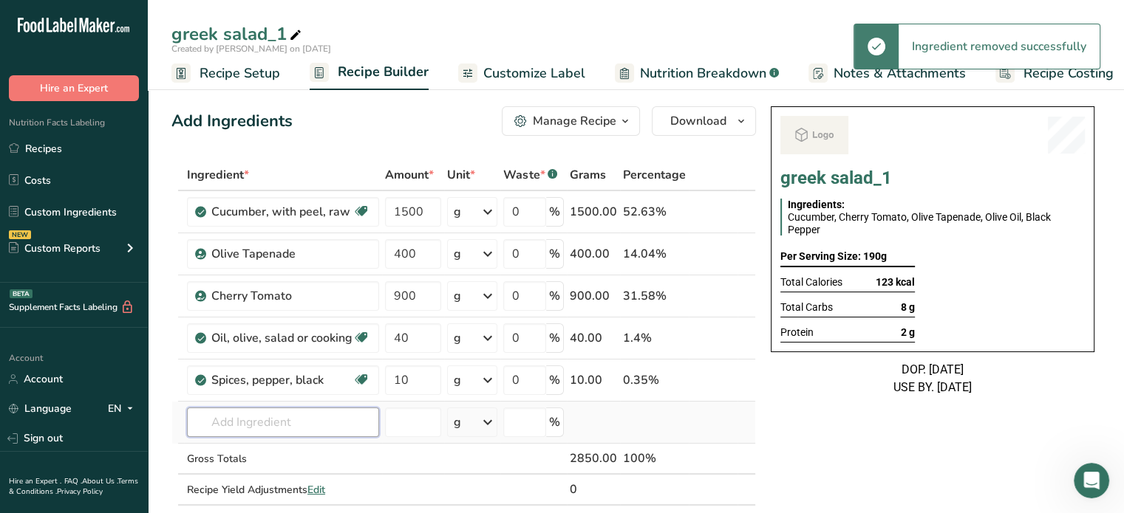
click at [293, 416] on input "text" at bounding box center [283, 423] width 192 height 30
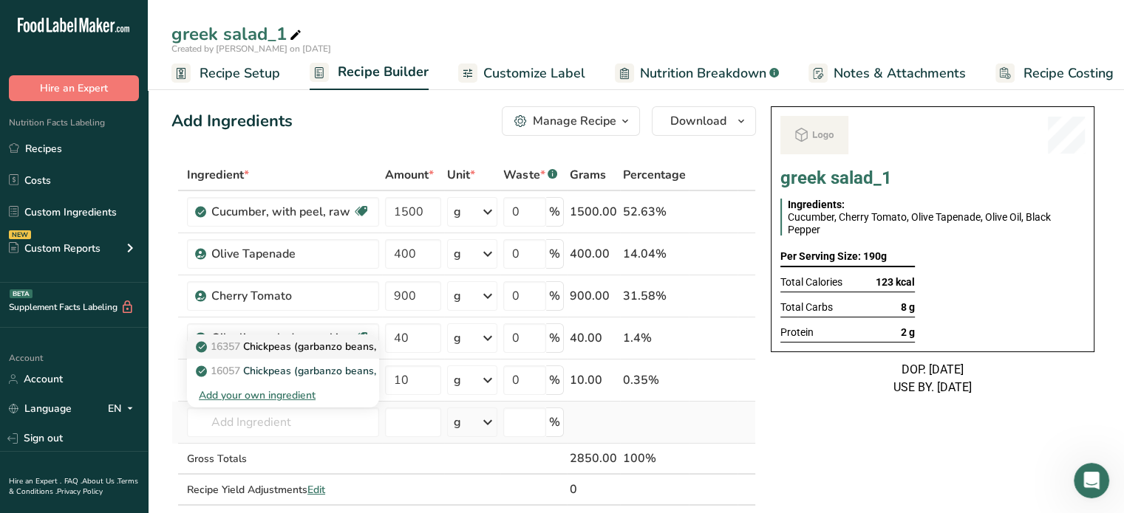
click at [327, 346] on p "16357 Chickpeas (garbanzo beans, bengal gram), mature seeds, cooked, boiled, wi…" at bounding box center [416, 347] width 434 height 16
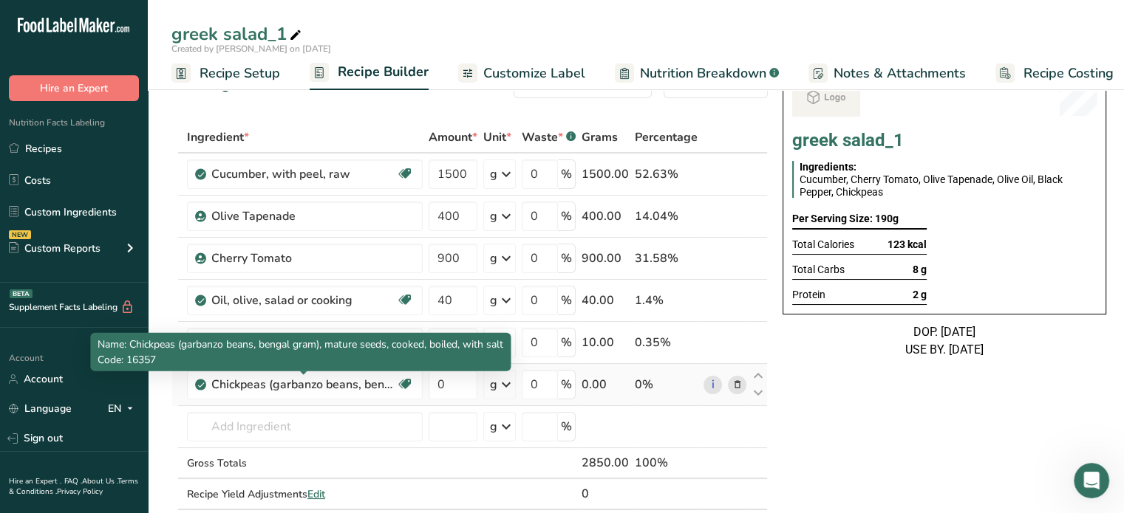
scroll to position [38, 0]
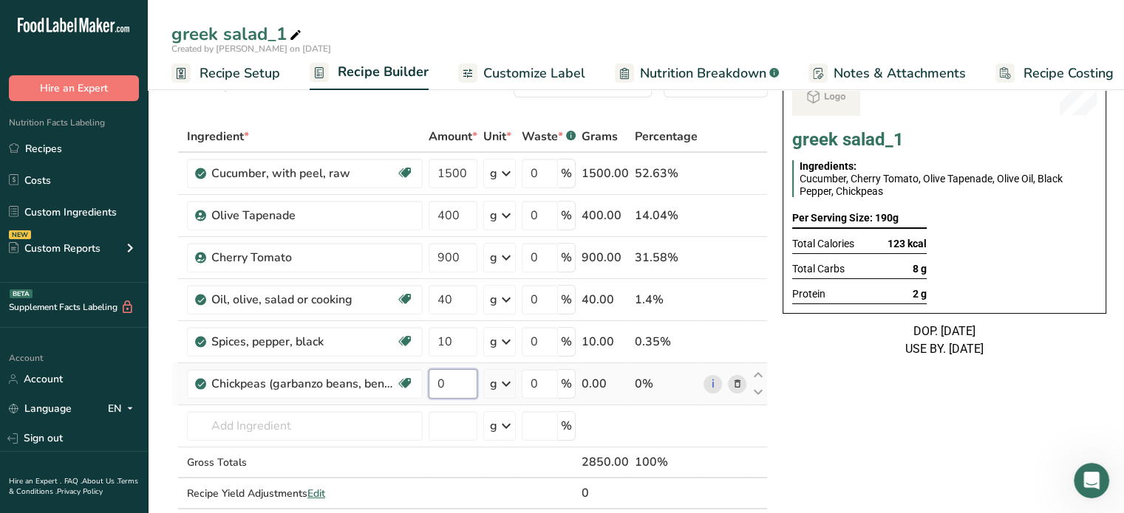
click at [437, 385] on input "0" at bounding box center [452, 384] width 49 height 30
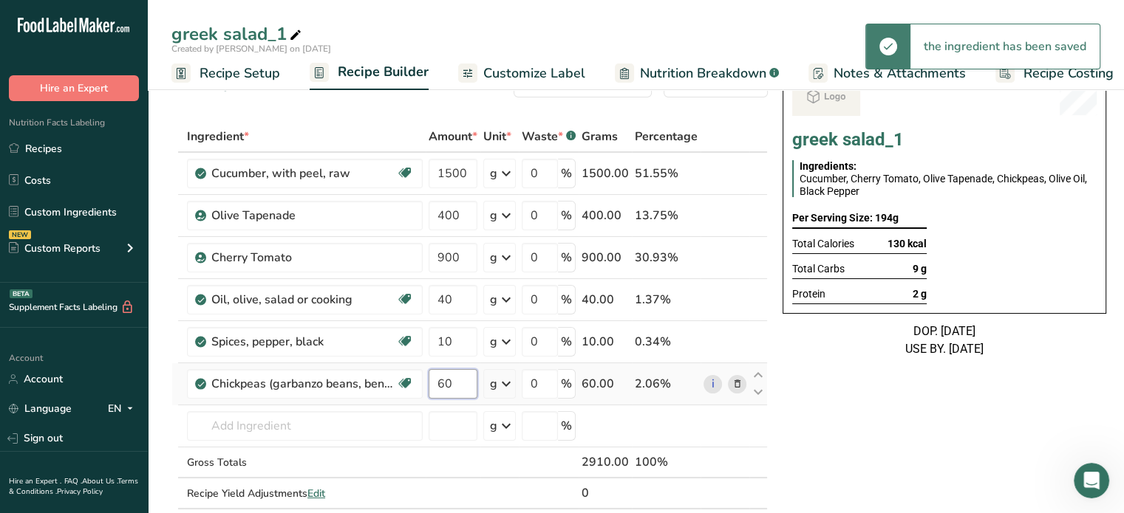
click at [434, 384] on input "60" at bounding box center [452, 384] width 49 height 30
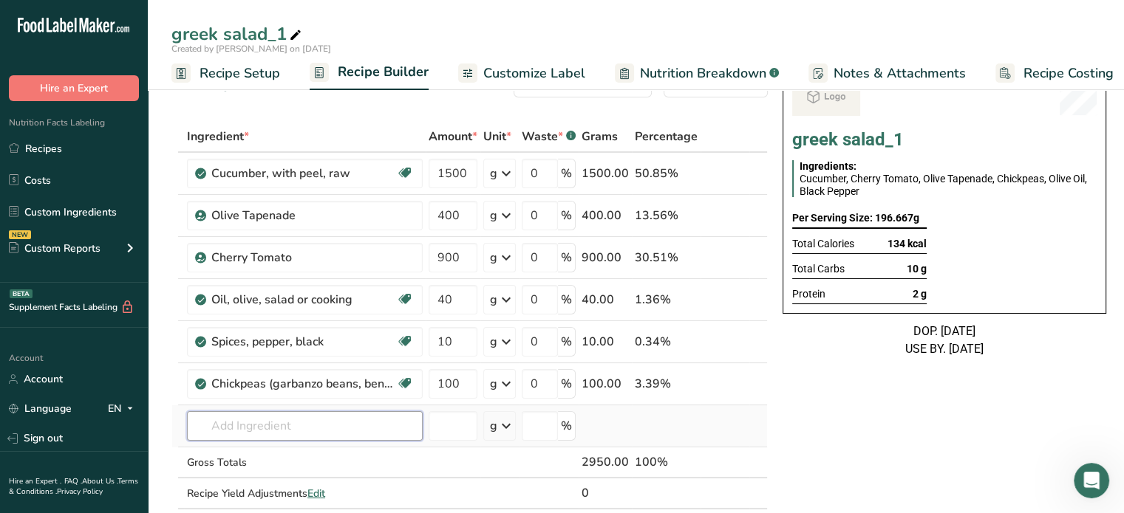
click at [255, 416] on input "text" at bounding box center [305, 426] width 236 height 30
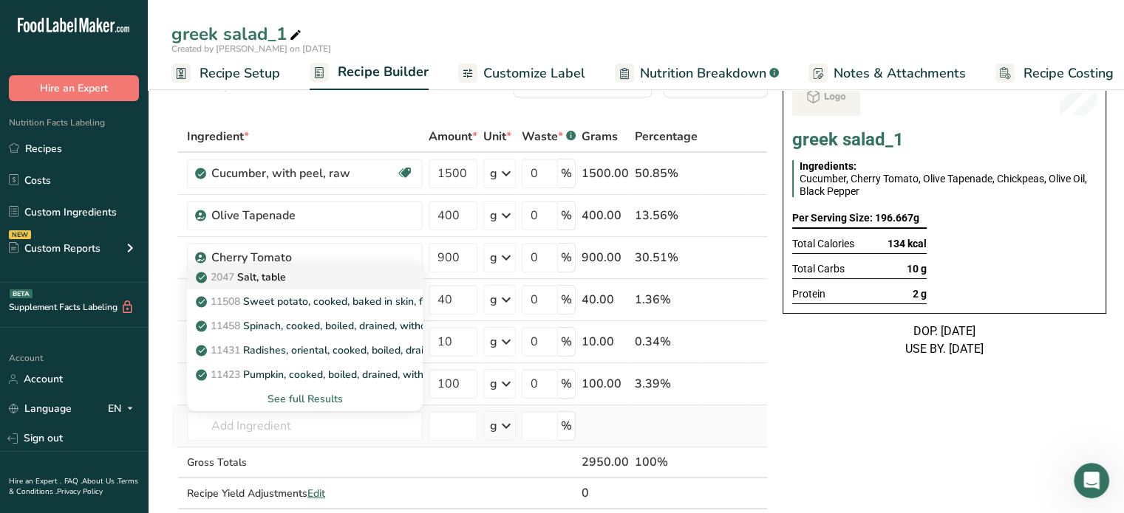
click at [276, 276] on p "2047 Salt, table" at bounding box center [242, 278] width 87 height 16
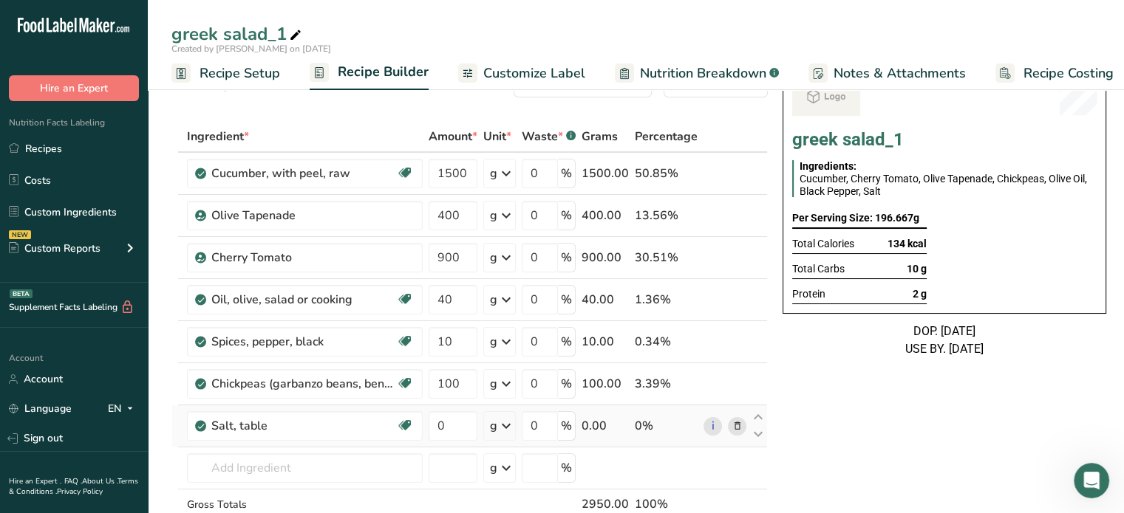
click at [184, 36] on div "greek salad_1" at bounding box center [237, 34] width 133 height 27
click at [178, 35] on input "greek salad_1" at bounding box center [635, 34] width 929 height 27
click at [285, 35] on input "Greek salad_1" at bounding box center [635, 34] width 929 height 27
click at [391, 121] on table "Ingredient * Amount * Unit * Waste * .a-a{fill:#347362;}.b-a{fill:#fff;} Grams …" at bounding box center [469, 351] width 596 height 461
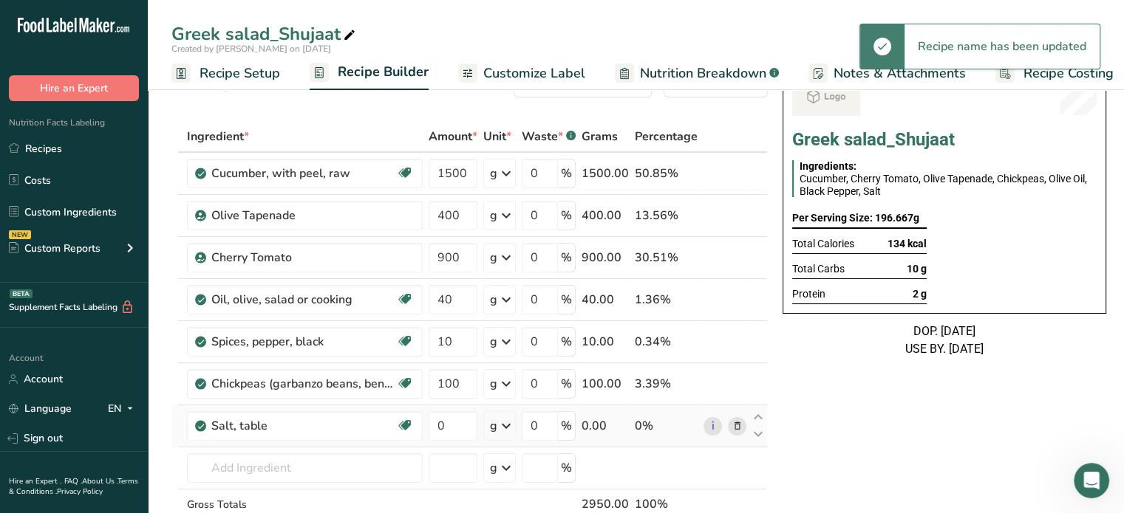
click at [539, 77] on span "Customize Label" at bounding box center [534, 74] width 102 height 20
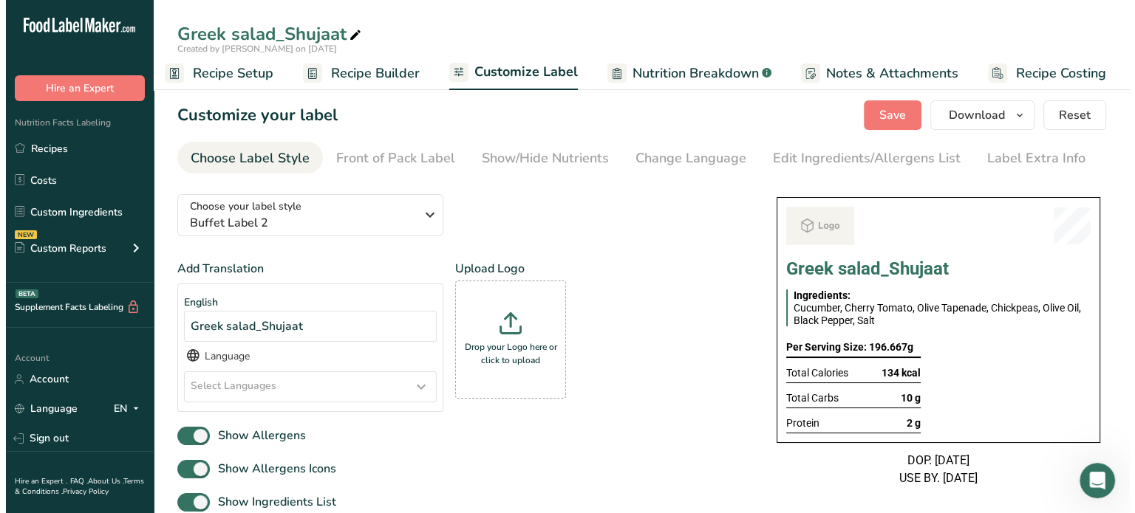
scroll to position [101, 0]
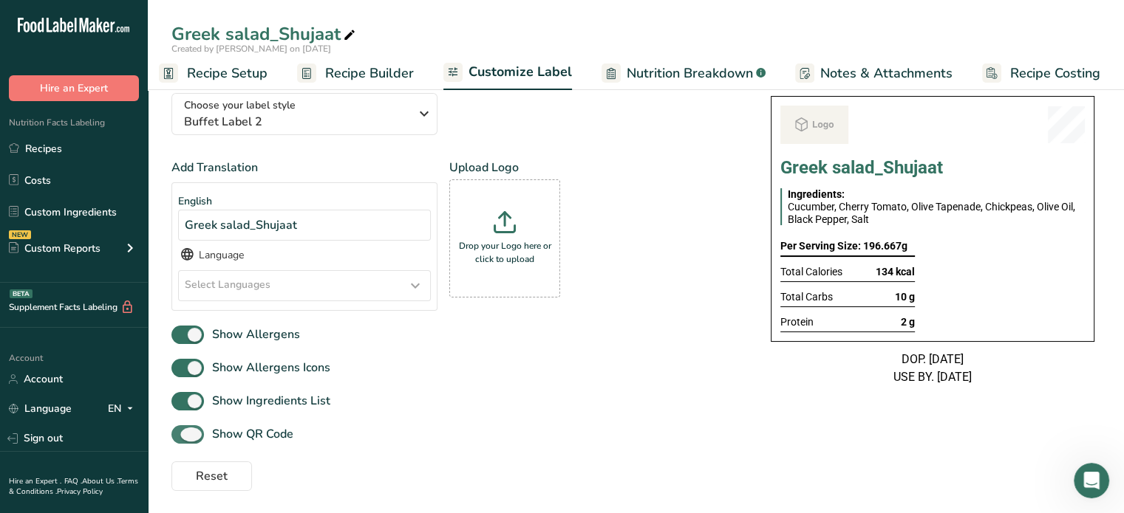
click at [246, 426] on span "Show QR Code" at bounding box center [248, 435] width 89 height 18
click at [181, 430] on input "Show QR Code" at bounding box center [176, 435] width 10 height 10
click at [689, 73] on span "Nutrition Breakdown" at bounding box center [689, 74] width 126 height 20
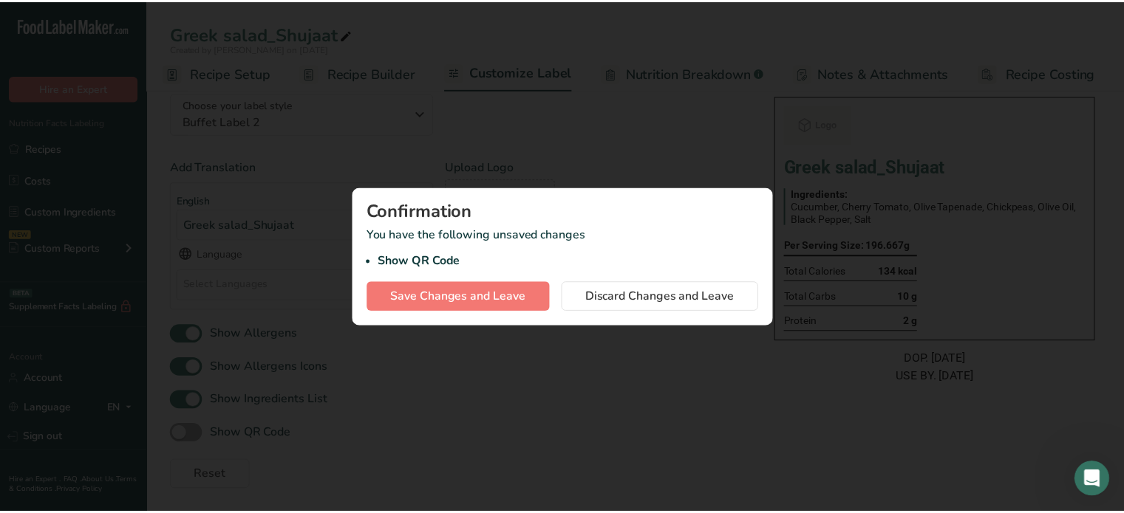
scroll to position [0, 1]
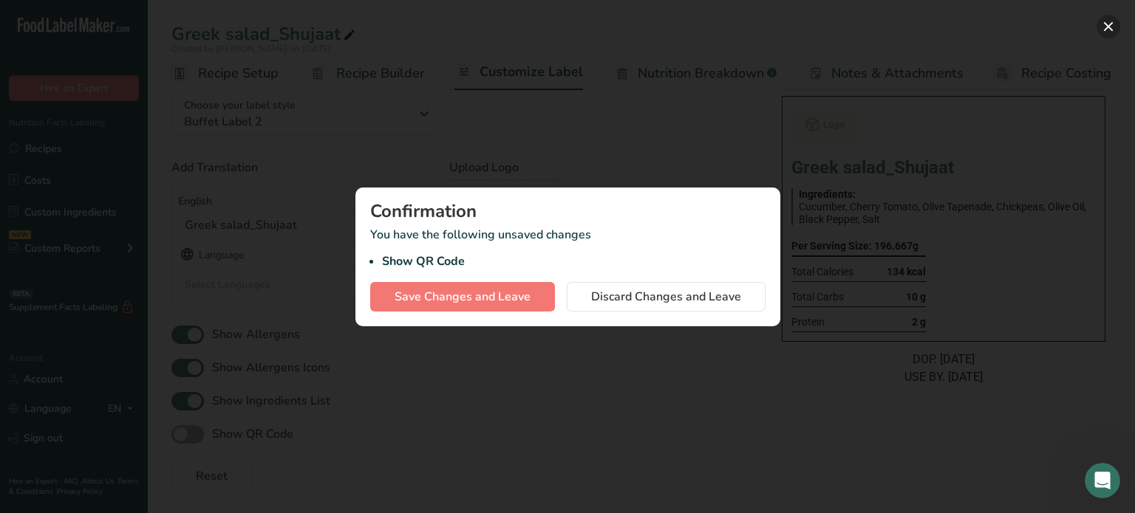
click at [833, 32] on button "button" at bounding box center [1108, 27] width 24 height 24
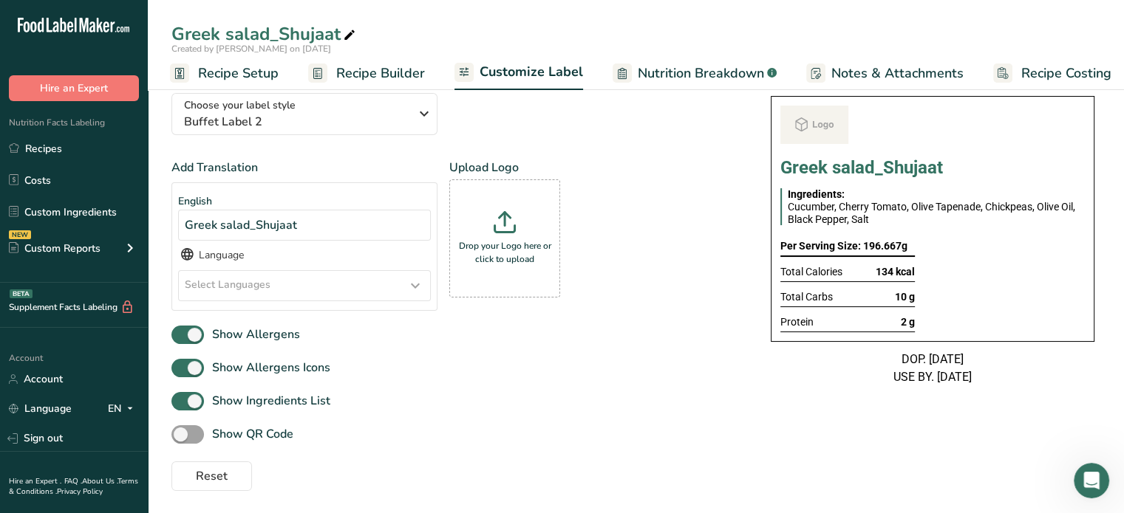
scroll to position [0, 0]
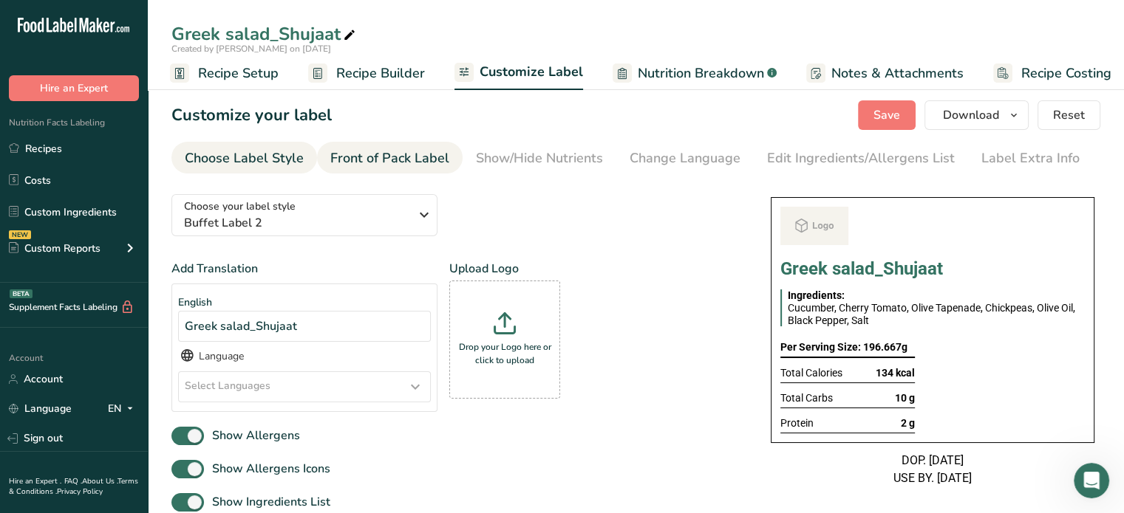
click at [396, 156] on div "Front of Pack Label" at bounding box center [389, 158] width 119 height 20
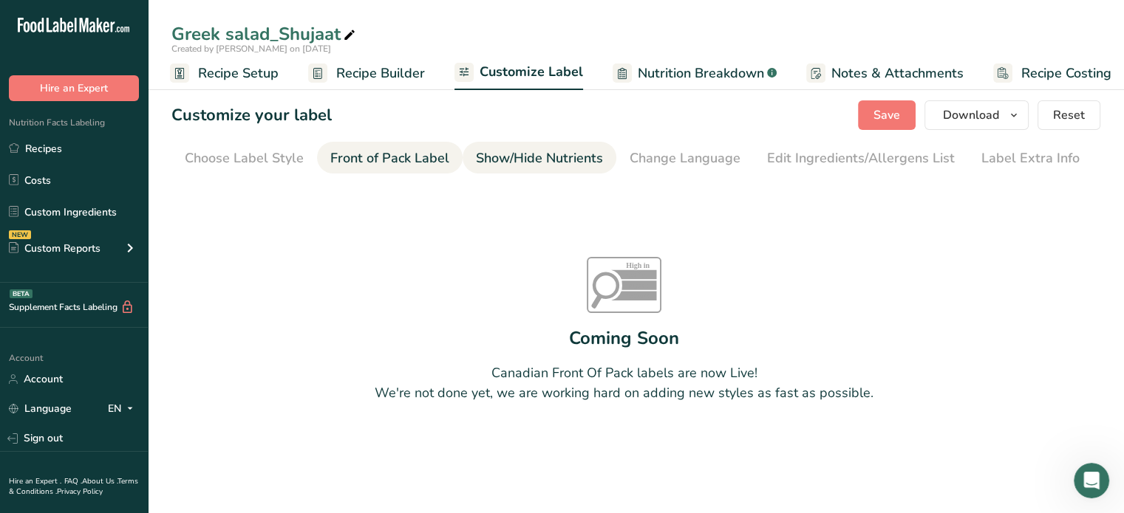
click at [514, 150] on div "Show/Hide Nutrients" at bounding box center [539, 158] width 127 height 20
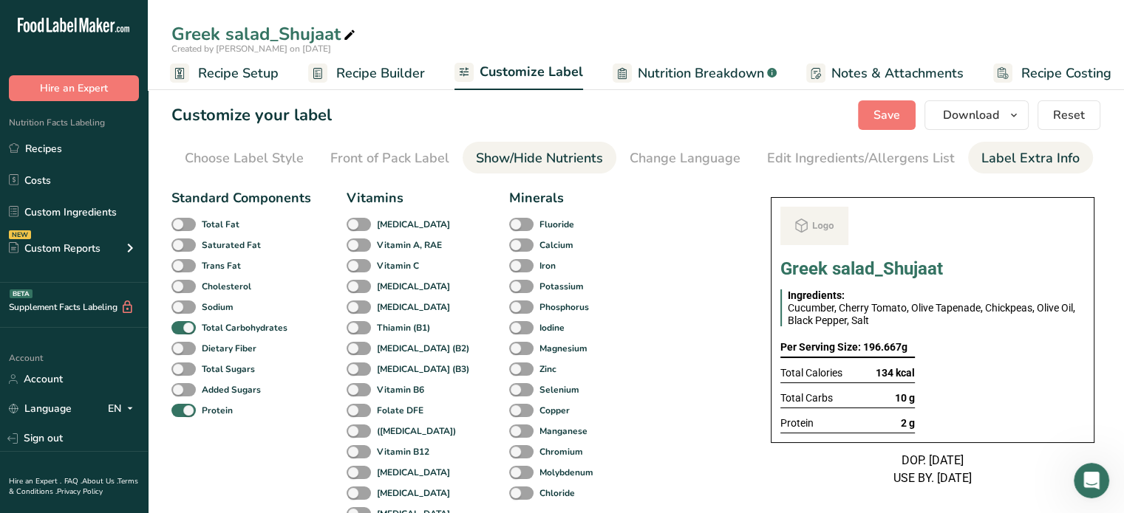
click at [833, 163] on div "Label Extra Info" at bounding box center [1030, 158] width 98 height 20
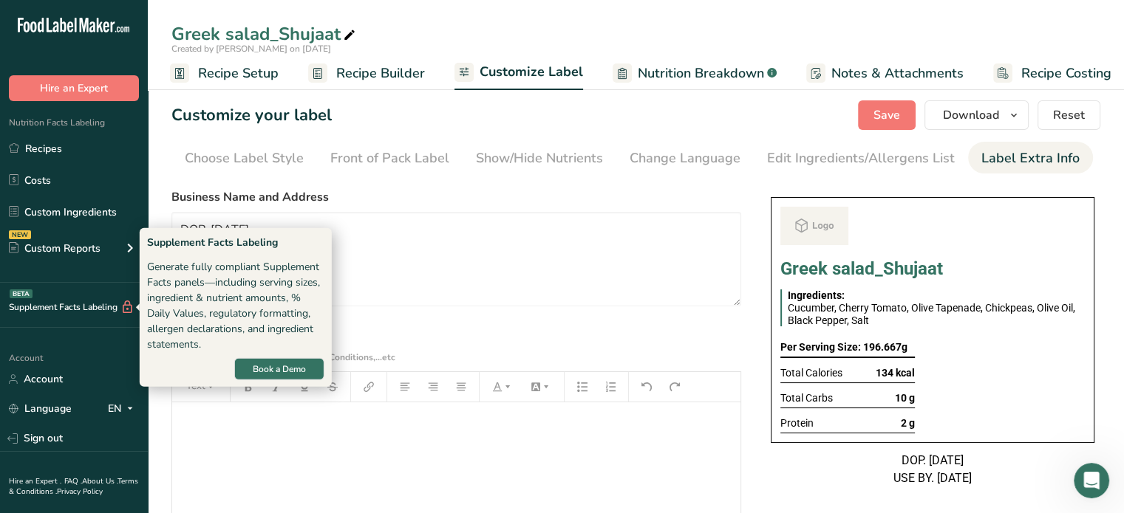
click at [184, 258] on div "Supplement Facts Labeling Generate fully compliant Supplement Facts panels—incl…" at bounding box center [235, 308] width 177 height 146
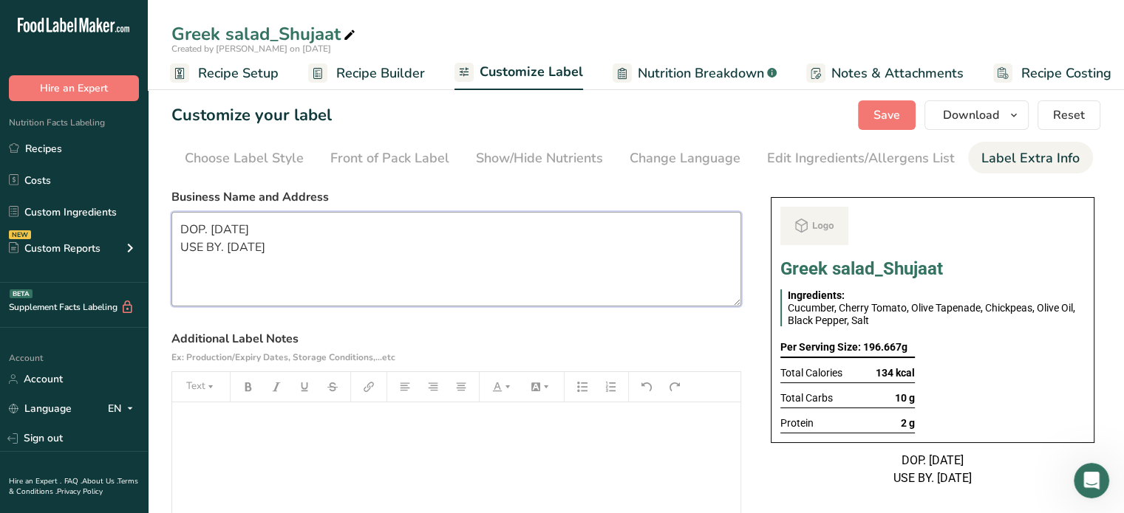
click at [314, 264] on textarea "DOP. [DATE] USE BY. [DATE]" at bounding box center [456, 259] width 570 height 95
paste textarea "INNER USE BY: [DATE] KEEP REFRIGERATED BELOW 5°C REHEAT BEFORE EATING Balanced …"
click at [205, 233] on textarea "DINNER USE BY: [DATE] KEEP REFRIGERATED BELOW 5°C REHEAT BEFORE EATING Balanced…" at bounding box center [456, 259] width 570 height 95
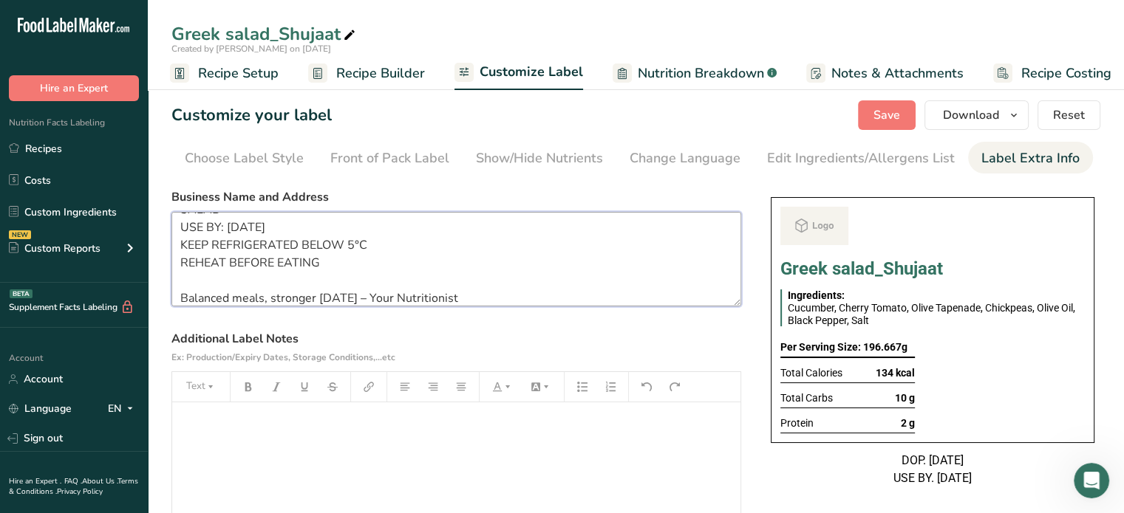
click at [231, 264] on textarea "SALAD USE BY: [DATE] KEEP REFRIGERATED BELOW 5°C REHEAT BEFORE EATING Balanced …" at bounding box center [456, 259] width 570 height 95
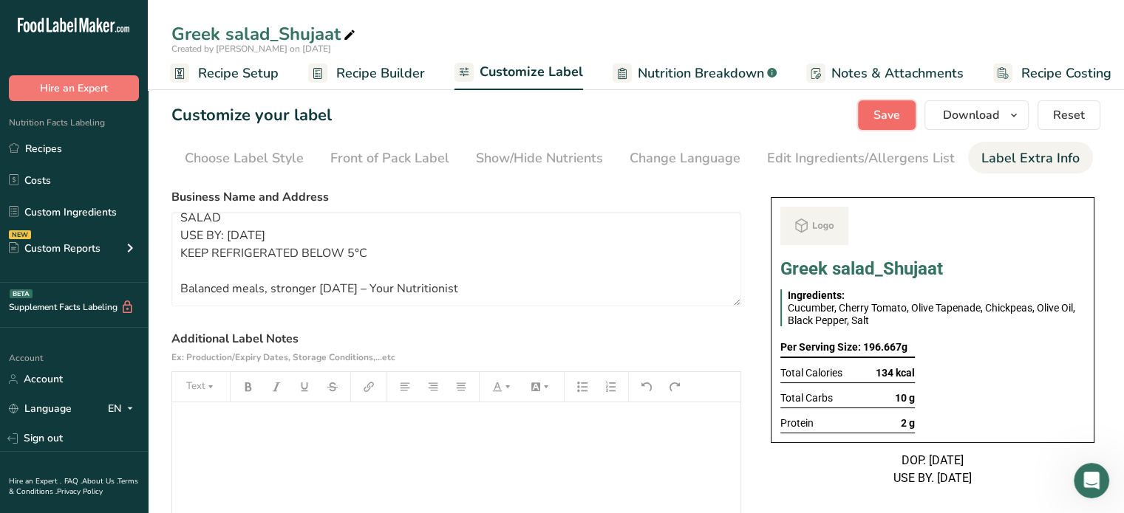
click at [833, 118] on span "Save" at bounding box center [886, 115] width 27 height 18
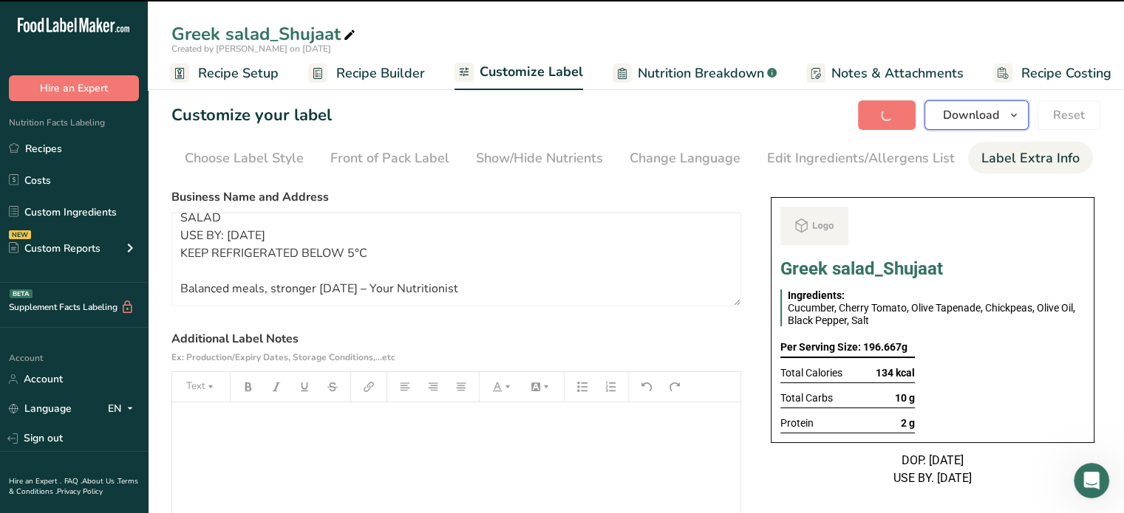
click at [833, 118] on span "Download" at bounding box center [971, 115] width 56 height 18
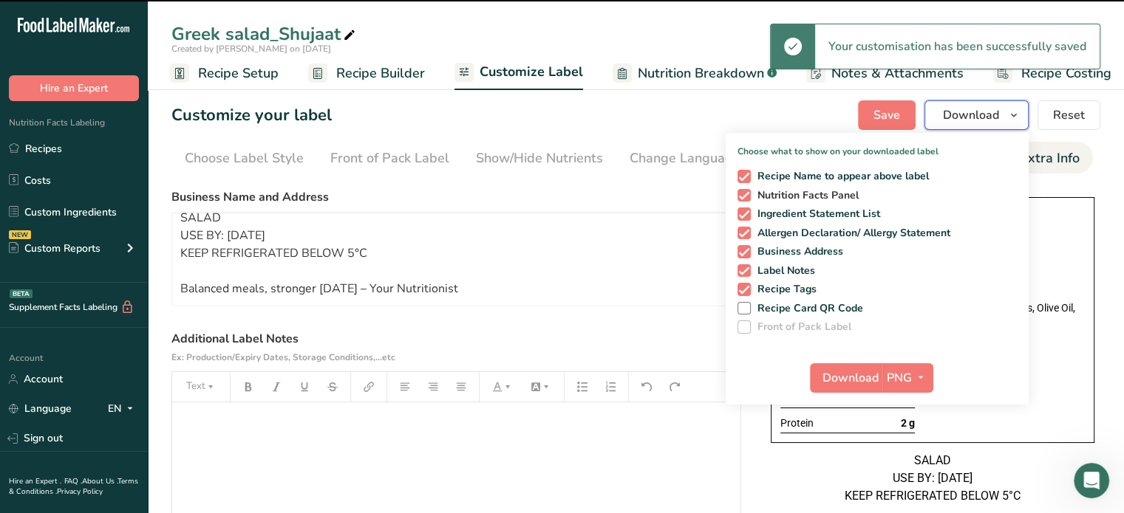
scroll to position [12, 0]
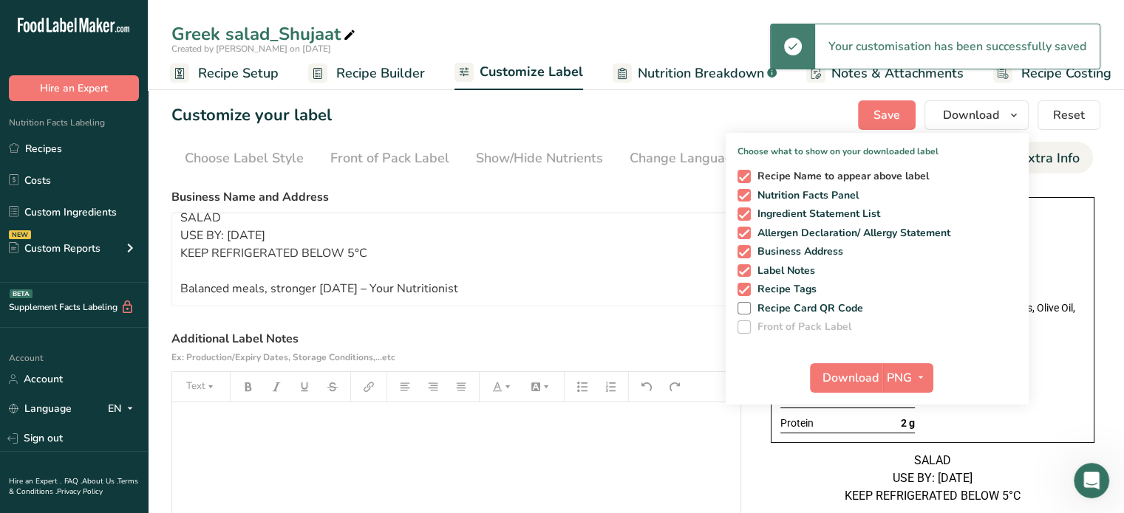
click at [751, 180] on span at bounding box center [743, 176] width 13 height 13
click at [747, 180] on input "Recipe Name to appear above label" at bounding box center [742, 176] width 10 height 10
